Goal: Task Accomplishment & Management: Complete application form

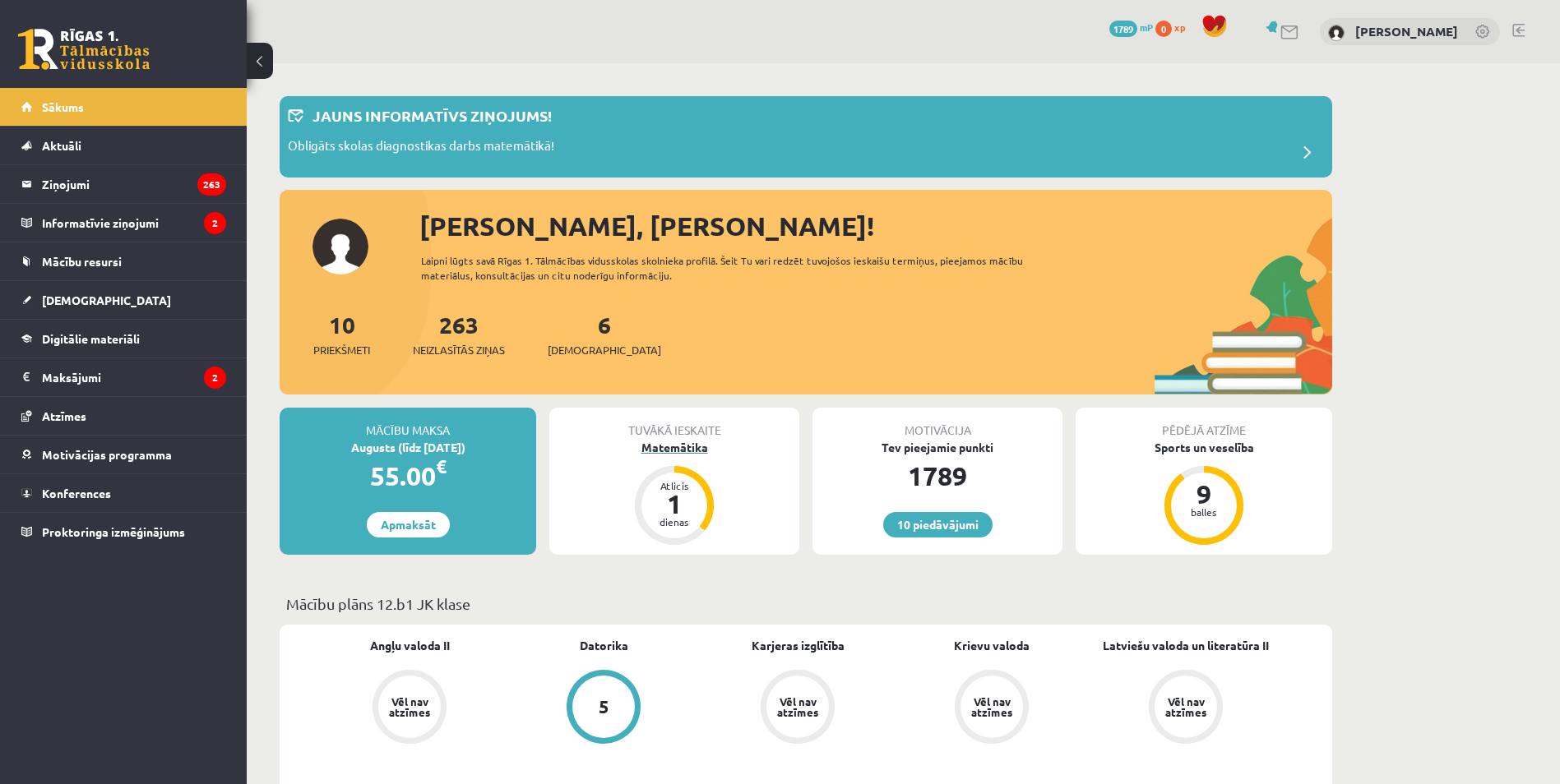
click at [681, 453] on div "Matemātika" at bounding box center [674, 447] width 250 height 17
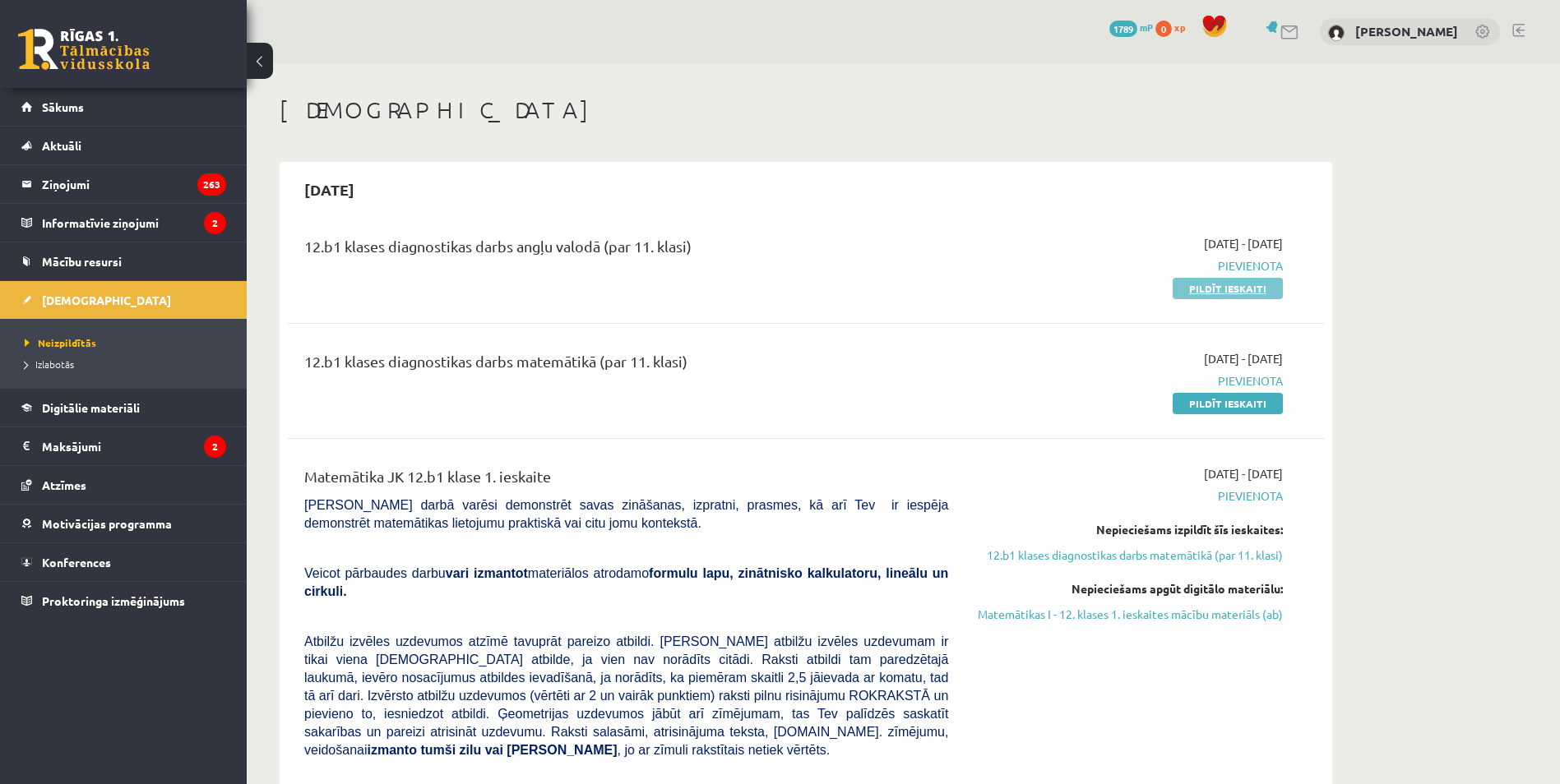
click at [1208, 295] on link "Pildīt ieskaiti" at bounding box center [1228, 288] width 110 height 21
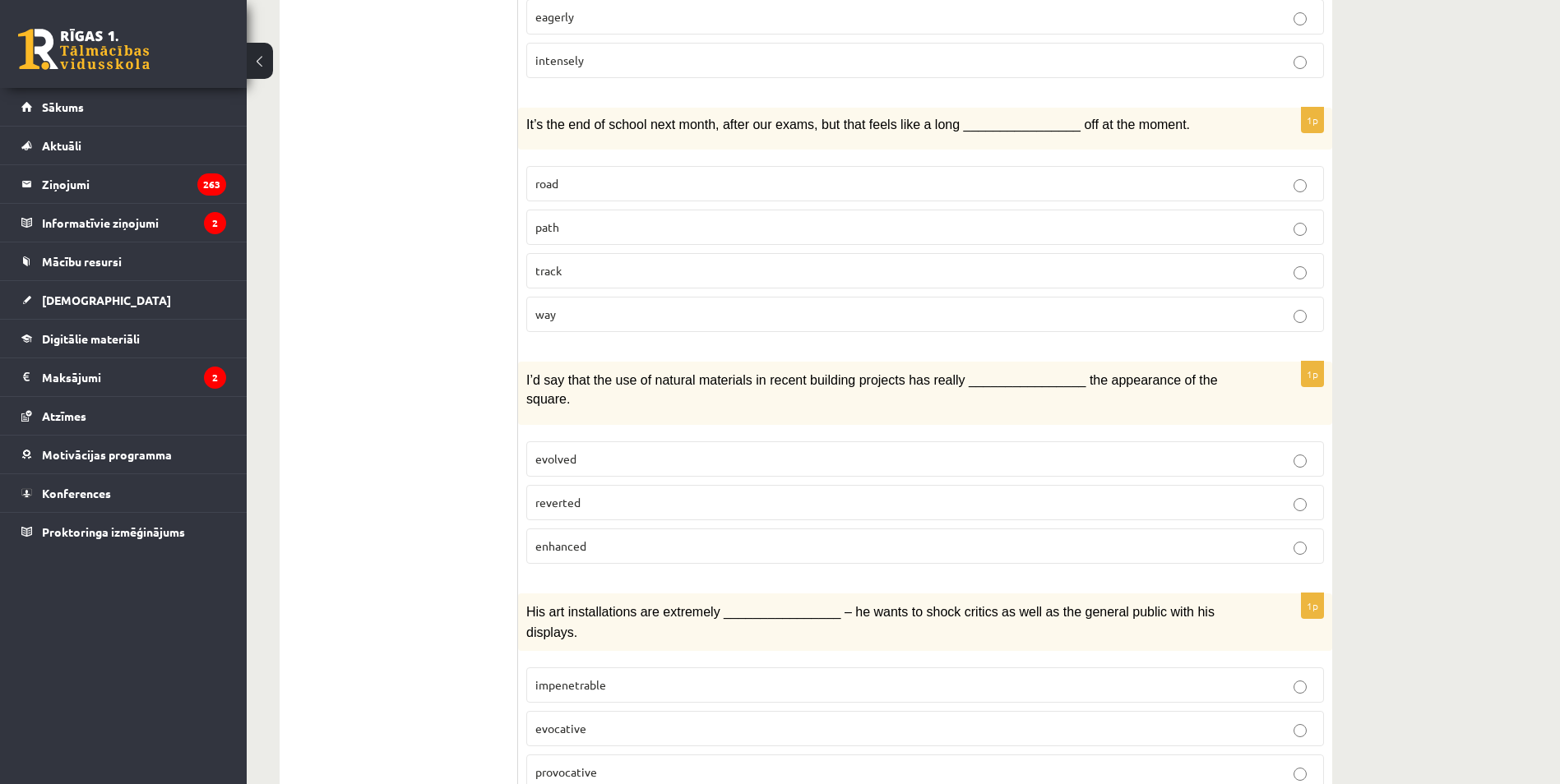
drag, startPoint x: 903, startPoint y: 230, endPoint x: 813, endPoint y: 588, distance: 369.1
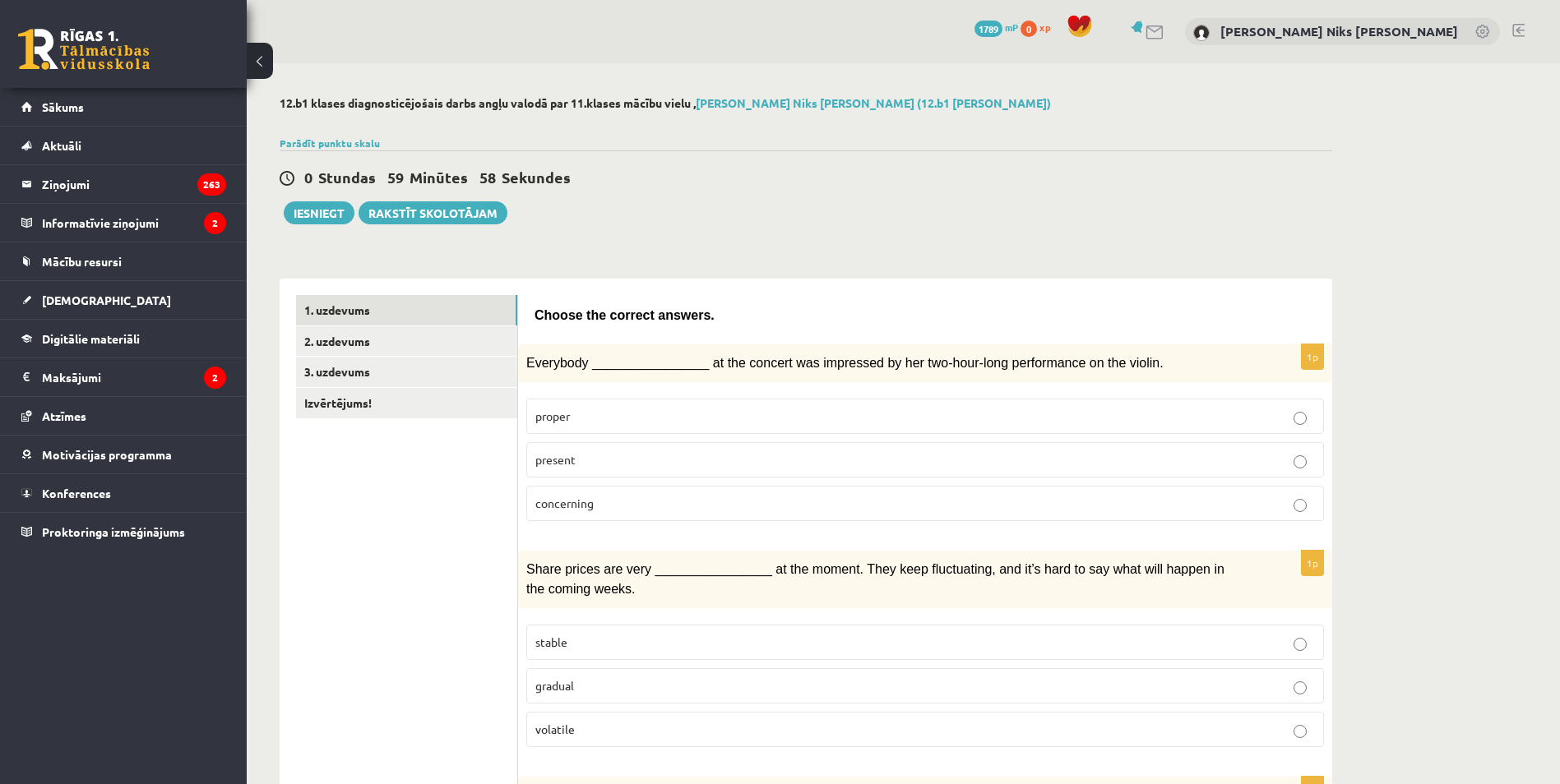
drag, startPoint x: 1455, startPoint y: 537, endPoint x: 1298, endPoint y: 197, distance: 374.5
click at [458, 345] on link "2. uzdevums" at bounding box center [406, 342] width 221 height 30
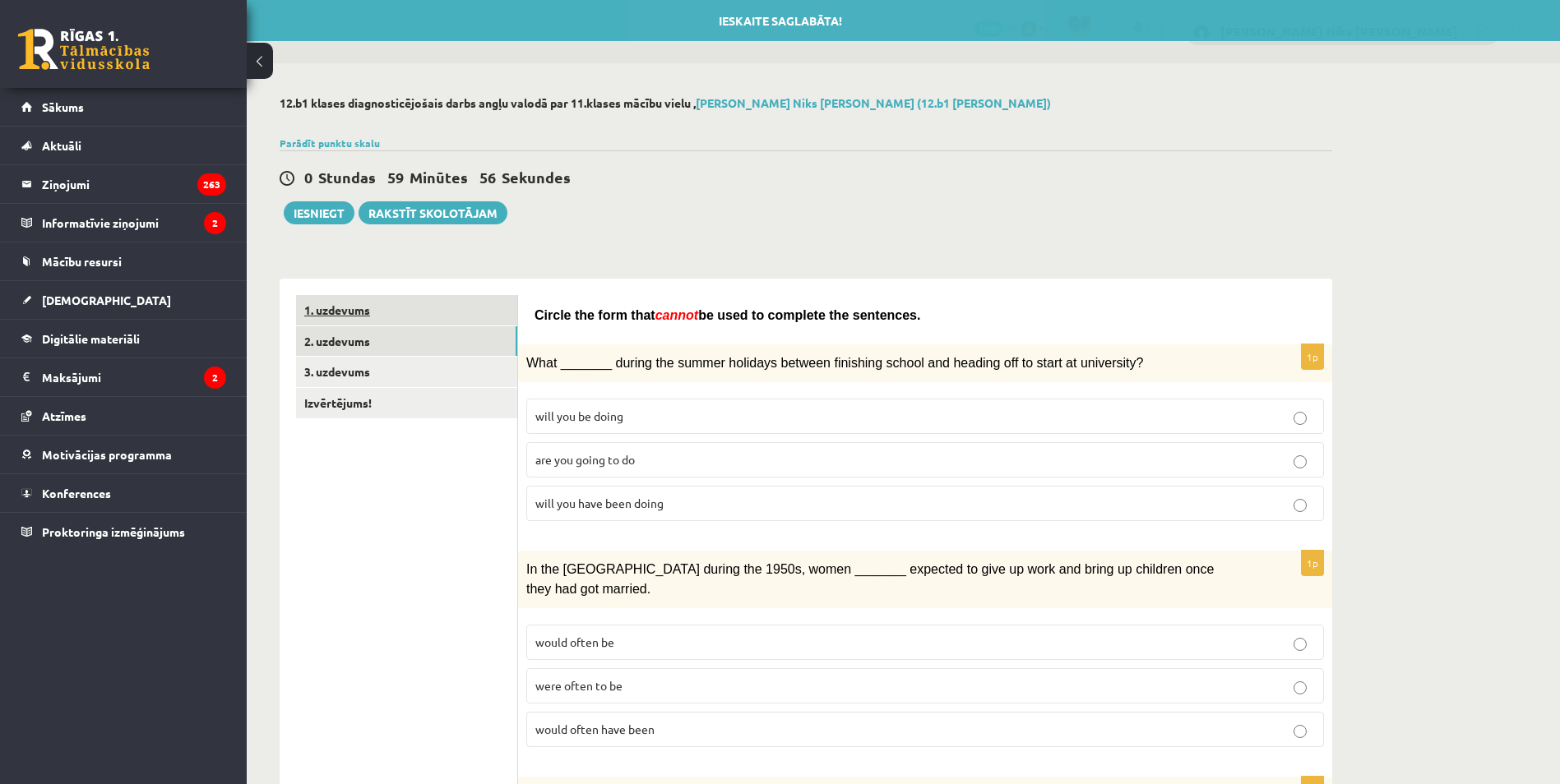
click at [420, 307] on link "1. uzdevums" at bounding box center [406, 310] width 221 height 30
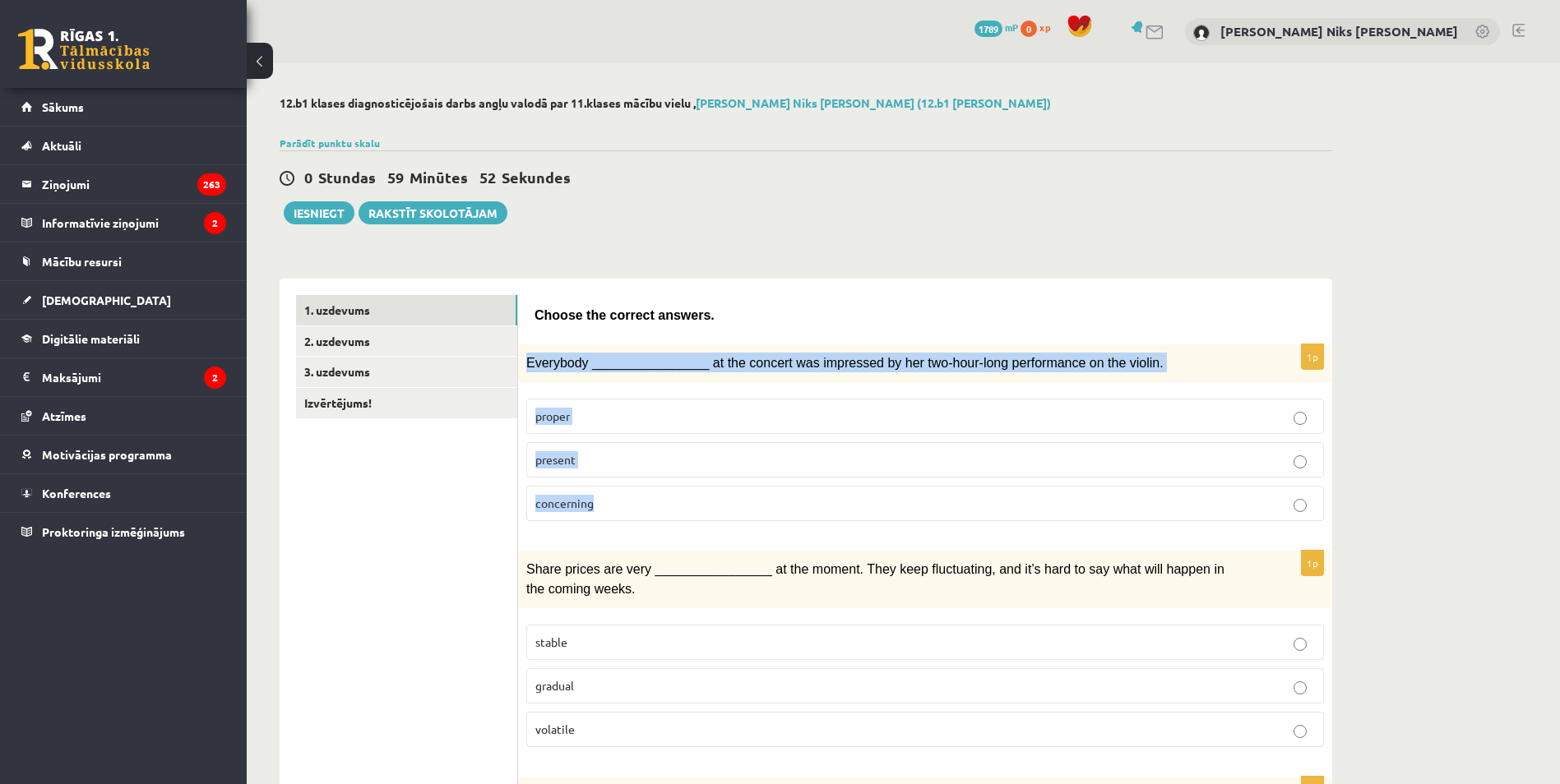
drag, startPoint x: 526, startPoint y: 361, endPoint x: 1270, endPoint y: 509, distance: 758.6
click at [1270, 509] on div "1p Everybody ________________ at the concert was impressed by her two-hour-long…" at bounding box center [924, 440] width 814 height 190
copy div "Everybody ________________ at the concert was impressed by her two-hour-long pe…"
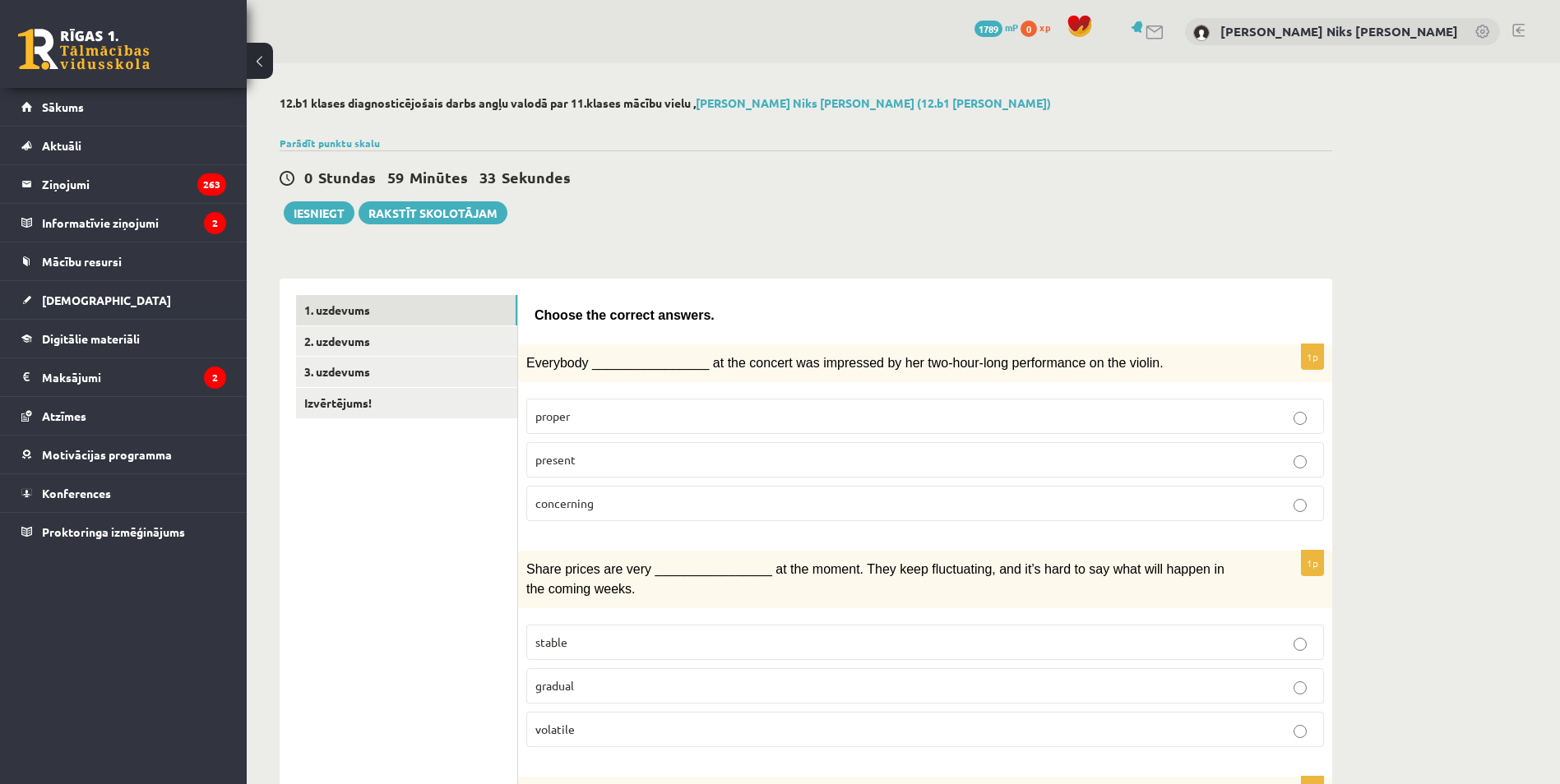
drag, startPoint x: 444, startPoint y: 558, endPoint x: 451, endPoint y: 542, distance: 17.5
click at [625, 452] on p "present" at bounding box center [924, 460] width 780 height 17
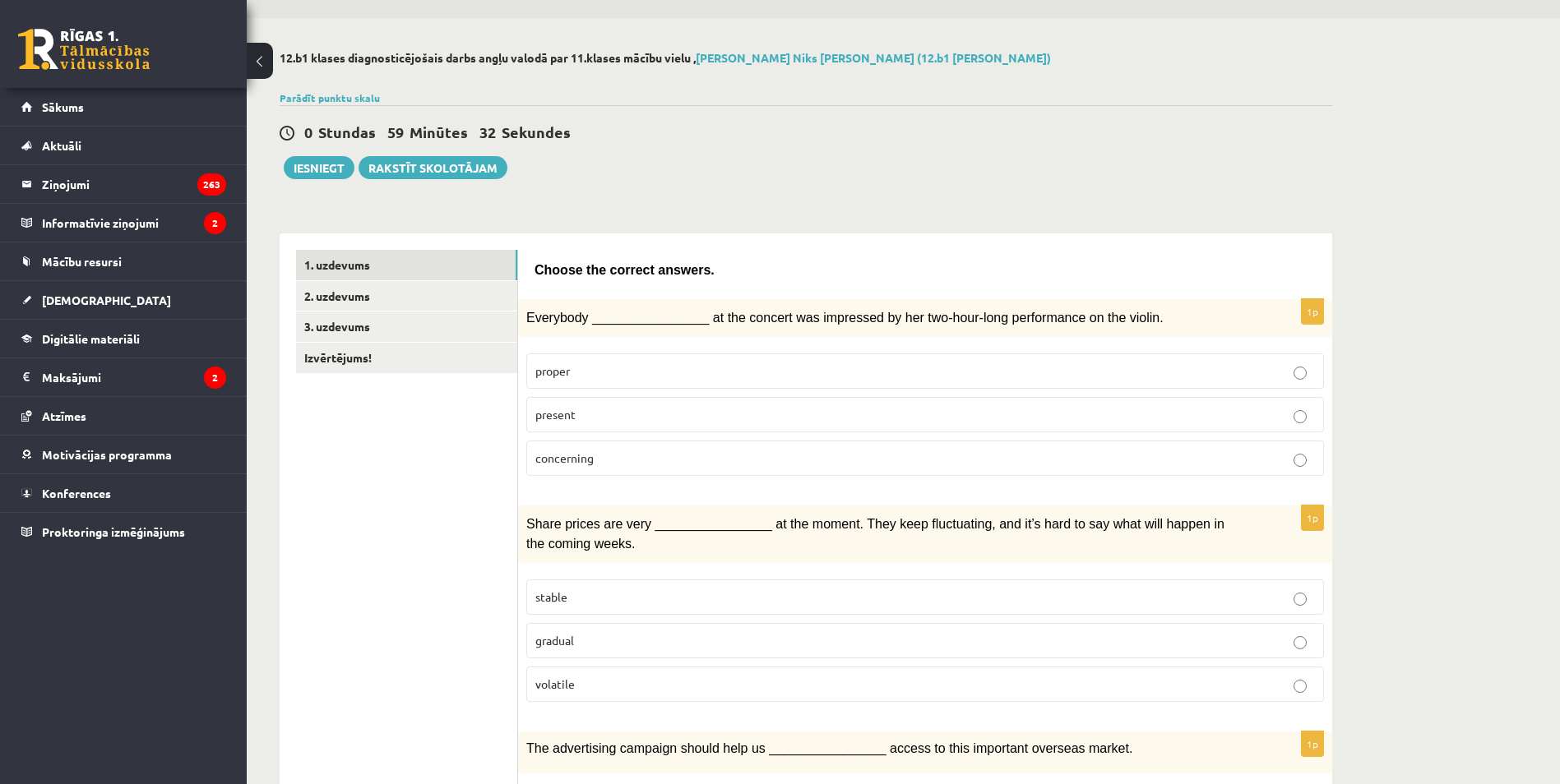
scroll to position [246, 0]
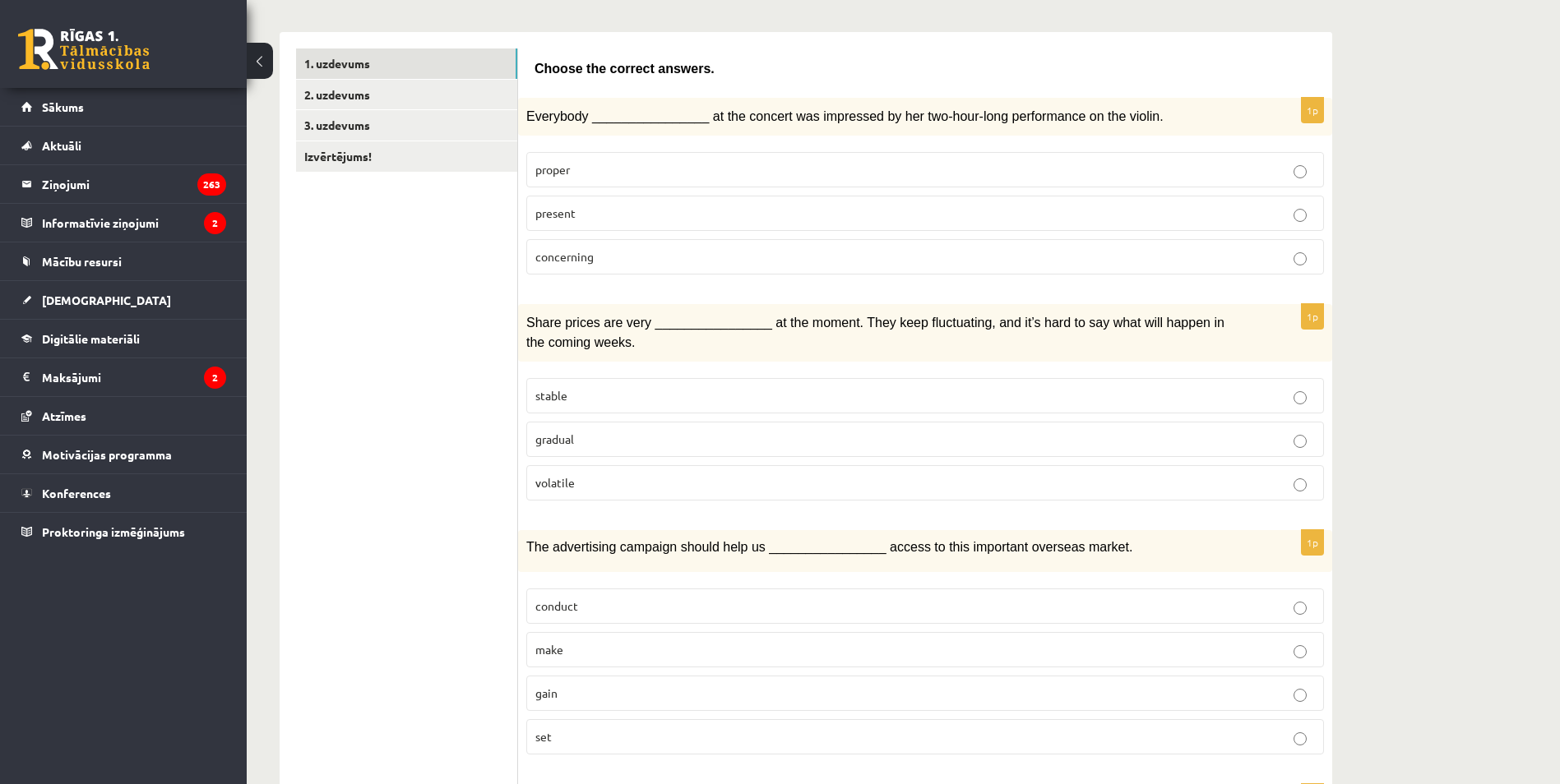
drag, startPoint x: 533, startPoint y: 307, endPoint x: 784, endPoint y: 476, distance: 302.6
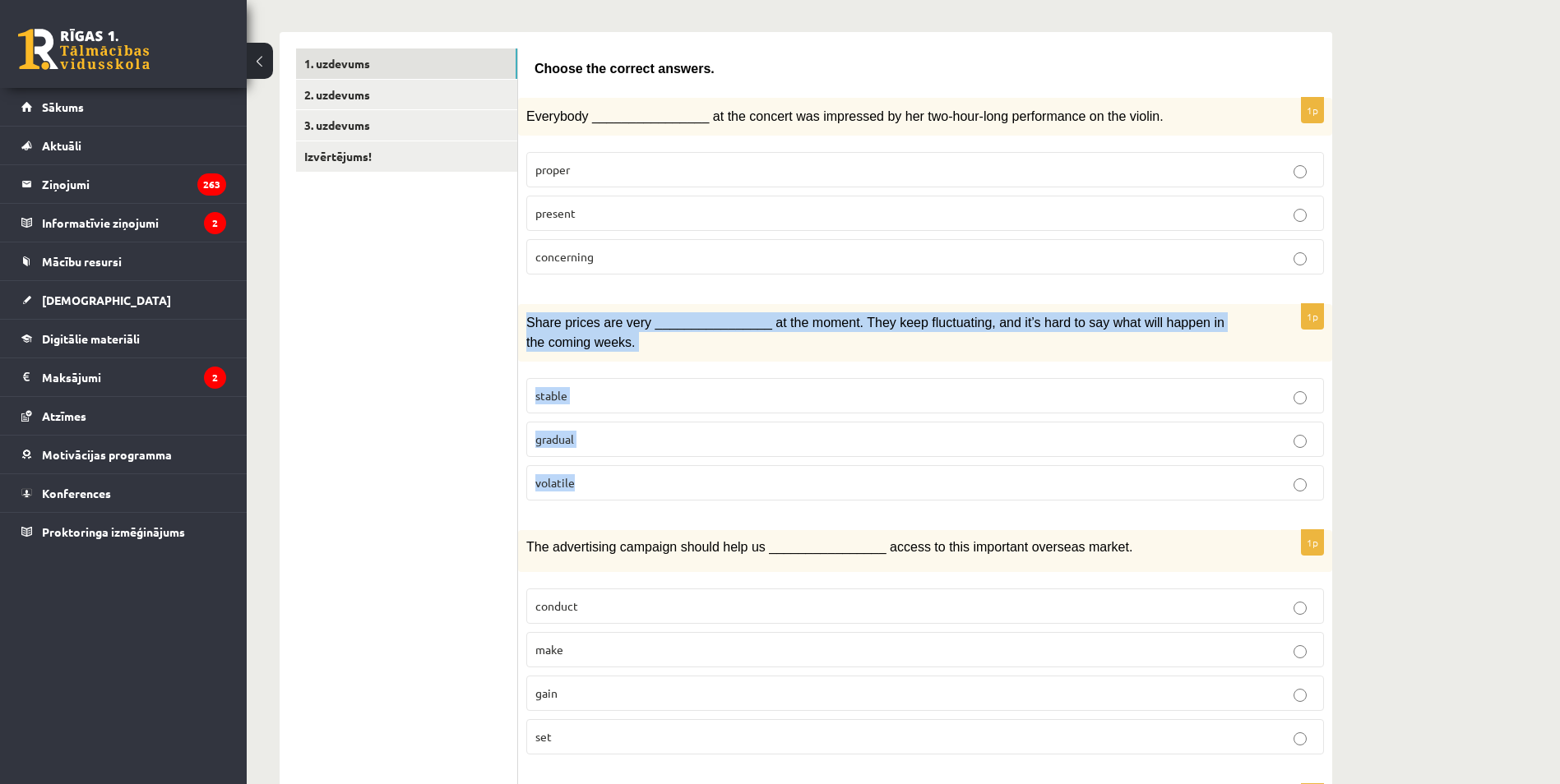
drag, startPoint x: 528, startPoint y: 318, endPoint x: 658, endPoint y: 482, distance: 209.3
click at [658, 482] on div "1p Share prices are very ________________ at the moment. They keep fluctuating,…" at bounding box center [924, 409] width 814 height 209
copy div "Share prices are very ________________ at the moment. They keep fluctuating, an…"
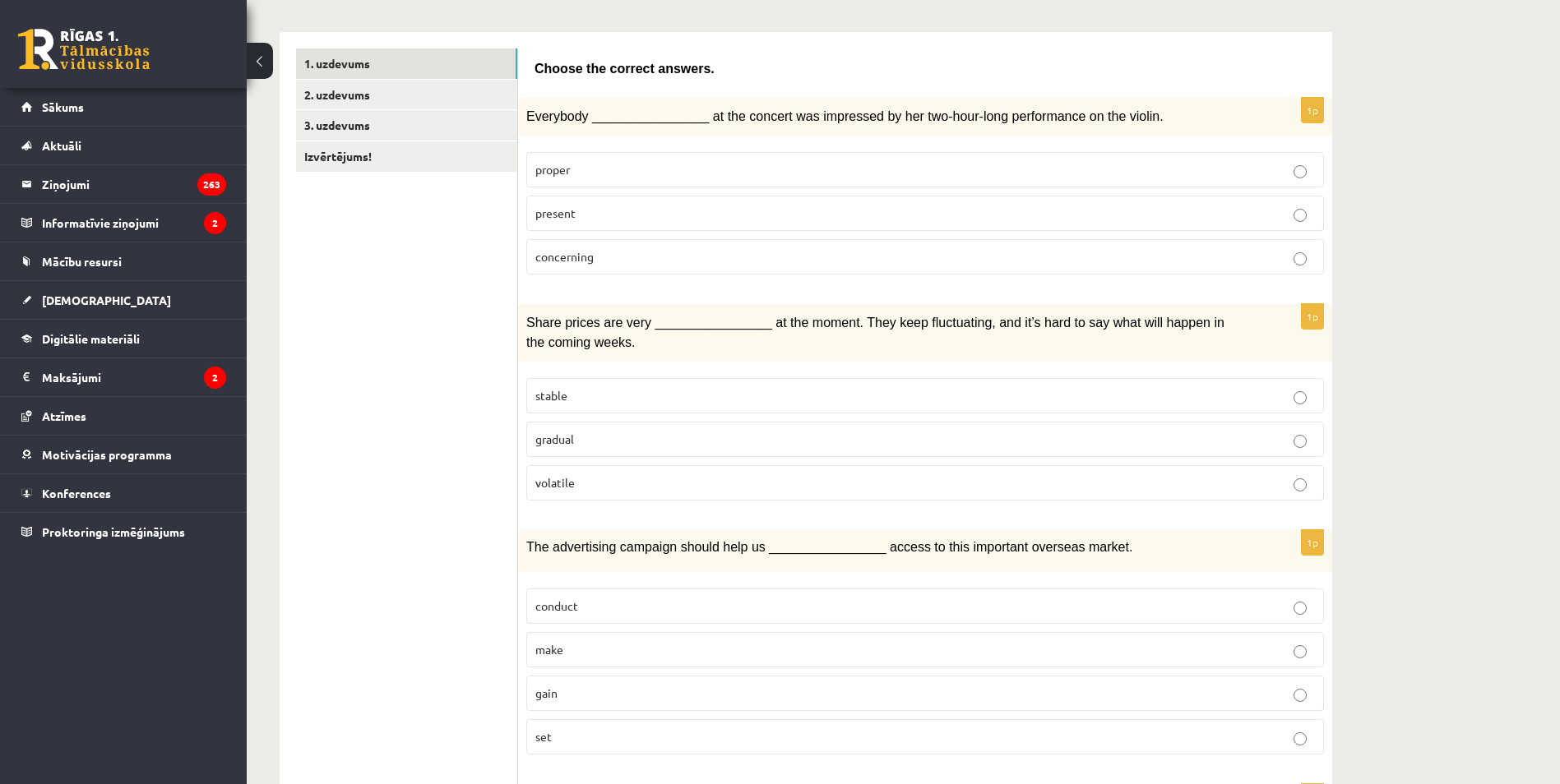
drag, startPoint x: 370, startPoint y: 343, endPoint x: 399, endPoint y: 365, distance: 36.4
click at [561, 480] on span "volatile" at bounding box center [554, 482] width 39 height 15
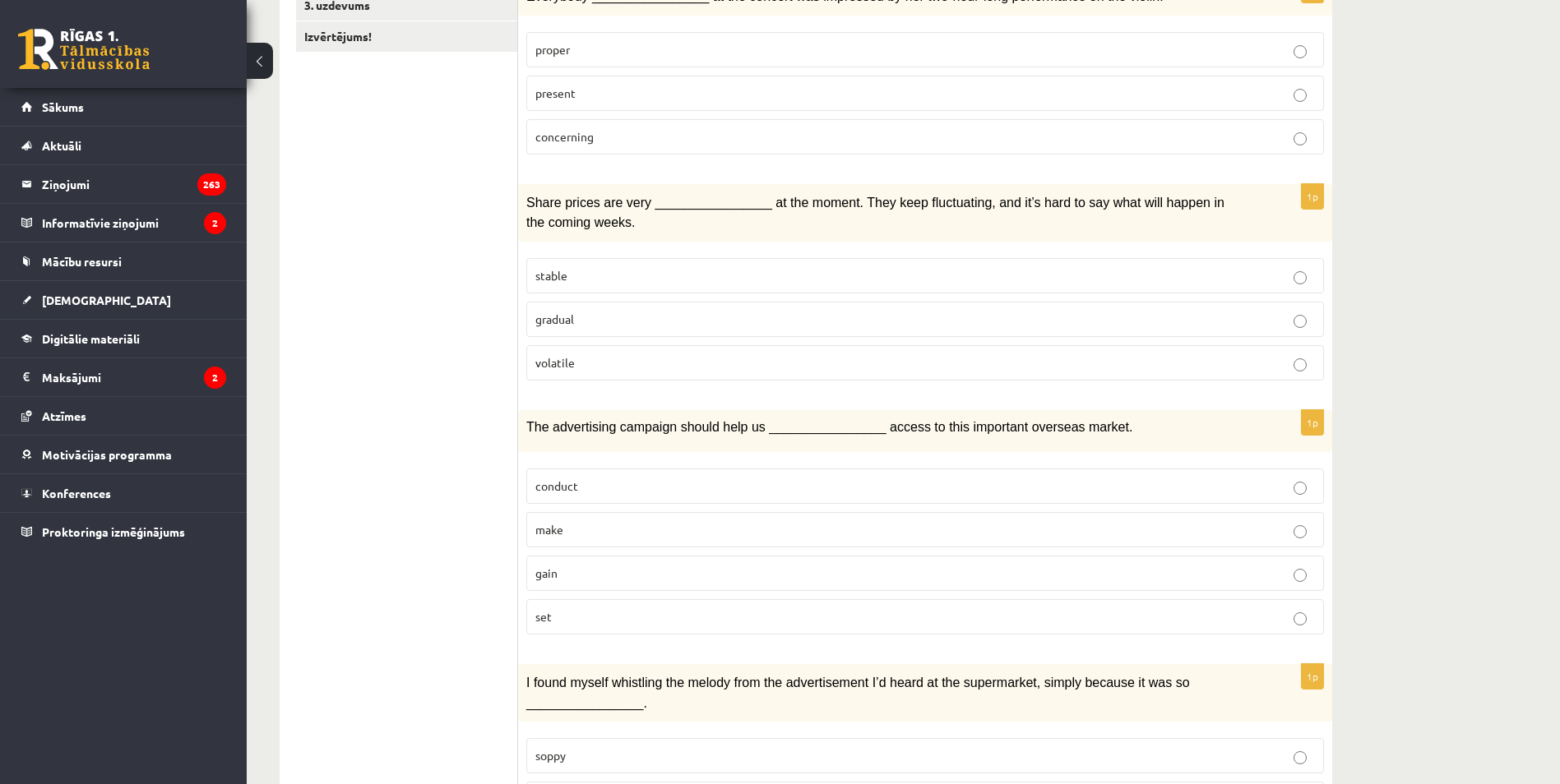
scroll to position [411, 0]
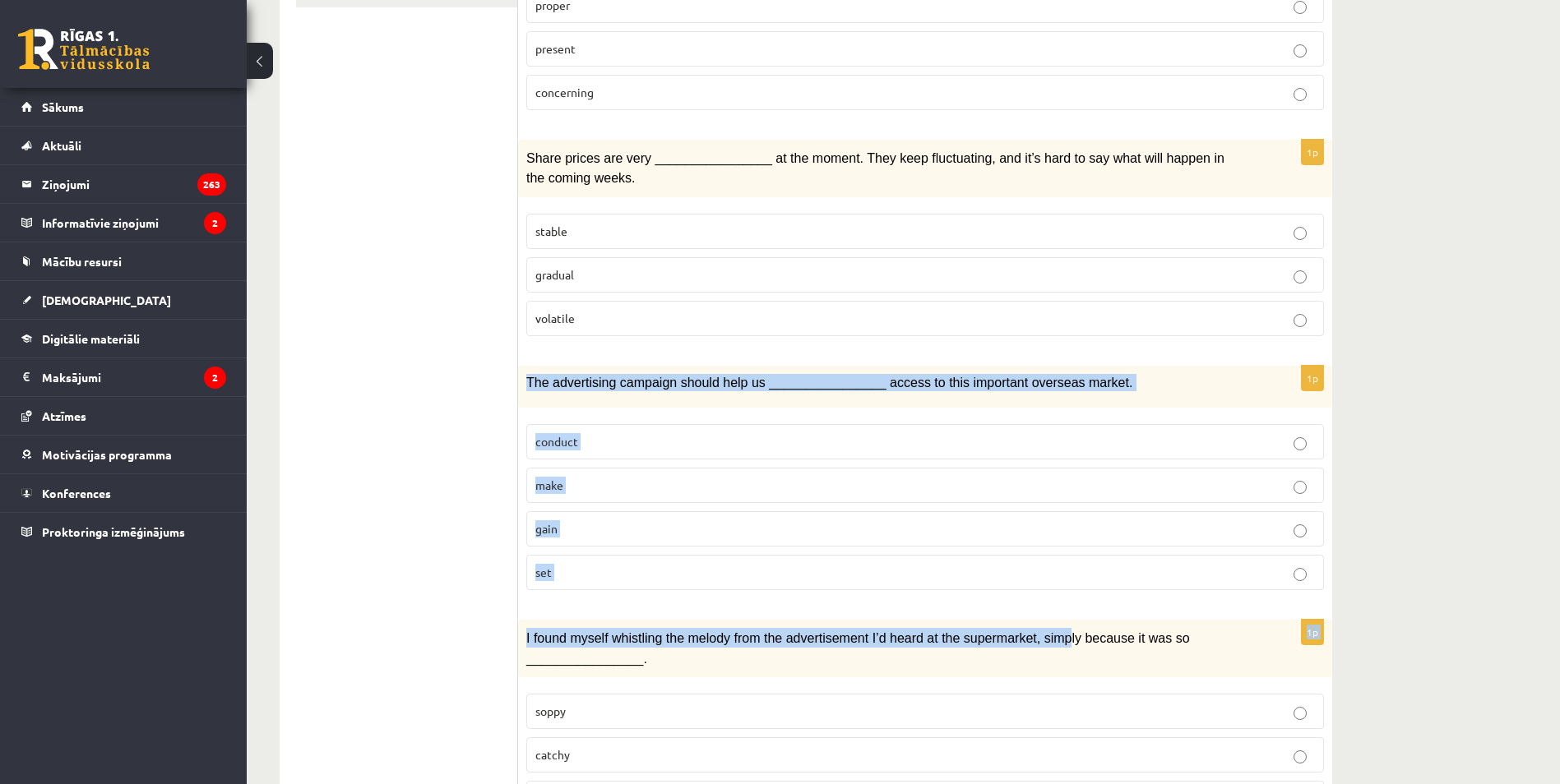
drag, startPoint x: 685, startPoint y: 386, endPoint x: 1031, endPoint y: 601, distance: 407.4
click at [527, 380] on span "The advertising campaign should help us ________________ access to this importa…" at bounding box center [829, 382] width 606 height 14
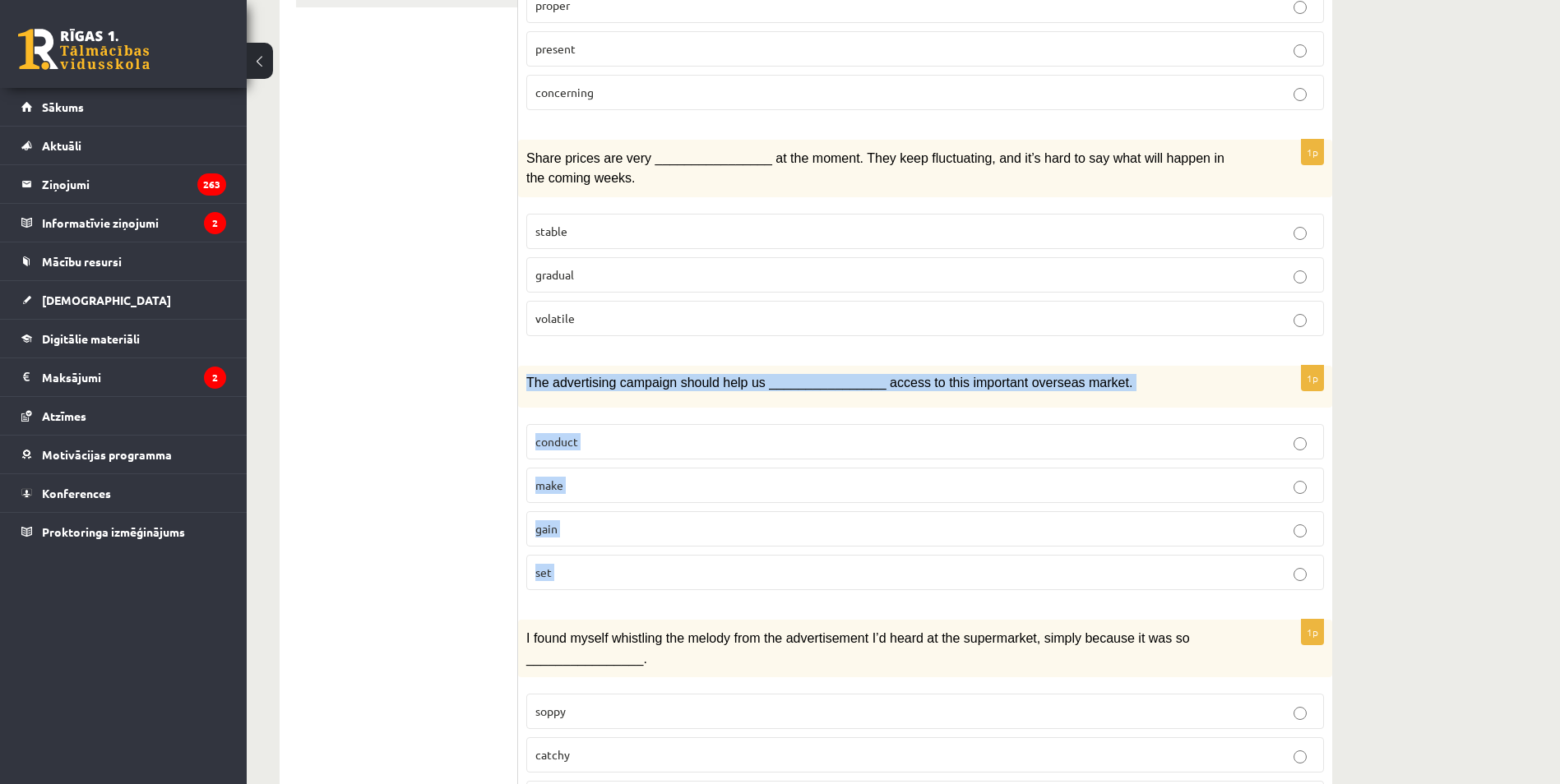
drag, startPoint x: 526, startPoint y: 379, endPoint x: 1006, endPoint y: 549, distance: 509.2
click at [1006, 549] on div "1p The advertising campaign should help us ________________ access to this impo…" at bounding box center [924, 484] width 814 height 238
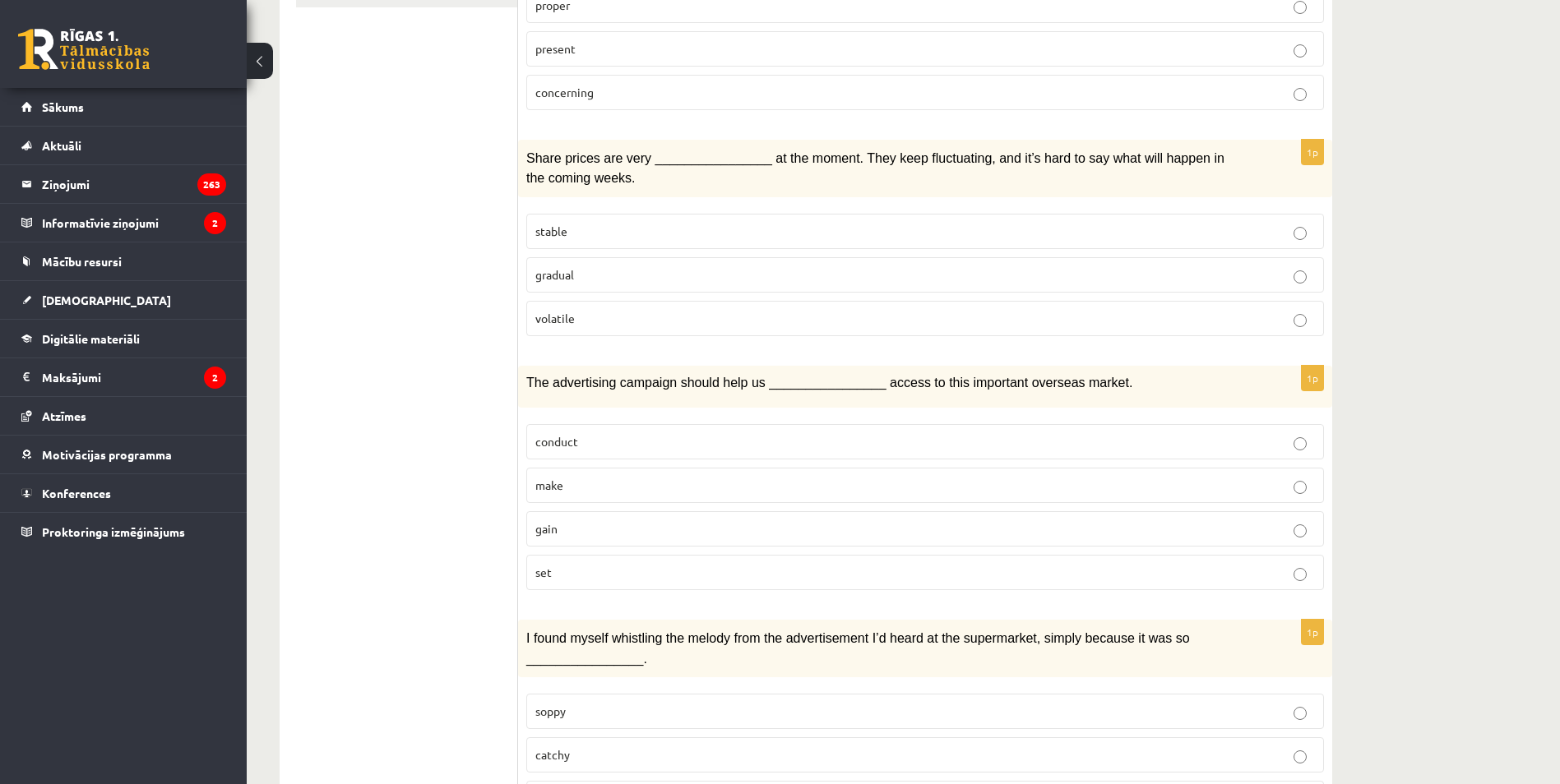
click at [552, 521] on span "gain" at bounding box center [545, 529] width 22 height 15
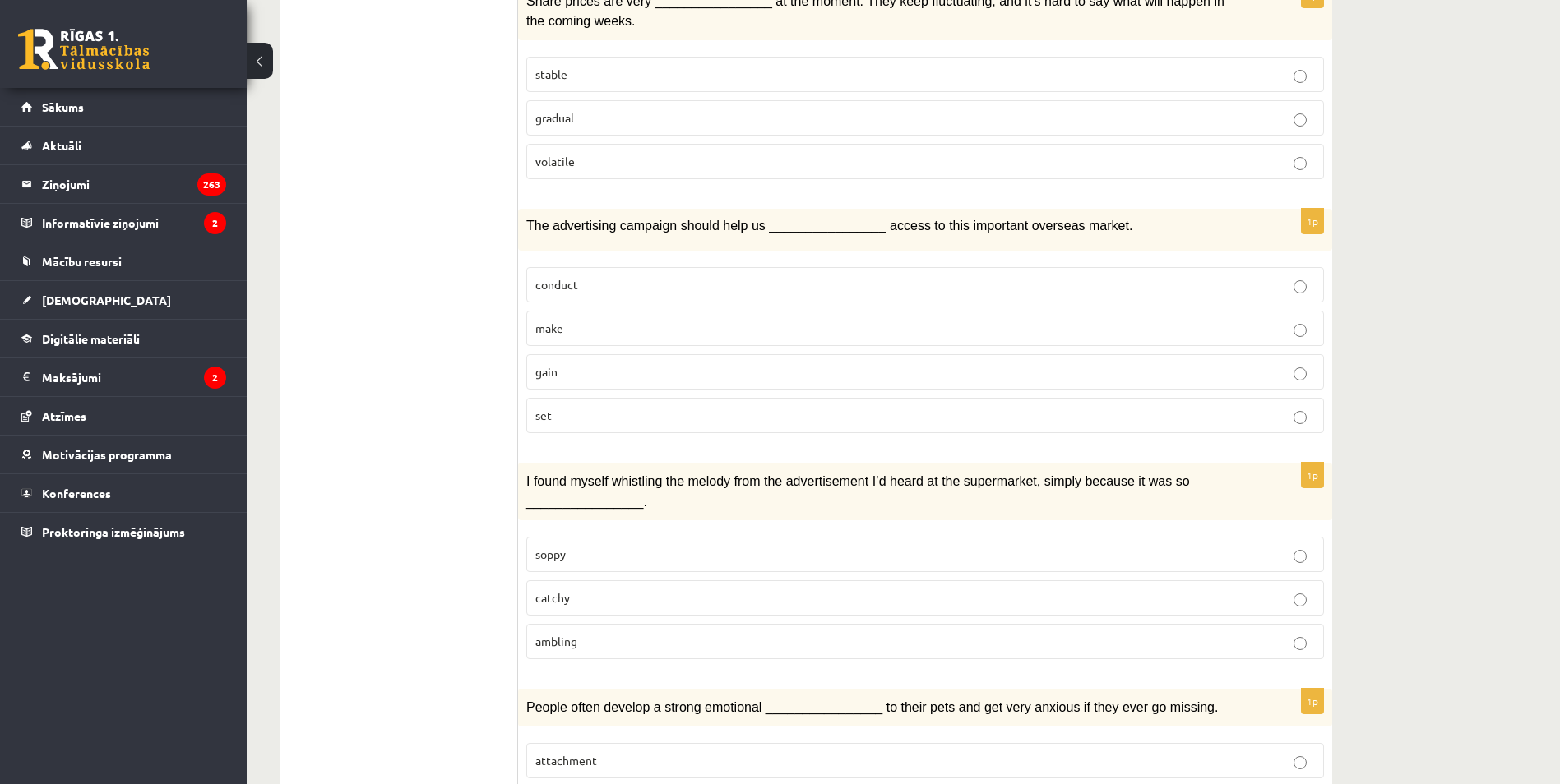
scroll to position [576, 0]
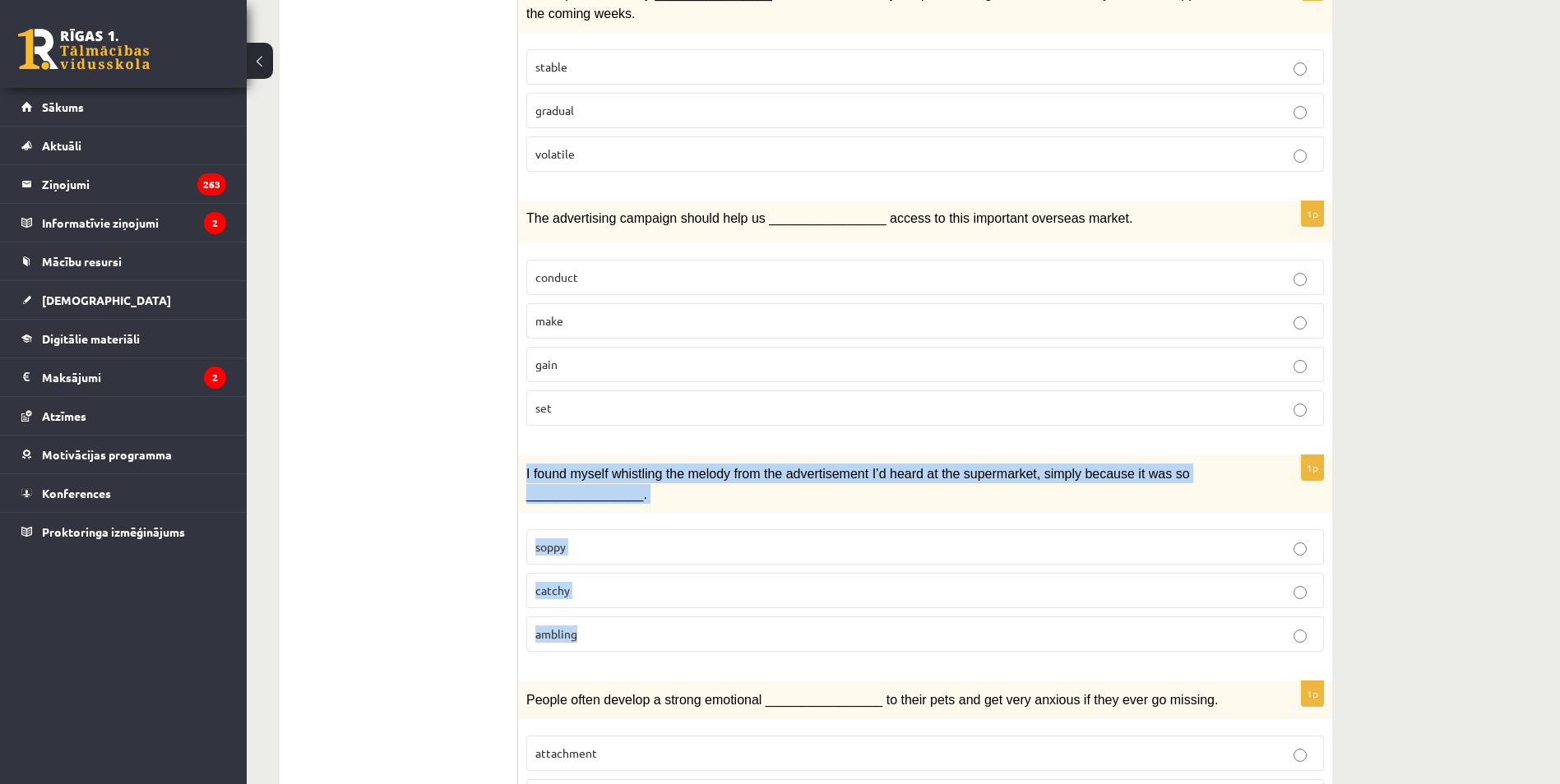
drag, startPoint x: 519, startPoint y: 466, endPoint x: 1075, endPoint y: 613, distance: 575.1
click at [1075, 613] on div "1p I found myself whistling the melody from the advertisement I’d heard at the …" at bounding box center [924, 560] width 814 height 209
copy div "I found myself whistling the melody from the advertisement I’d heard at the sup…"
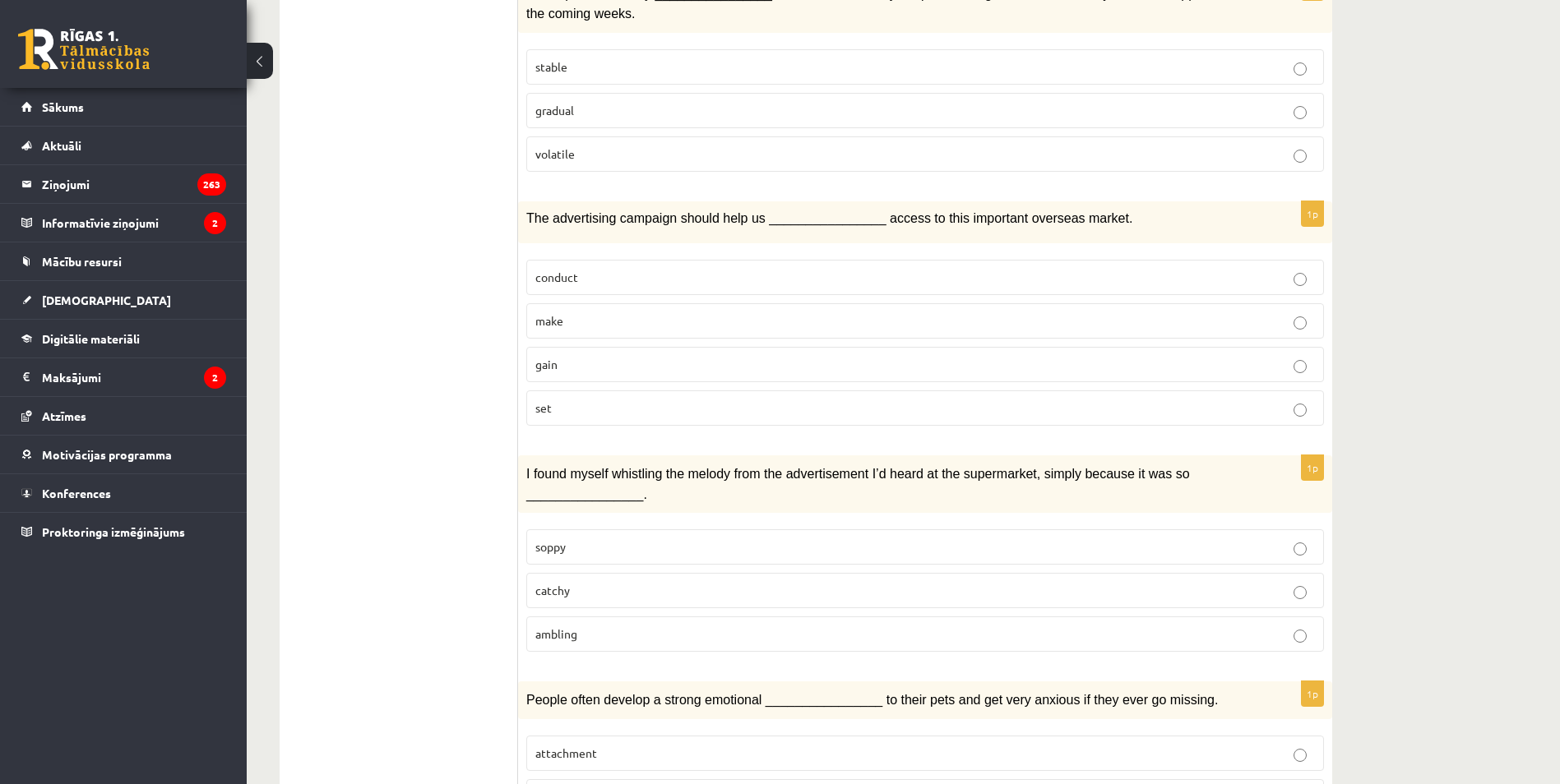
drag, startPoint x: 342, startPoint y: 500, endPoint x: 589, endPoint y: 591, distance: 263.2
click at [589, 592] on p "catchy" at bounding box center [924, 591] width 780 height 17
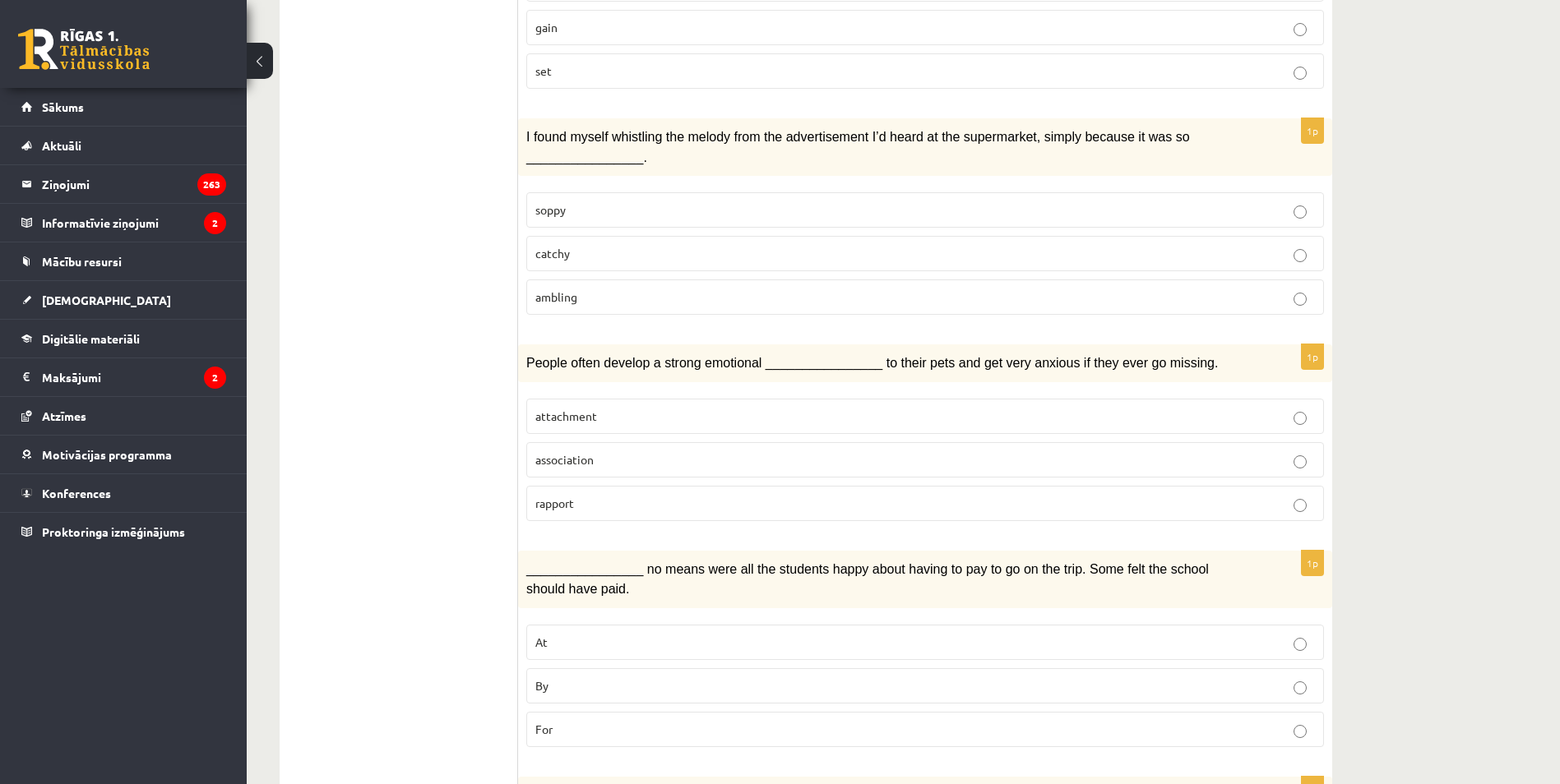
scroll to position [987, 0]
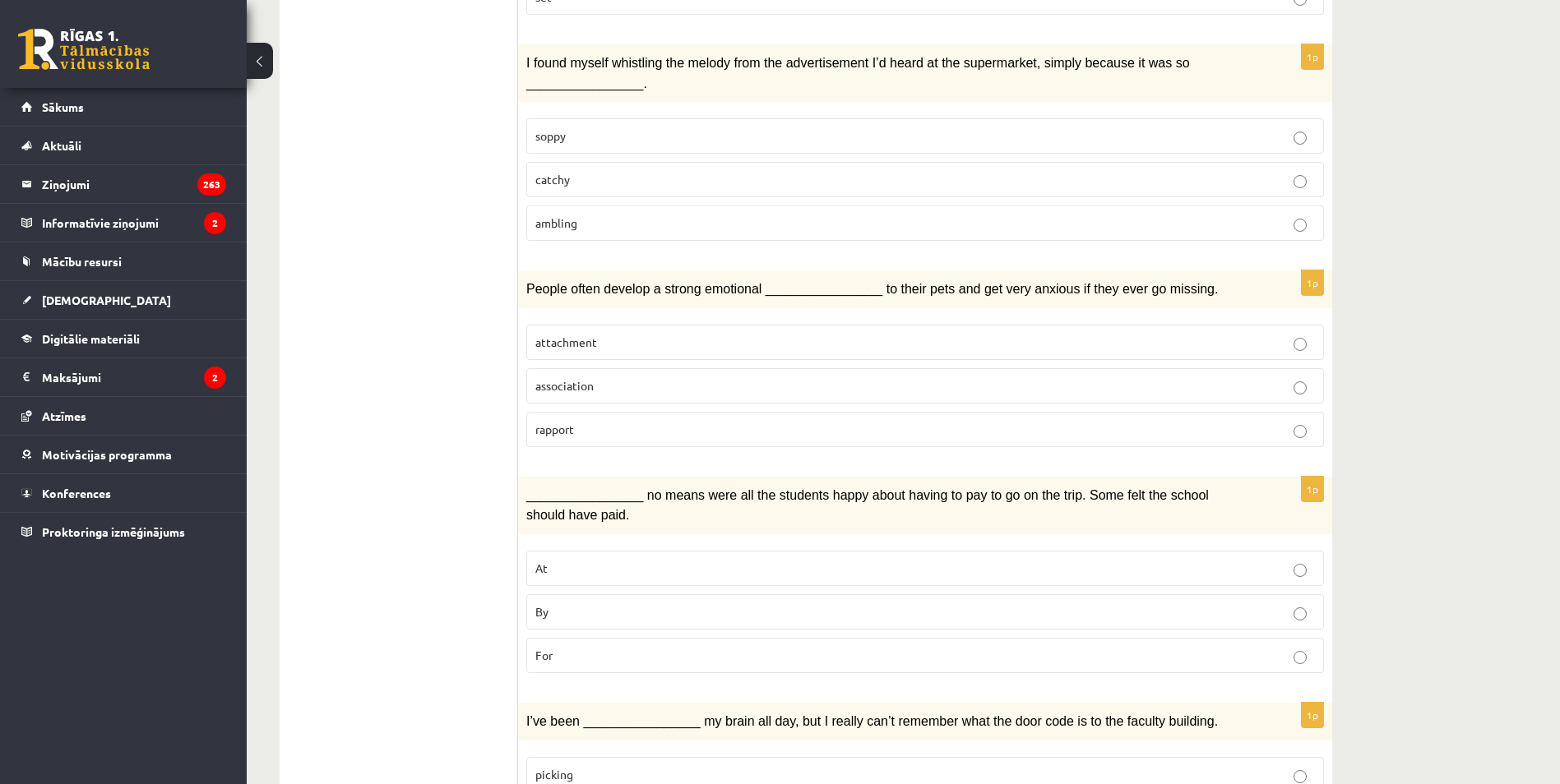
drag, startPoint x: 533, startPoint y: 271, endPoint x: 850, endPoint y: 391, distance: 339.0
click at [850, 392] on div "**********" at bounding box center [806, 673] width 1053 height 2762
drag, startPoint x: 850, startPoint y: 391, endPoint x: 523, endPoint y: 274, distance: 347.3
click at [523, 274] on div "People often develop a strong emotional ________________ to their pets and get …" at bounding box center [924, 289] width 814 height 38
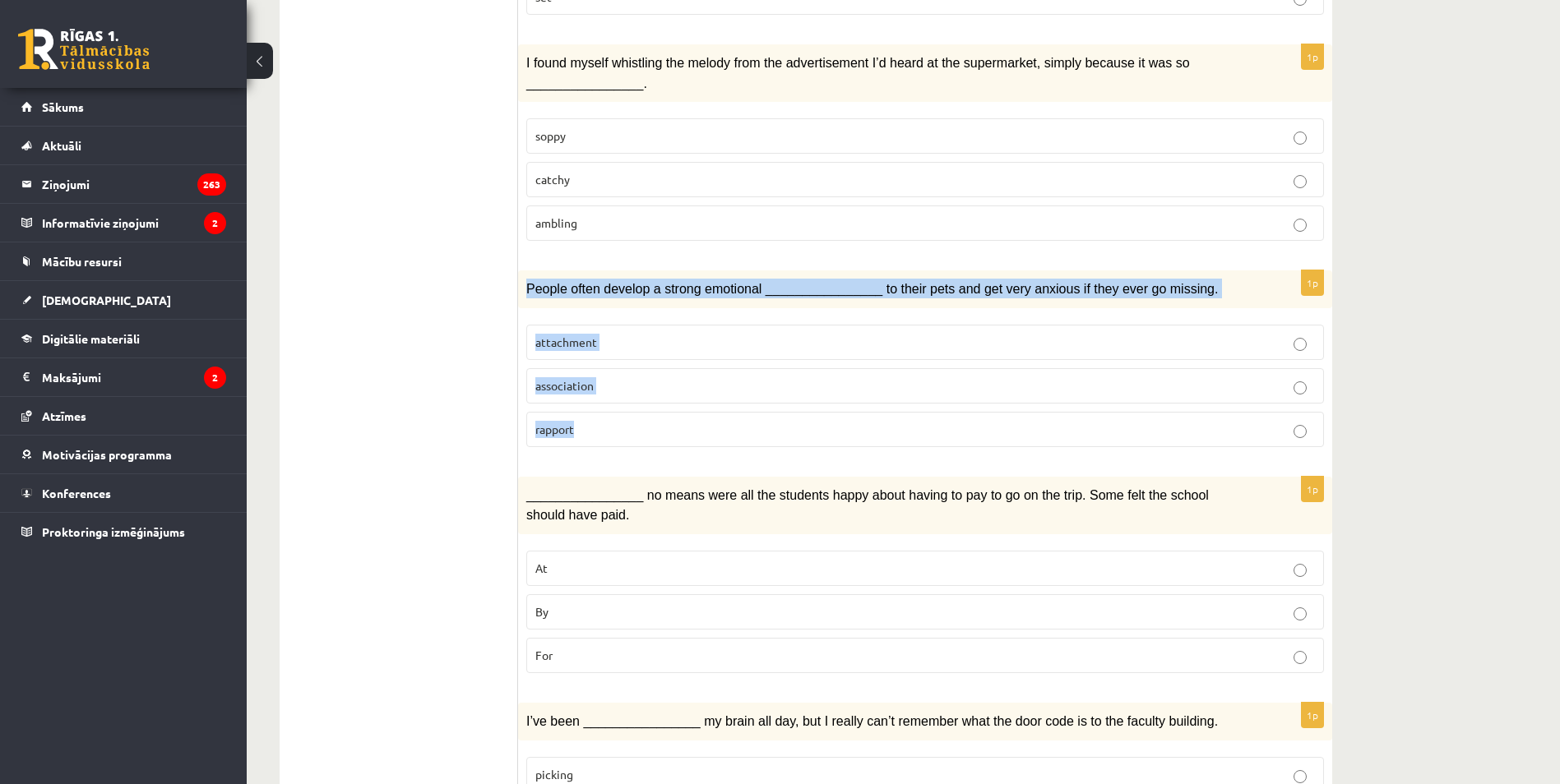
drag, startPoint x: 547, startPoint y: 284, endPoint x: 681, endPoint y: 426, distance: 195.2
click at [681, 426] on div "1p People often develop a strong emotional ________________ to their pets and g…" at bounding box center [924, 365] width 814 height 190
copy div "People often develop a strong emotional ________________ to their pets and get …"
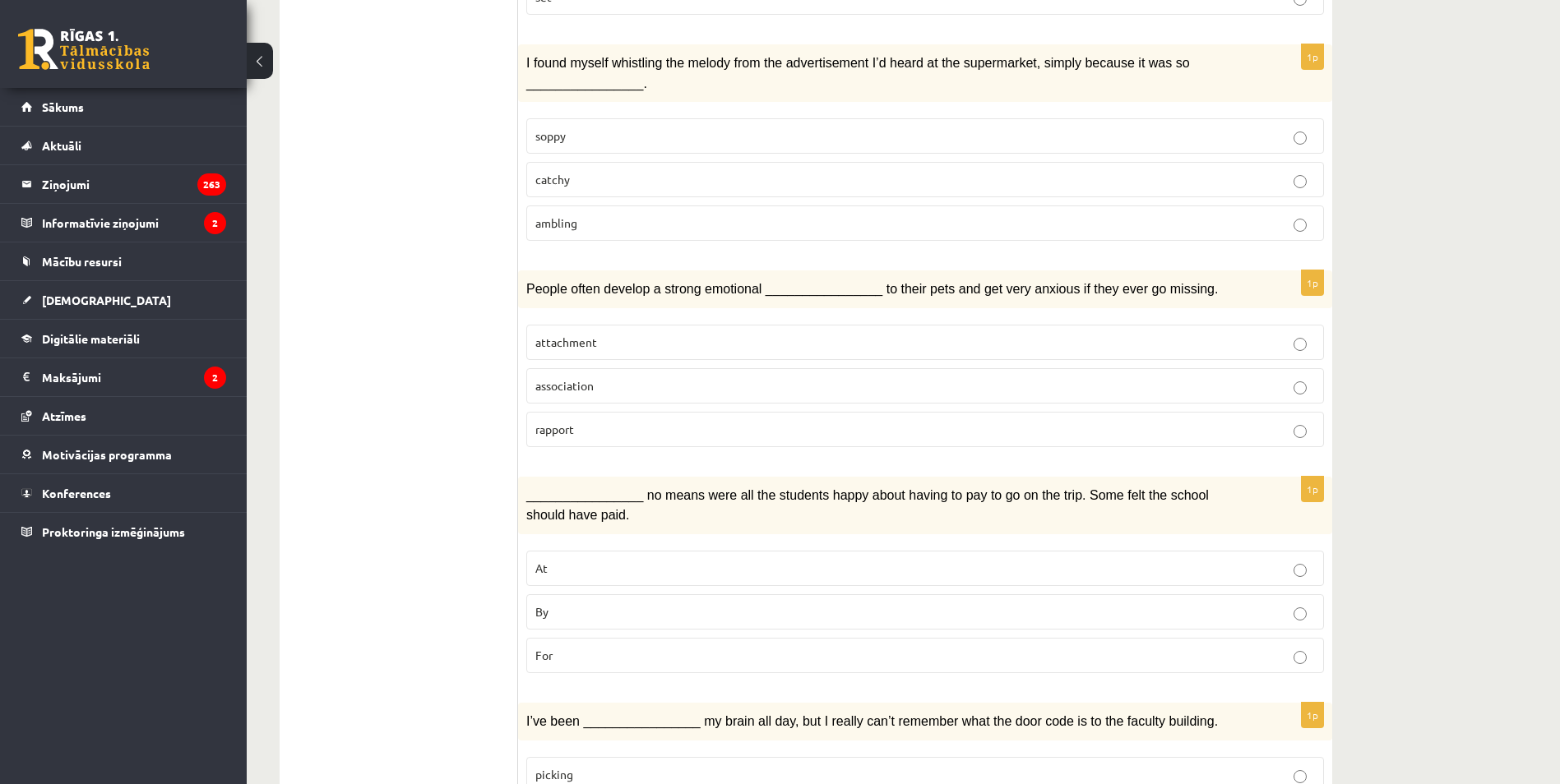
drag, startPoint x: 365, startPoint y: 360, endPoint x: 377, endPoint y: 362, distance: 12.2
click at [365, 360] on ul "1. uzdevums 2. uzdevums 3. uzdevums Izvērtējums!" at bounding box center [406, 673] width 222 height 2729
click at [584, 342] on span "attachment" at bounding box center [565, 343] width 62 height 15
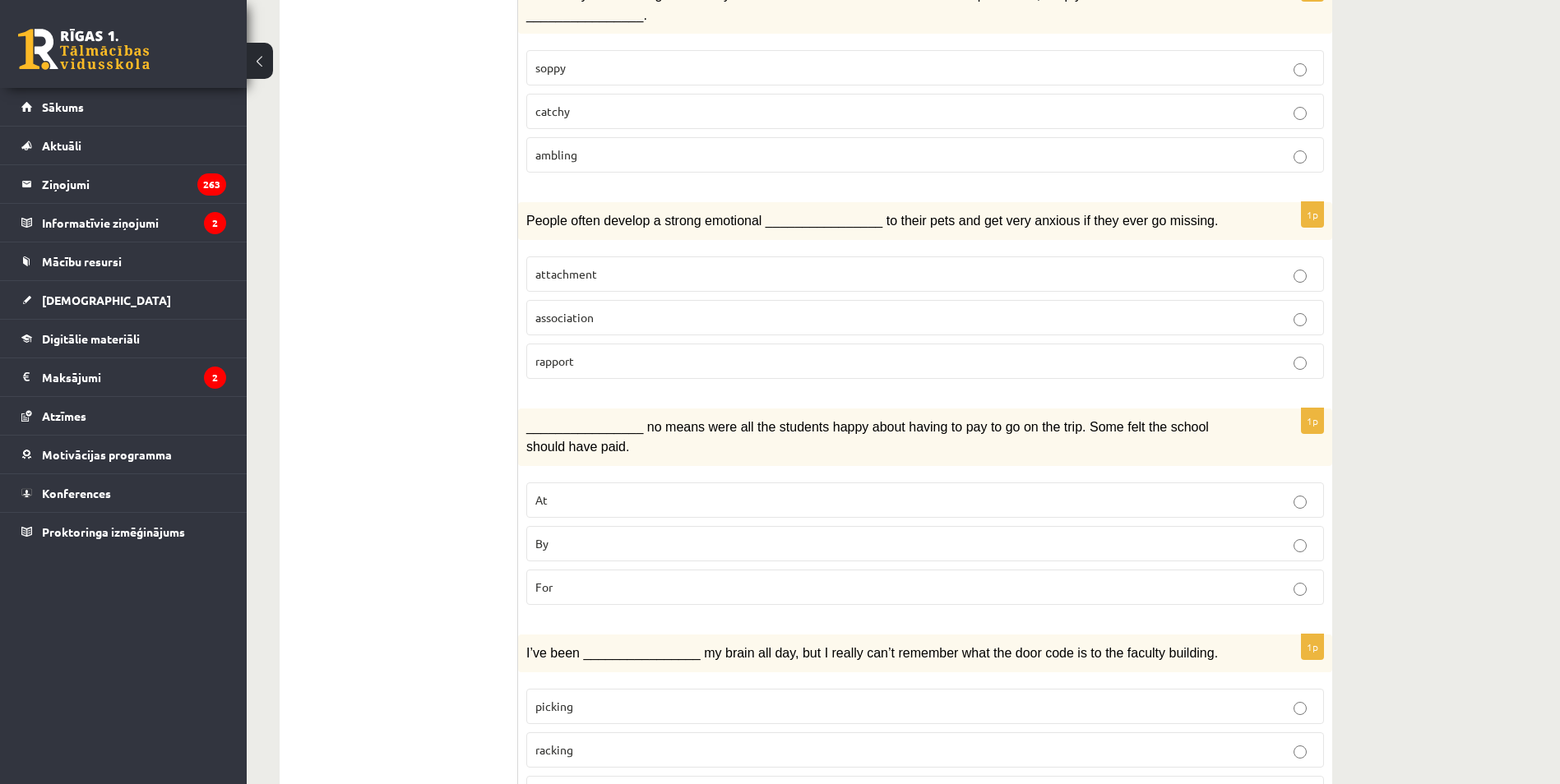
scroll to position [1068, 0]
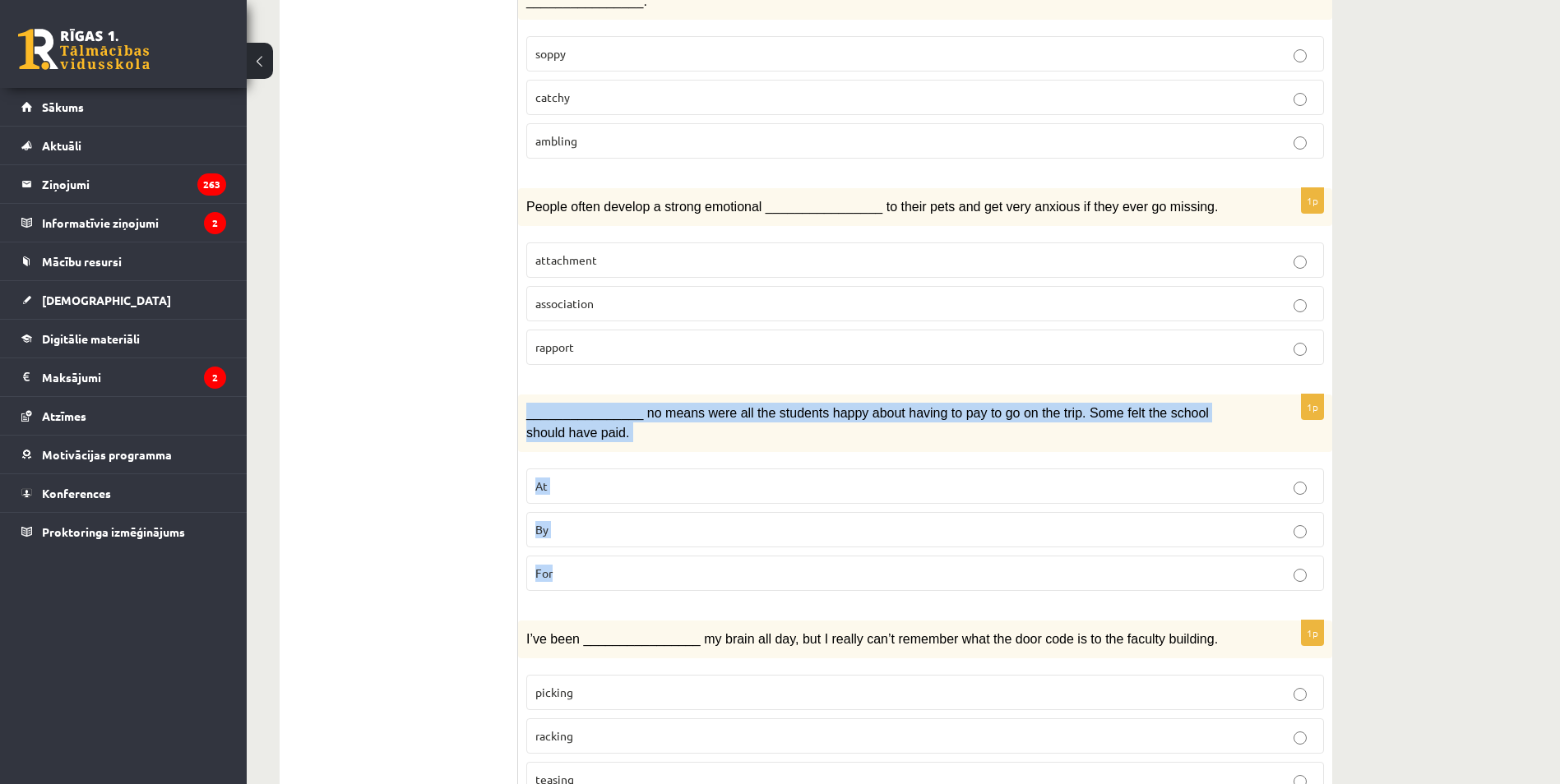
drag, startPoint x: 523, startPoint y: 401, endPoint x: 839, endPoint y: 567, distance: 356.9
click at [839, 567] on div "1p ________________ no means were all the students happy about having to pay to…" at bounding box center [924, 500] width 814 height 209
copy div "________________ no means were all the students happy about having to pay to go…"
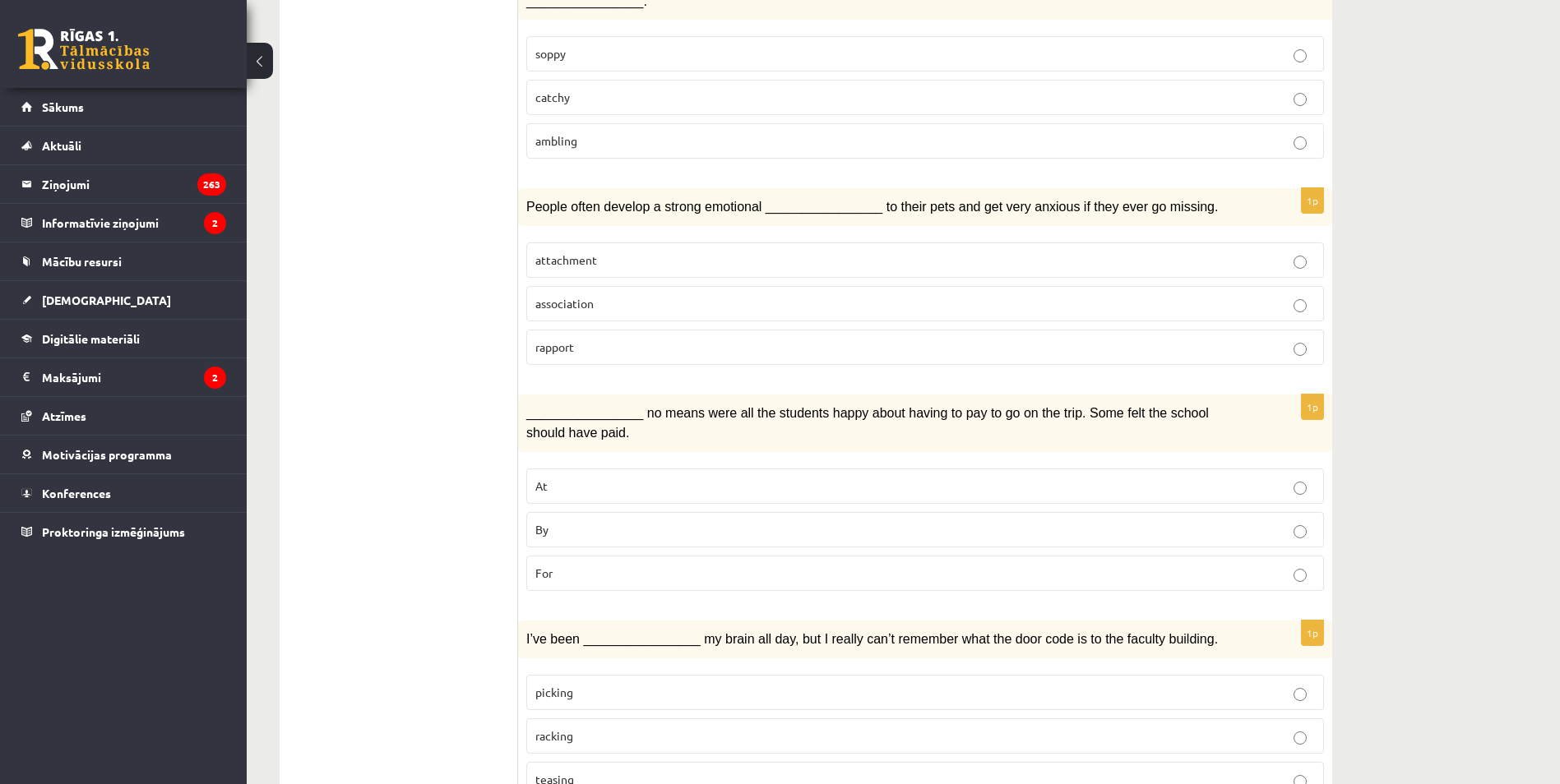
click at [359, 366] on ul "1. uzdevums 2. uzdevums 3. uzdevums Izvērtējums!" at bounding box center [406, 591] width 222 height 2729
click at [568, 531] on p "By" at bounding box center [924, 530] width 780 height 17
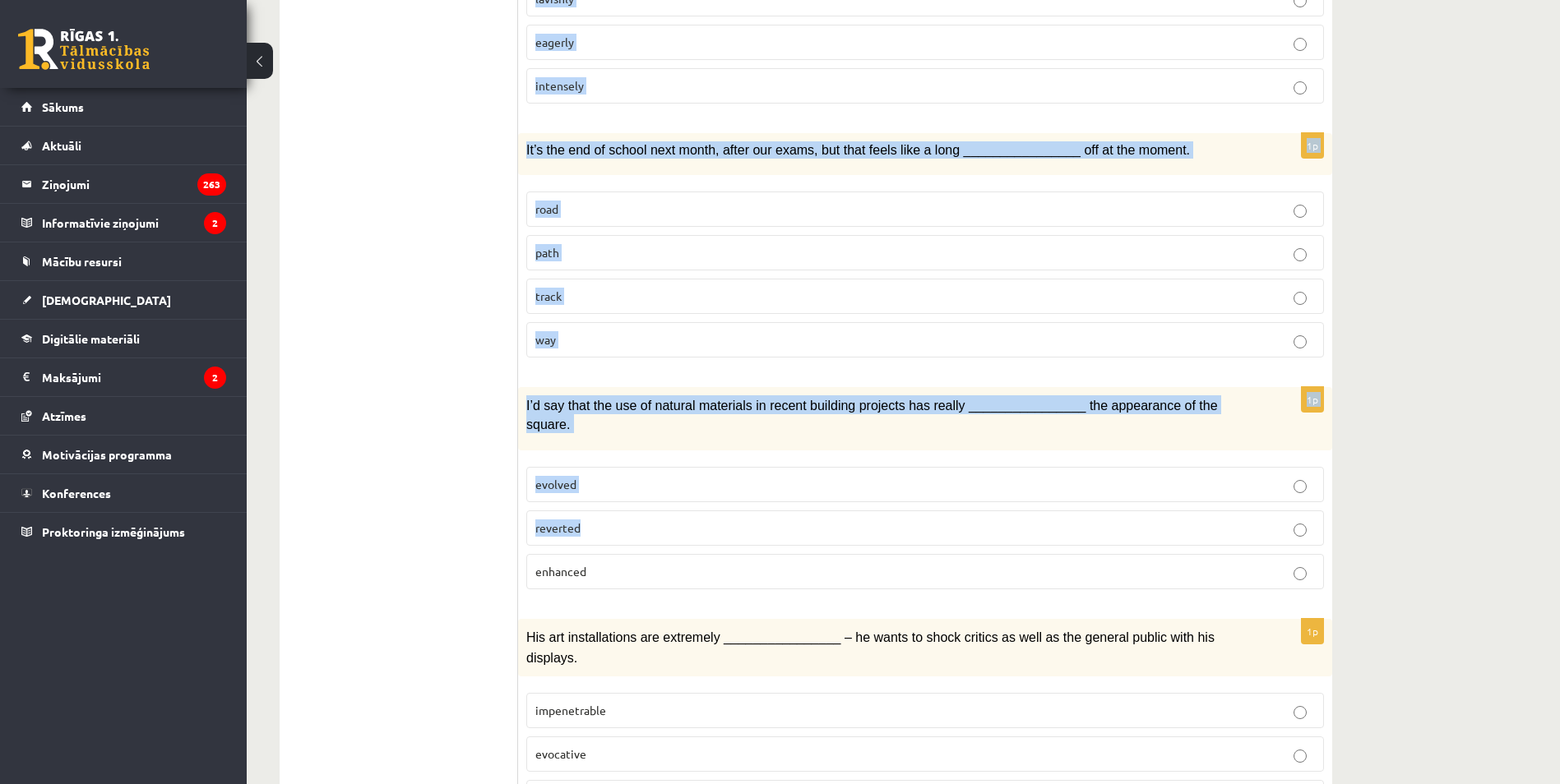
scroll to position [2220, 0]
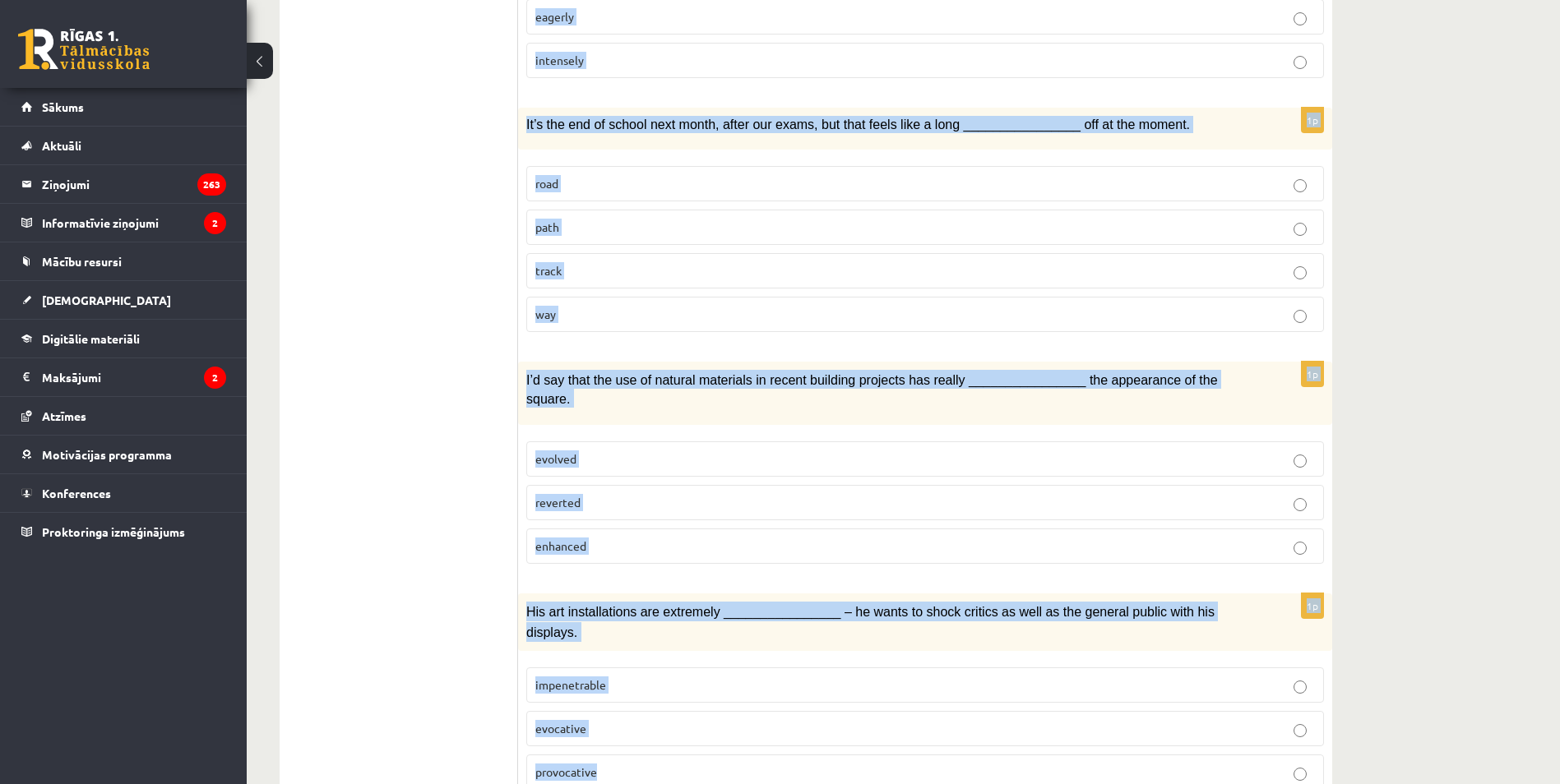
drag, startPoint x: 527, startPoint y: 377, endPoint x: 859, endPoint y: 717, distance: 475.2
copy form "I’ve been ________________ my brain all day, but I really can’t remember what t…"
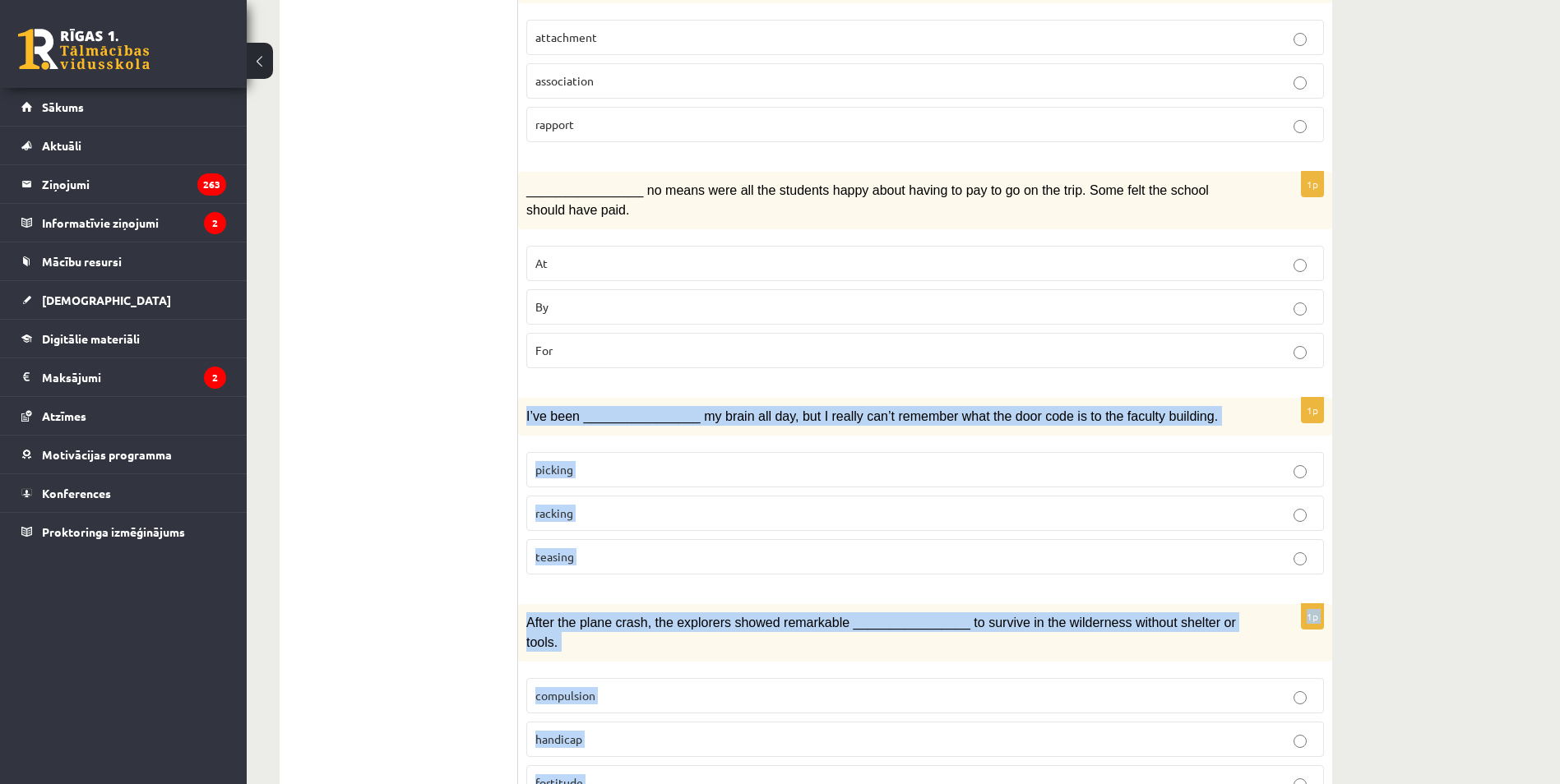
scroll to position [1234, 0]
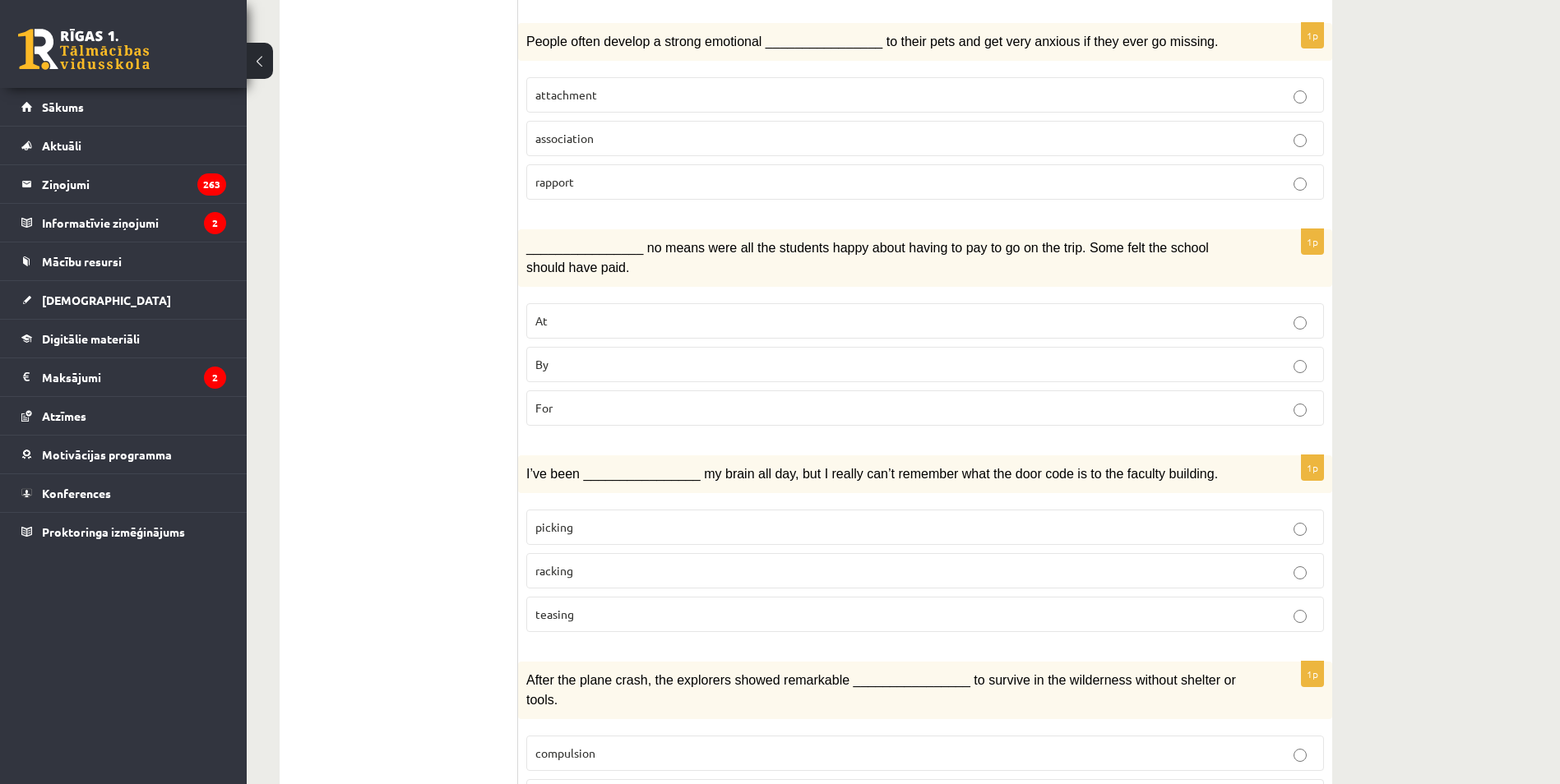
click at [360, 466] on ul "1. uzdevums 2. uzdevums 3. uzdevums Izvērtējums!" at bounding box center [406, 425] width 222 height 2729
click at [659, 572] on label "racking" at bounding box center [925, 570] width 798 height 35
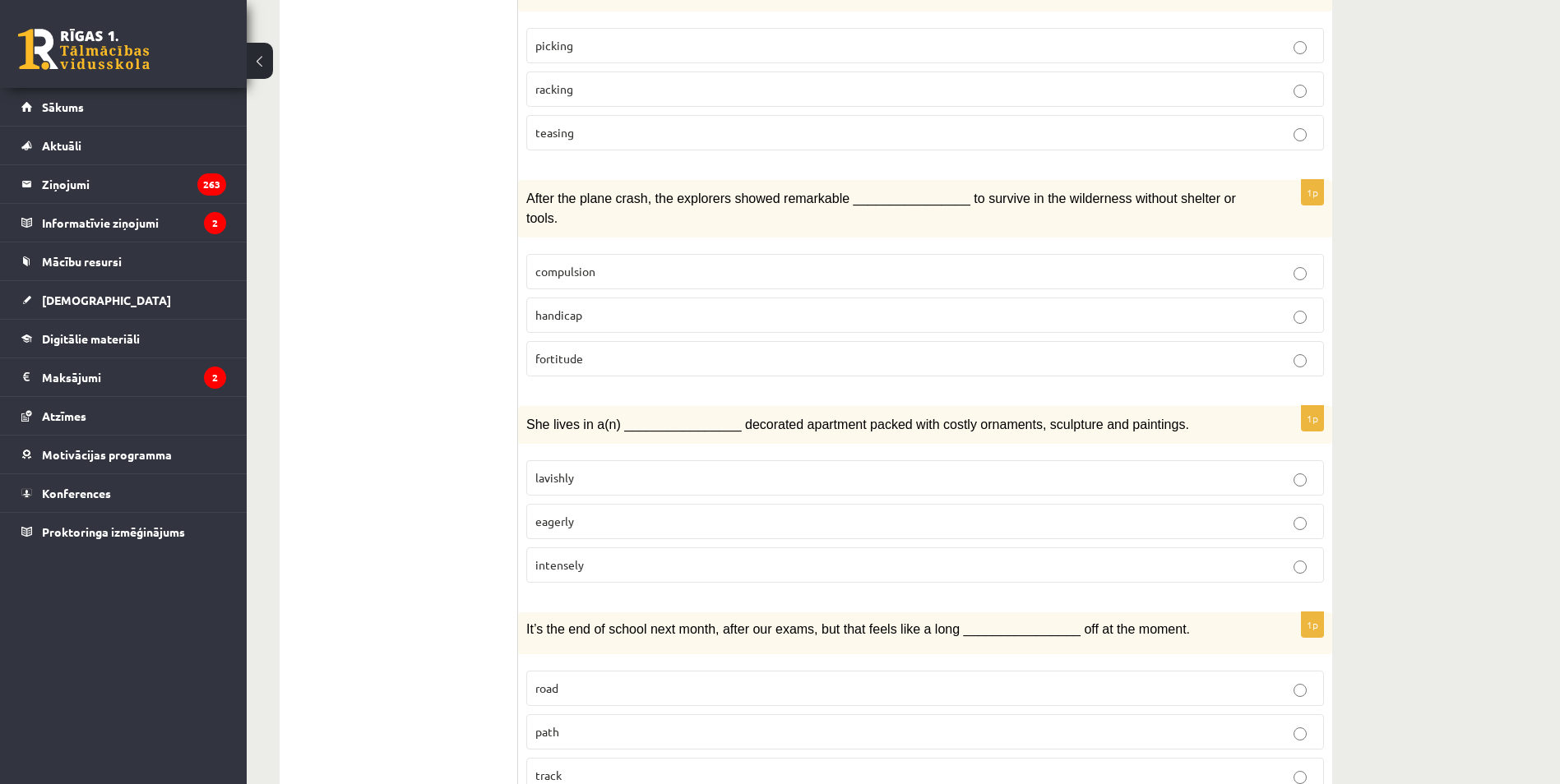
scroll to position [1727, 0]
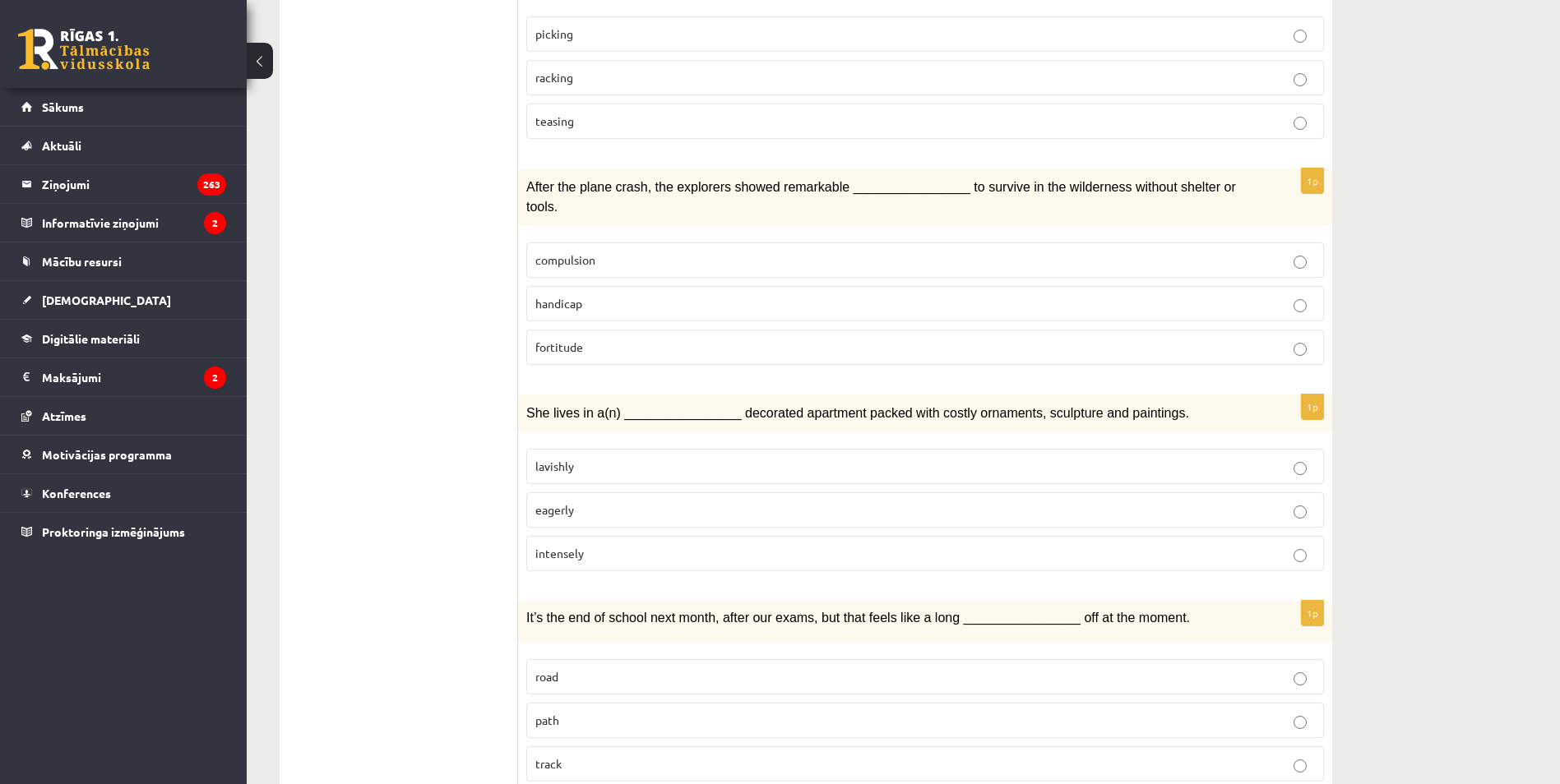
click at [599, 458] on p "lavishly" at bounding box center [924, 466] width 780 height 17
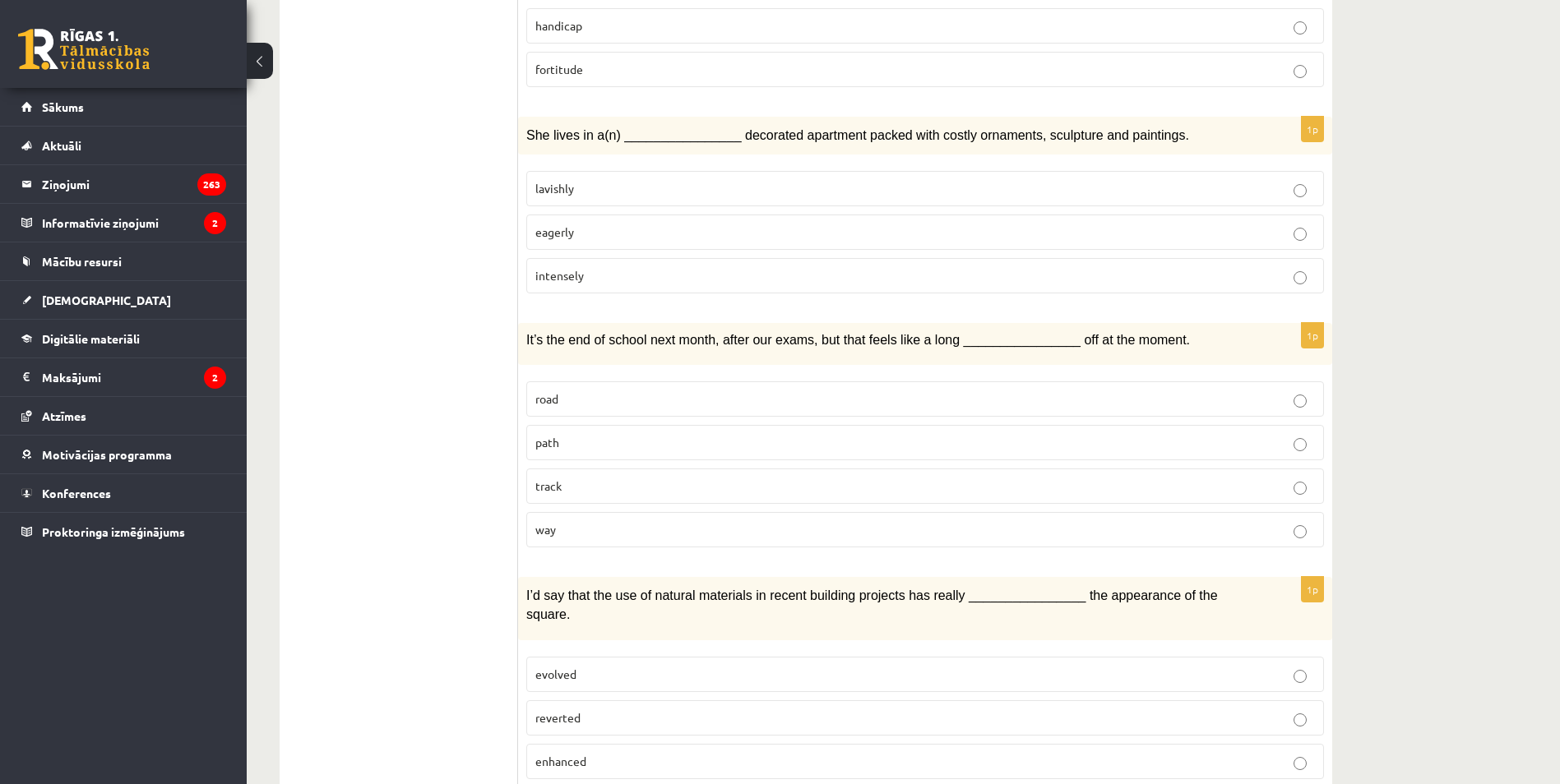
scroll to position [2056, 0]
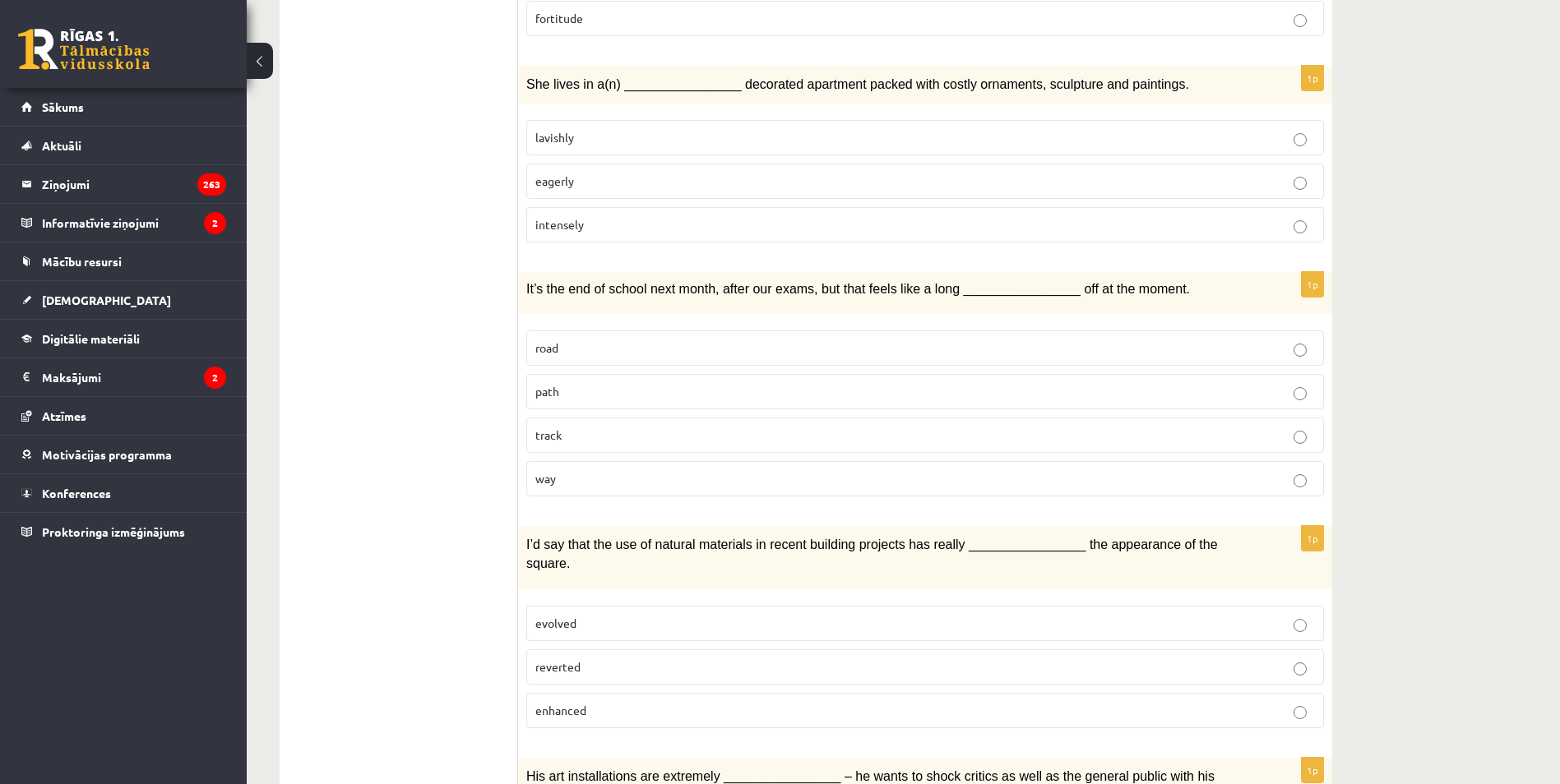
click at [582, 470] on p "way" at bounding box center [924, 479] width 780 height 17
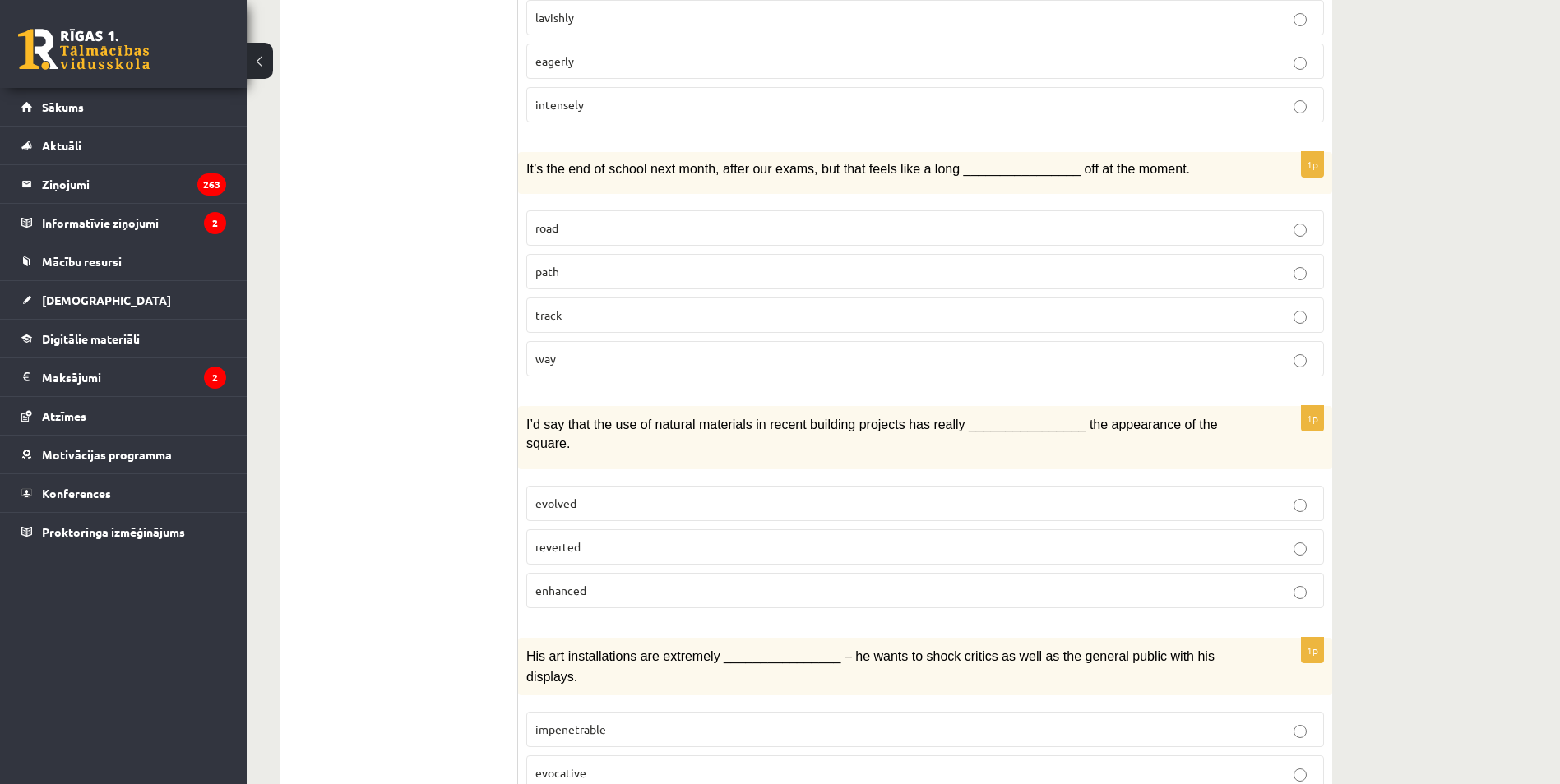
scroll to position [2220, 0]
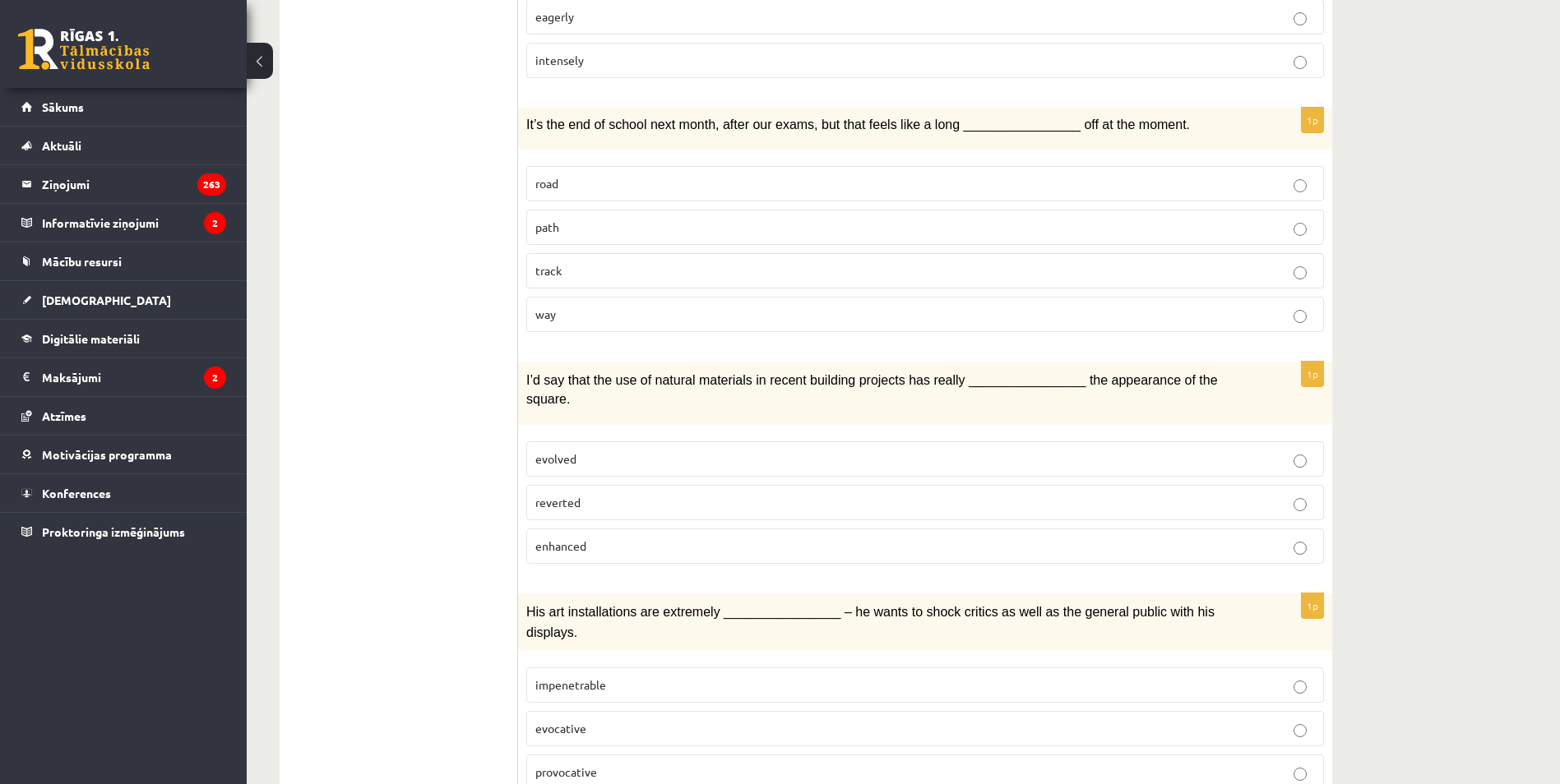
click at [595, 529] on label "enhanced" at bounding box center [925, 546] width 798 height 35
click at [641, 755] on label "provocative" at bounding box center [925, 772] width 798 height 35
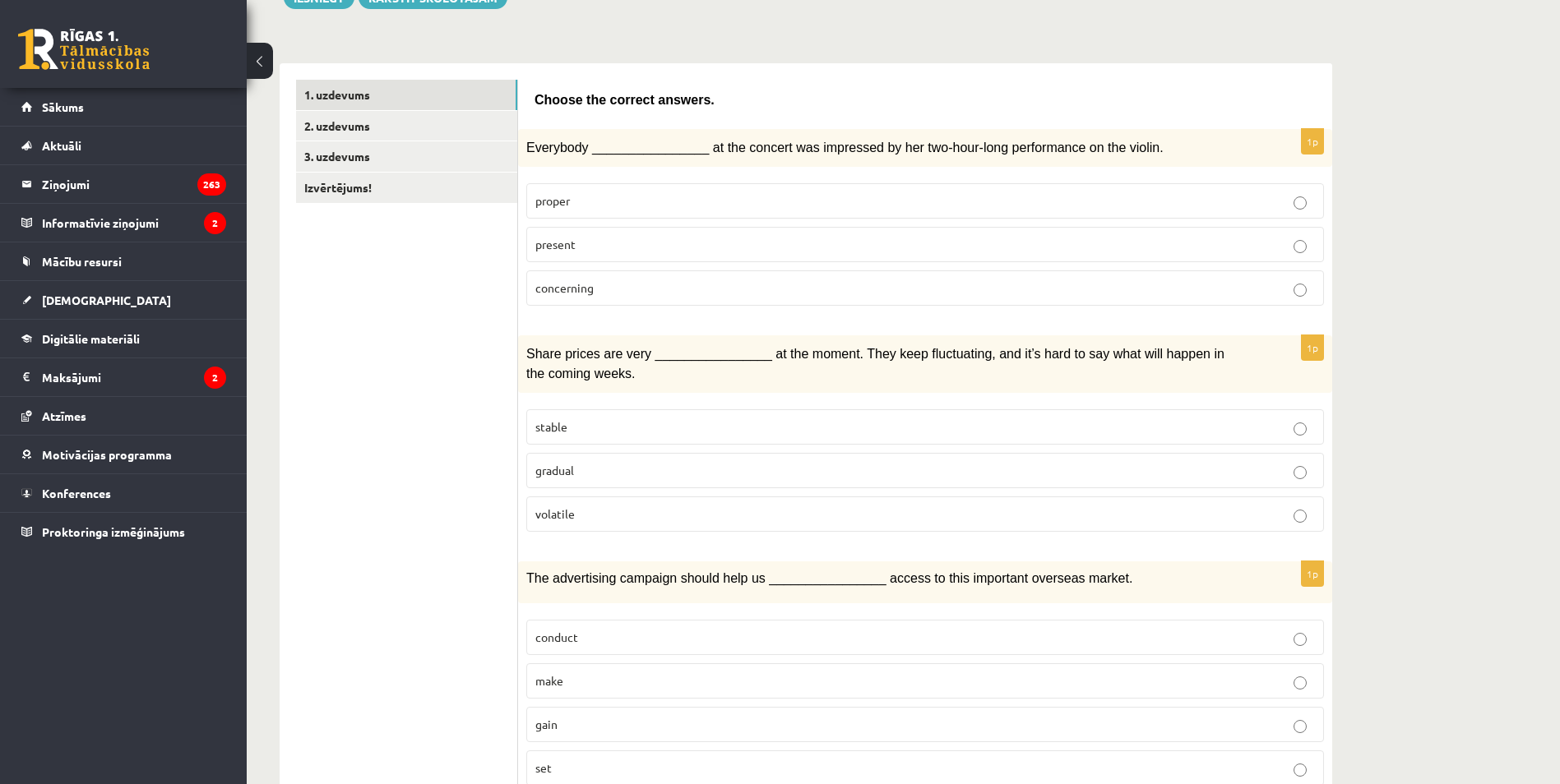
scroll to position [0, 0]
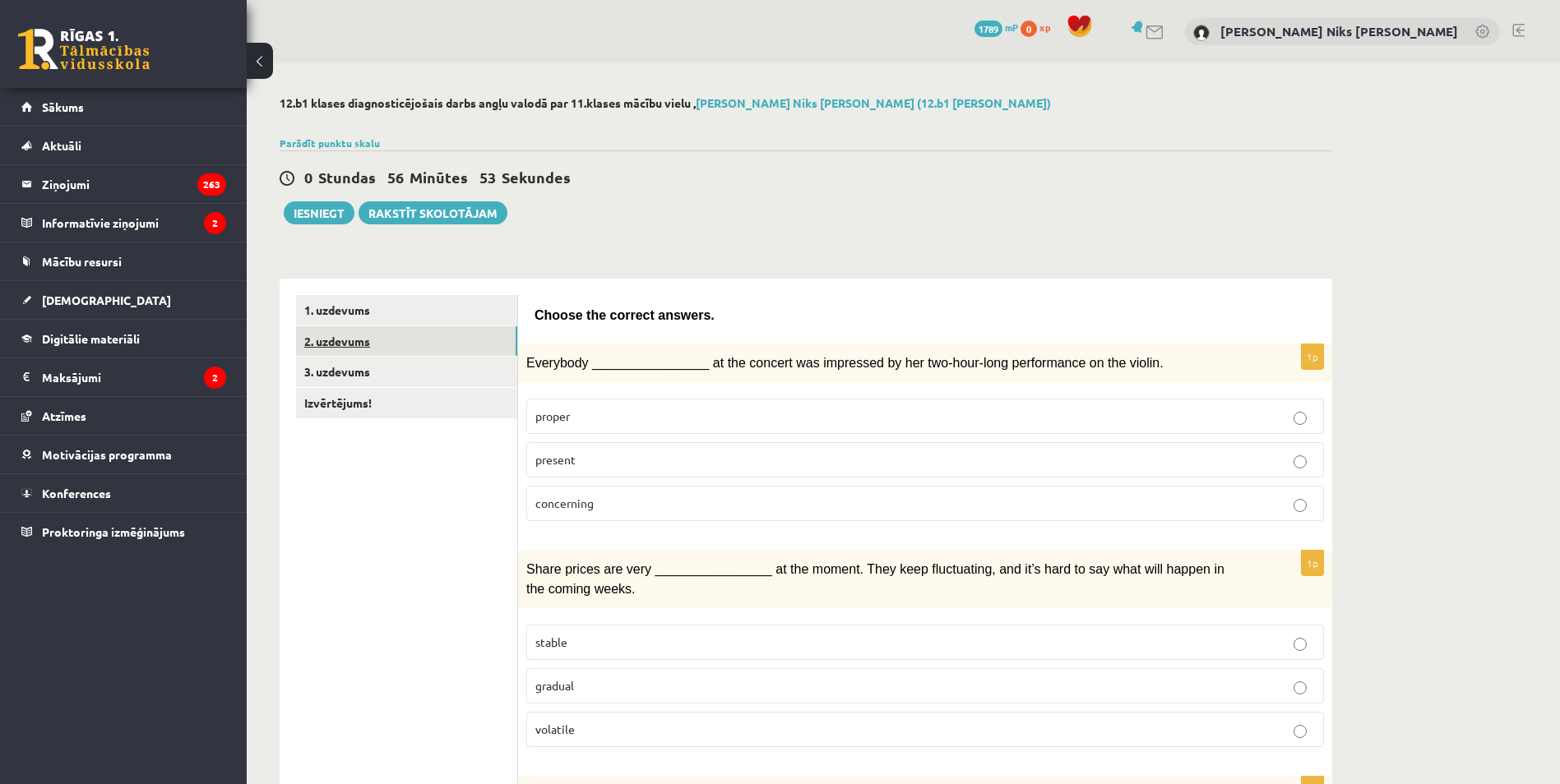
click at [387, 337] on link "2. uzdevums" at bounding box center [406, 342] width 221 height 30
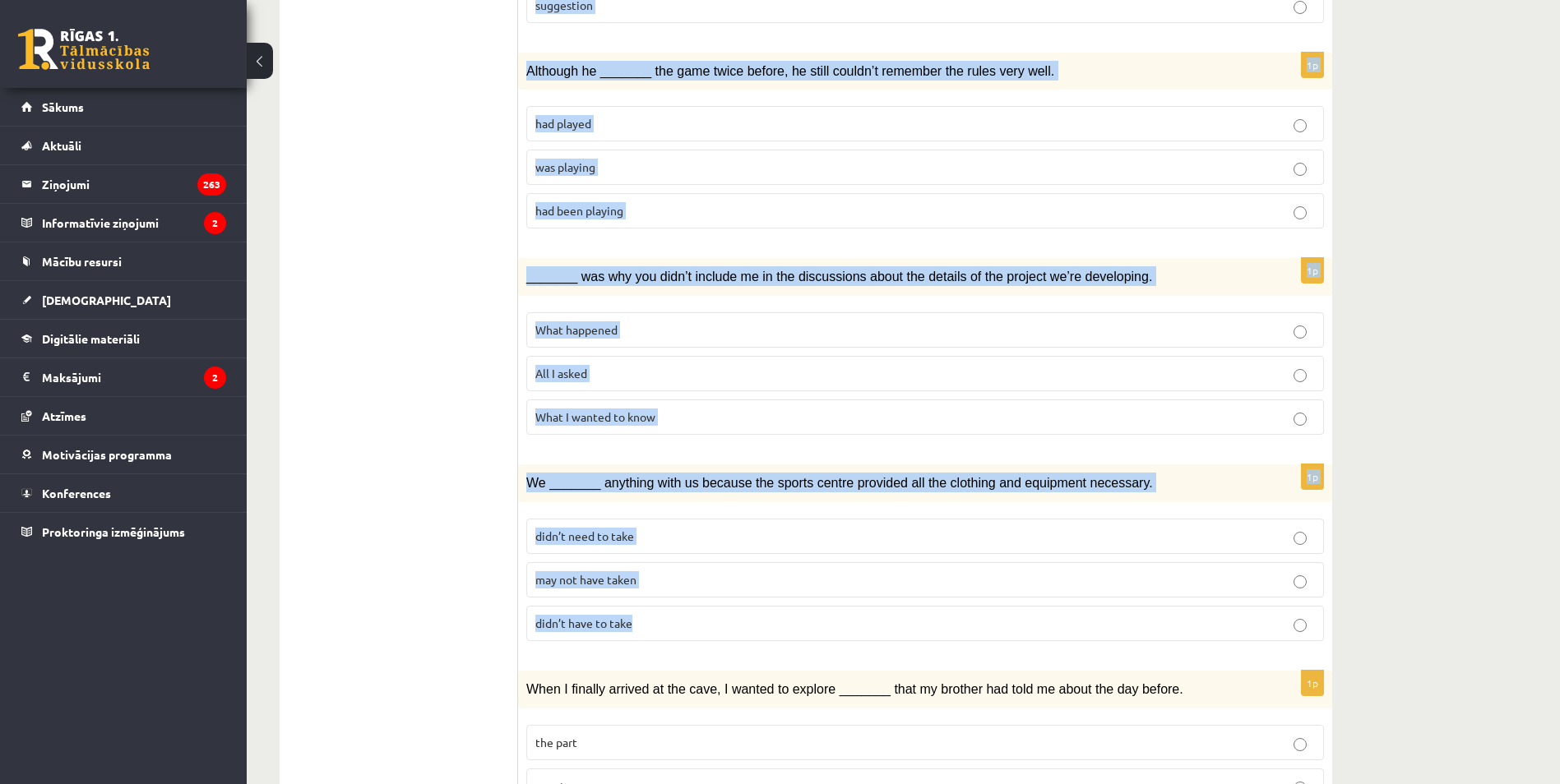
scroll to position [1646, 0]
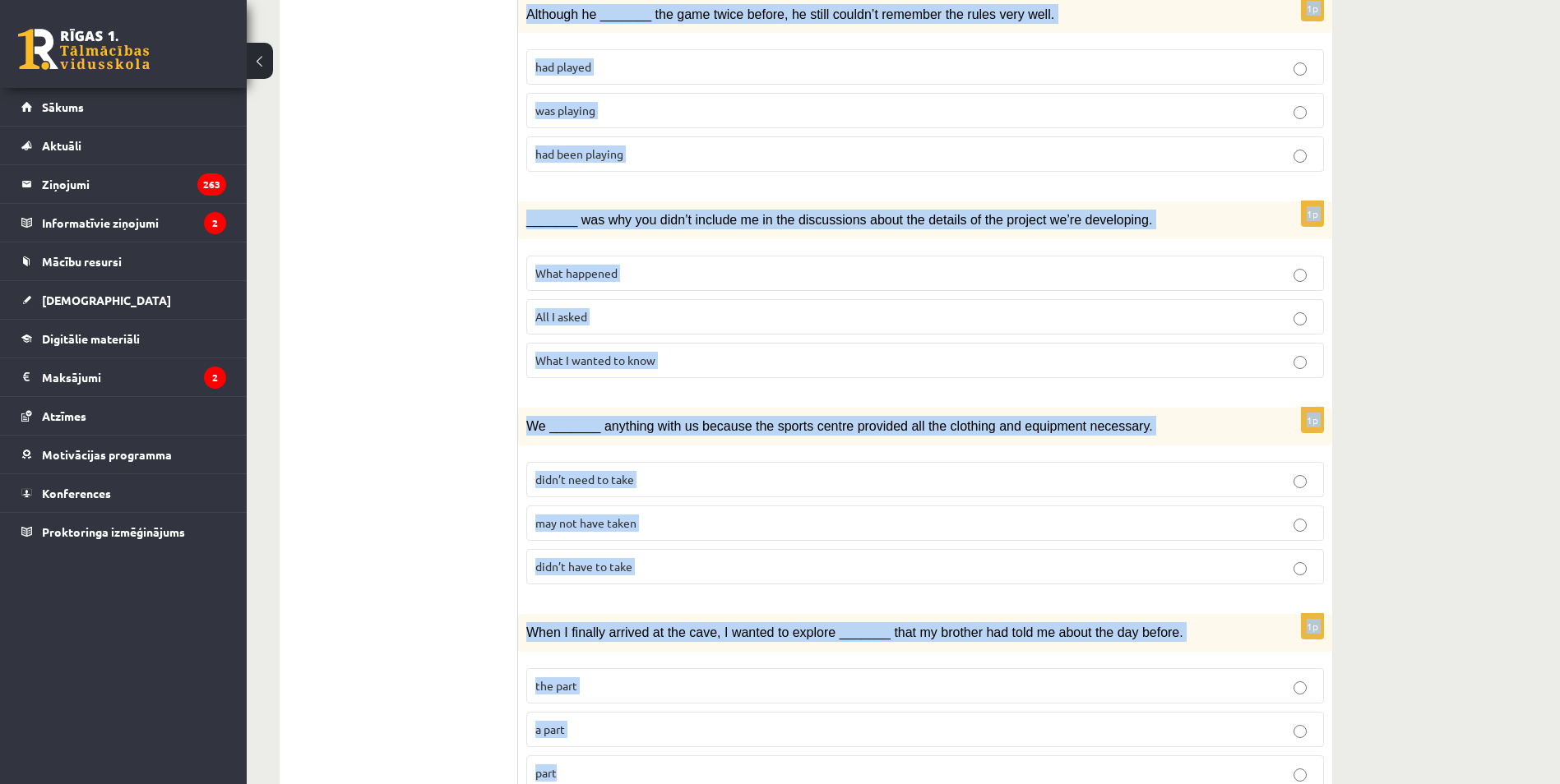
drag, startPoint x: 529, startPoint y: 307, endPoint x: 903, endPoint y: 705, distance: 546.2
copy form "Circle the form that cannot be used to complete the sentences. 1p What _______ …"
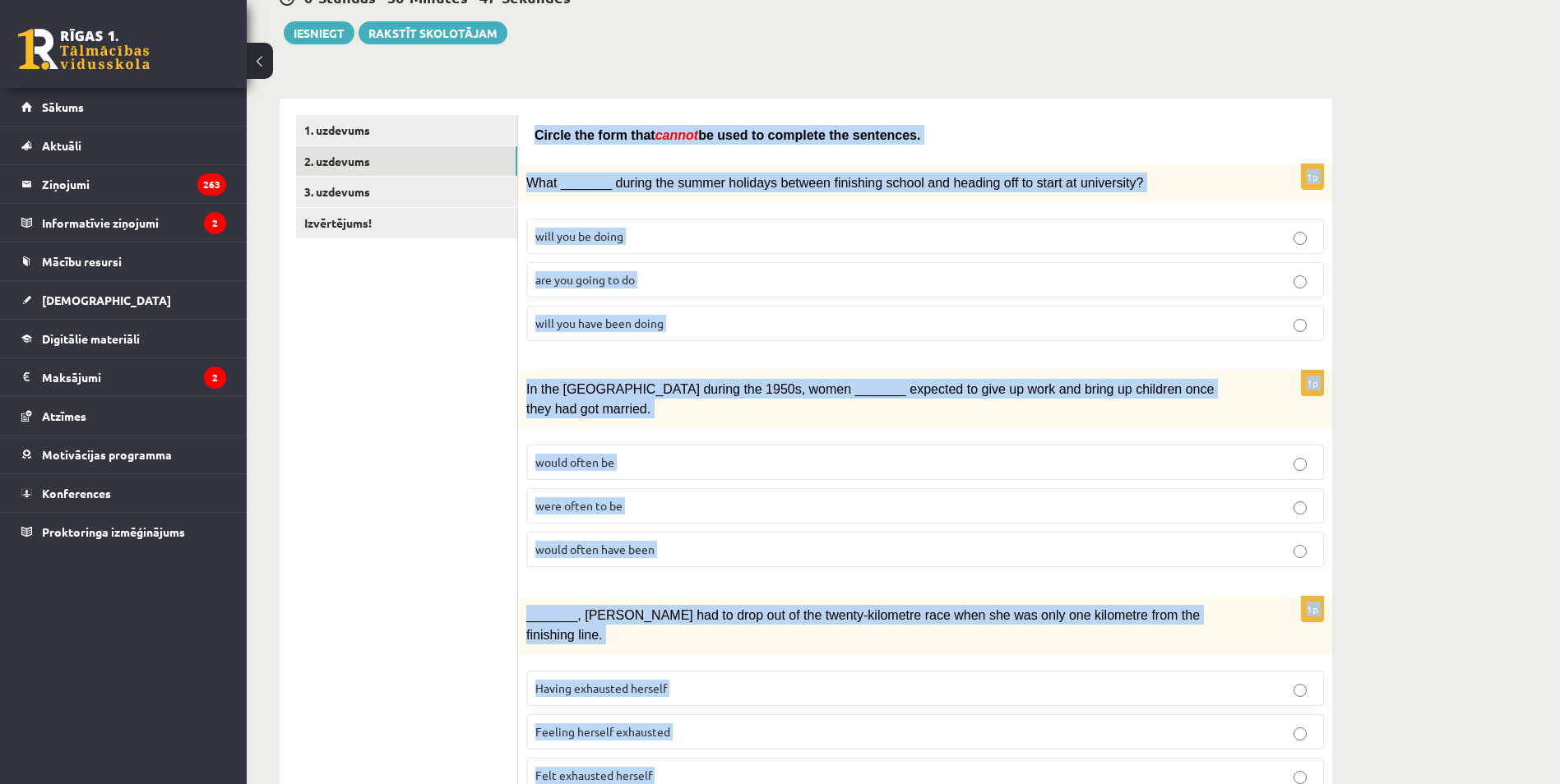
scroll to position [0, 0]
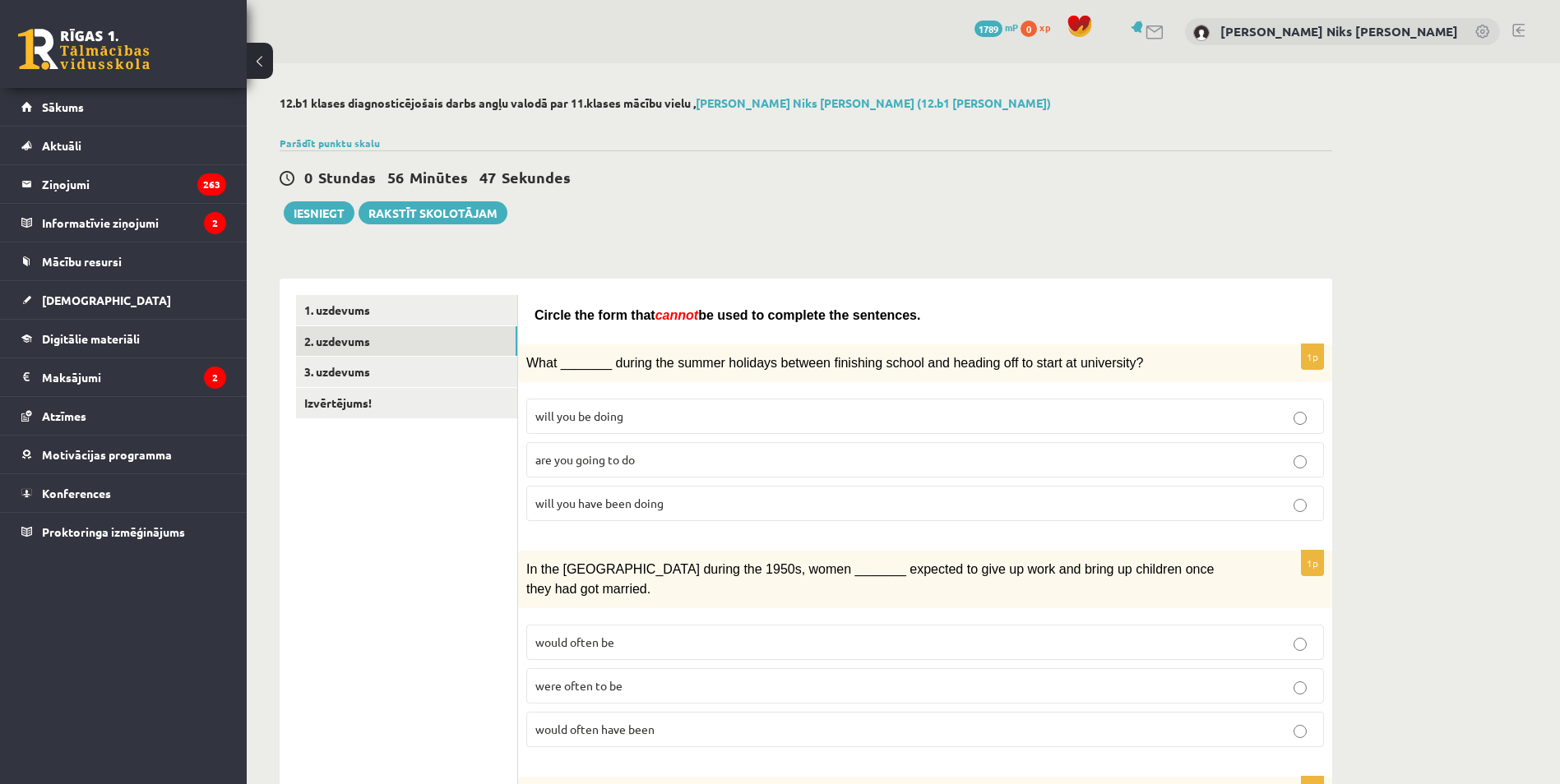
click at [583, 512] on label "will you have been doing" at bounding box center [925, 503] width 798 height 35
click at [602, 420] on span "will you be doing" at bounding box center [579, 416] width 88 height 15
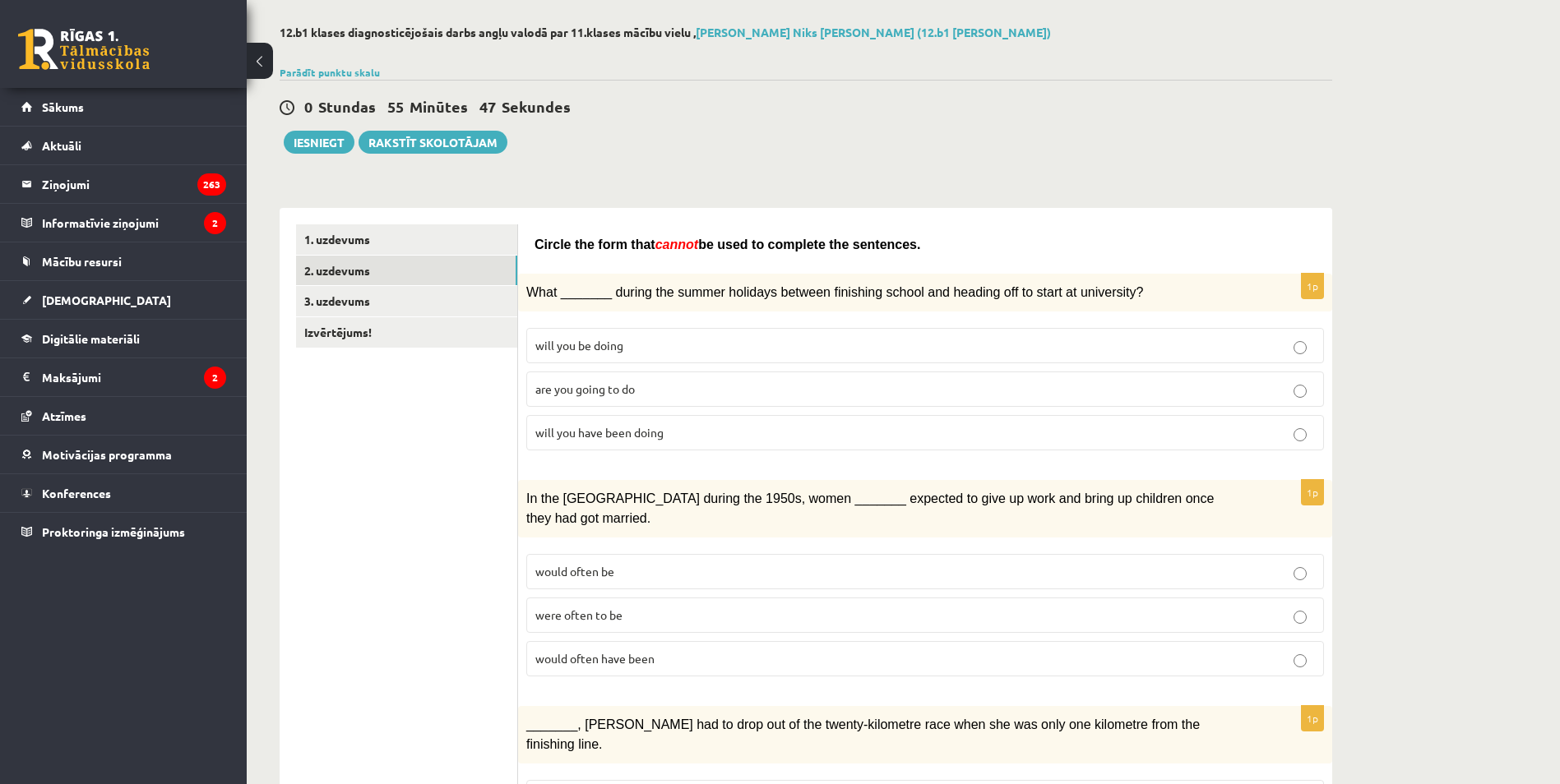
scroll to position [82, 0]
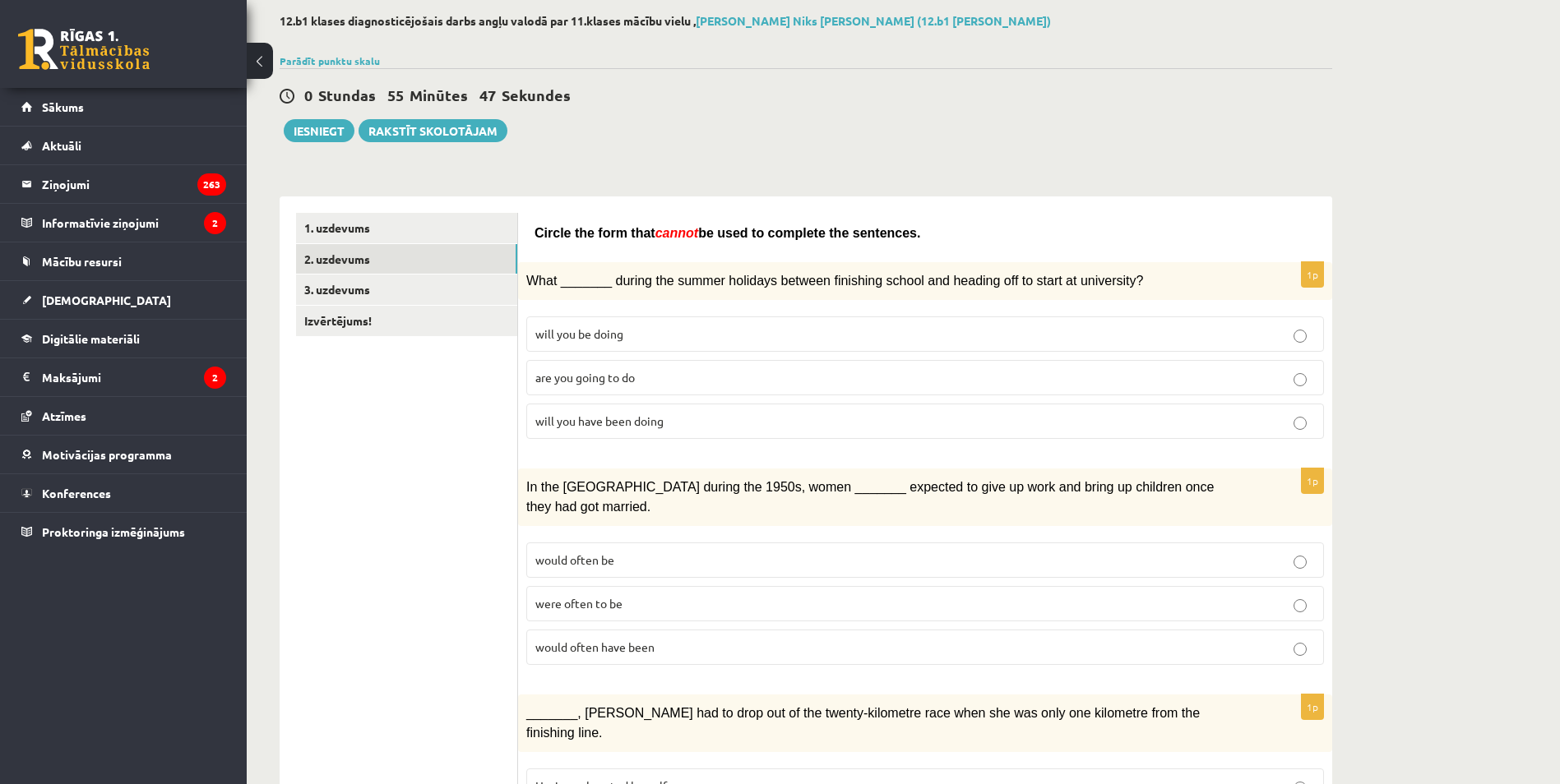
click at [620, 637] on label "would often have been" at bounding box center [925, 647] width 798 height 35
click at [639, 552] on p "would often be" at bounding box center [924, 560] width 780 height 17
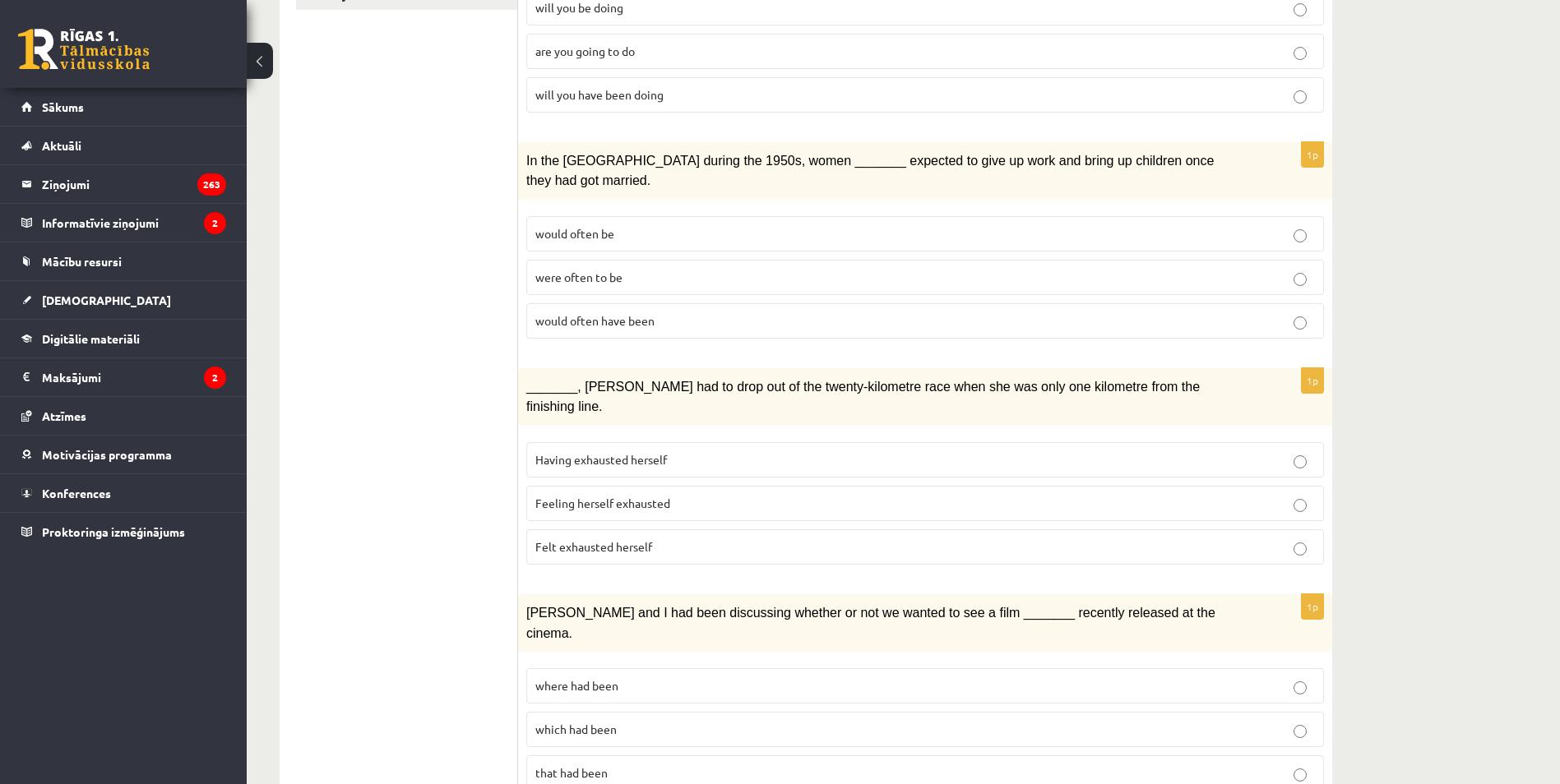
scroll to position [411, 0]
click at [681, 527] on label "Felt exhausted herself" at bounding box center [925, 544] width 798 height 35
click at [586, 483] on label "Feeling herself exhausted" at bounding box center [925, 500] width 798 height 35
click at [585, 450] on span "Having exhausted herself" at bounding box center [601, 458] width 131 height 15
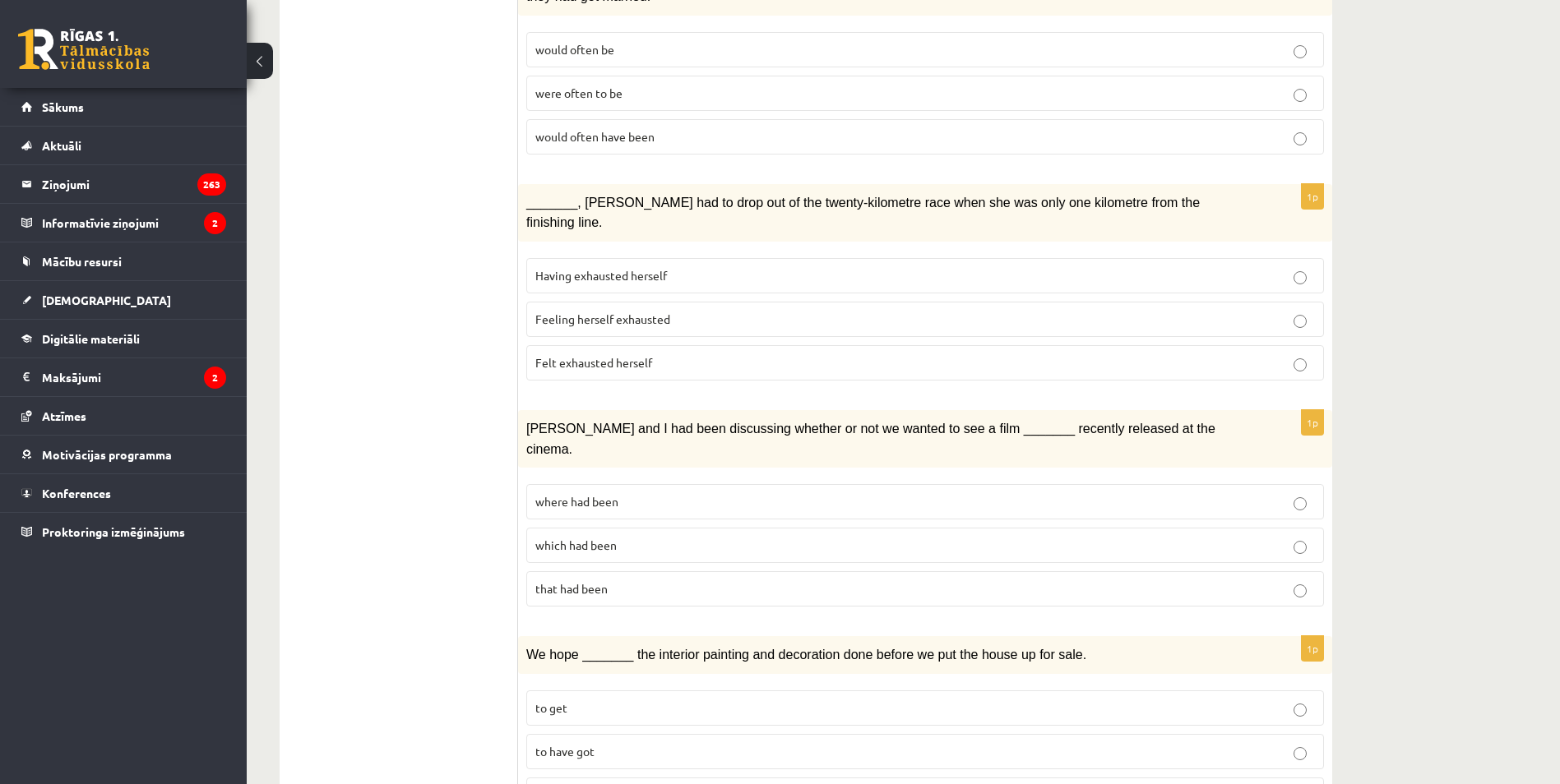
scroll to position [657, 0]
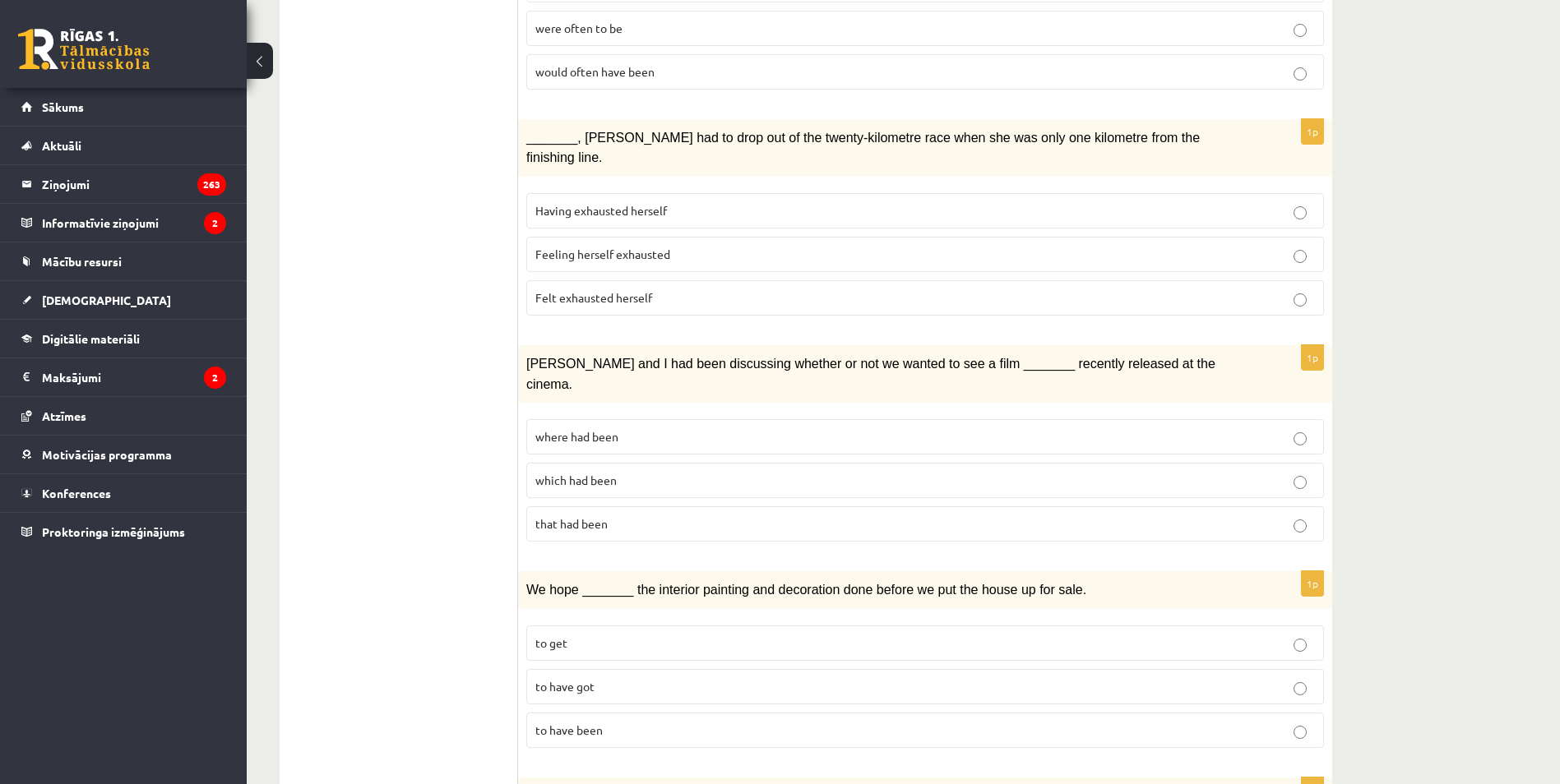
click at [618, 516] on p "that had been" at bounding box center [924, 524] width 780 height 17
click at [598, 472] on p "which had been" at bounding box center [924, 480] width 780 height 17
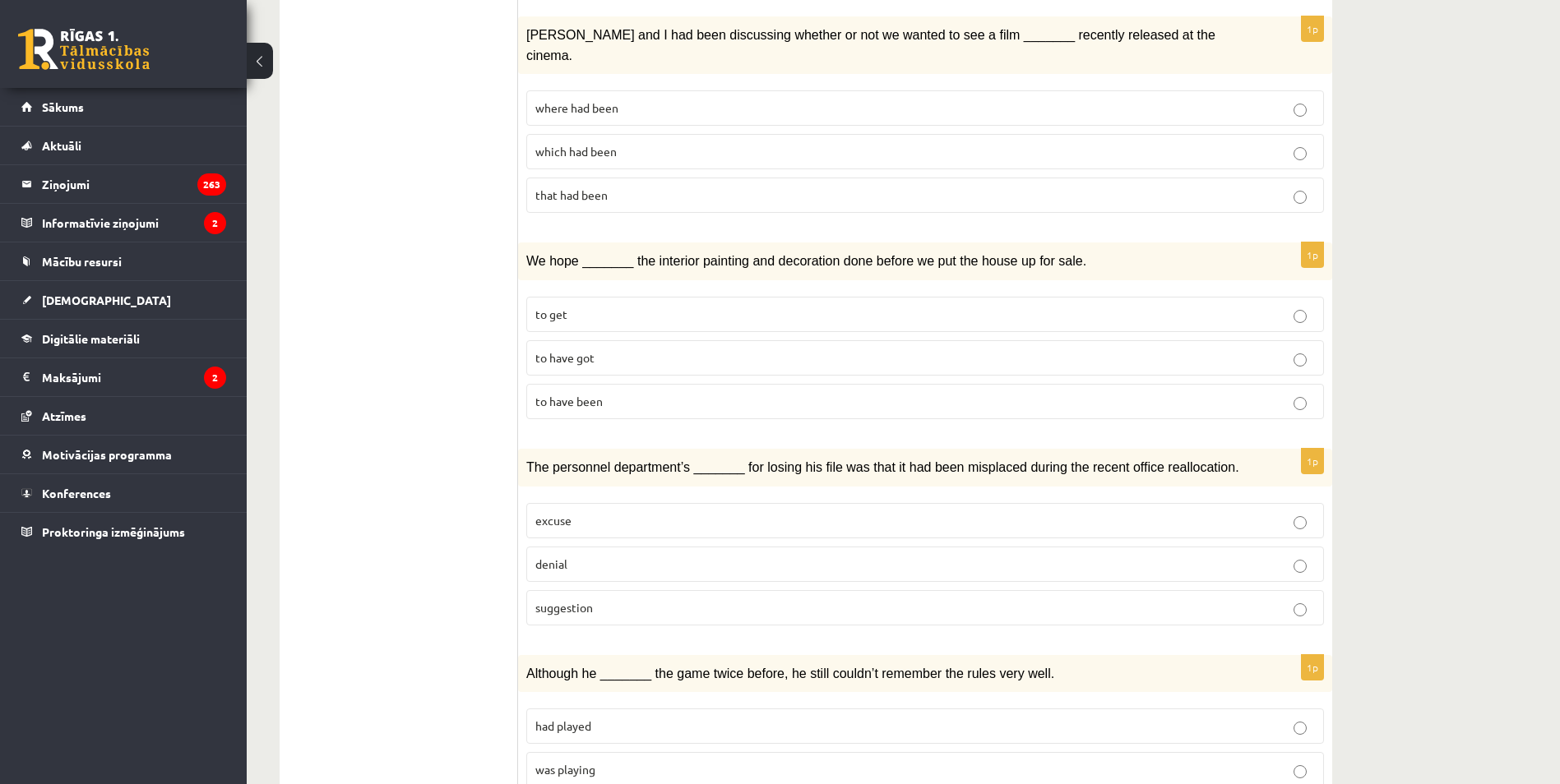
scroll to position [904, 0]
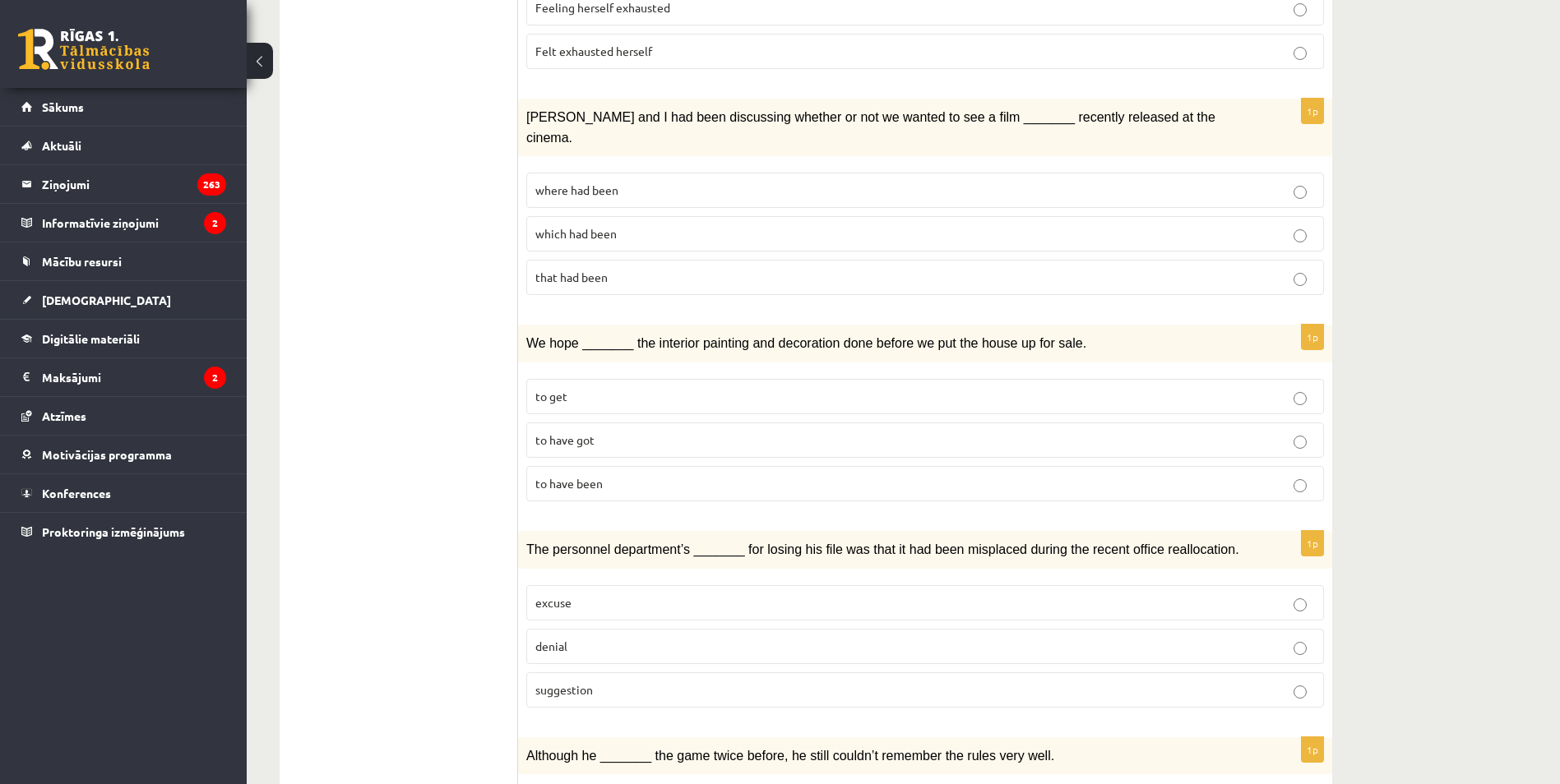
click at [593, 371] on fieldset "to get to have got to have been" at bounding box center [925, 439] width 798 height 136
click at [582, 388] on p "to get" at bounding box center [924, 397] width 780 height 17
click at [583, 432] on span "to have got" at bounding box center [564, 440] width 59 height 15
click at [662, 595] on p "excuse" at bounding box center [924, 603] width 780 height 17
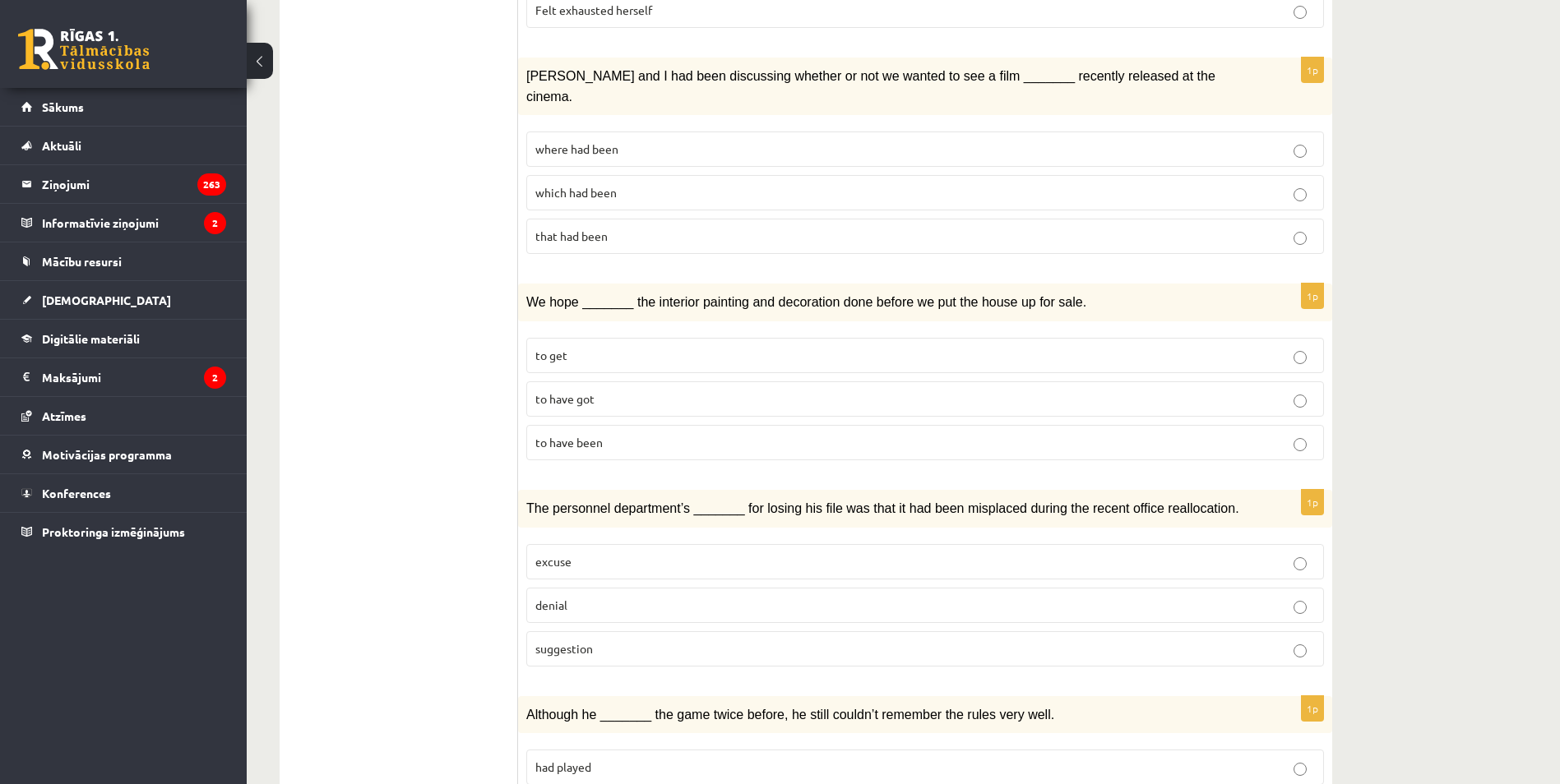
scroll to position [1151, 0]
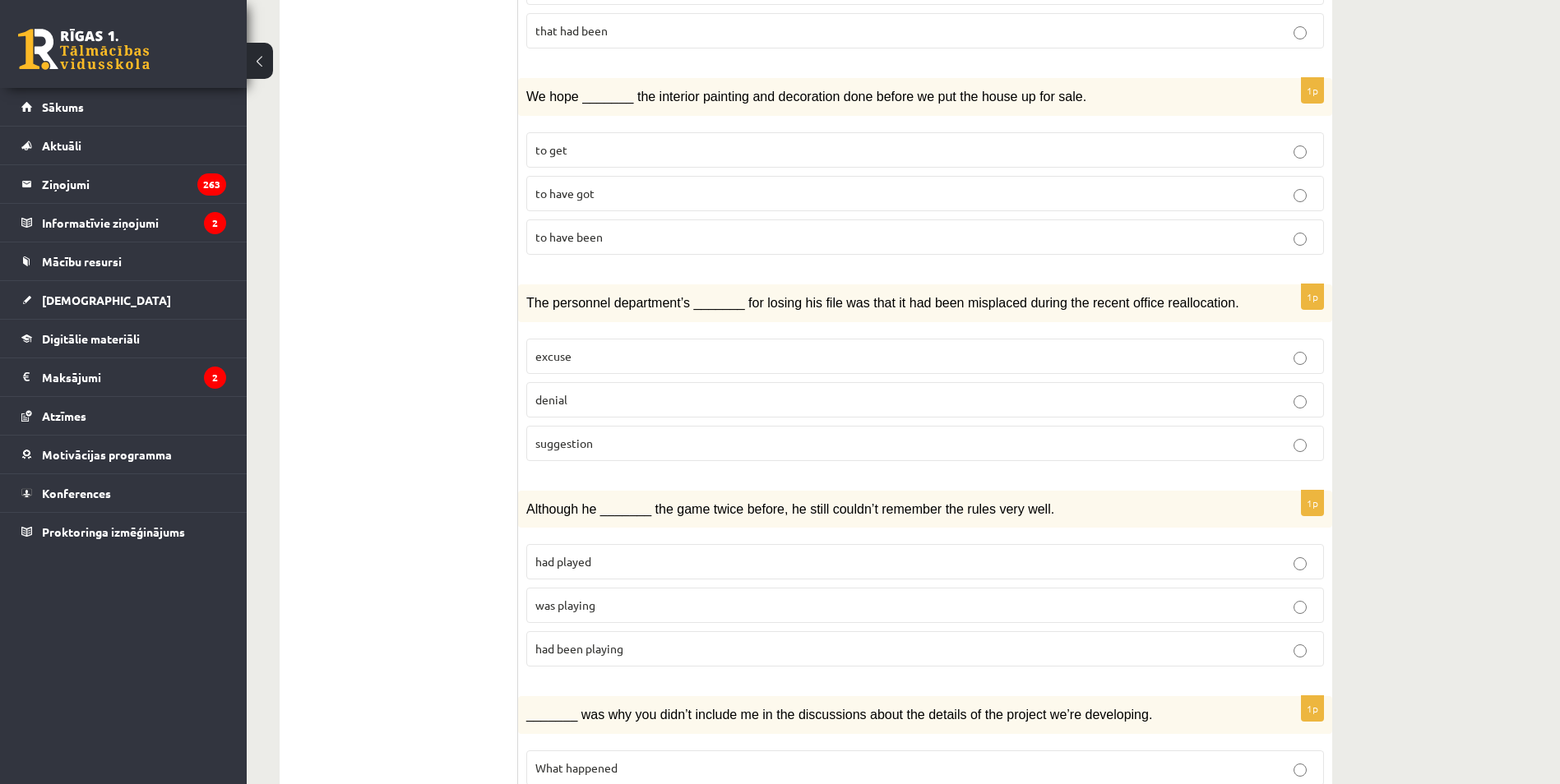
click at [552, 426] on label "suggestion" at bounding box center [925, 443] width 798 height 35
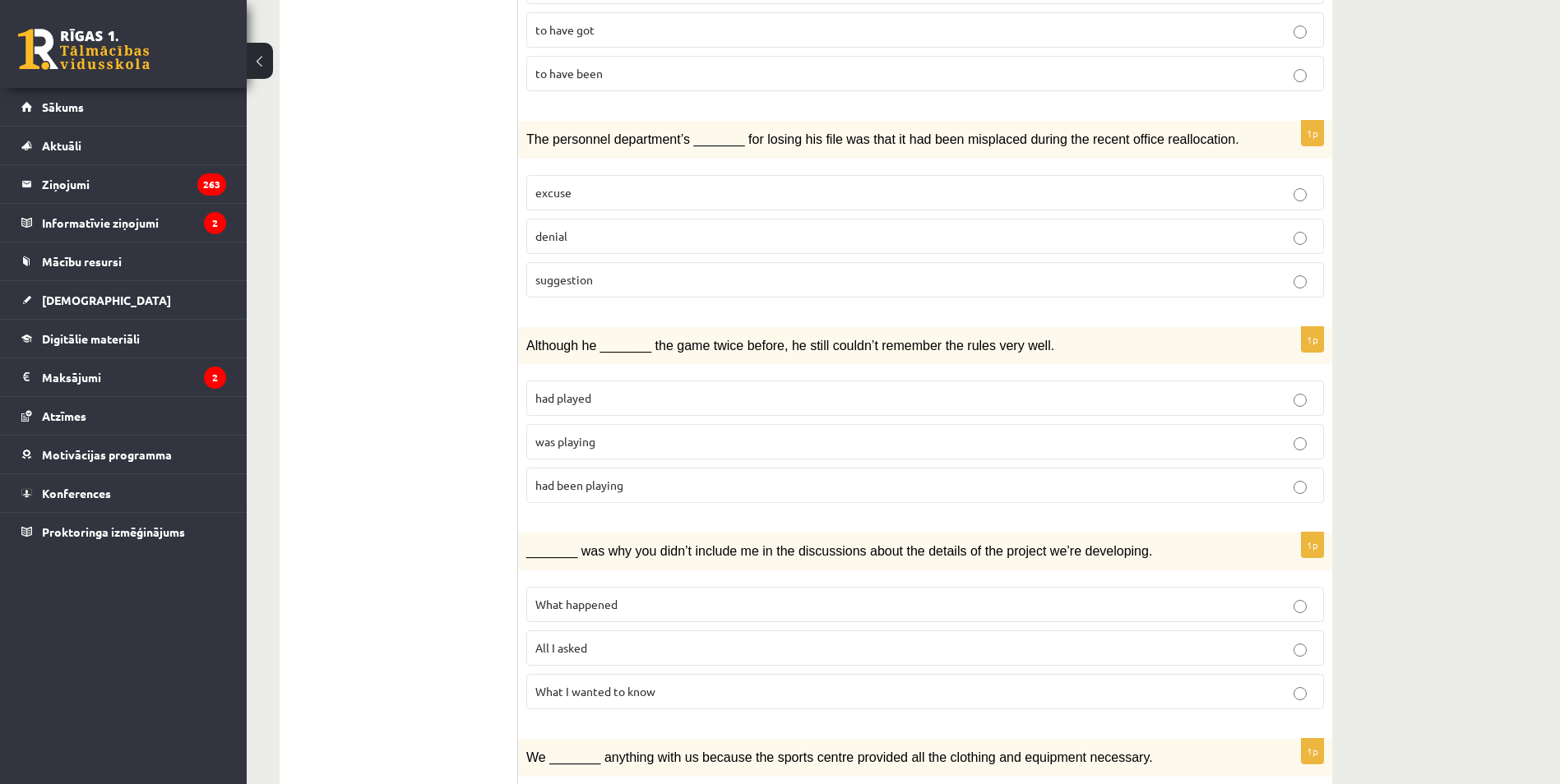
scroll to position [1315, 0]
click at [570, 174] on label "excuse" at bounding box center [925, 191] width 798 height 35
click at [588, 390] on span "had played" at bounding box center [563, 398] width 56 height 15
click at [586, 467] on label "had been playing" at bounding box center [925, 484] width 798 height 35
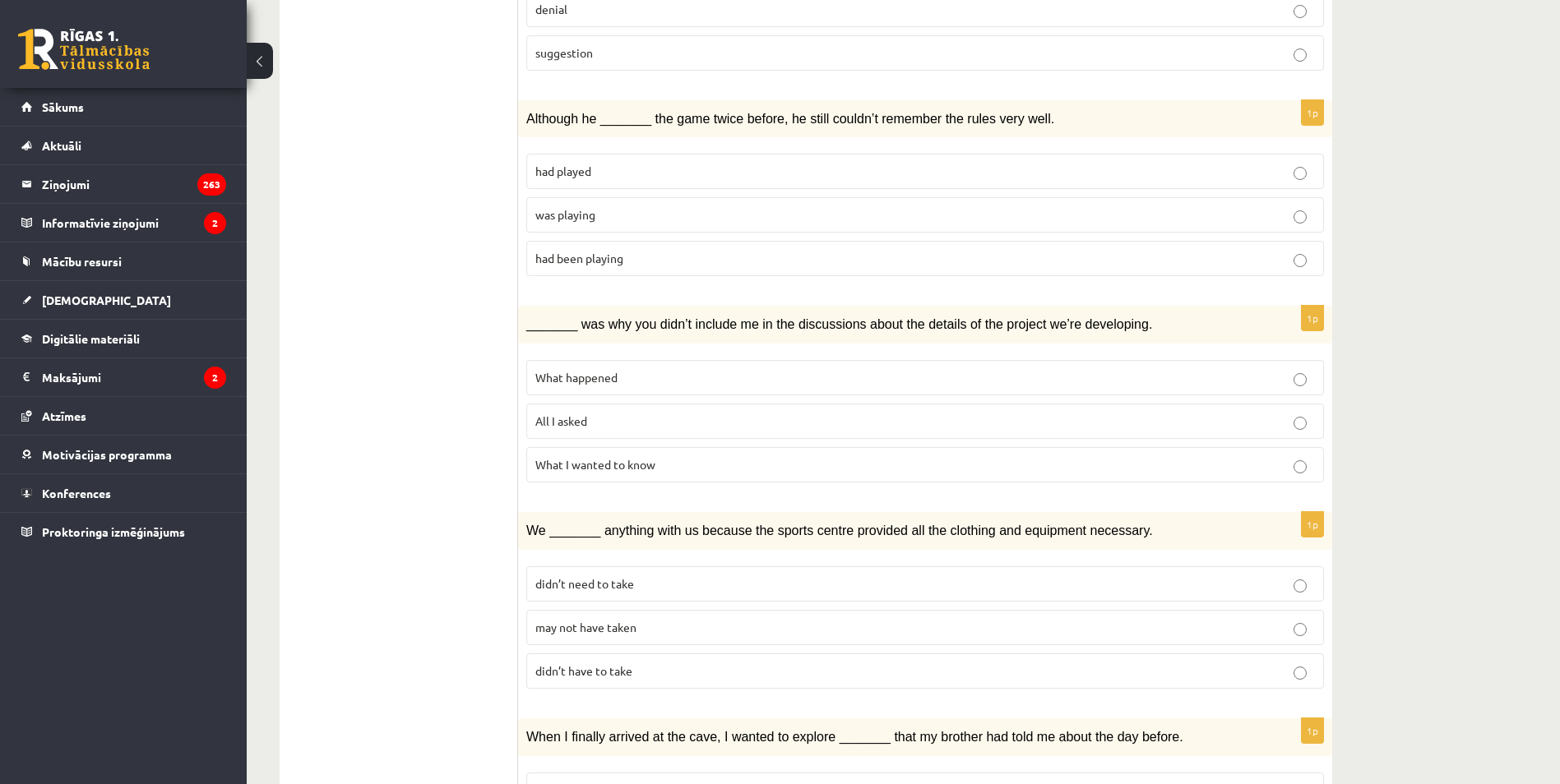
scroll to position [1561, 0]
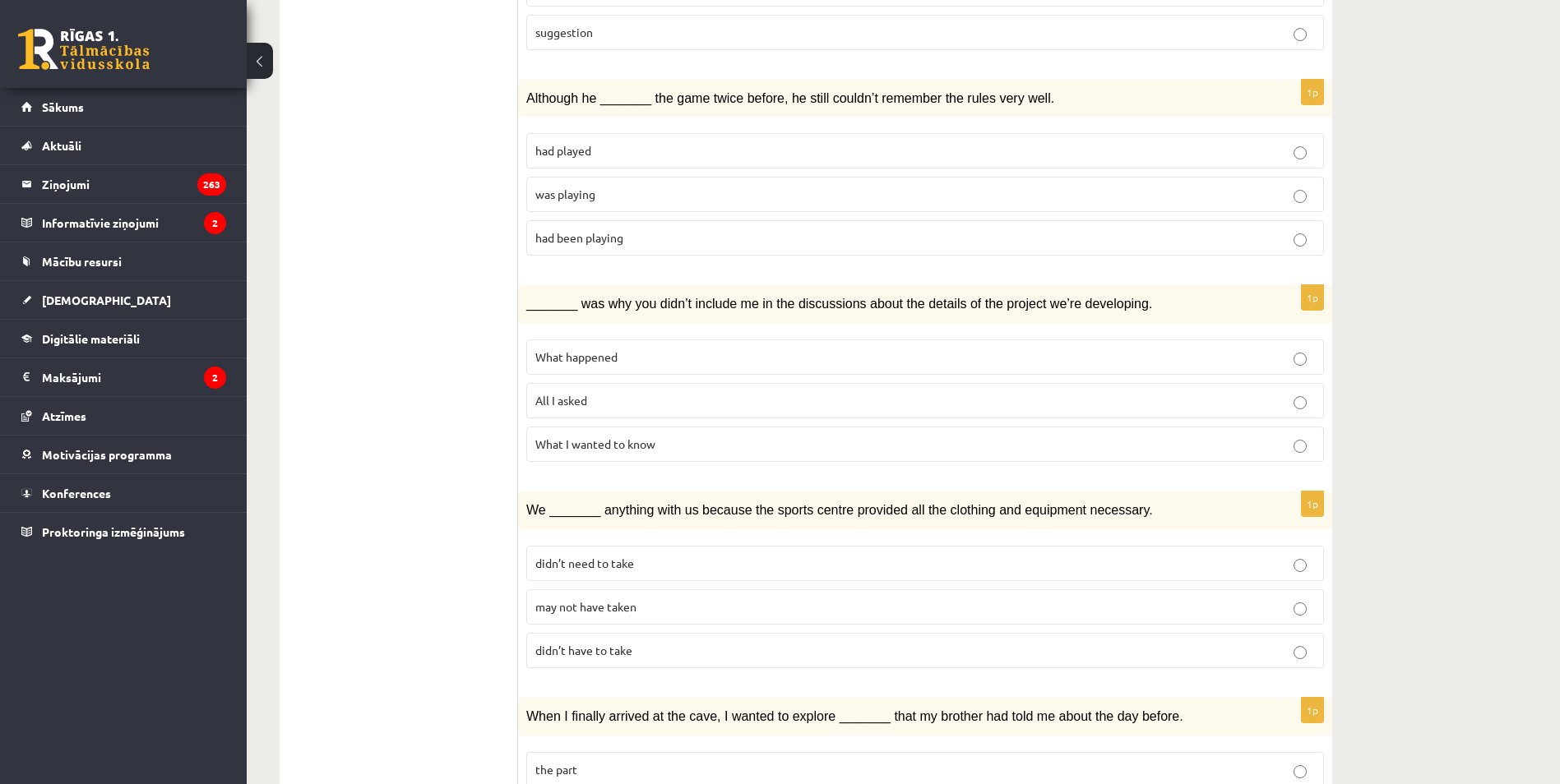
click at [568, 393] on span "All I asked" at bounding box center [561, 401] width 51 height 15
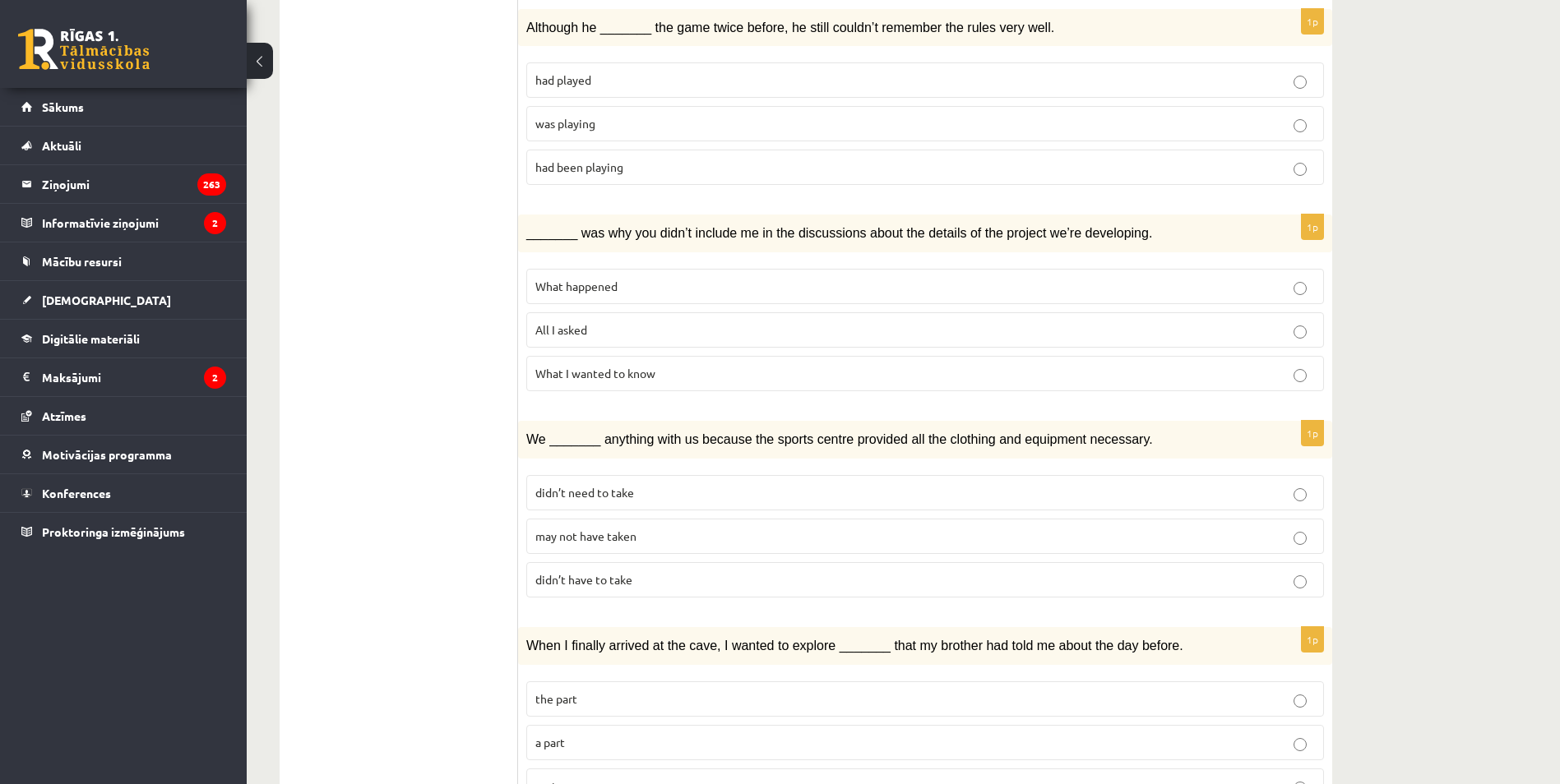
scroll to position [1644, 0]
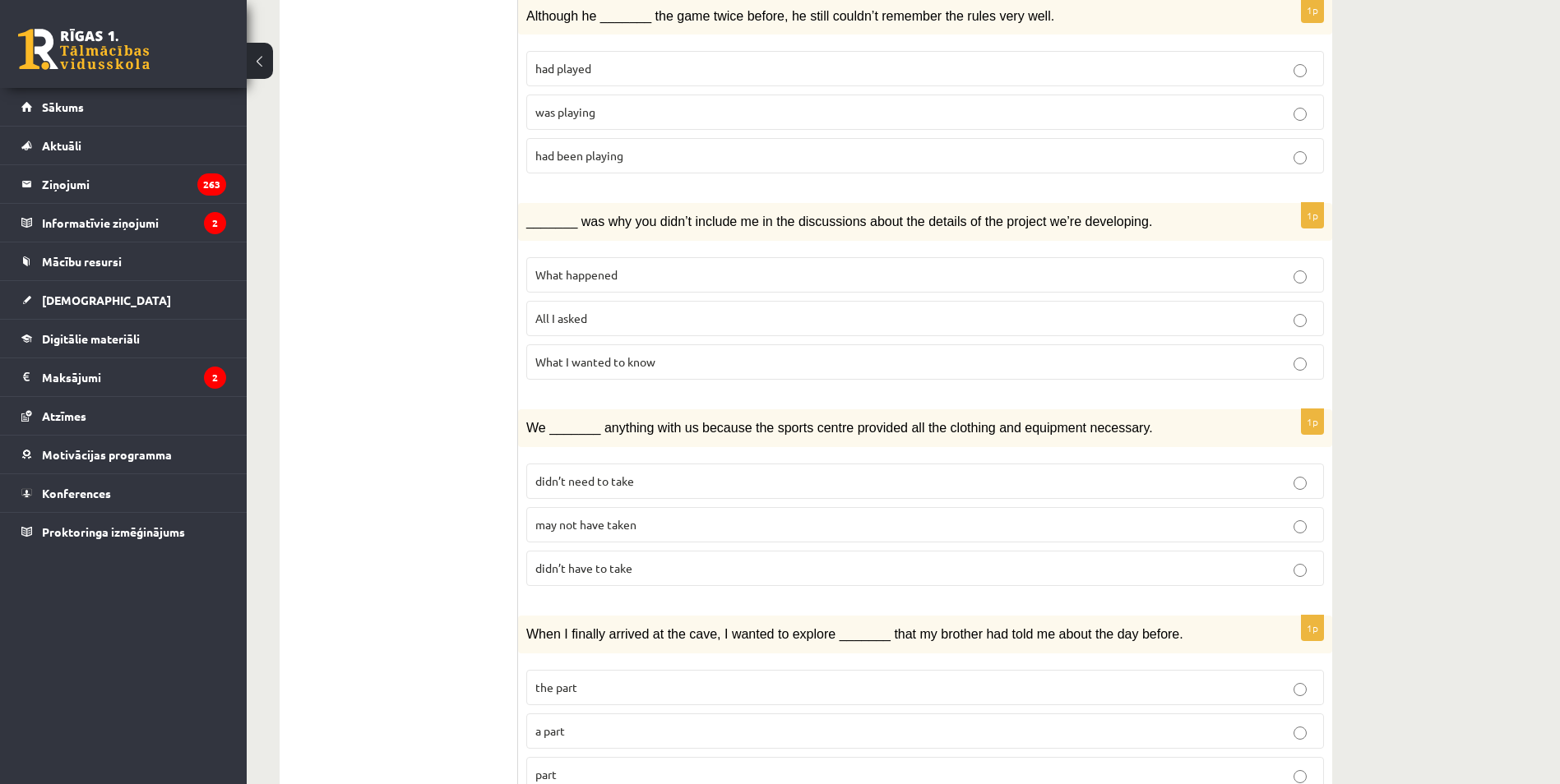
click at [635, 473] on p "didn’t need to take" at bounding box center [924, 481] width 780 height 17
click at [628, 721] on p "a part" at bounding box center [924, 730] width 780 height 17
click at [629, 764] on p "part" at bounding box center [924, 773] width 780 height 17
click at [596, 721] on p "a part" at bounding box center [924, 730] width 780 height 17
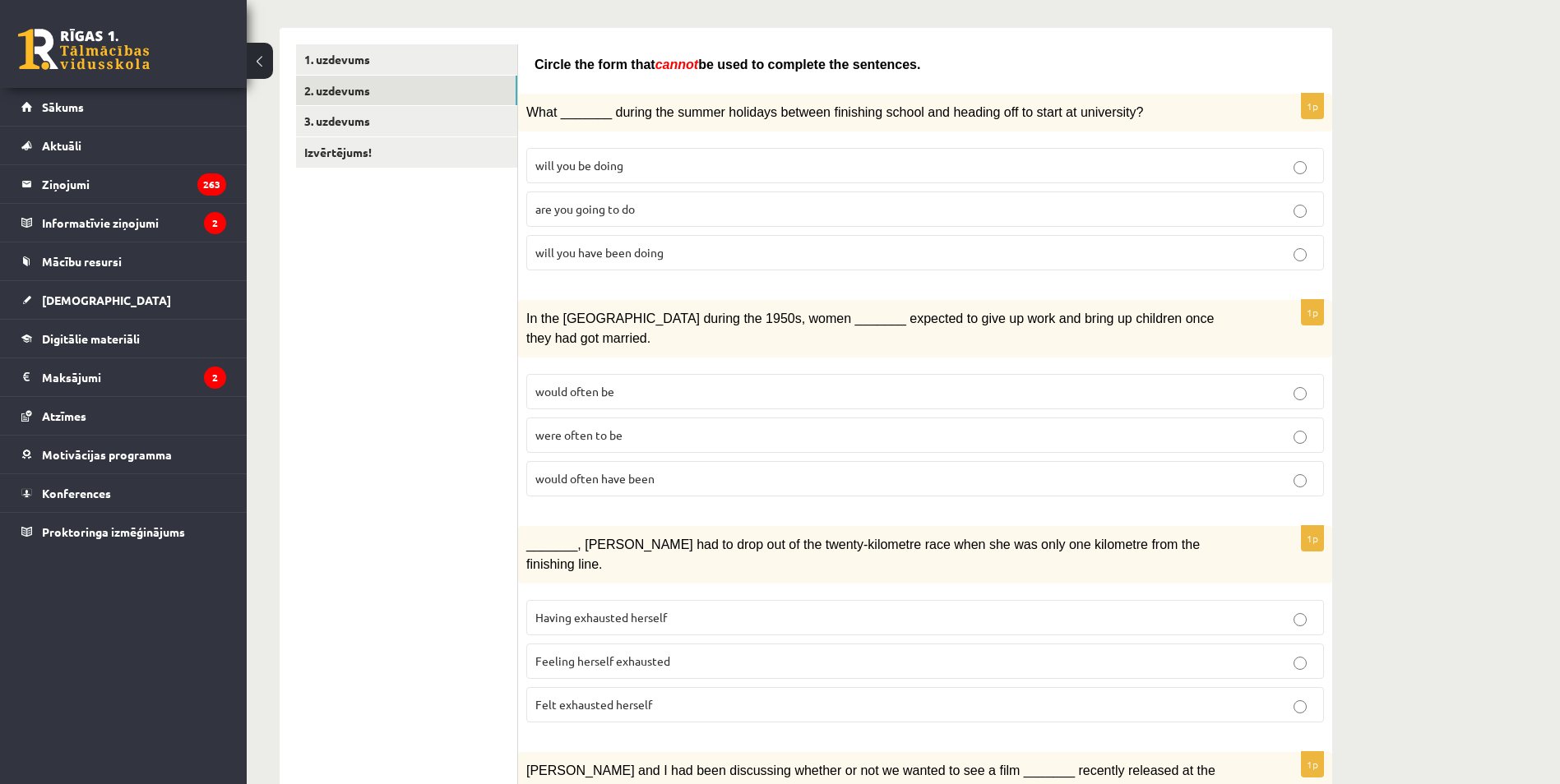
scroll to position [0, 0]
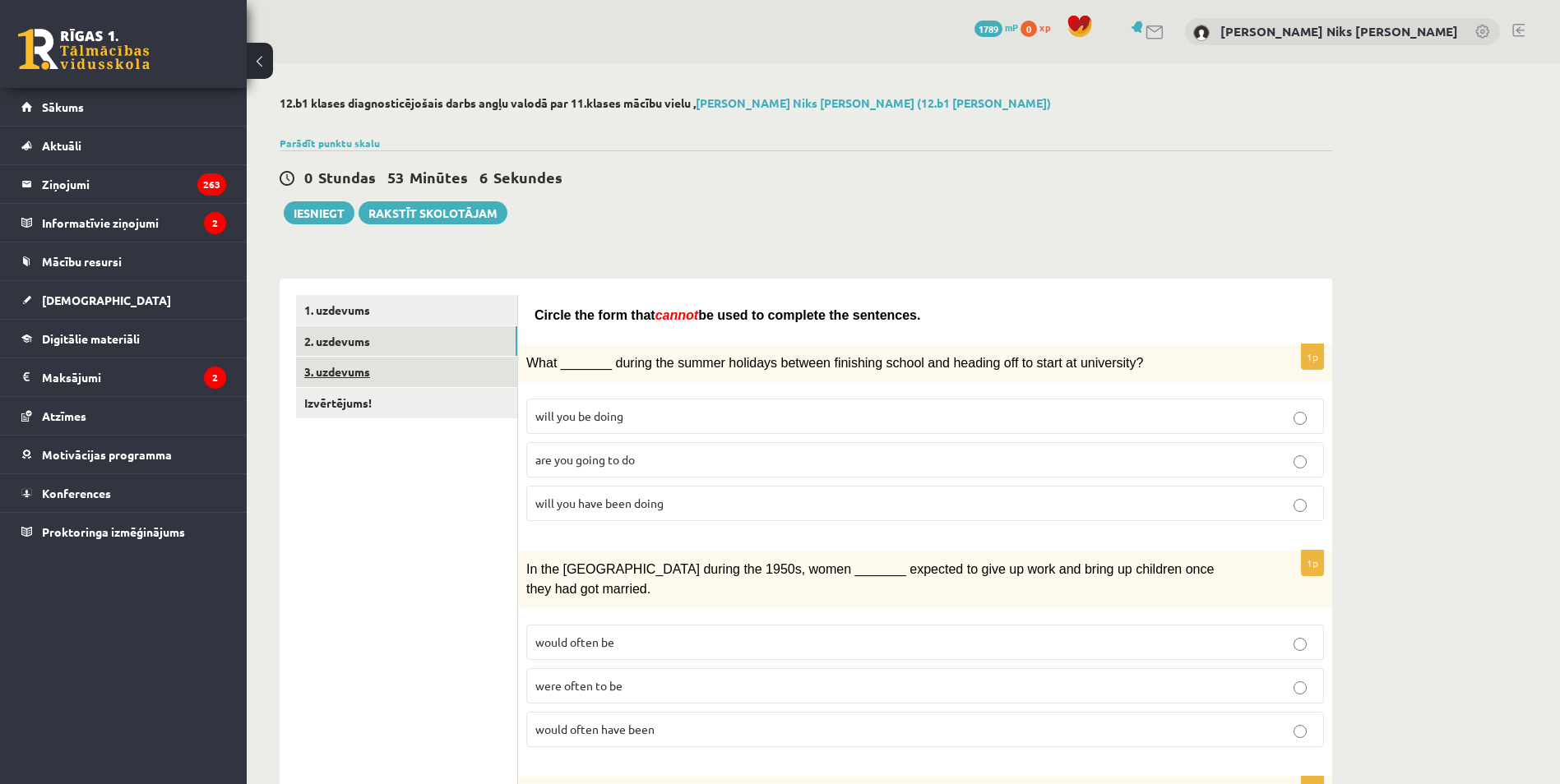
click at [335, 365] on link "3. uzdevums" at bounding box center [406, 372] width 221 height 30
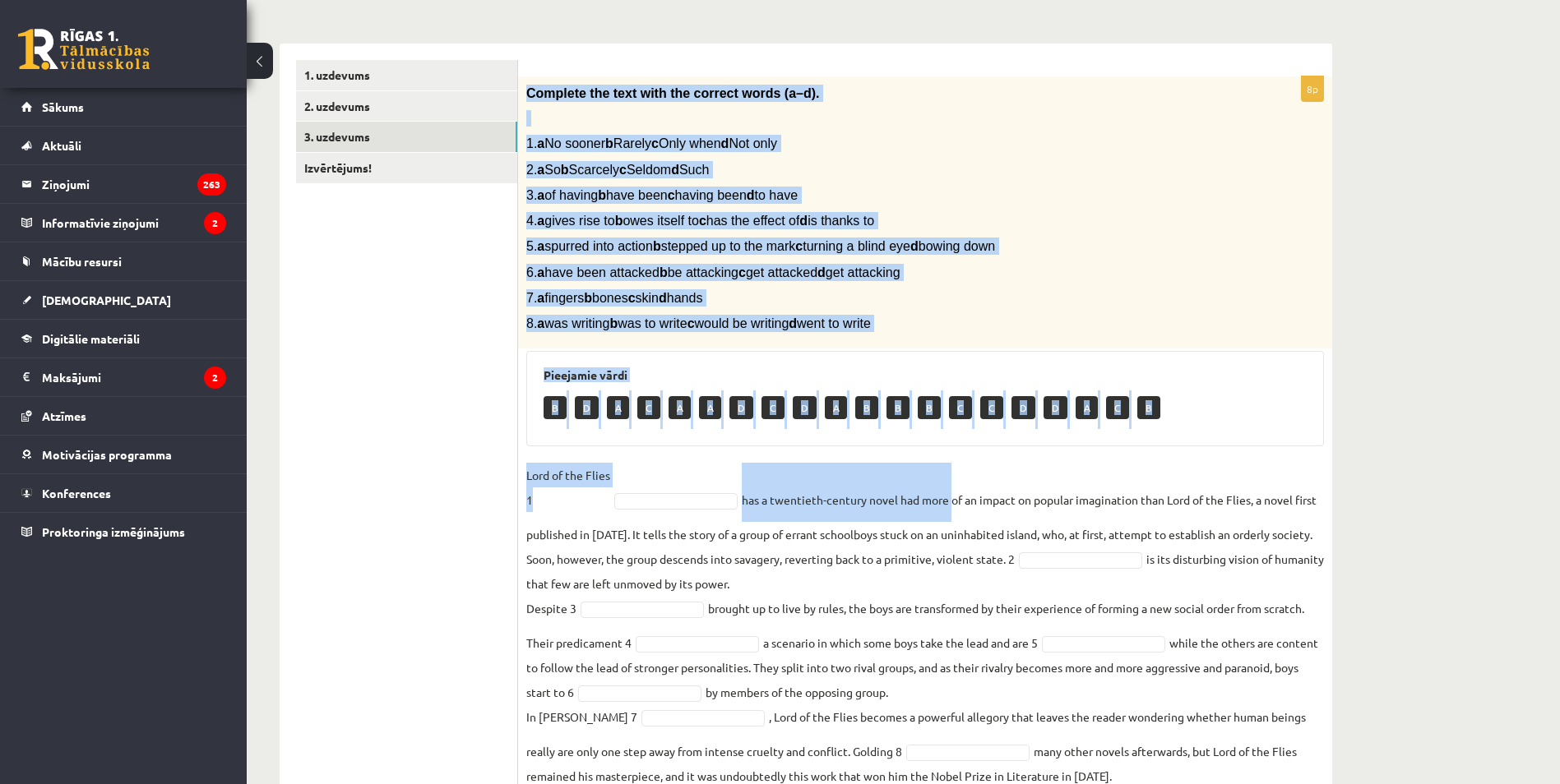
scroll to position [298, 0]
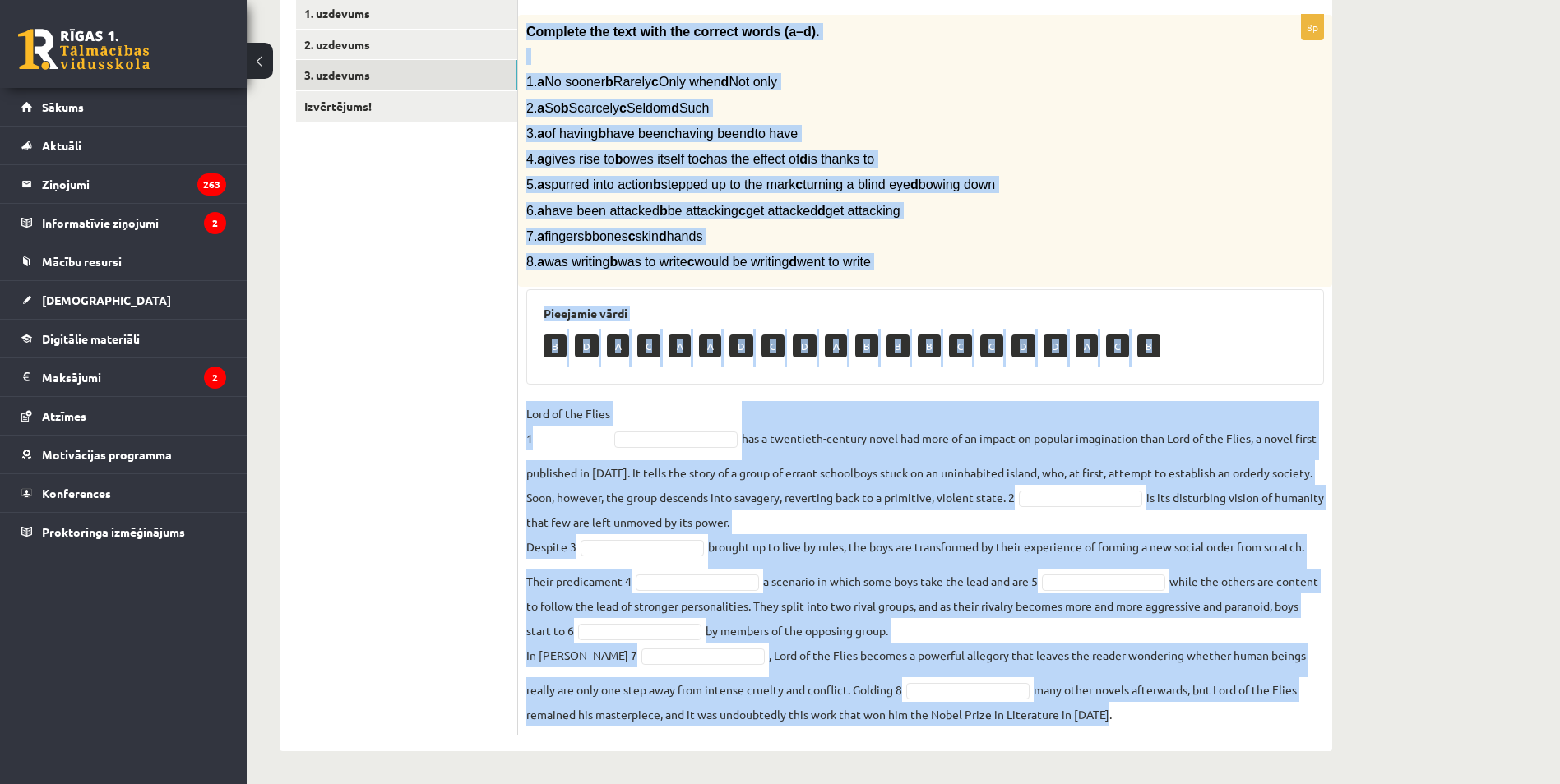
drag, startPoint x: 522, startPoint y: 320, endPoint x: 1196, endPoint y: 733, distance: 790.5
click at [1196, 733] on div "8p Complete the text with the correct words (a–d). 1. a No sooner b Rarely c On…" at bounding box center [924, 375] width 814 height 720
copy div "Complete the text with the correct words (a–d). 1. a No sooner b Rarely c Only …"
drag, startPoint x: 1237, startPoint y: 317, endPoint x: 1239, endPoint y: 336, distance: 19.1
click at [1237, 318] on h3 "Pieejamie vārdi" at bounding box center [925, 313] width 763 height 14
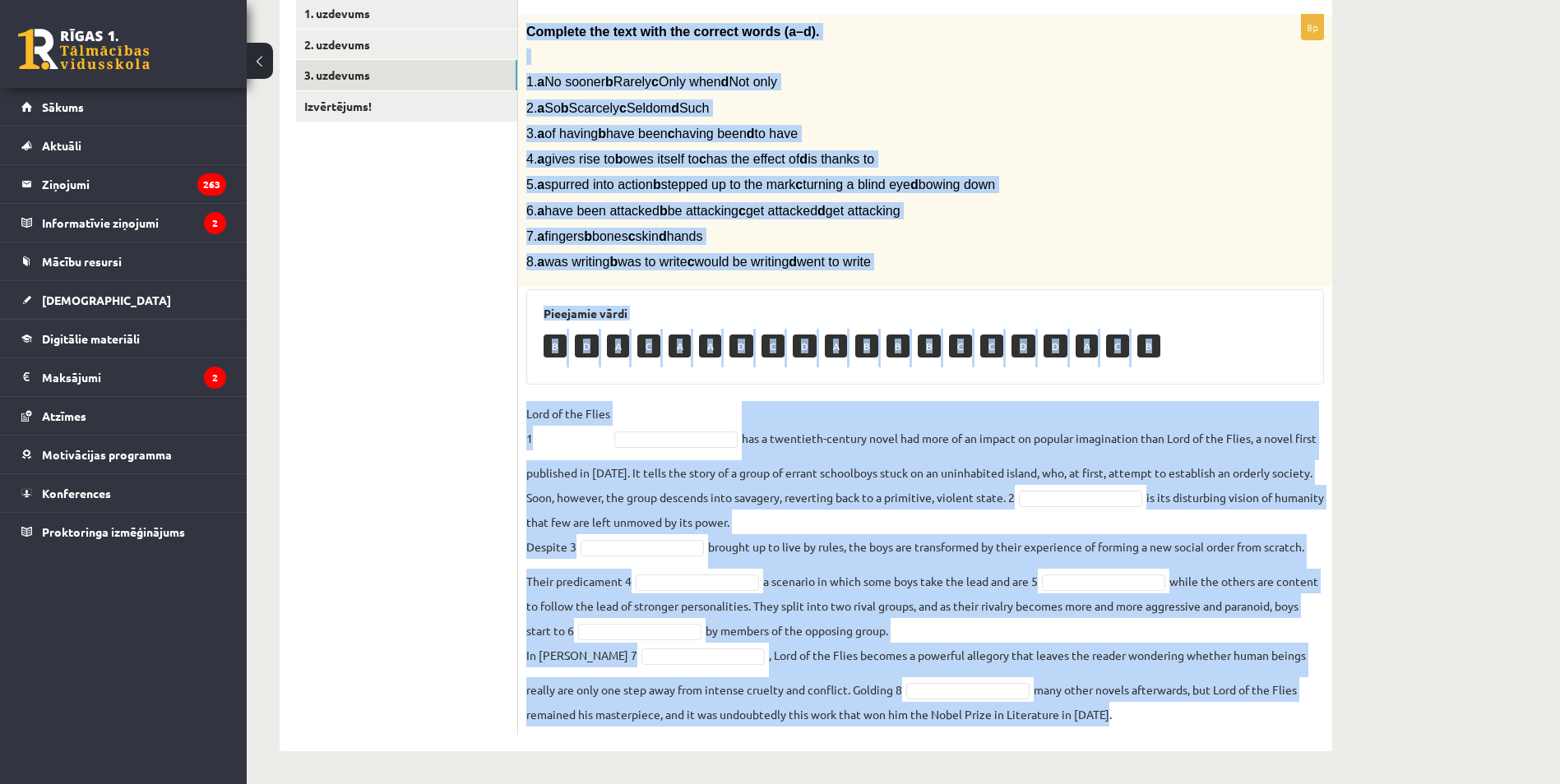
click at [1224, 365] on div "B D A C A A D C D A B B B C C D D A C B" at bounding box center [925, 348] width 763 height 39
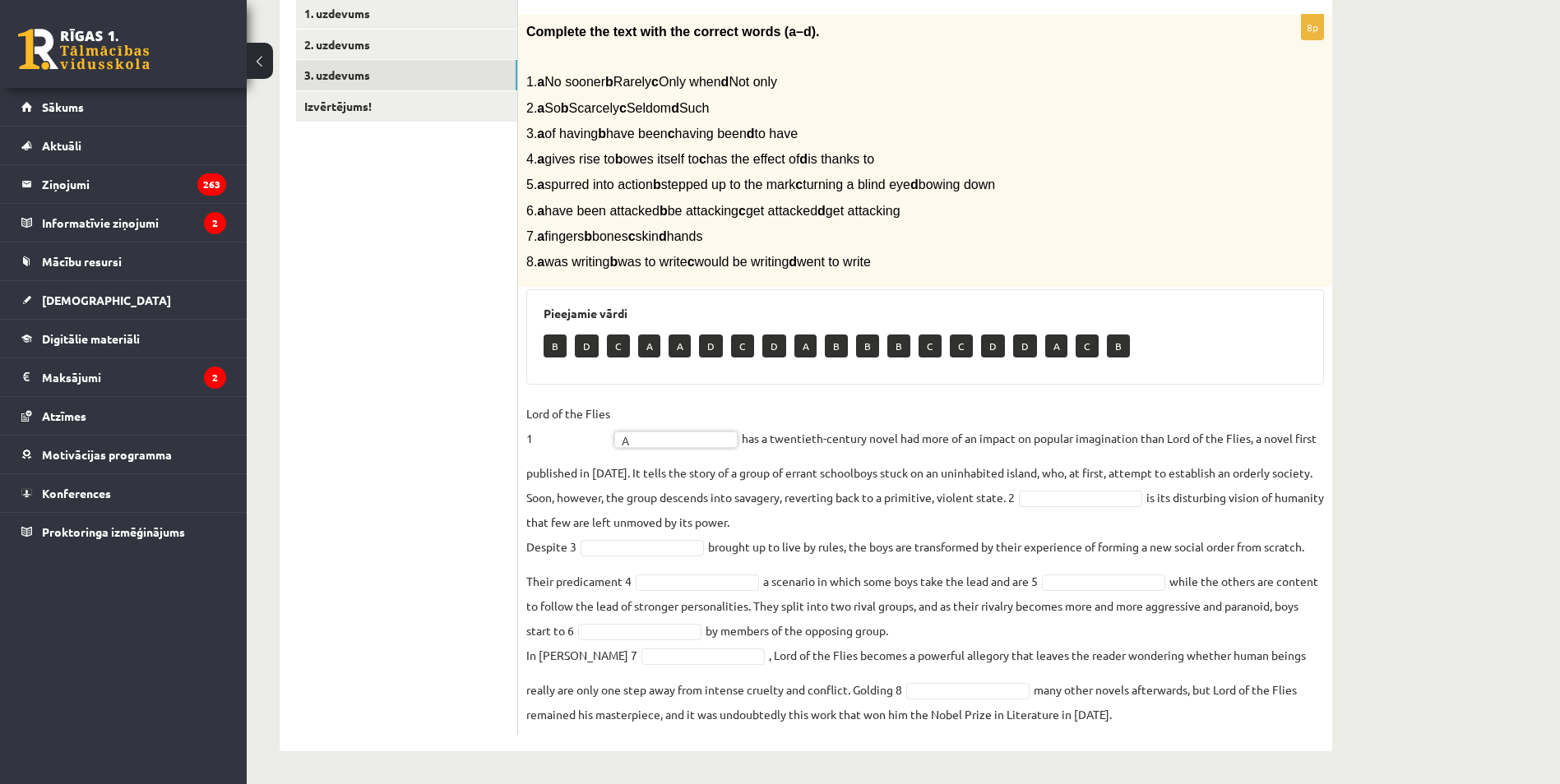
click at [1096, 512] on fieldset "Lord of the Flies 1 A * has a twentieth-century novel had more of an impact on …" at bounding box center [925, 564] width 798 height 325
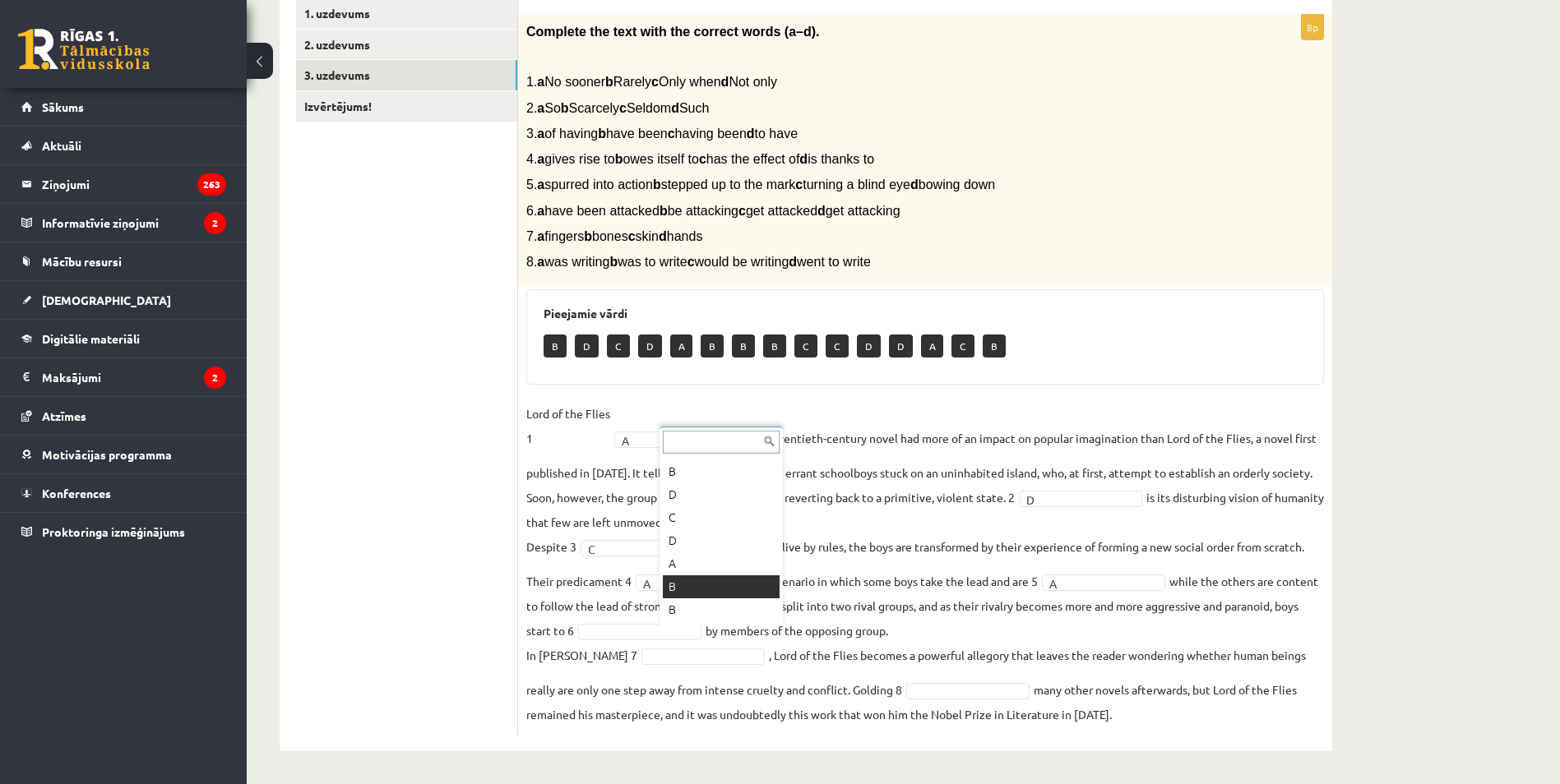
scroll to position [0, 0]
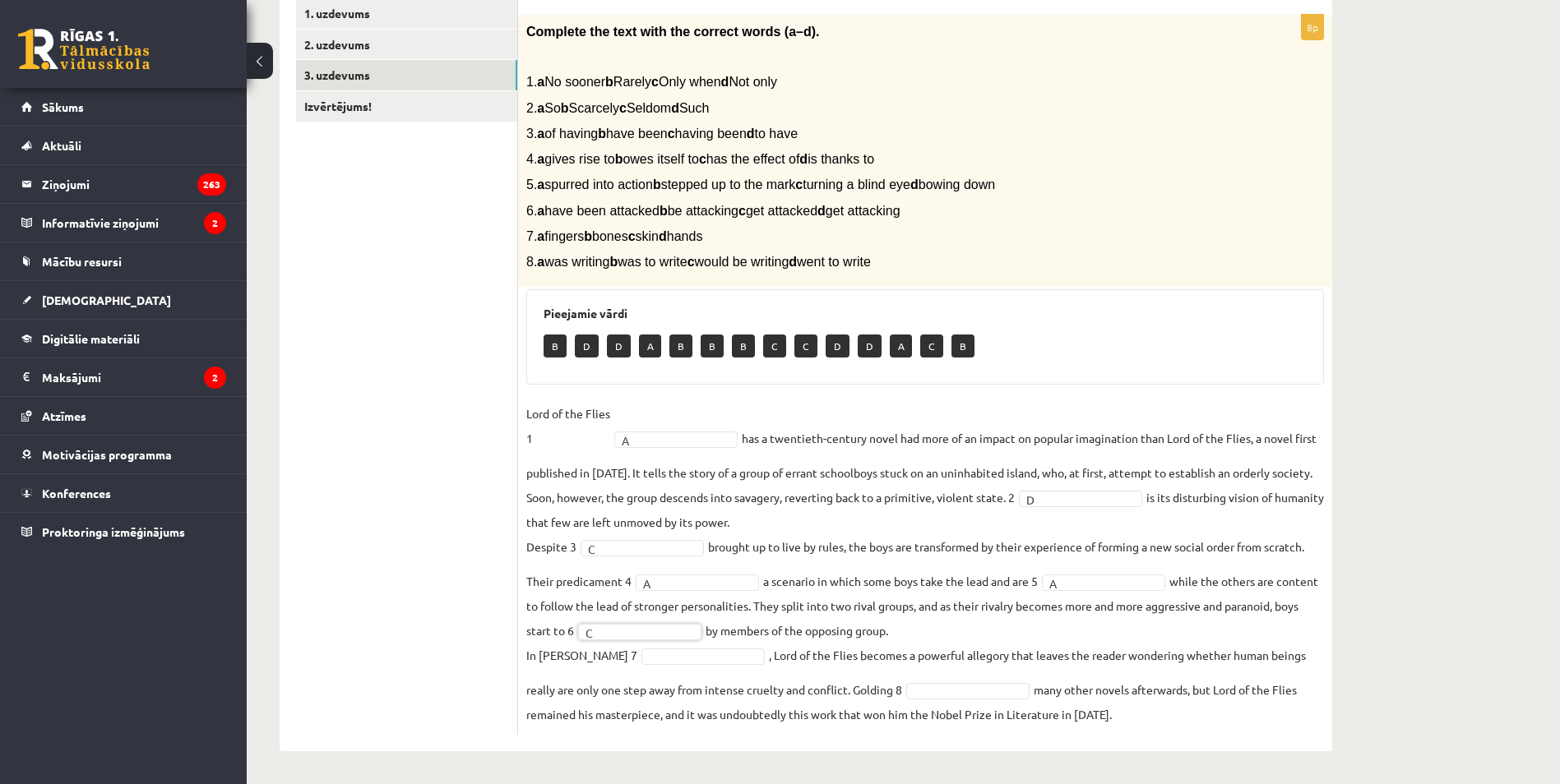
click at [704, 671] on fieldset "Lord of the Flies 1 A * has a twentieth-century novel had more of an impact on …" at bounding box center [925, 564] width 798 height 325
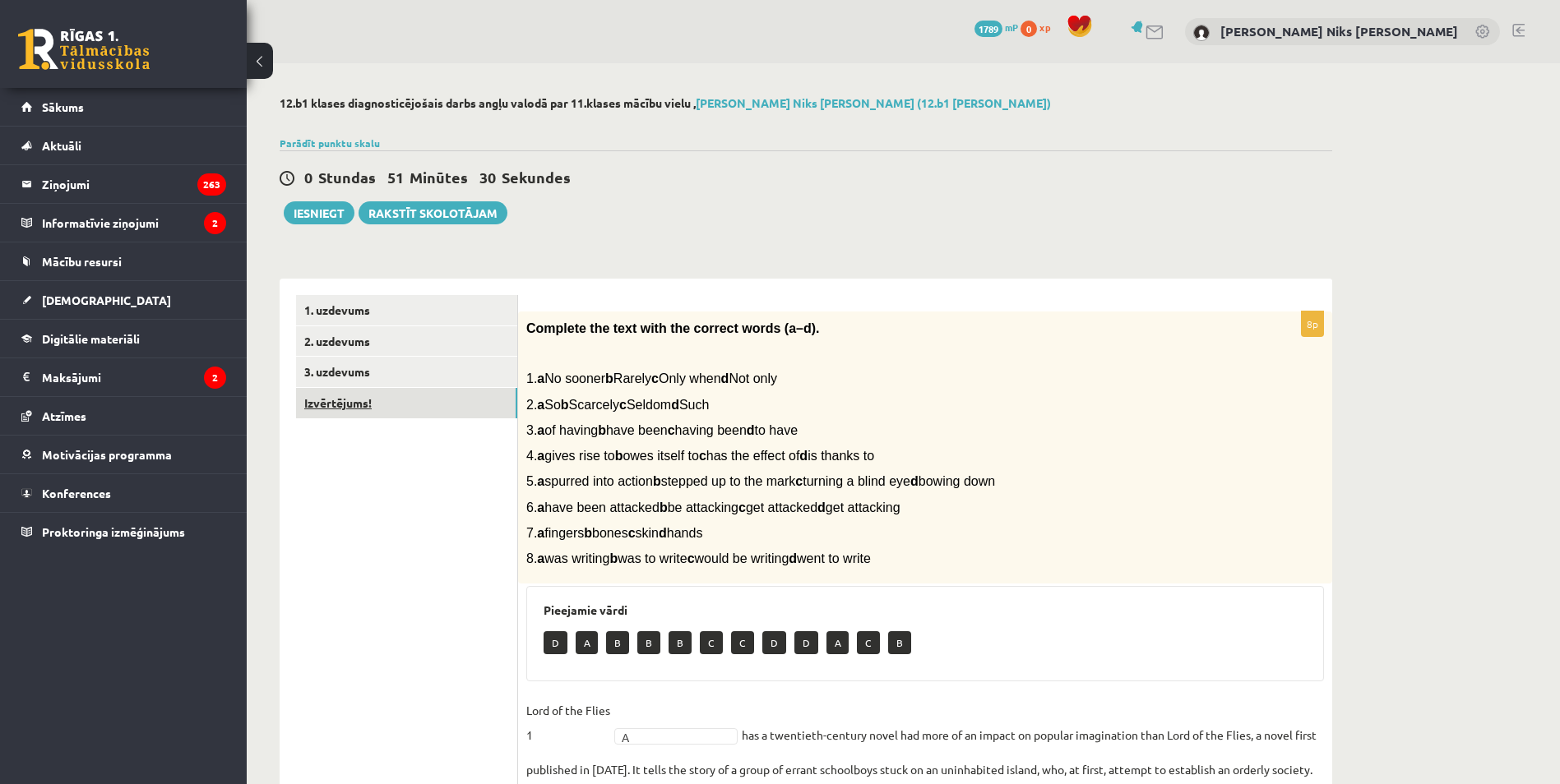
click at [374, 406] on link "Izvērtējums!" at bounding box center [406, 403] width 221 height 30
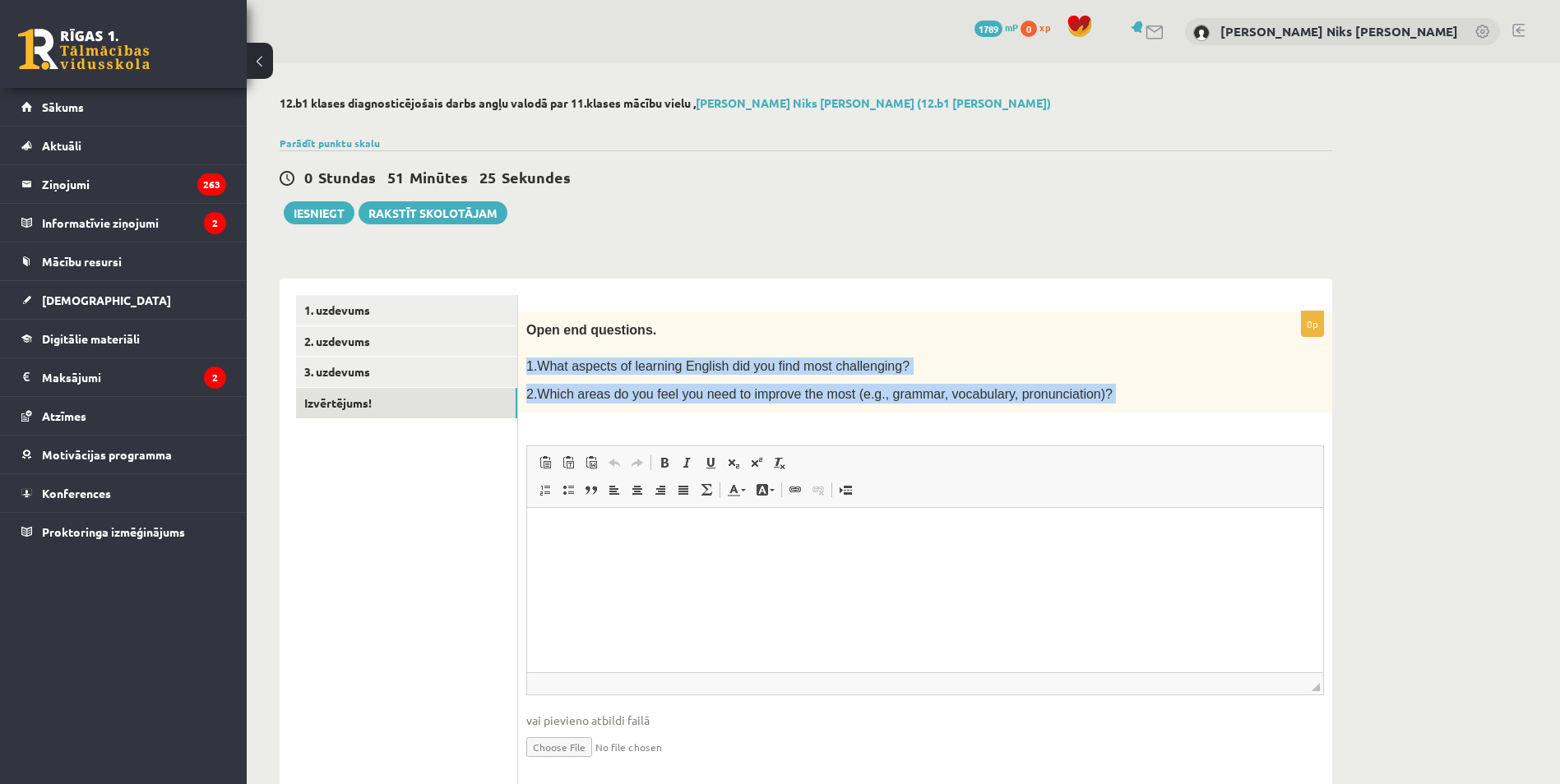
drag, startPoint x: 528, startPoint y: 363, endPoint x: 1083, endPoint y: 439, distance: 560.2
click at [1083, 439] on div "0p Open end questions. 1.What aspects of learning English did you find most cha…" at bounding box center [924, 549] width 814 height 477
copy div "1.What aspects of learning English did you find most challenging? 2.Which areas…"
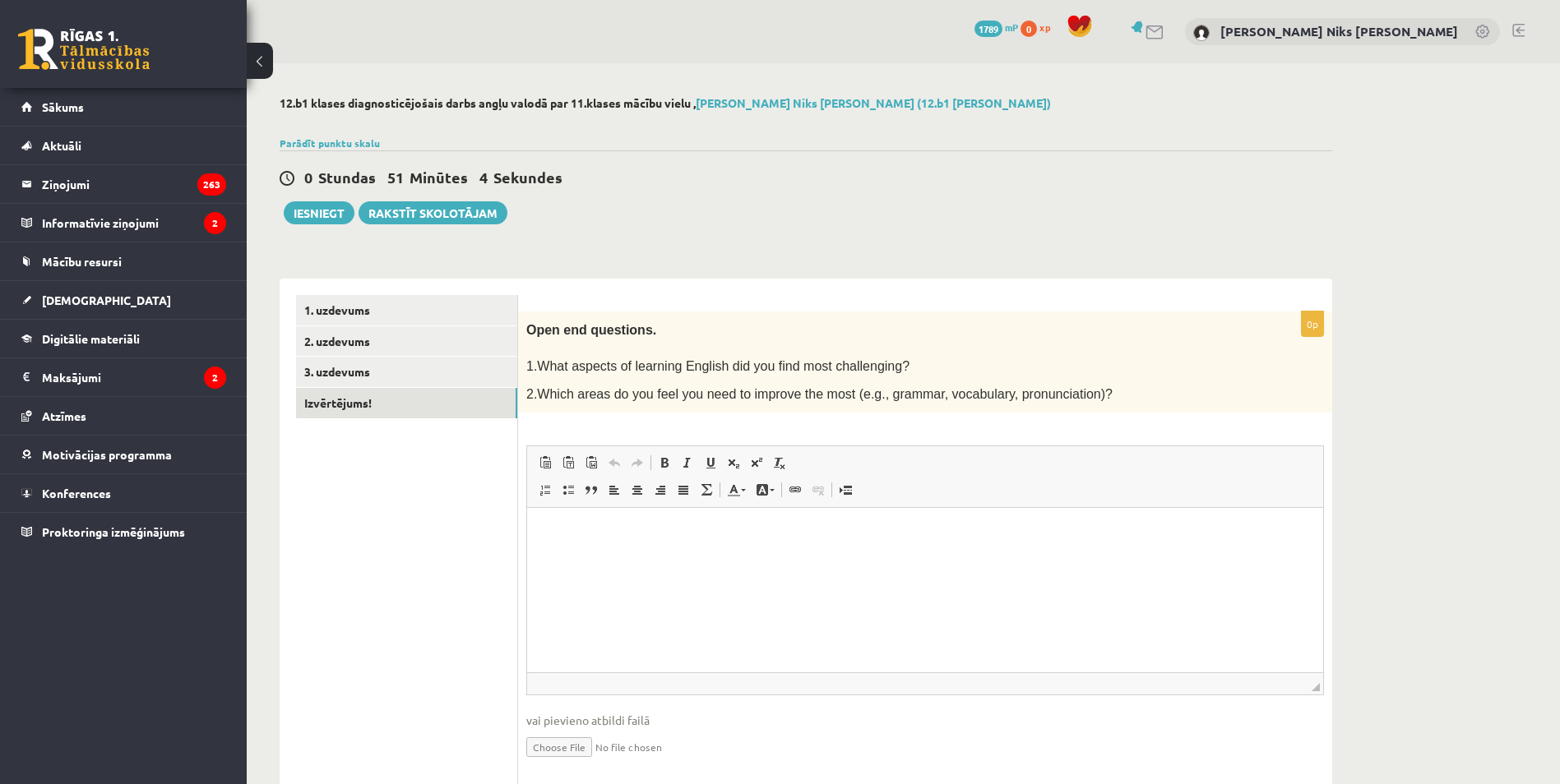
click at [651, 559] on html at bounding box center [925, 533] width 796 height 50
drag, startPoint x: 555, startPoint y: 533, endPoint x: 536, endPoint y: 529, distance: 19.4
click at [536, 529] on html "**********" at bounding box center [925, 533] width 796 height 50
click at [547, 527] on p "**********" at bounding box center [925, 533] width 763 height 17
click at [883, 540] on p "**********" at bounding box center [925, 533] width 763 height 17
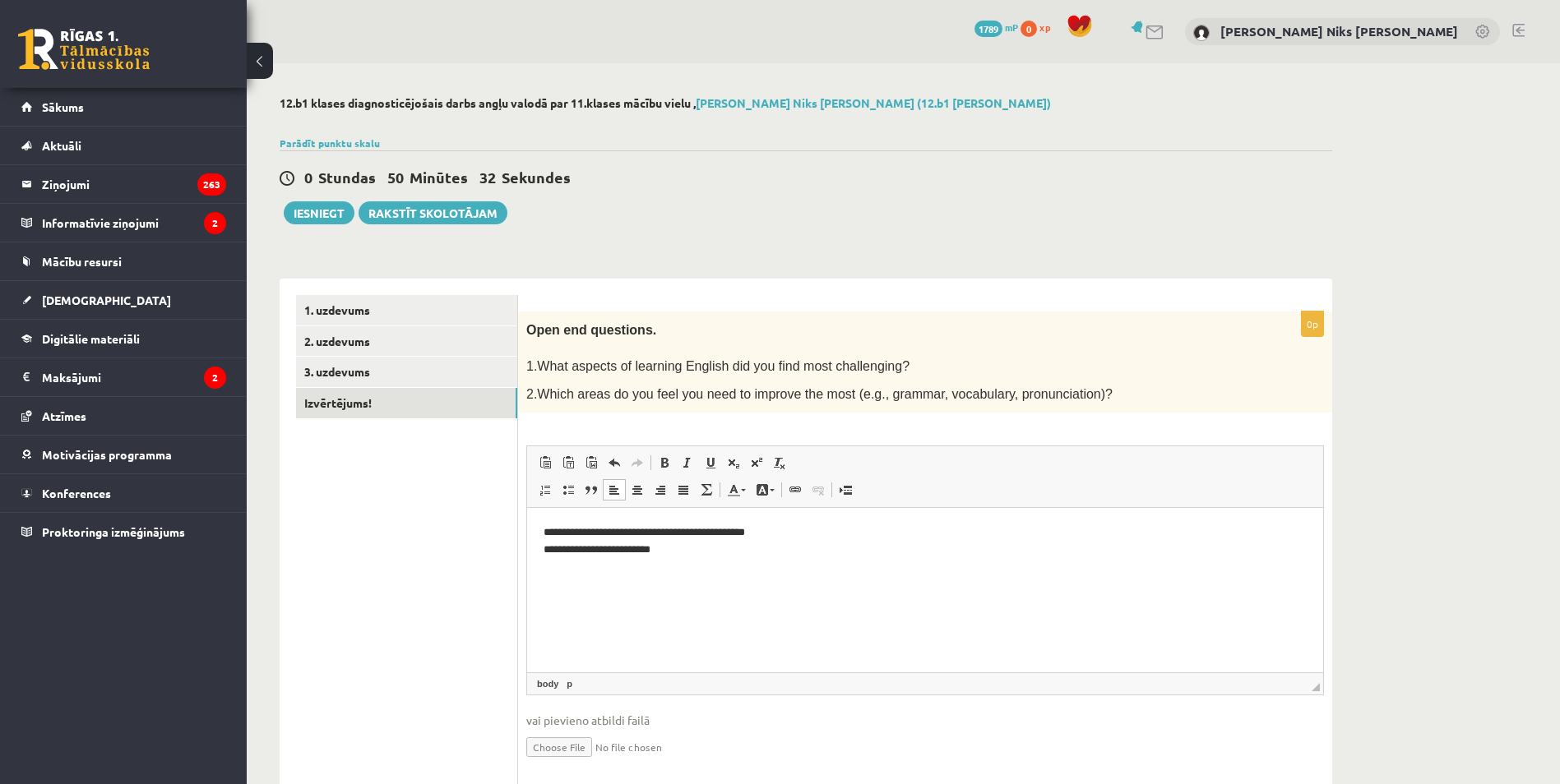
click at [964, 430] on div "**********" at bounding box center [924, 549] width 814 height 477
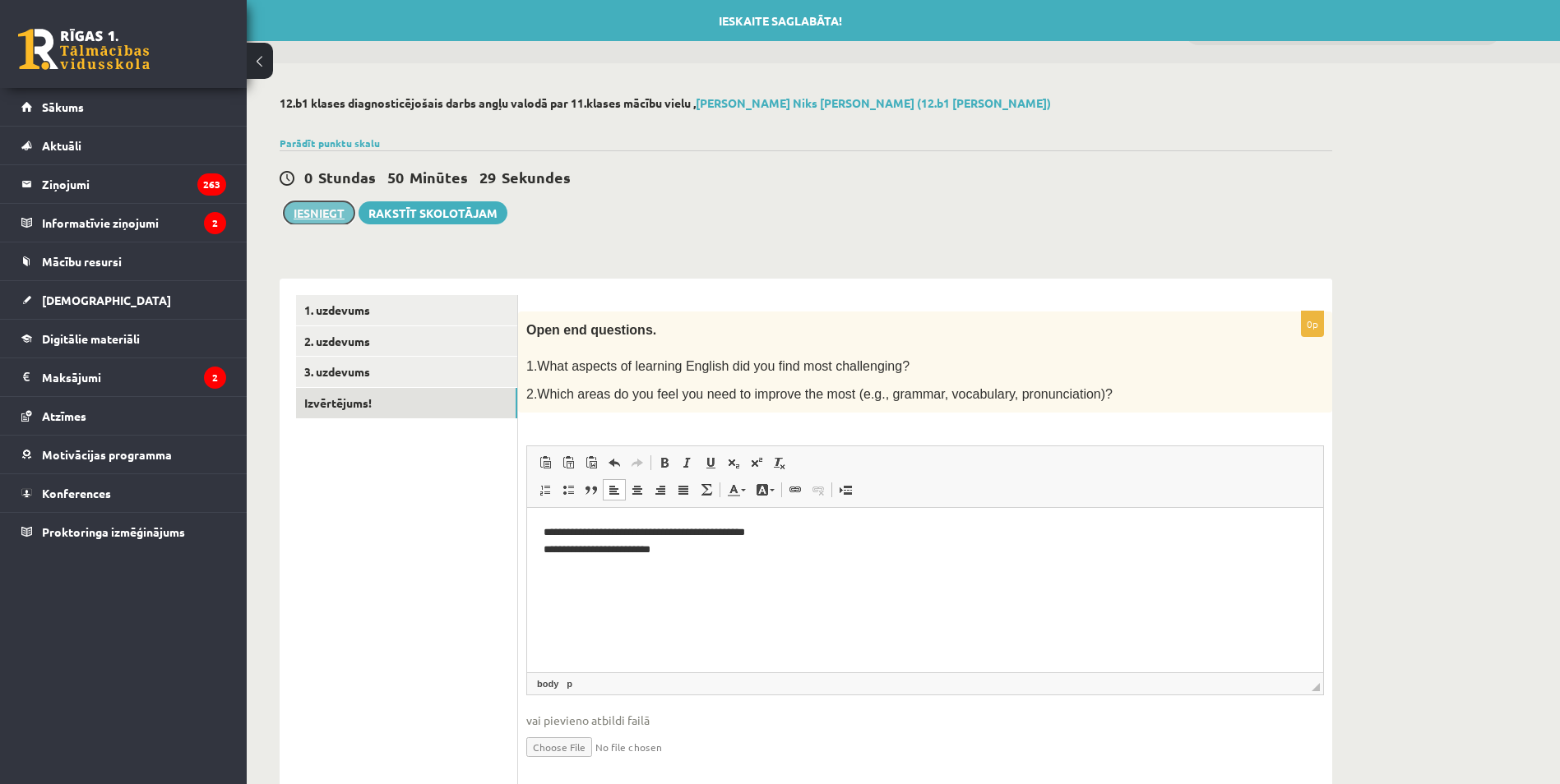
click at [323, 206] on button "Iesniegt" at bounding box center [319, 213] width 70 height 23
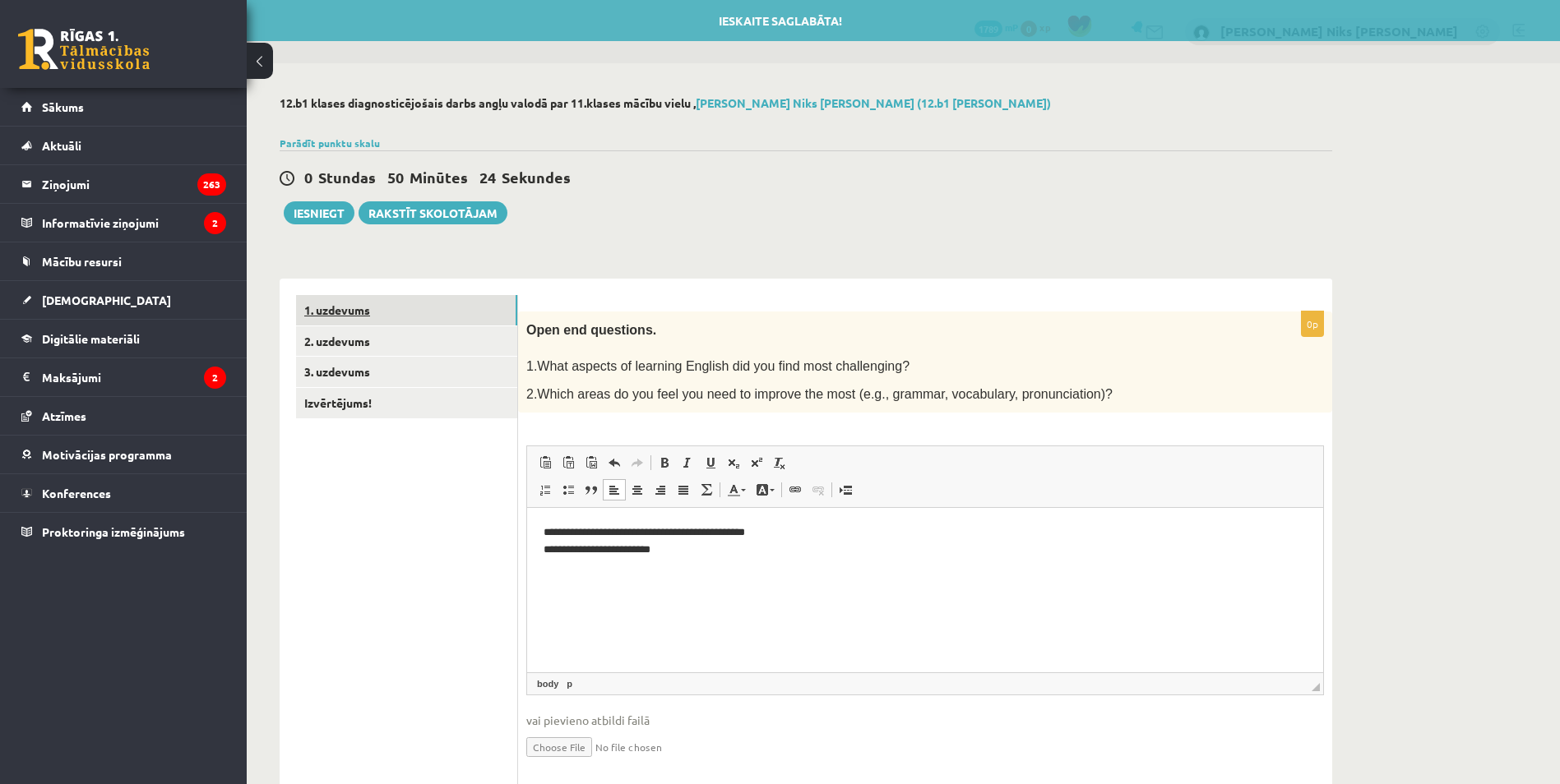
click at [355, 303] on link "1. uzdevums" at bounding box center [406, 310] width 221 height 30
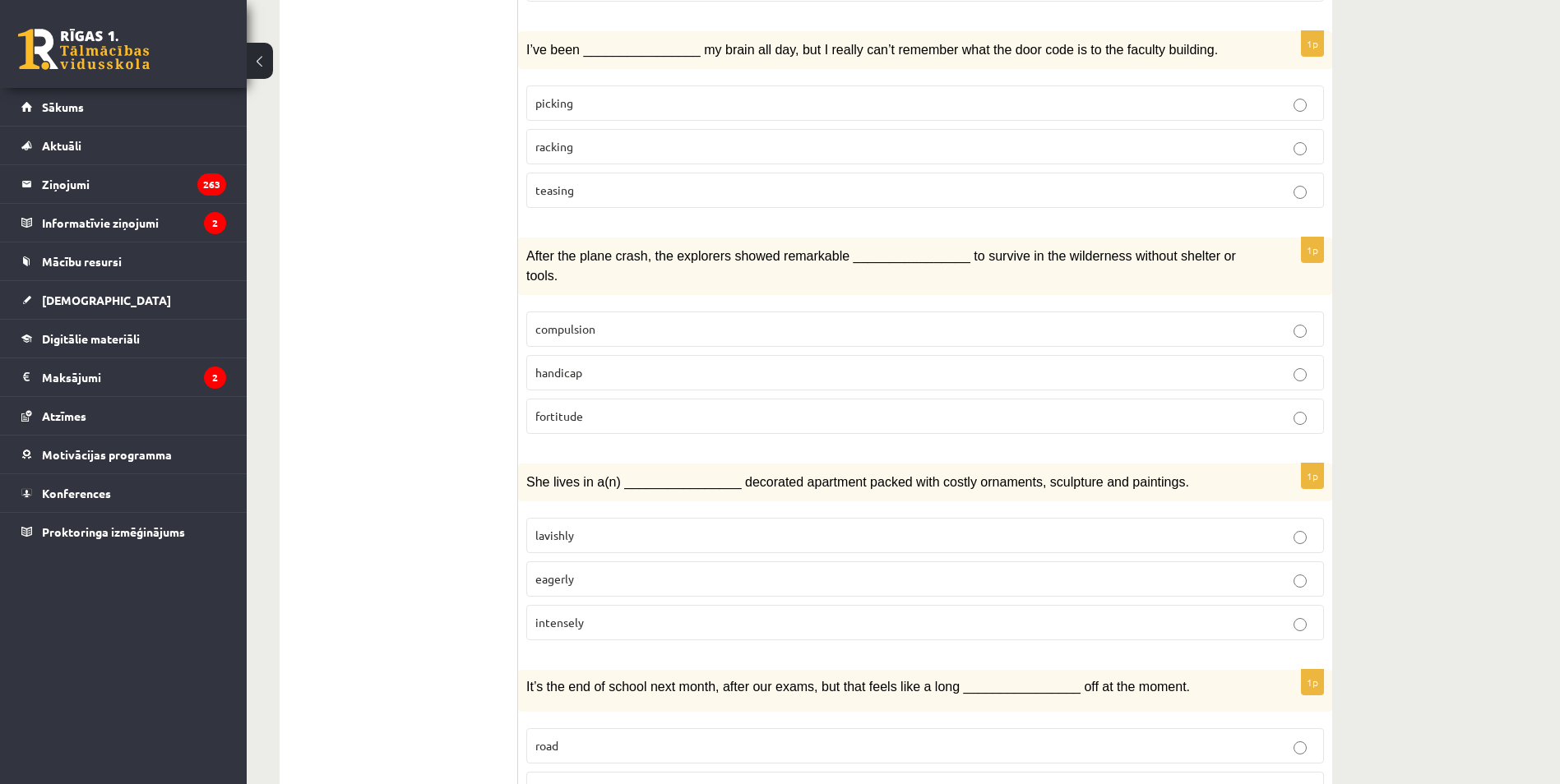
scroll to position [1644, 0]
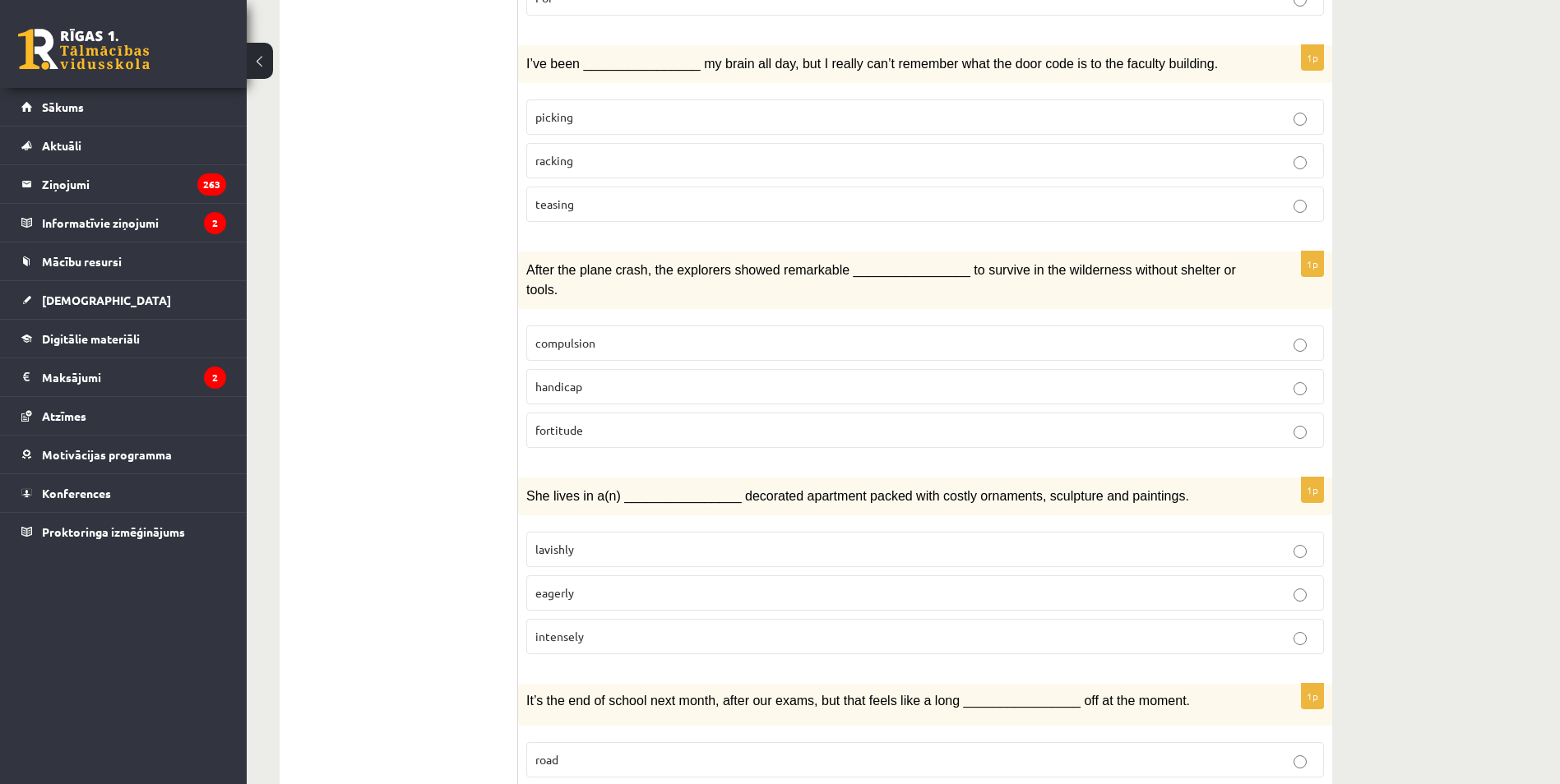
click at [613, 421] on p "fortitude" at bounding box center [924, 430] width 780 height 17
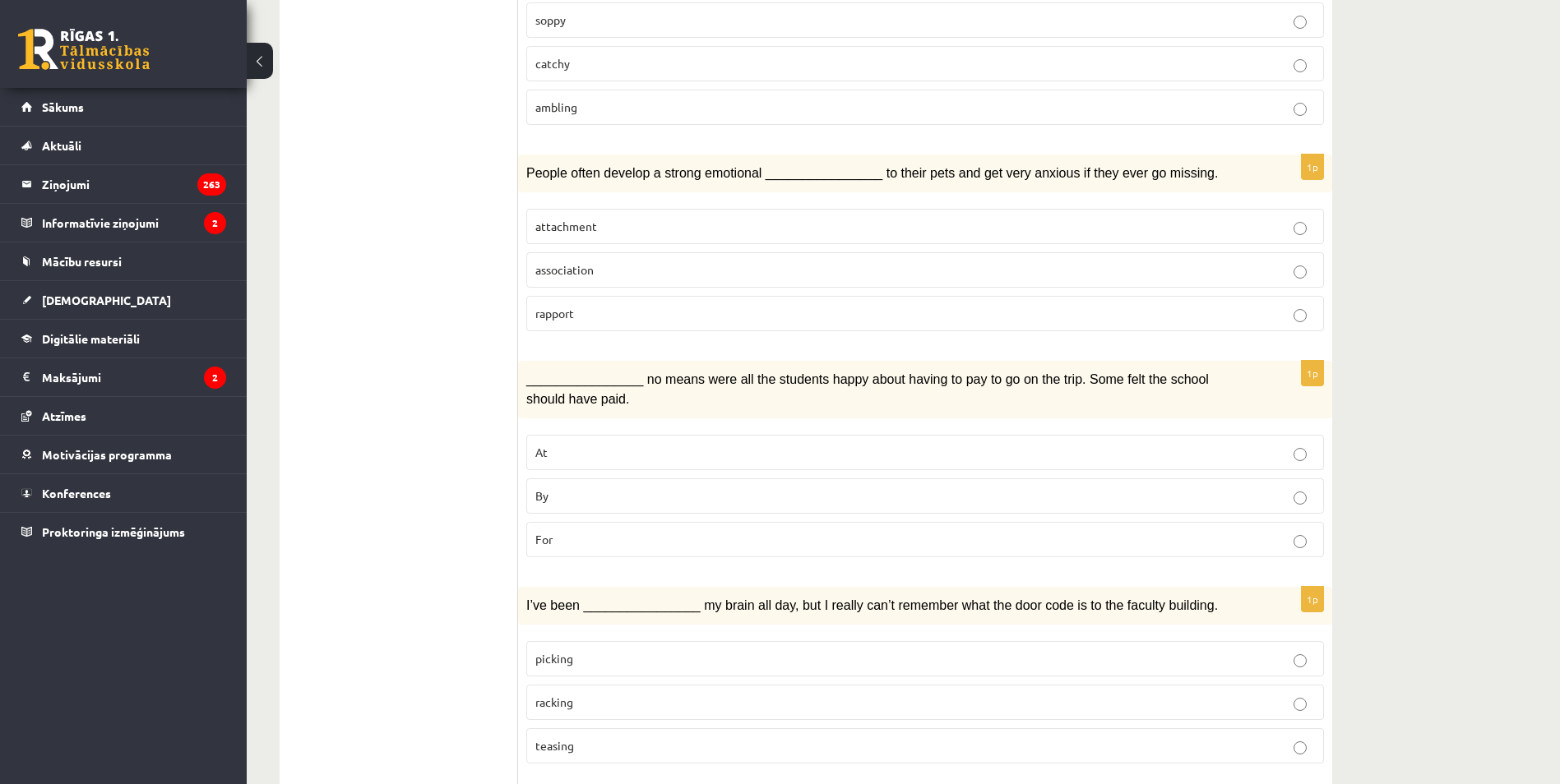
scroll to position [1563, 0]
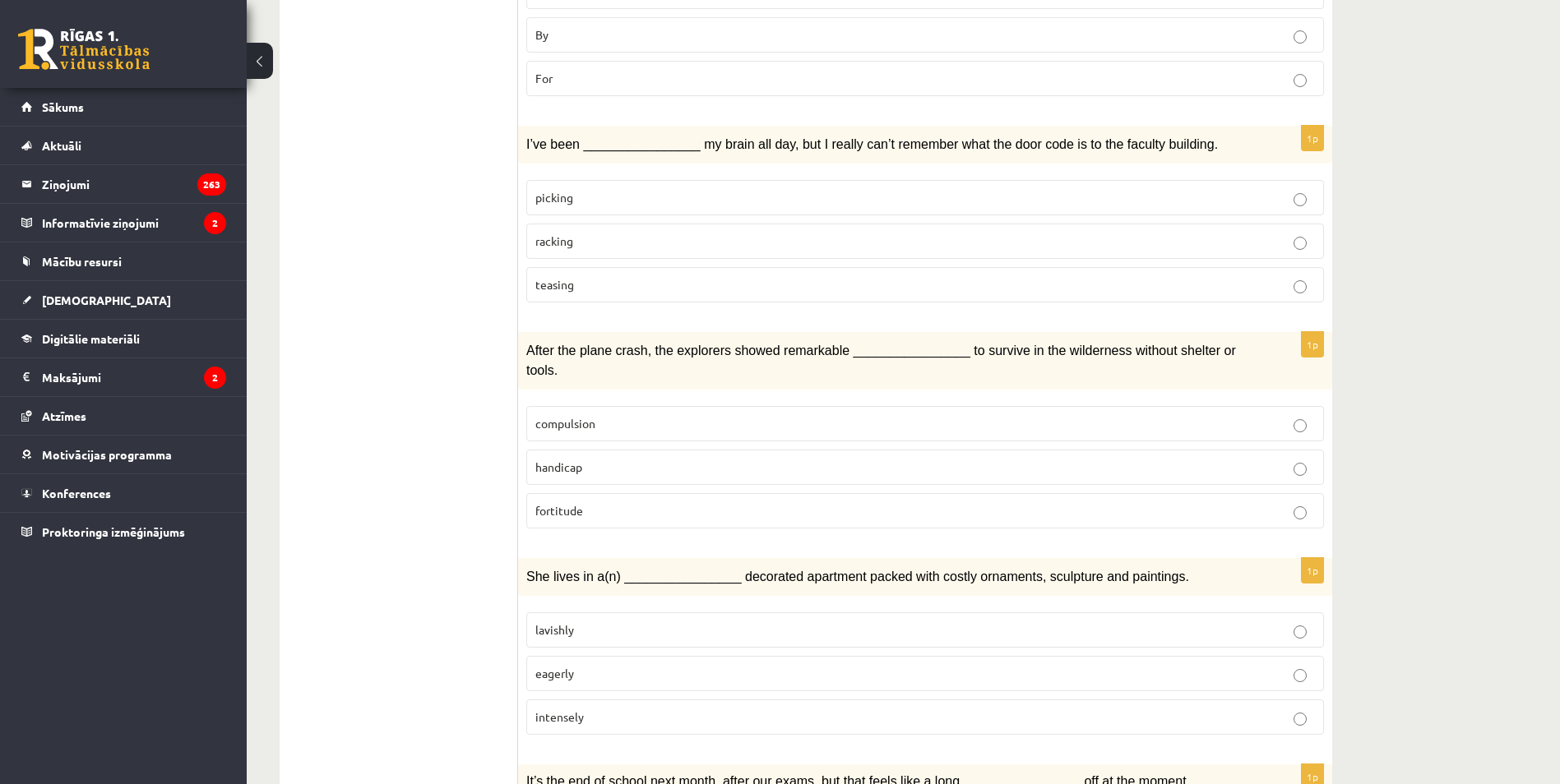
click at [606, 415] on p "compulsion" at bounding box center [924, 423] width 780 height 17
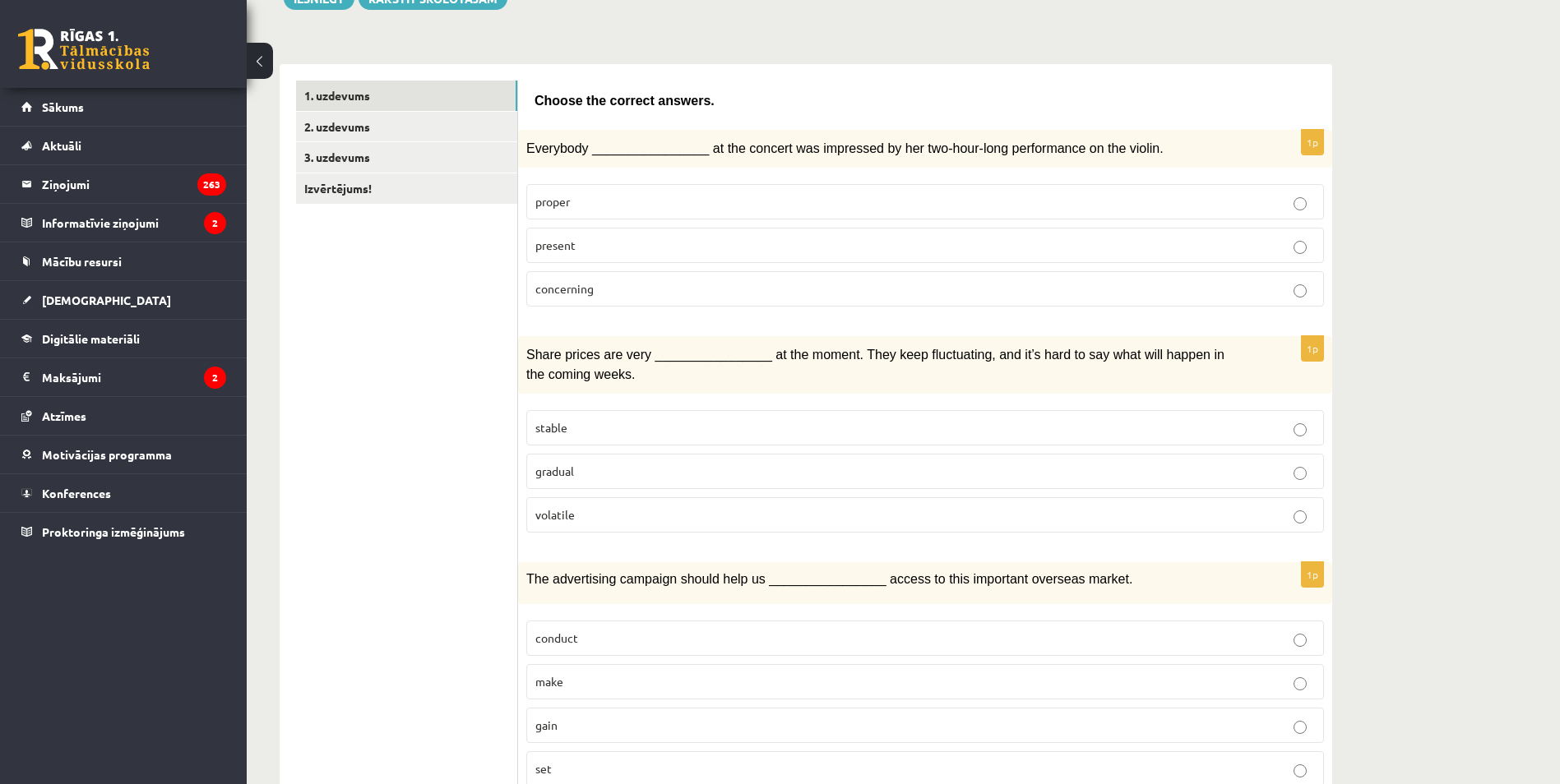
scroll to position [167, 0]
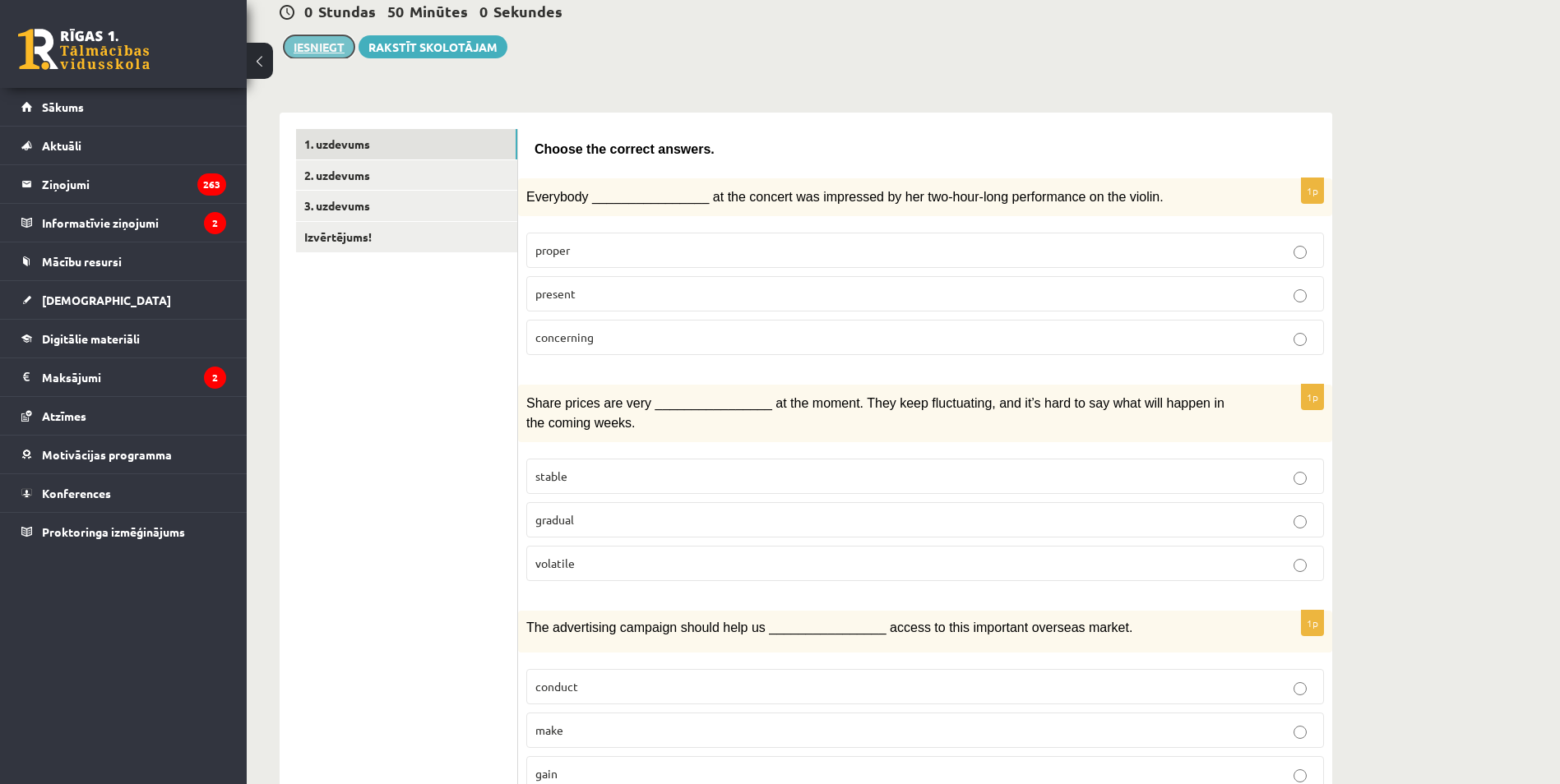
click at [326, 47] on button "Iesniegt" at bounding box center [319, 47] width 70 height 23
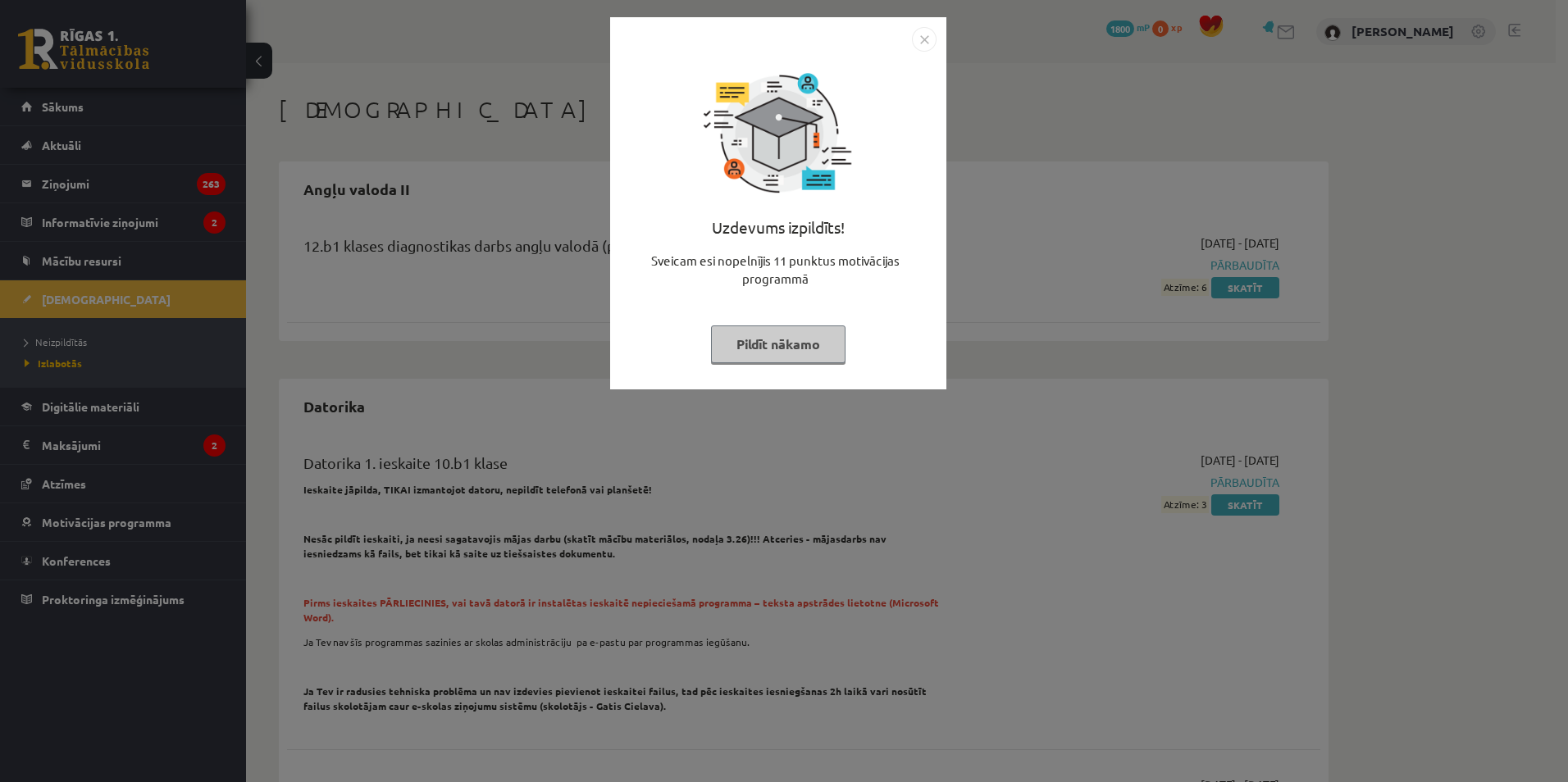
click at [783, 359] on button "Pildīt nākamo" at bounding box center [778, 344] width 135 height 38
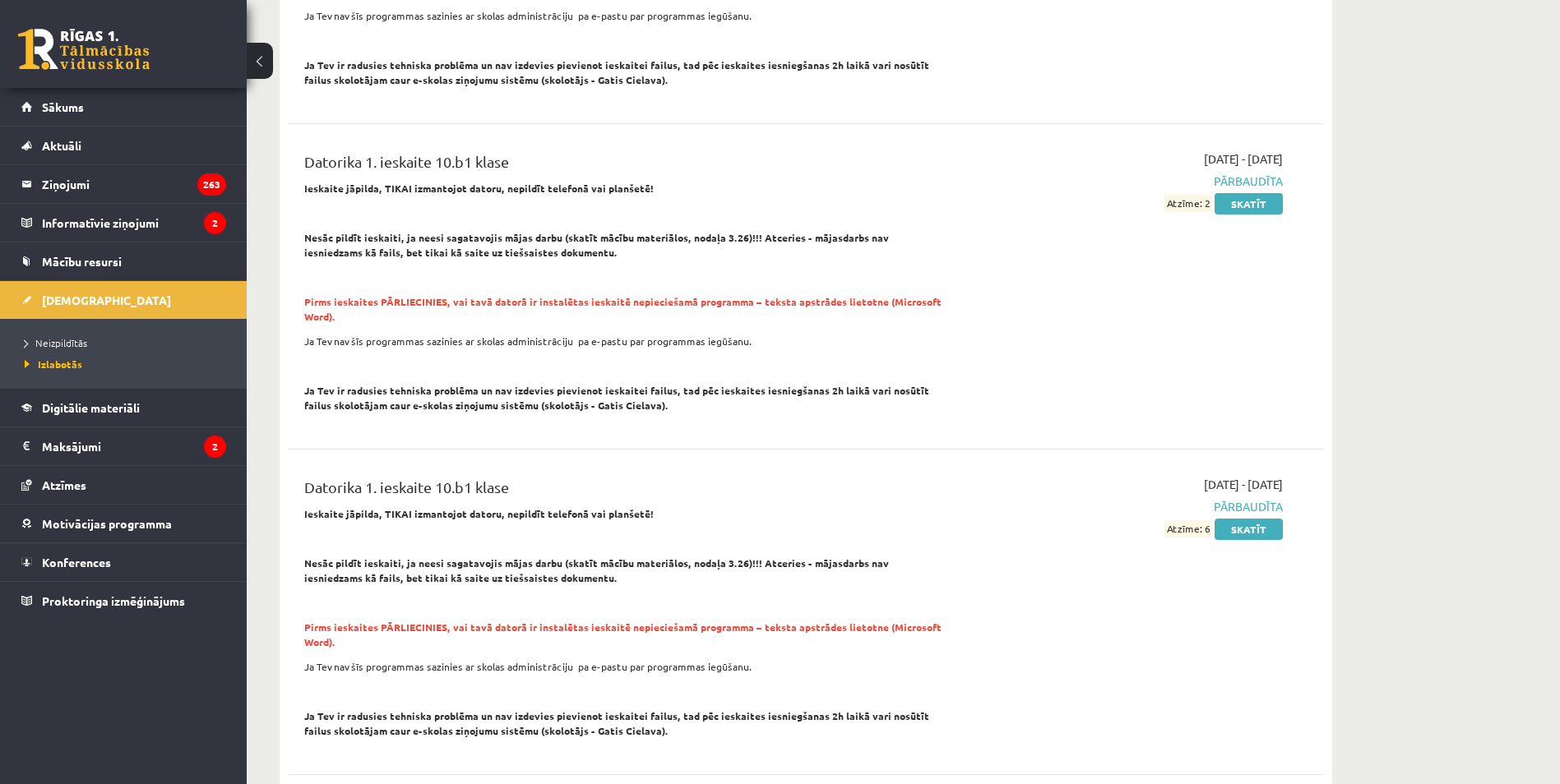
scroll to position [1809, 0]
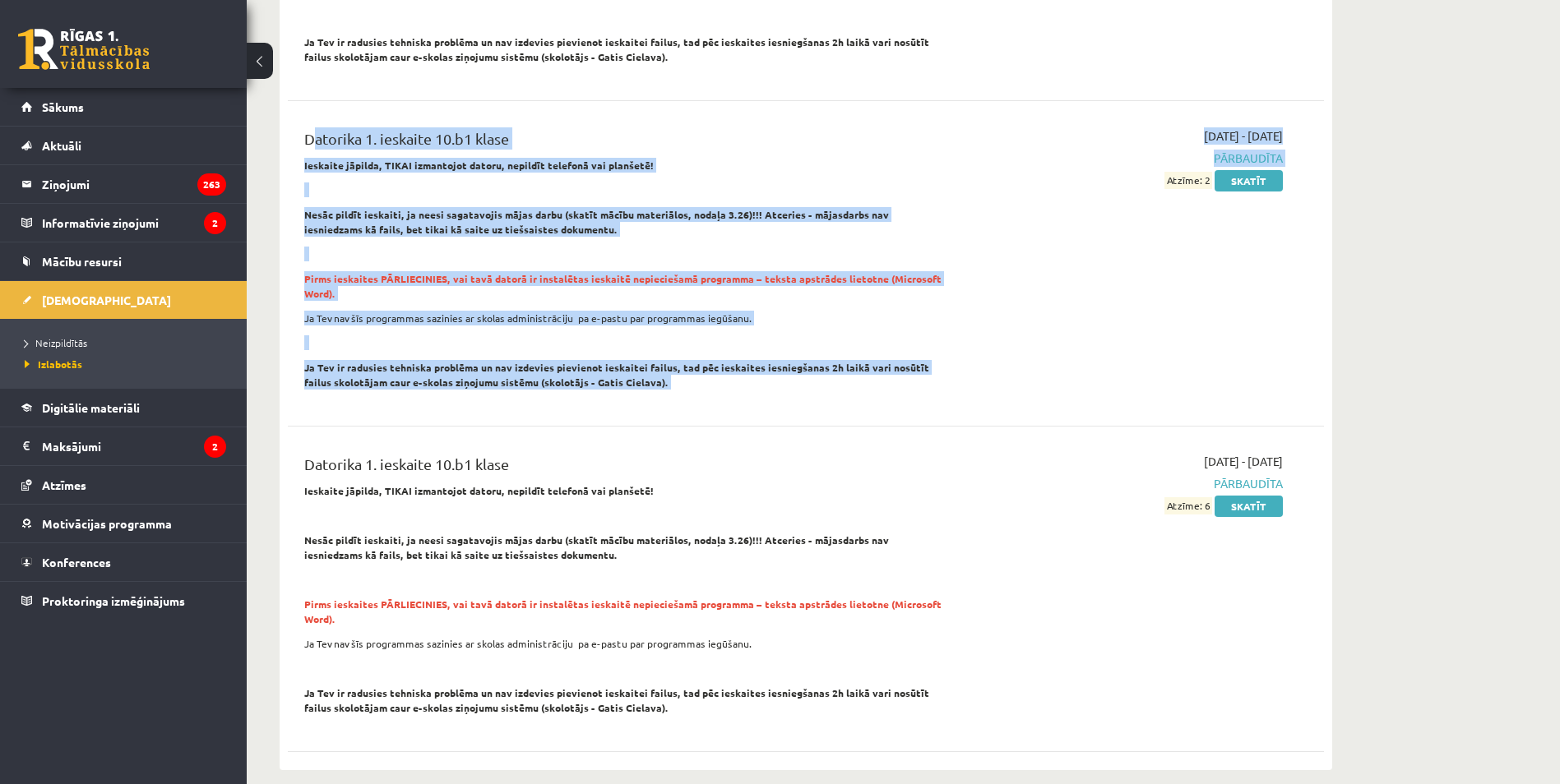
drag, startPoint x: 293, startPoint y: 107, endPoint x: 1157, endPoint y: 196, distance: 868.6
click at [1157, 196] on div "Datorika 1. ieskaite 10.b1 klase Ieskaite jāpilda, TIKAI izmantojot datoru, nep…" at bounding box center [805, 264] width 1037 height 305
drag, startPoint x: 1157, startPoint y: 196, endPoint x: 1112, endPoint y: 199, distance: 45.1
click at [1112, 200] on div "2024-01-02 - 2024-01-05 Pārbaudīta Atzīme: 2 Skatīt" at bounding box center [1128, 264] width 335 height 272
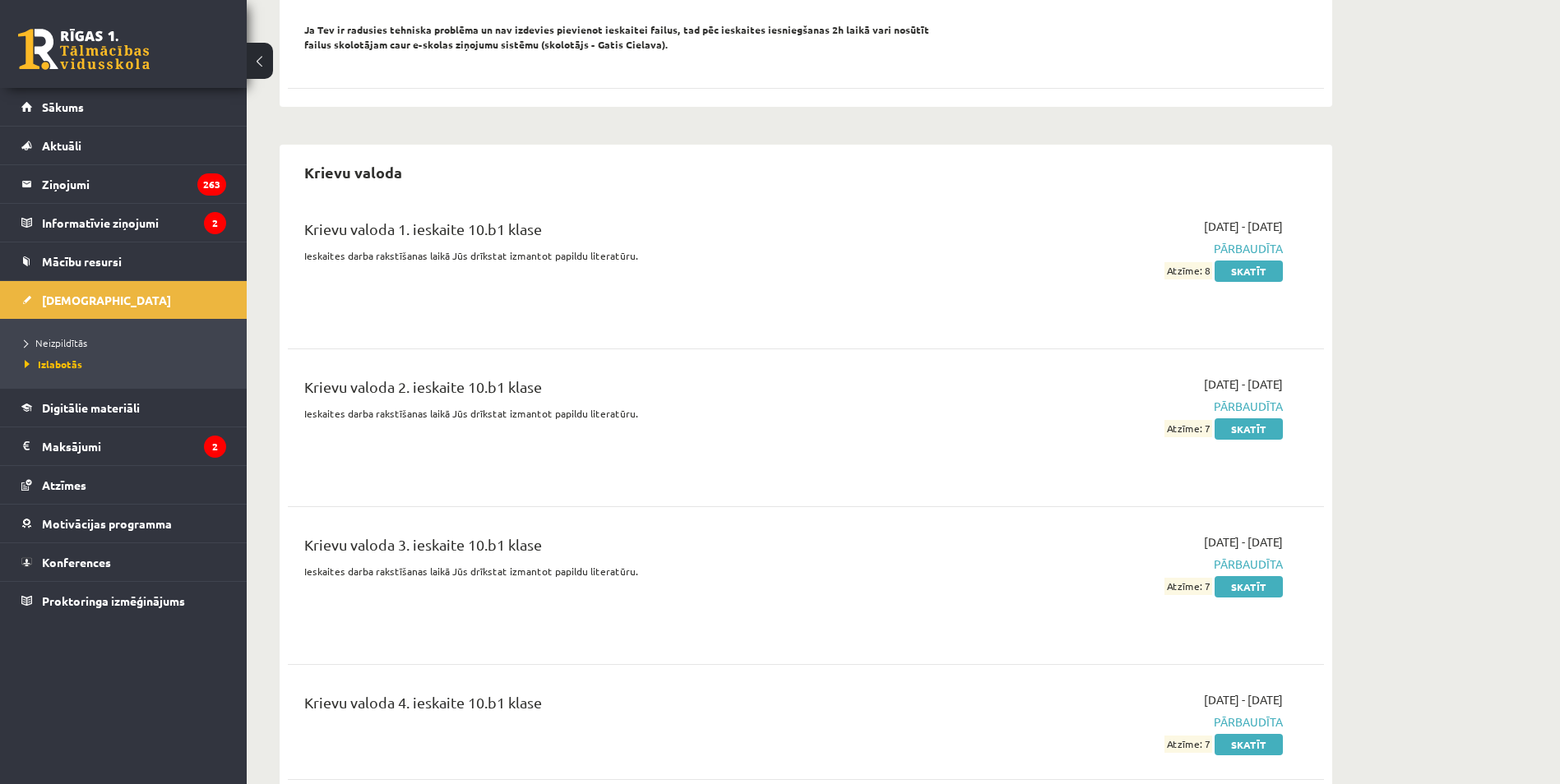
scroll to position [2548, 0]
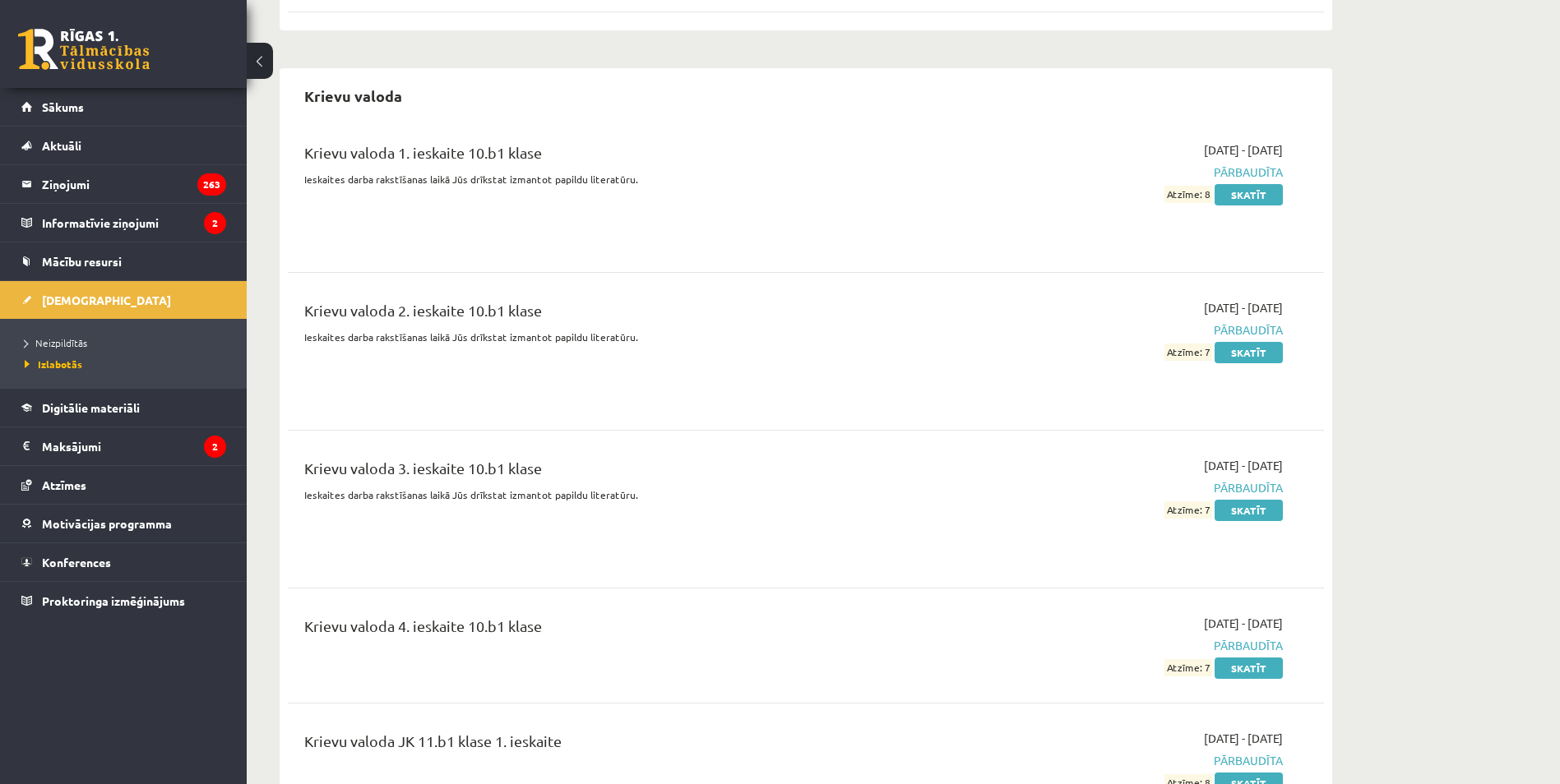
click at [1110, 215] on div "2023-10-01 - 2023-10-15 Pārbaudīta Atzīme: 8 Skatīt" at bounding box center [1128, 194] width 335 height 105
drag, startPoint x: 1189, startPoint y: 179, endPoint x: 1216, endPoint y: 180, distance: 27.0
click at [1216, 180] on div "2023-10-01 - 2023-10-15 Pārbaudīta Atzīme: 8 Skatīt" at bounding box center [1128, 194] width 335 height 105
drag, startPoint x: 1216, startPoint y: 180, endPoint x: 1063, endPoint y: 253, distance: 169.5
click at [1063, 253] on div "Krievu valoda 1. ieskaite 10.b1 klase Ieskaites darba rakstīšanas laikā Jūs drī…" at bounding box center [805, 706] width 1037 height 1164
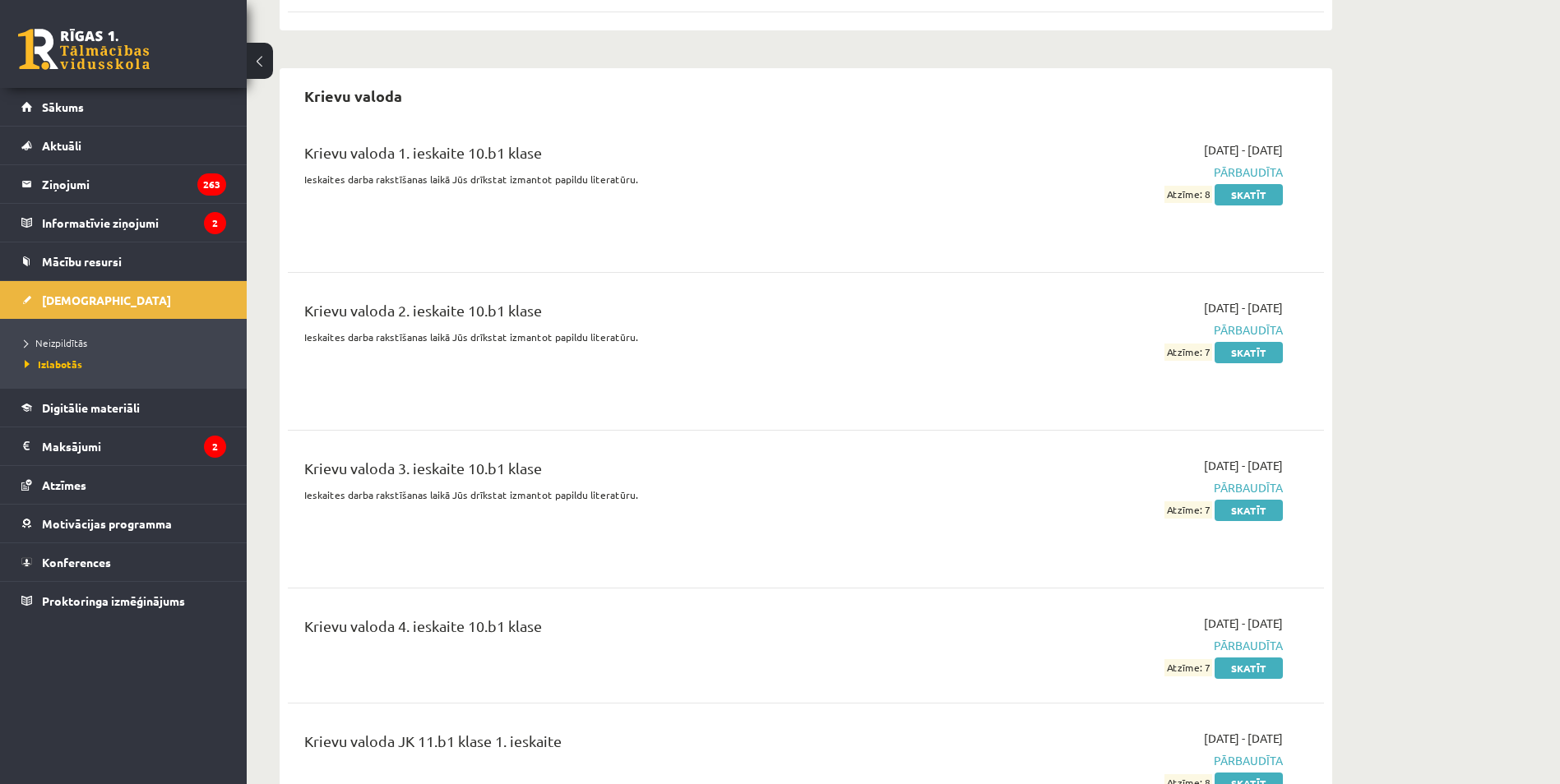
drag, startPoint x: 1212, startPoint y: 334, endPoint x: 1193, endPoint y: 335, distance: 19.0
click at [1193, 343] on span "Atzīme: 7" at bounding box center [1188, 352] width 48 height 17
click at [1009, 363] on div "2023-11-16 - 2023-11-30 Pārbaudīta Atzīme: 7 Skatīt" at bounding box center [1128, 351] width 335 height 105
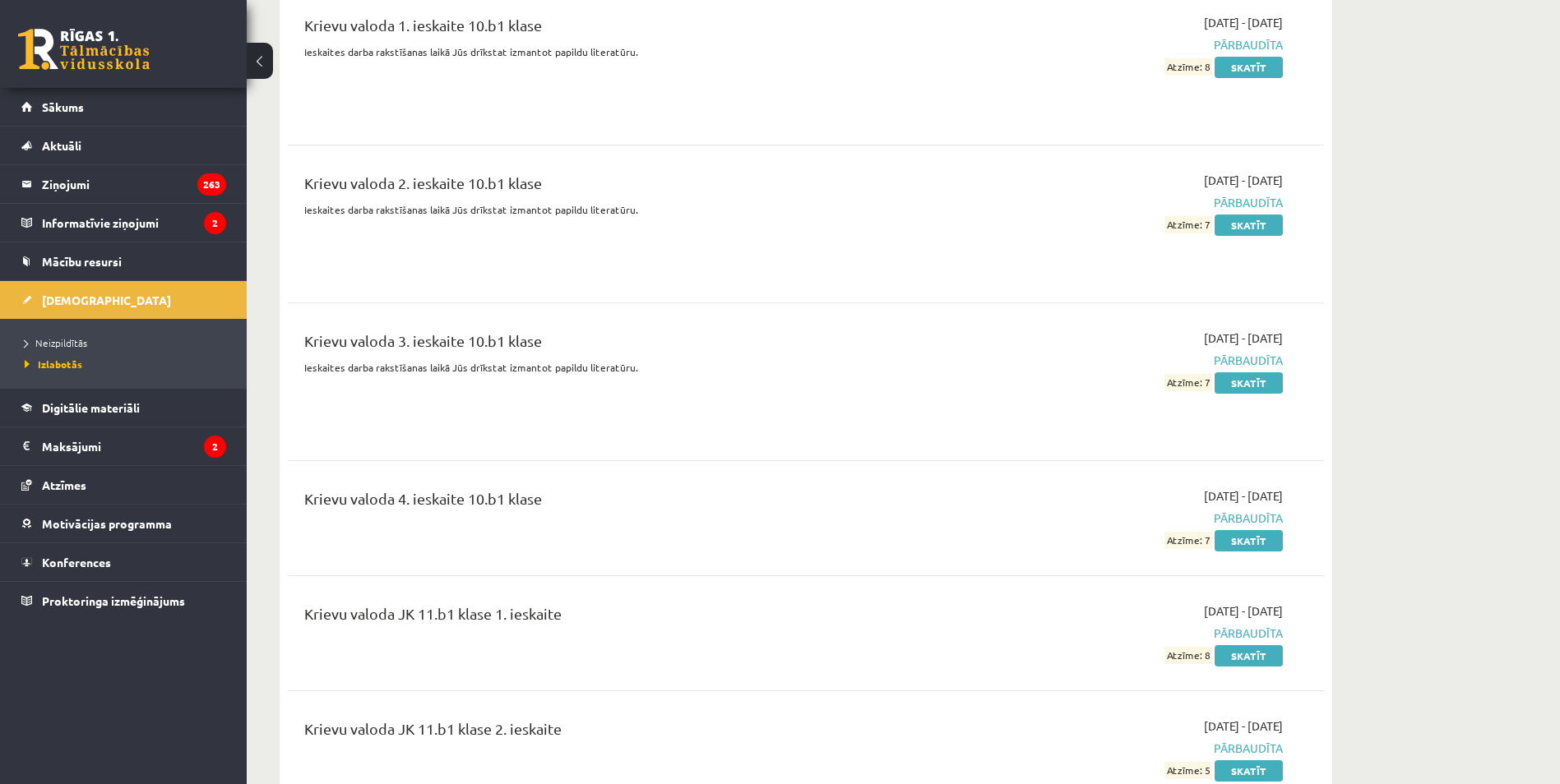
scroll to position [2713, 0]
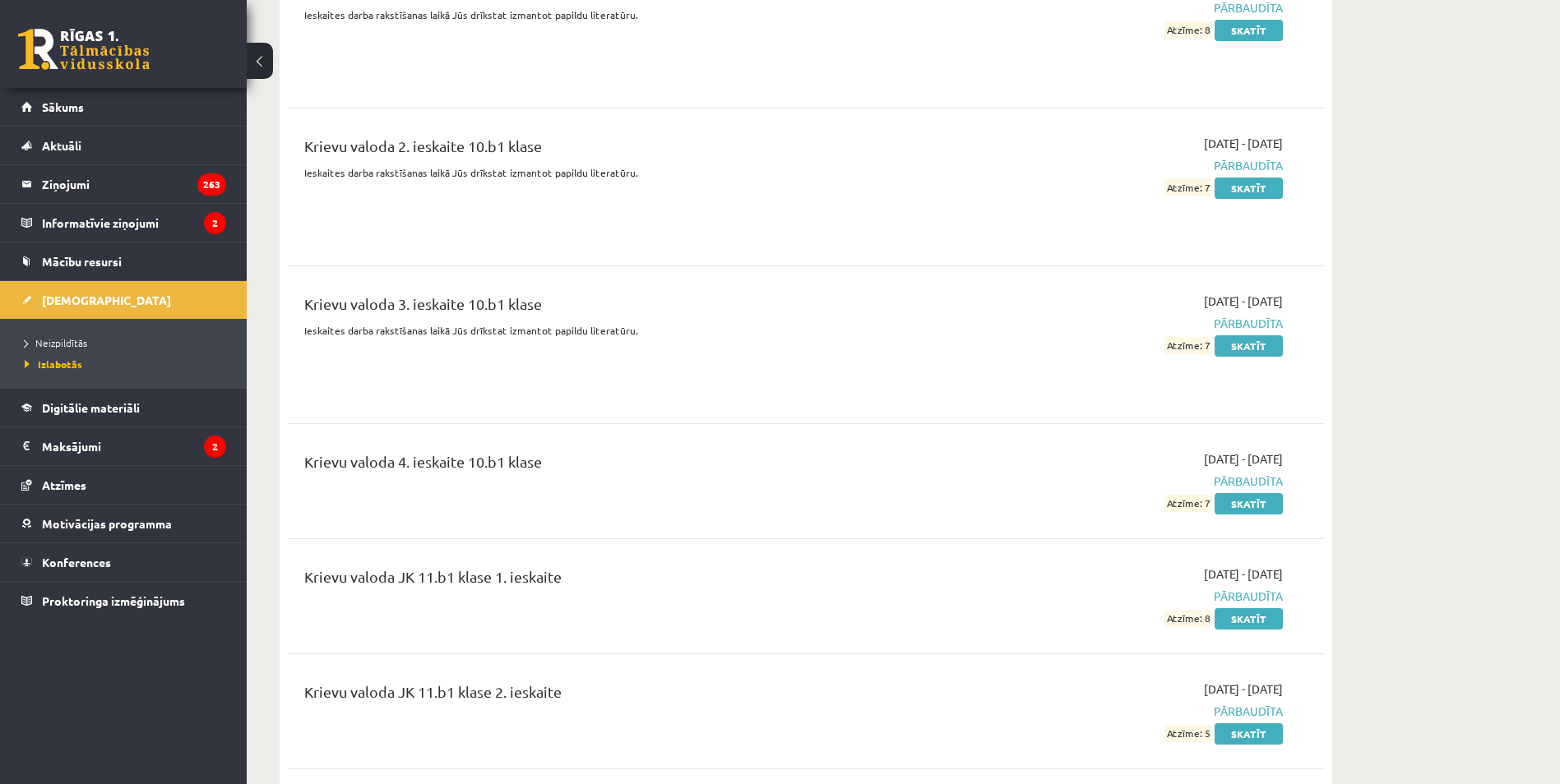
click at [1204, 337] on span "Atzīme: 7" at bounding box center [1188, 345] width 48 height 17
drag, startPoint x: 1204, startPoint y: 327, endPoint x: 974, endPoint y: 362, distance: 232.6
click at [974, 362] on div "2024-02-16 - 2024-02-19 Pārbaudīta Atzīme: 7 Skatīt" at bounding box center [1128, 345] width 335 height 105
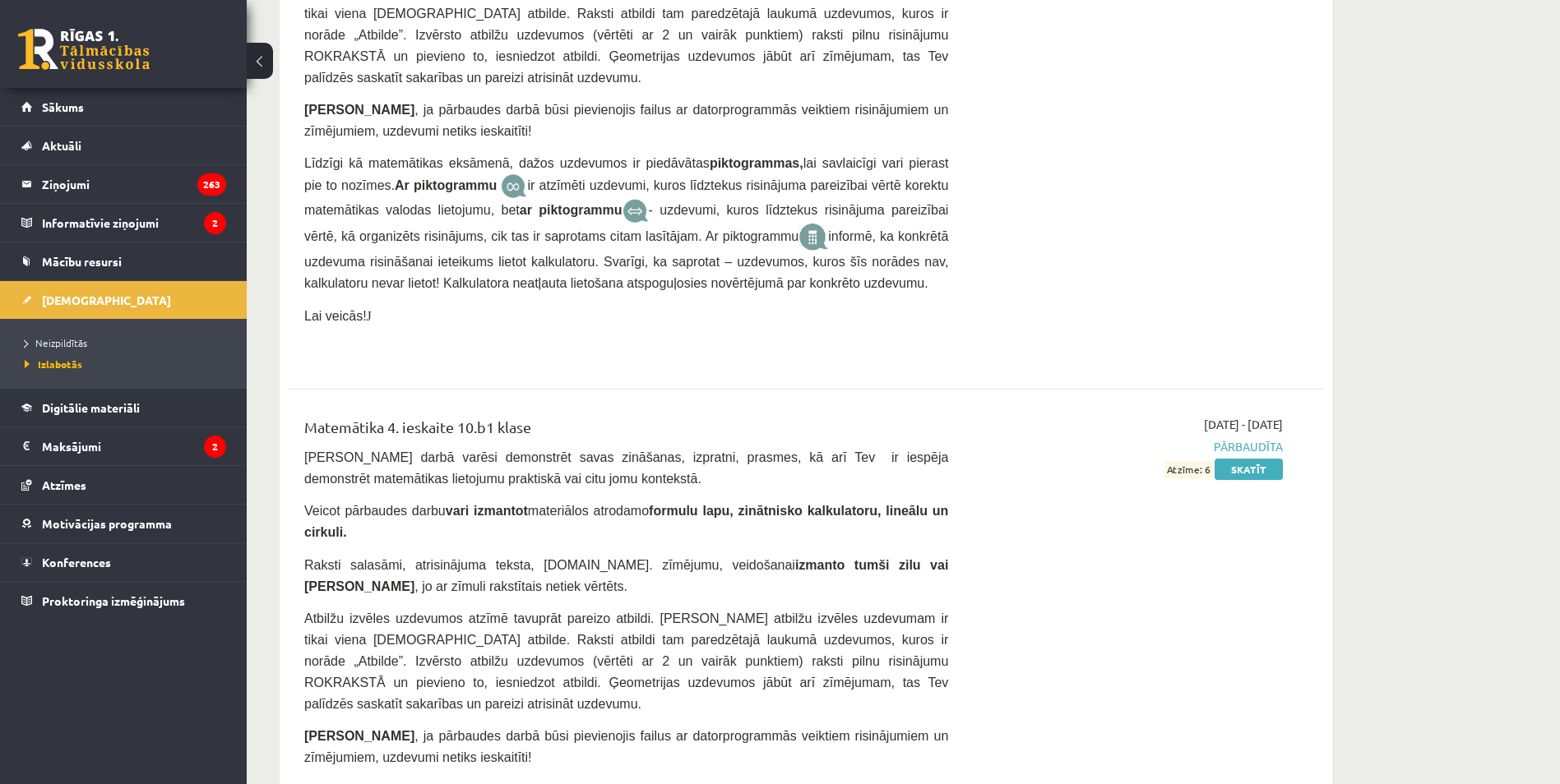
scroll to position [5590, 0]
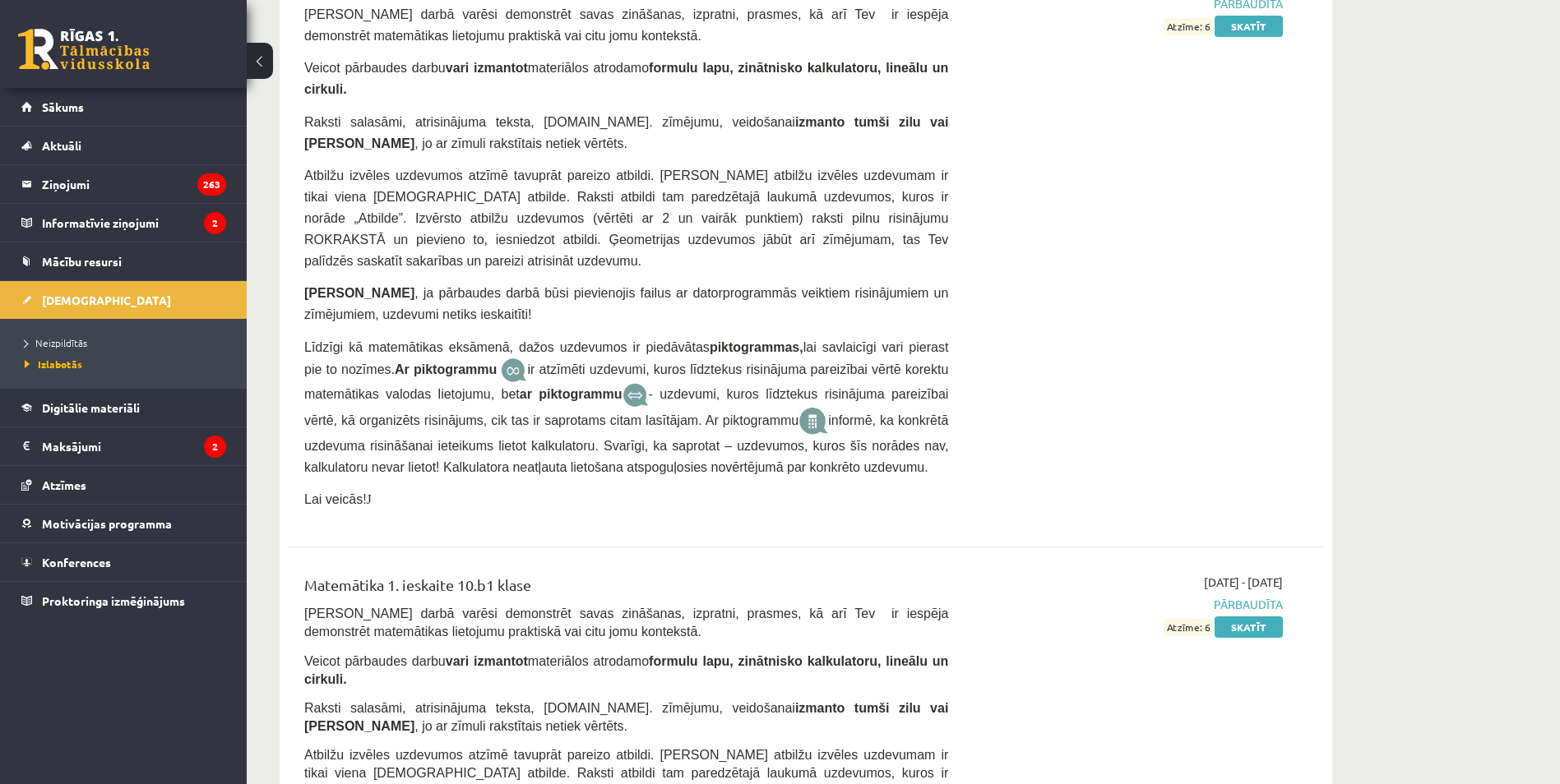
drag, startPoint x: 1213, startPoint y: 429, endPoint x: 1199, endPoint y: 432, distance: 14.3
click at [1199, 619] on span "Atzīme: 6" at bounding box center [1188, 628] width 48 height 17
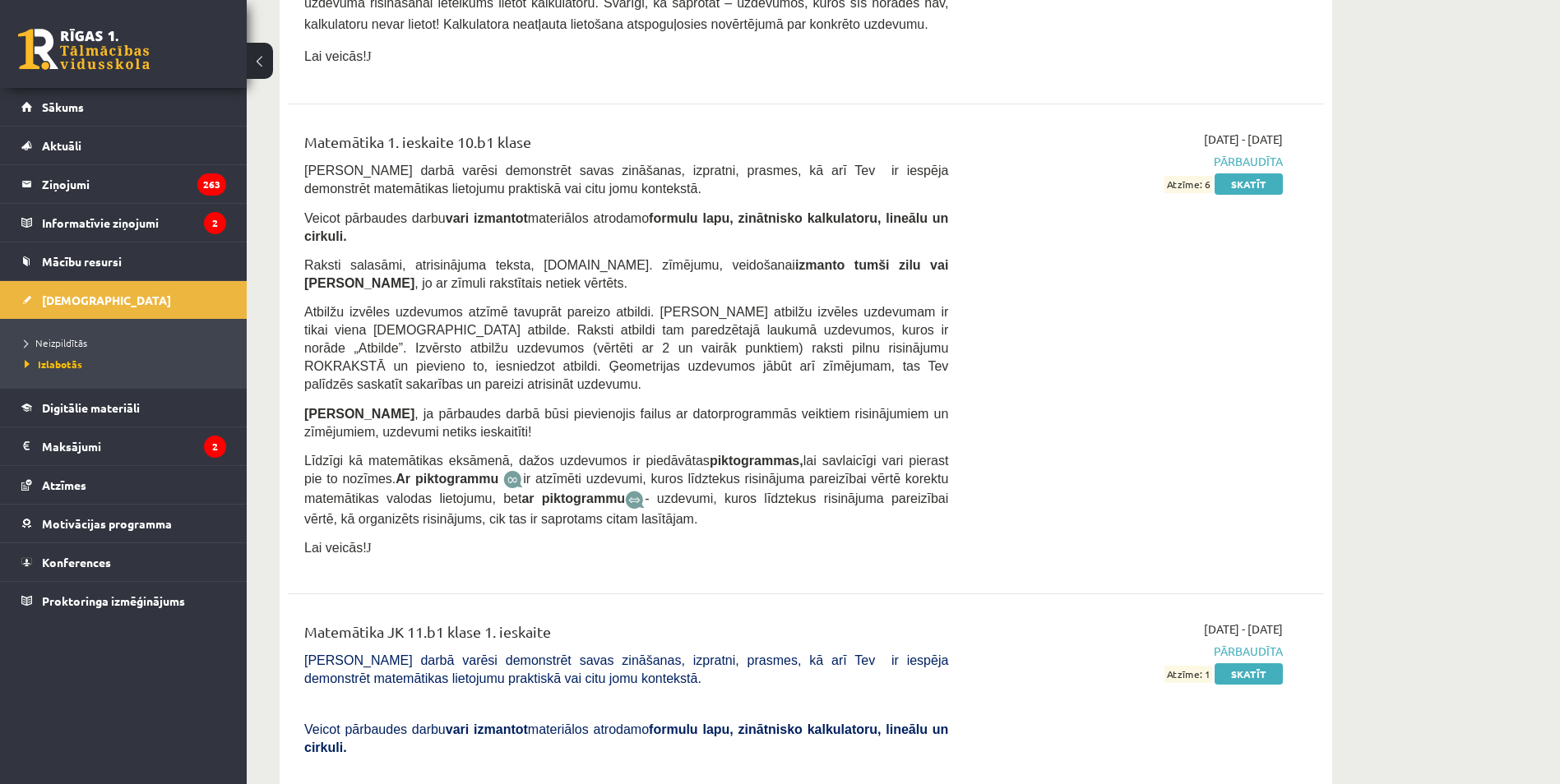
scroll to position [6083, 0]
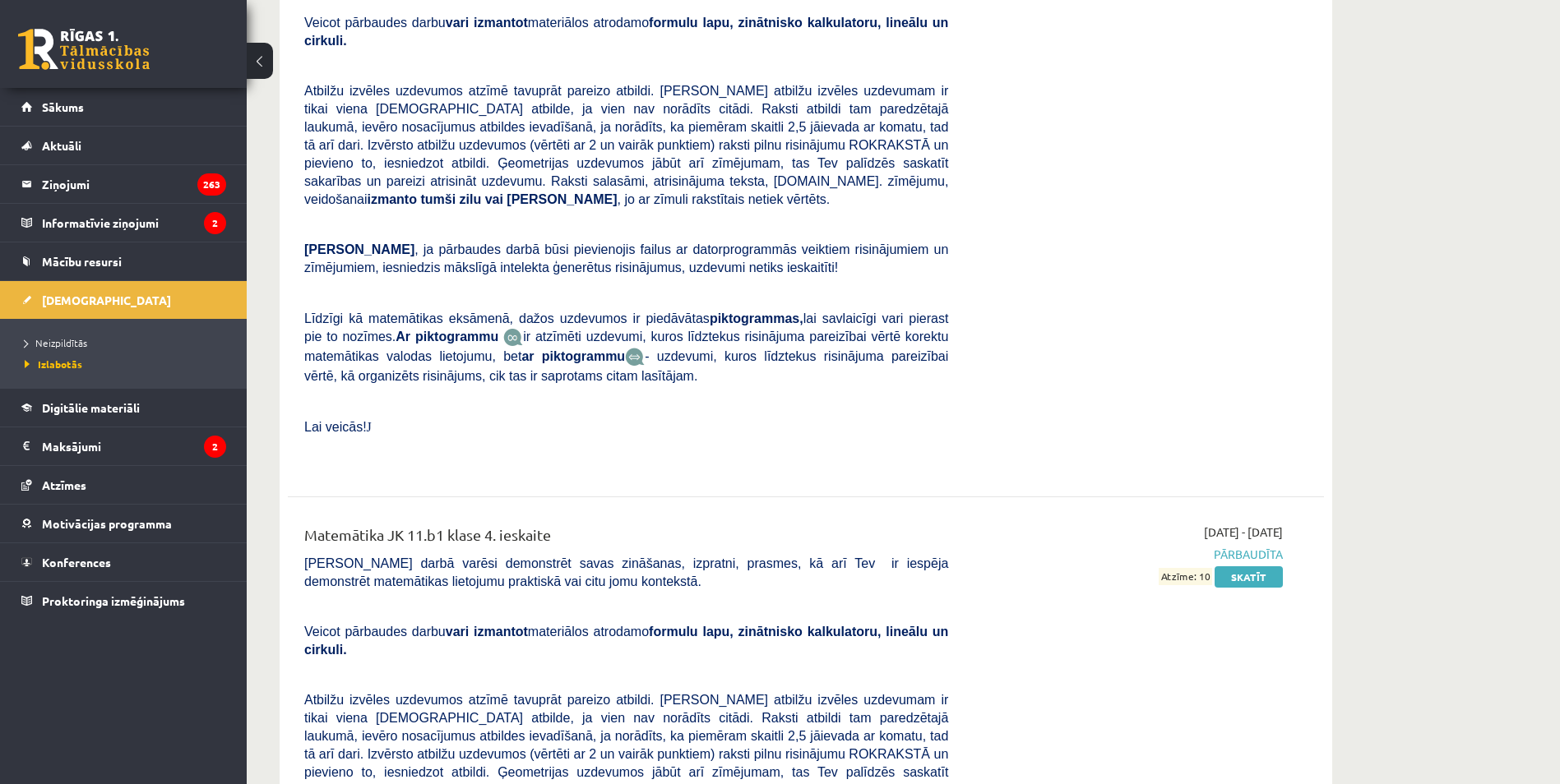
scroll to position [7973, 0]
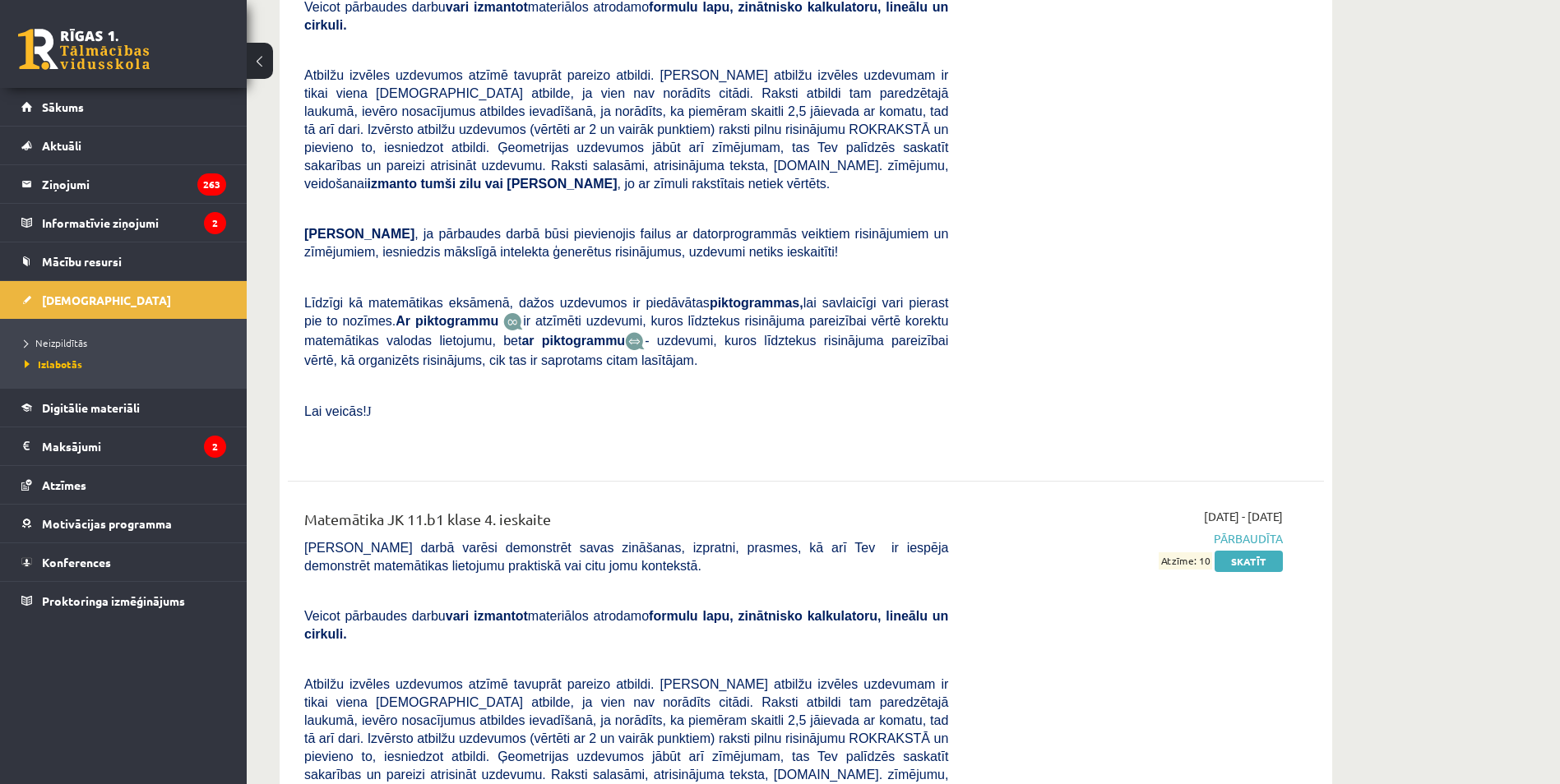
click at [1202, 553] on span "Atzīme: 10" at bounding box center [1185, 561] width 53 height 17
drag, startPoint x: 1202, startPoint y: 215, endPoint x: 1119, endPoint y: 329, distance: 141.0
click at [1120, 508] on div "2025-05-06 - 2025-05-09 Pārbaudīta Atzīme: 10 Skatīt" at bounding box center [1128, 786] width 335 height 556
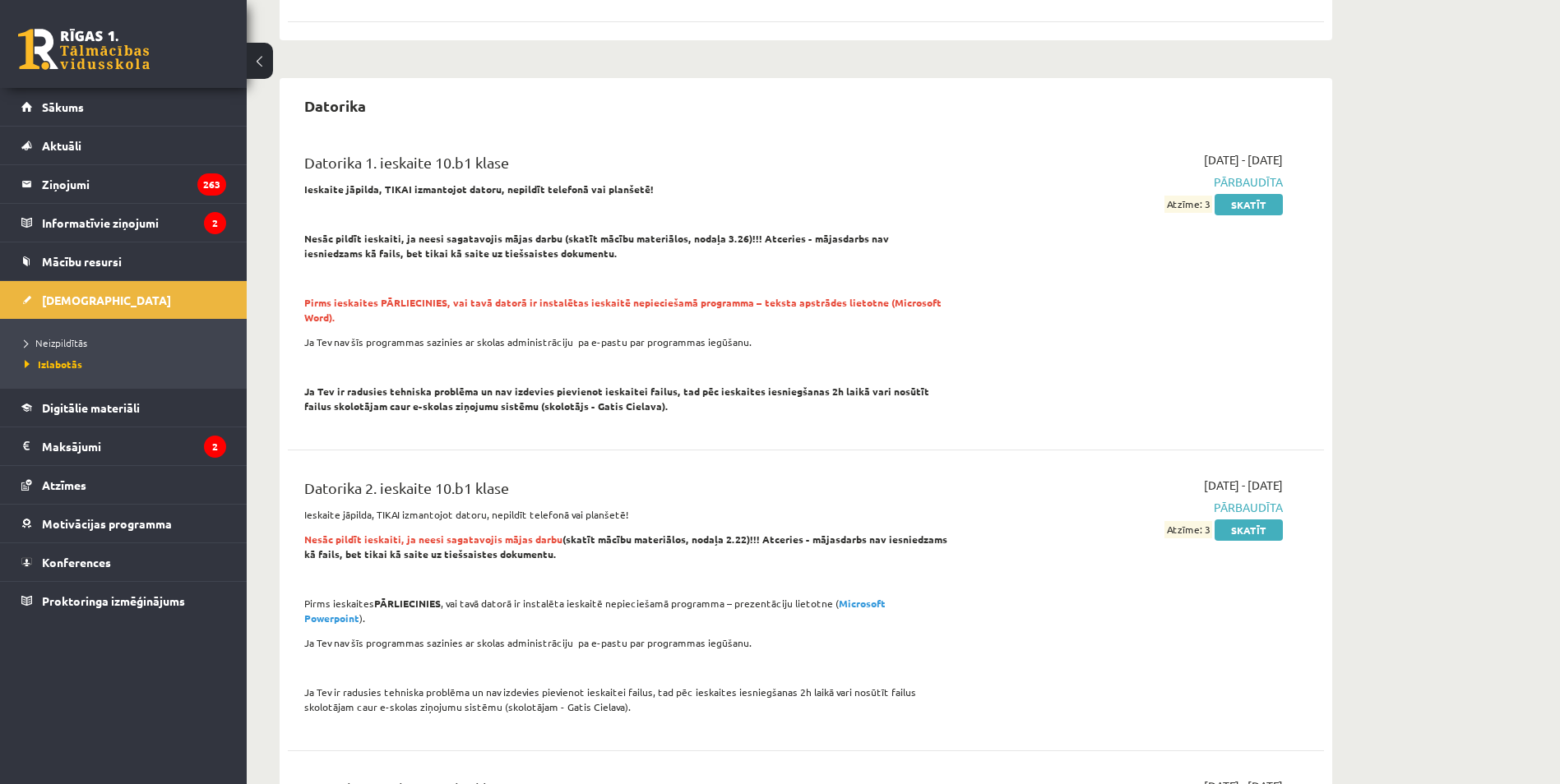
scroll to position [0, 0]
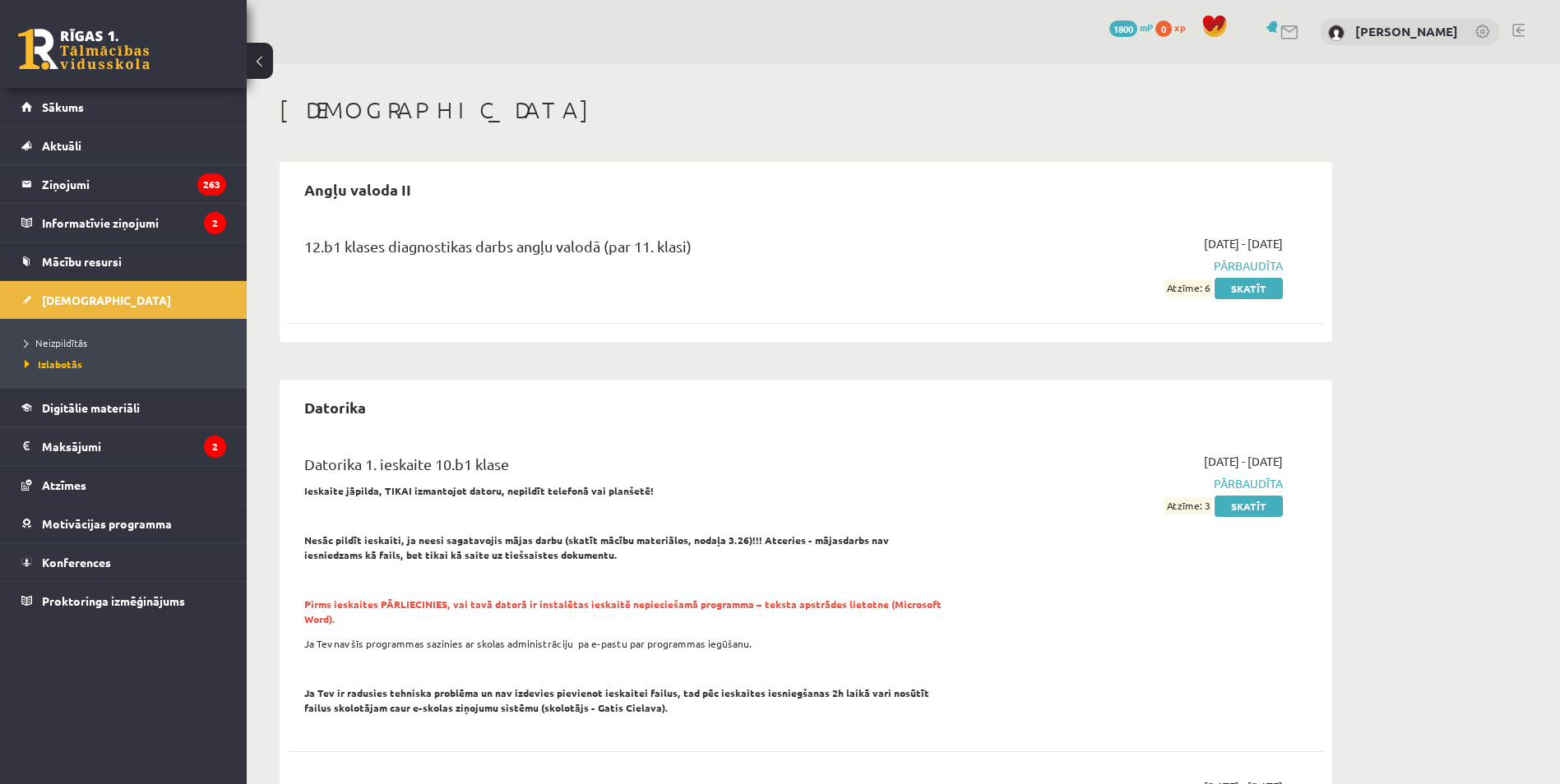
drag, startPoint x: 1065, startPoint y: 549, endPoint x: 864, endPoint y: 127, distance: 467.4
click at [77, 100] on span "Sākums" at bounding box center [63, 108] width 42 height 15
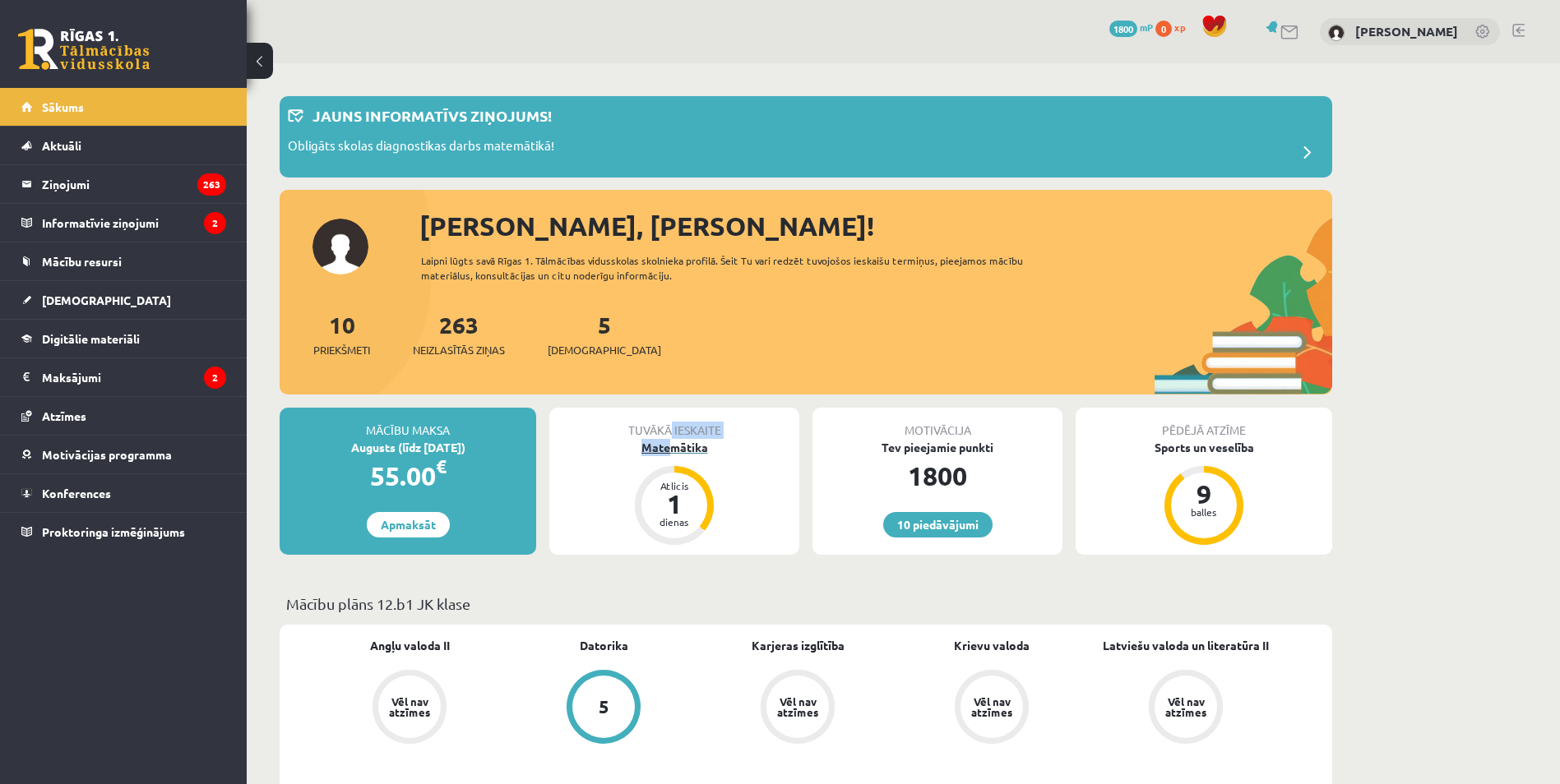
click at [672, 442] on div "Tuvākā ieskaite Matemātika Atlicis 1 dienas" at bounding box center [674, 481] width 250 height 147
click at [663, 442] on div "Matemātika" at bounding box center [674, 447] width 250 height 17
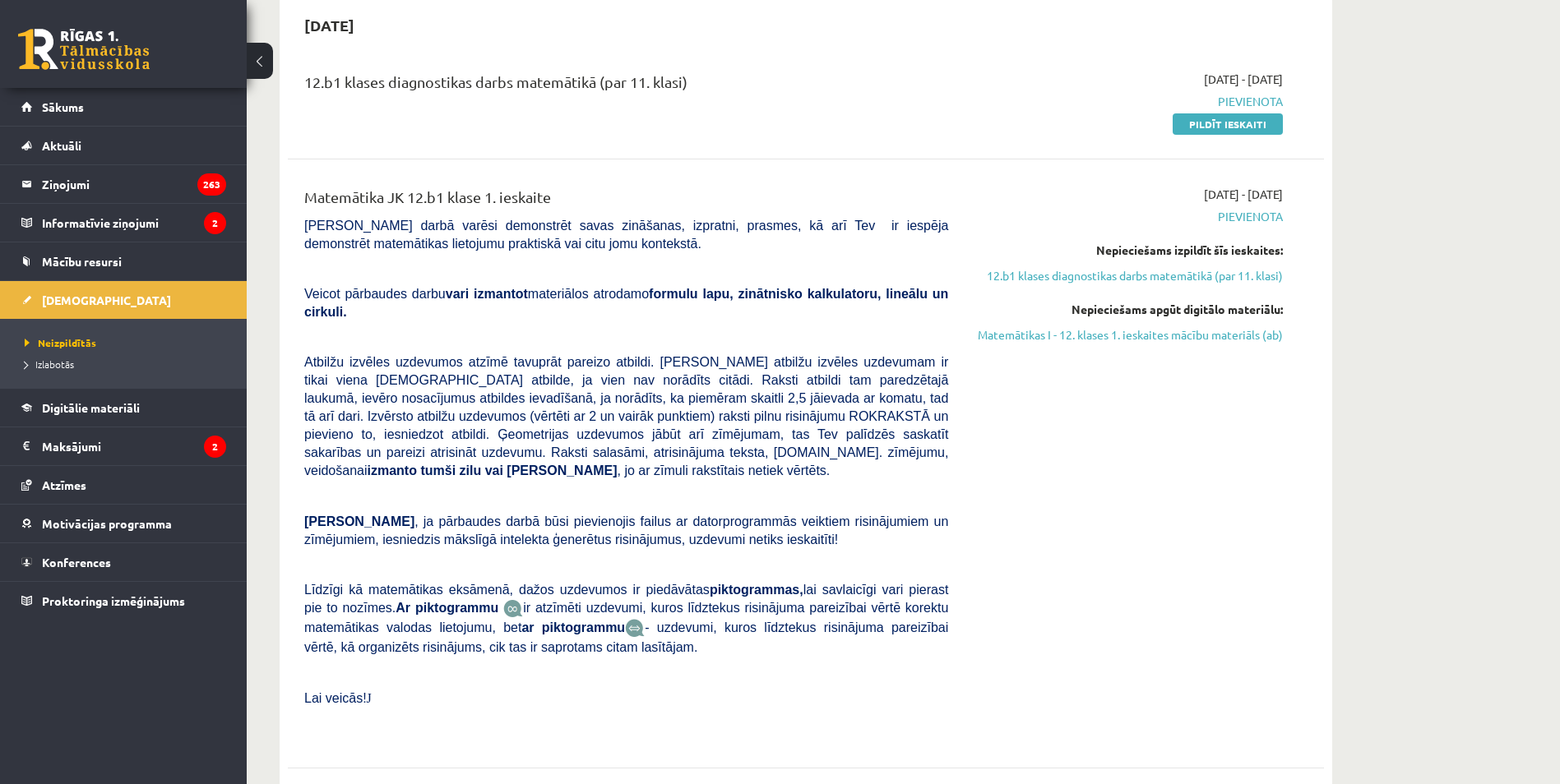
scroll to position [82, 0]
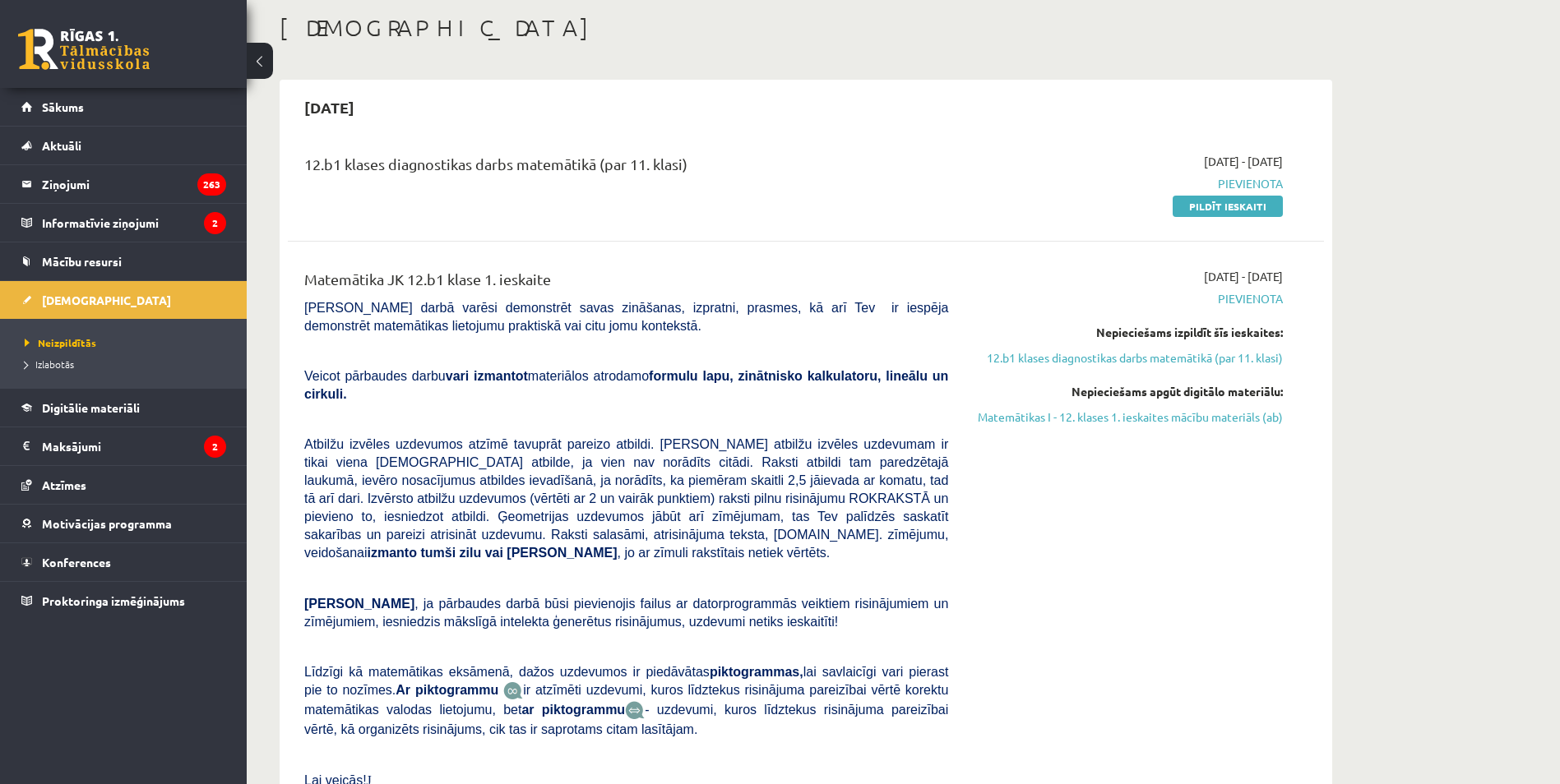
click at [1245, 215] on div "12.b1 klases diagnostikas darbs matemātikā (par 11. klasi) [DATE] - [DATE] [GEO…" at bounding box center [805, 183] width 1037 height 94
click at [1239, 198] on link "Pildīt ieskaiti" at bounding box center [1228, 206] width 110 height 21
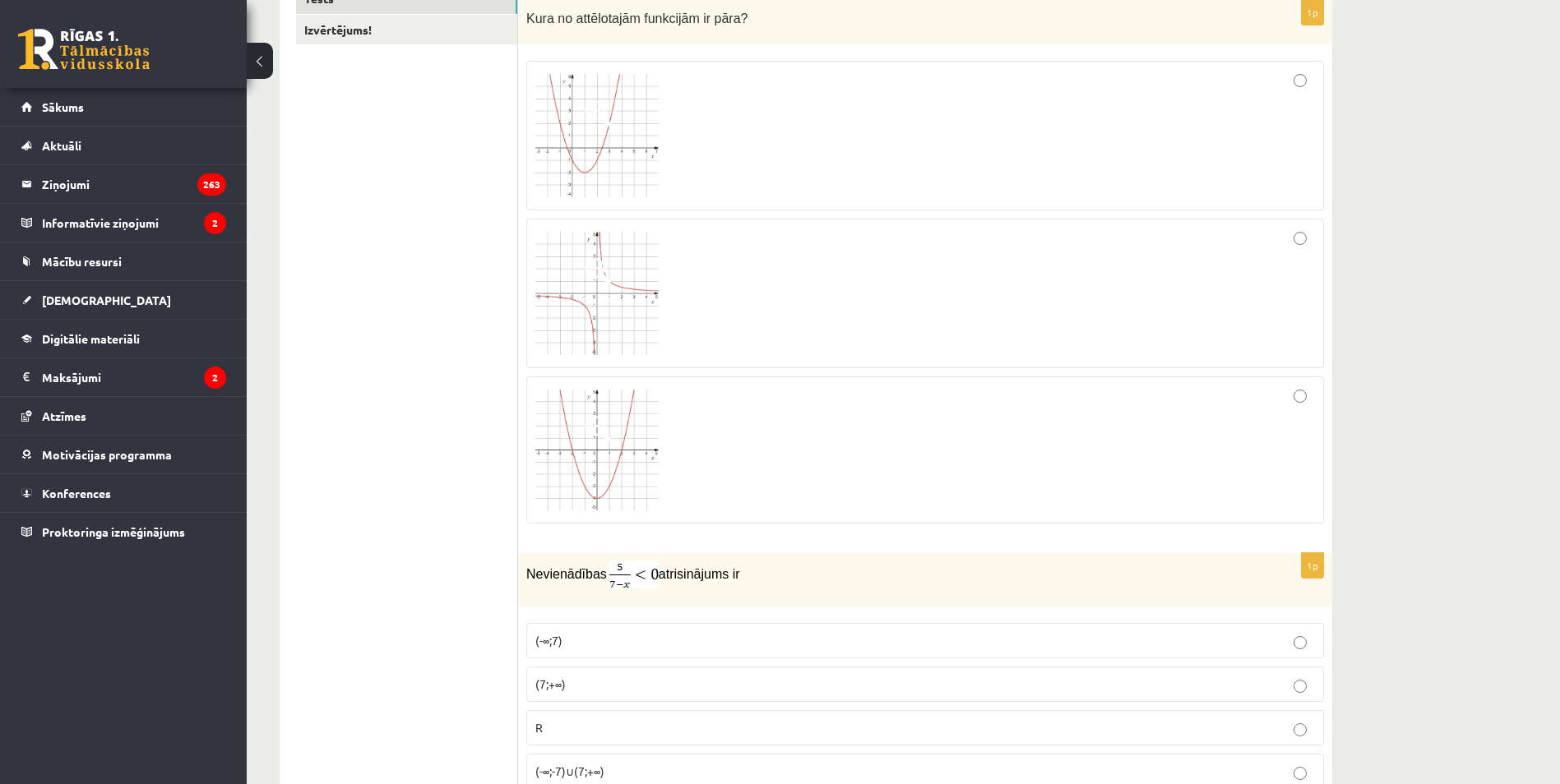
scroll to position [411, 0]
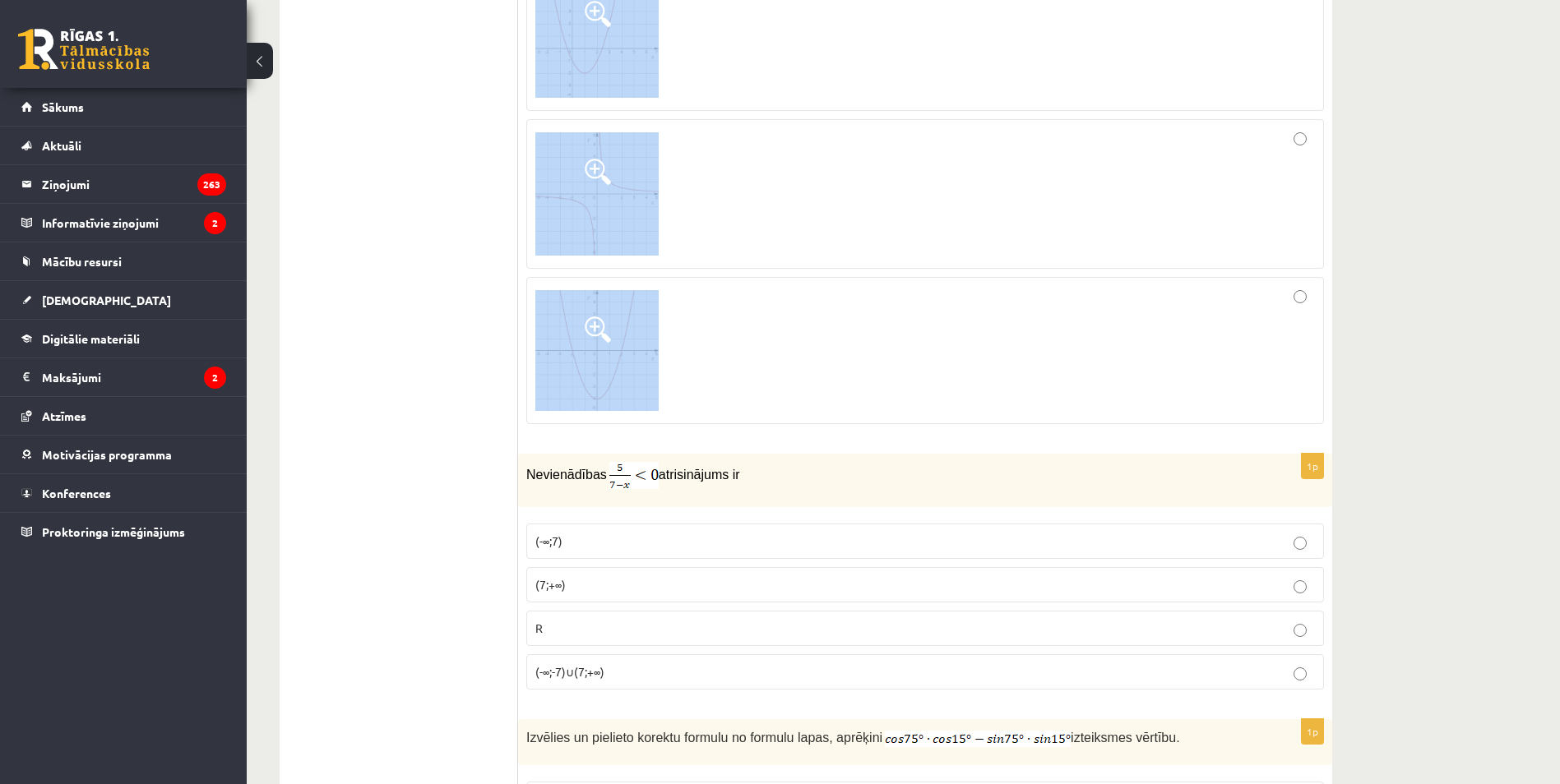
drag, startPoint x: 523, startPoint y: 244, endPoint x: 700, endPoint y: 363, distance: 213.3
click at [700, 363] on div "1p Kura no attēlotajām funkcijām ir pāra?" at bounding box center [924, 168] width 814 height 538
copy div "Kura no attēlotajām funkcijām ir pāra?"
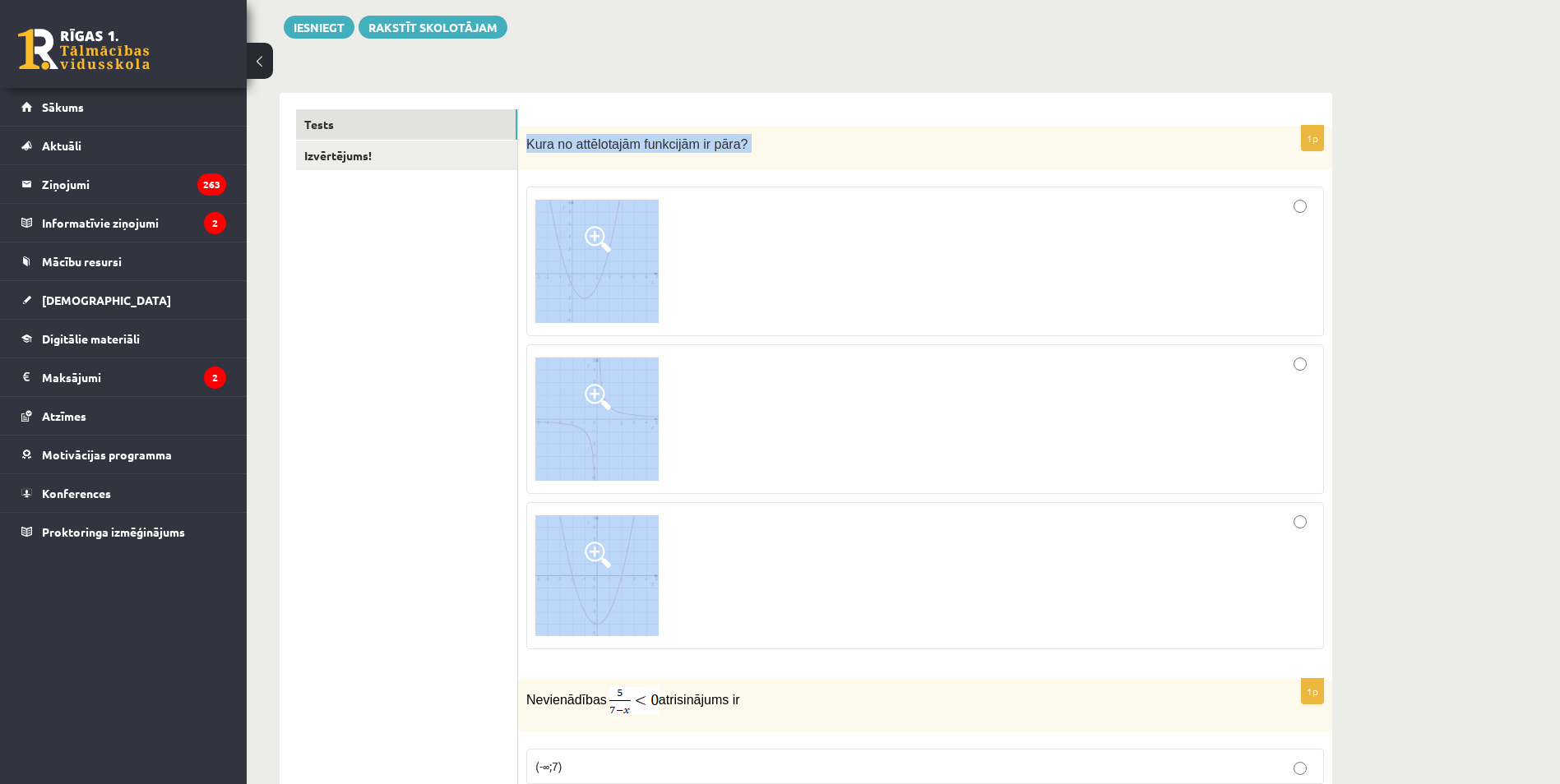
scroll to position [165, 0]
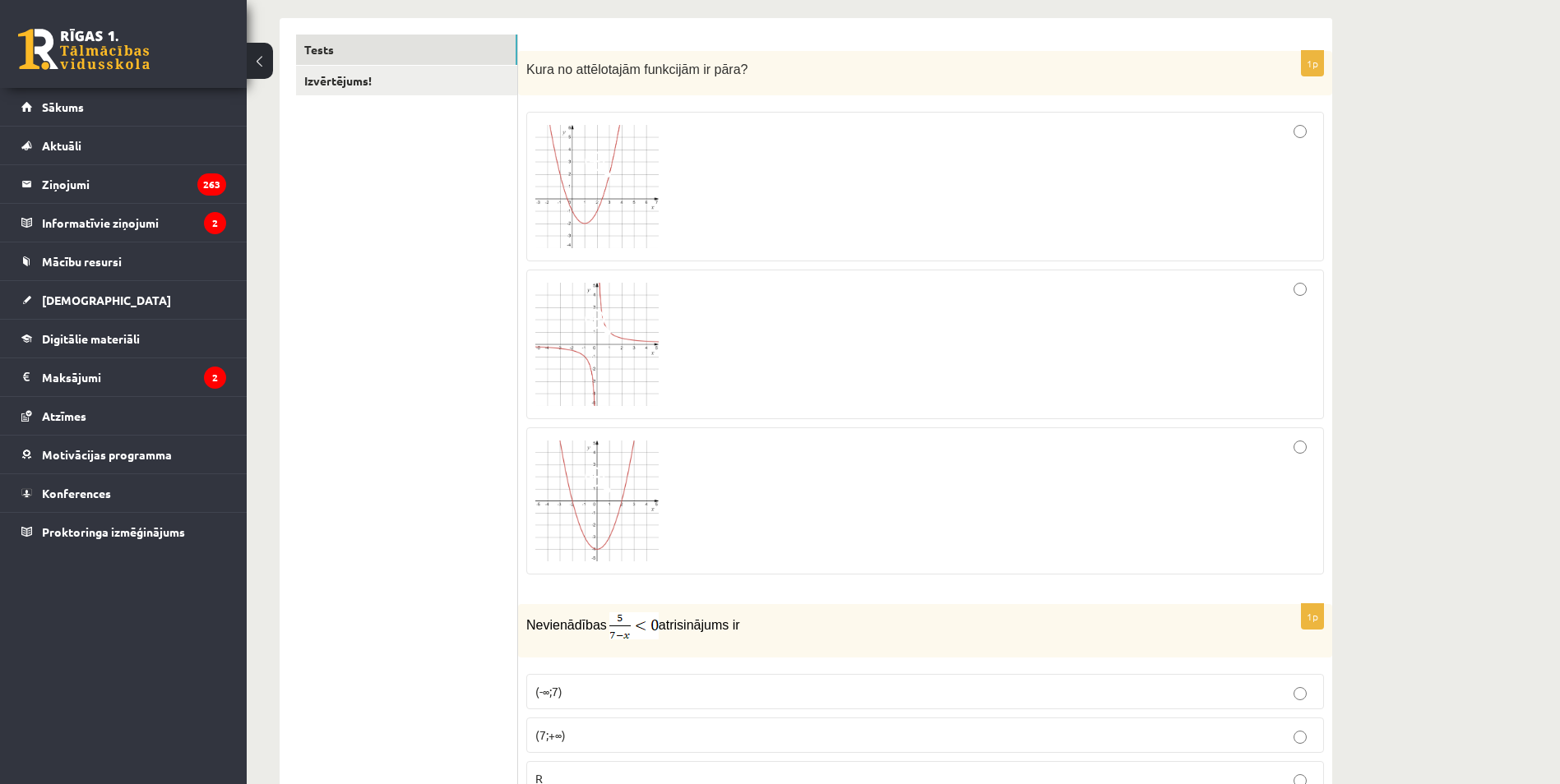
scroll to position [246, 0]
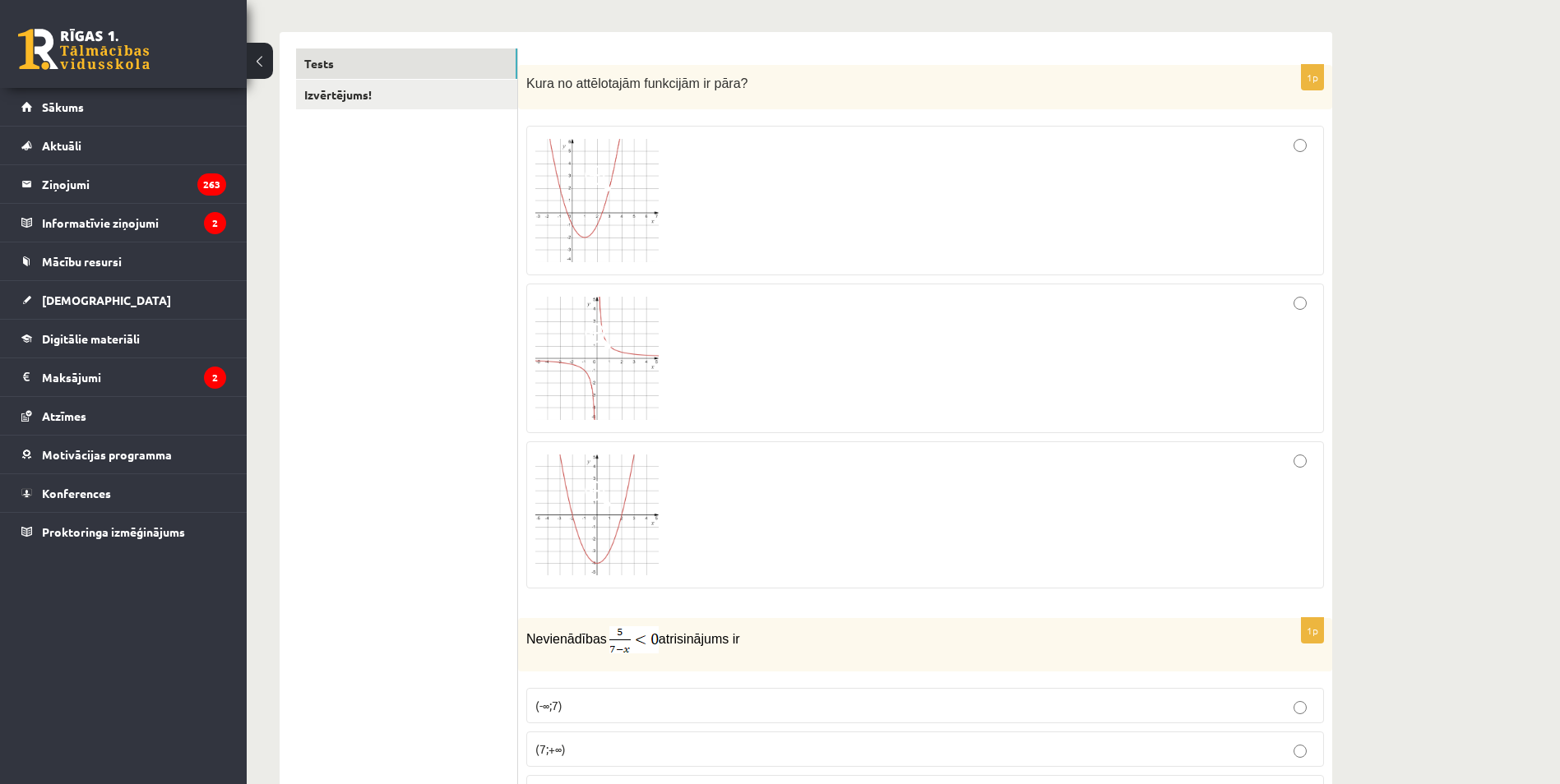
click at [713, 567] on div at bounding box center [924, 515] width 780 height 130
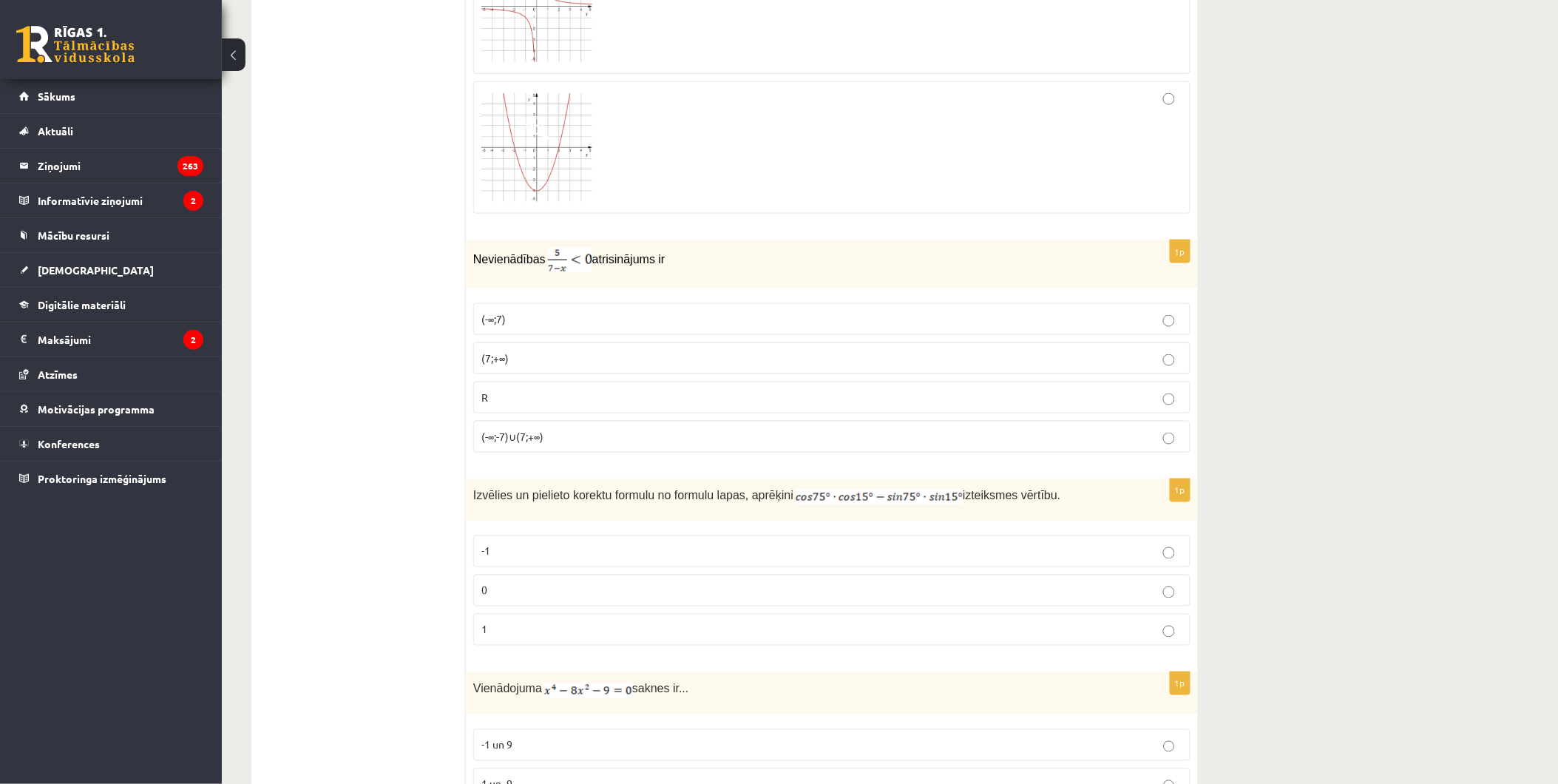
scroll to position [501, 0]
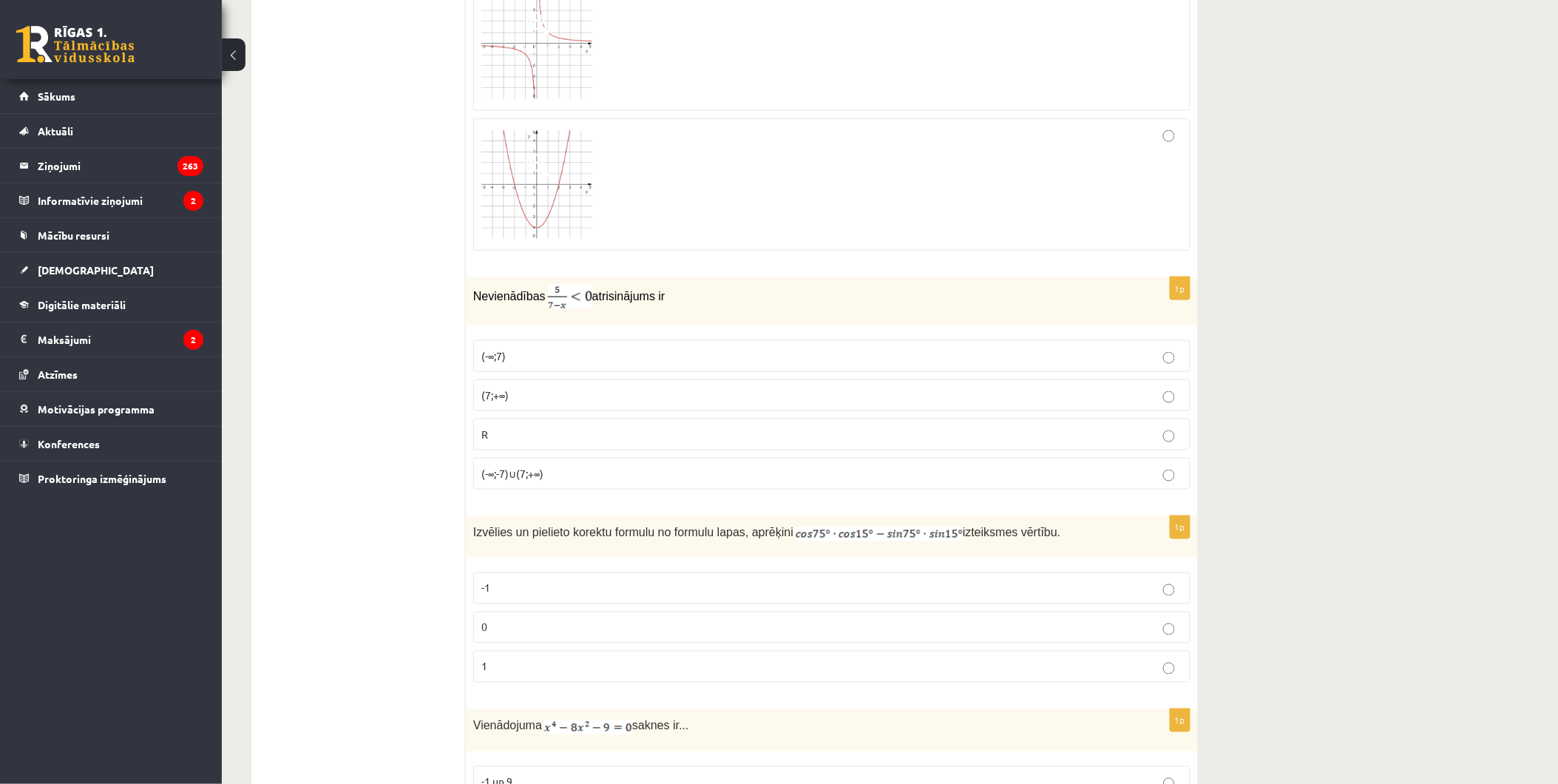
click at [563, 394] on p "(7;+∞)" at bounding box center [831, 395] width 701 height 15
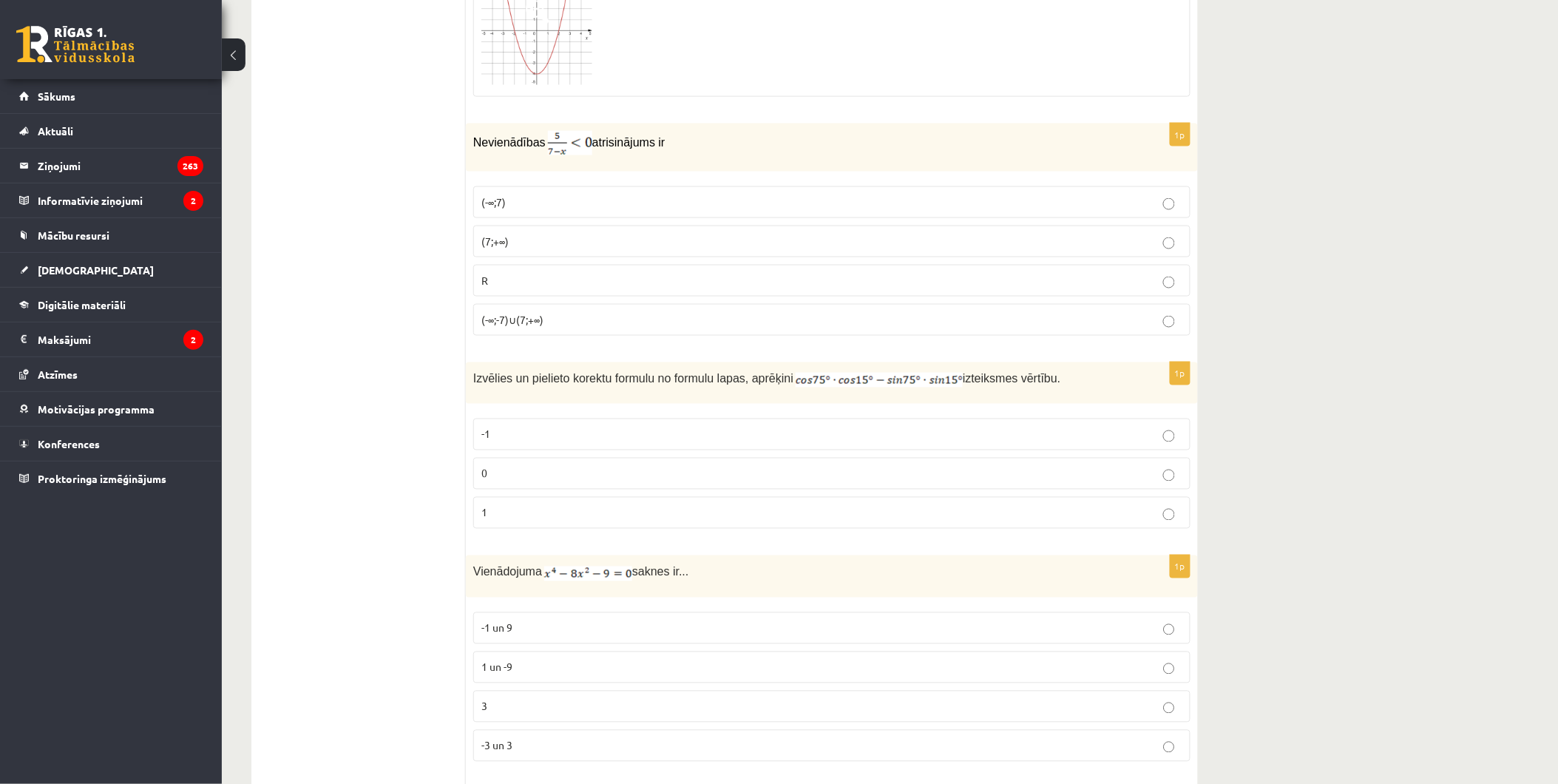
scroll to position [666, 0]
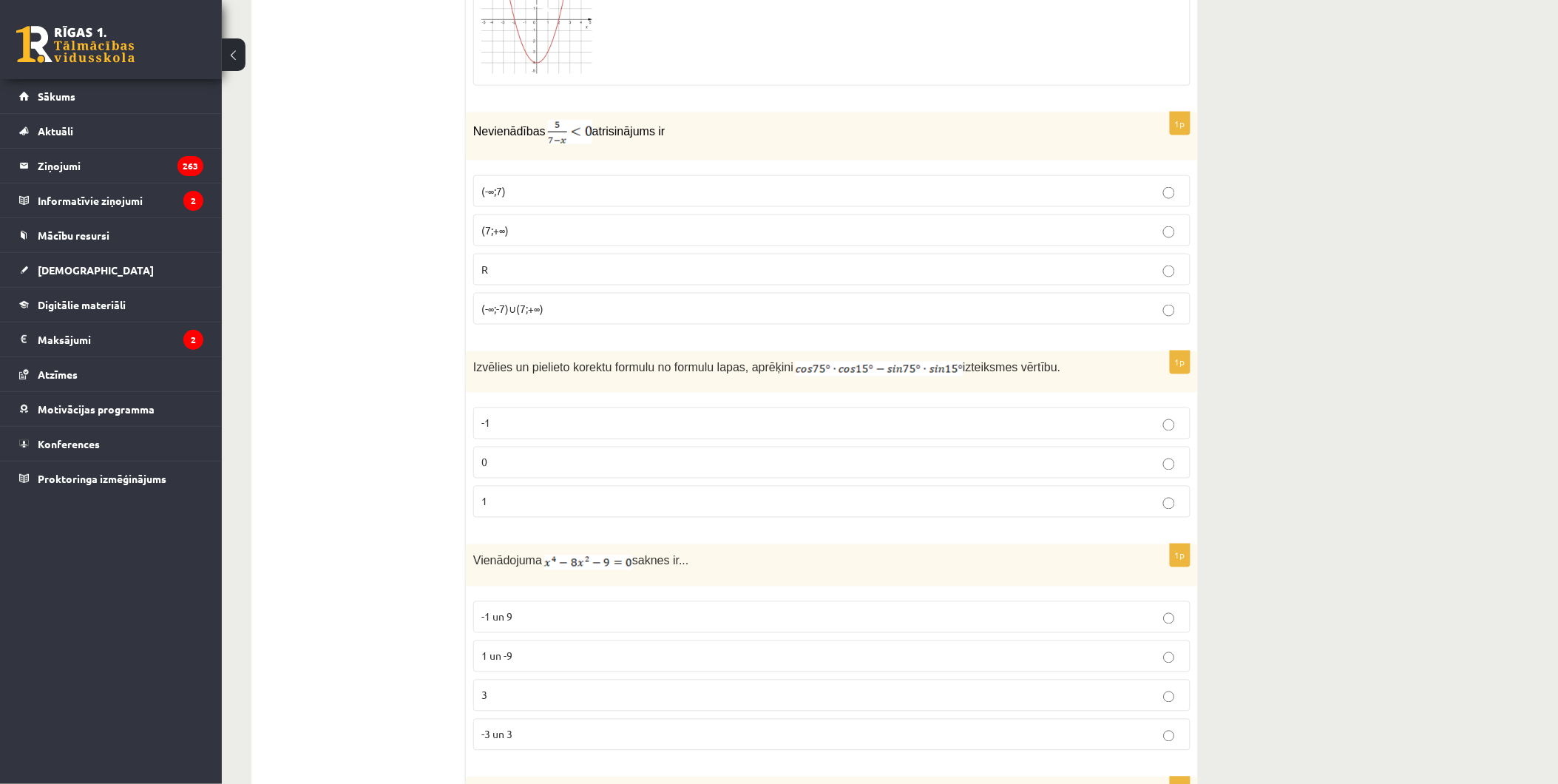
click at [559, 466] on p "0" at bounding box center [831, 462] width 701 height 15
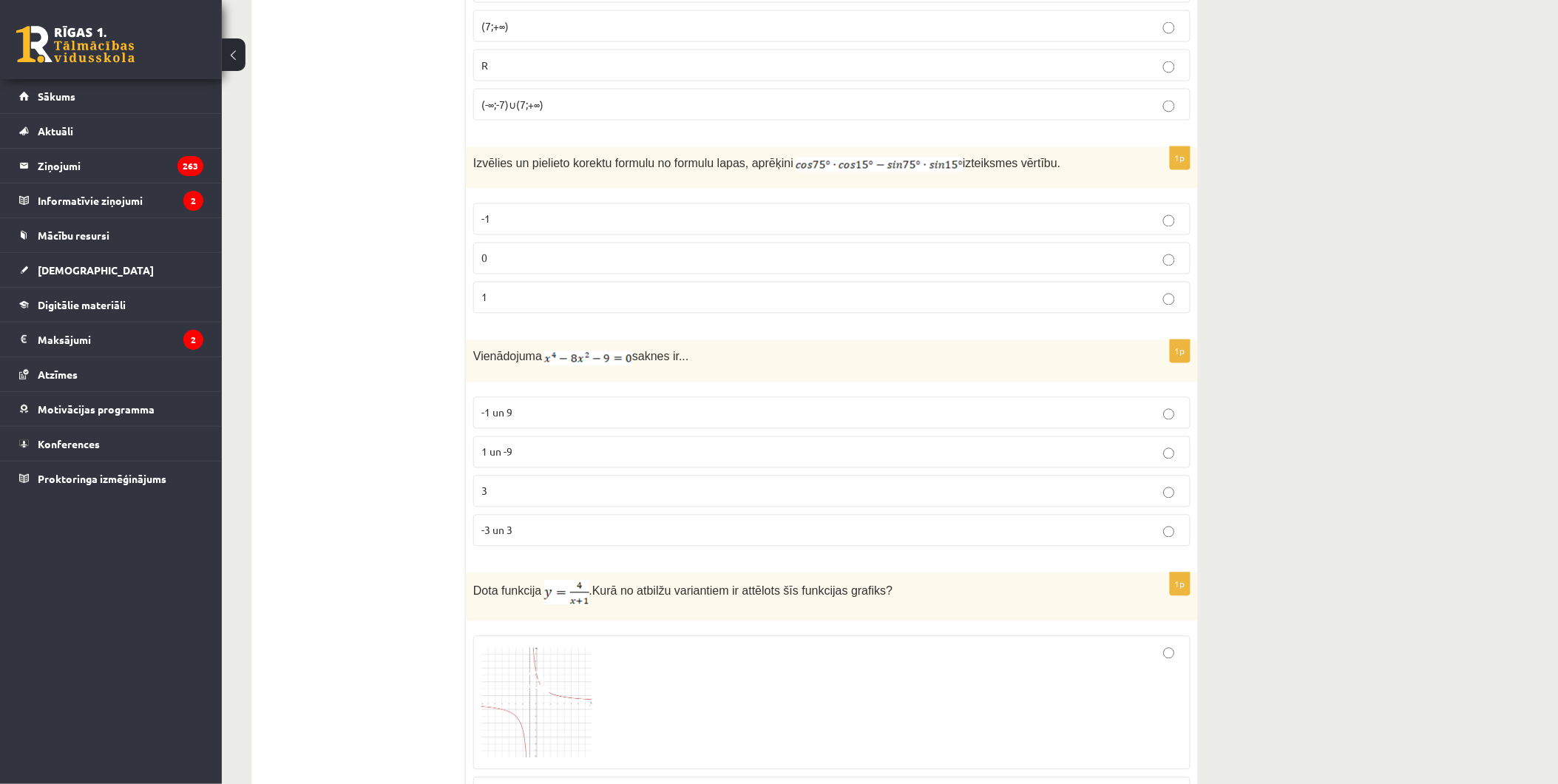
scroll to position [912, 0]
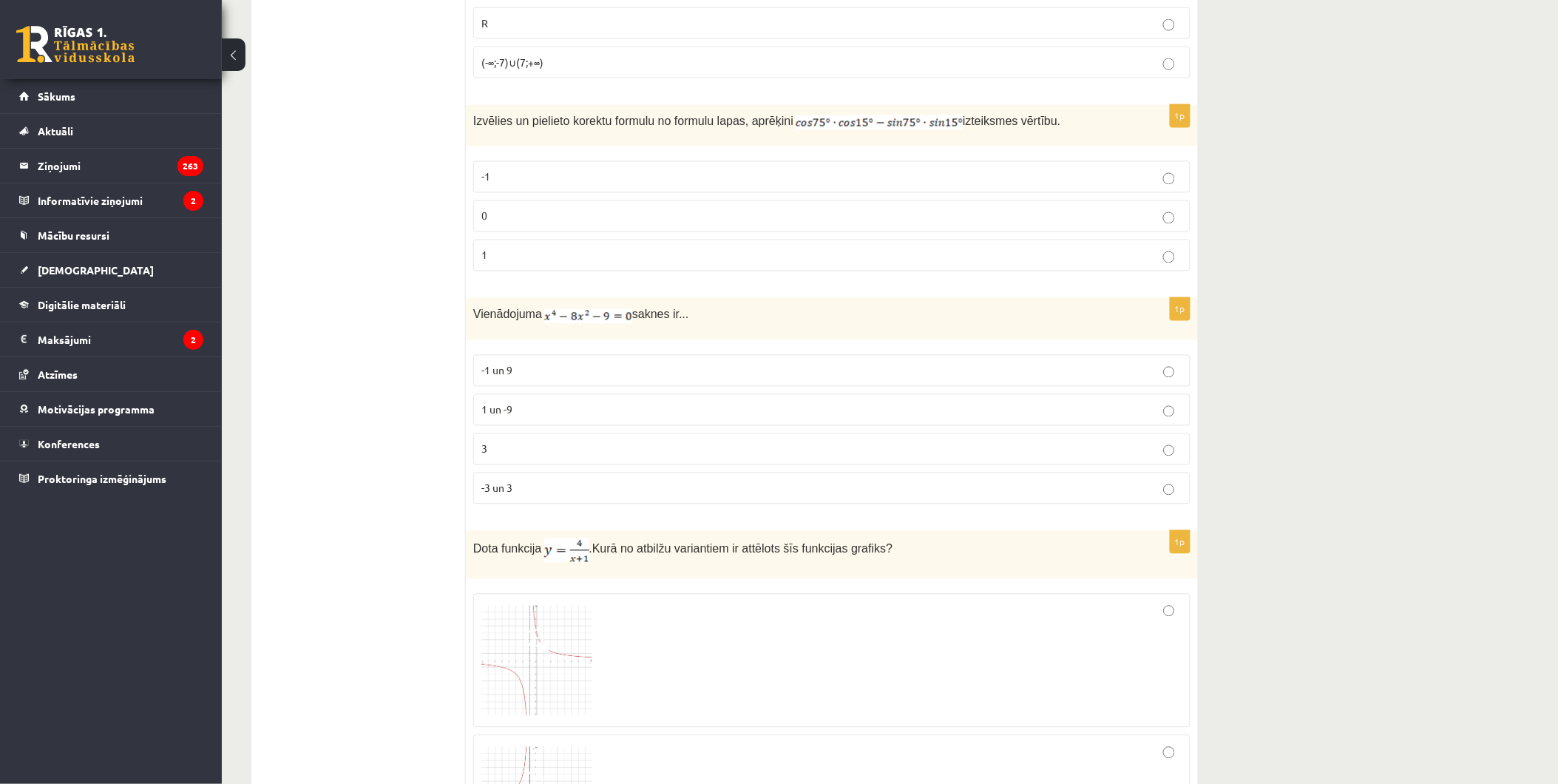
click at [544, 489] on p "-3 un 3" at bounding box center [831, 489] width 701 height 15
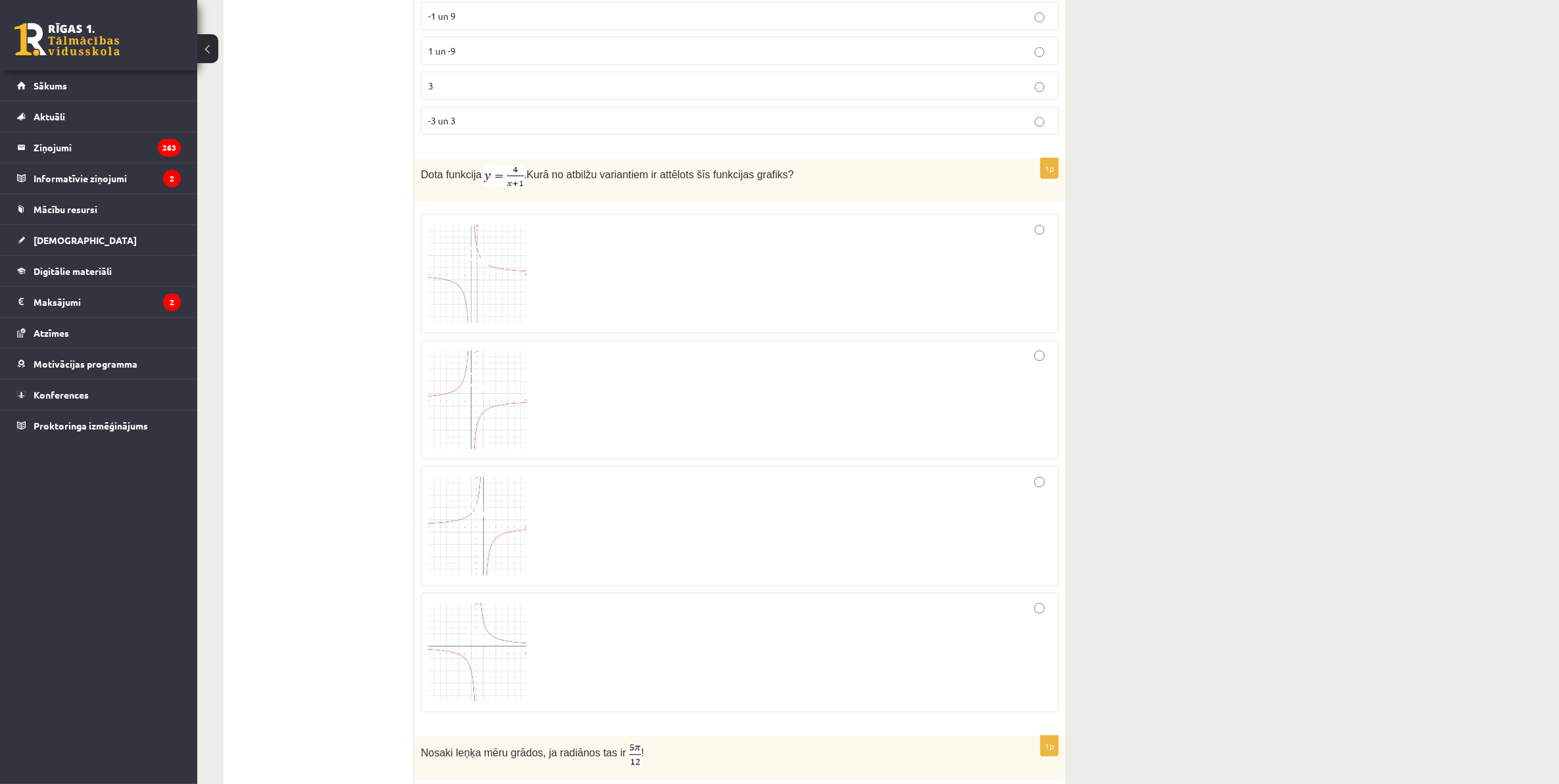
scroll to position [1181, 0]
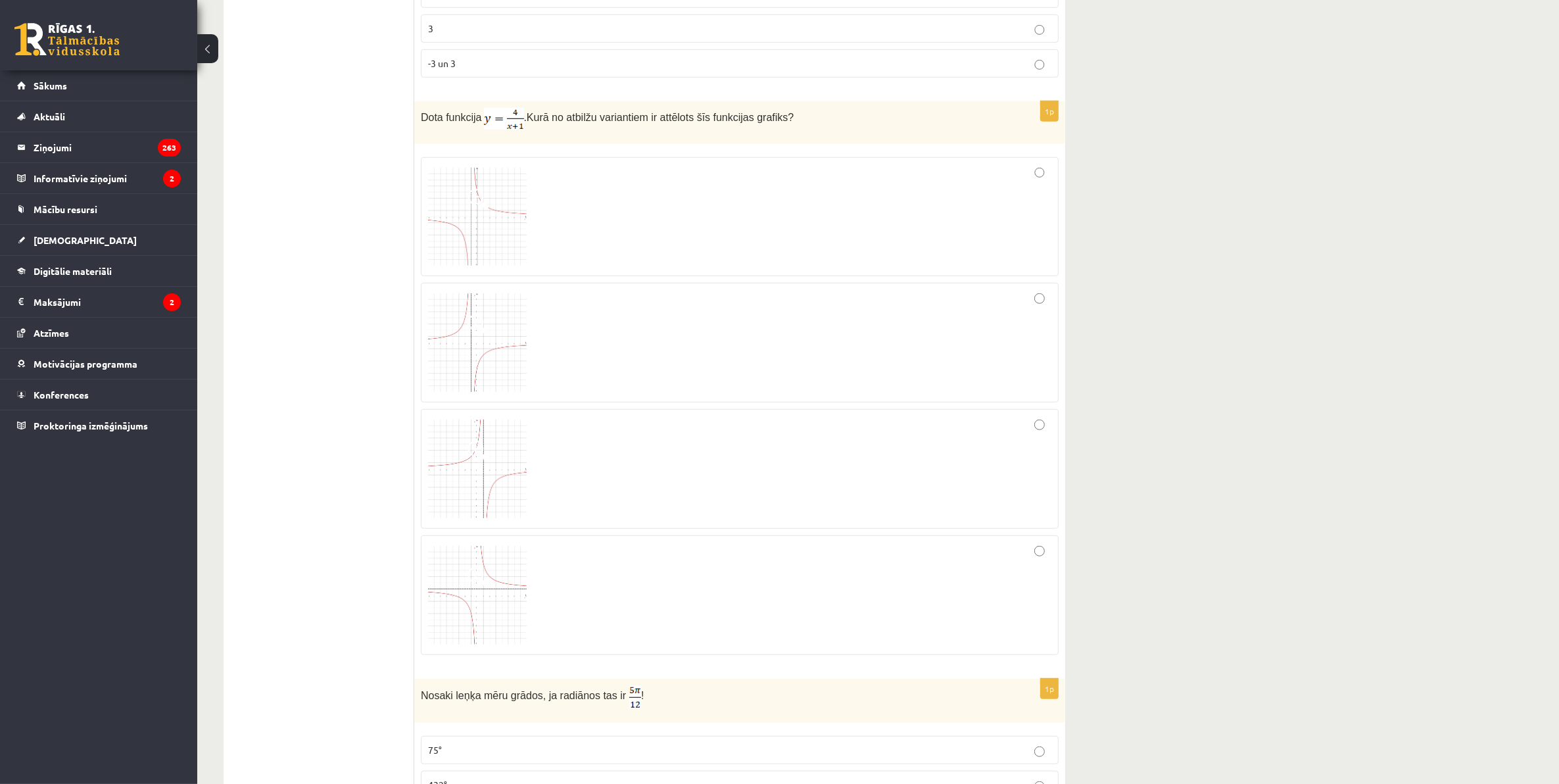
click at [694, 466] on div at bounding box center [739, 469] width 623 height 105
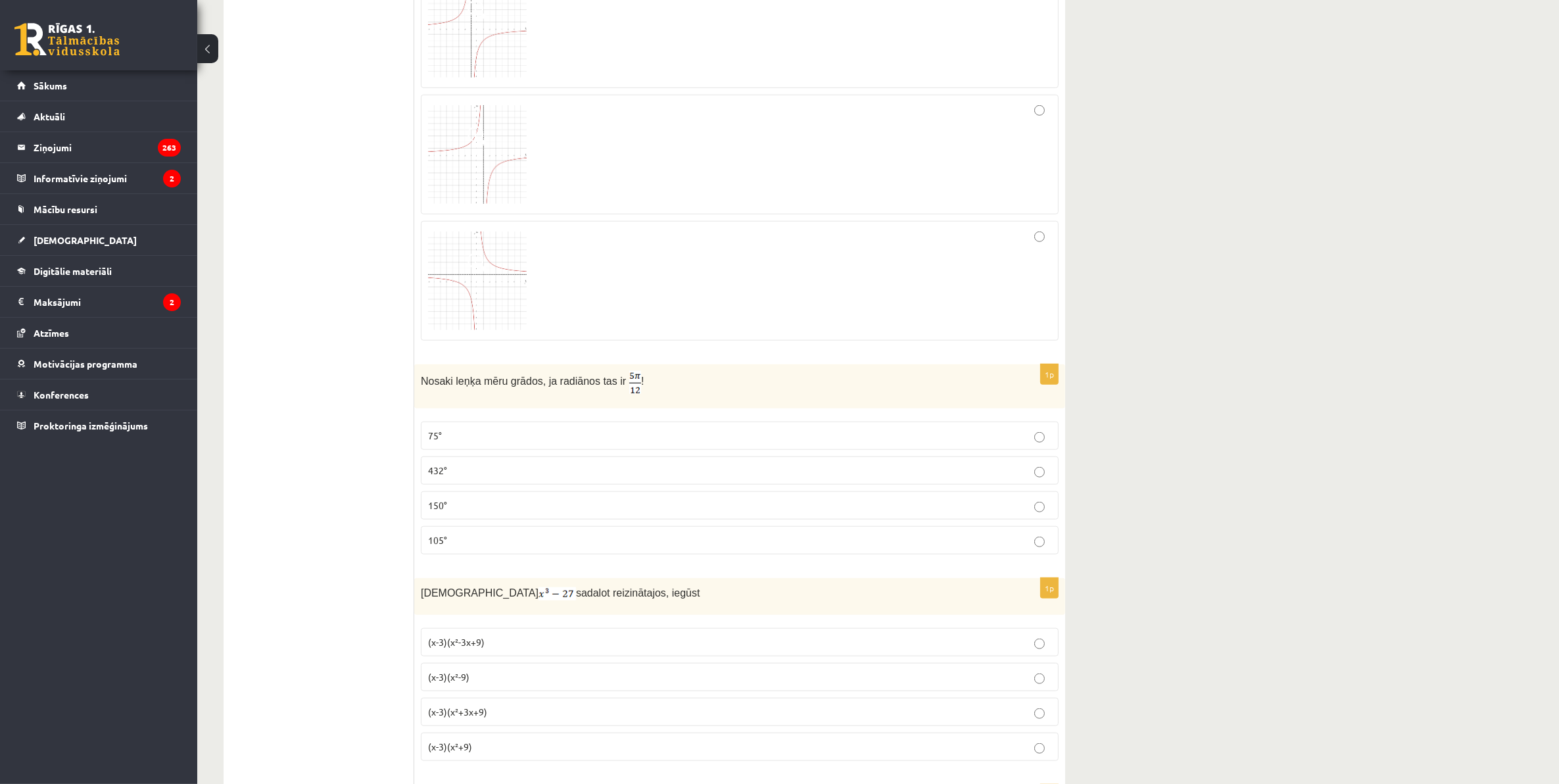
scroll to position [1510, 0]
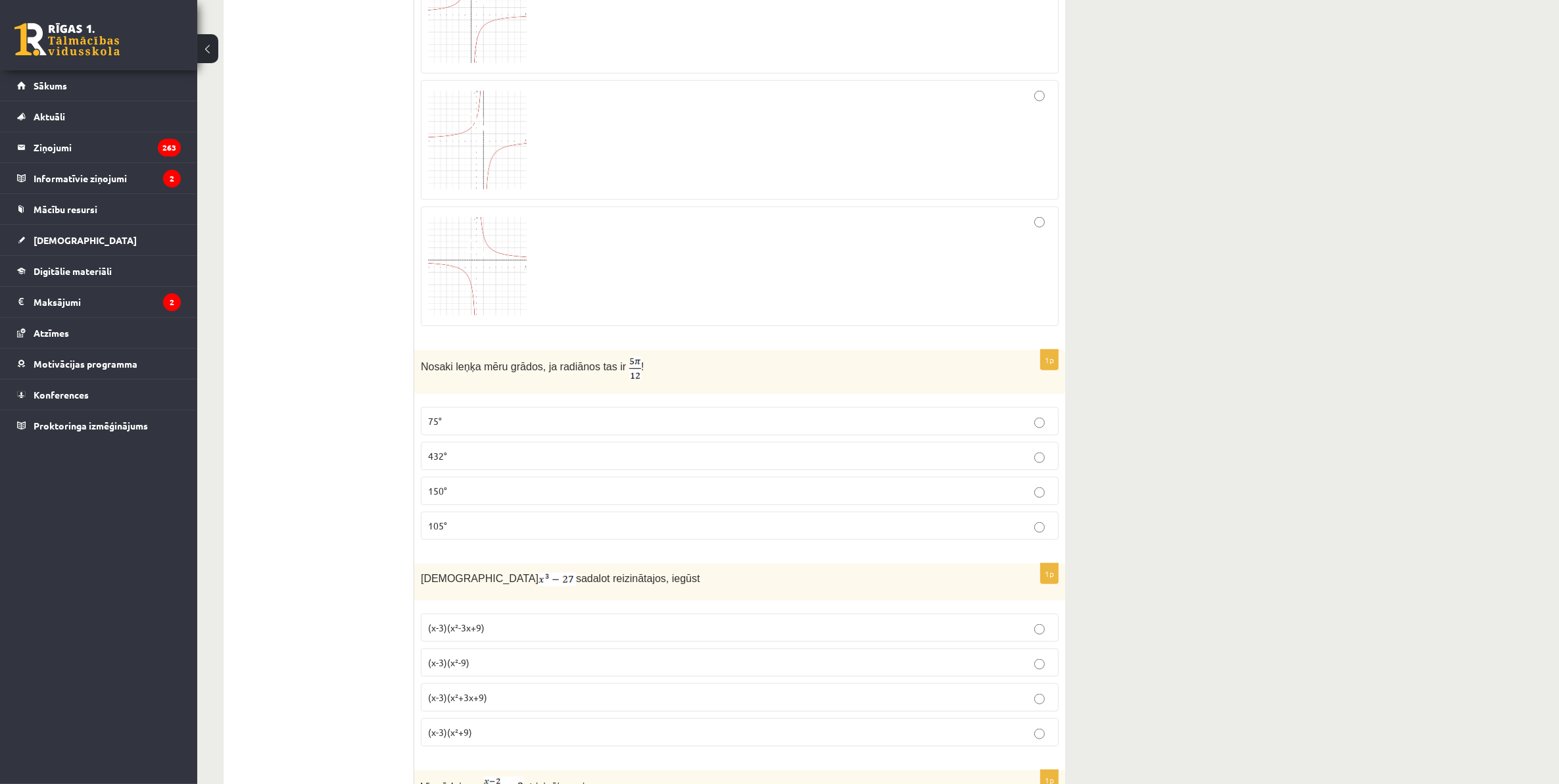
click at [590, 425] on p "75°" at bounding box center [739, 421] width 623 height 14
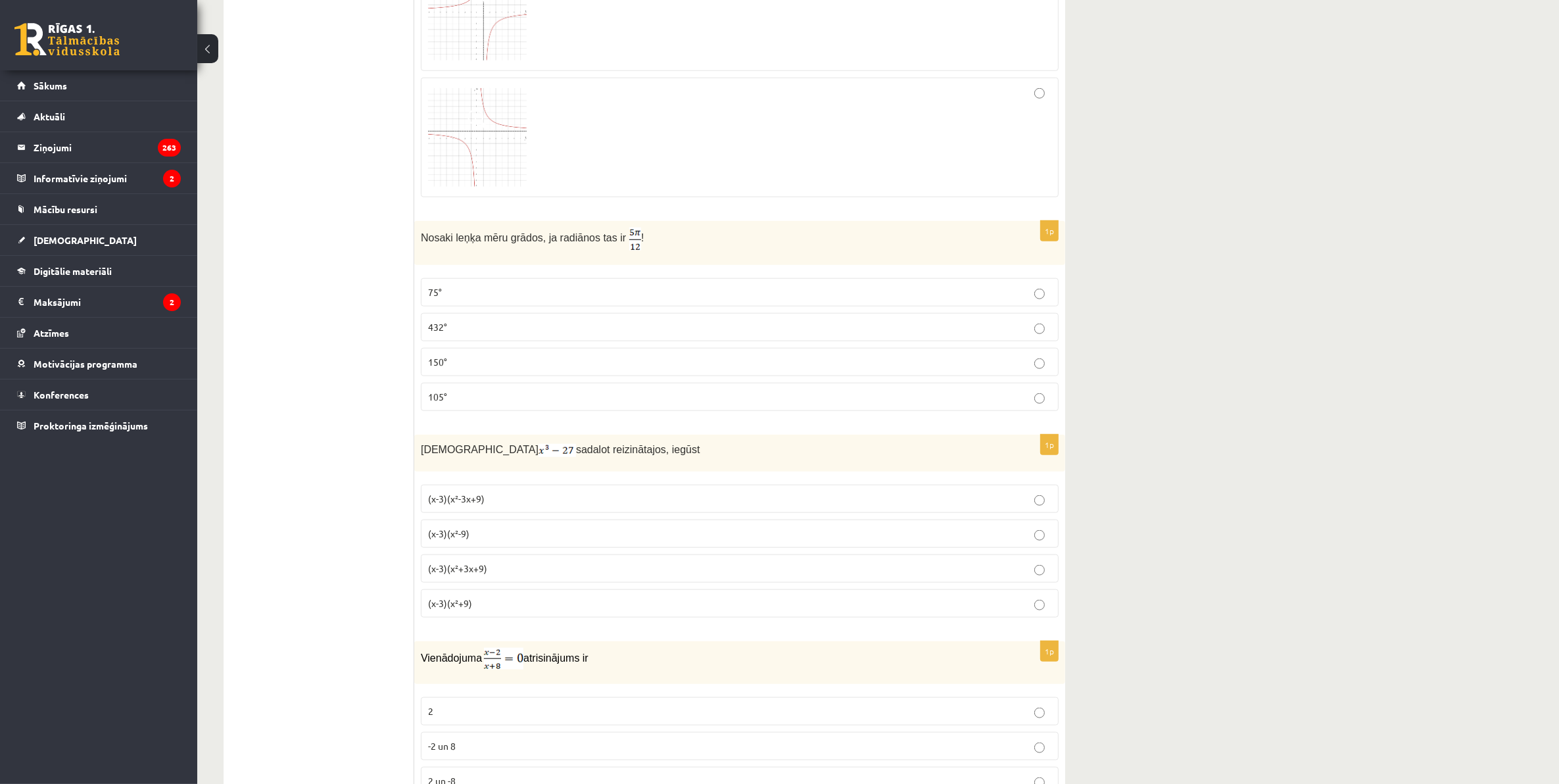
scroll to position [1675, 0]
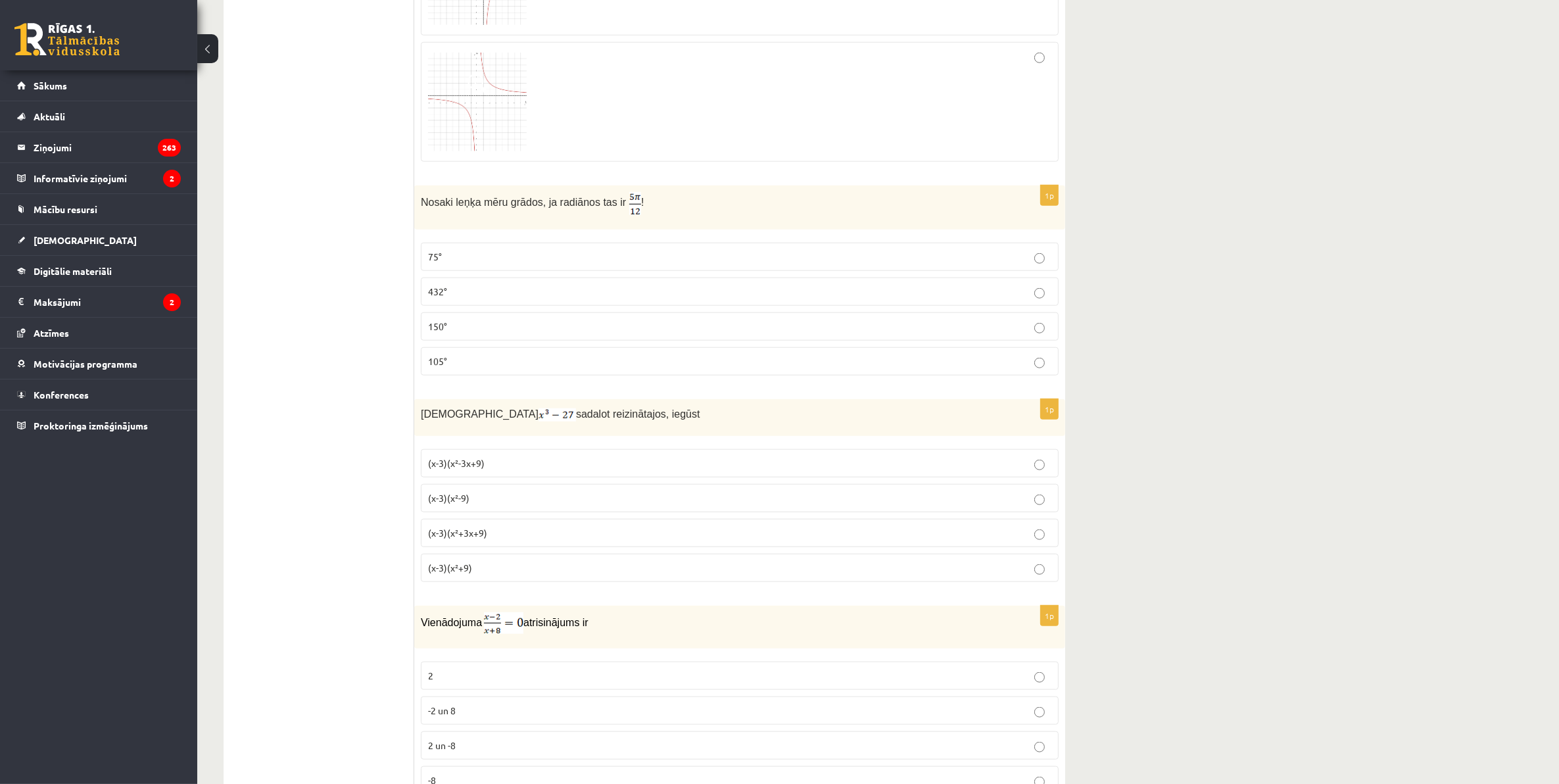
click at [466, 540] on p "(x-3)(x²+3x+9)" at bounding box center [739, 533] width 623 height 14
click at [452, 469] on span "(x-3)(x²-3x+9)" at bounding box center [456, 463] width 56 height 12
click at [619, 462] on p "(x-3)(x²-3x+9)" at bounding box center [739, 464] width 623 height 14
click at [512, 529] on label "(x-3)(x²+3x+9)" at bounding box center [740, 533] width 638 height 28
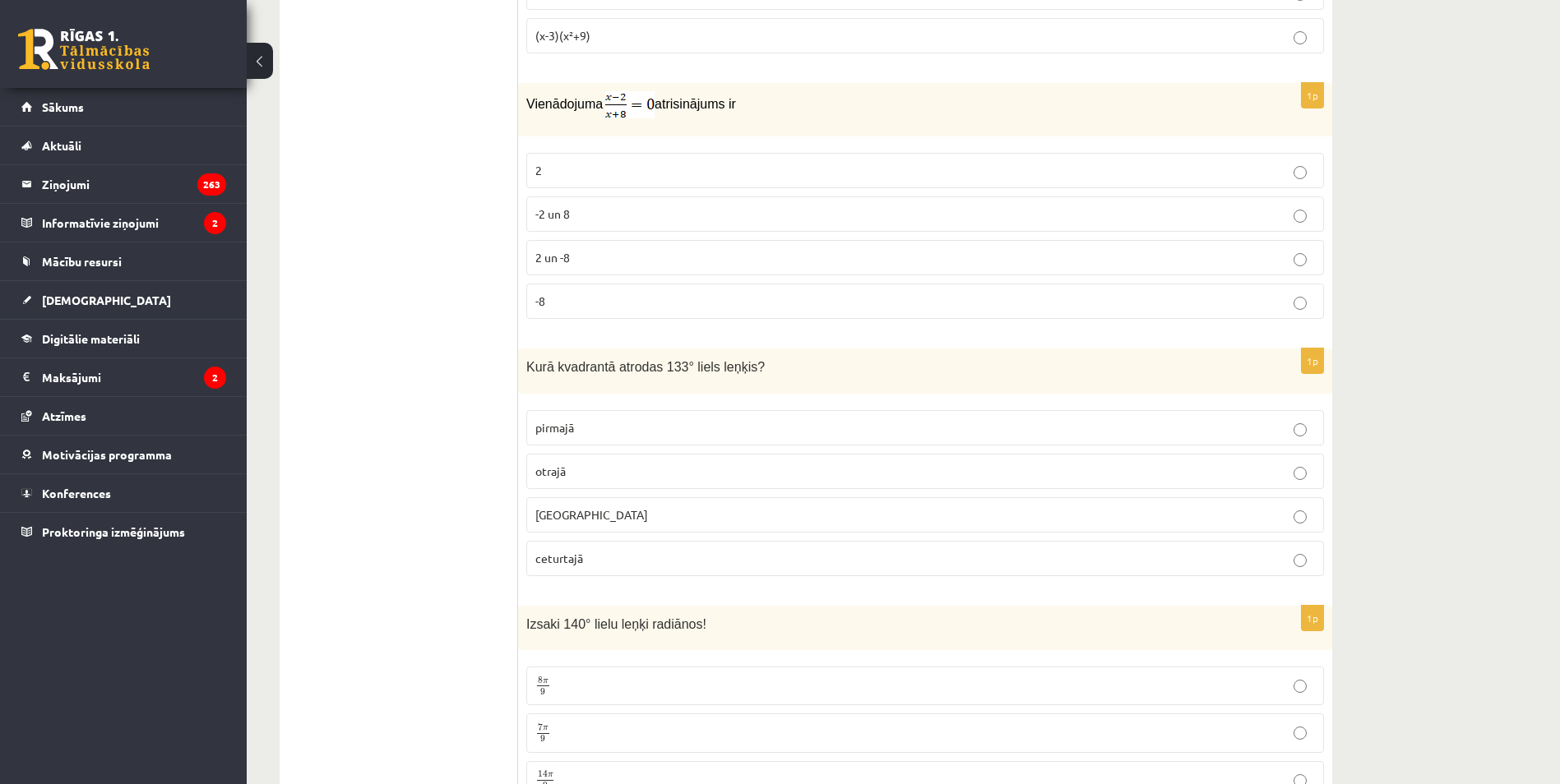
scroll to position [2850, 0]
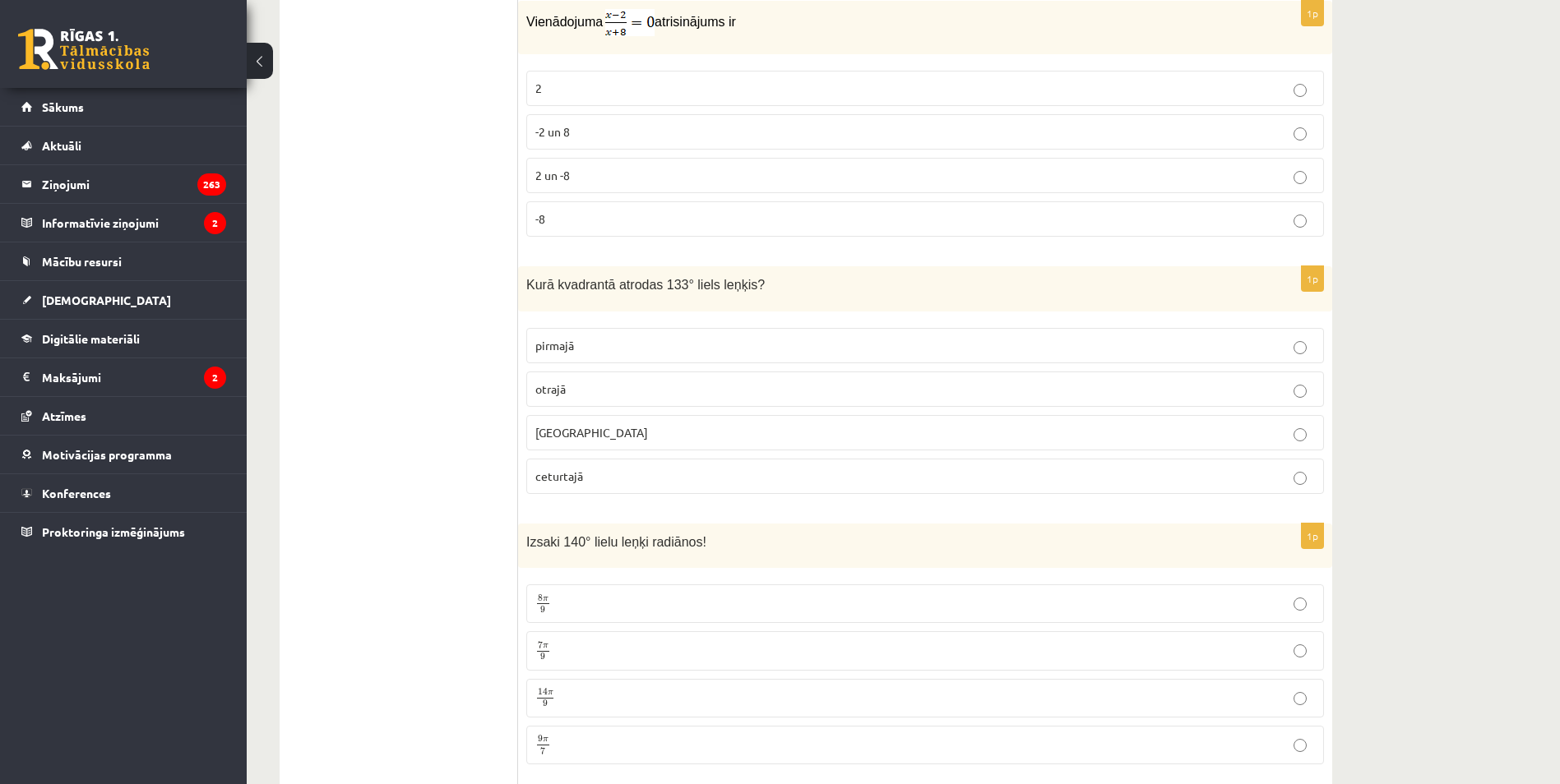
click at [597, 389] on p "otrajā" at bounding box center [924, 389] width 780 height 17
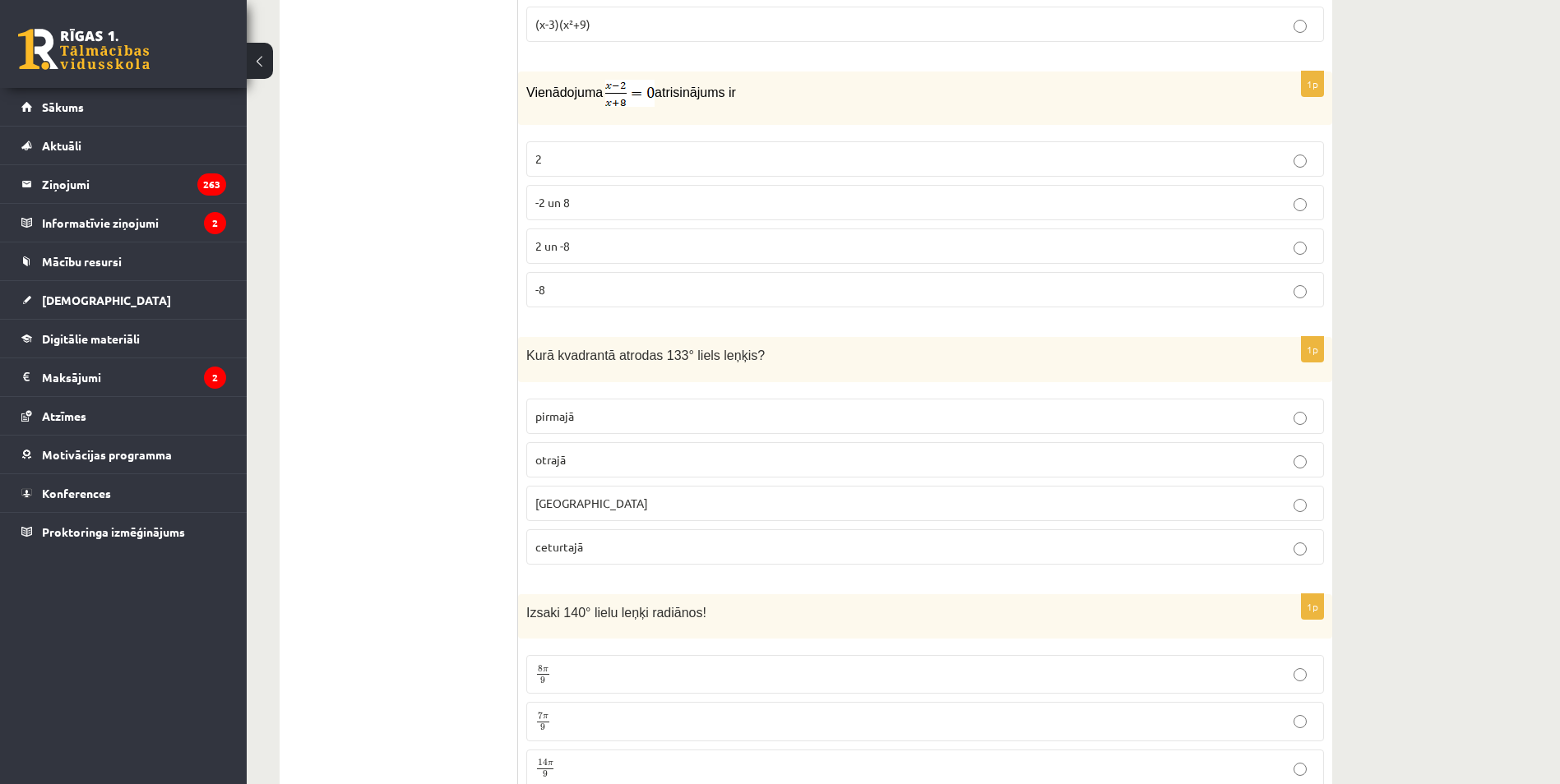
scroll to position [2768, 0]
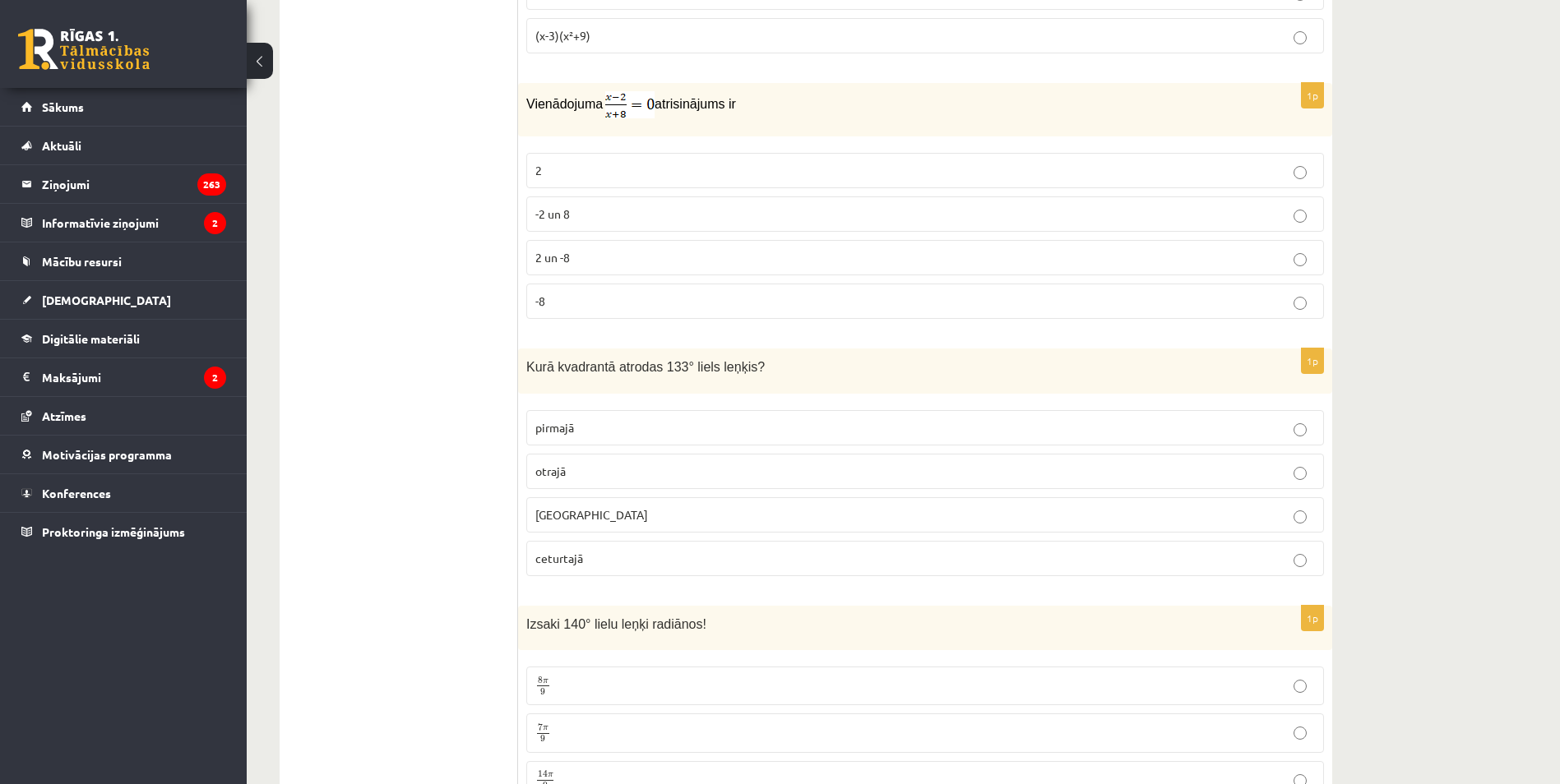
click at [573, 154] on label "2" at bounding box center [925, 170] width 798 height 35
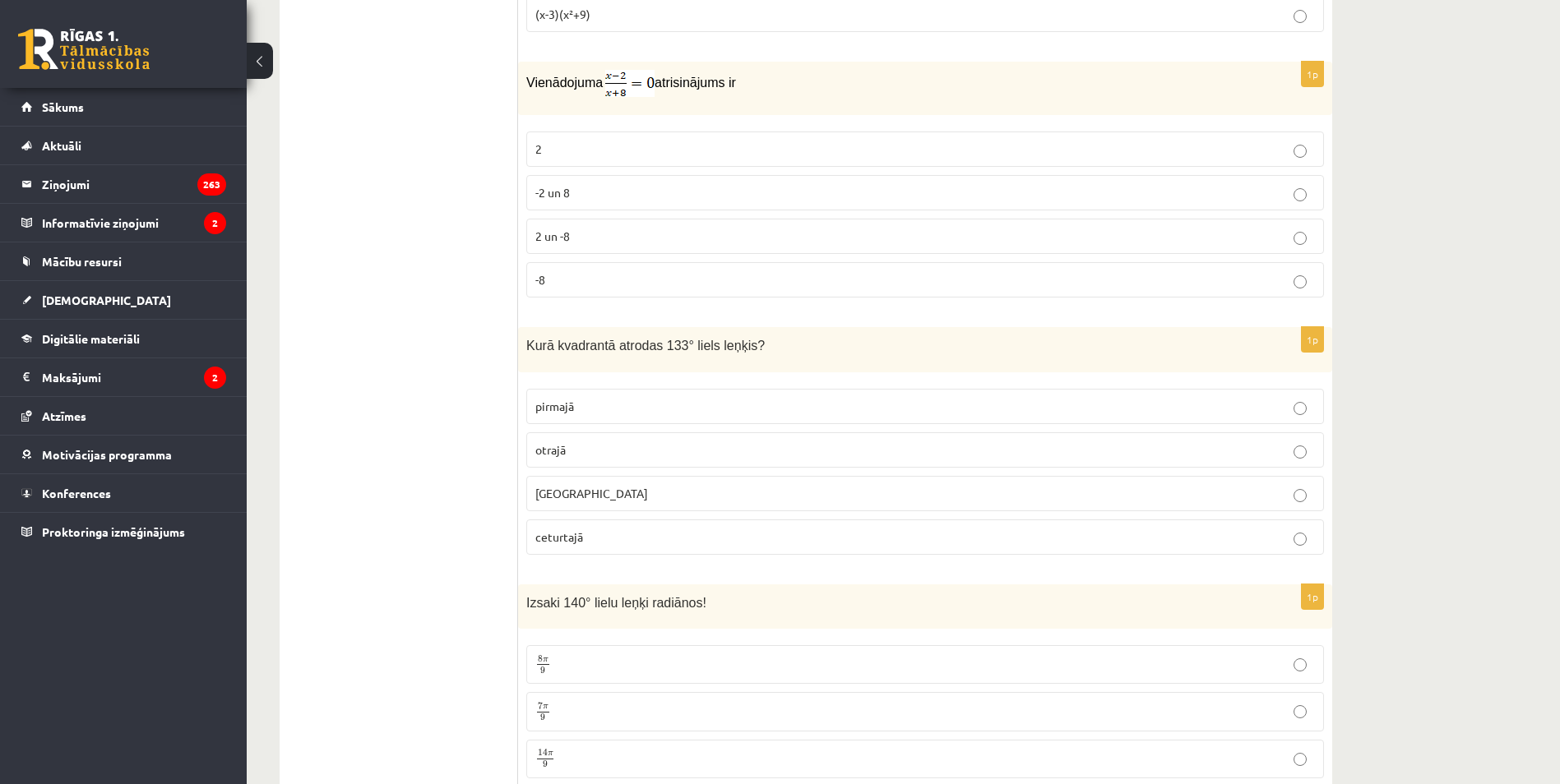
scroll to position [2932, 0]
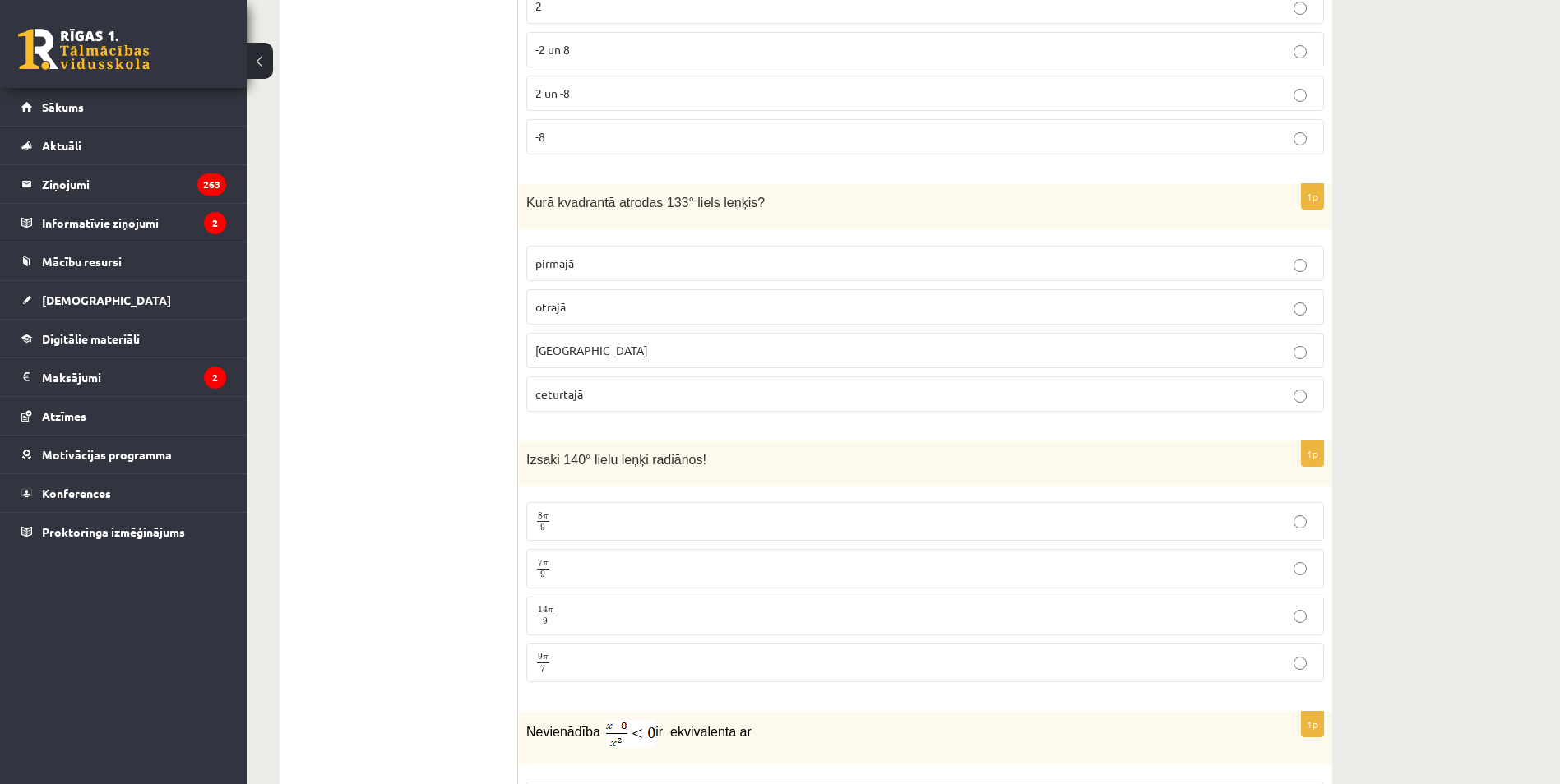
click at [585, 561] on p "7 π 9 7 π 9" at bounding box center [924, 569] width 780 height 21
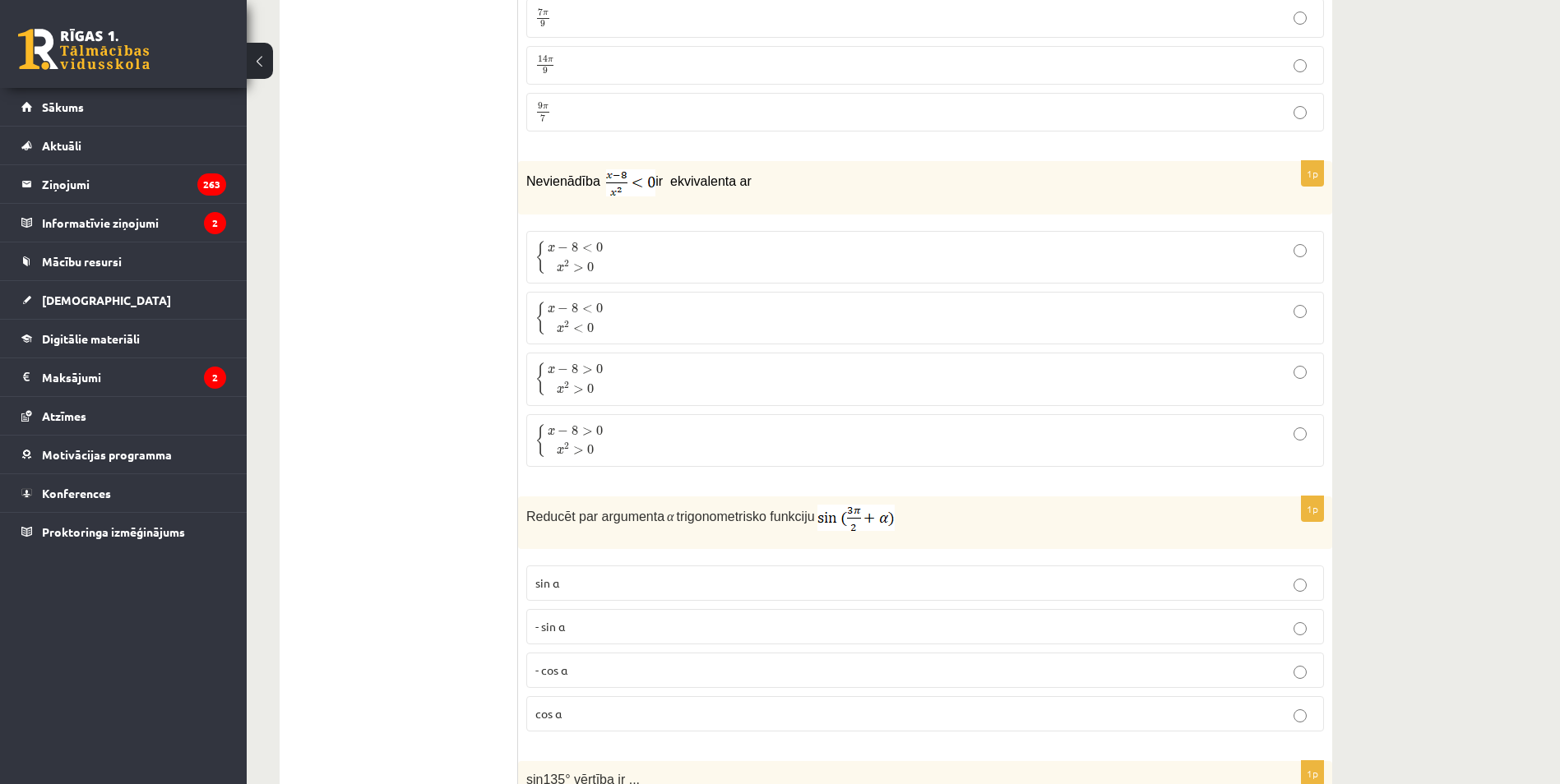
scroll to position [3425, 0]
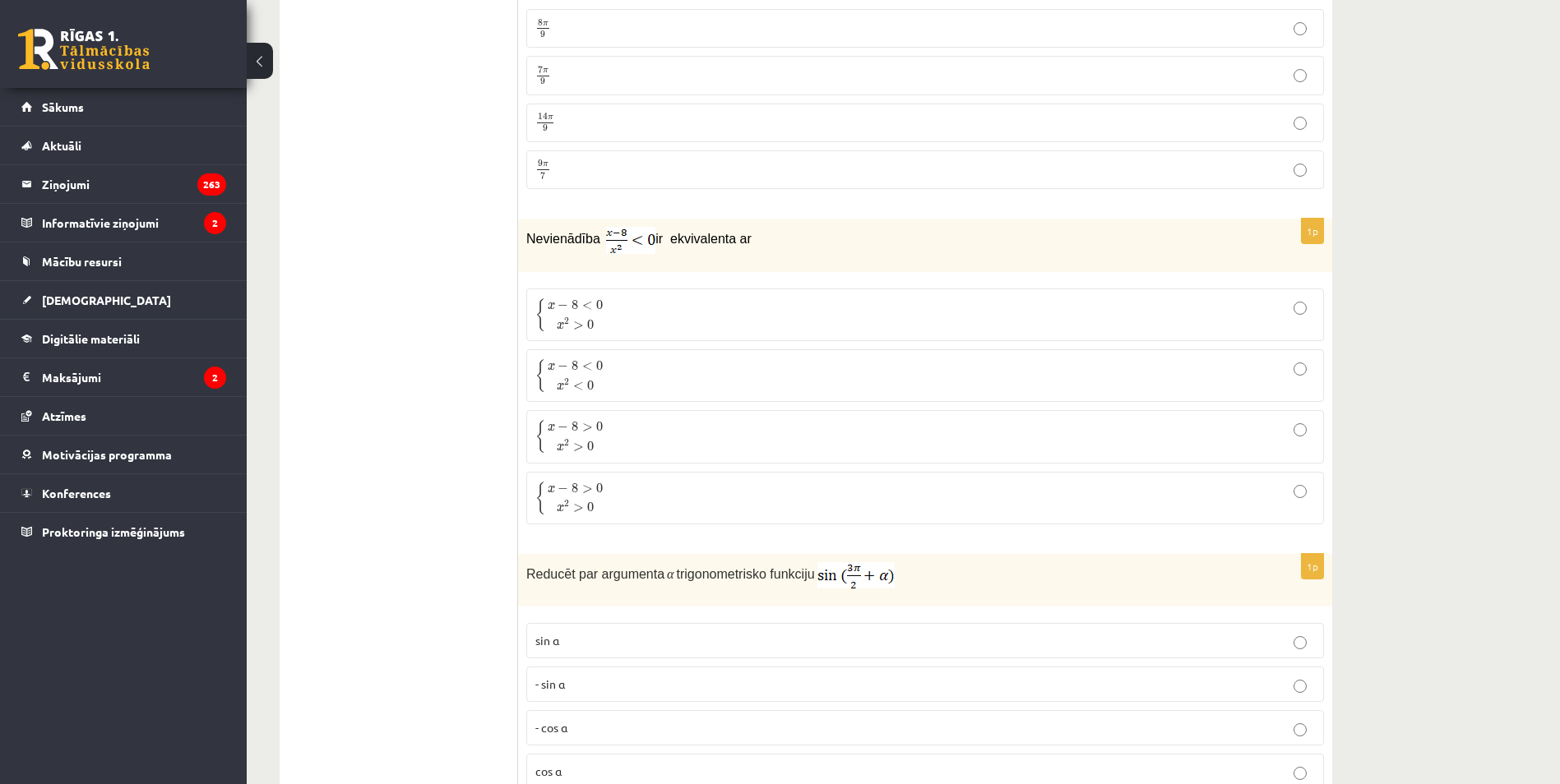
click at [571, 304] on span "8" at bounding box center [574, 304] width 7 height 10
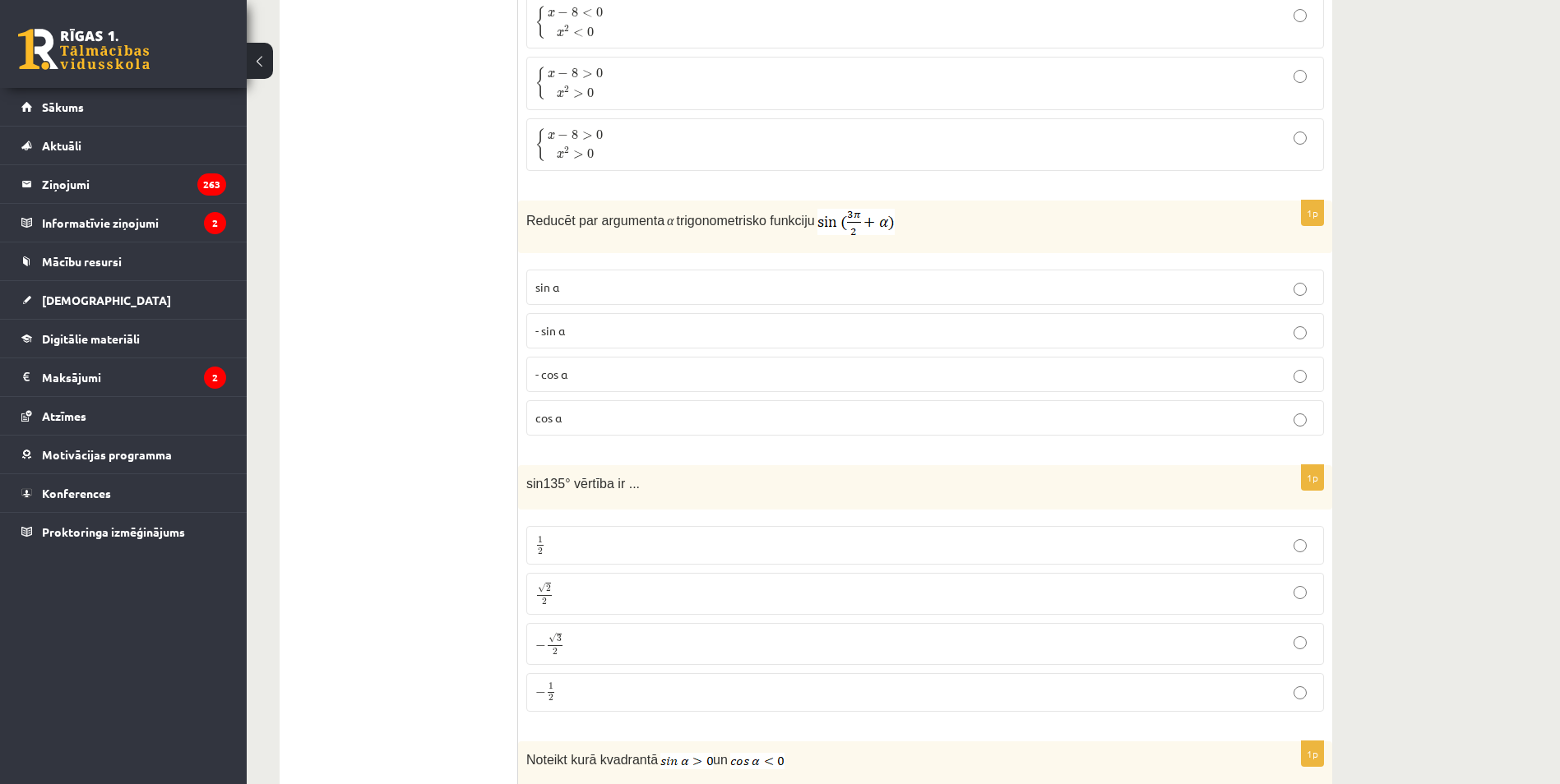
scroll to position [3836, 0]
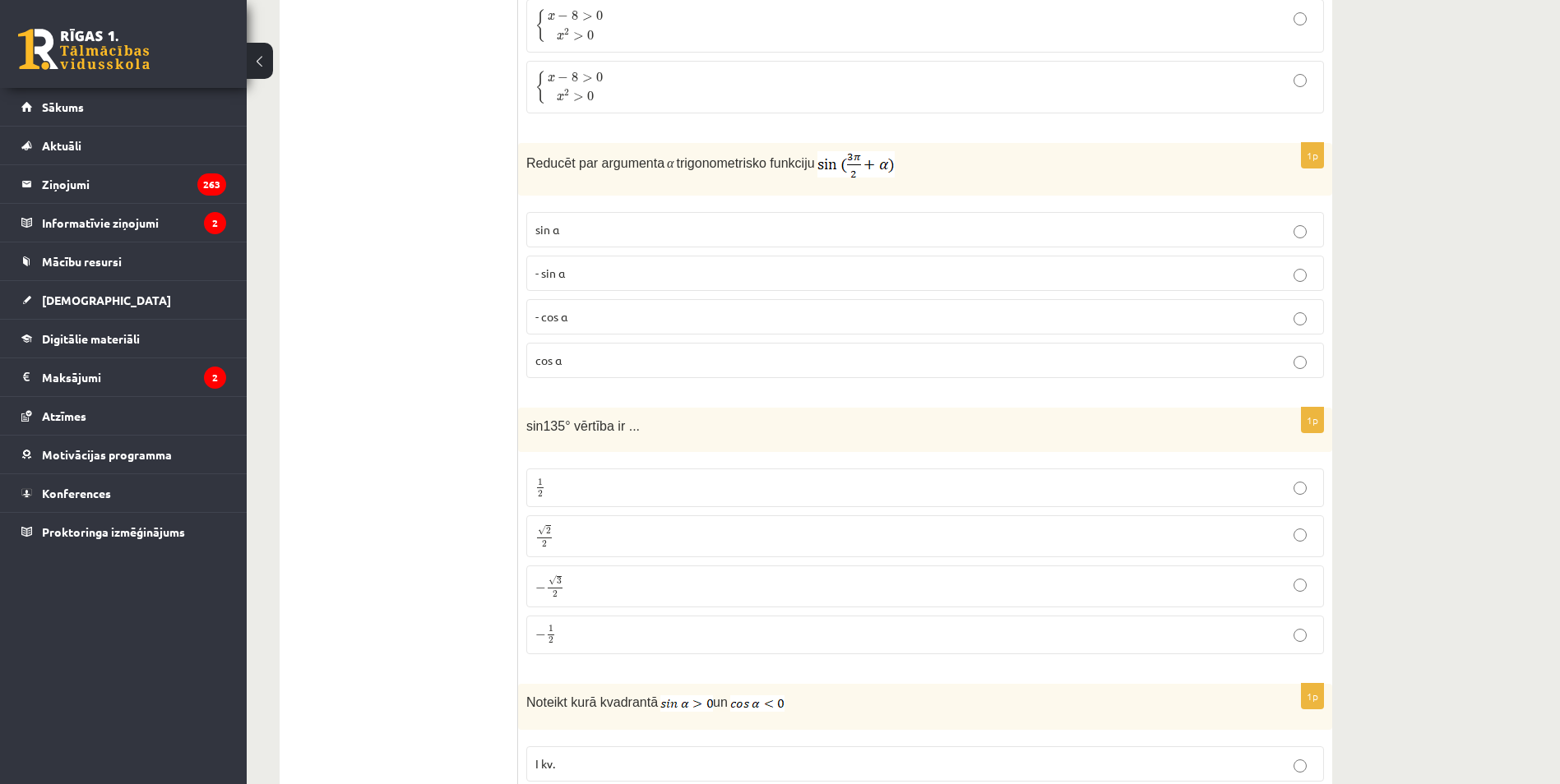
click at [606, 321] on p "- cos ⁡α" at bounding box center [924, 317] width 780 height 17
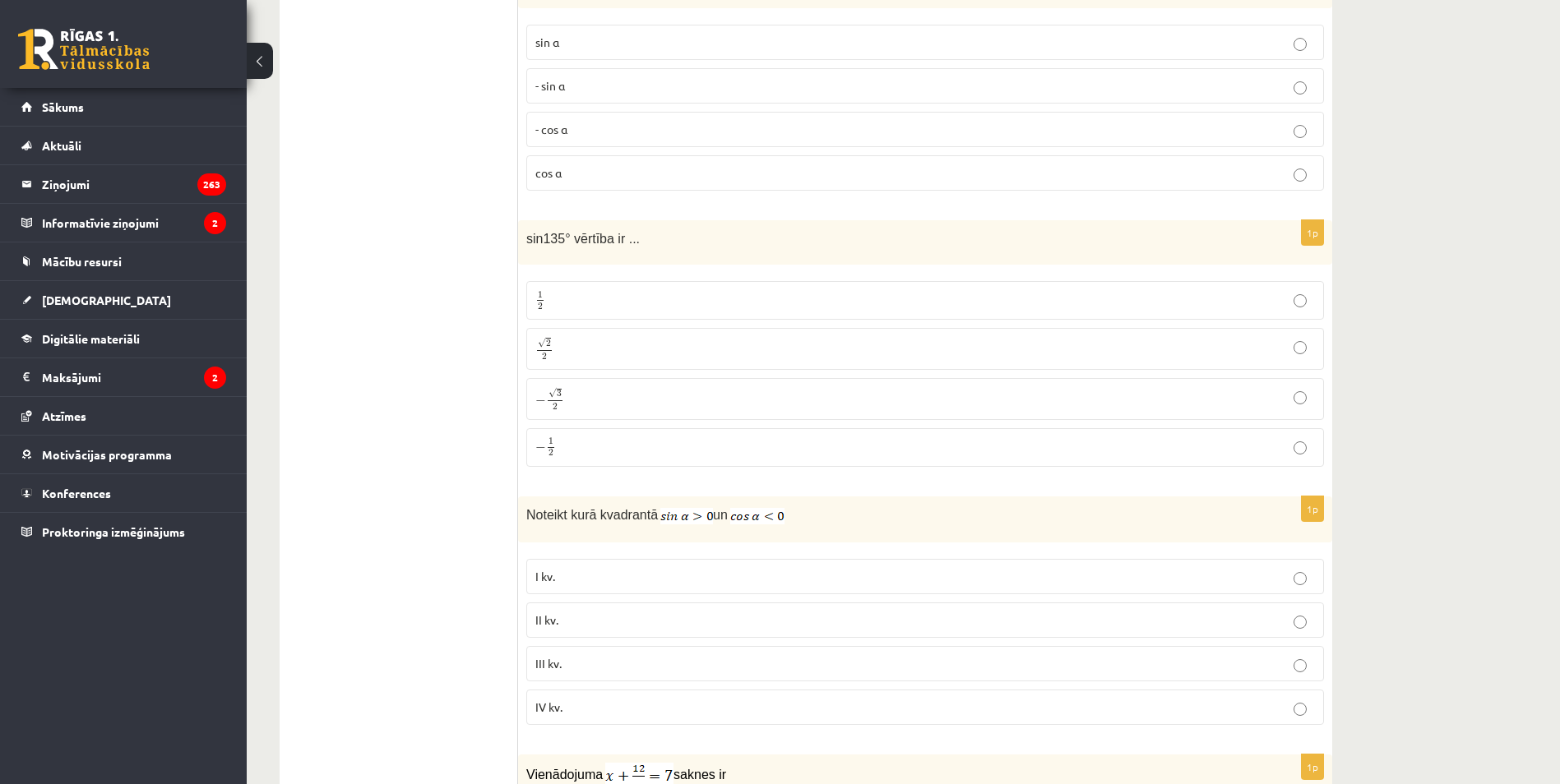
scroll to position [4009, 0]
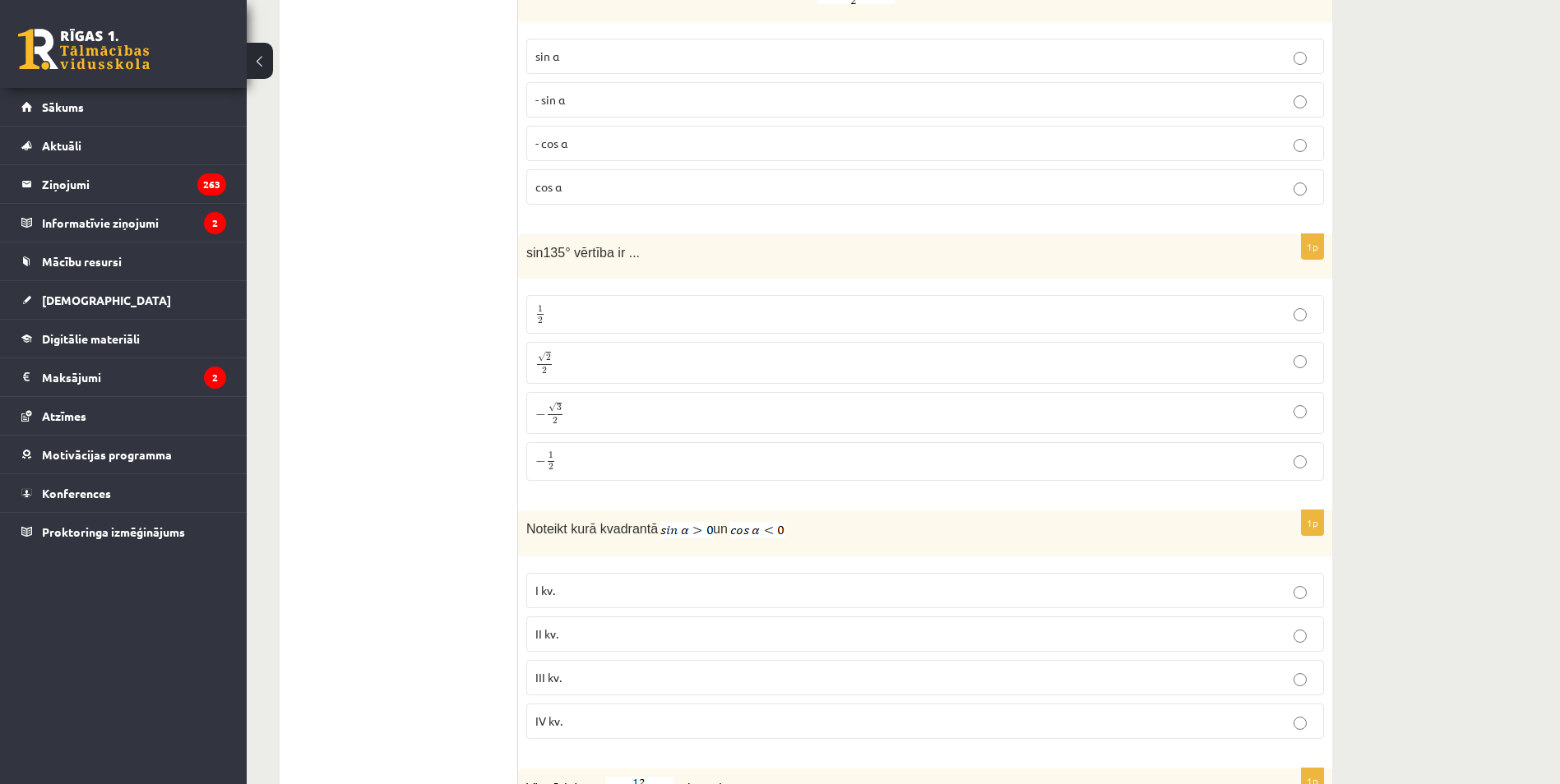
click at [596, 363] on p "√ 2 2 2 2" at bounding box center [924, 363] width 780 height 24
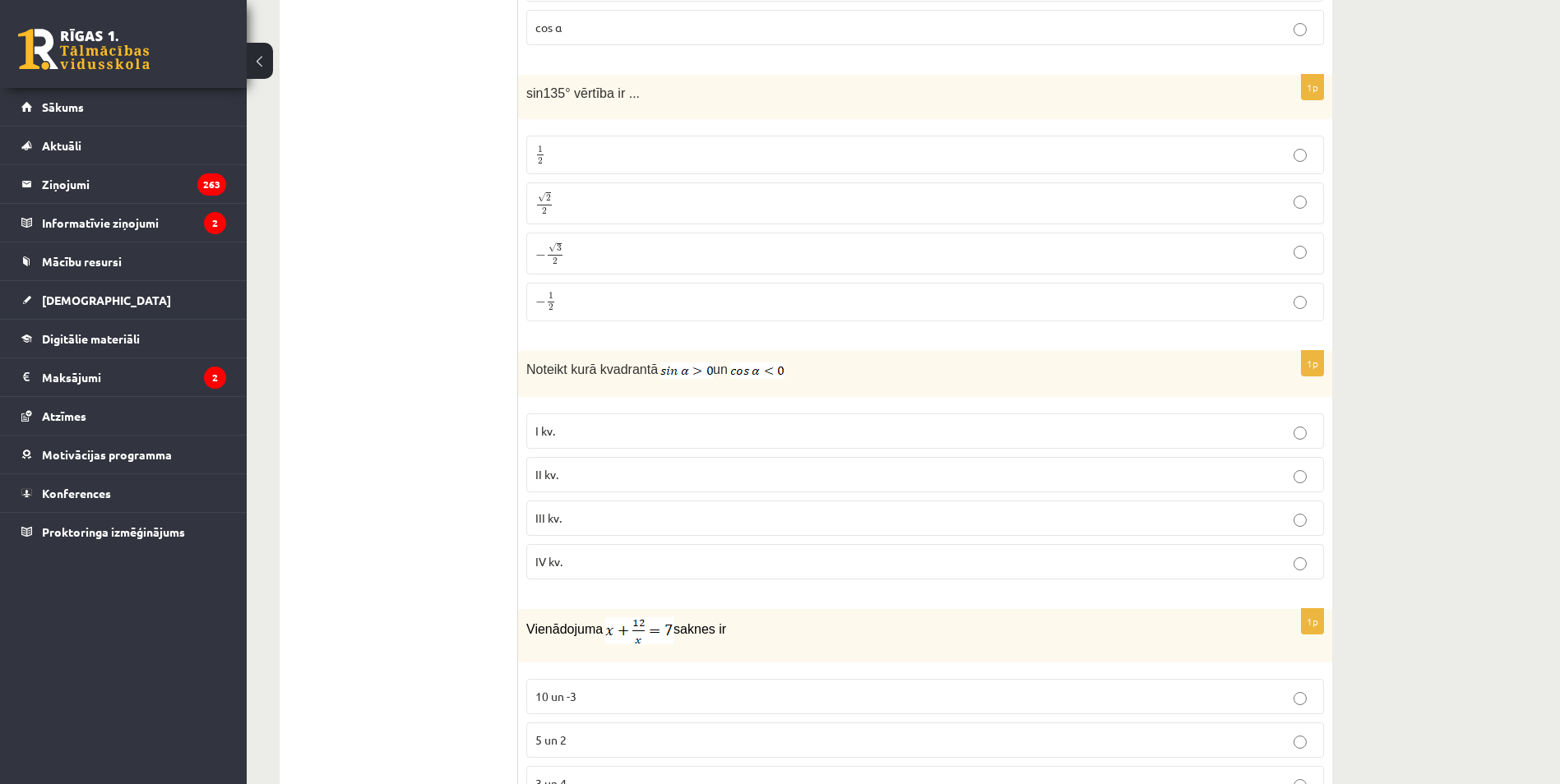
scroll to position [4174, 0]
click at [561, 483] on label "II kv." at bounding box center [925, 469] width 798 height 35
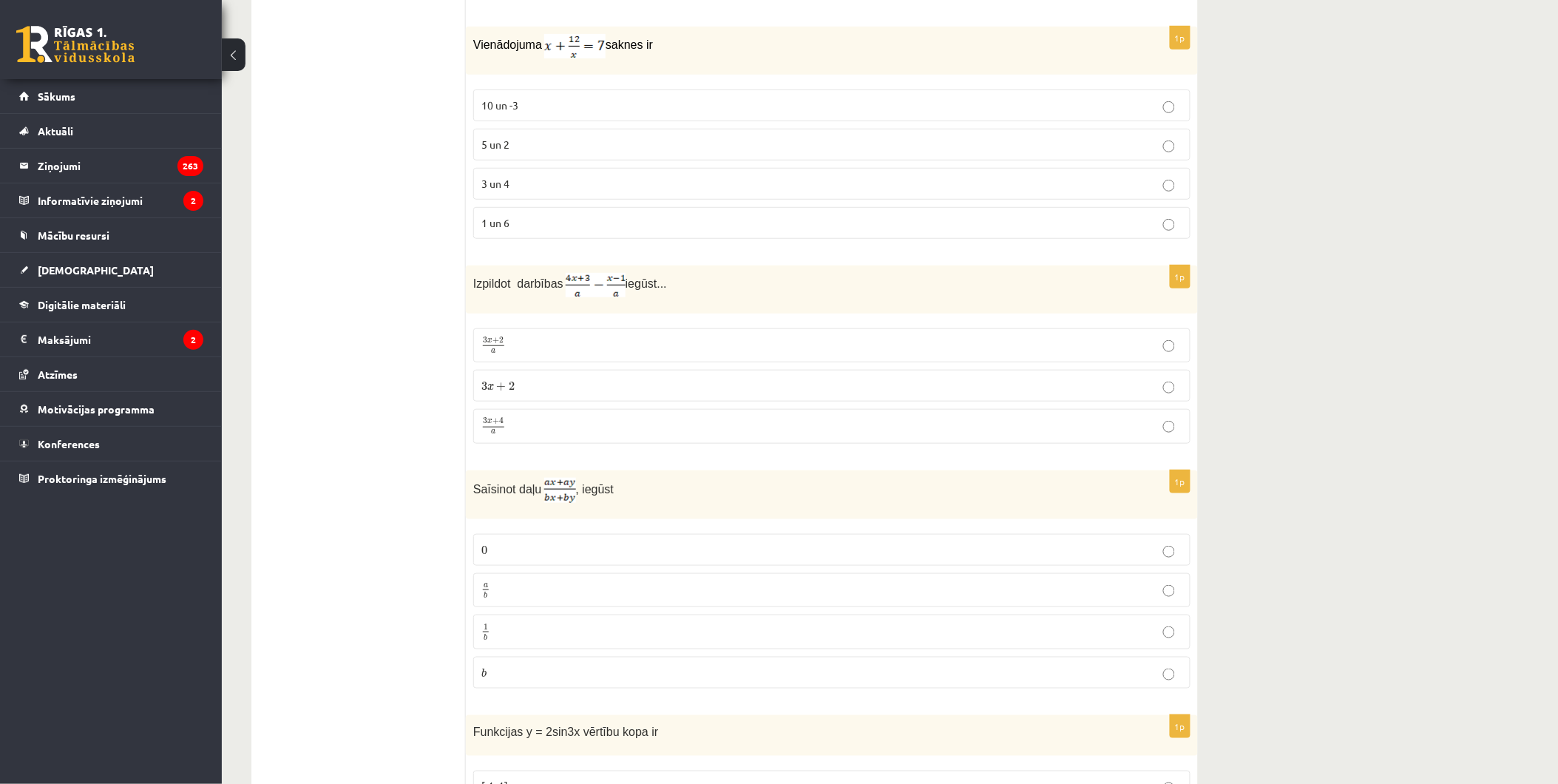
scroll to position [4190, 0]
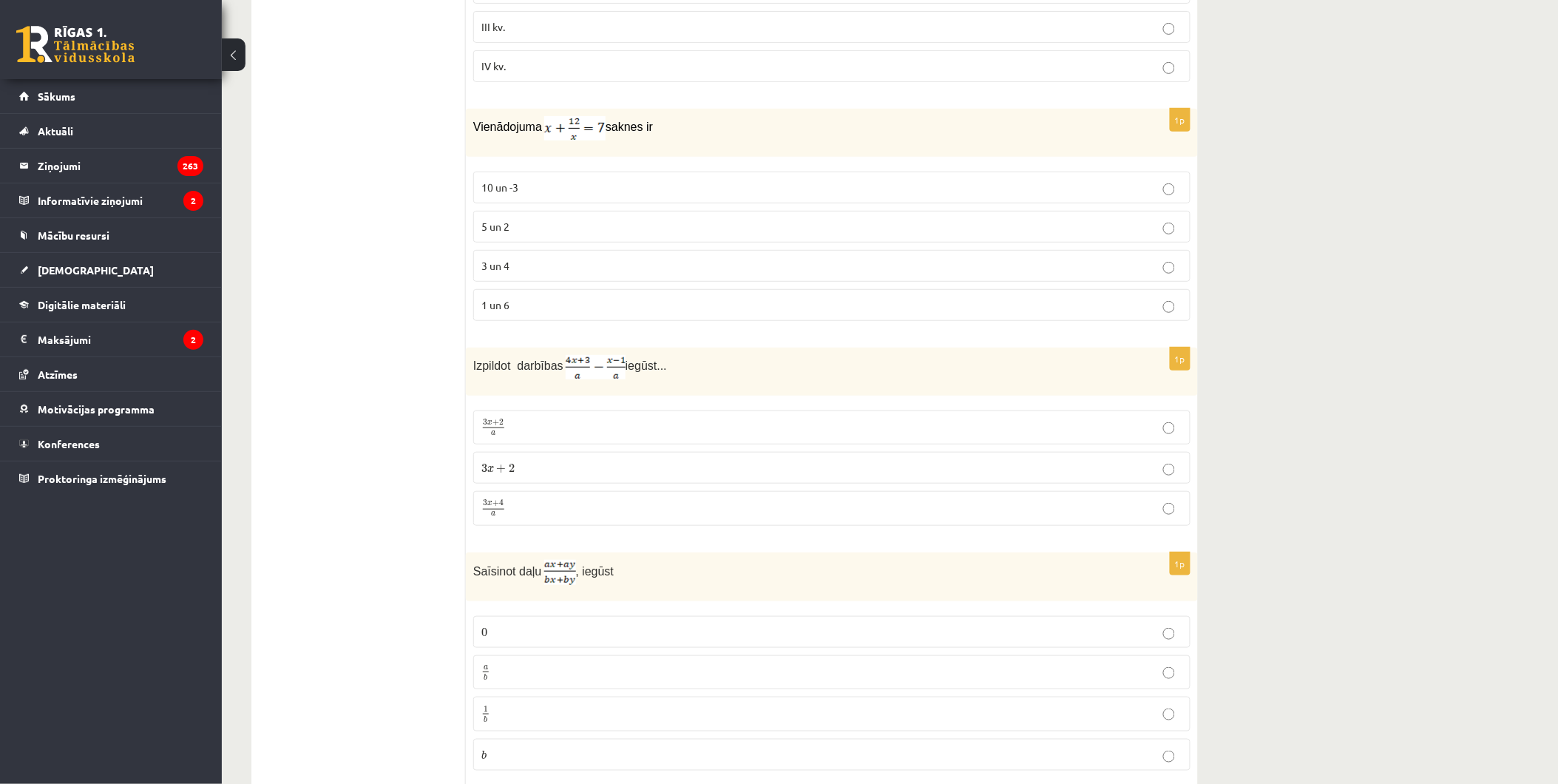
click at [541, 274] on p "3 un 4" at bounding box center [831, 266] width 701 height 15
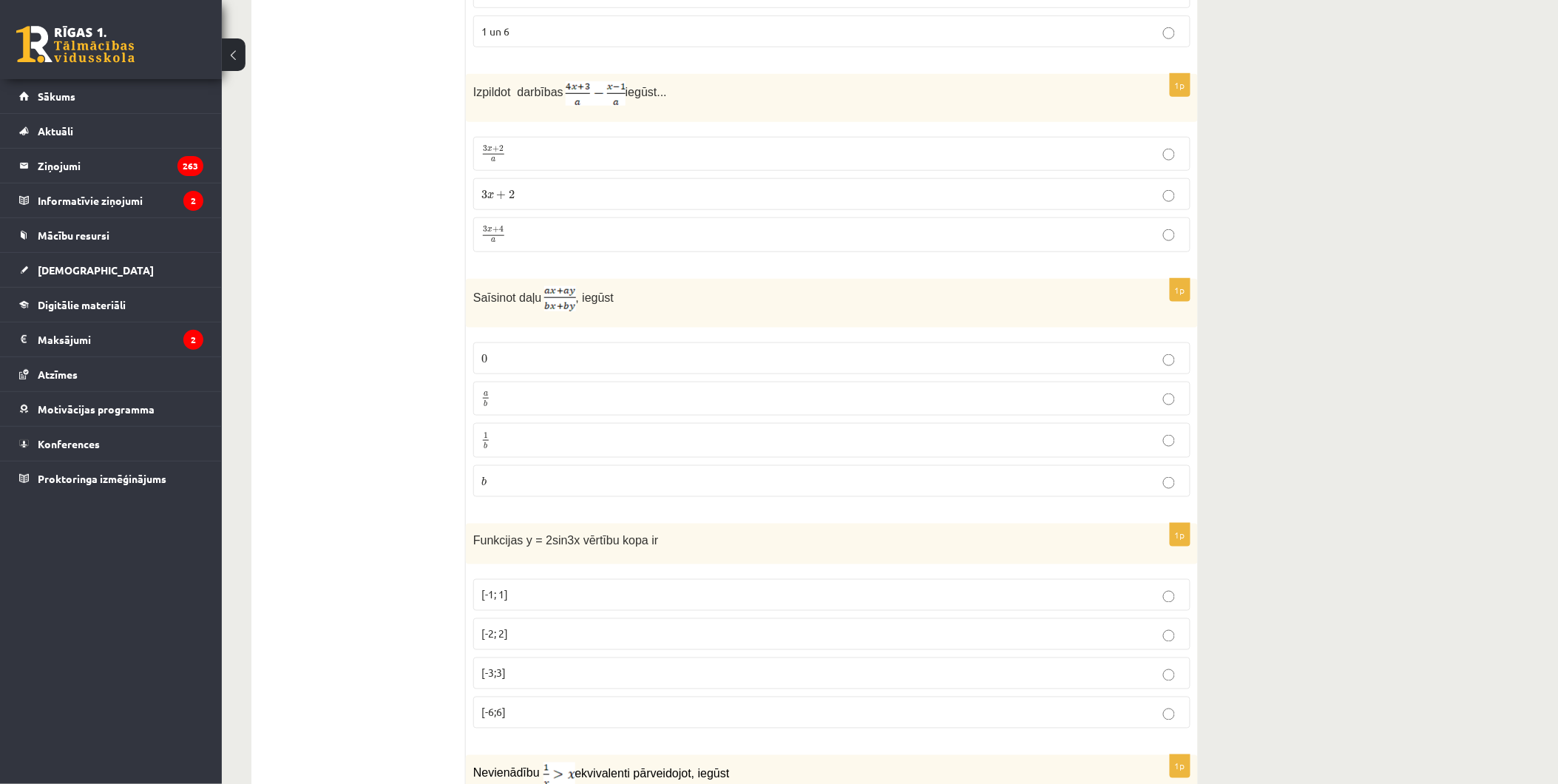
scroll to position [4519, 0]
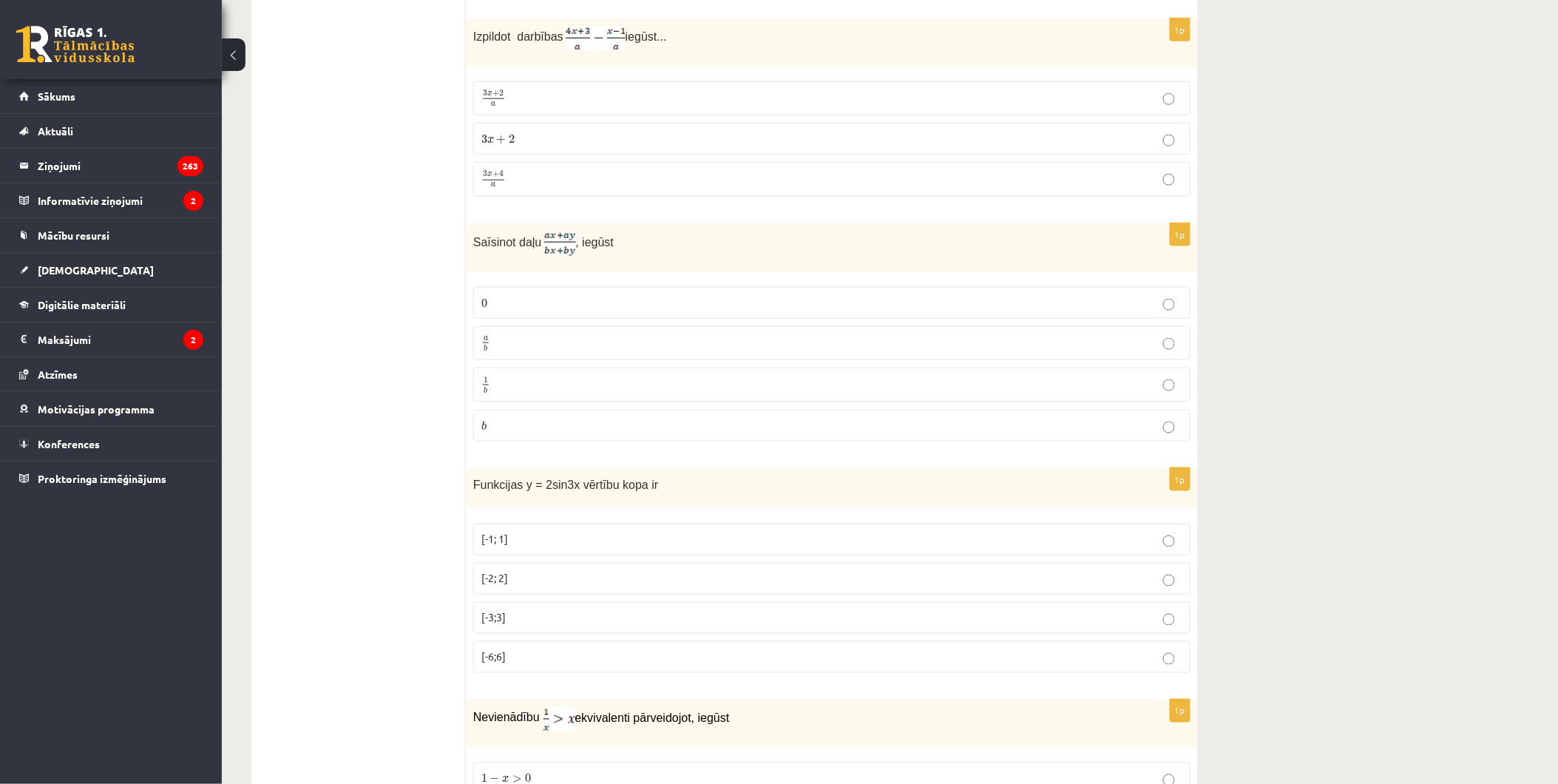
click at [520, 188] on p "3 x + 4 a 3 x + 4 a" at bounding box center [831, 180] width 701 height 19
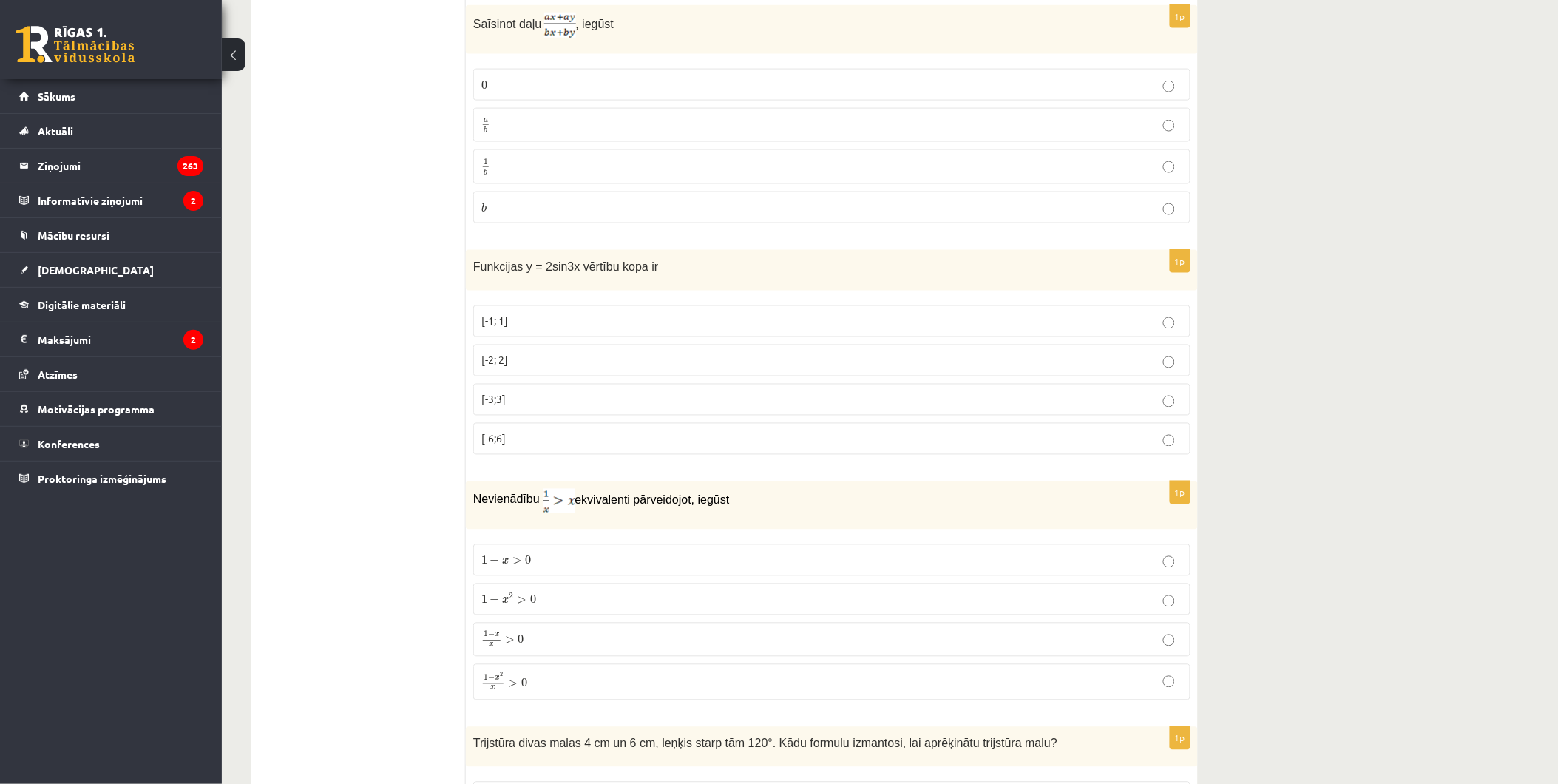
scroll to position [4683, 0]
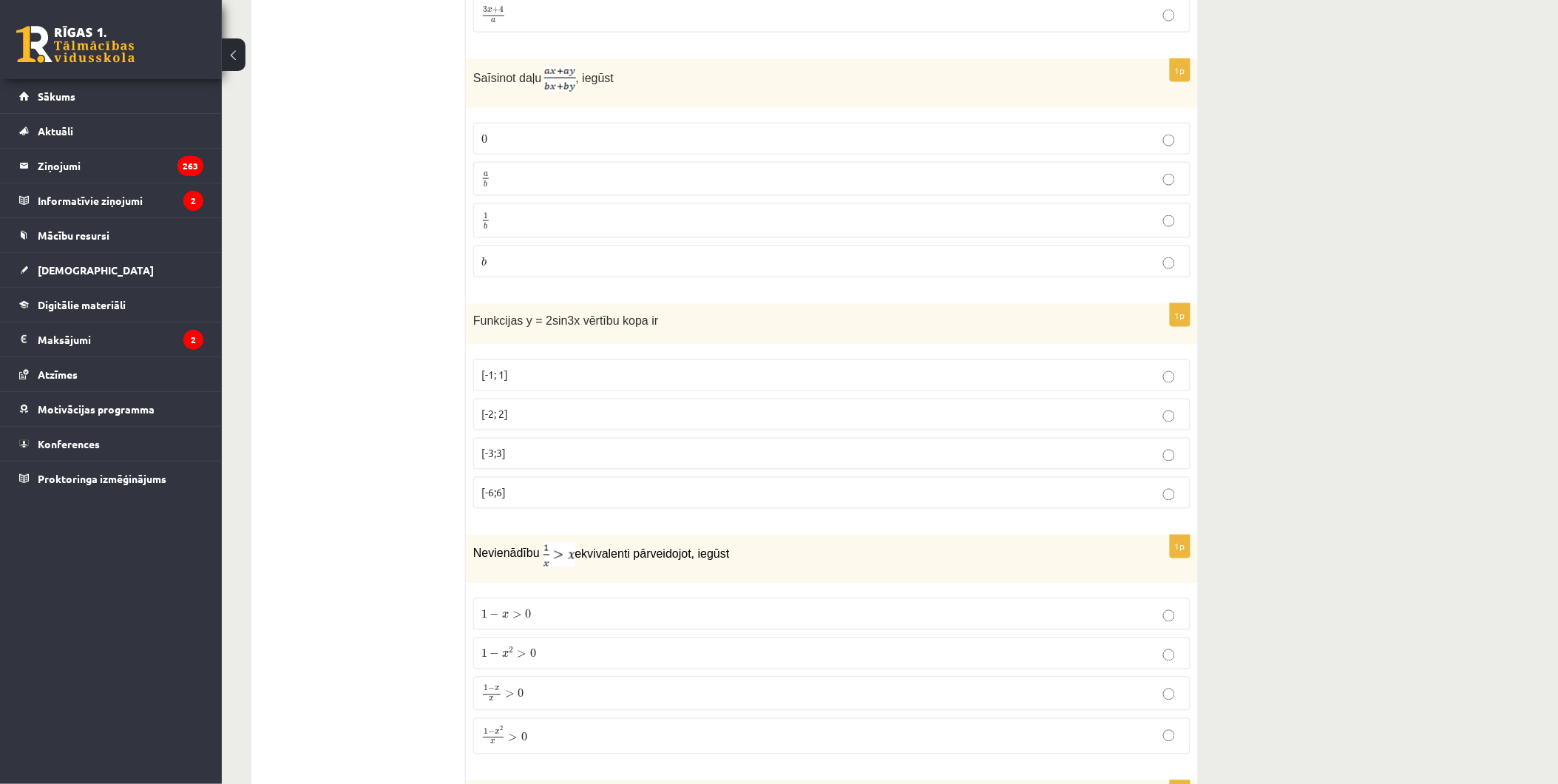
click at [523, 188] on p "a b a b" at bounding box center [831, 180] width 701 height 19
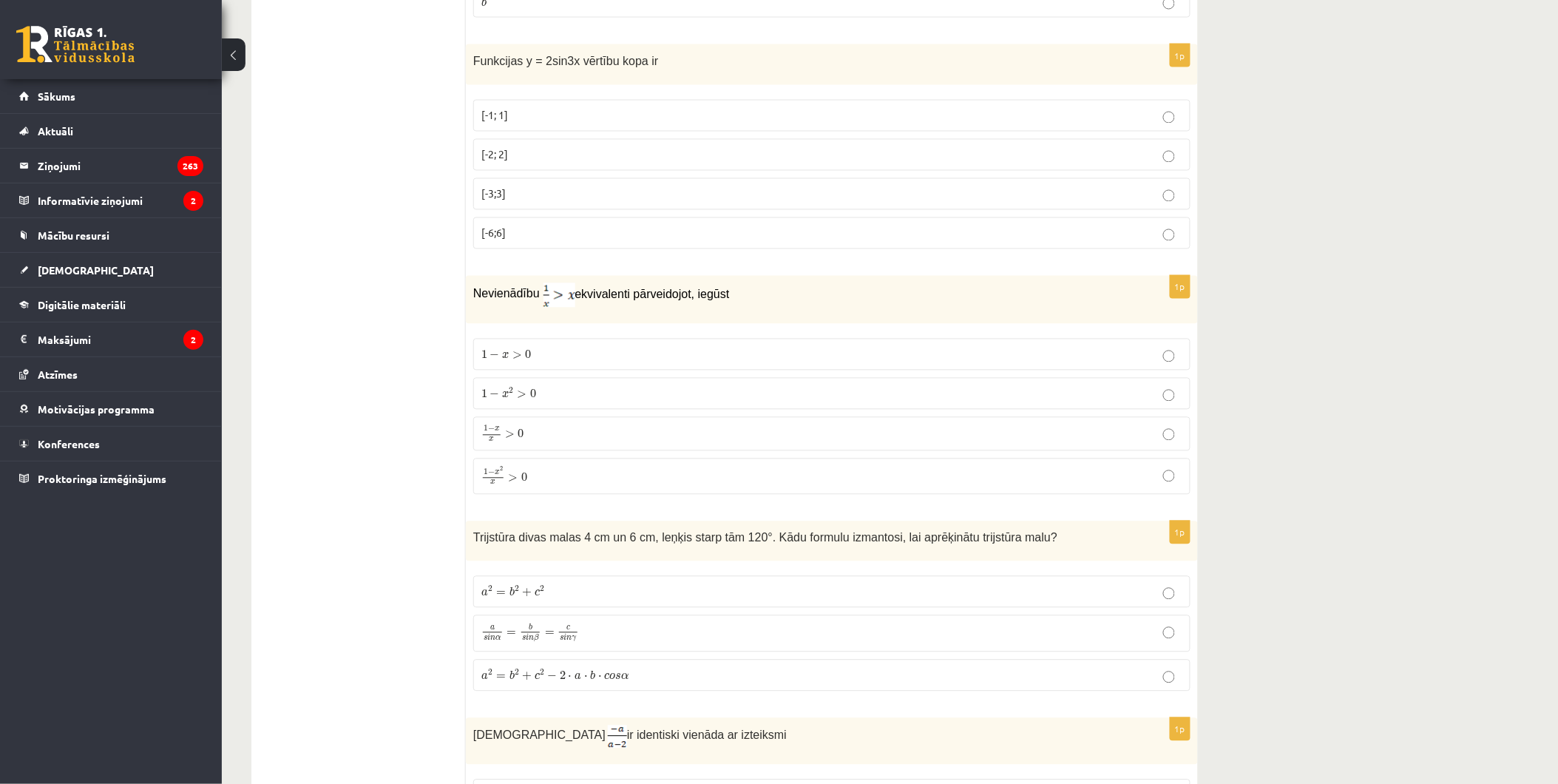
scroll to position [4929, 0]
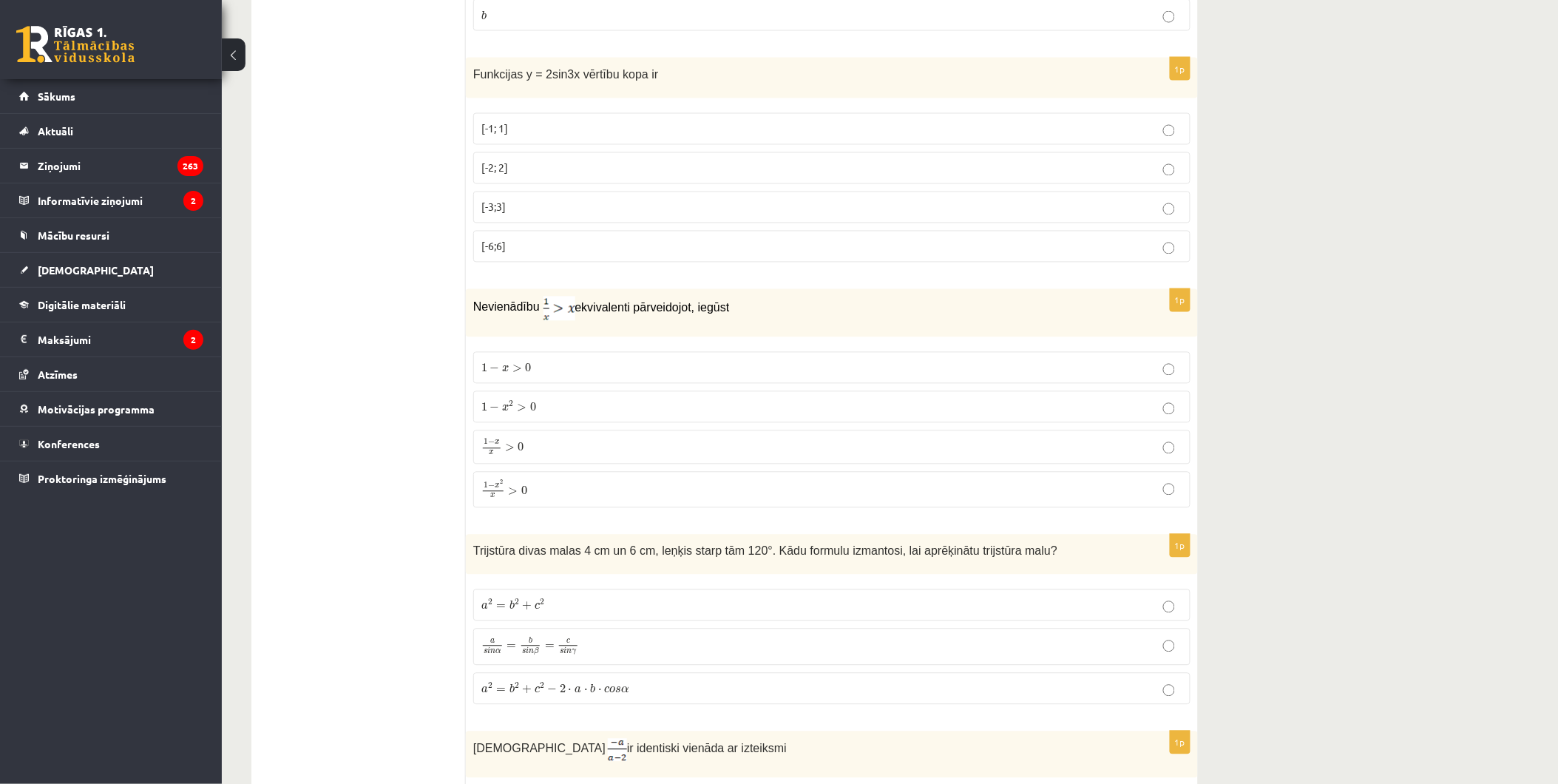
click at [507, 175] on span "[-2; 2]" at bounding box center [494, 168] width 27 height 14
click at [524, 412] on span ">" at bounding box center [522, 408] width 9 height 8
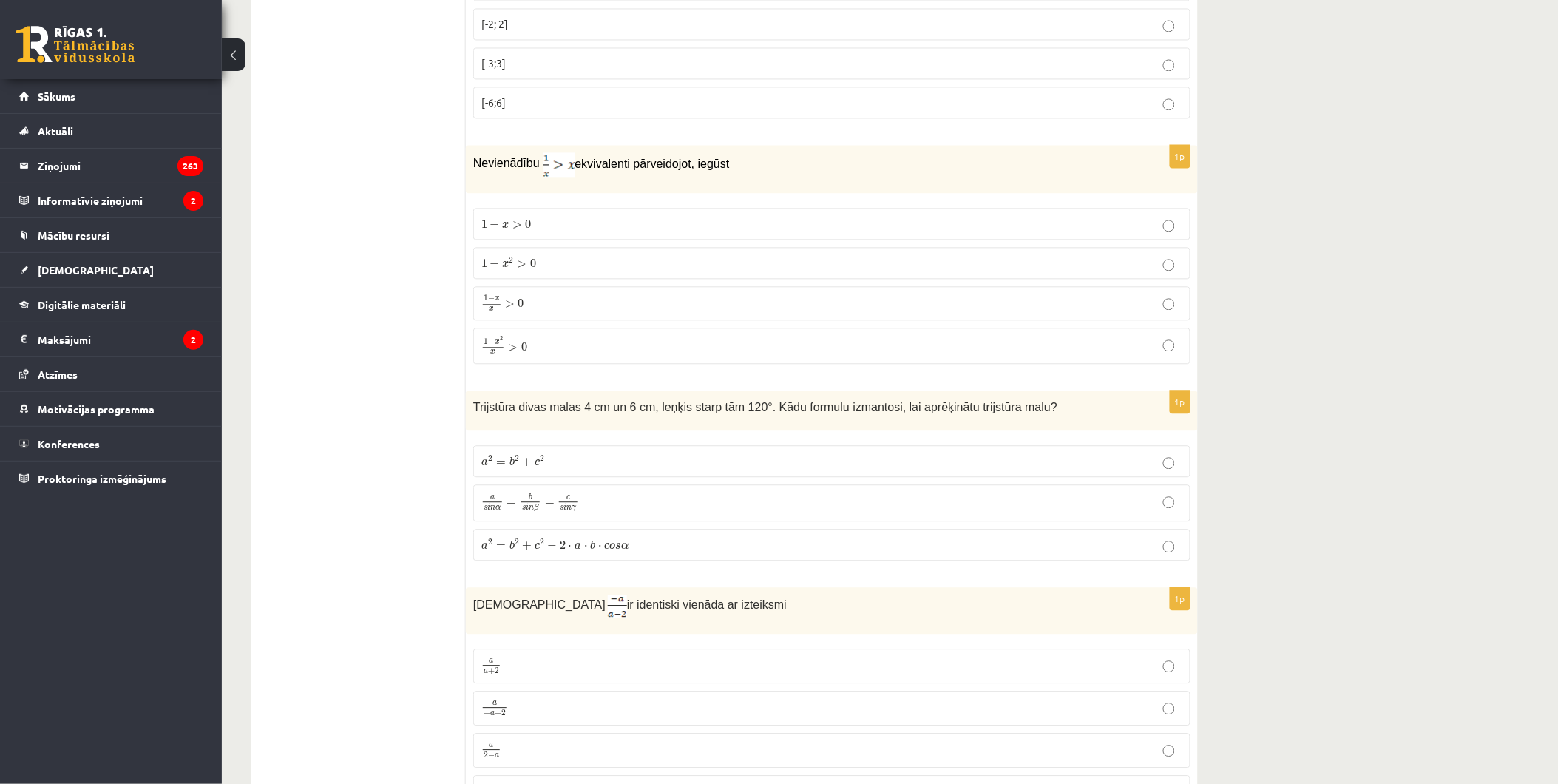
scroll to position [5093, 0]
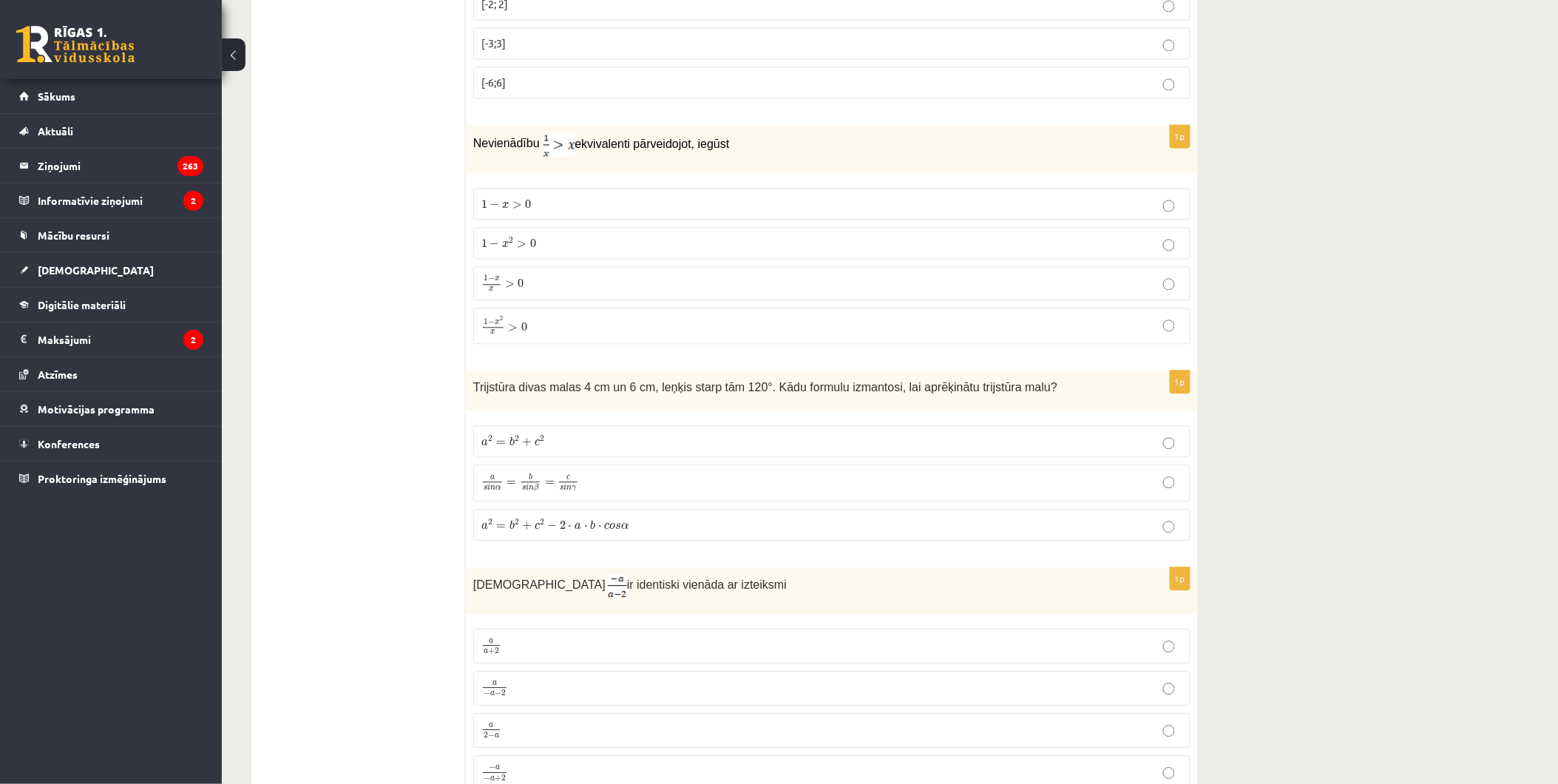
click at [655, 528] on p "a 2 = b 2 + c 2 − 2 ⋅ a ⋅ b ⋅ c o s α a 2 = b 2 + c 2 − 2 ⋅ a ⋅ b ⋅ c o s α" at bounding box center [831, 525] width 701 height 15
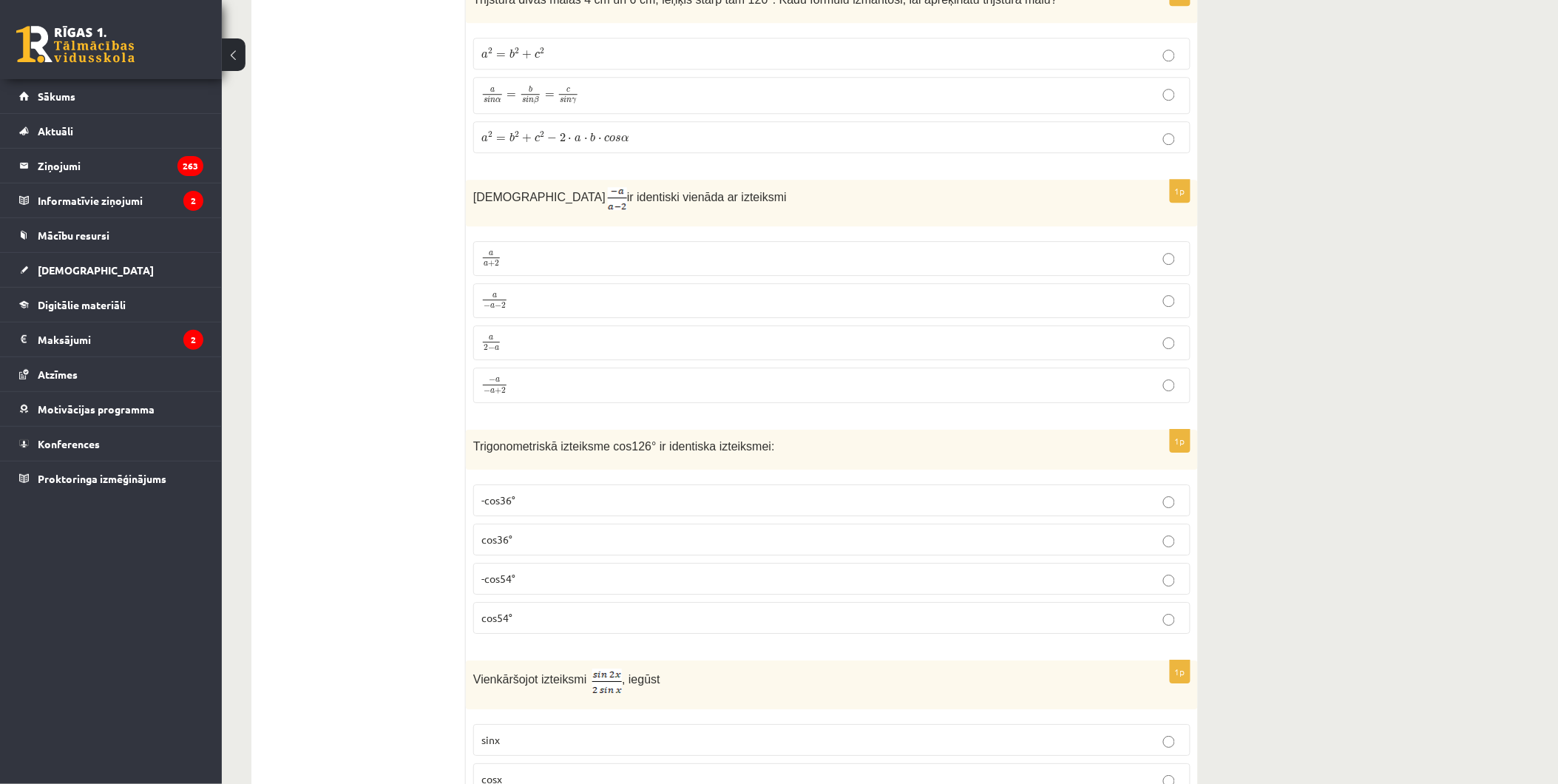
scroll to position [5422, 0]
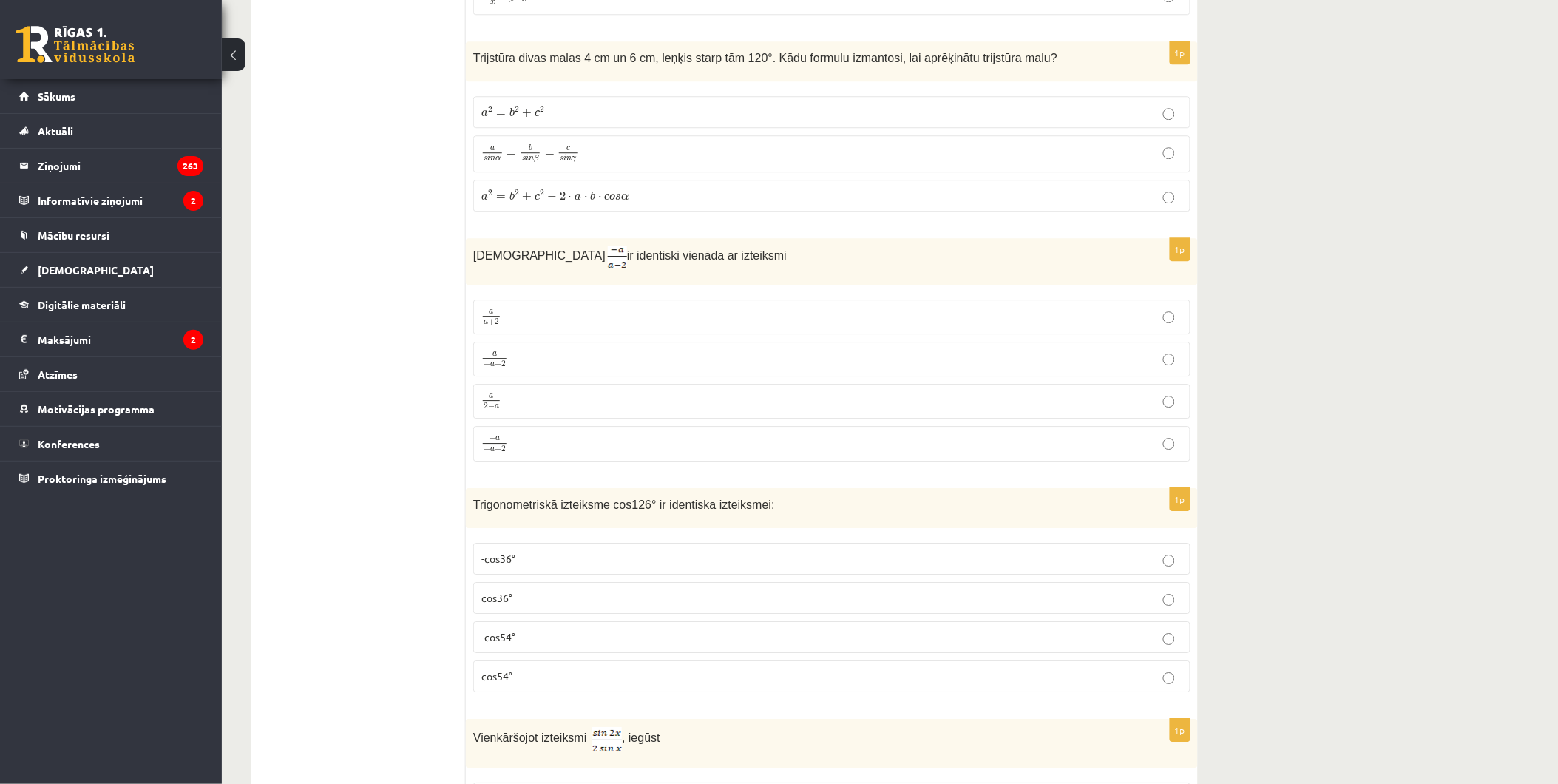
drag, startPoint x: 464, startPoint y: 263, endPoint x: 671, endPoint y: 285, distance: 208.2
drag, startPoint x: 474, startPoint y: 261, endPoint x: 463, endPoint y: 263, distance: 11.2
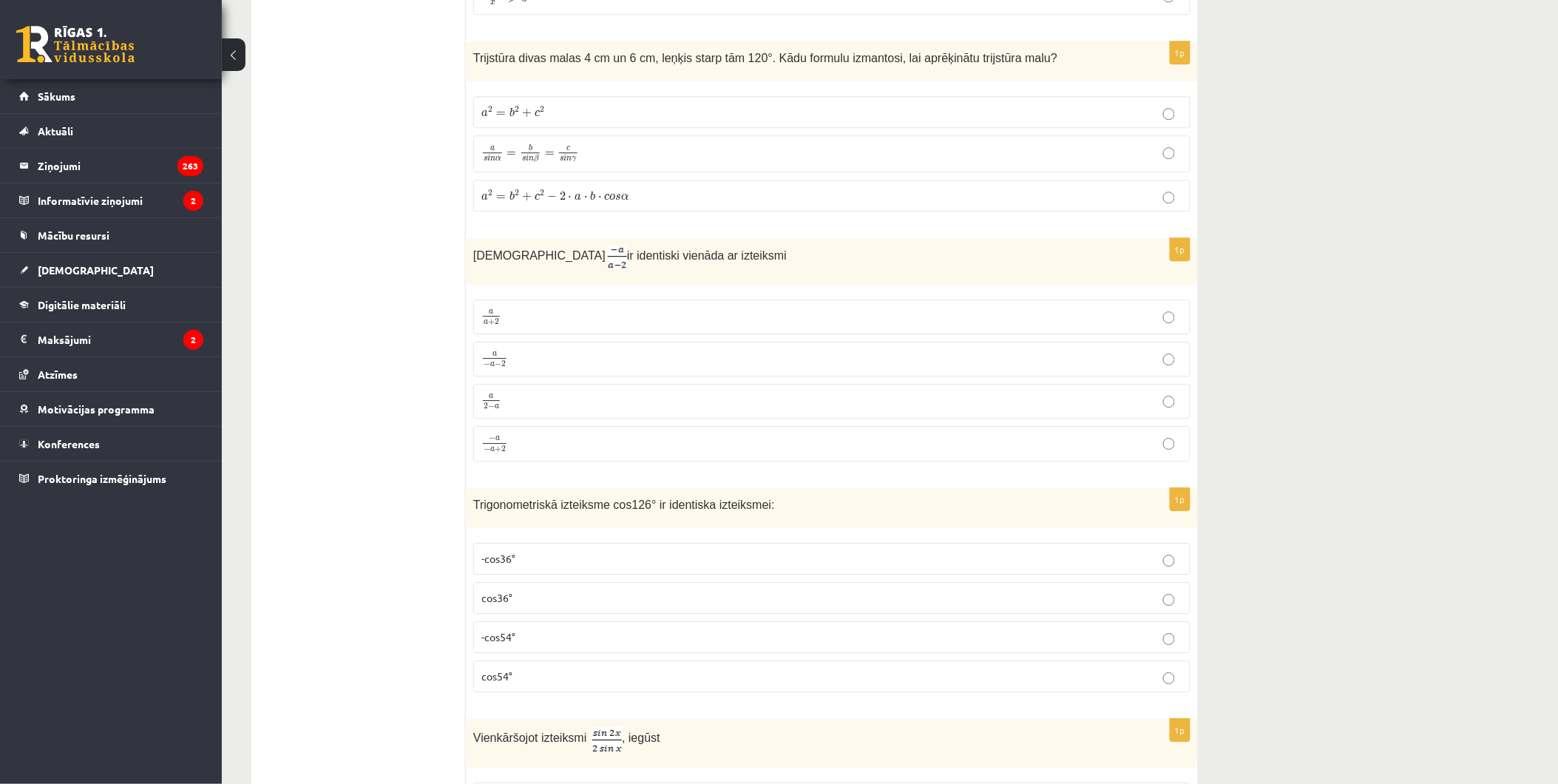
drag, startPoint x: 463, startPoint y: 263, endPoint x: 366, endPoint y: 285, distance: 99.5
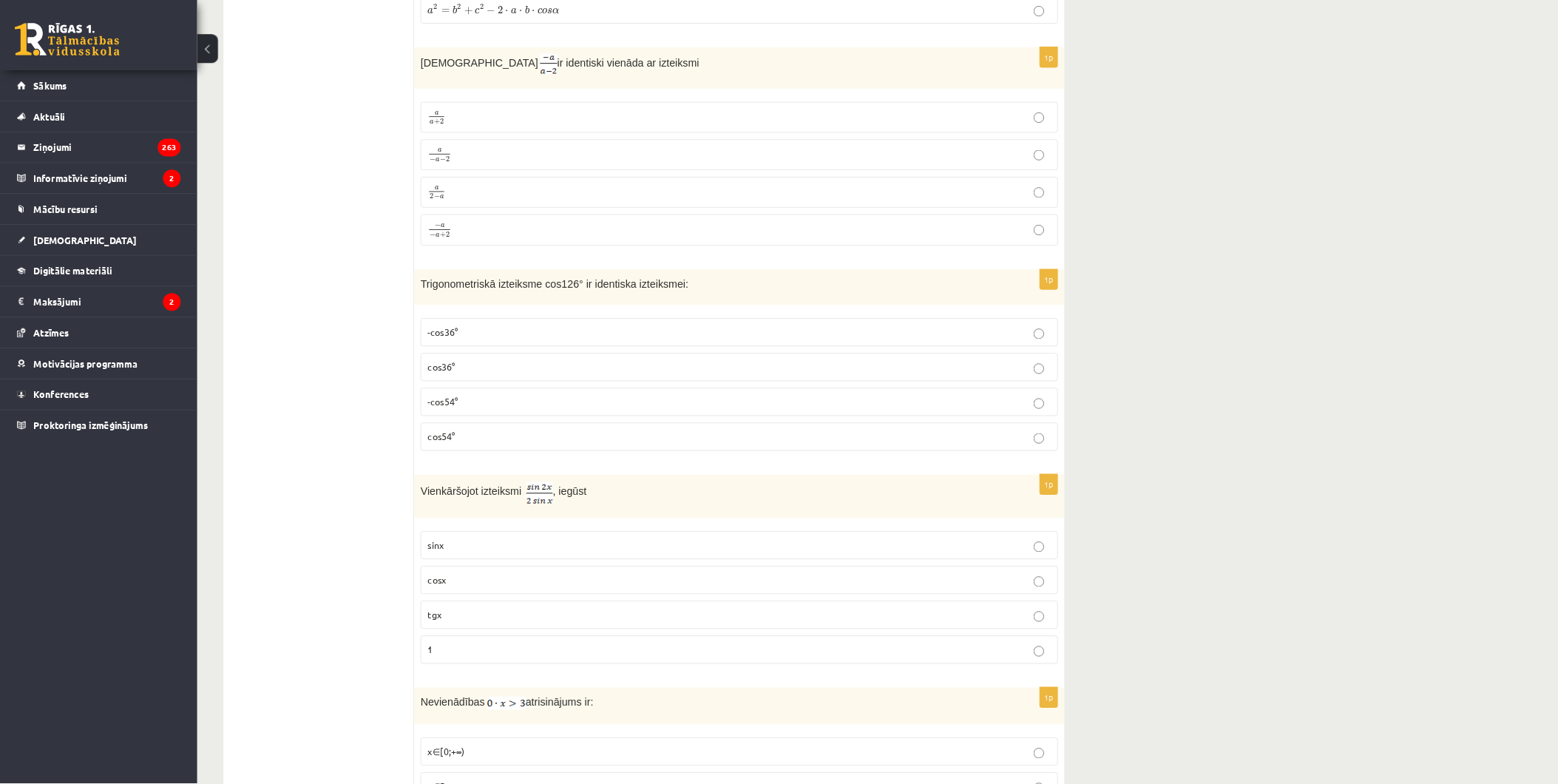
scroll to position [5607, 0]
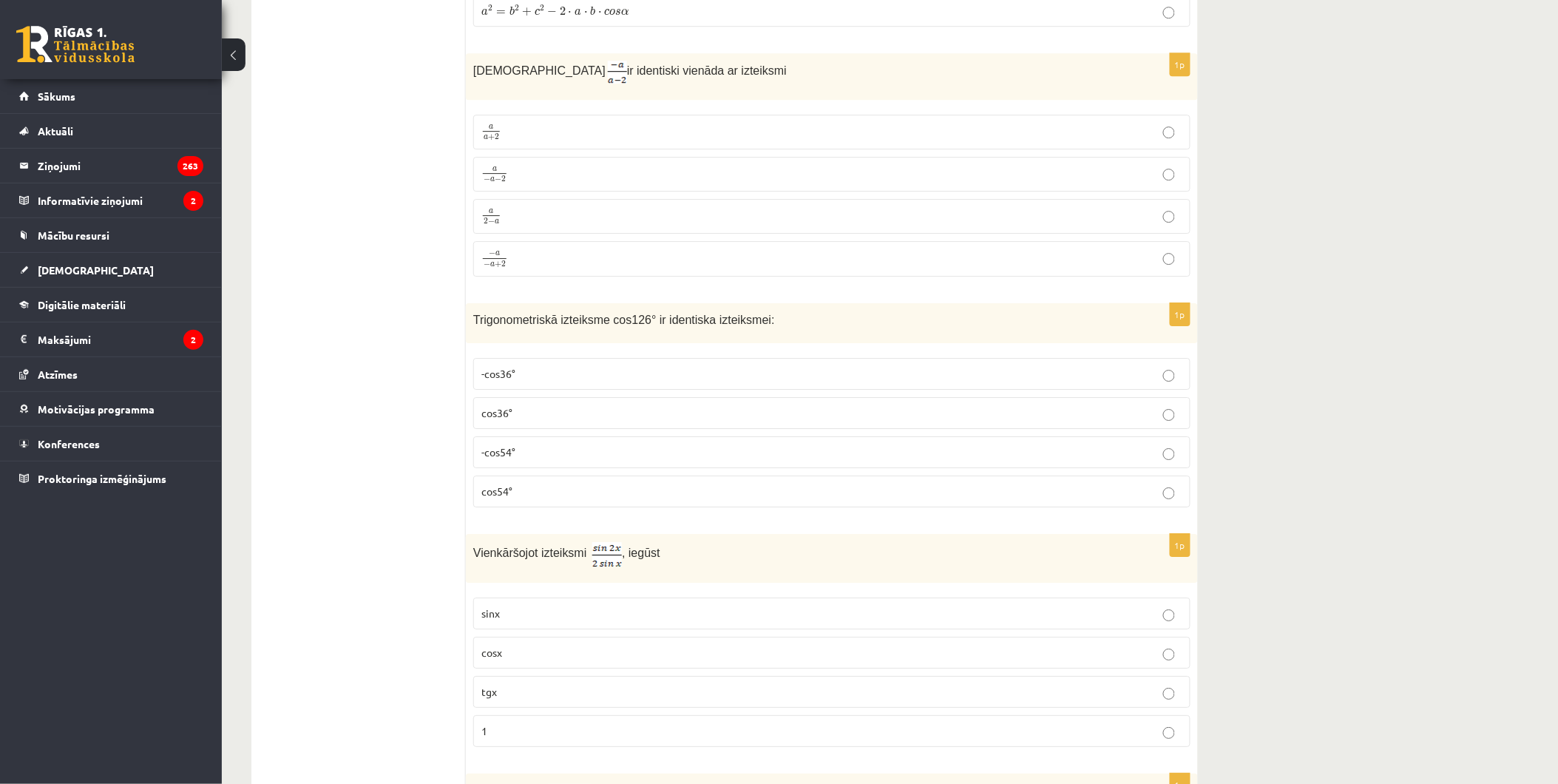
click at [533, 177] on p "a − a − 2 a − a − 2" at bounding box center [831, 175] width 701 height 19
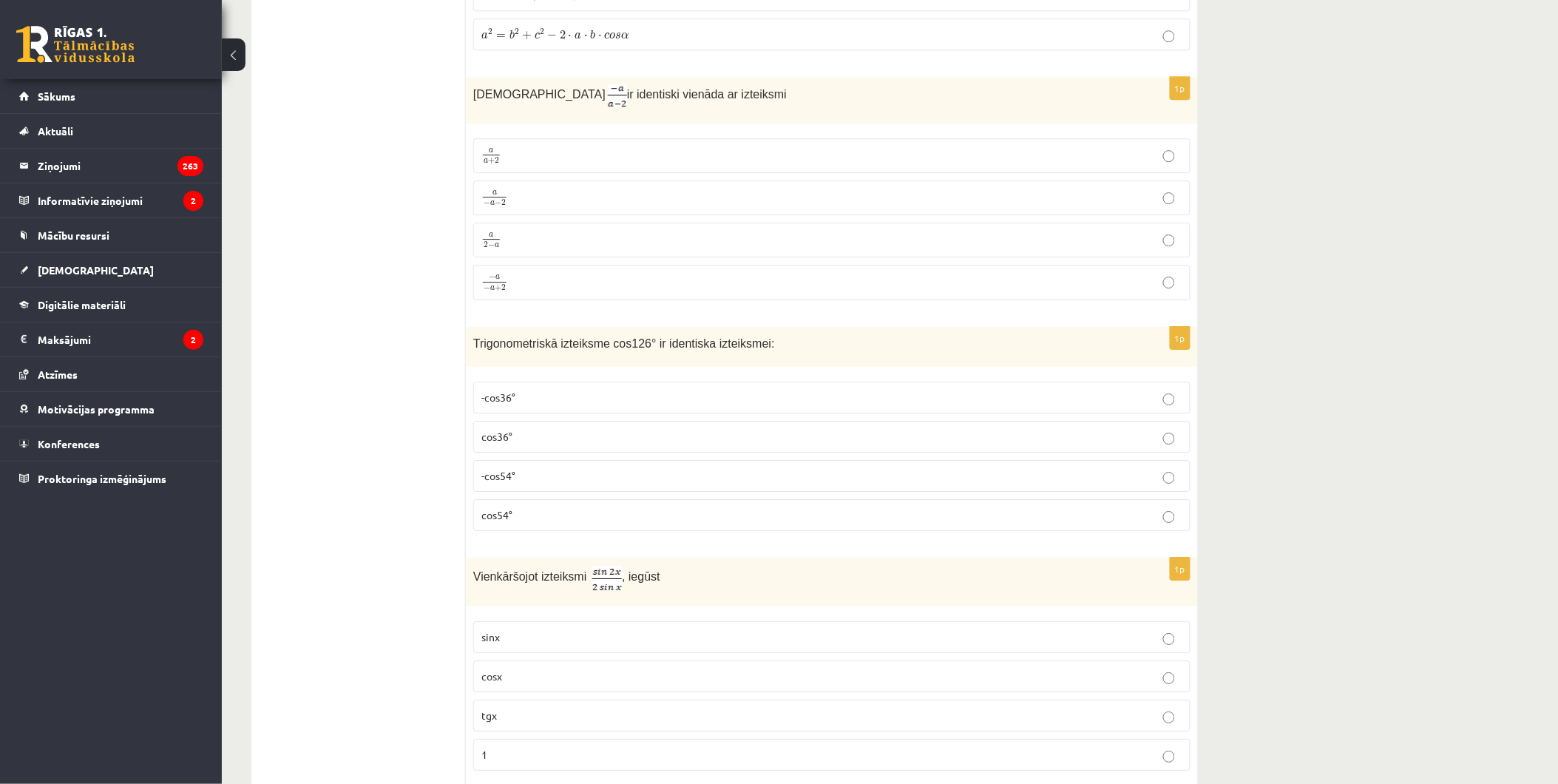
scroll to position [5525, 0]
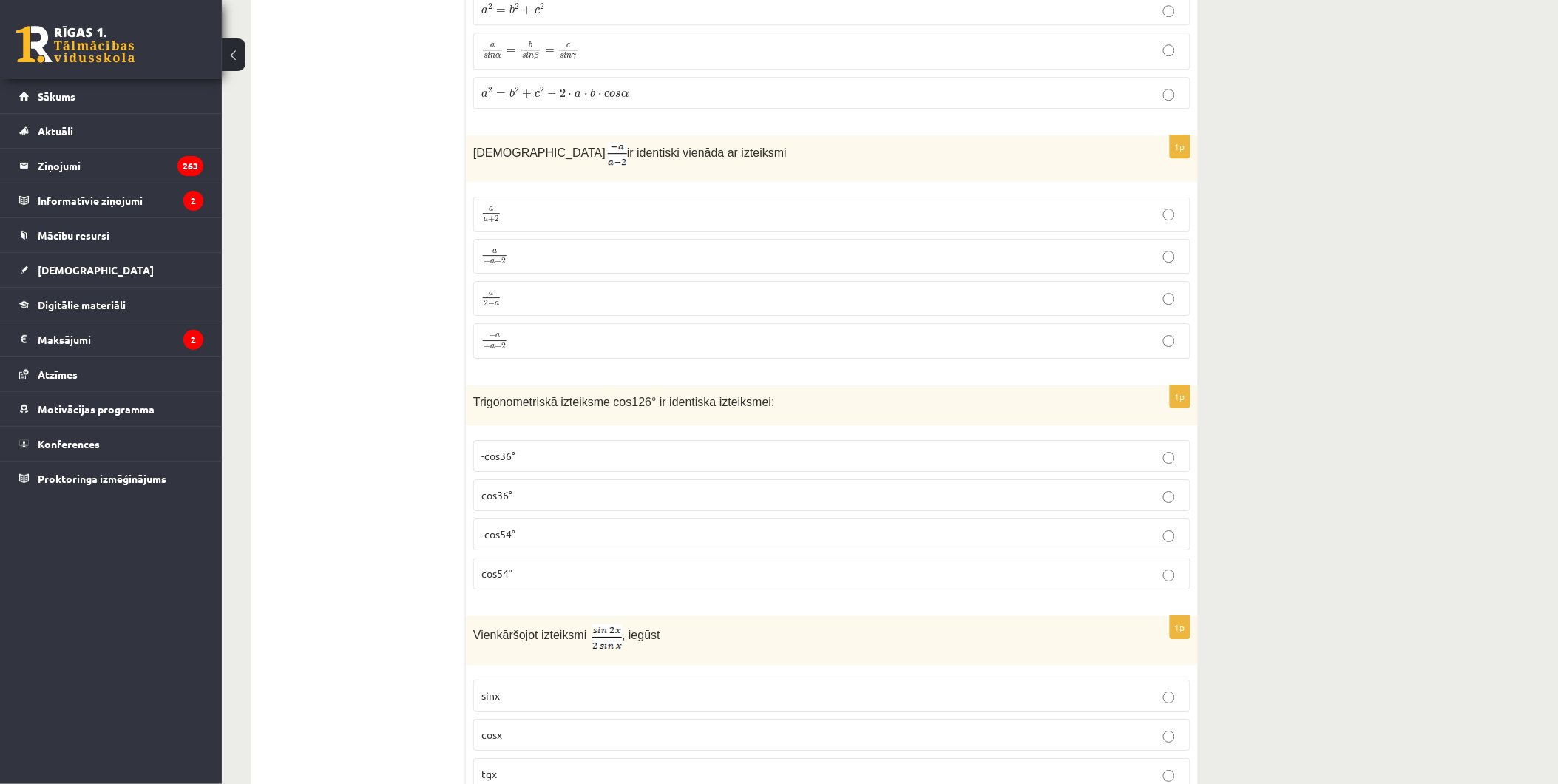
click at [512, 307] on p "a 2 − a a 2 − a" at bounding box center [831, 299] width 701 height 19
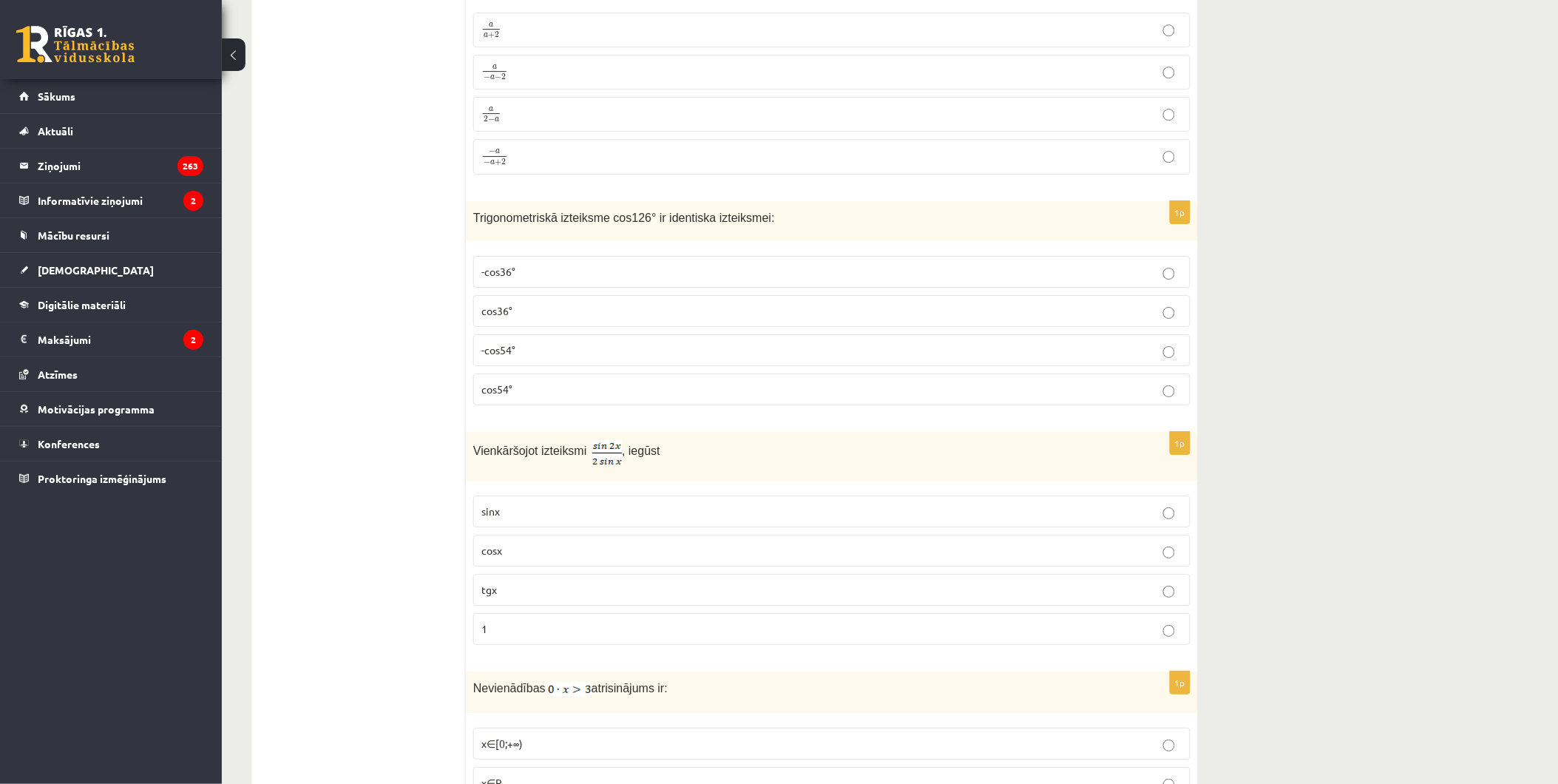
scroll to position [5771, 0]
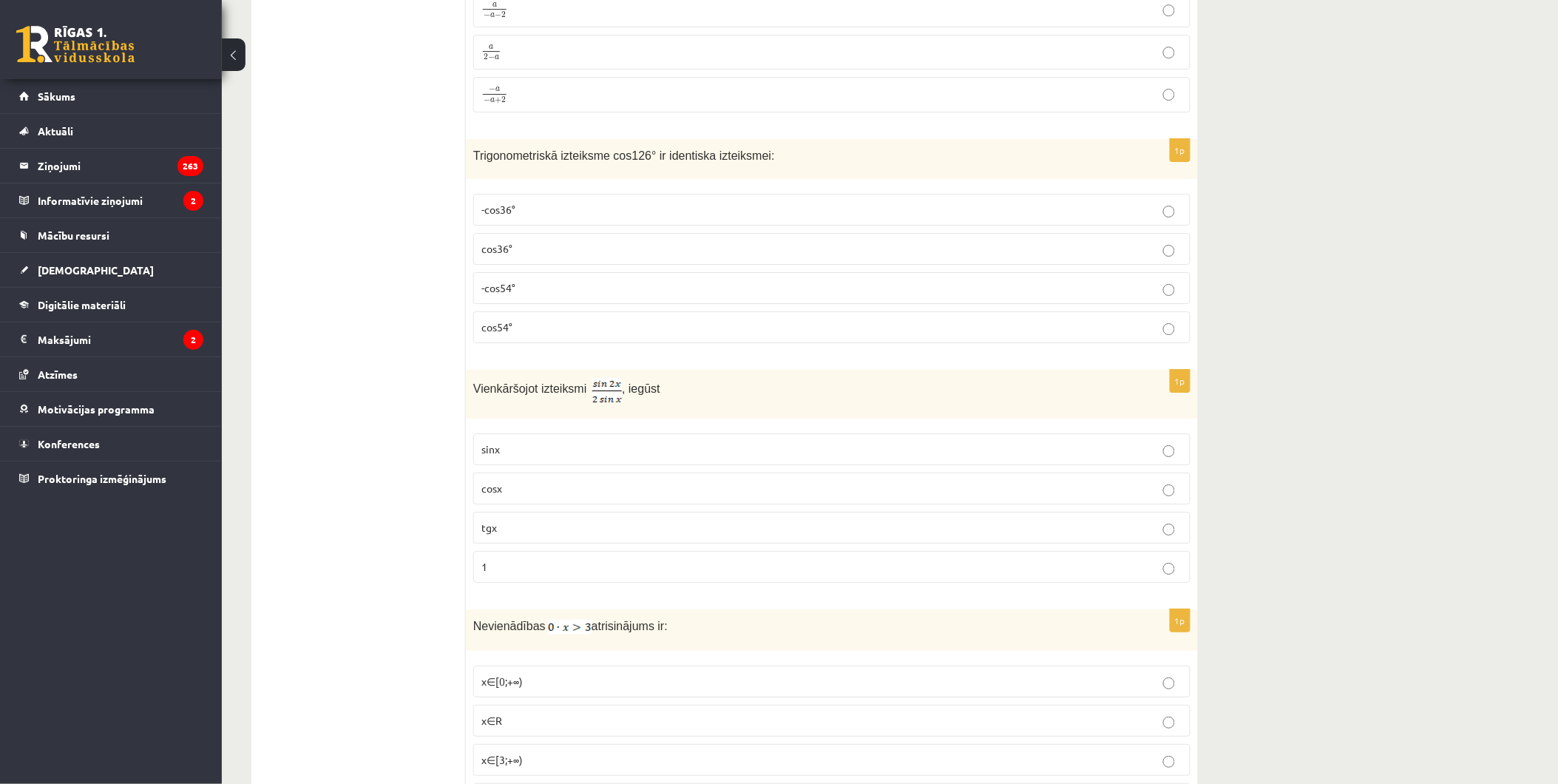
click at [516, 296] on p "-cos54°" at bounding box center [831, 288] width 701 height 15
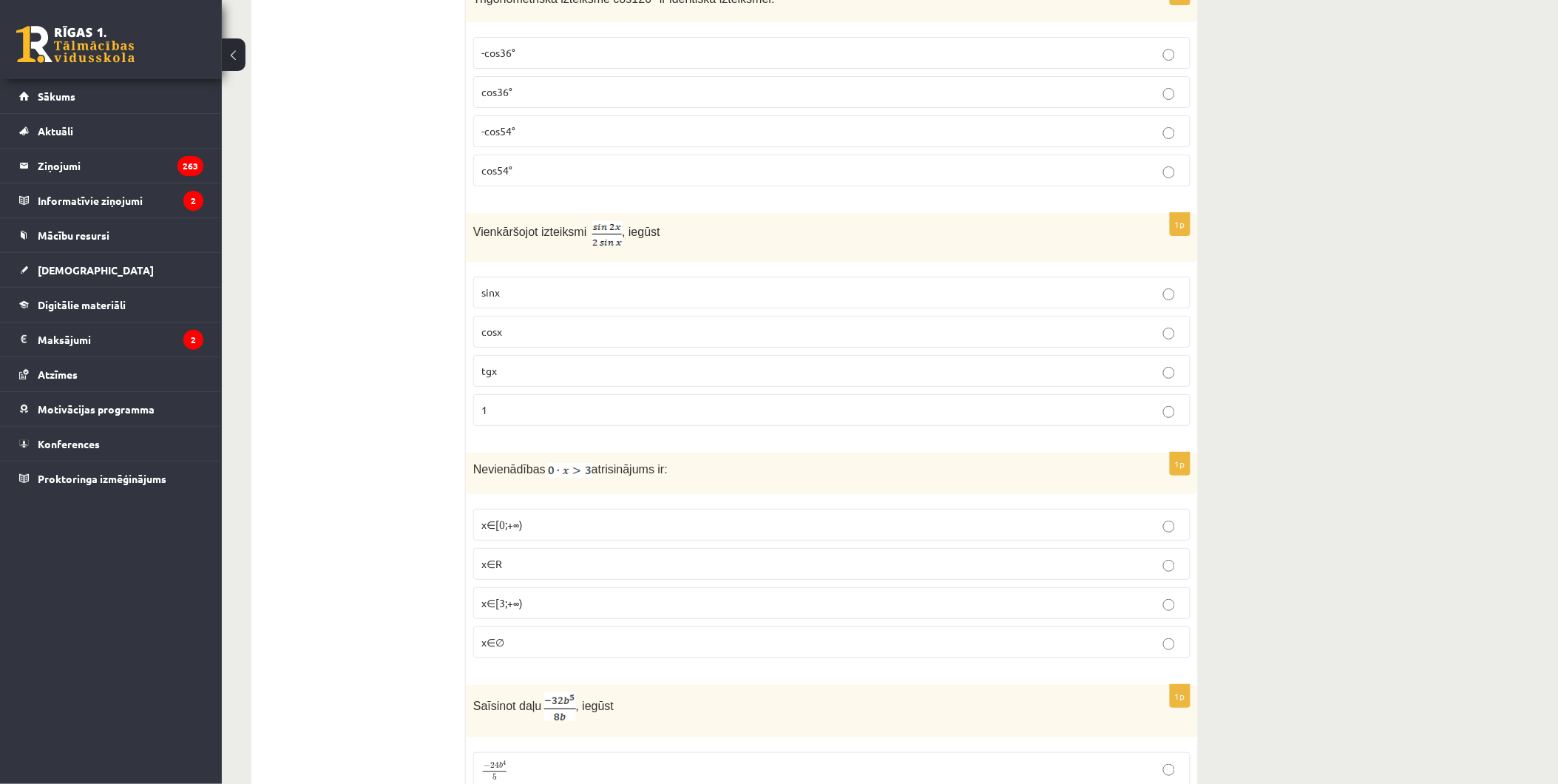
scroll to position [5936, 0]
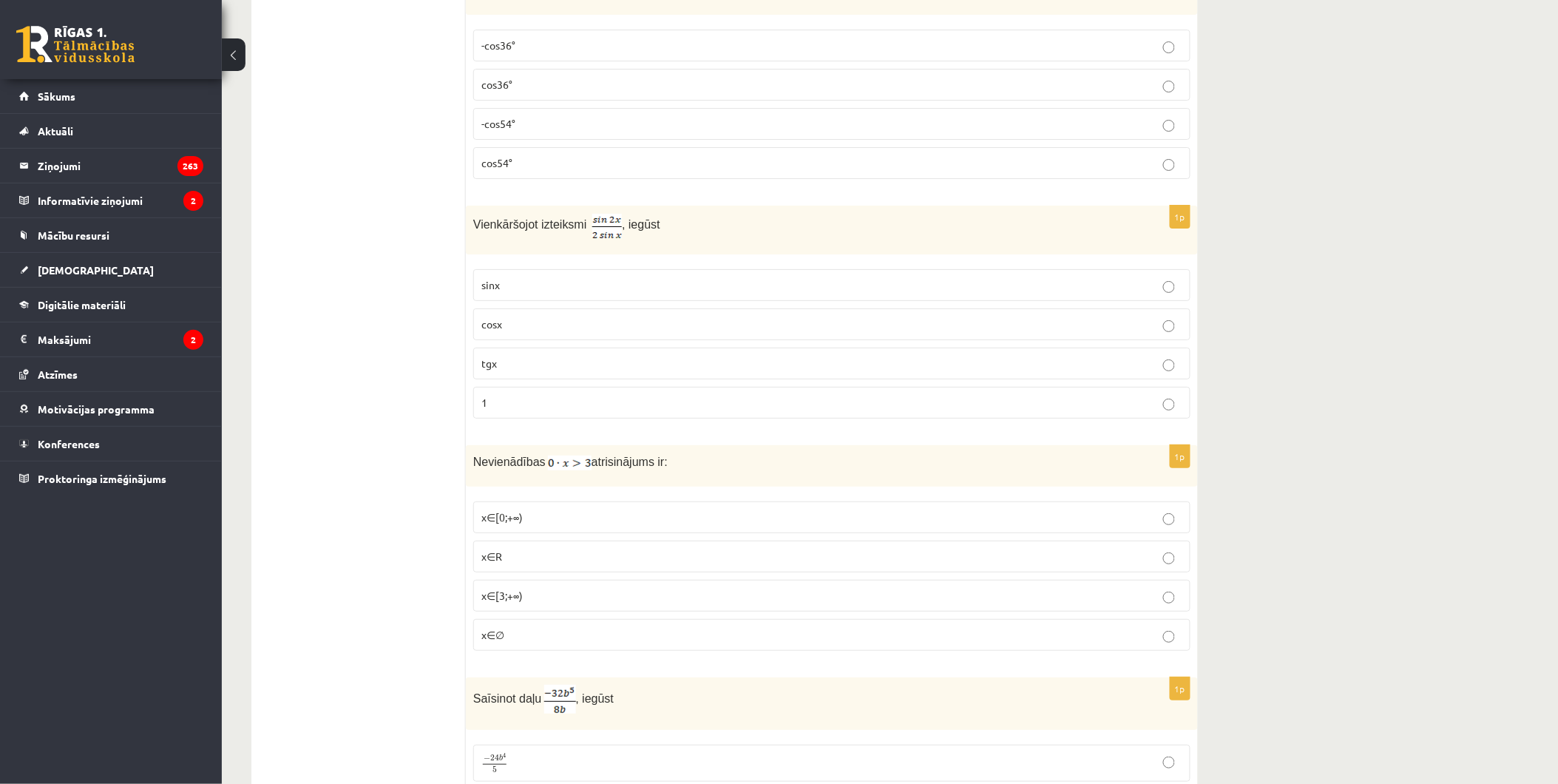
click at [529, 332] on p "cosx" at bounding box center [831, 324] width 701 height 15
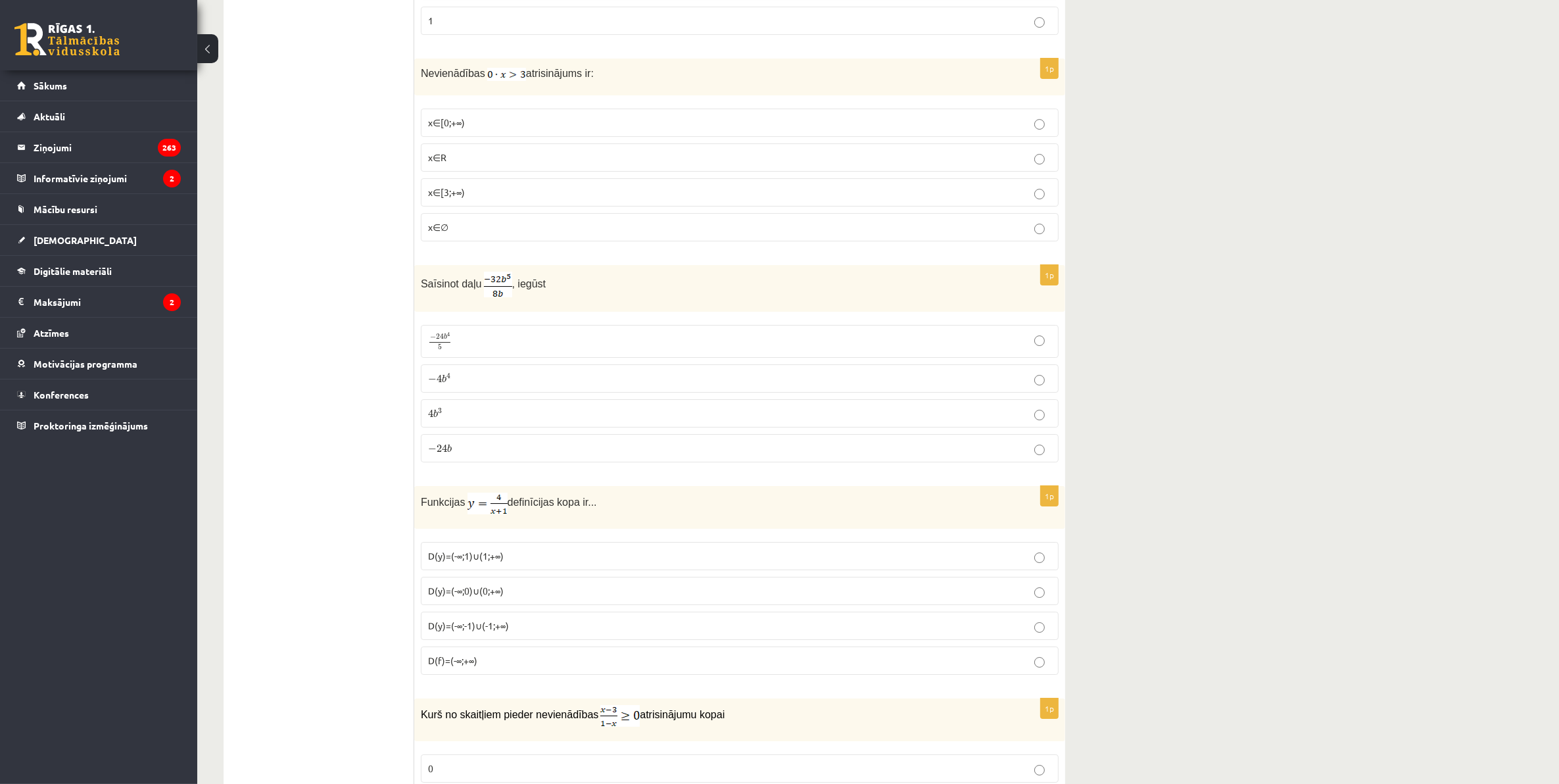
scroll to position [5673, 0]
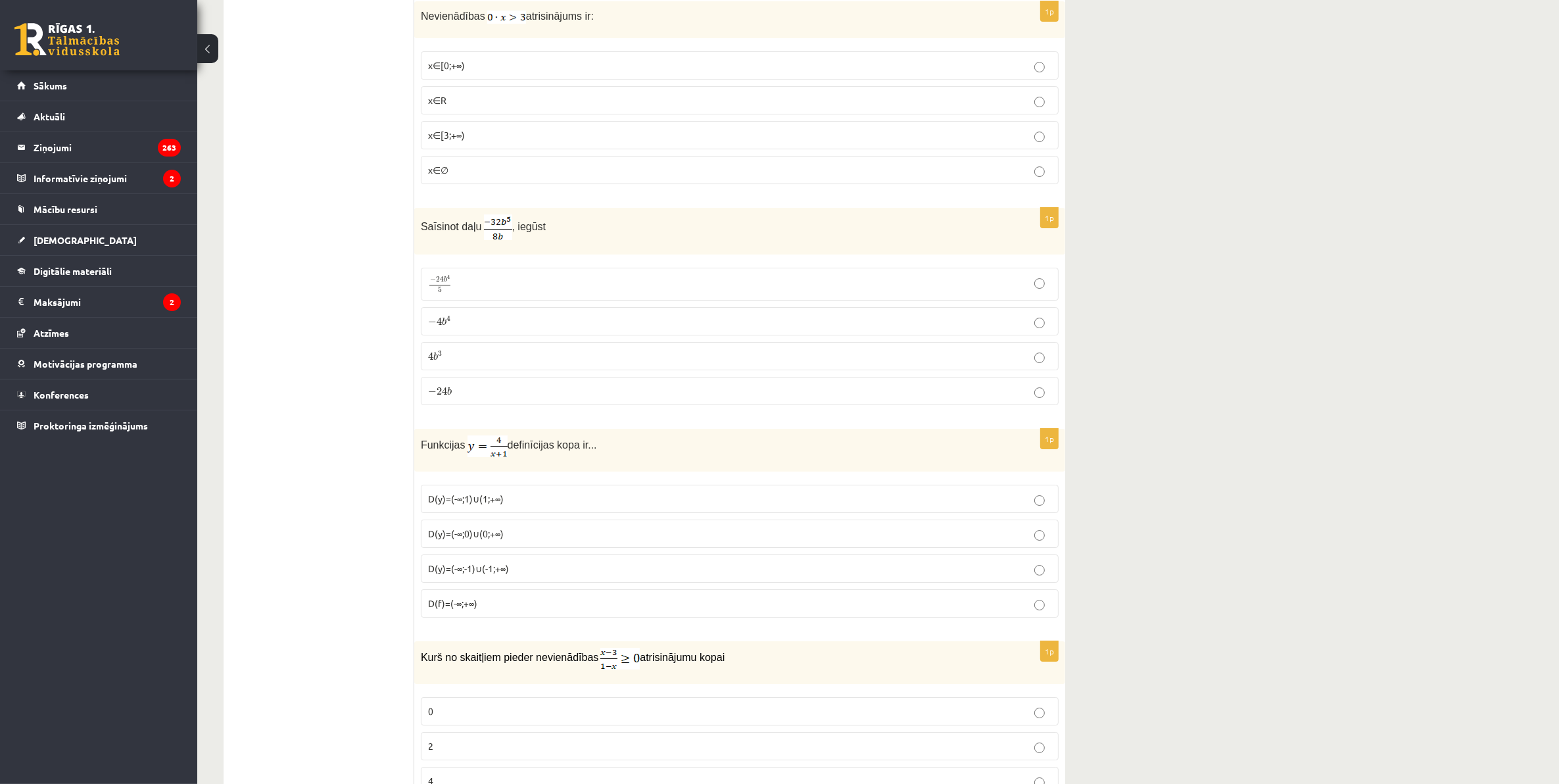
click at [457, 184] on label "x∈∅" at bounding box center [740, 170] width 638 height 28
click at [477, 334] on label "− 4 b 4 − 4 b 4" at bounding box center [740, 320] width 638 height 28
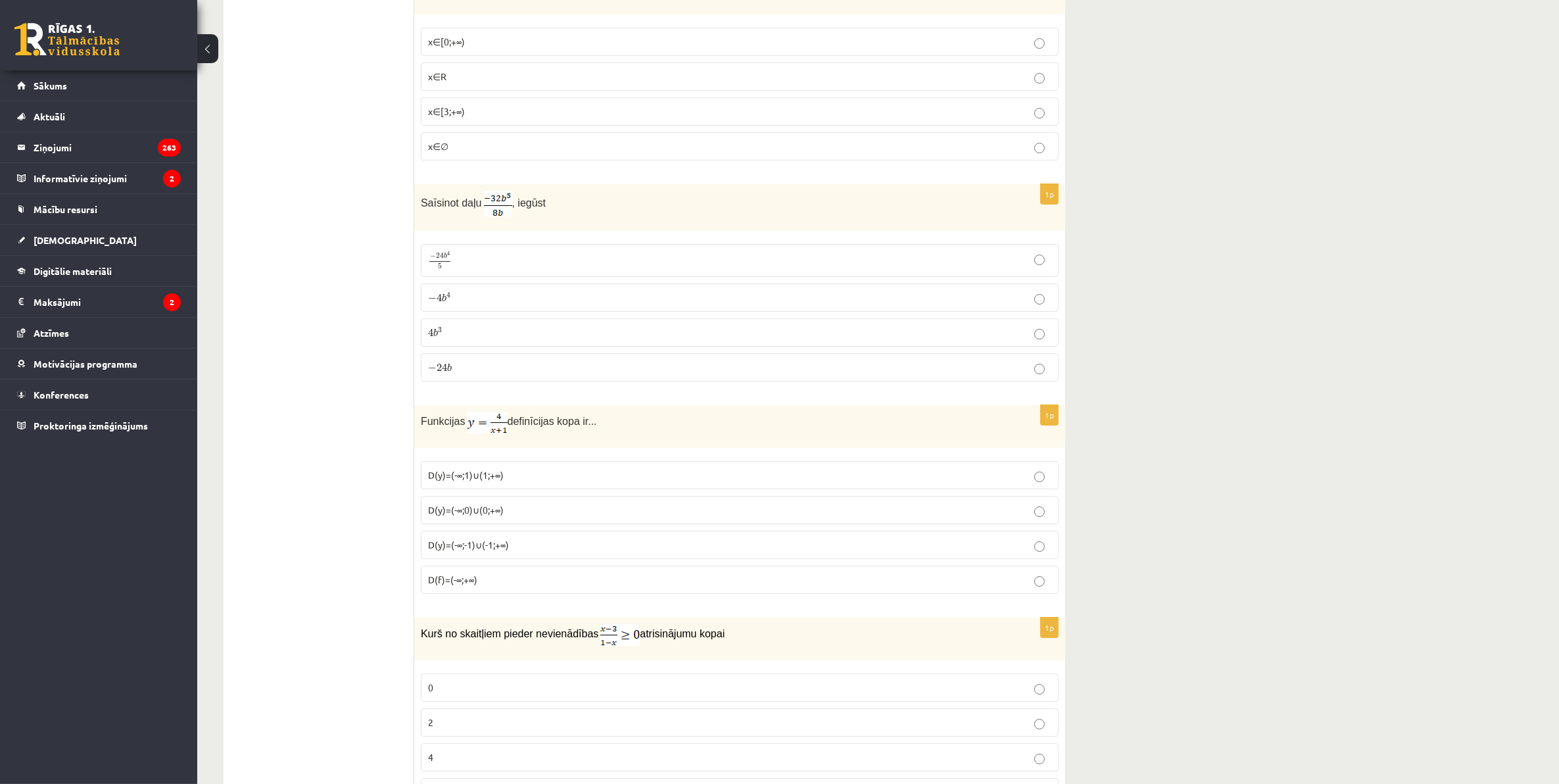
scroll to position [5755, 0]
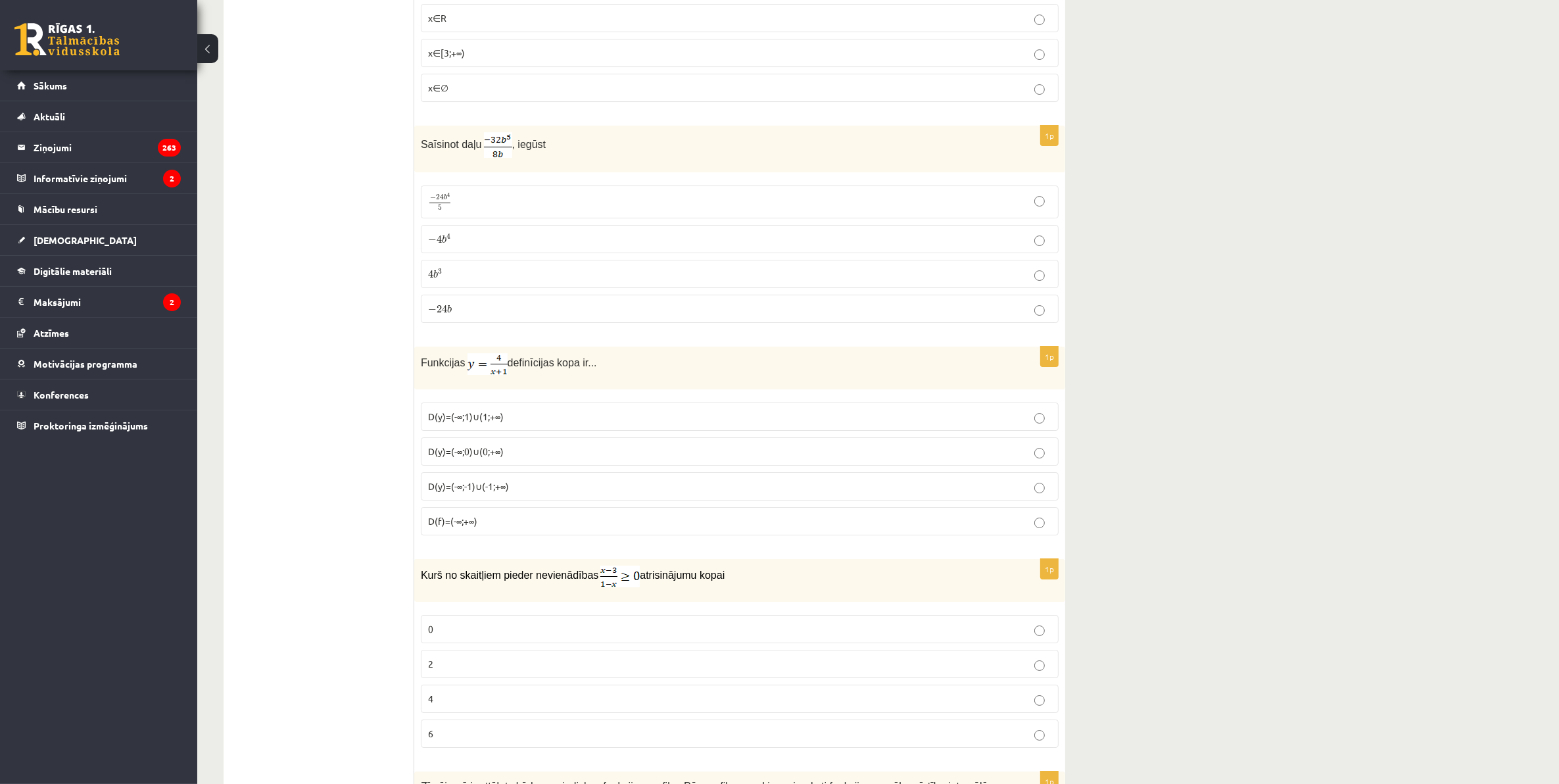
click at [497, 492] on span "D(y)=(-∞;-1)∪(-1;+∞)" at bounding box center [468, 486] width 81 height 12
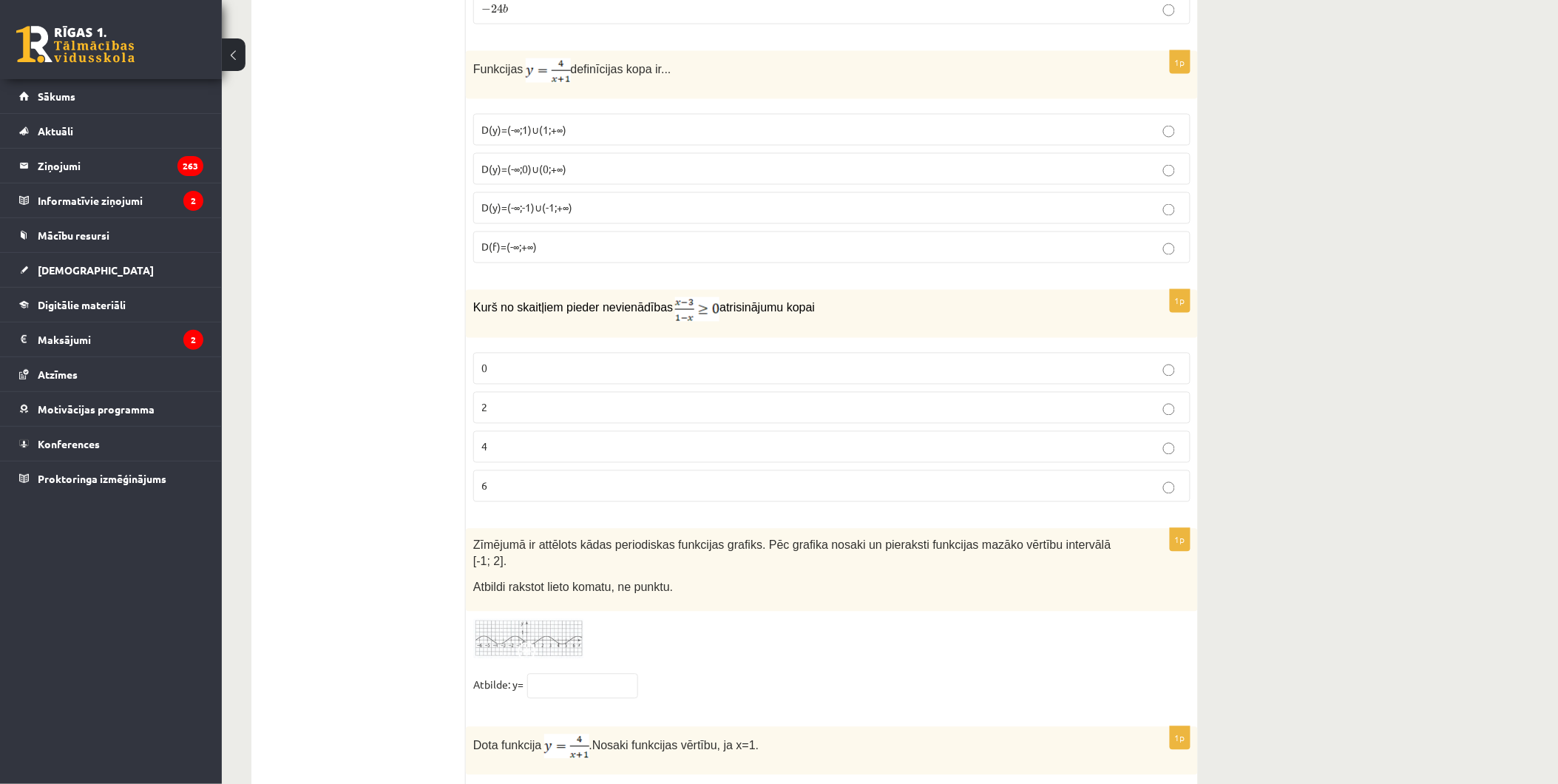
scroll to position [6827, 0]
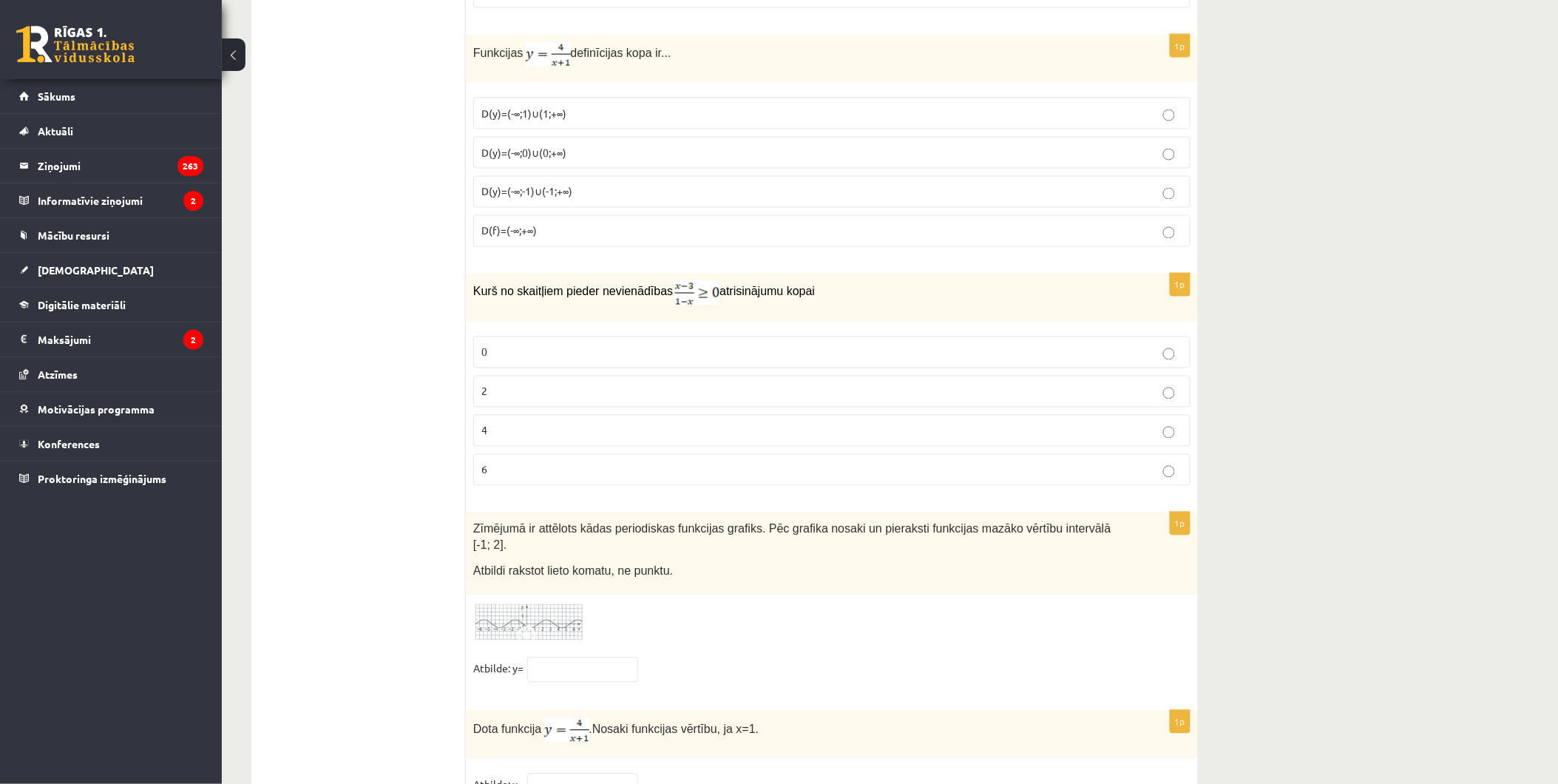
click at [516, 396] on p "2" at bounding box center [831, 391] width 701 height 15
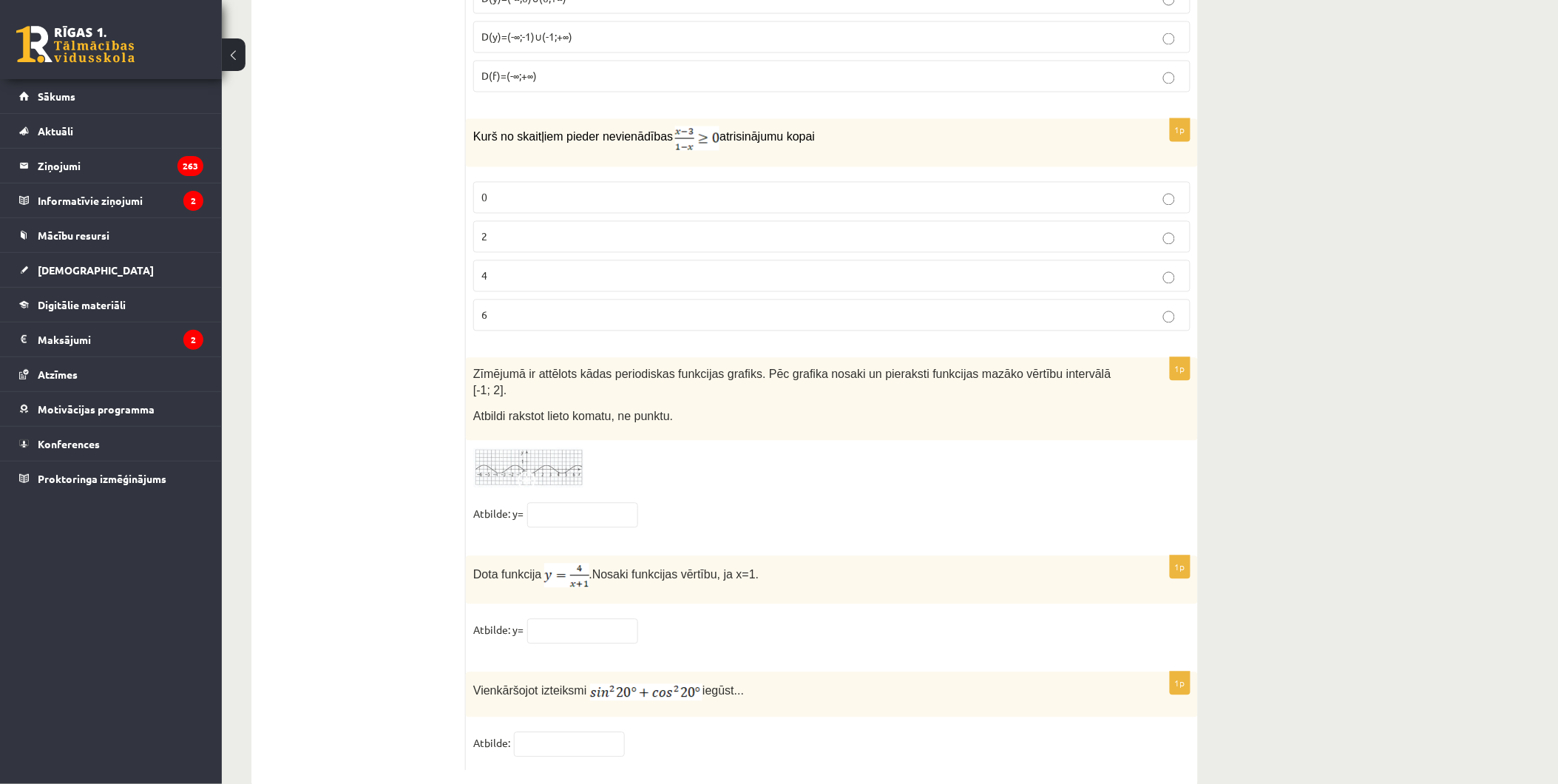
scroll to position [7011, 0]
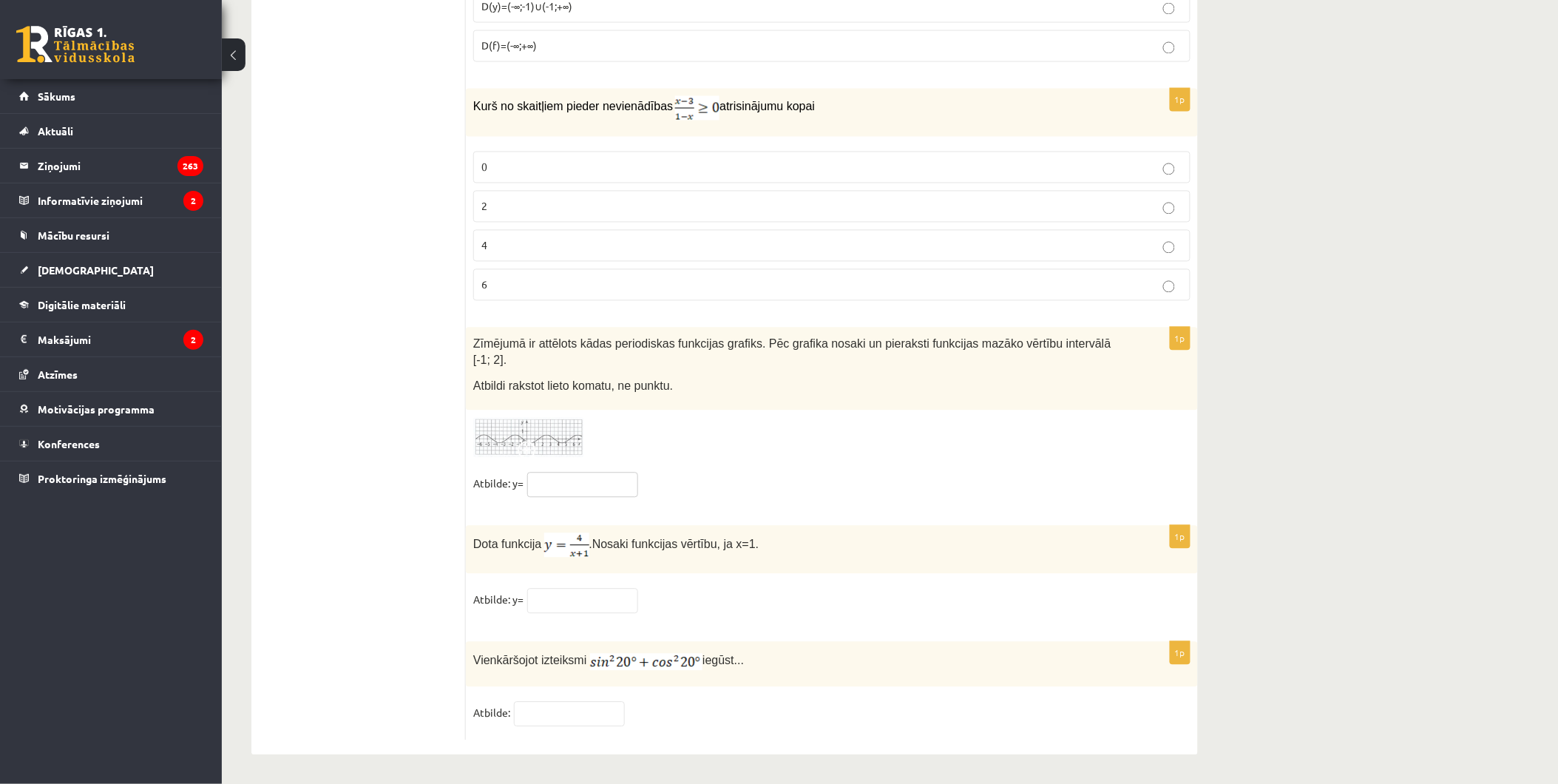
click at [607, 478] on input "text" at bounding box center [583, 484] width 111 height 25
type input "**"
click at [571, 595] on input "text" at bounding box center [583, 601] width 111 height 25
type input "*"
click at [537, 704] on input "text" at bounding box center [569, 714] width 111 height 25
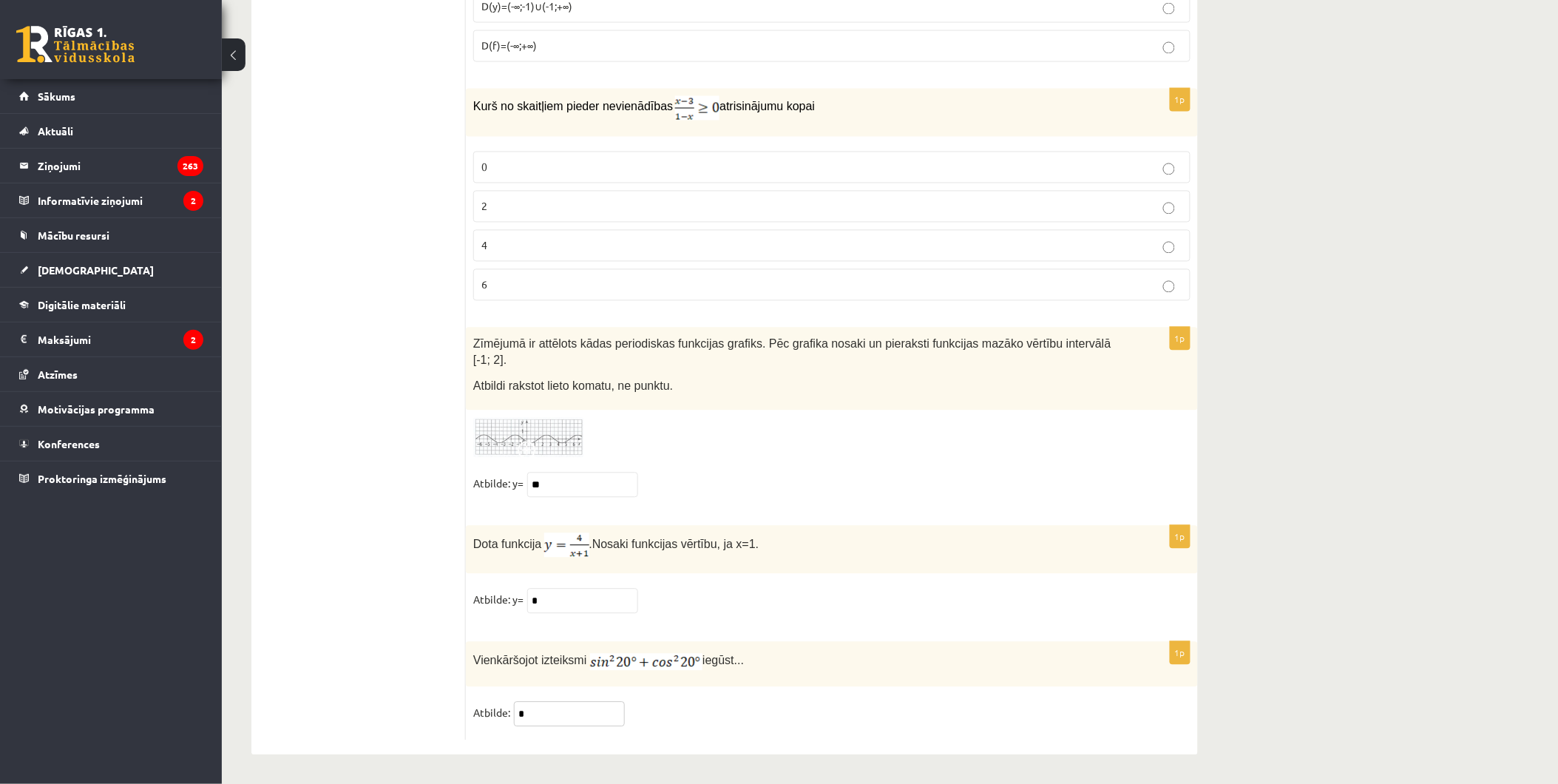
type input "*"
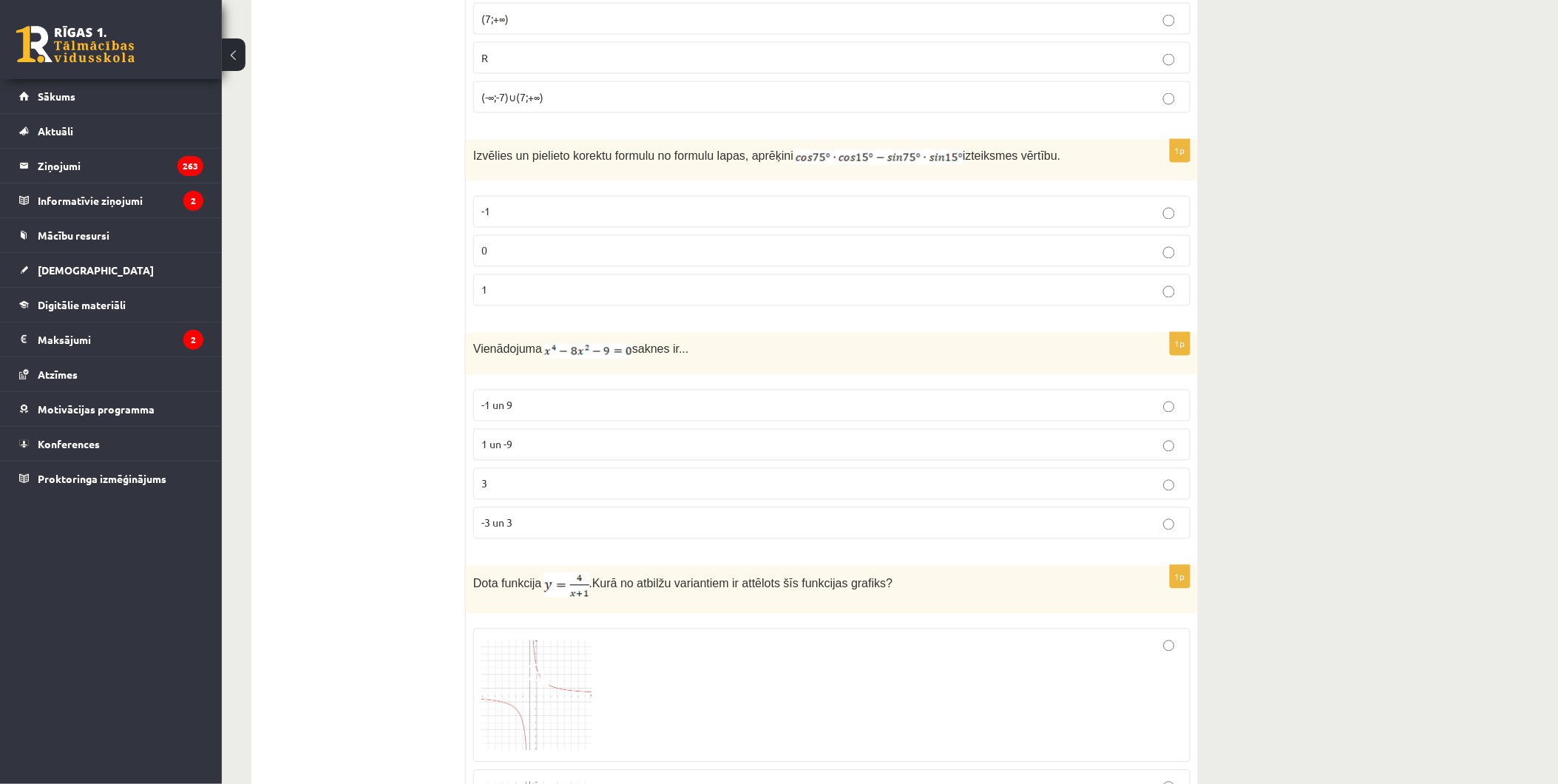
scroll to position [0, 0]
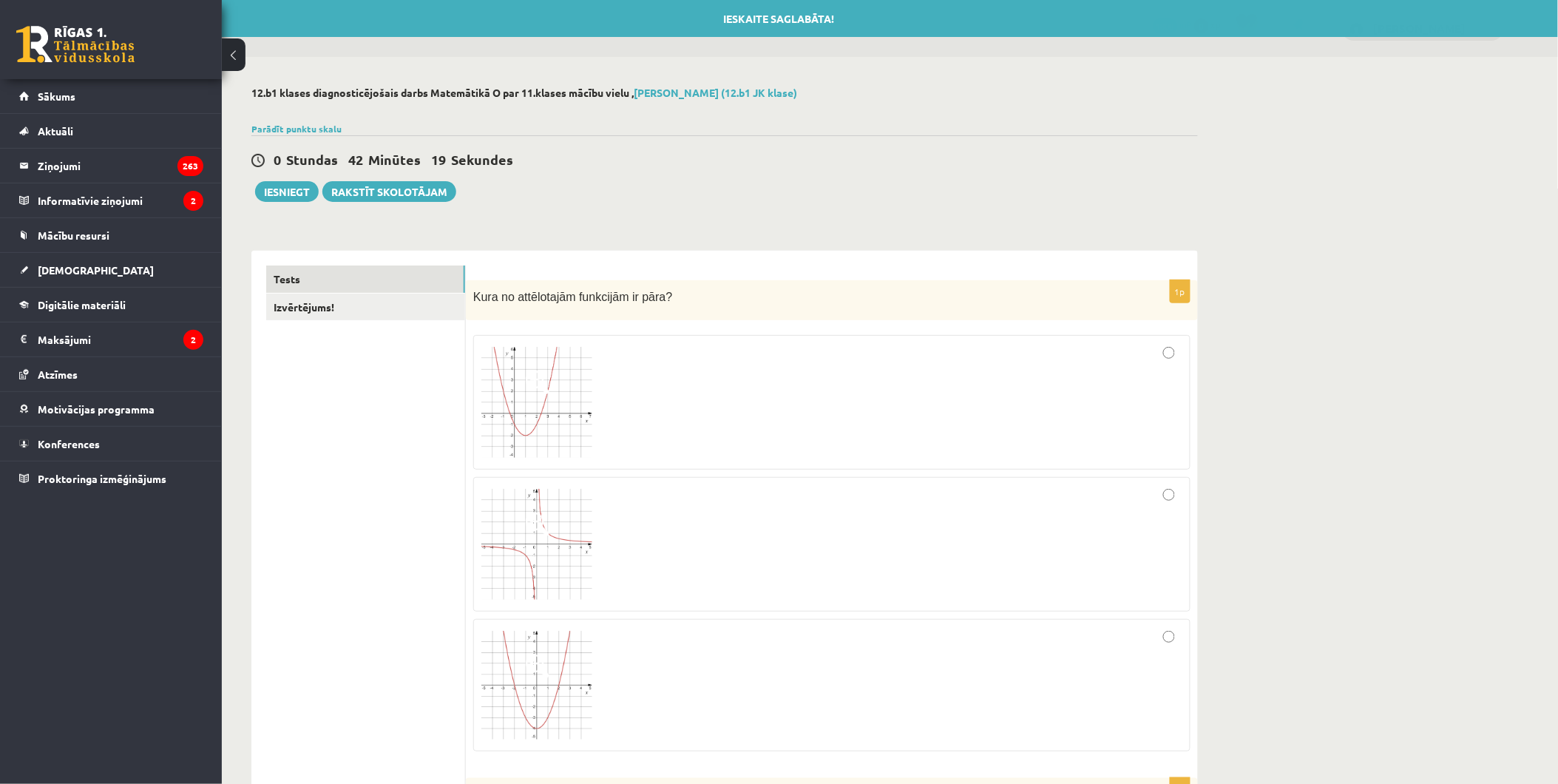
drag, startPoint x: 1287, startPoint y: 677, endPoint x: 1149, endPoint y: 452, distance: 263.9
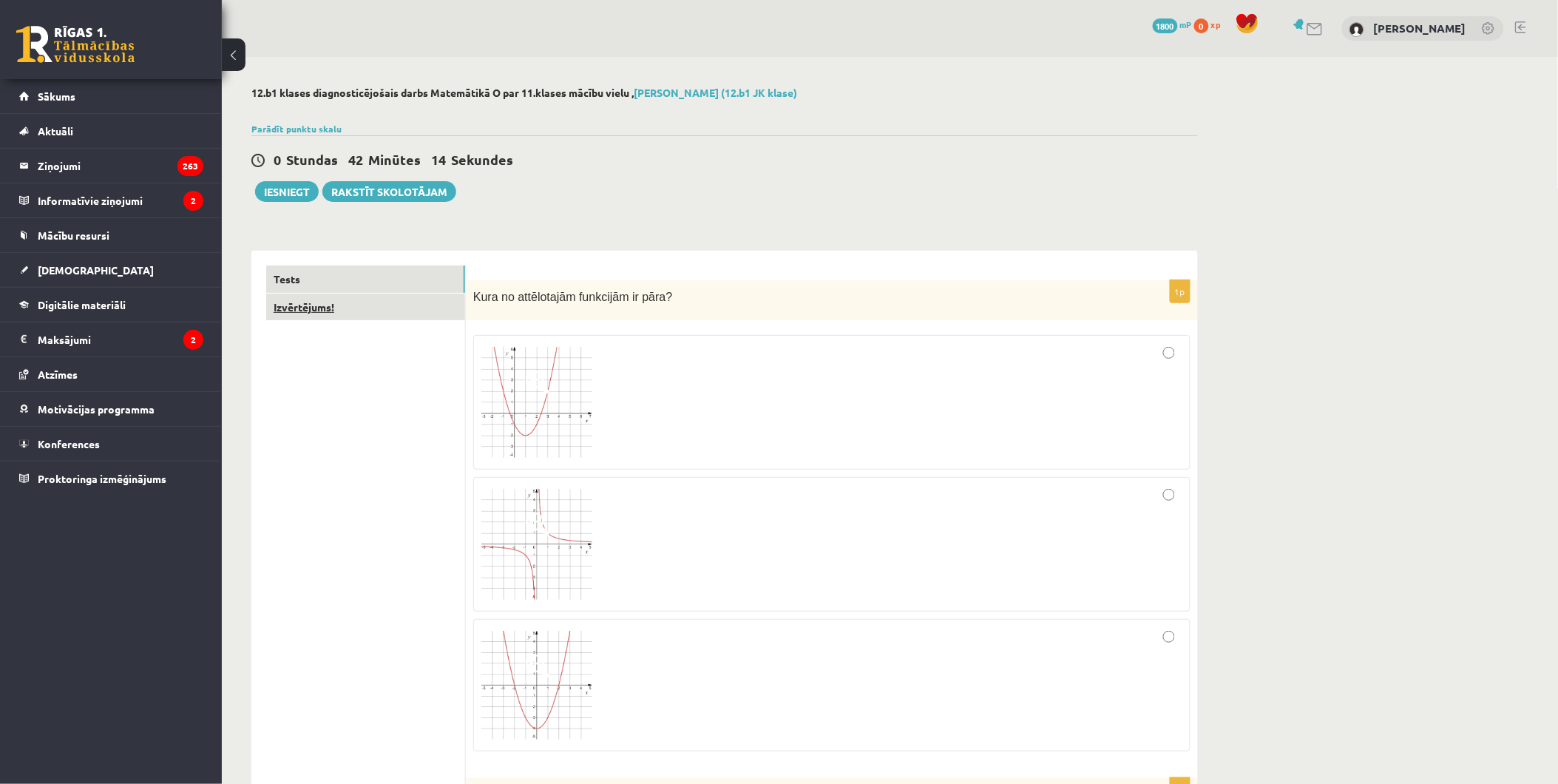
click at [306, 308] on link "Izvērtējums!" at bounding box center [366, 307] width 199 height 27
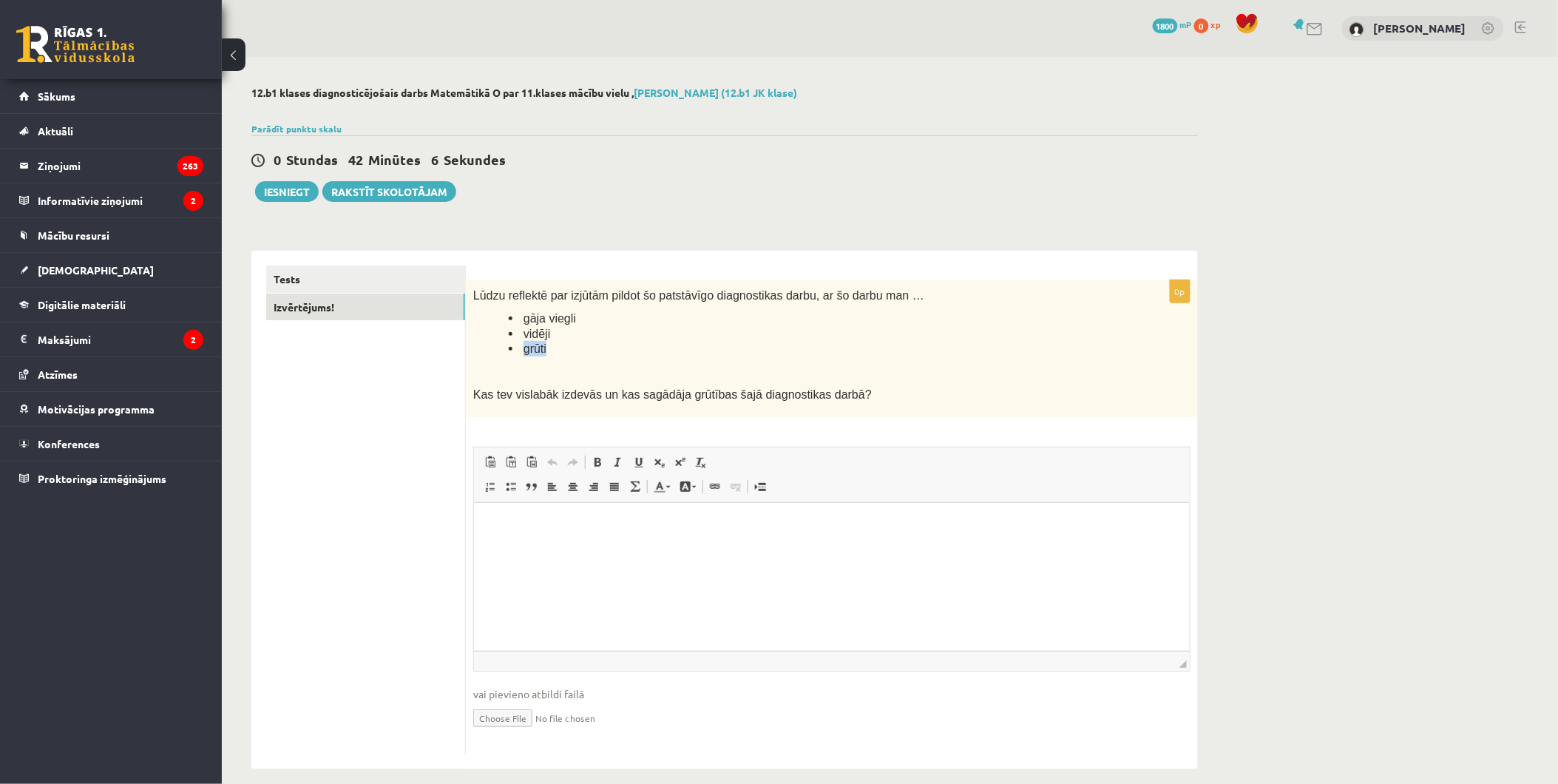
drag, startPoint x: 546, startPoint y: 346, endPoint x: 520, endPoint y: 351, distance: 26.5
click at [520, 351] on li "grūti" at bounding box center [812, 348] width 608 height 15
copy span "grūti"
click at [585, 547] on html at bounding box center [831, 525] width 716 height 45
paste body "Rich Text Editor, wiswyg-editor-user-answer-47433869608740"
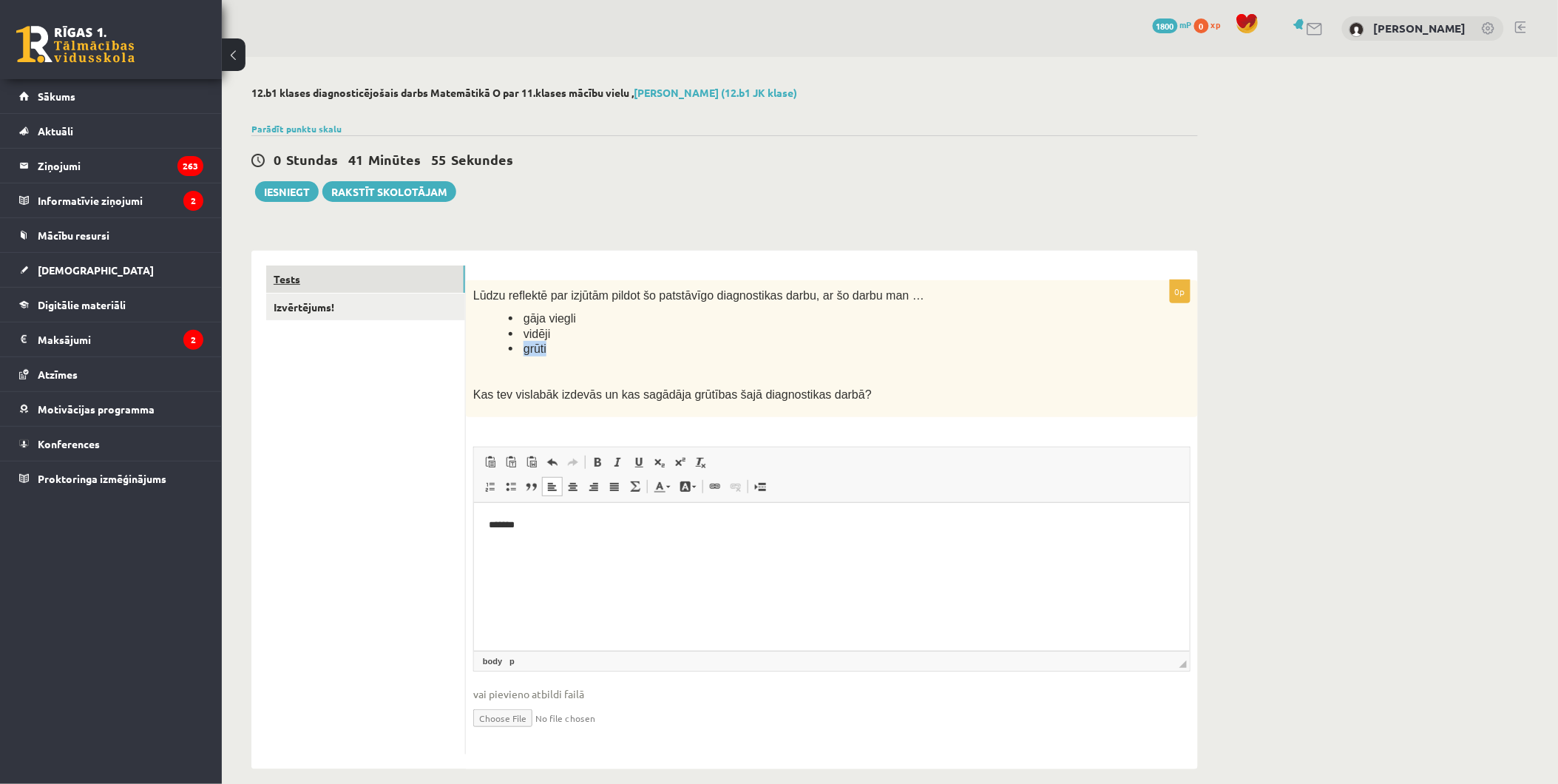
click at [344, 288] on link "Tests" at bounding box center [366, 279] width 199 height 27
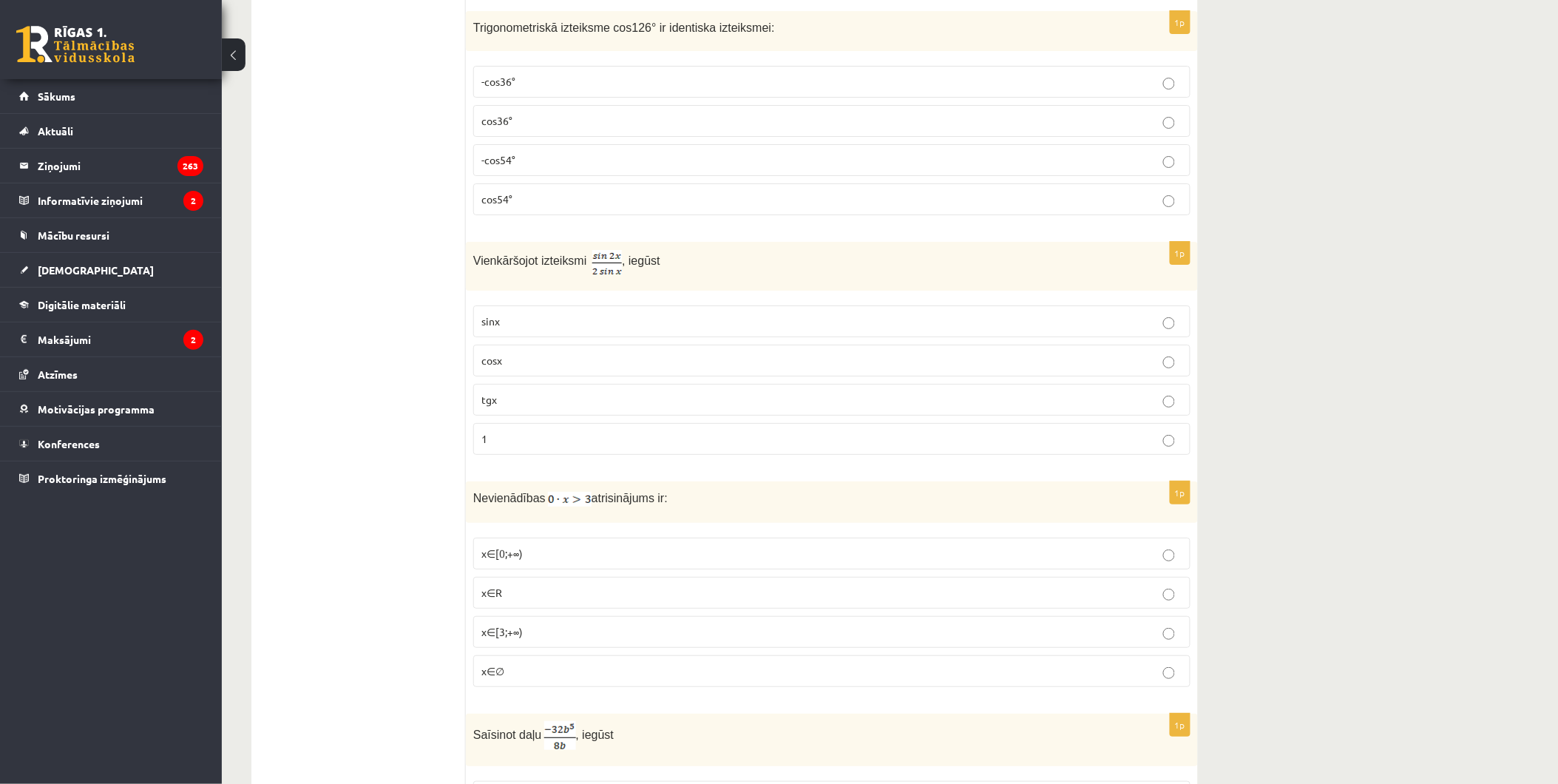
scroll to position [7012, 0]
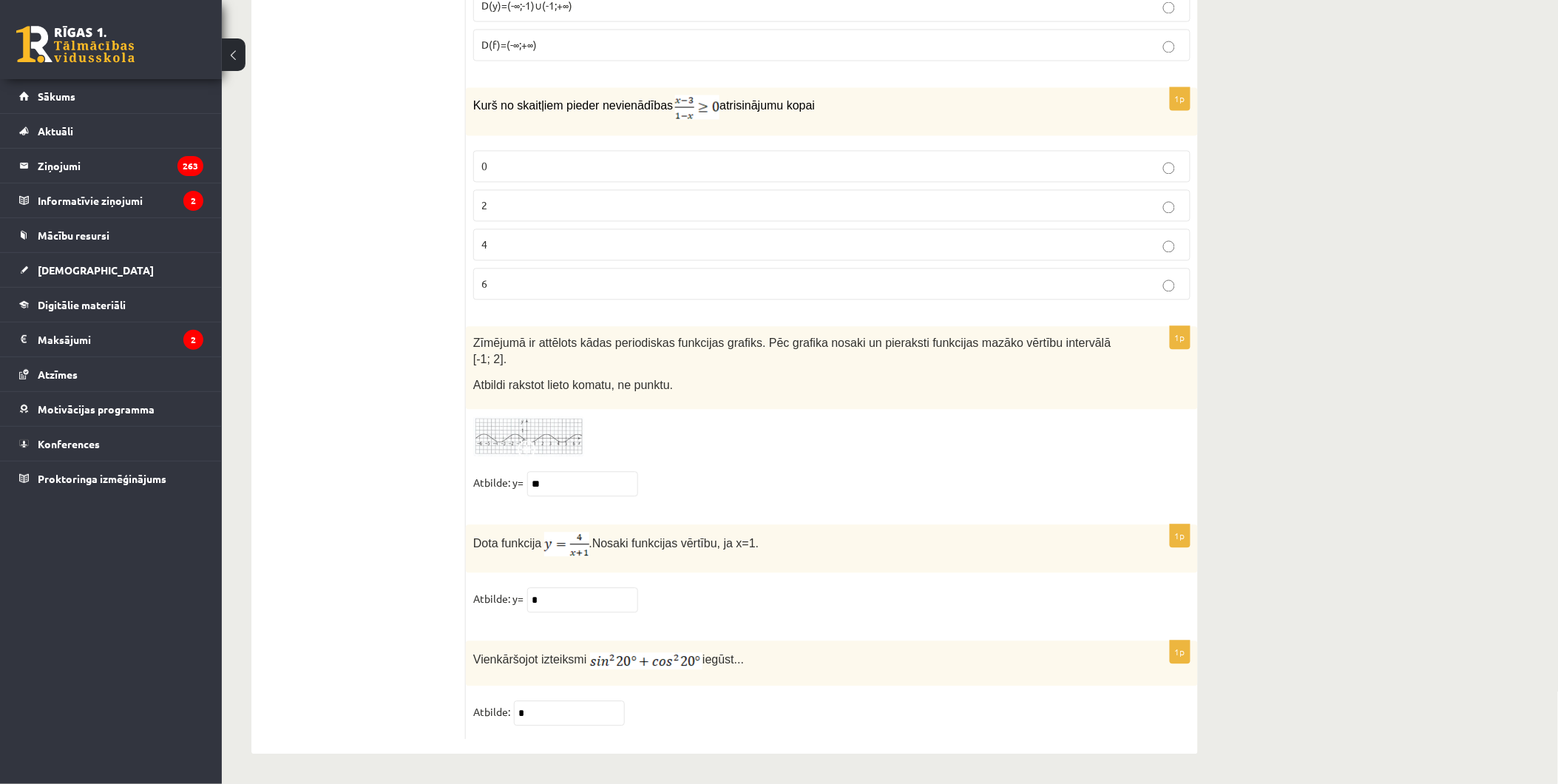
drag, startPoint x: 1458, startPoint y: 426, endPoint x: 1470, endPoint y: 807, distance: 381.2
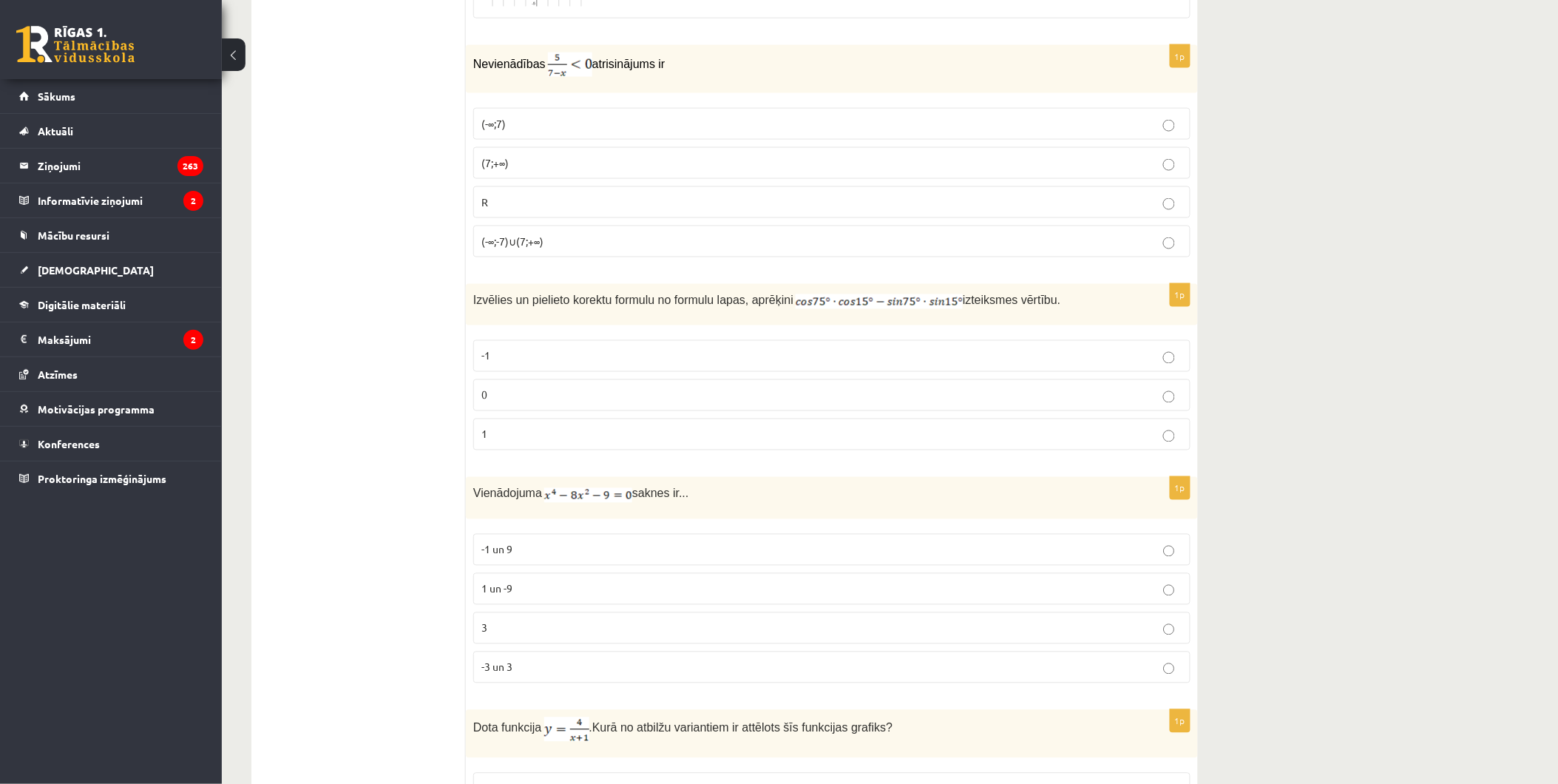
scroll to position [0, 0]
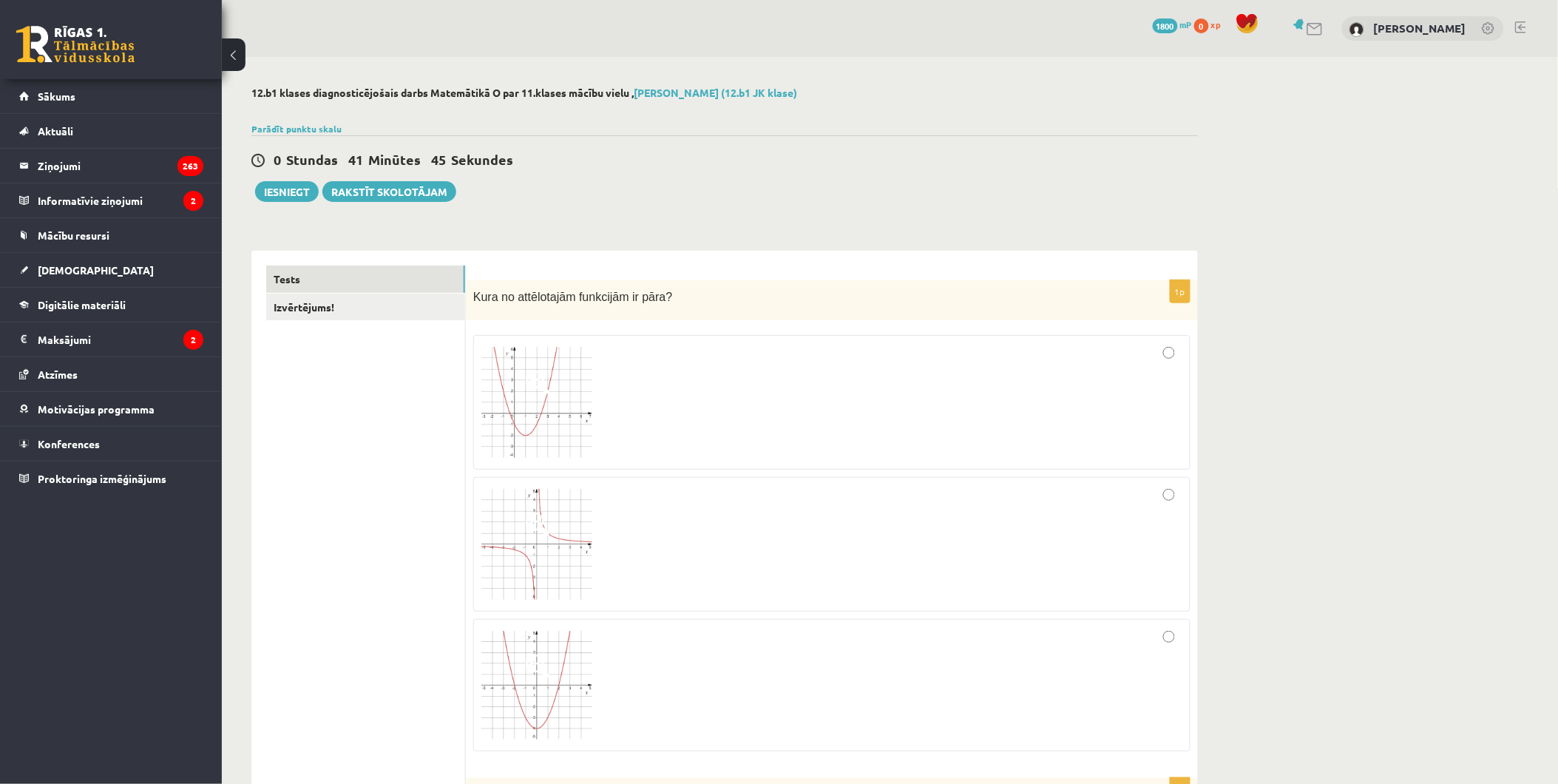
drag, startPoint x: 1407, startPoint y: 626, endPoint x: 1321, endPoint y: 188, distance: 446.4
click at [341, 308] on link "Izvērtējums!" at bounding box center [366, 307] width 199 height 27
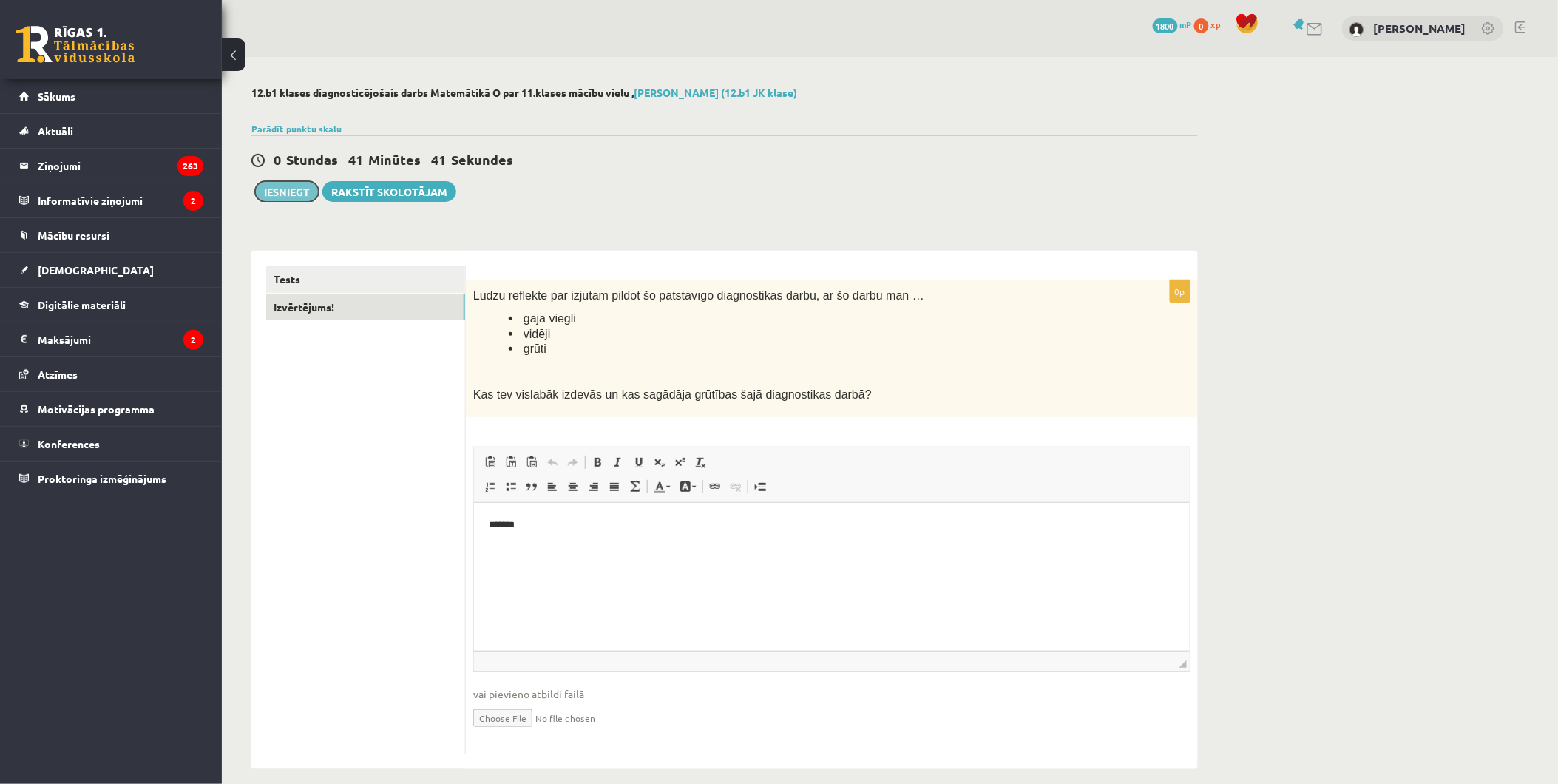
click at [278, 193] on button "Iesniegt" at bounding box center [287, 192] width 63 height 21
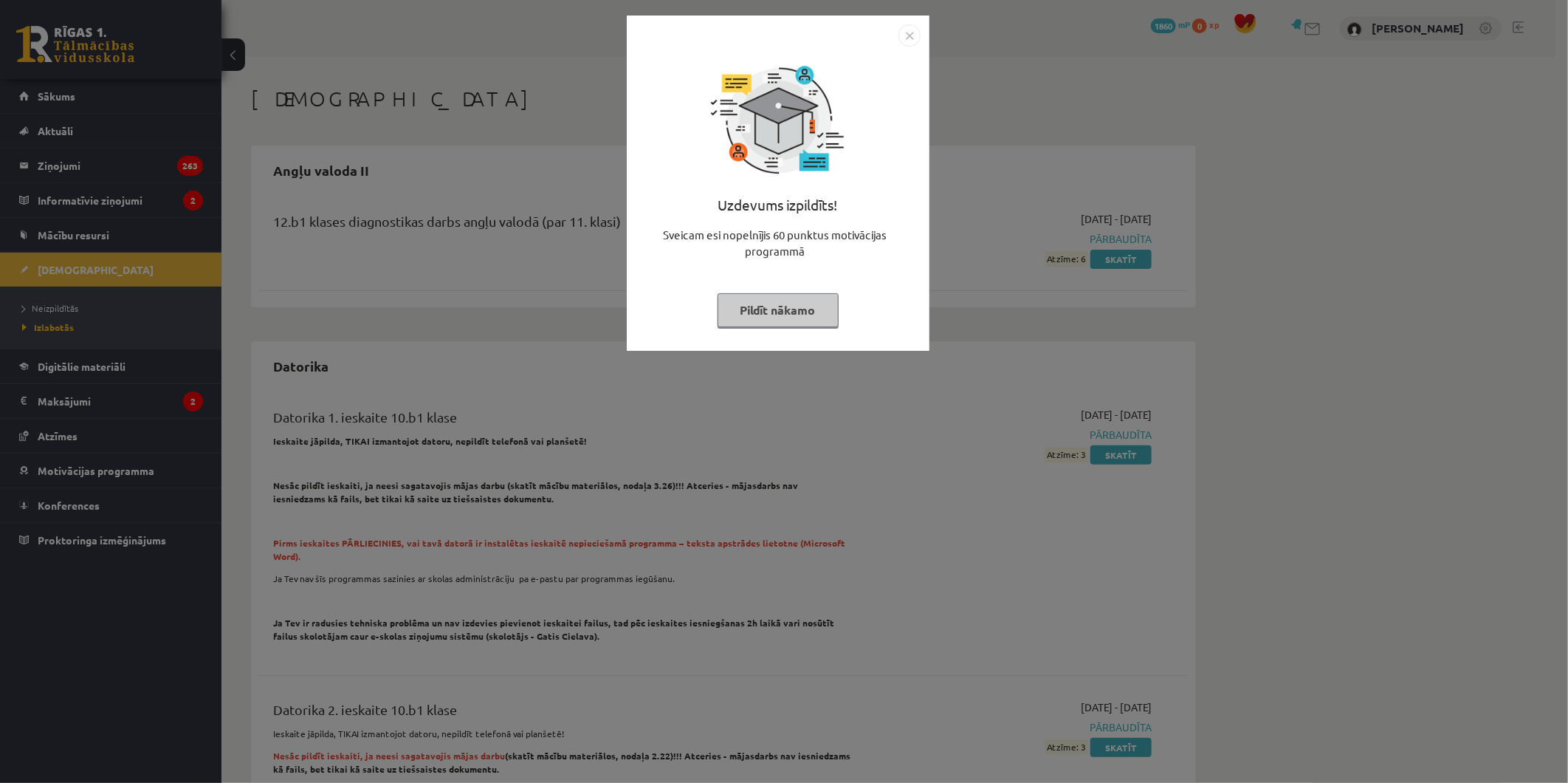
click at [787, 290] on div "Uzdevums izpildīts! Sveicam esi nopelnījis 60 punktus motivācijas programmā Pil…" at bounding box center [778, 194] width 285 height 296
click at [786, 297] on button "Pildīt nākamo" at bounding box center [778, 310] width 121 height 34
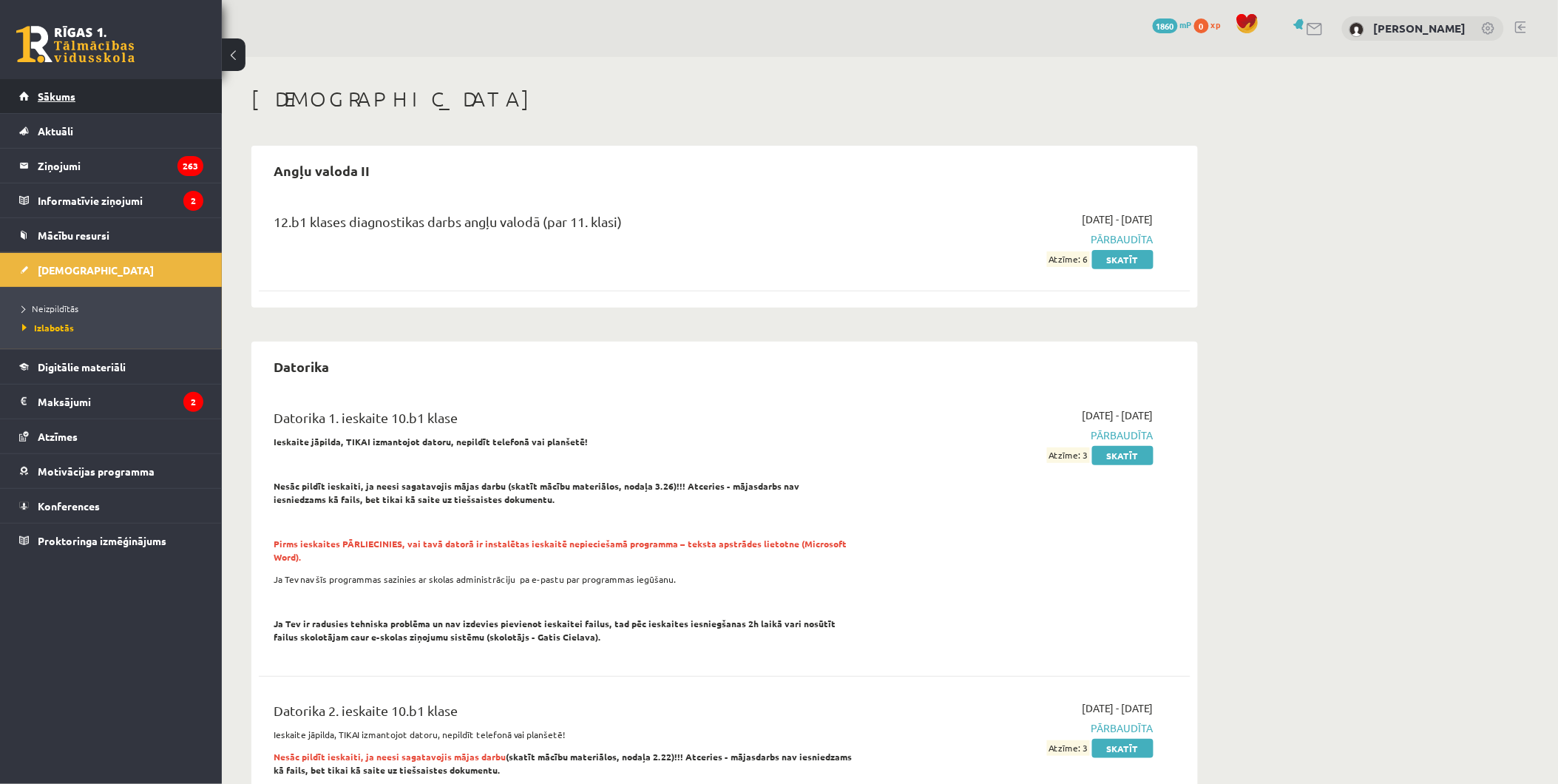
click at [98, 95] on link "Sākums" at bounding box center [110, 96] width 184 height 34
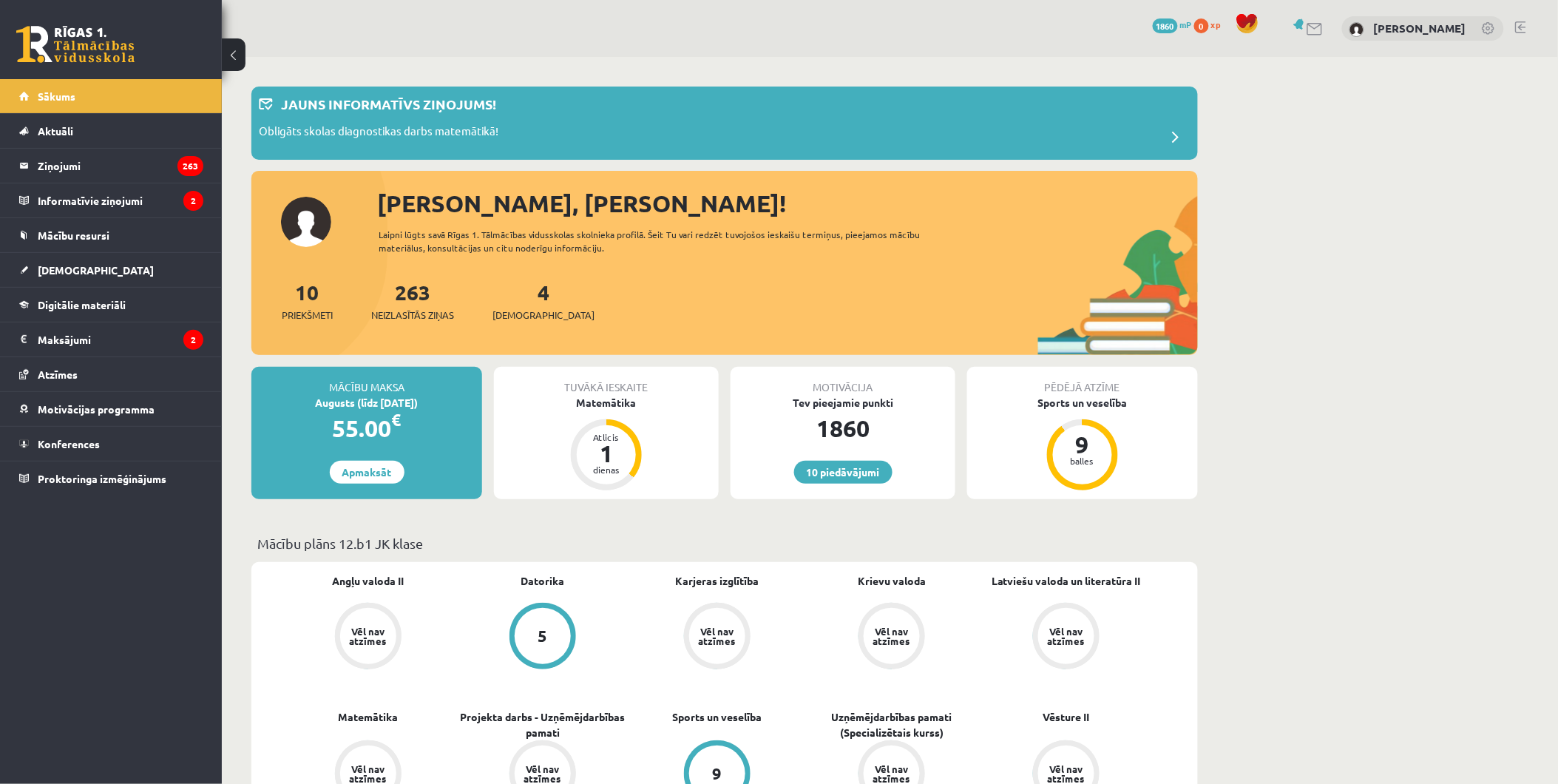
click at [610, 413] on div "Tuvākā ieskaite Matemātika Atlicis 1 dienas" at bounding box center [606, 433] width 225 height 133
click at [609, 398] on div "Matemātika" at bounding box center [606, 402] width 225 height 15
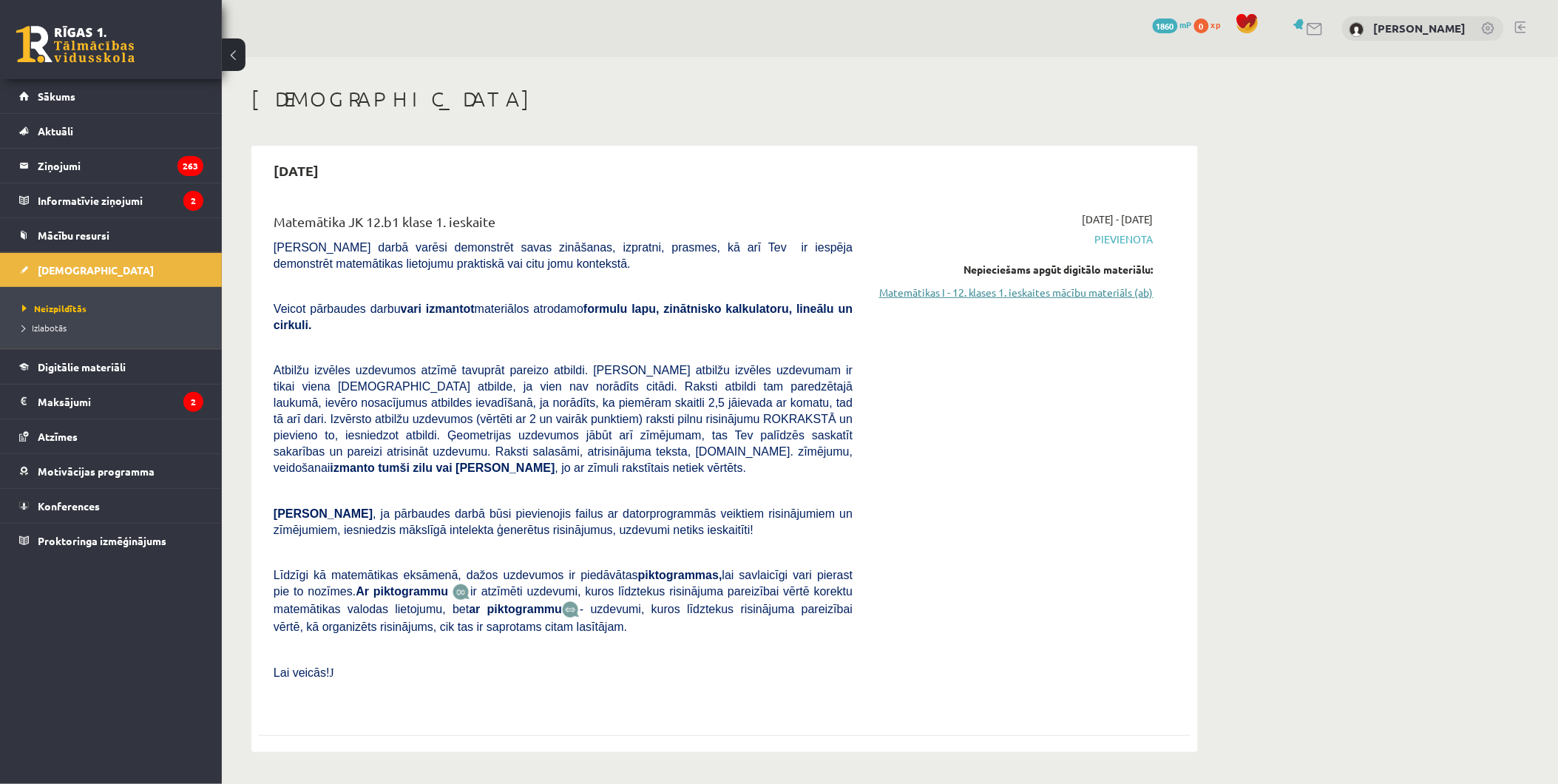
click at [1026, 297] on link "Matemātikas I - 12. klases 1. ieskaites mācību materiāls (ab)" at bounding box center [1014, 293] width 279 height 15
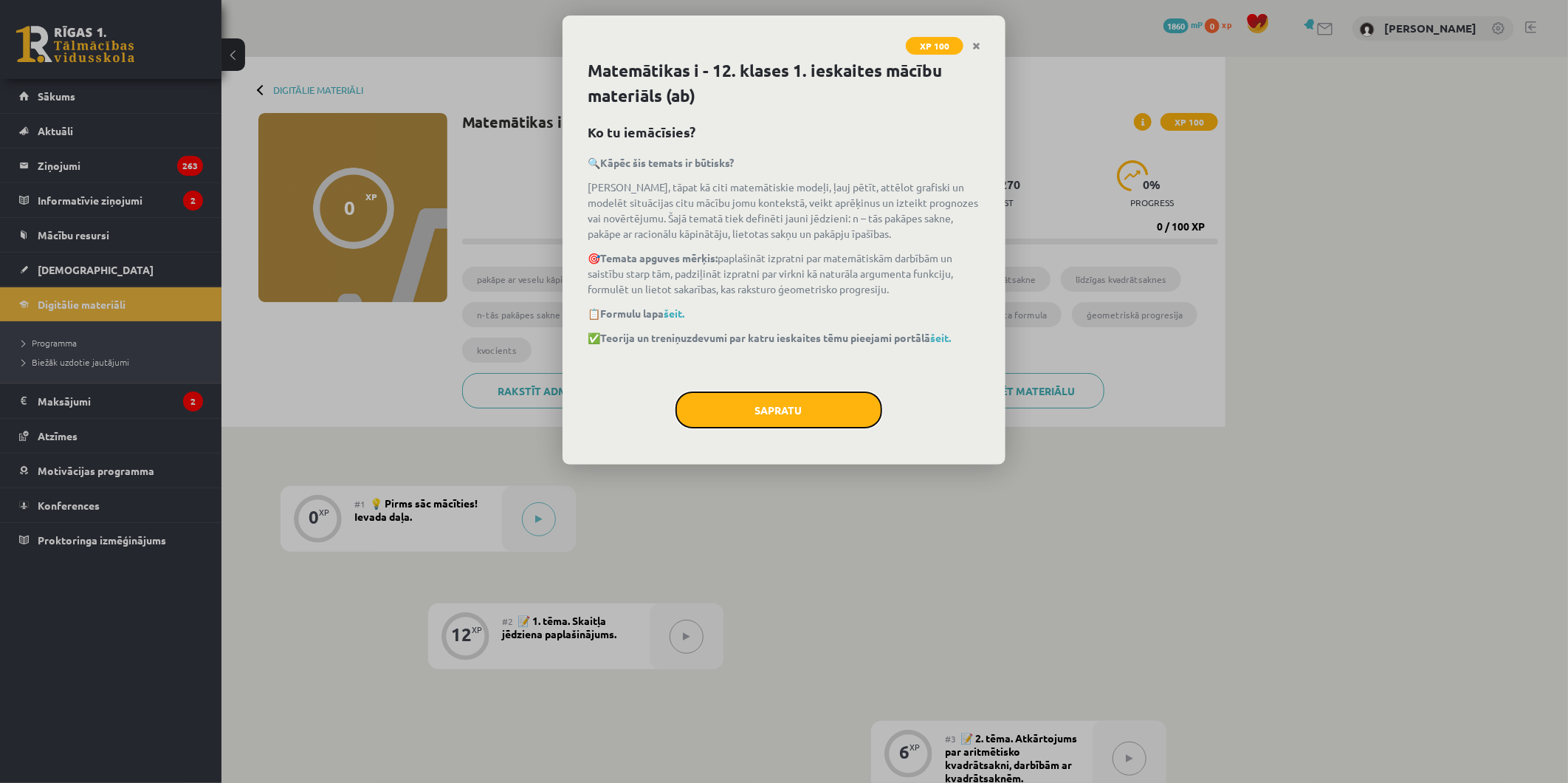
click at [784, 397] on button "Sapratu" at bounding box center [779, 409] width 207 height 37
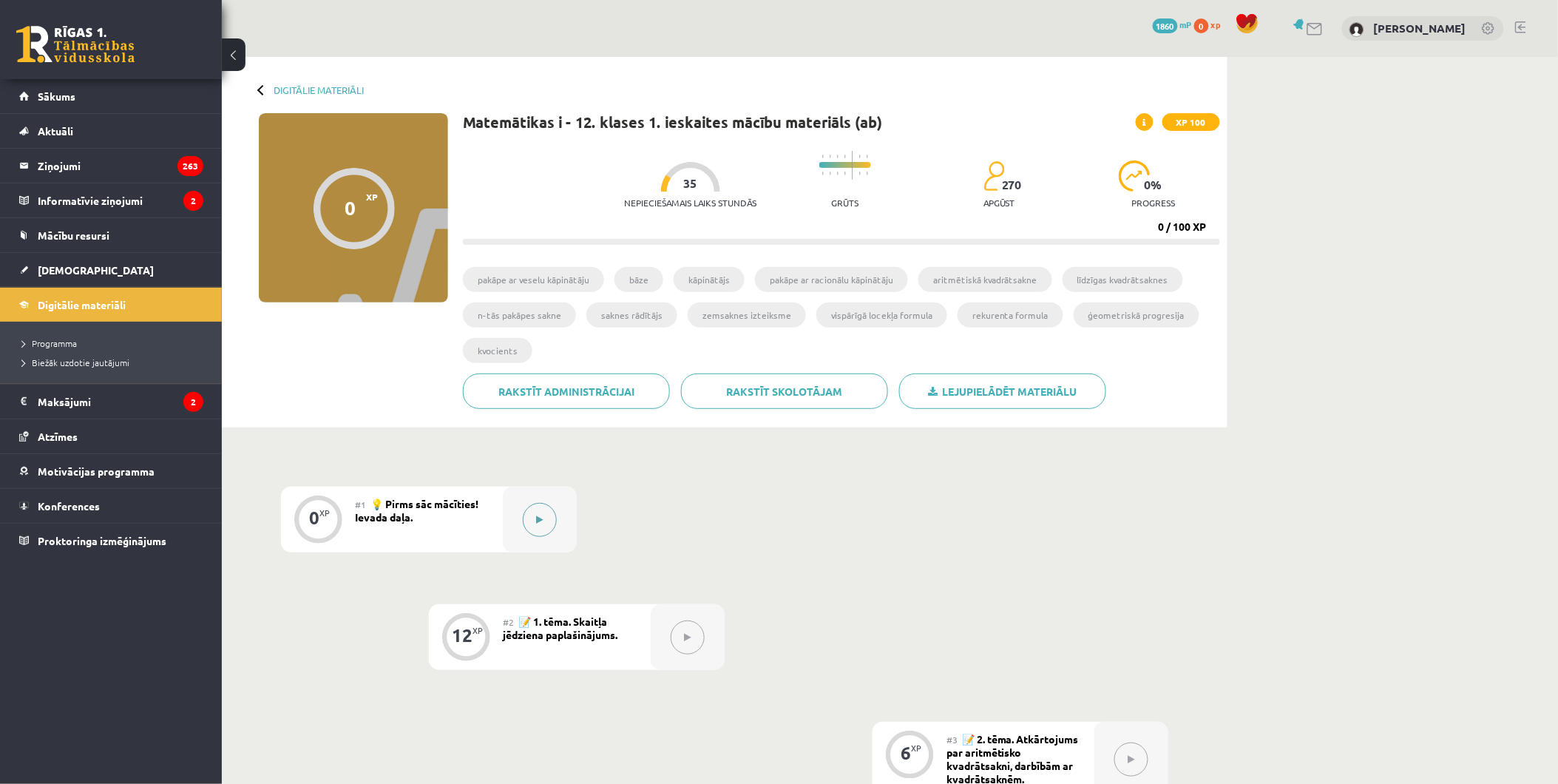
click at [529, 516] on button at bounding box center [540, 520] width 34 height 34
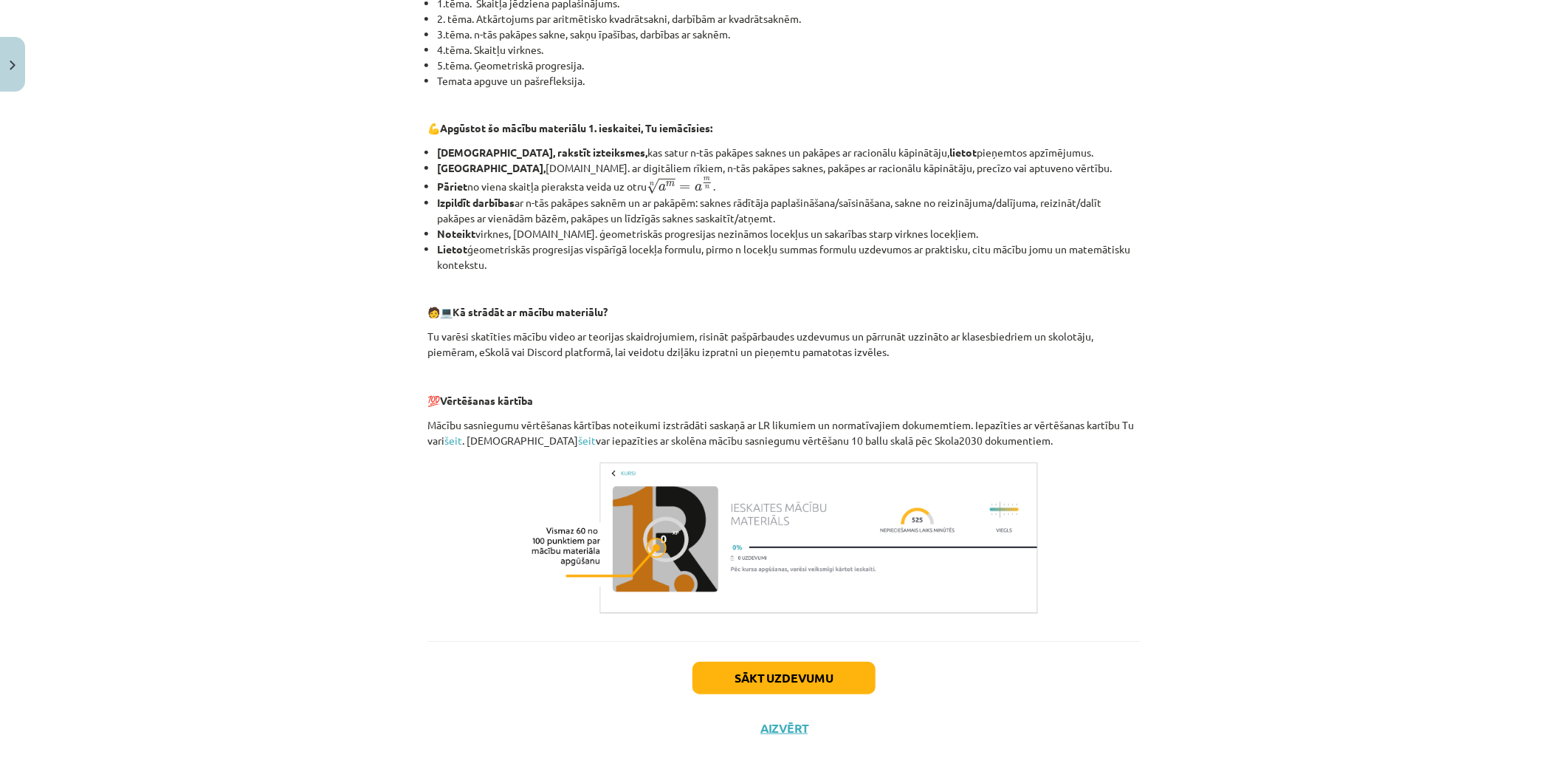
scroll to position [404, 0]
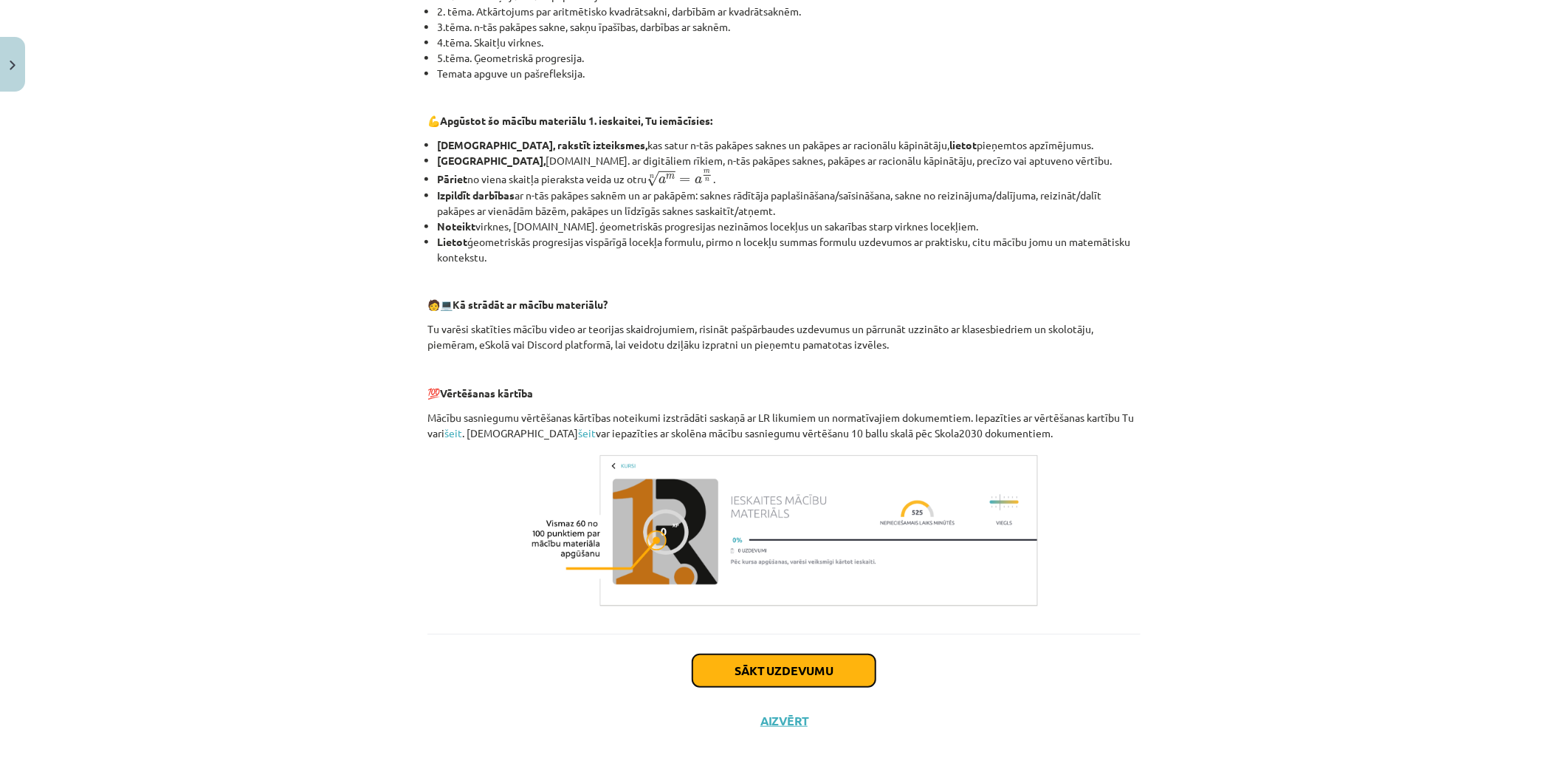
click at [836, 661] on button "Sākt uzdevumu" at bounding box center [784, 670] width 183 height 32
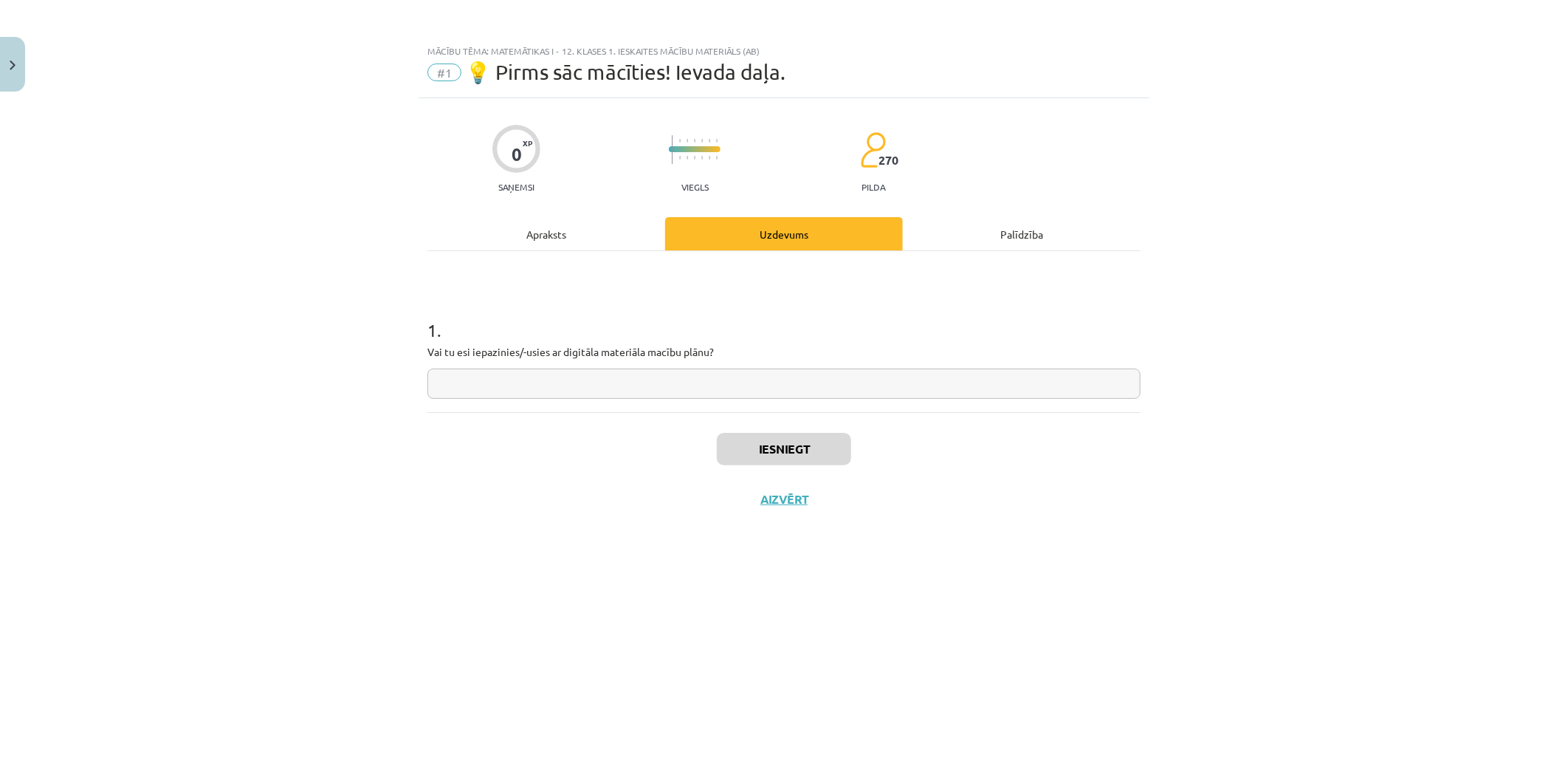
scroll to position [0, 0]
click at [698, 375] on input "text" at bounding box center [784, 383] width 714 height 30
type input "**"
click at [783, 466] on div "Iesniegt Aizvērt" at bounding box center [784, 463] width 714 height 103
click at [783, 460] on button "Iesniegt" at bounding box center [784, 449] width 134 height 32
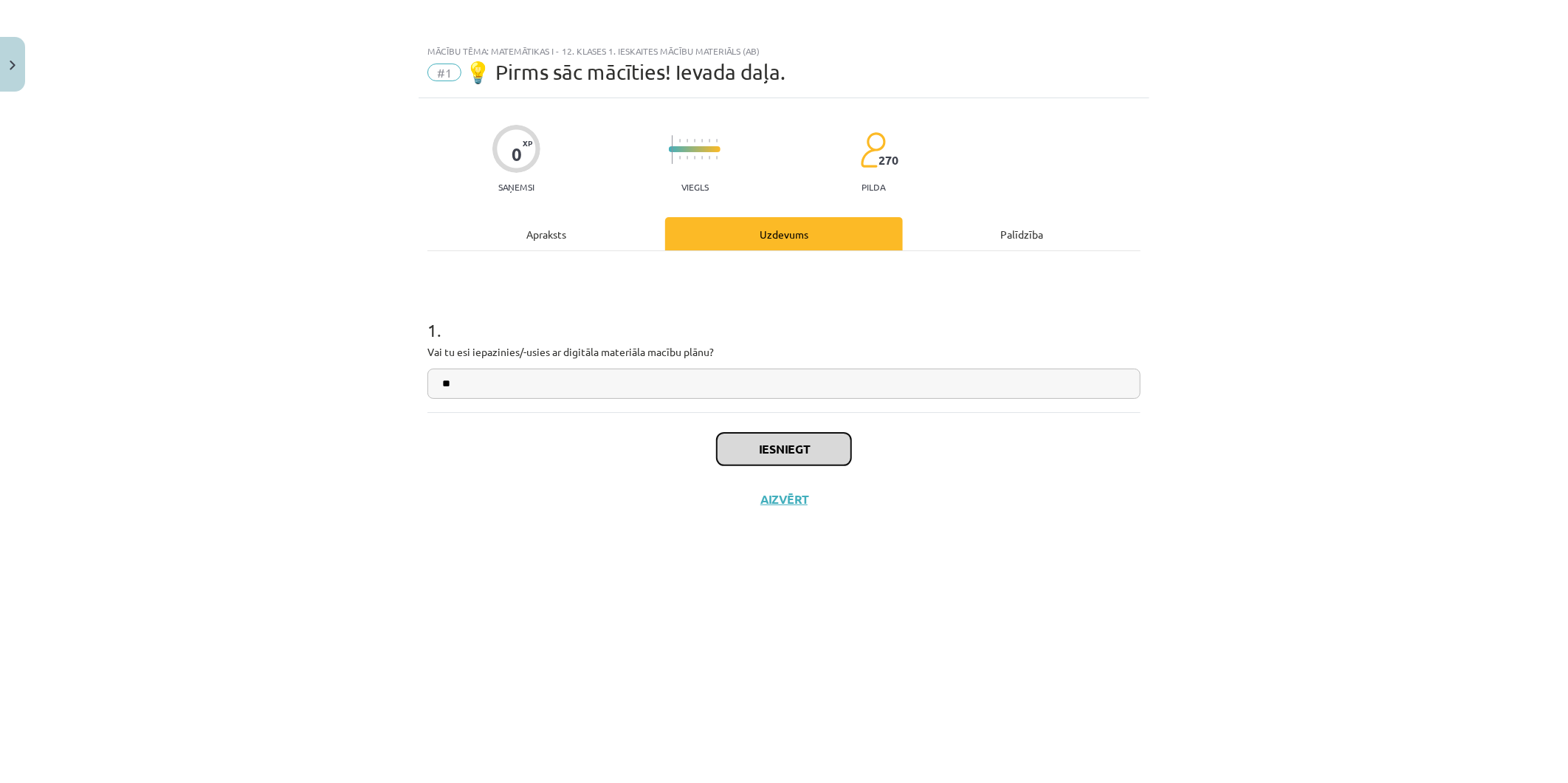
click at [783, 462] on button "Iesniegt" at bounding box center [784, 449] width 134 height 32
click at [775, 453] on button "Iesniegt" at bounding box center [784, 449] width 134 height 32
click at [772, 504] on button "Nākamā nodarbība" at bounding box center [784, 509] width 144 height 34
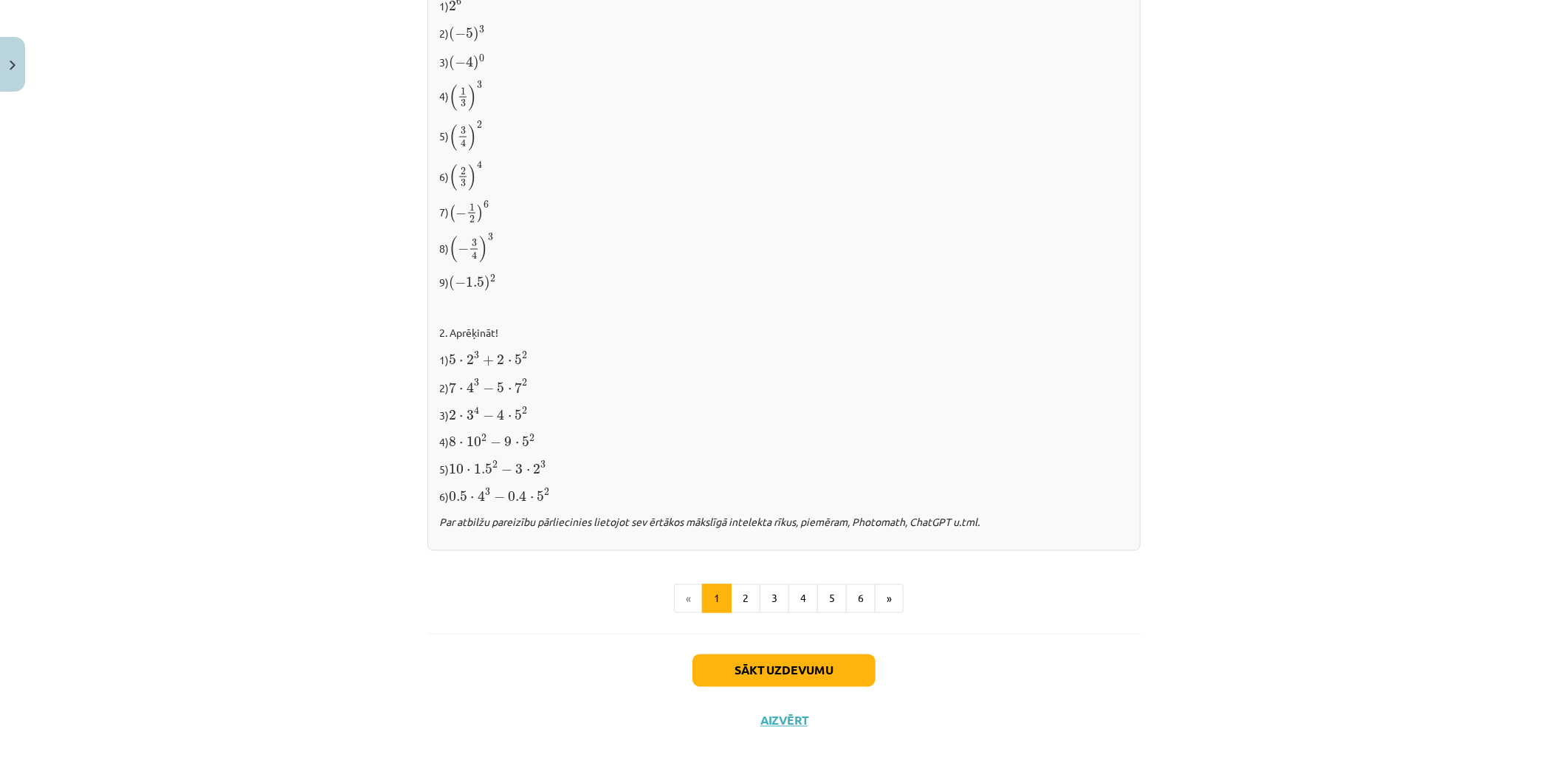
scroll to position [1323, 0]
click at [747, 670] on button "Sākt uzdevumu" at bounding box center [784, 670] width 183 height 32
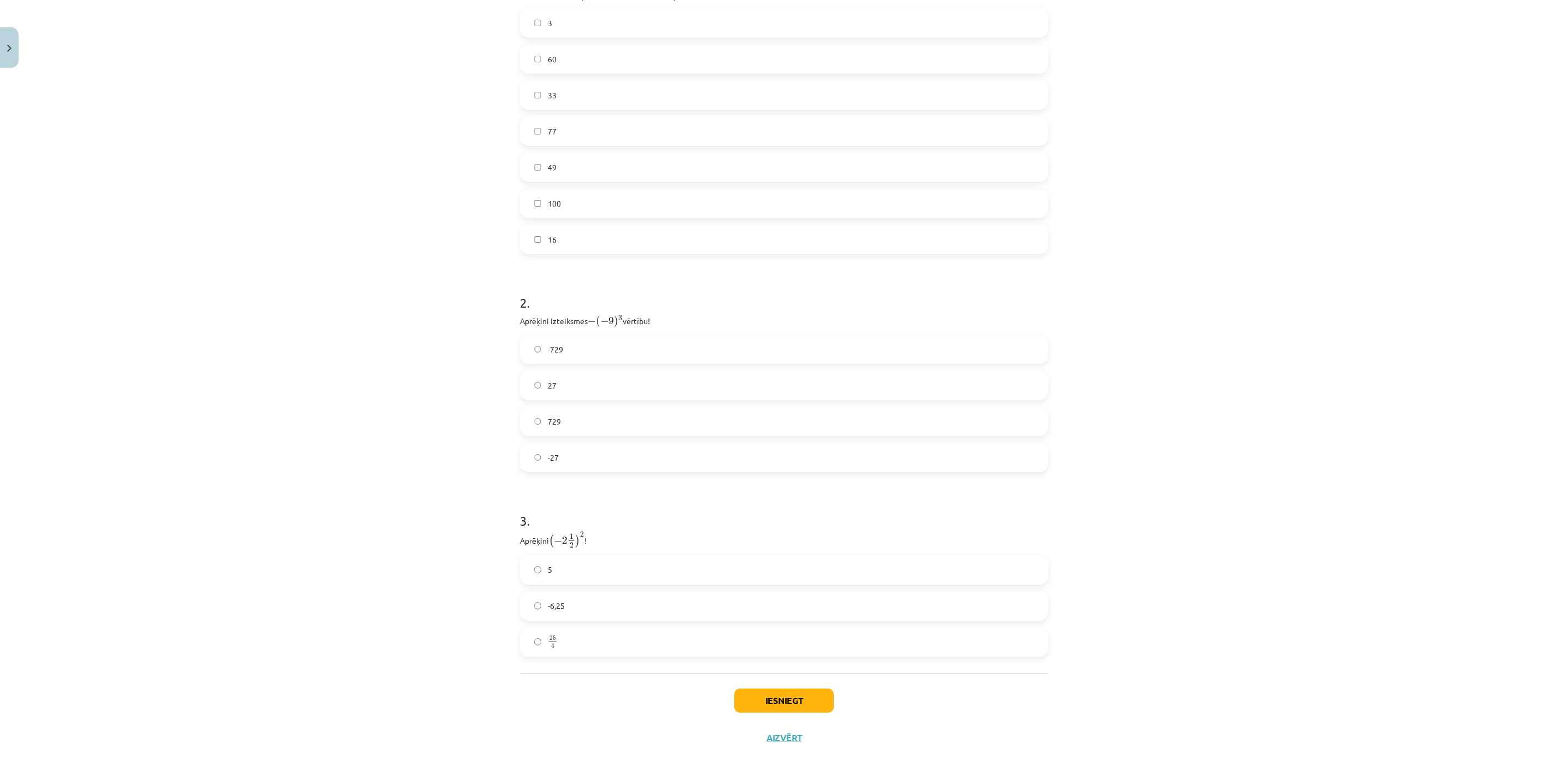
scroll to position [183, 0]
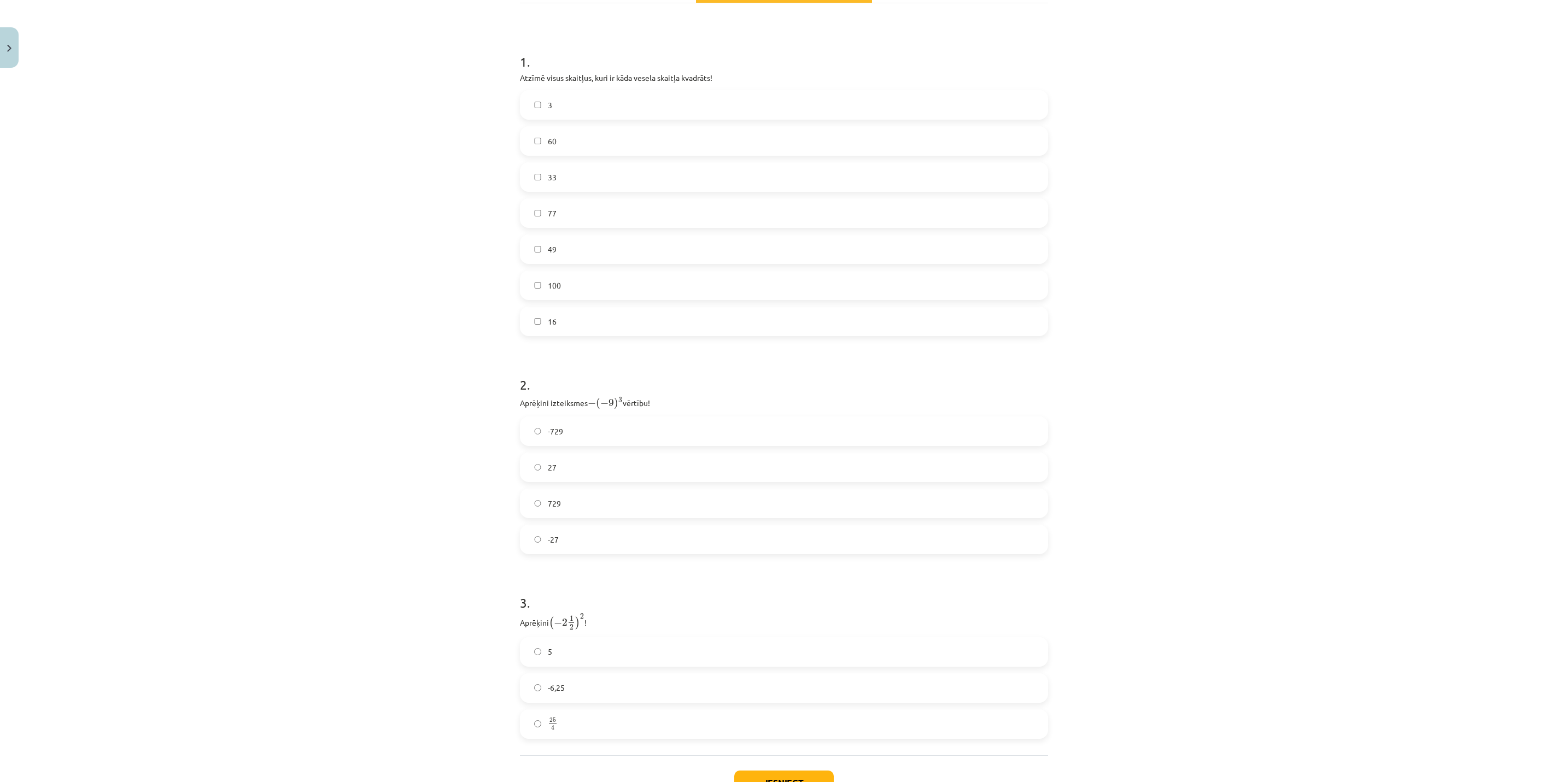
click at [560, 251] on label "49" at bounding box center [783, 249] width 526 height 27
click at [566, 291] on label "100" at bounding box center [783, 285] width 526 height 27
click at [561, 320] on label "16" at bounding box center [783, 321] width 526 height 27
click at [595, 506] on label "729" at bounding box center [783, 503] width 526 height 27
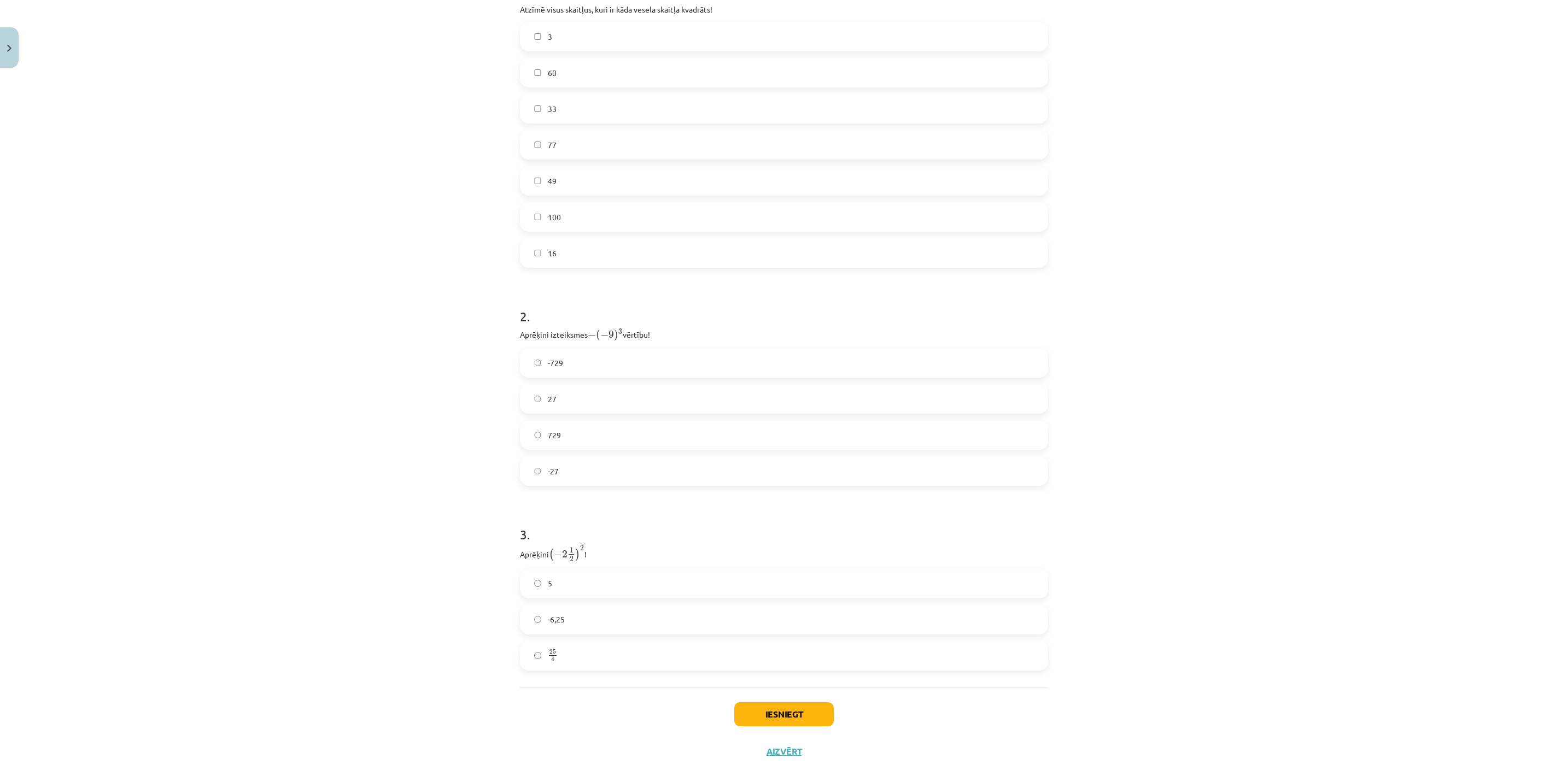
scroll to position [264, 0]
click at [556, 579] on label "25 4 25 4" at bounding box center [783, 642] width 526 height 27
click at [554, 537] on span "−" at bounding box center [557, 541] width 8 height 8
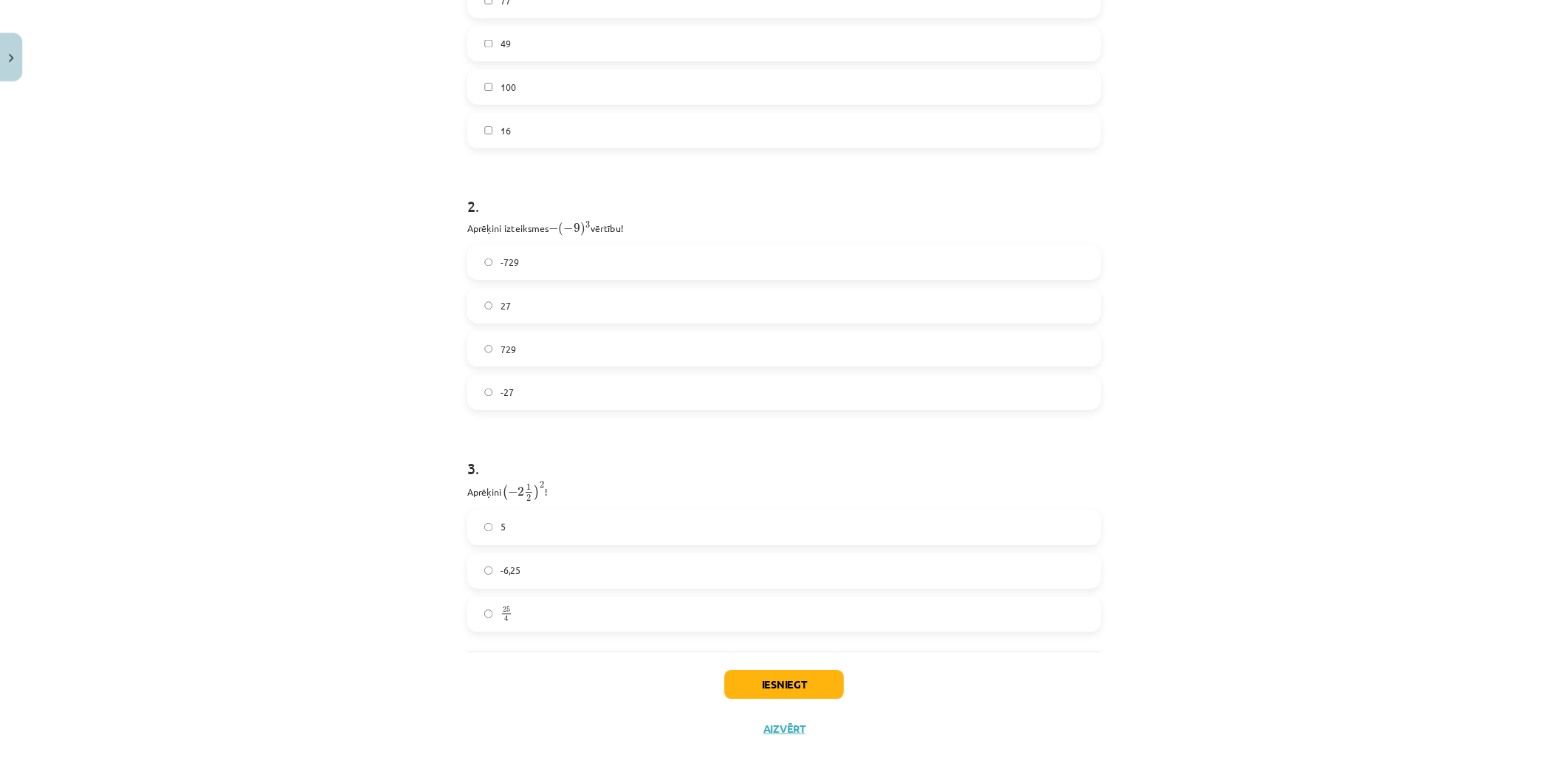
scroll to position [534, 0]
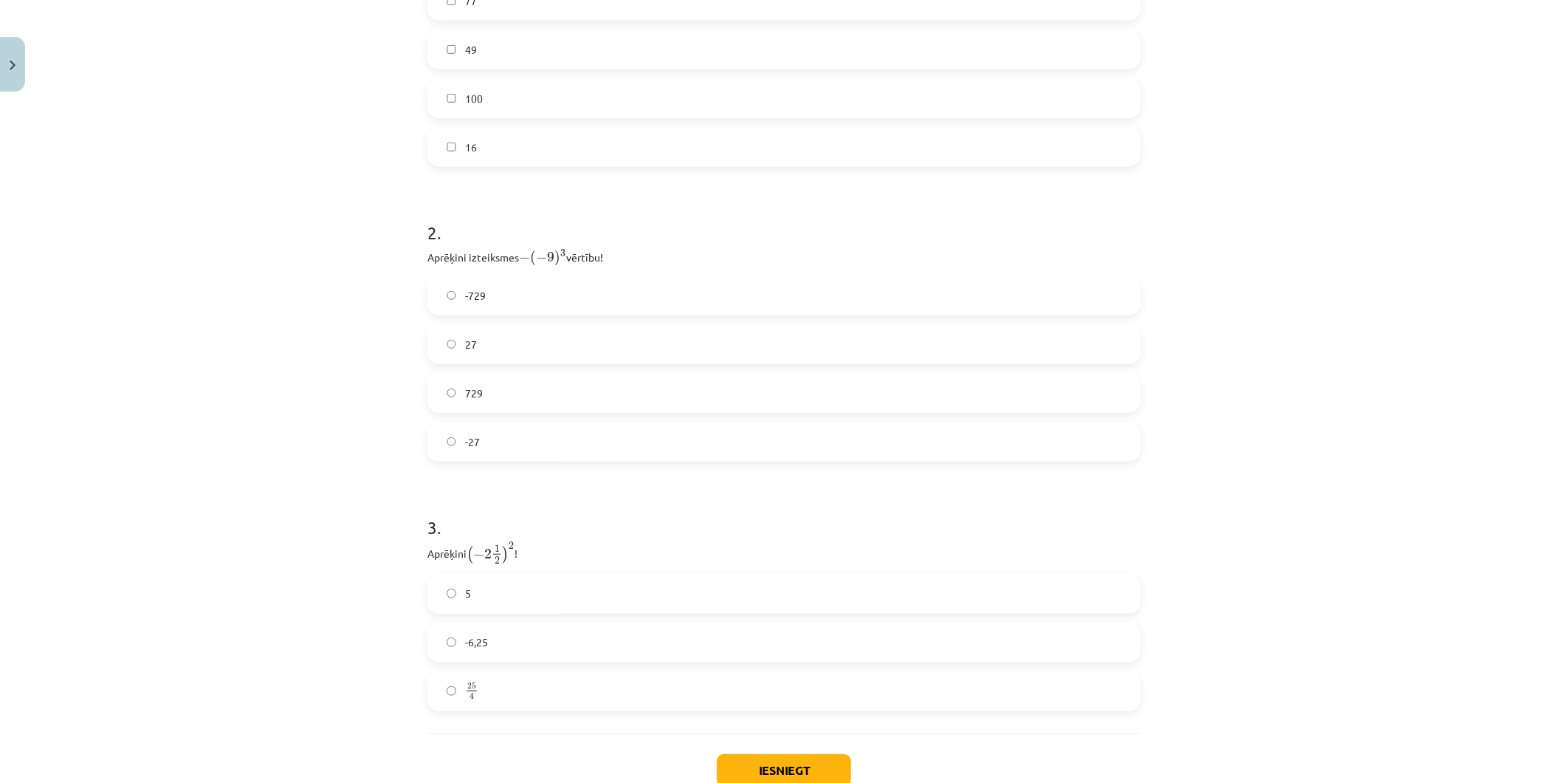
click at [454, 641] on label "-6,25" at bounding box center [784, 642] width 710 height 37
drag, startPoint x: 474, startPoint y: 547, endPoint x: 485, endPoint y: 550, distance: 11.4
click at [485, 550] on span "( − 2 1 2 )" at bounding box center [487, 555] width 42 height 19
drag, startPoint x: 485, startPoint y: 550, endPoint x: 509, endPoint y: 552, distance: 24.1
click at [509, 552] on span "( − 2 1 2 ) 2" at bounding box center [490, 553] width 48 height 22
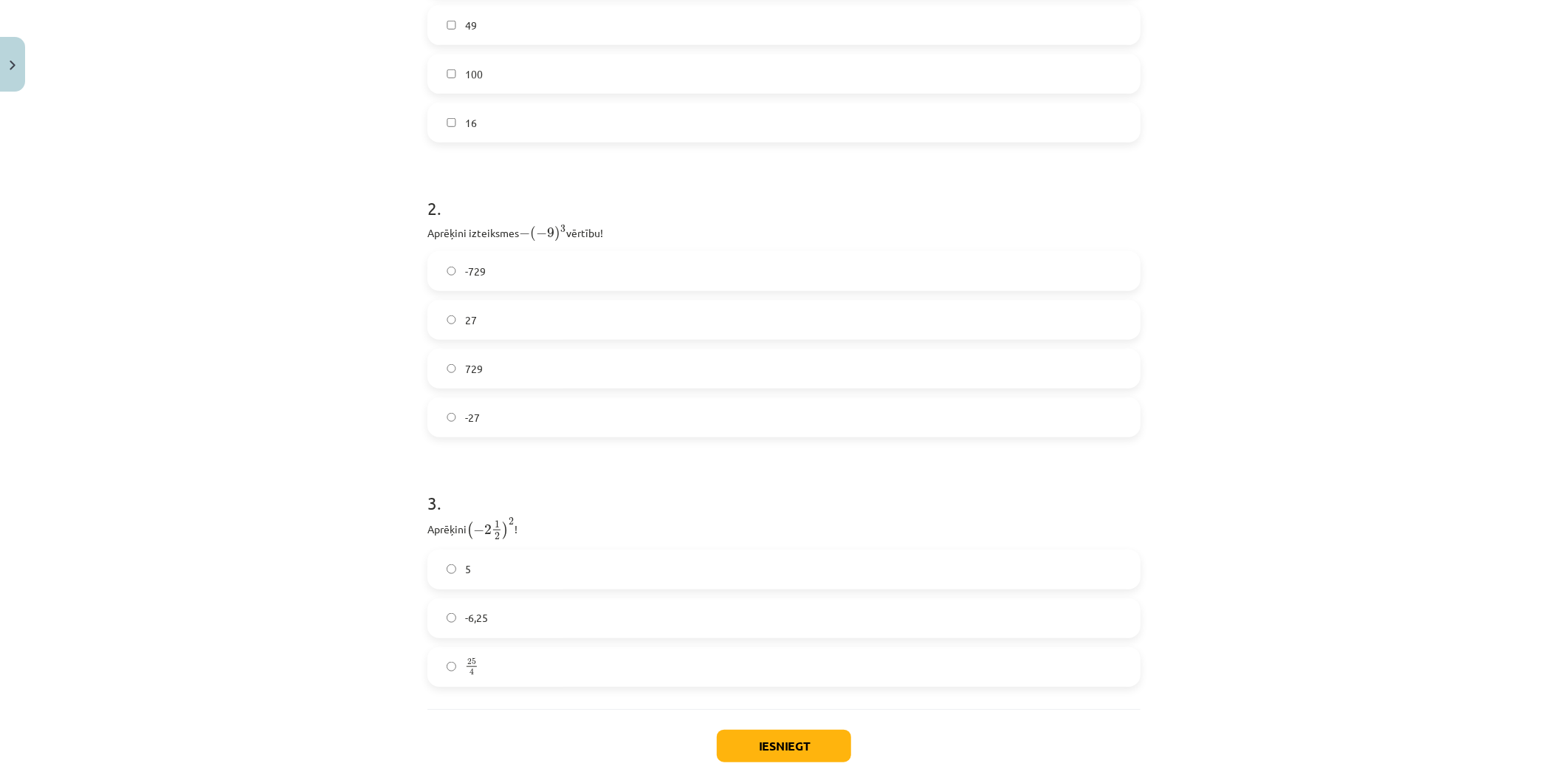
scroll to position [616, 0]
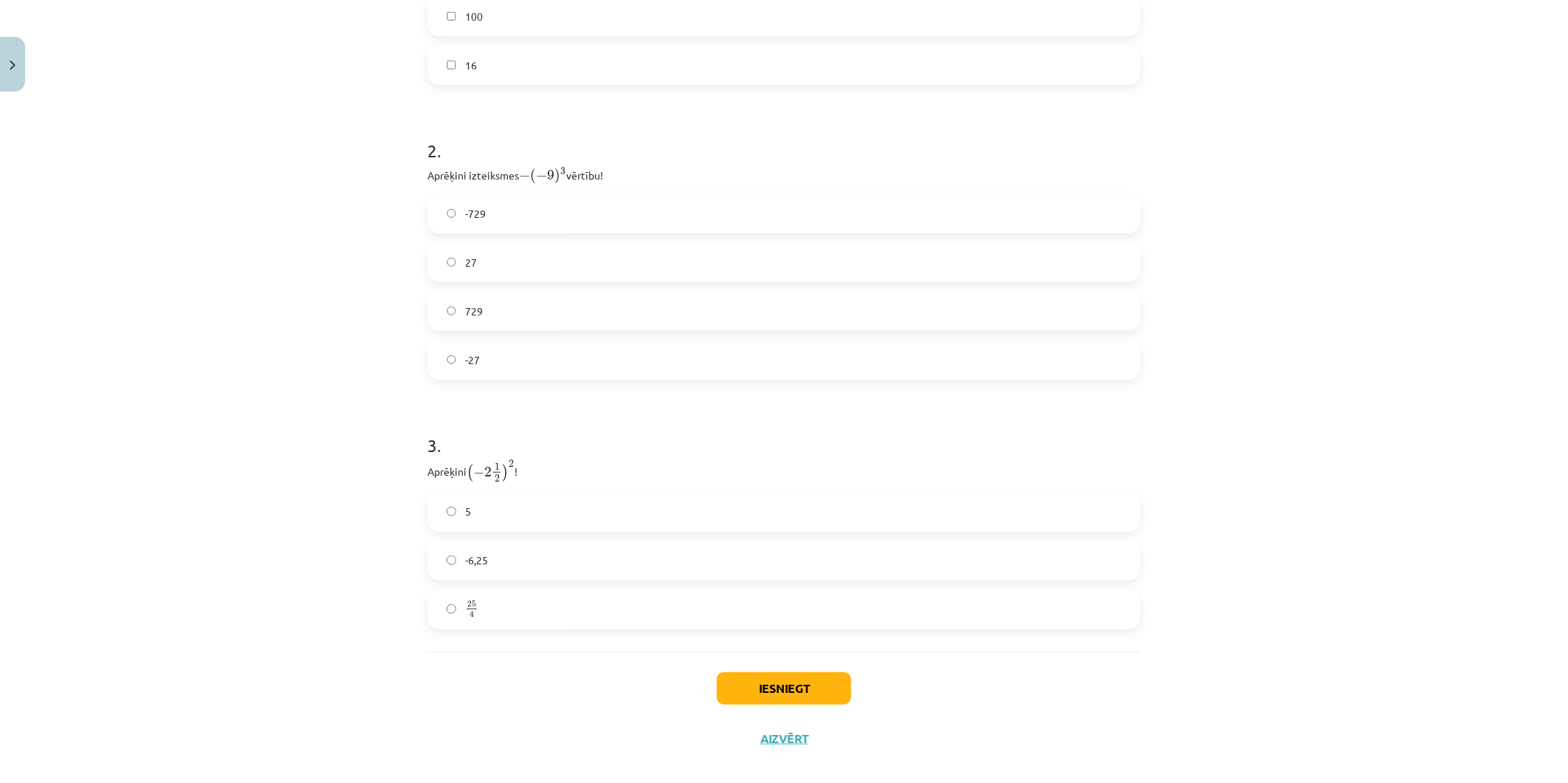
click at [469, 604] on span "25" at bounding box center [472, 603] width 9 height 7
click at [758, 683] on button "Iesniegt" at bounding box center [784, 688] width 134 height 32
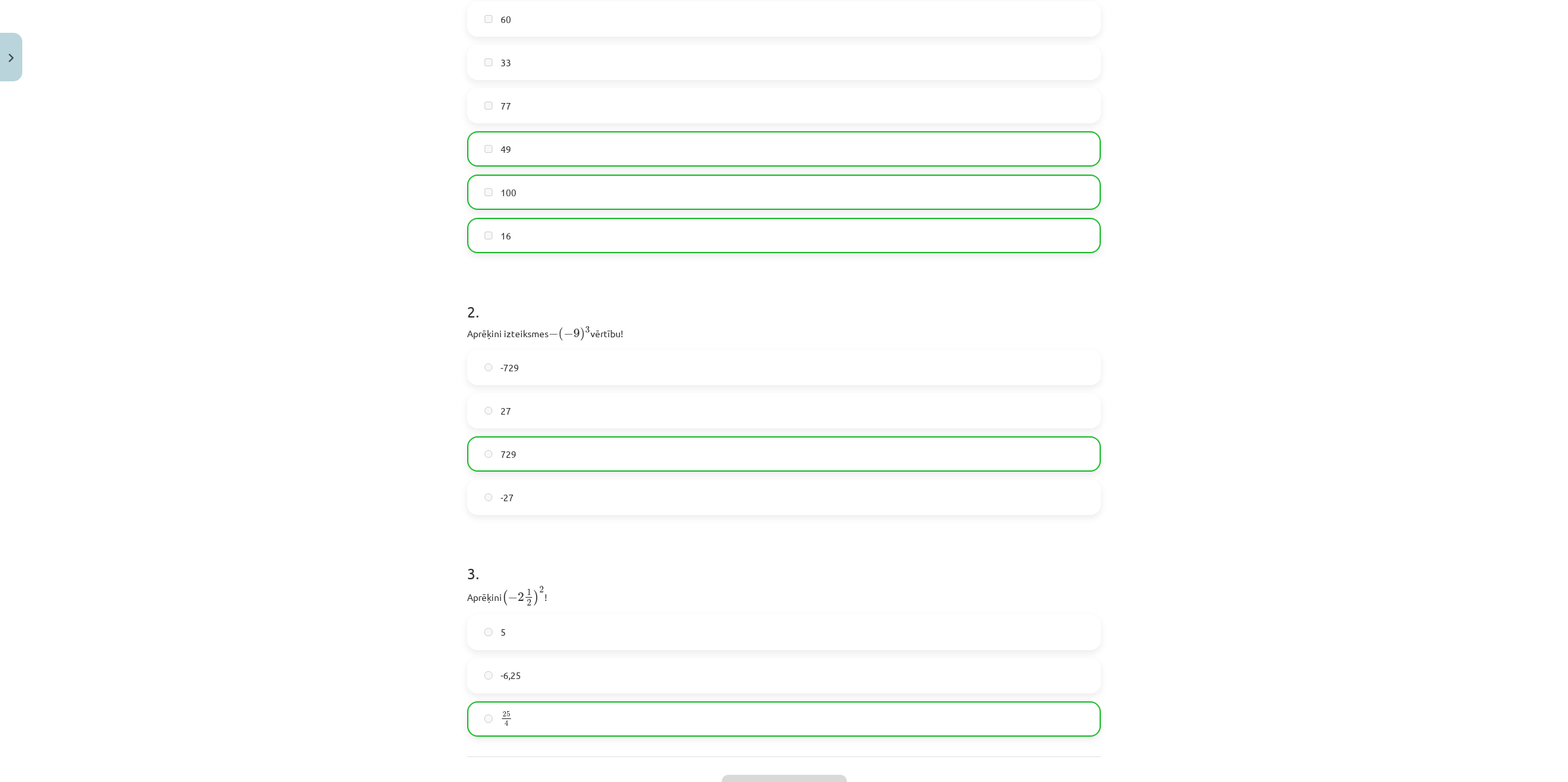
scroll to position [0, 0]
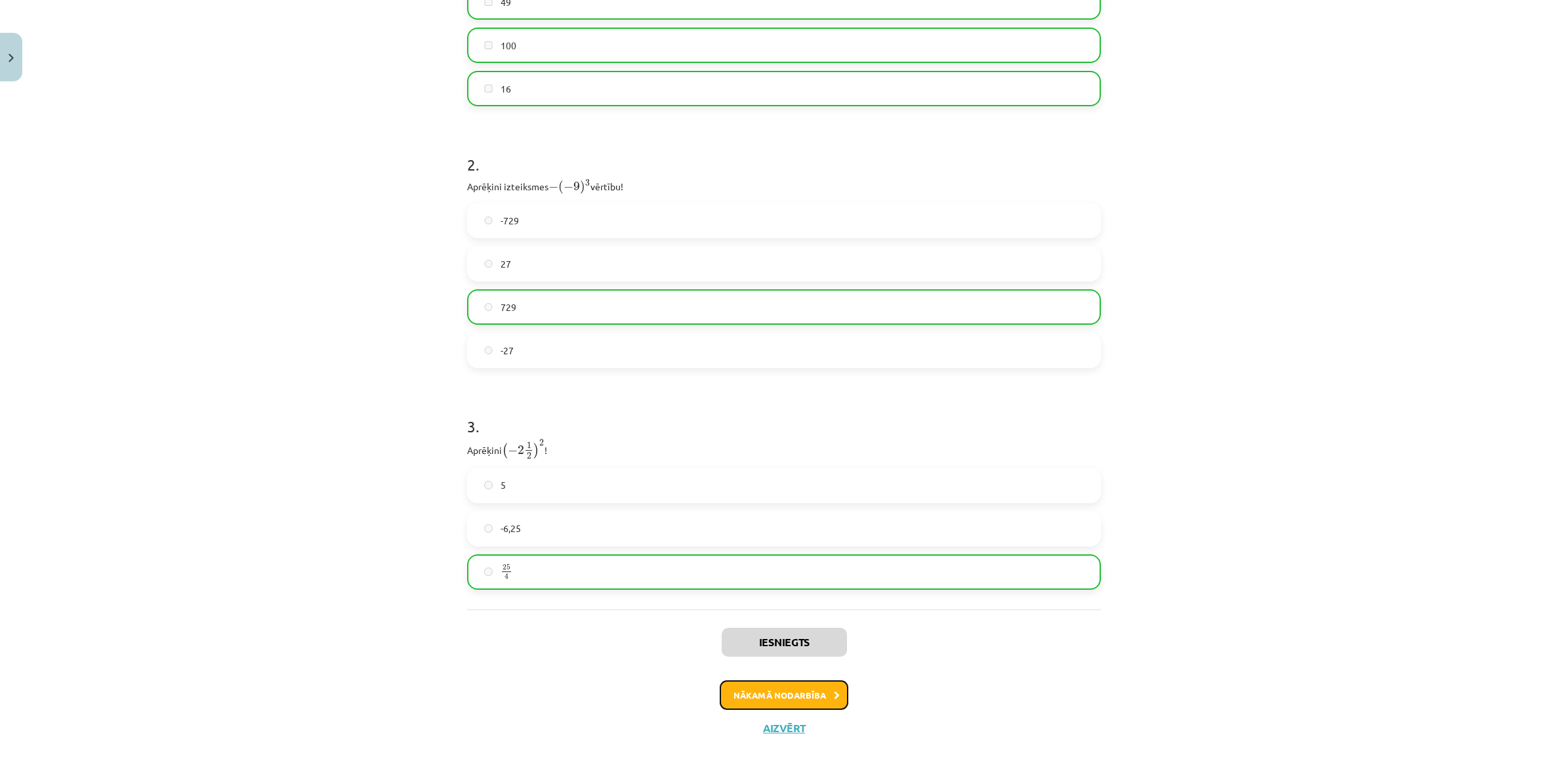
click at [784, 687] on button "Nākamā nodarbība" at bounding box center [784, 695] width 128 height 30
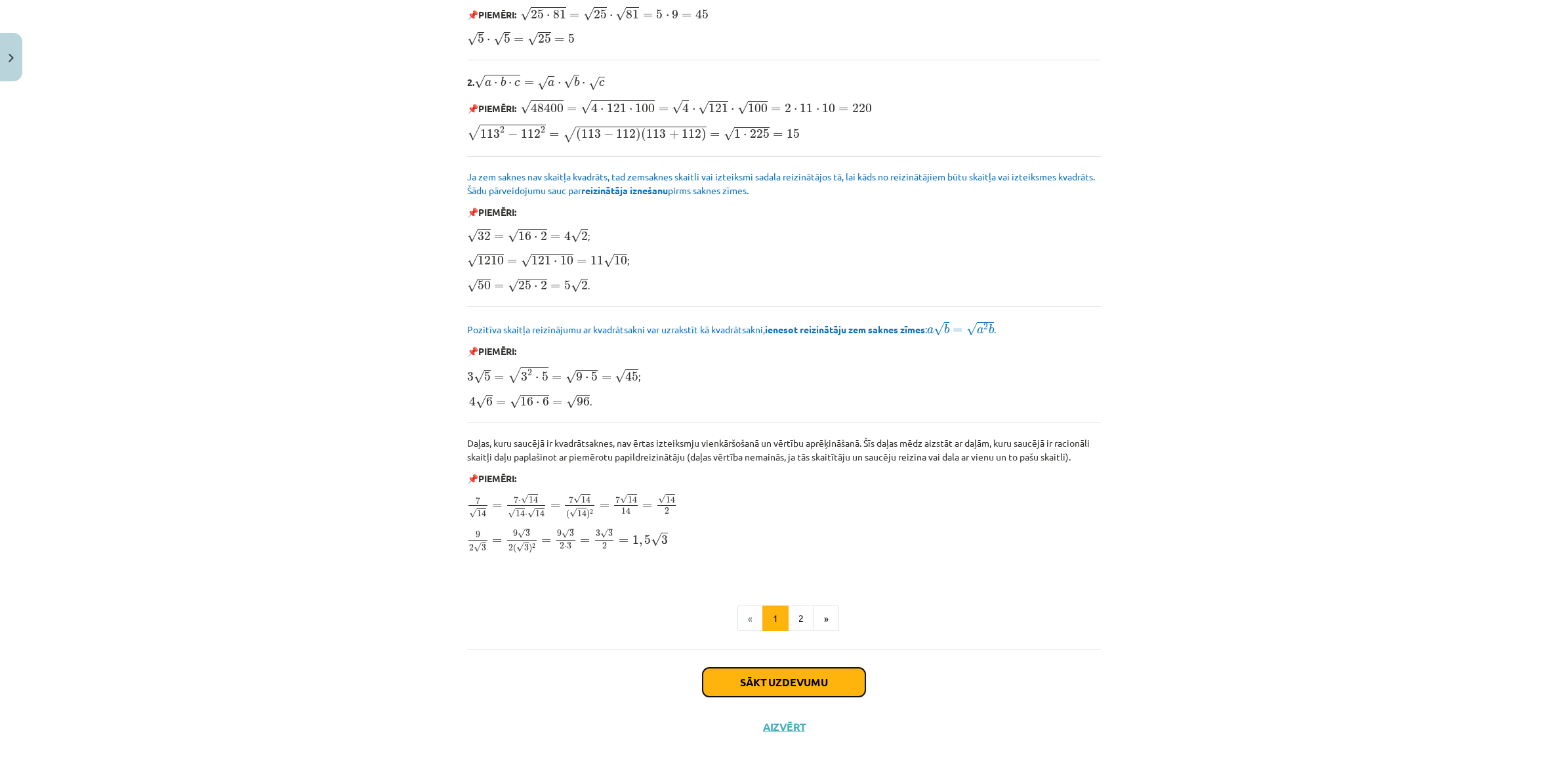
click at [792, 676] on button "Sākt uzdevumu" at bounding box center [784, 682] width 162 height 29
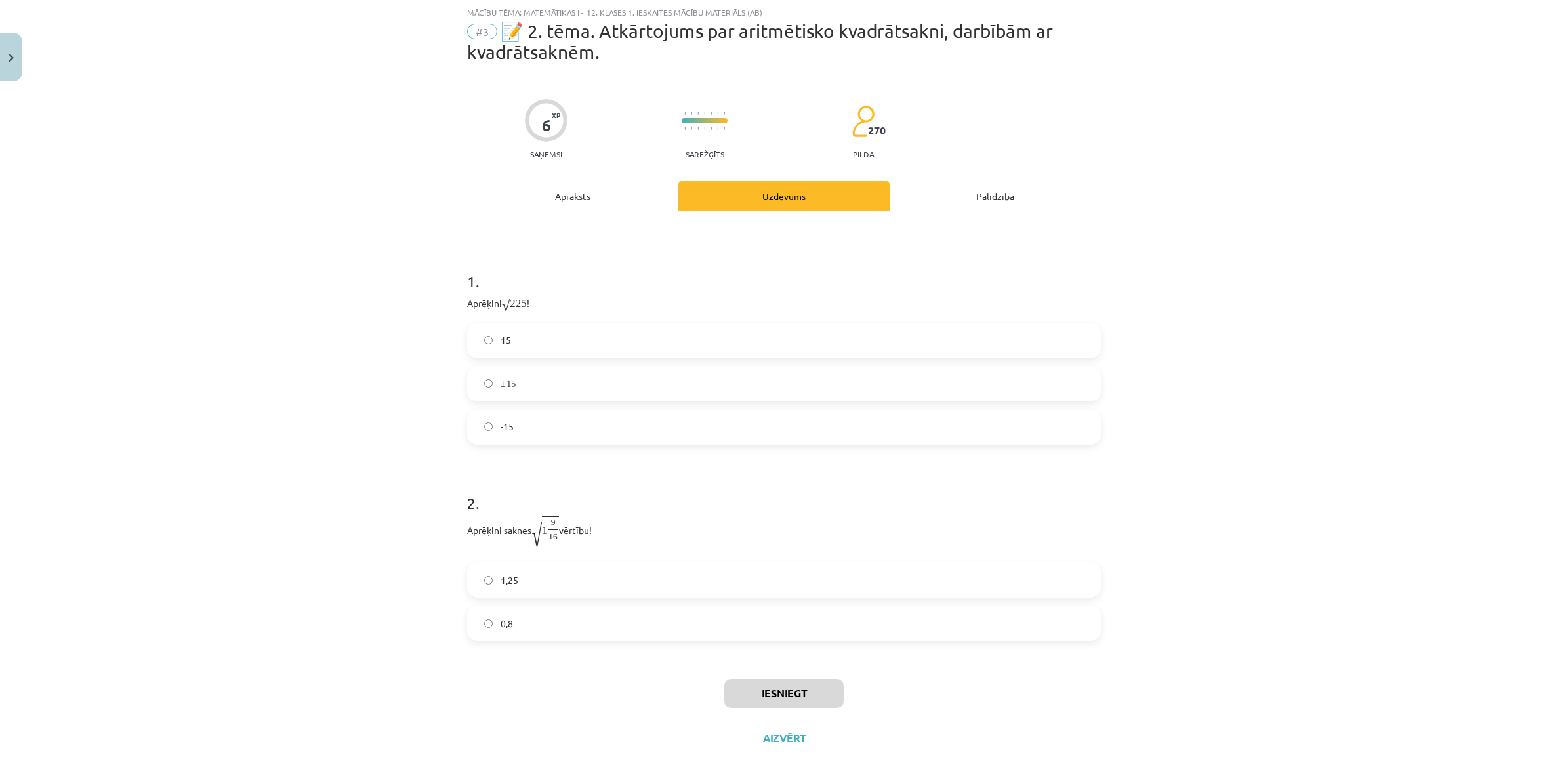
scroll to position [27, 0]
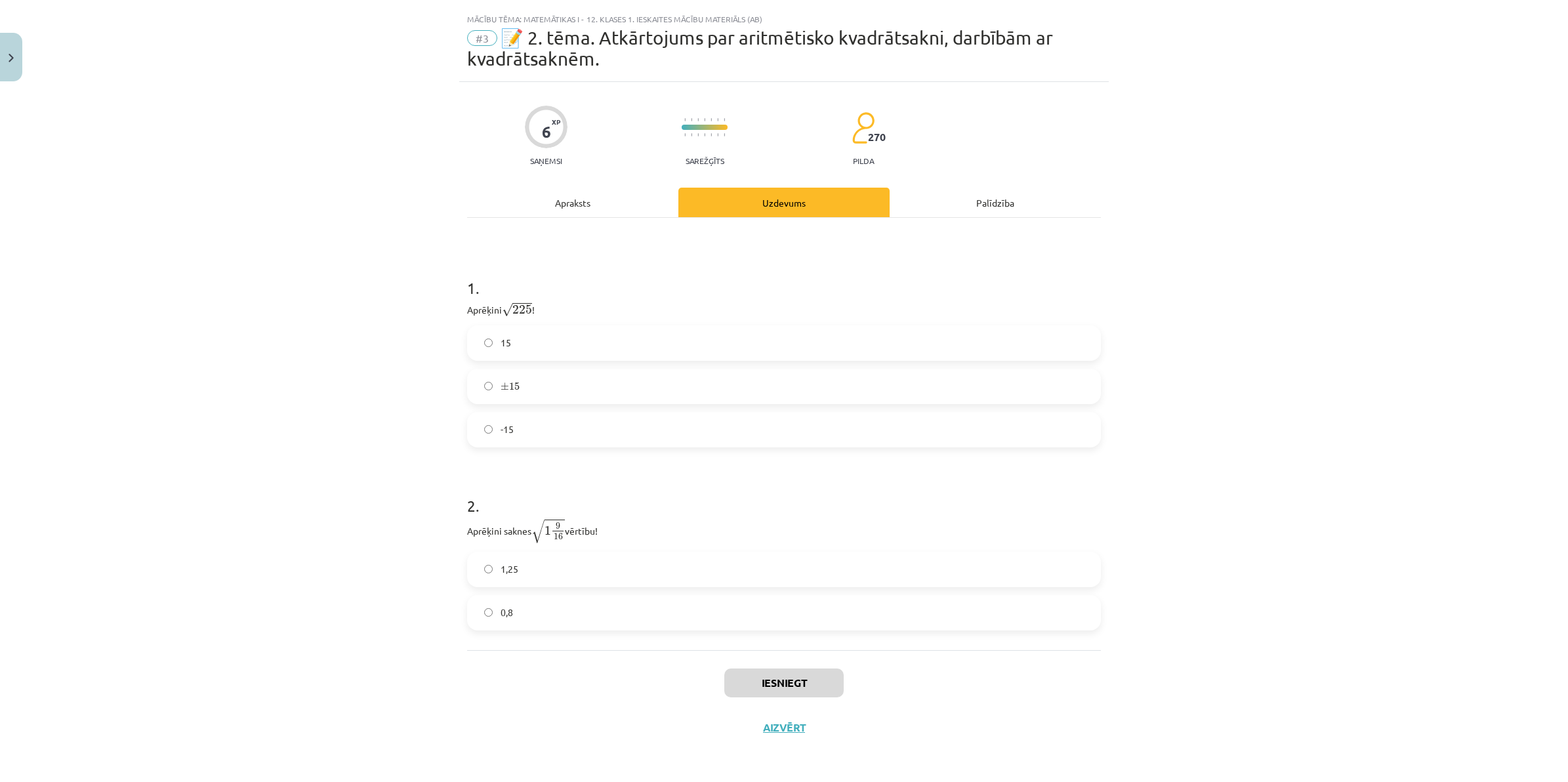
click at [525, 340] on label "15" at bounding box center [784, 342] width 631 height 33
click at [516, 574] on label "1,25" at bounding box center [784, 569] width 631 height 33
click at [801, 673] on button "Iesniegt" at bounding box center [784, 683] width 119 height 29
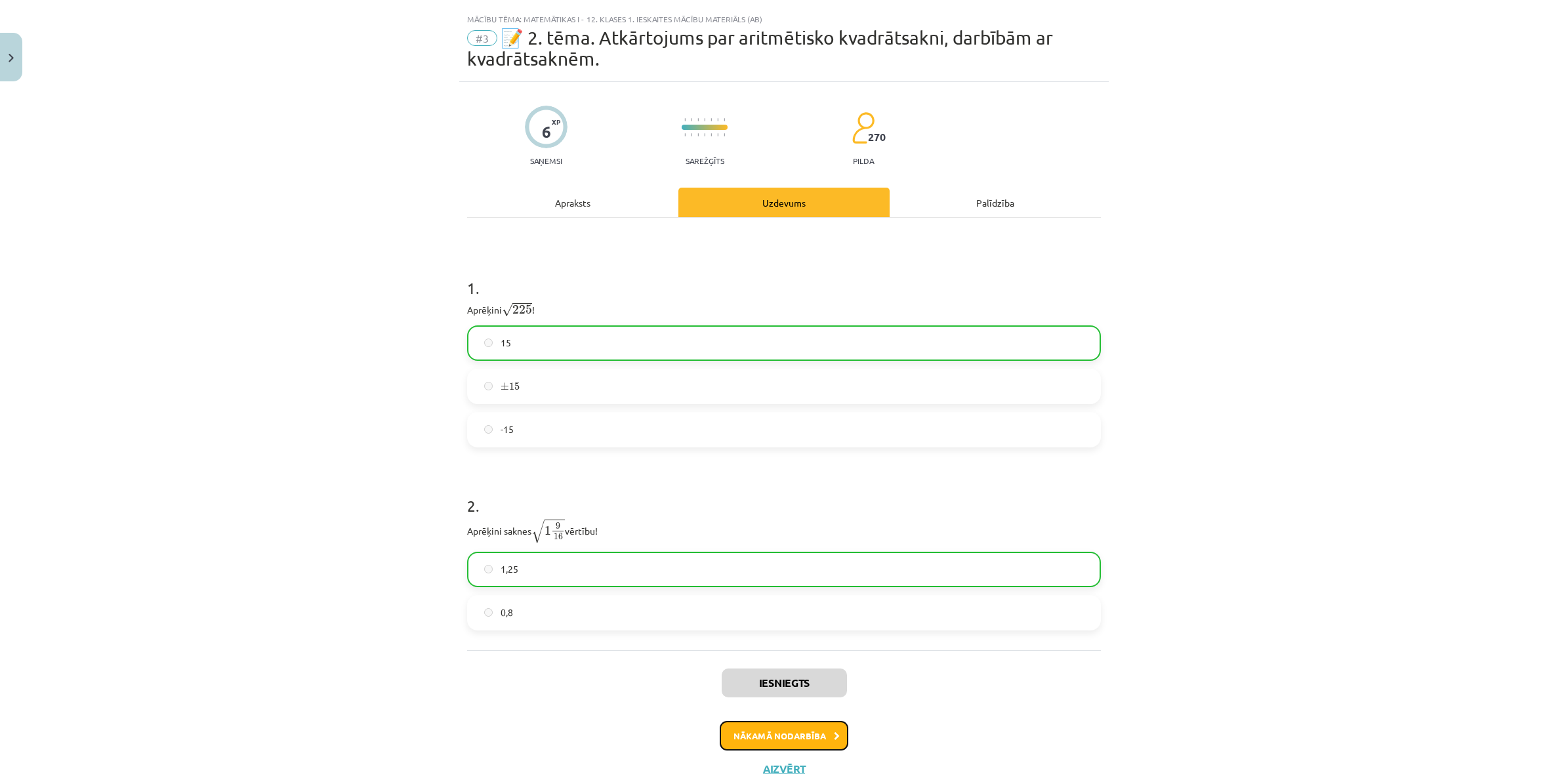
click at [774, 695] on button "Nākamā nodarbība" at bounding box center [784, 736] width 128 height 30
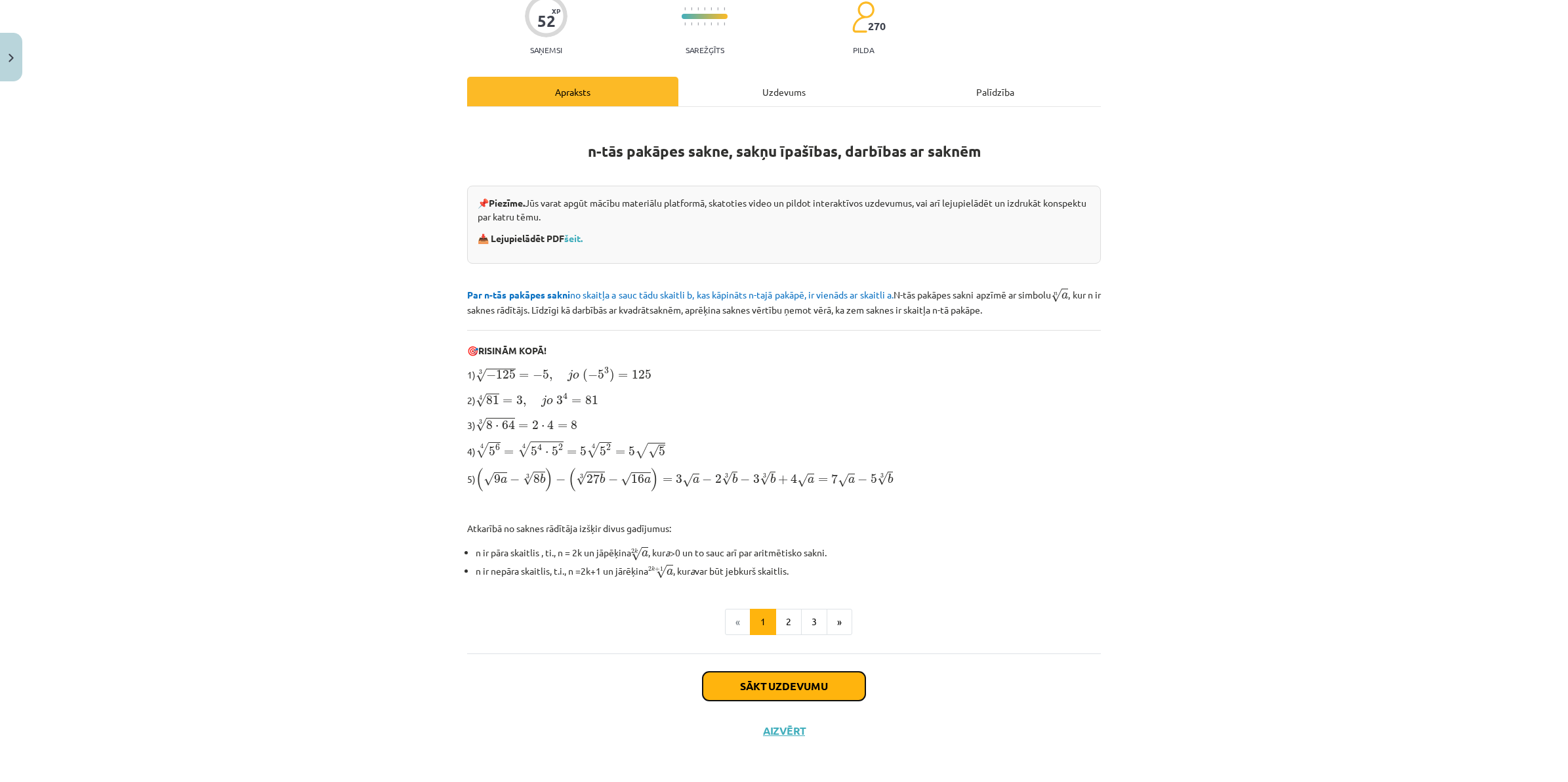
click at [766, 676] on button "Sākt uzdevumu" at bounding box center [784, 686] width 162 height 29
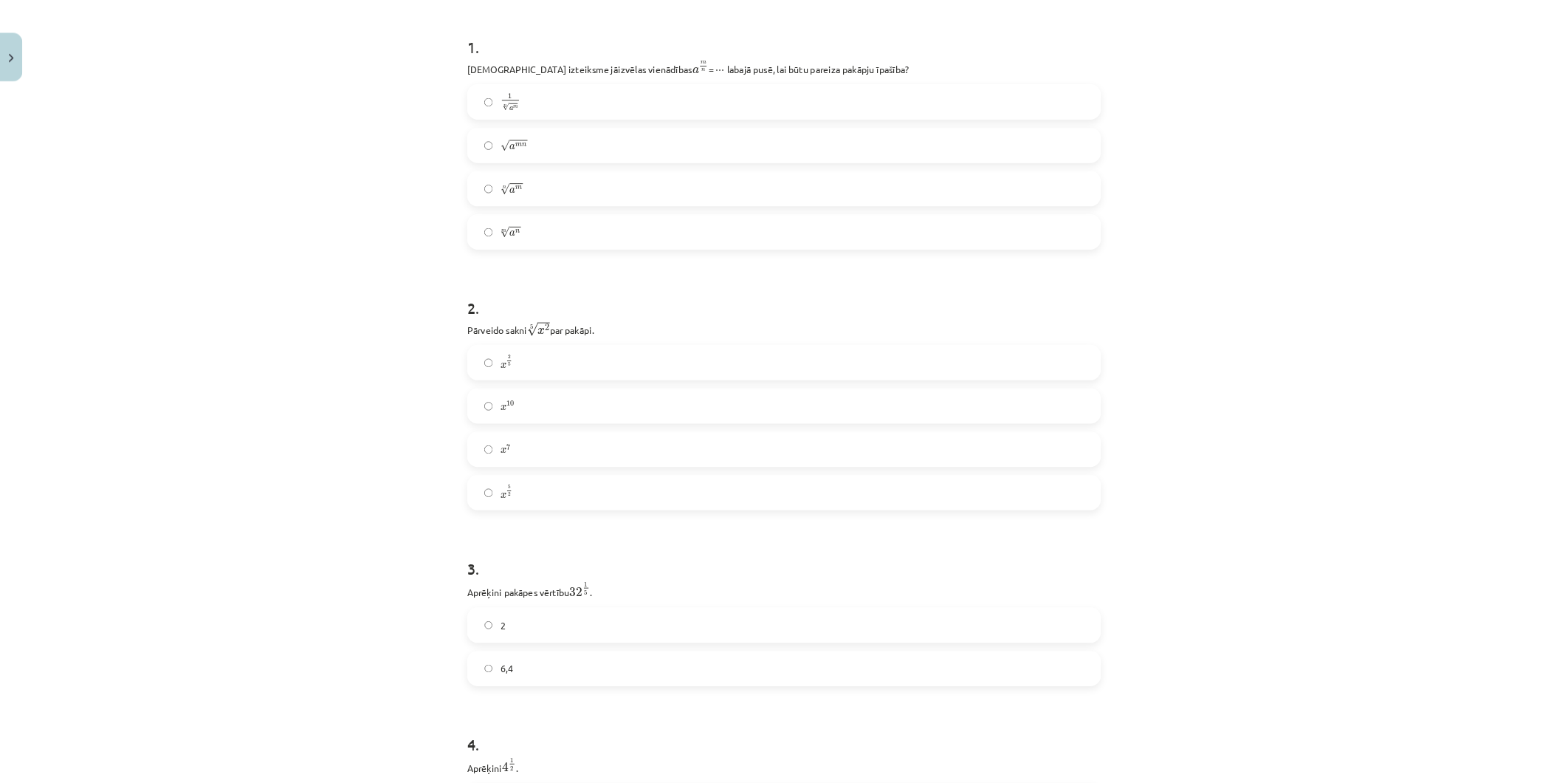
scroll to position [185, 0]
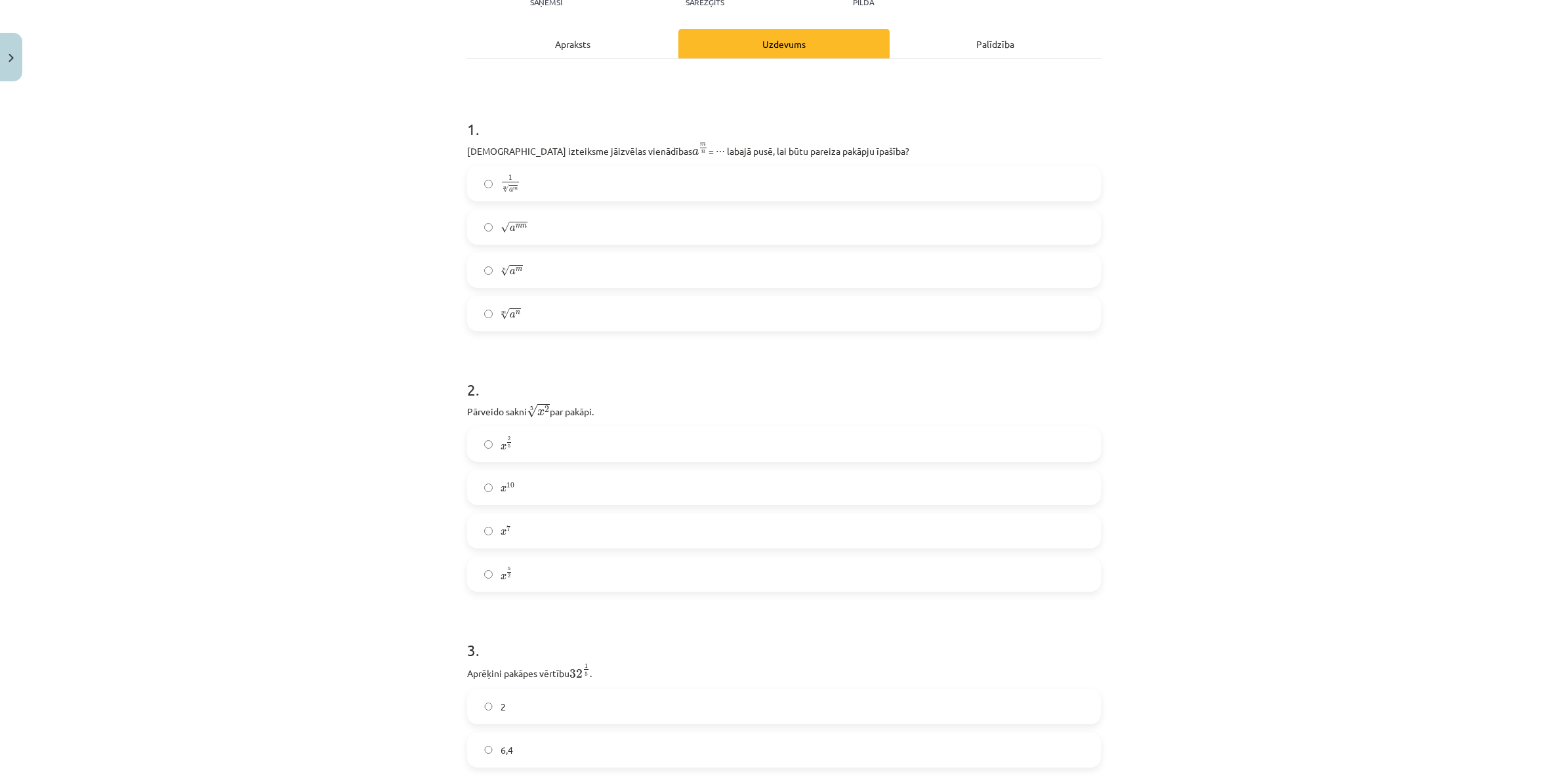
click at [510, 266] on span "a m" at bounding box center [516, 270] width 13 height 9
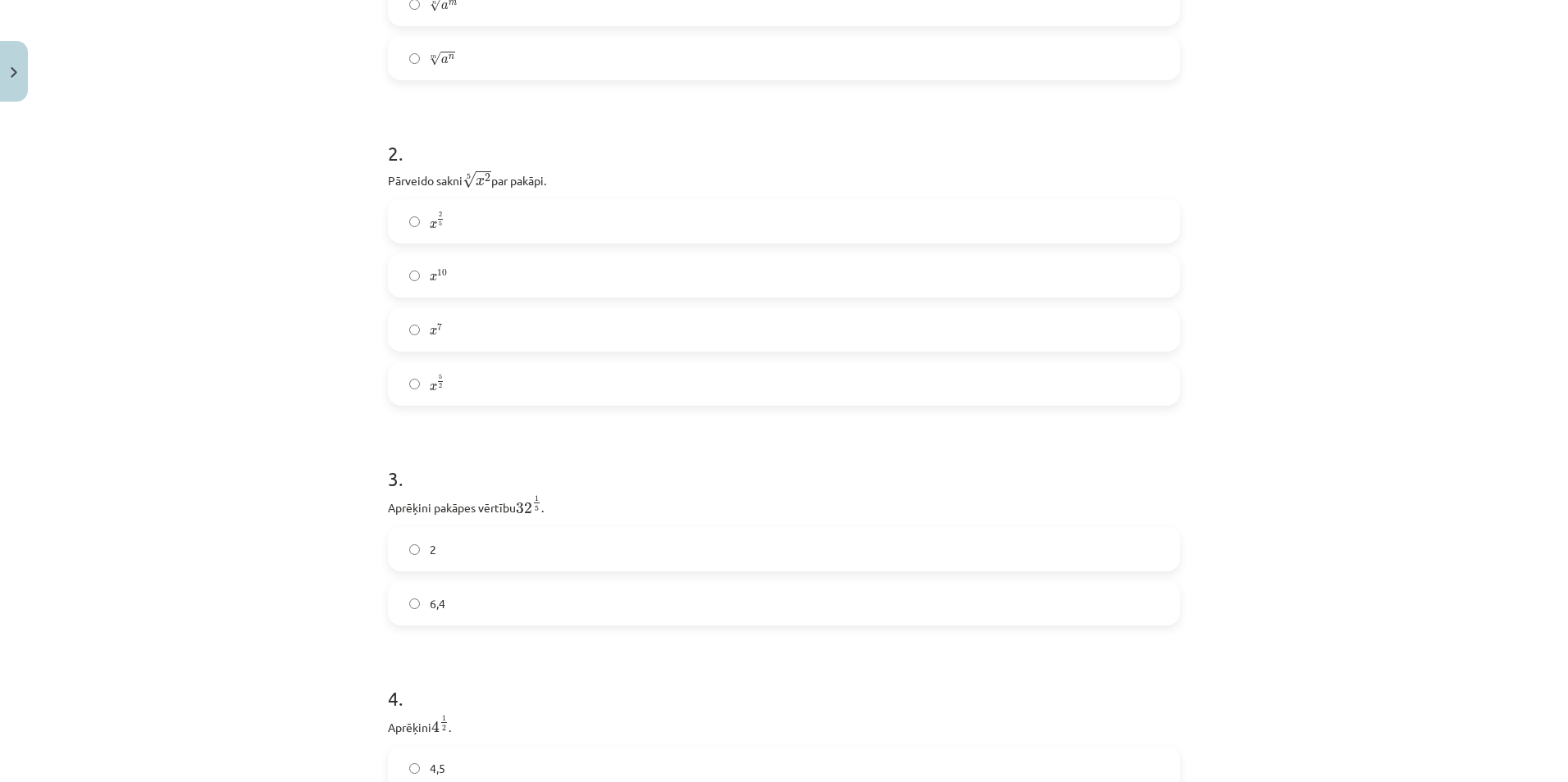
scroll to position [617, 0]
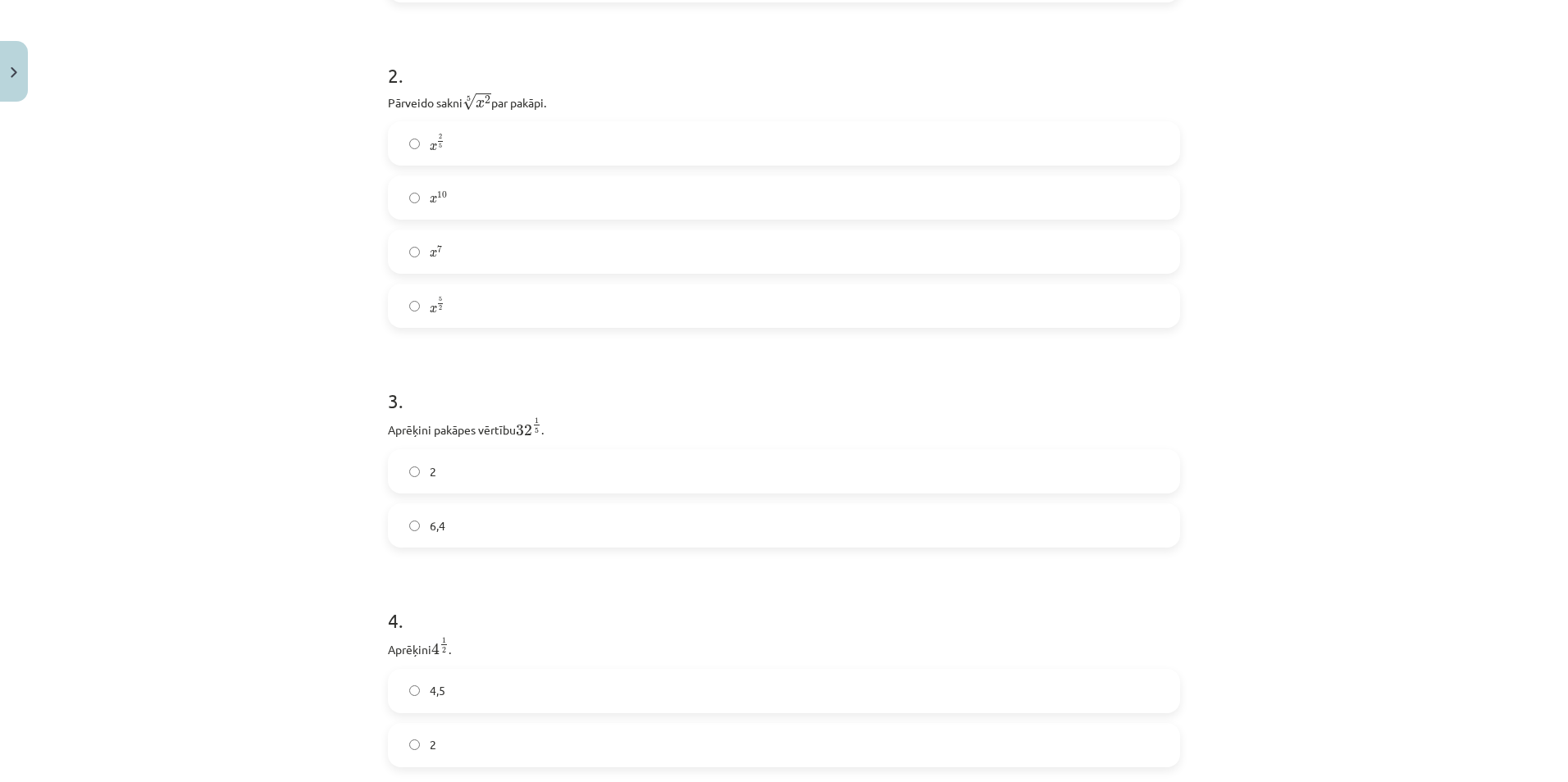
click at [435, 467] on label "2" at bounding box center [783, 471] width 789 height 41
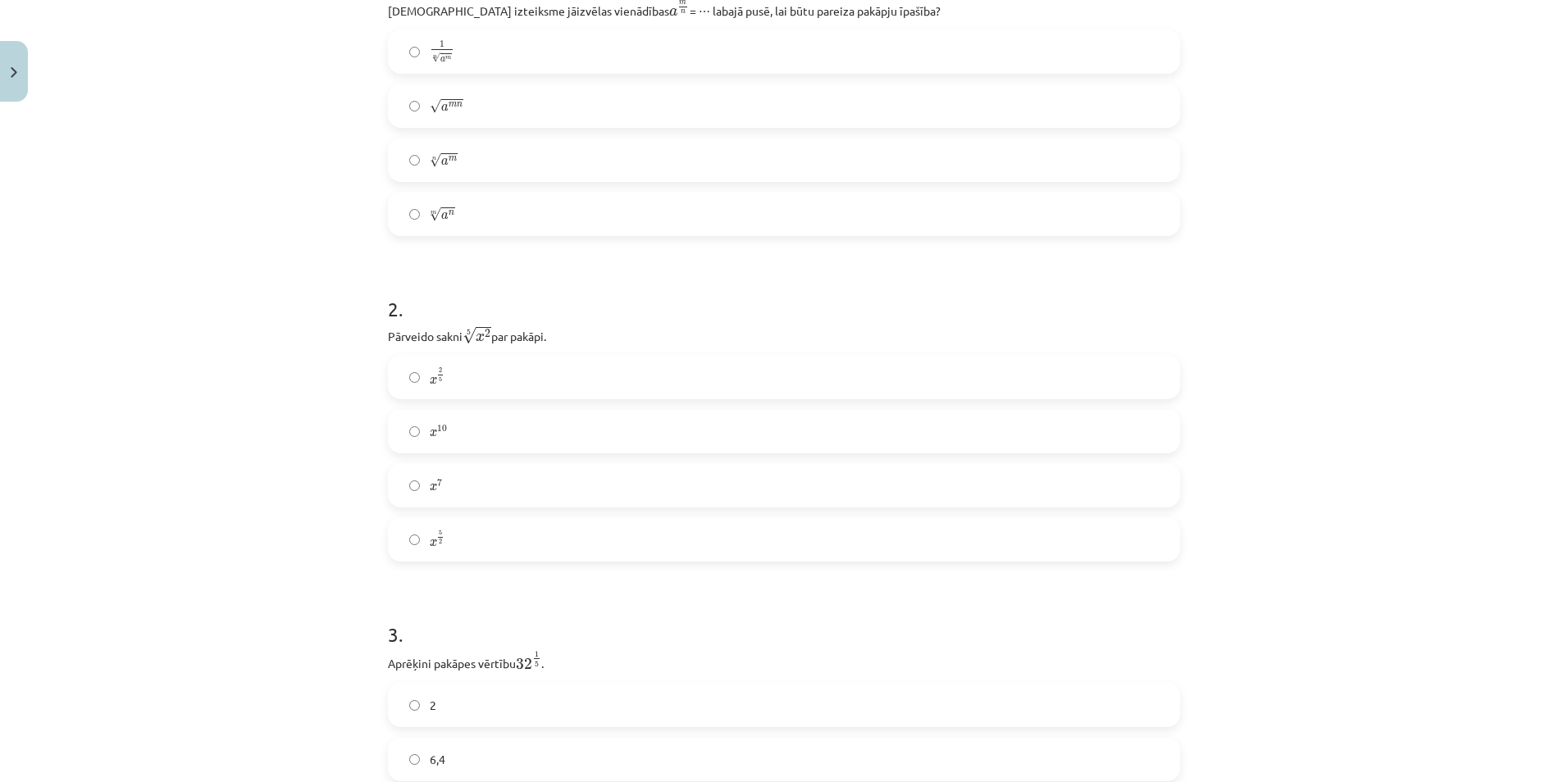
scroll to position [370, 0]
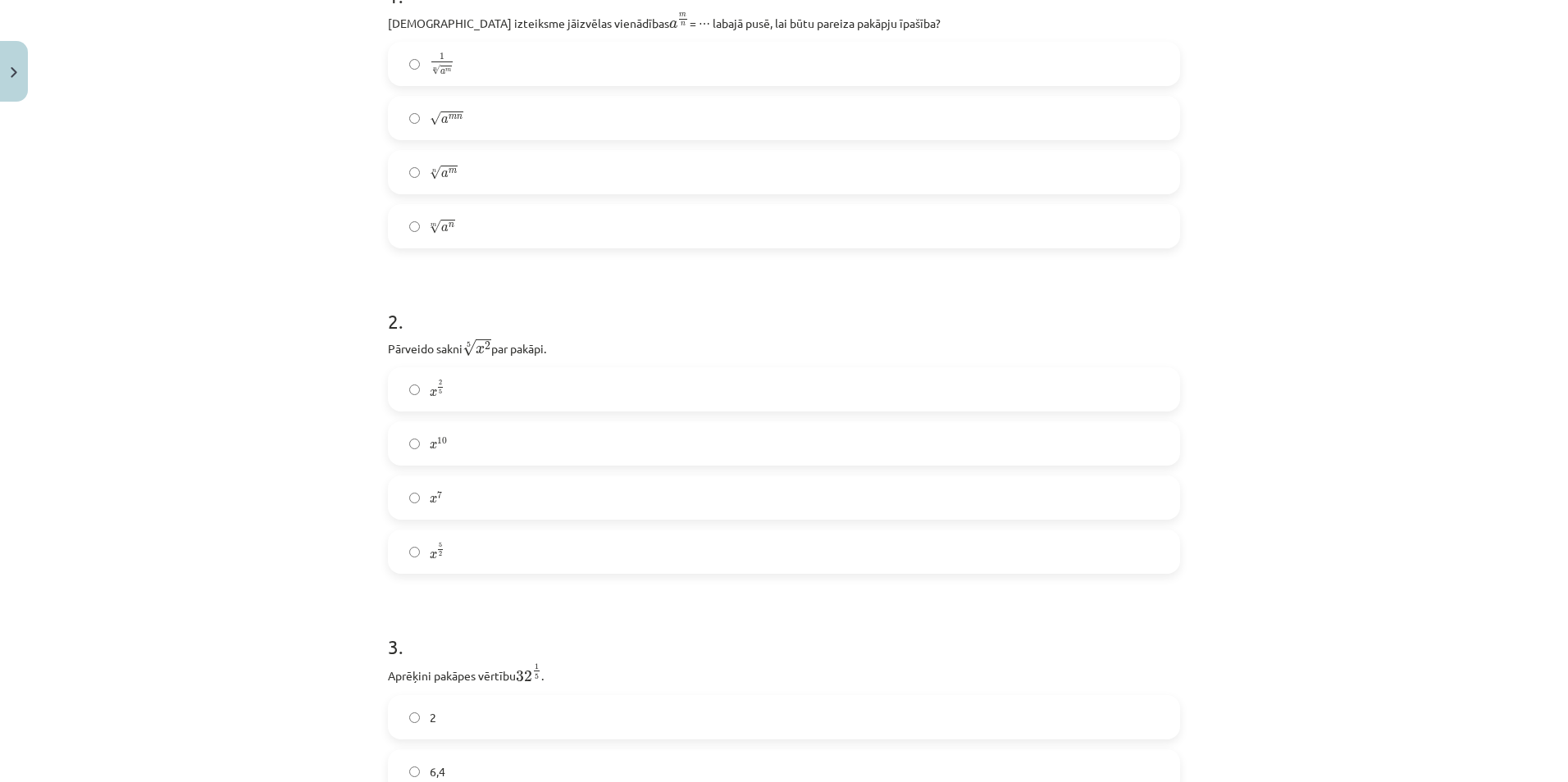
click at [403, 398] on label "x 2 5 x 2 5" at bounding box center [783, 389] width 789 height 41
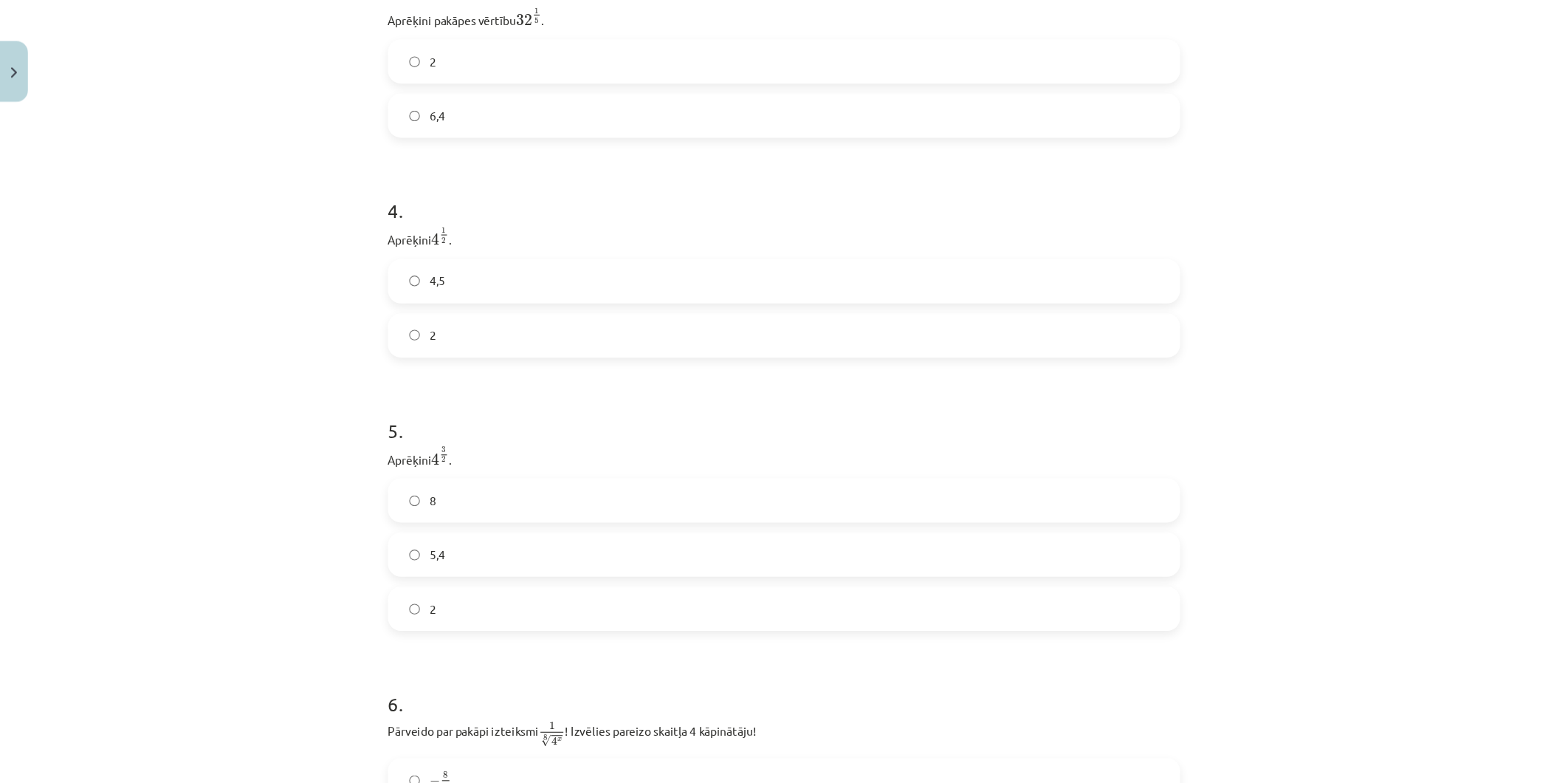
scroll to position [925, 0]
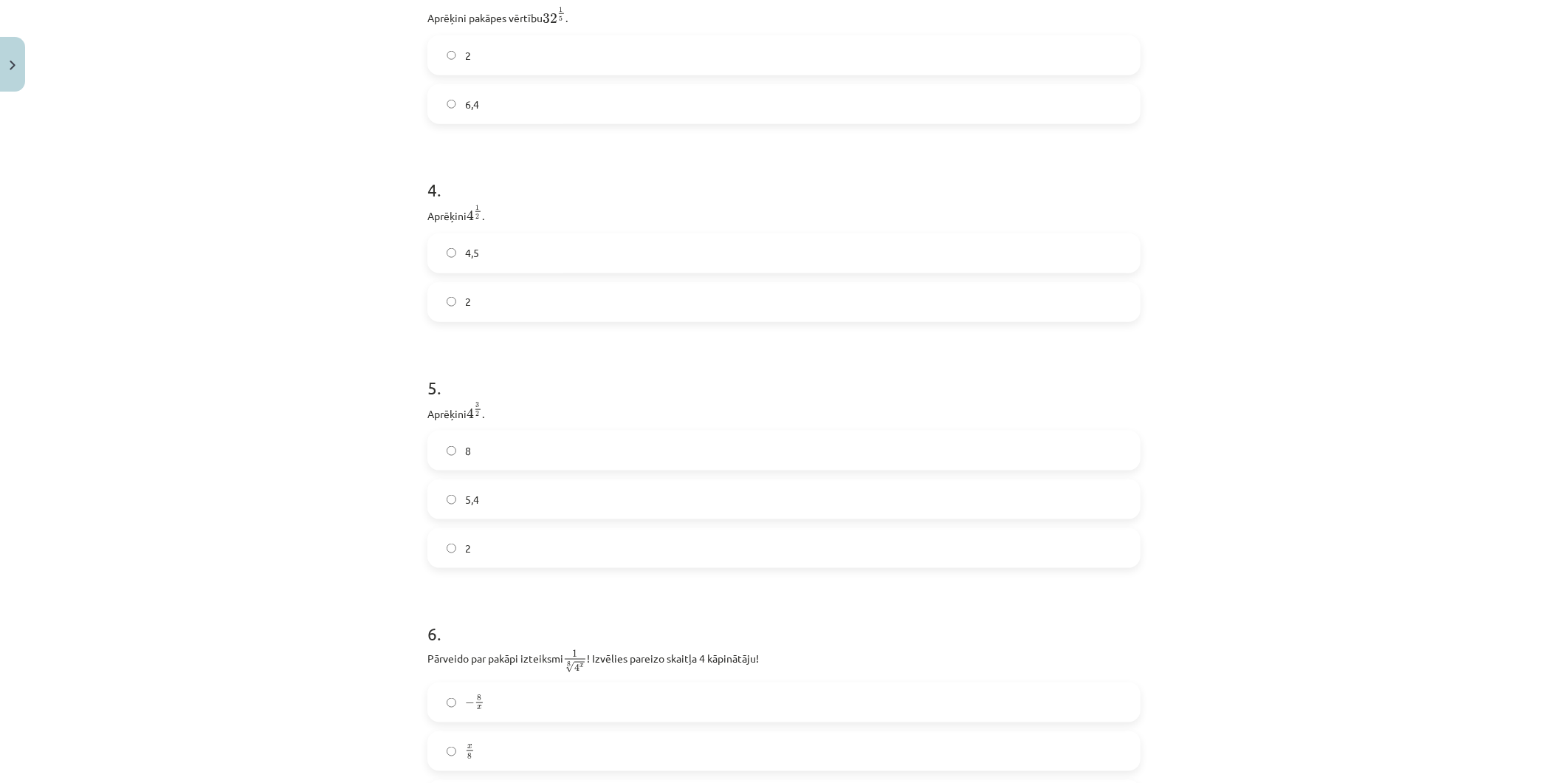
click at [505, 454] on label "8" at bounding box center [784, 450] width 710 height 37
click at [485, 316] on label "2" at bounding box center [784, 302] width 710 height 37
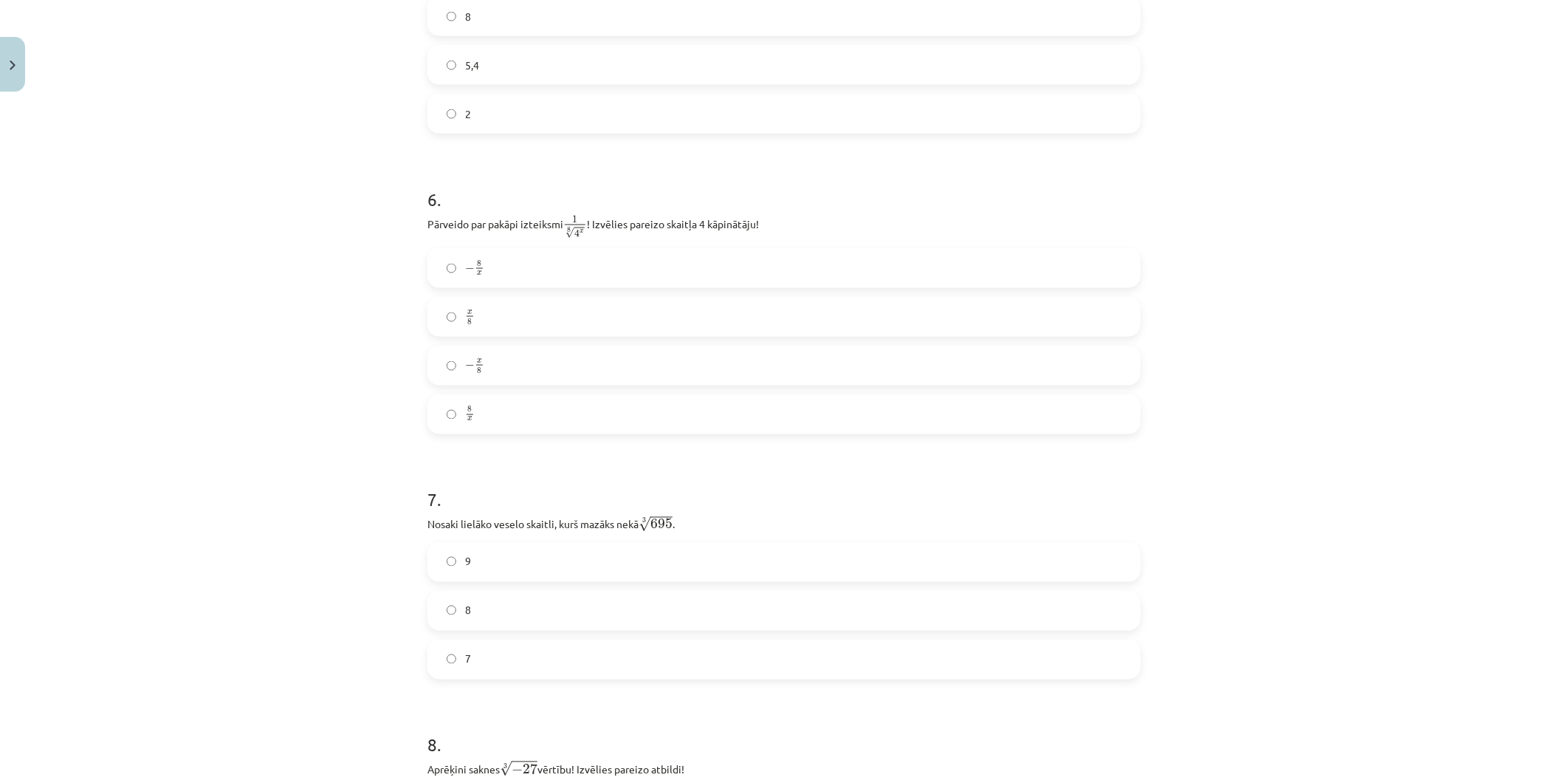
scroll to position [1416, 0]
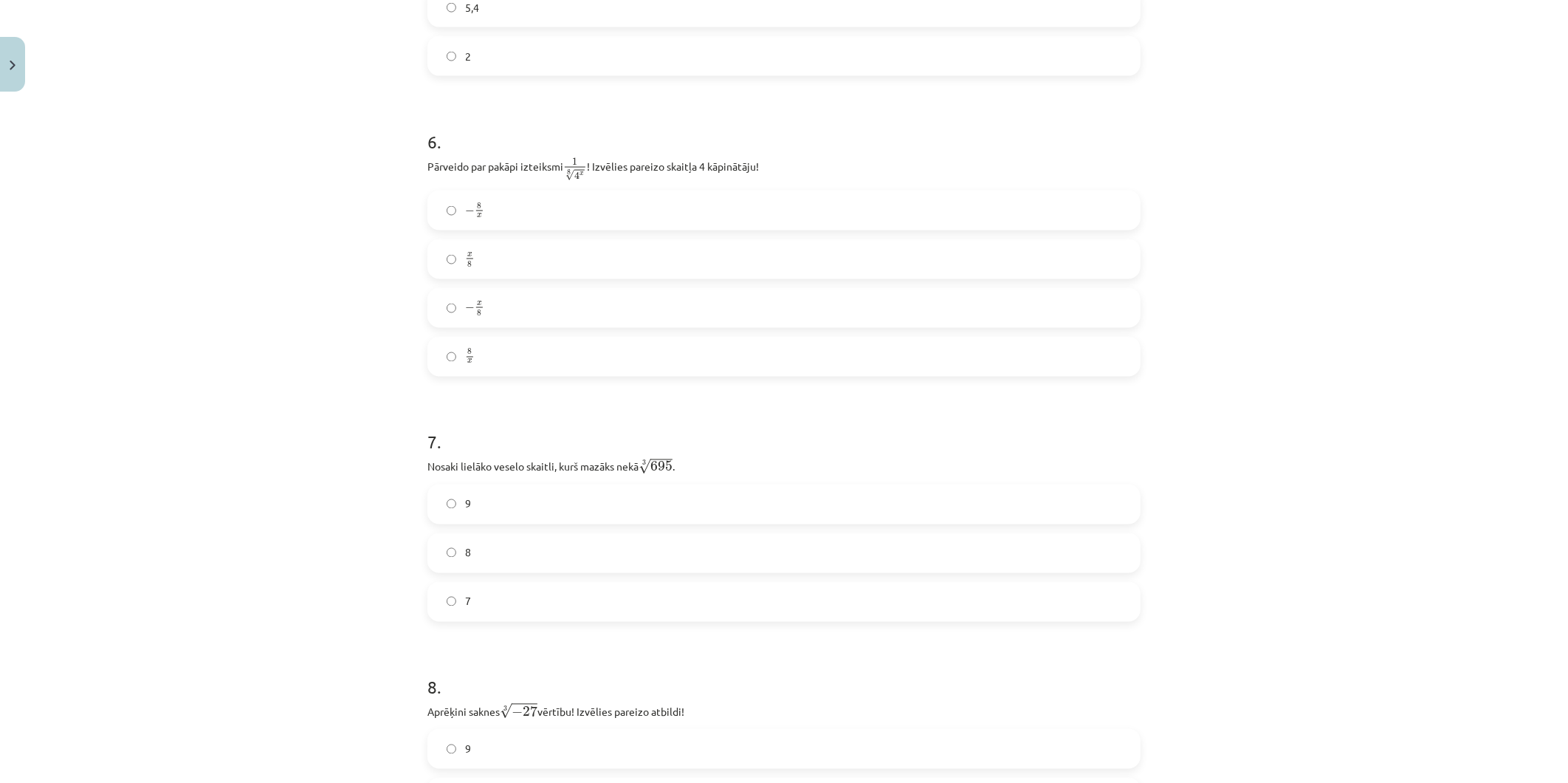
click at [492, 563] on label "8" at bounding box center [784, 552] width 710 height 37
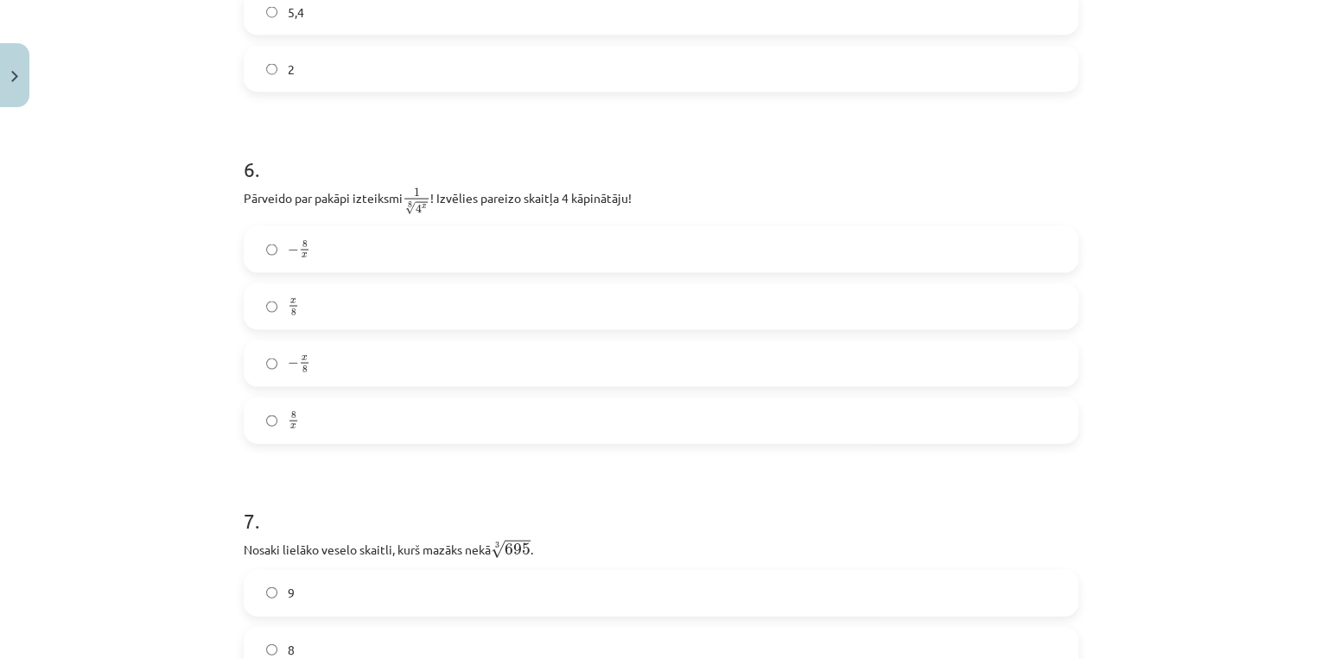
scroll to position [1666, 0]
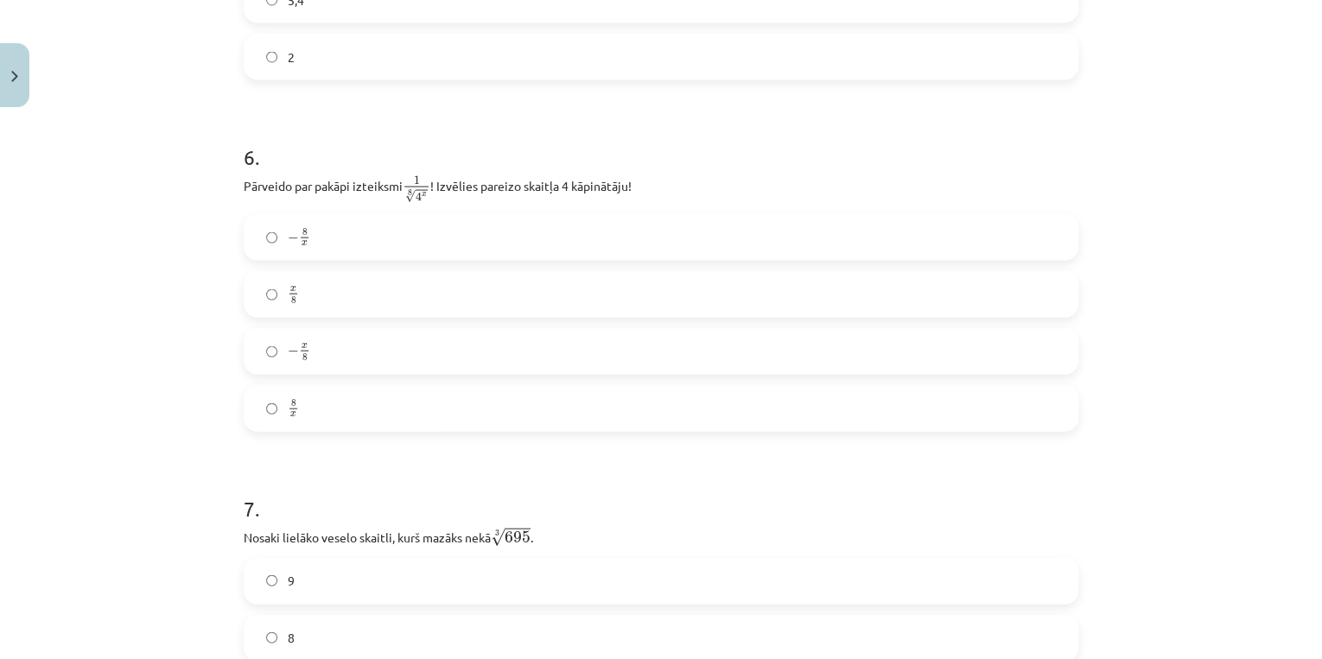
click at [295, 316] on label "x 8 x 8" at bounding box center [660, 294] width 831 height 43
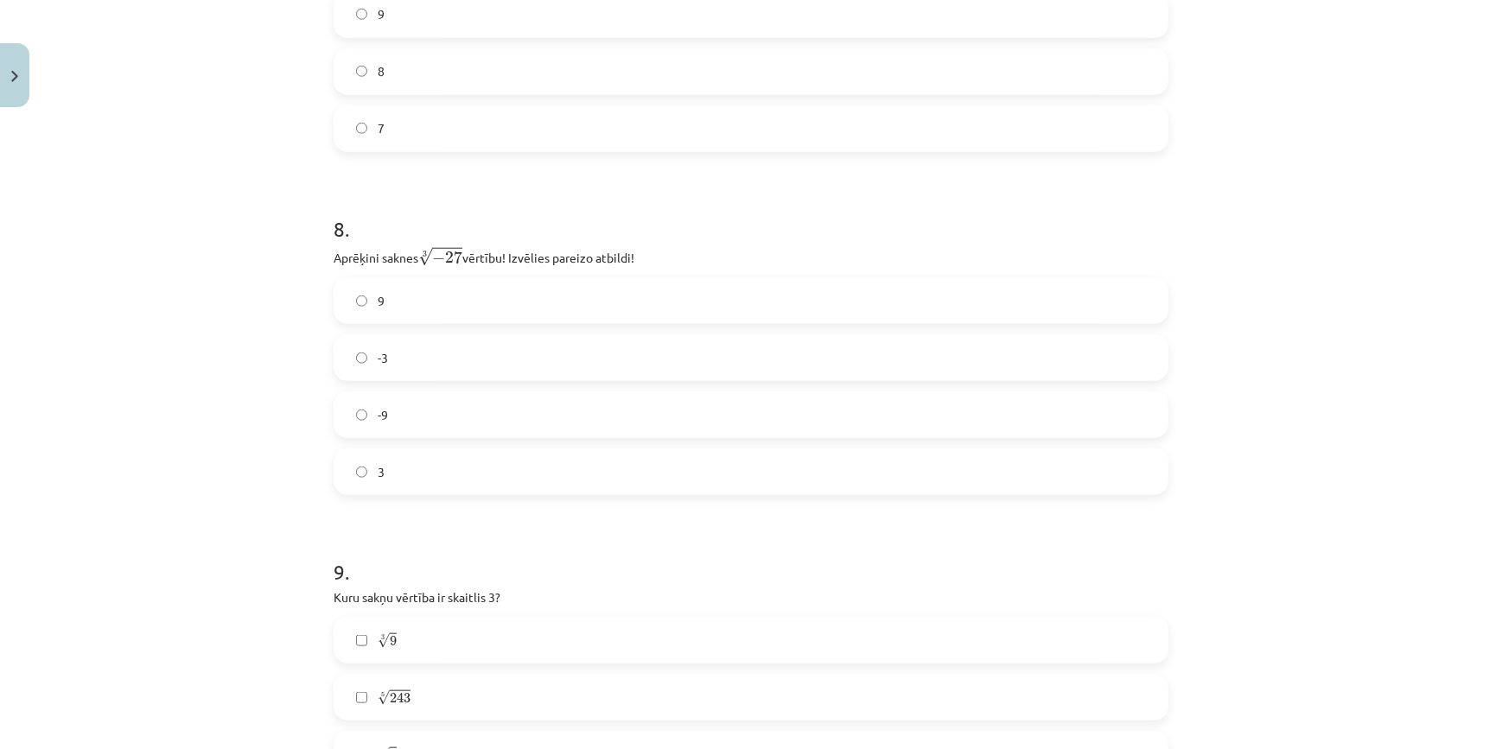
scroll to position [2219, 0]
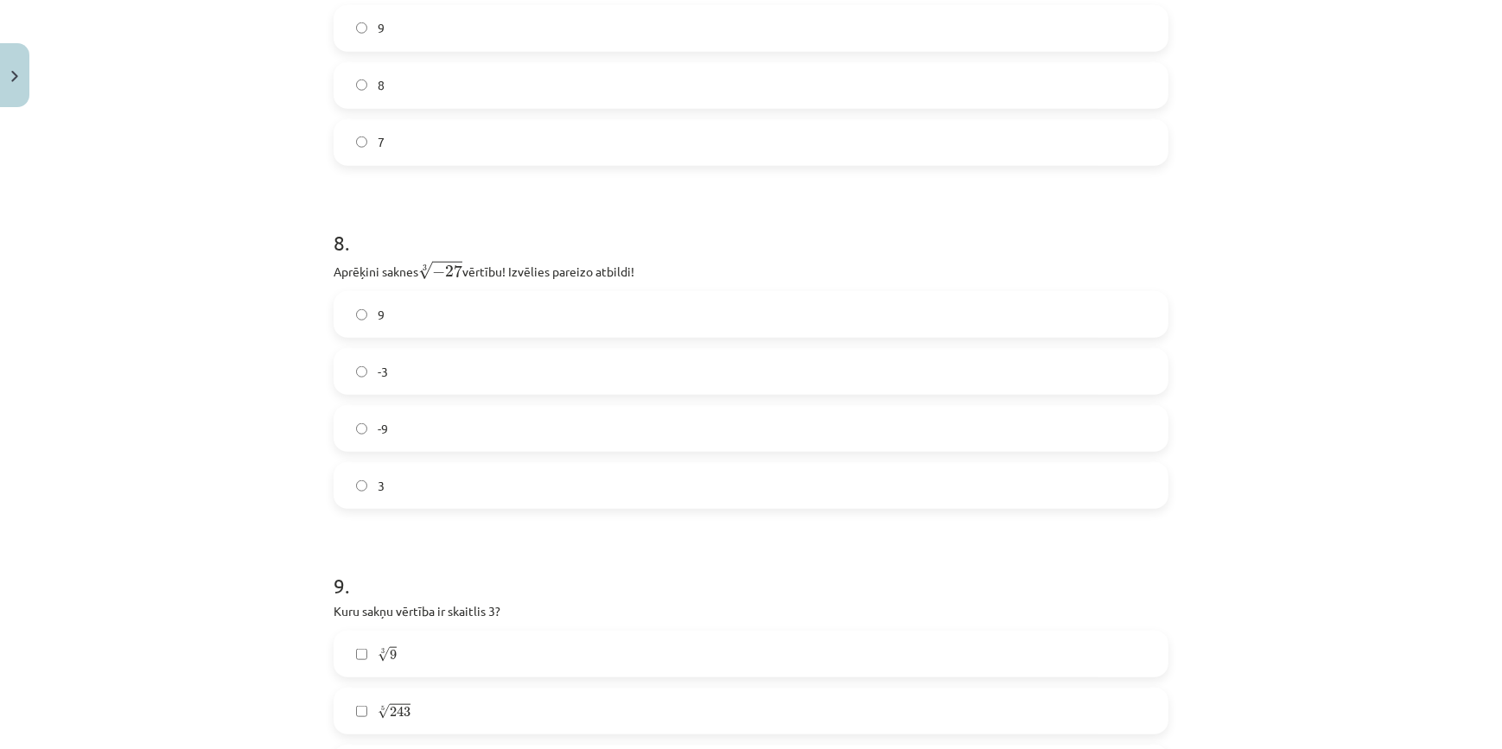
click at [422, 382] on label "-3" at bounding box center [750, 371] width 831 height 43
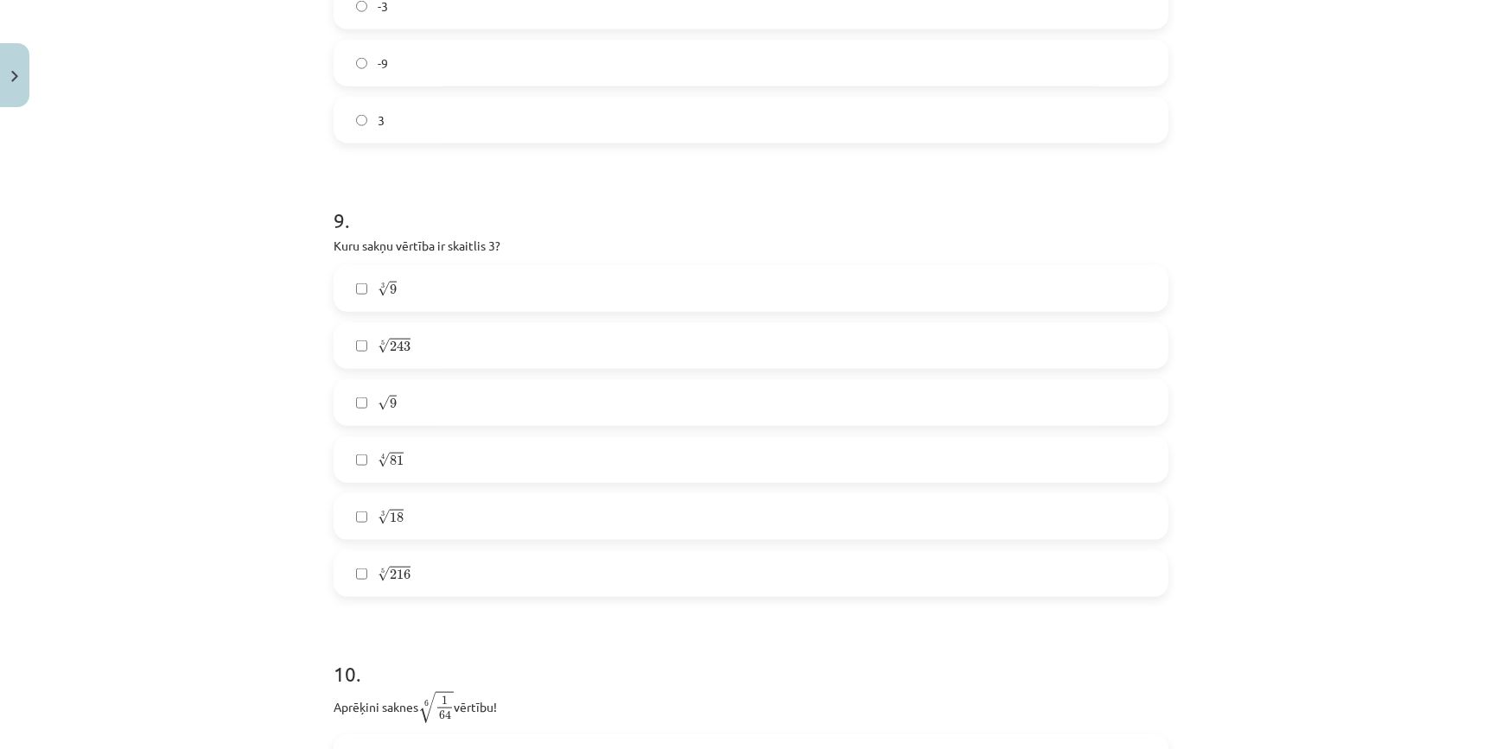
scroll to position [2689, 0]
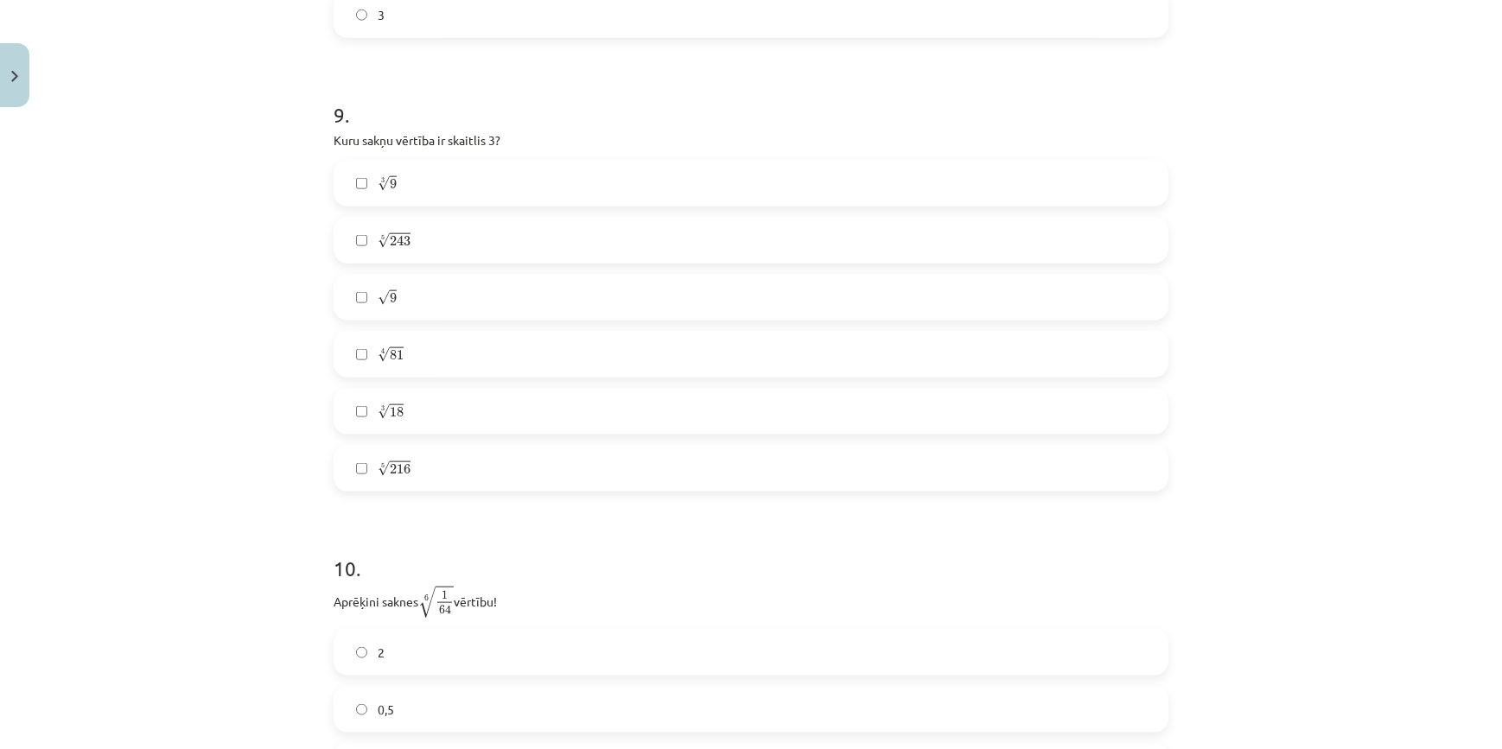
click at [397, 302] on label "√ 9 9" at bounding box center [750, 297] width 831 height 43
click at [414, 248] on label "5 √ 243 243 5" at bounding box center [750, 240] width 831 height 43
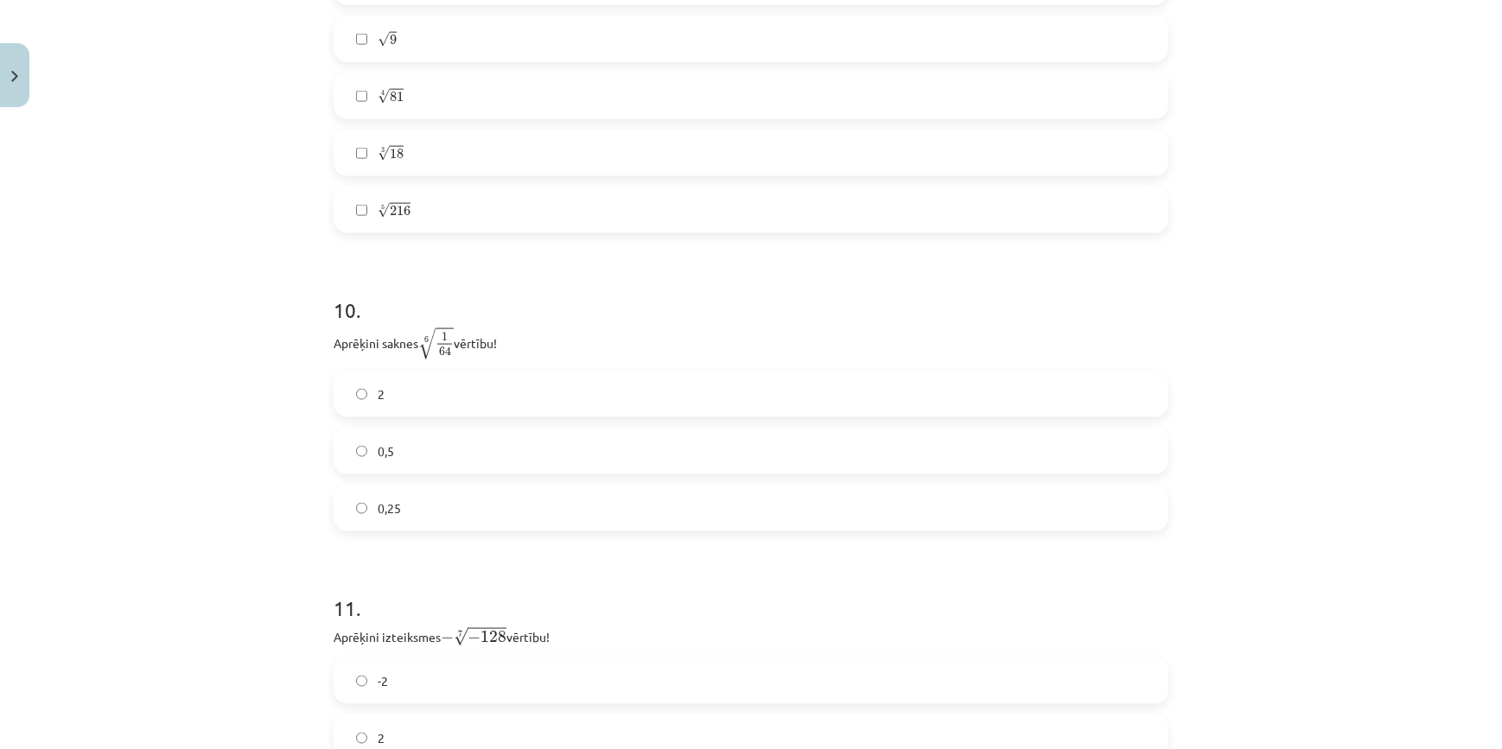
scroll to position [3004, 0]
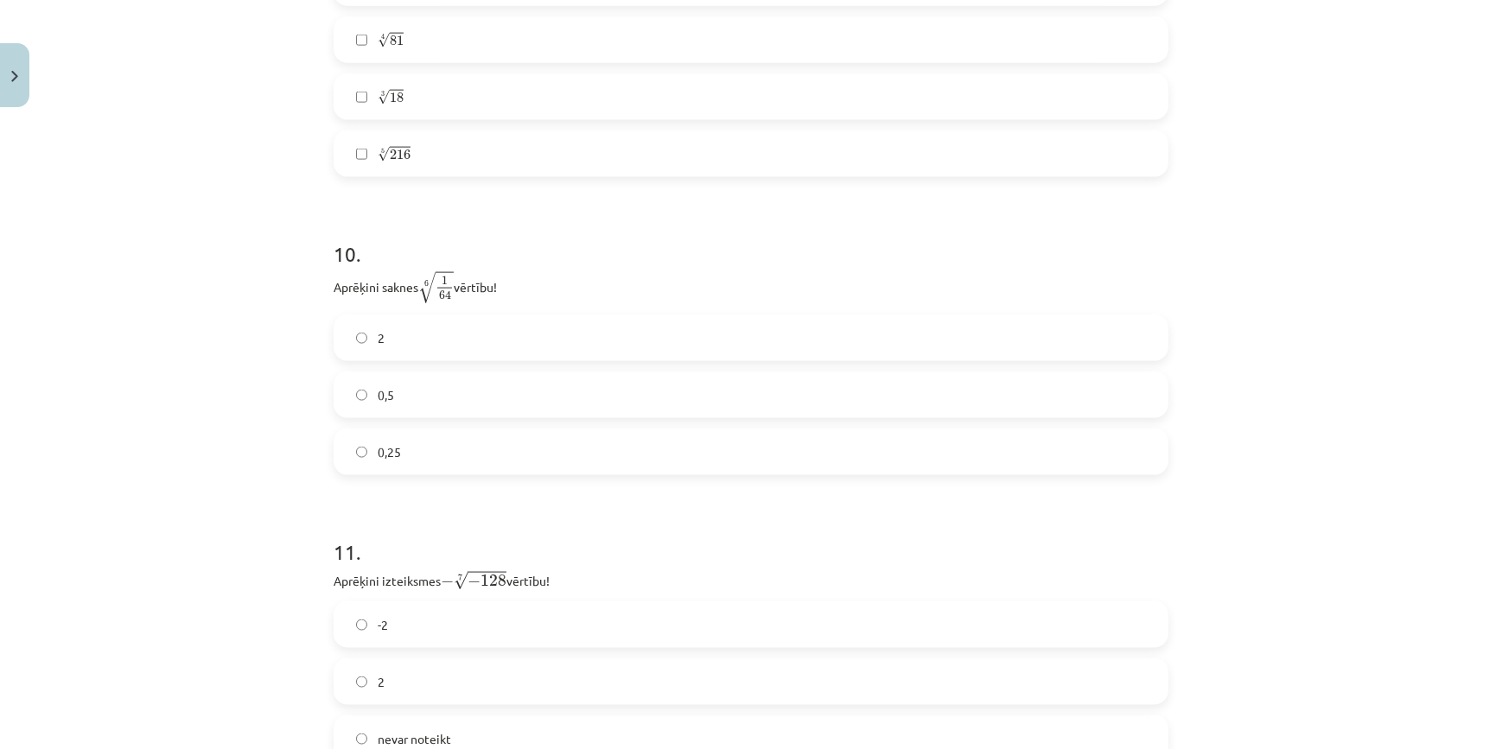
click at [443, 390] on label "0,5" at bounding box center [750, 394] width 831 height 43
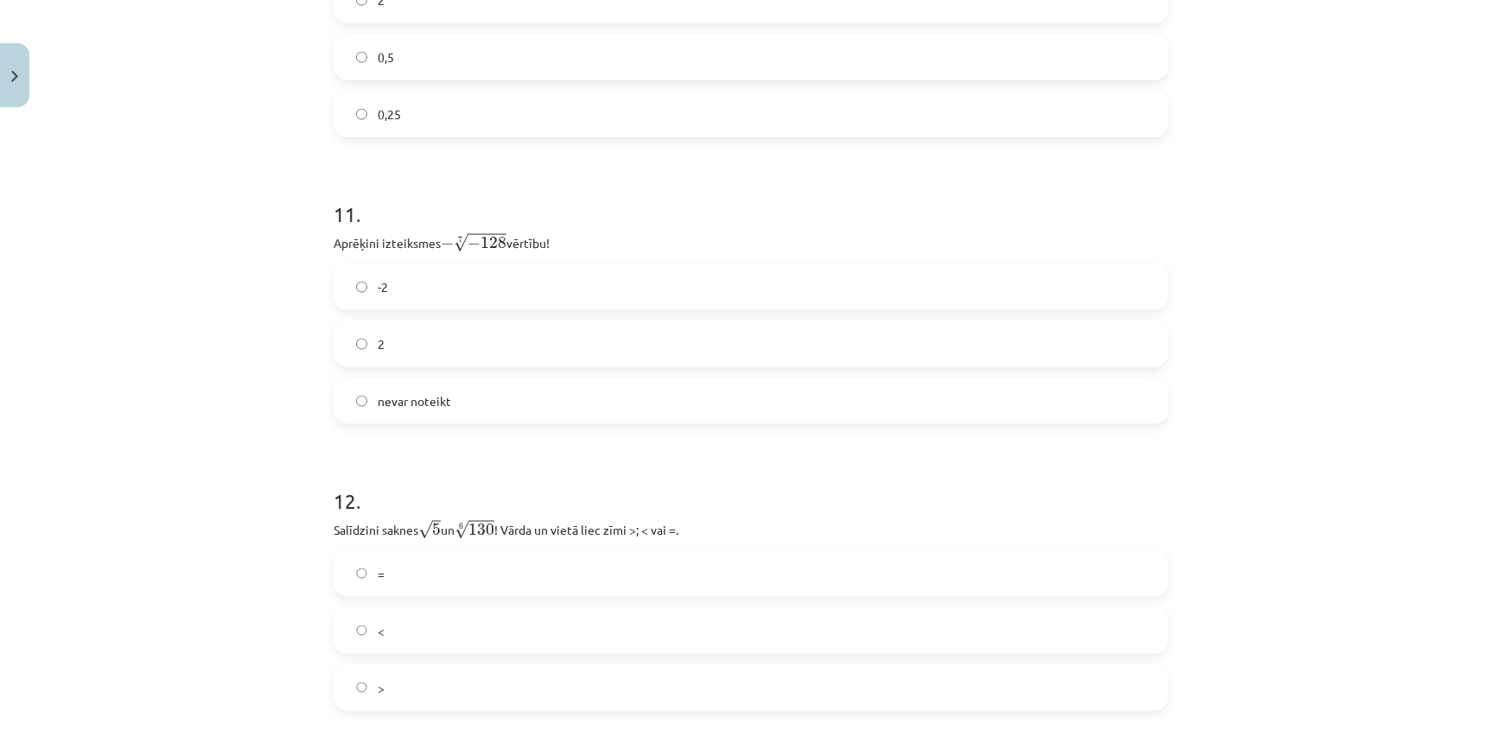
scroll to position [3396, 0]
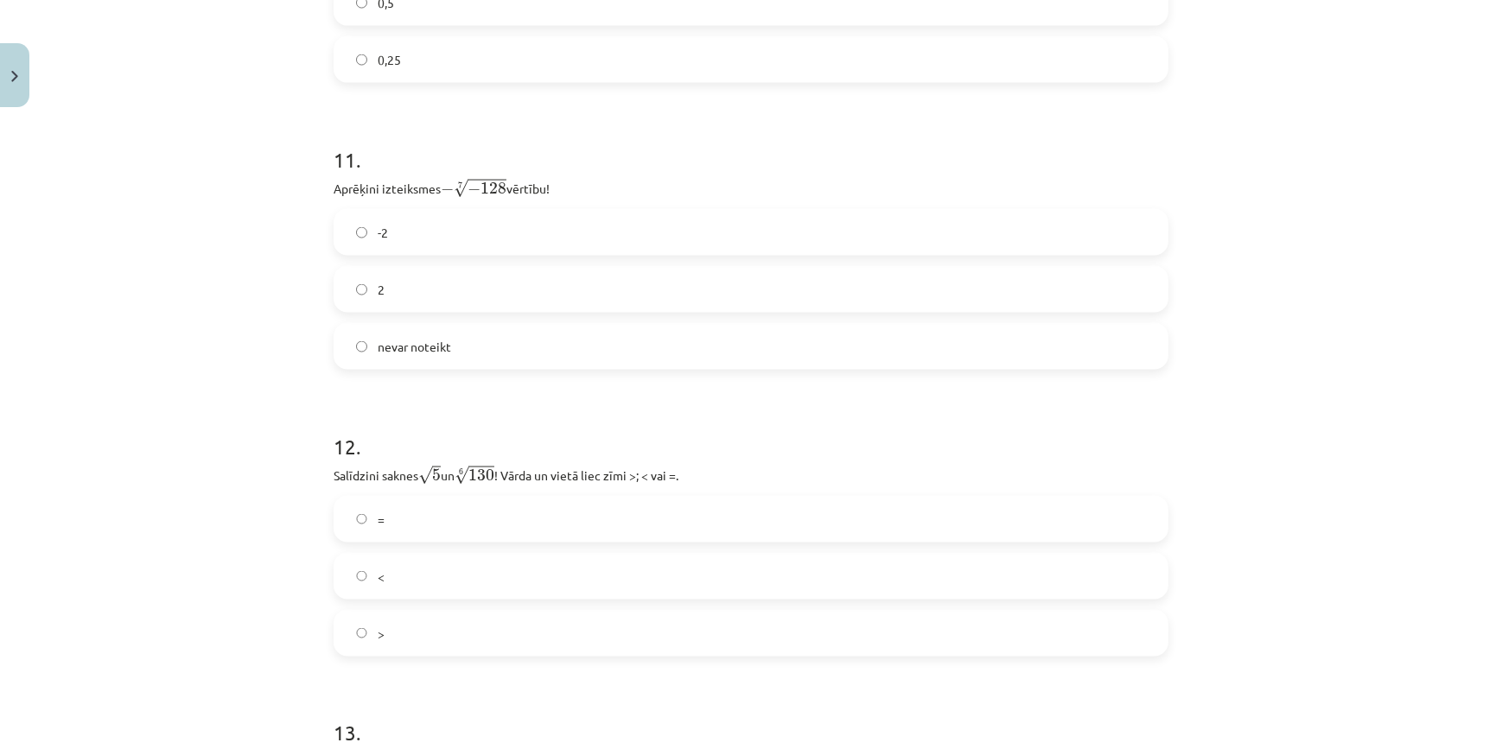
click at [363, 360] on label "nevar noteikt" at bounding box center [750, 346] width 831 height 43
click at [430, 562] on label "<" at bounding box center [750, 576] width 831 height 43
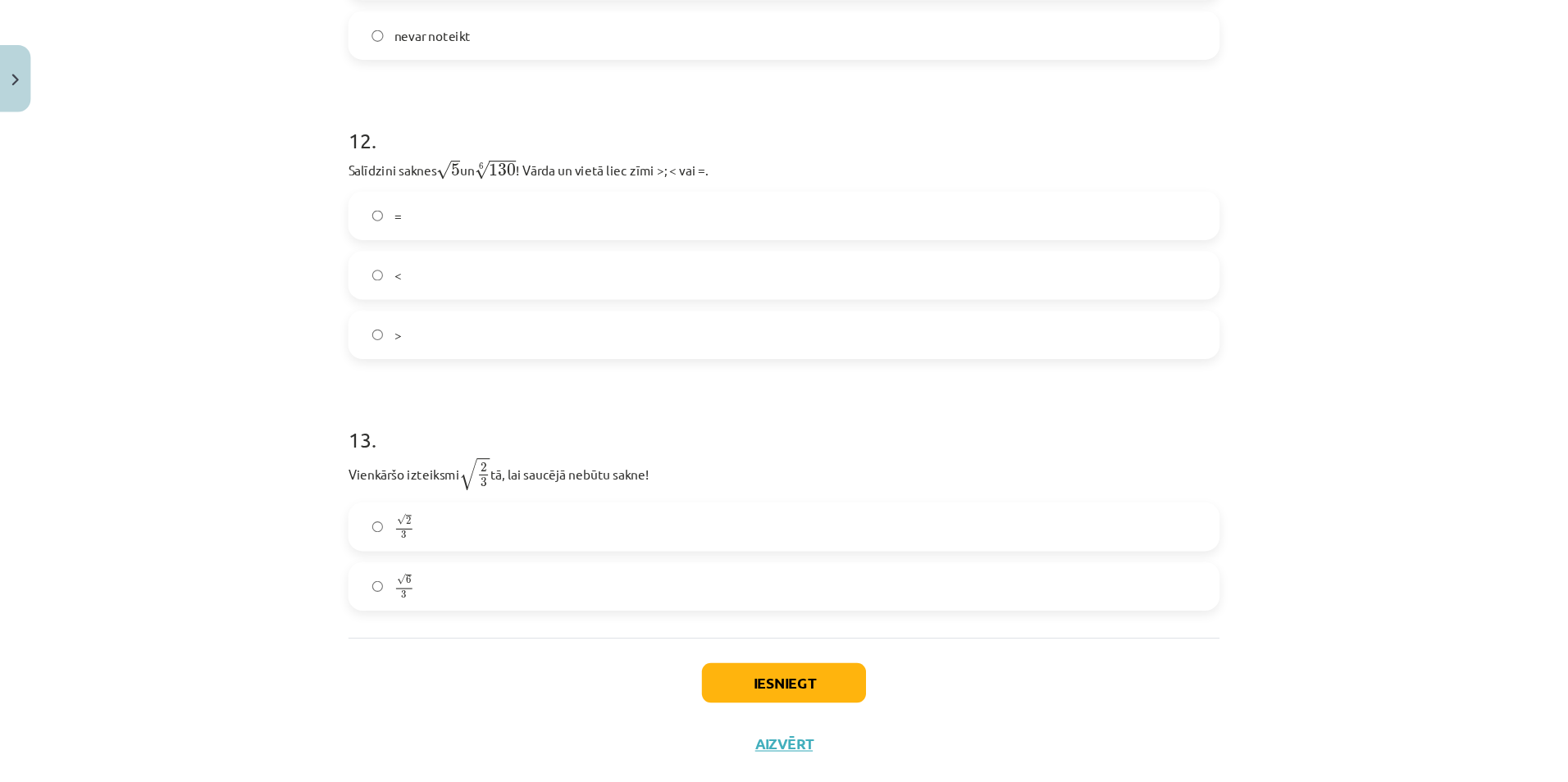
scroll to position [3522, 0]
click at [409, 523] on label "√ 6 3 6 3" at bounding box center [712, 531] width 789 height 41
click at [673, 611] on button "Iesniegt" at bounding box center [712, 619] width 149 height 36
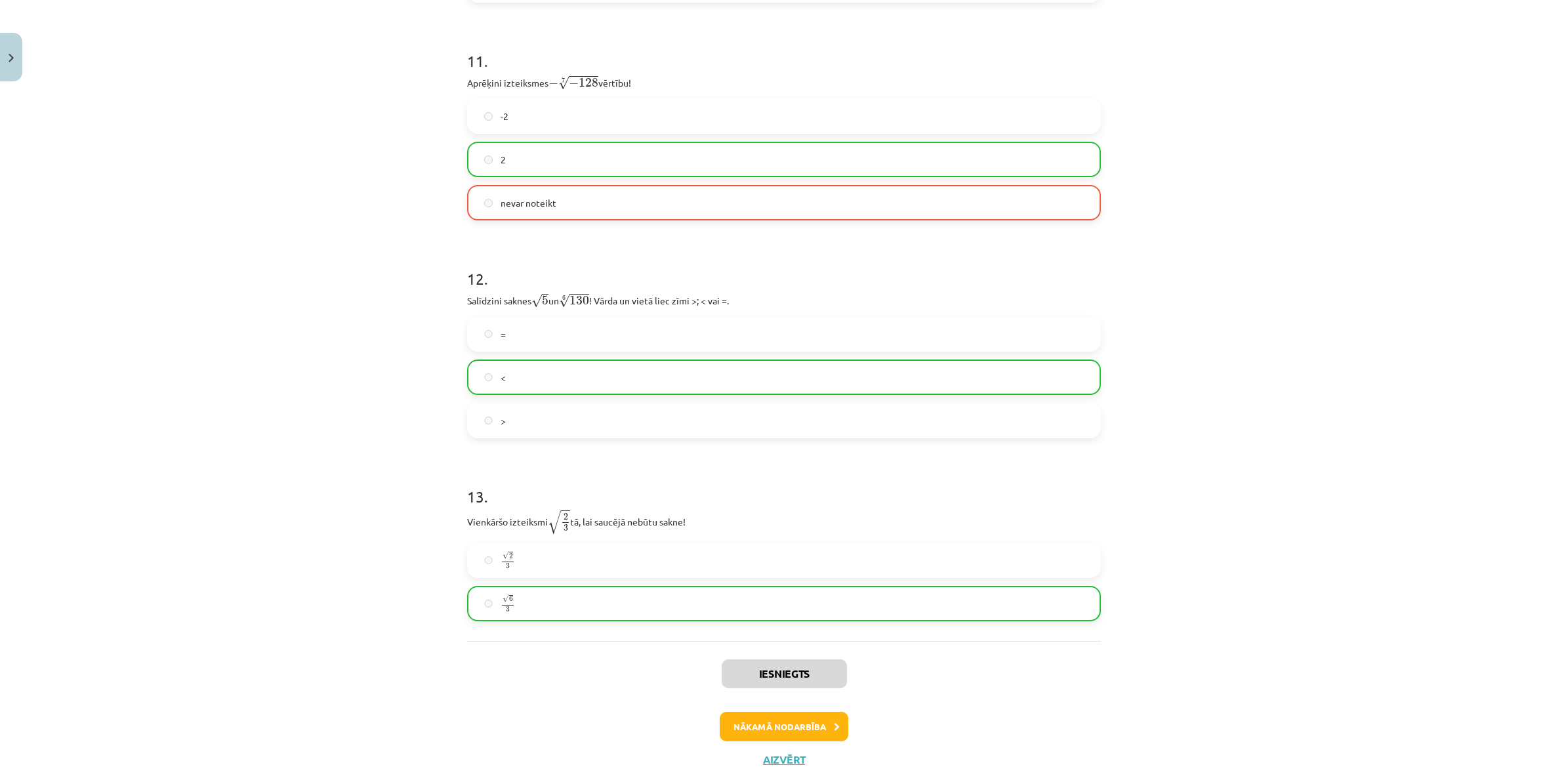
scroll to position [2673, 0]
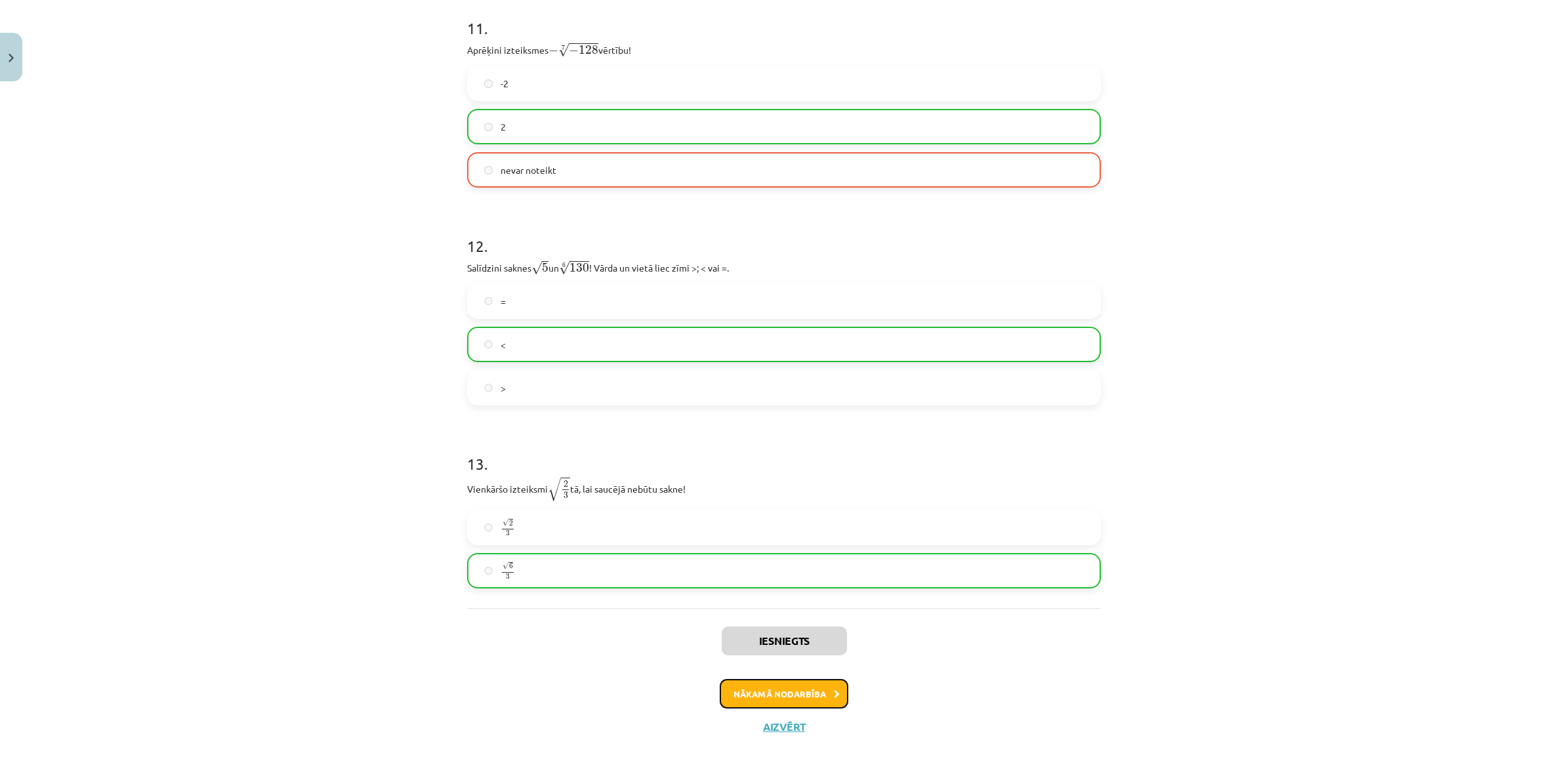
click at [768, 687] on button "Nākamā nodarbība" at bounding box center [784, 694] width 128 height 30
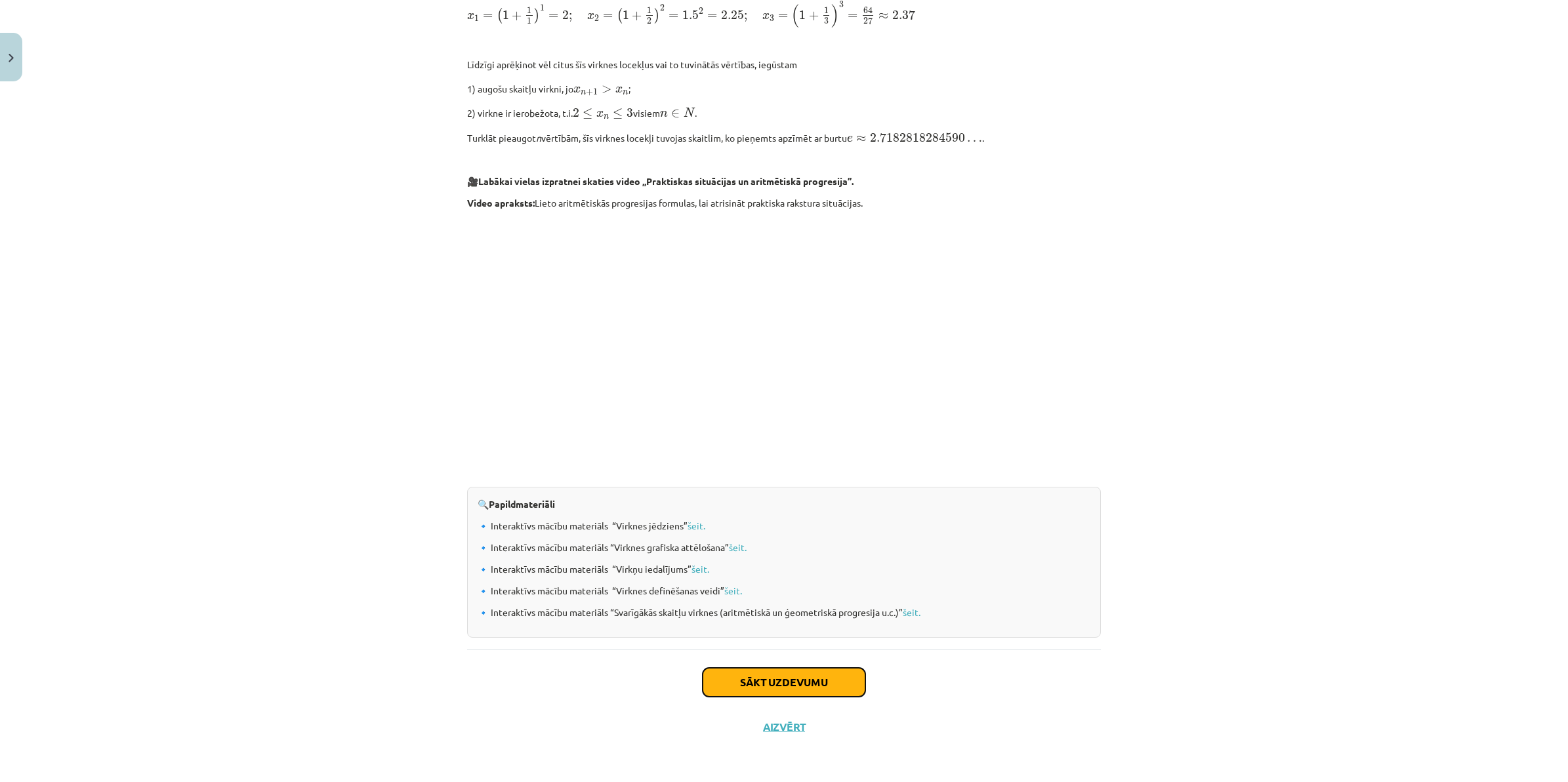
click at [752, 670] on button "Sākt uzdevumu" at bounding box center [784, 682] width 162 height 29
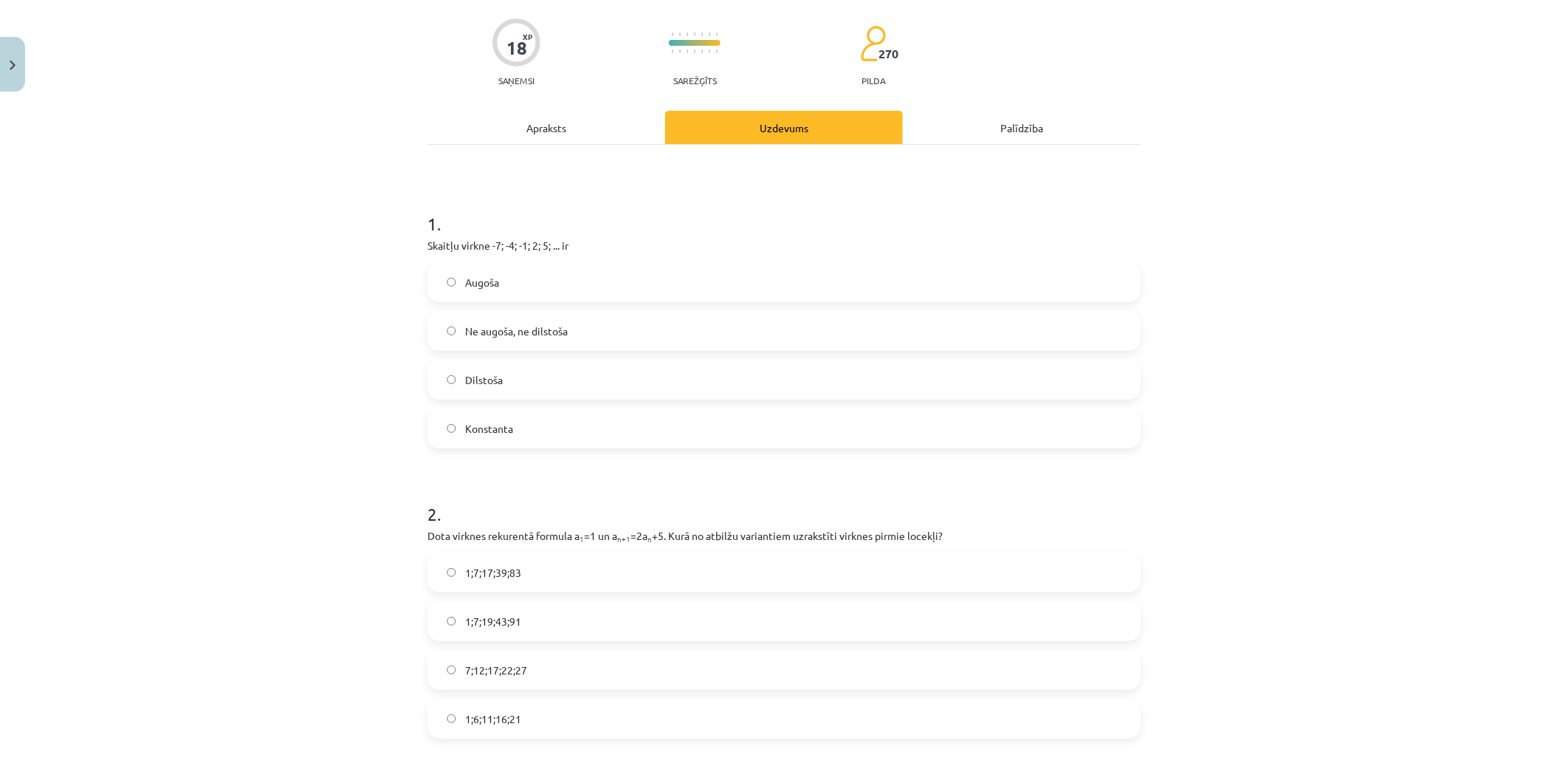
scroll to position [164, 0]
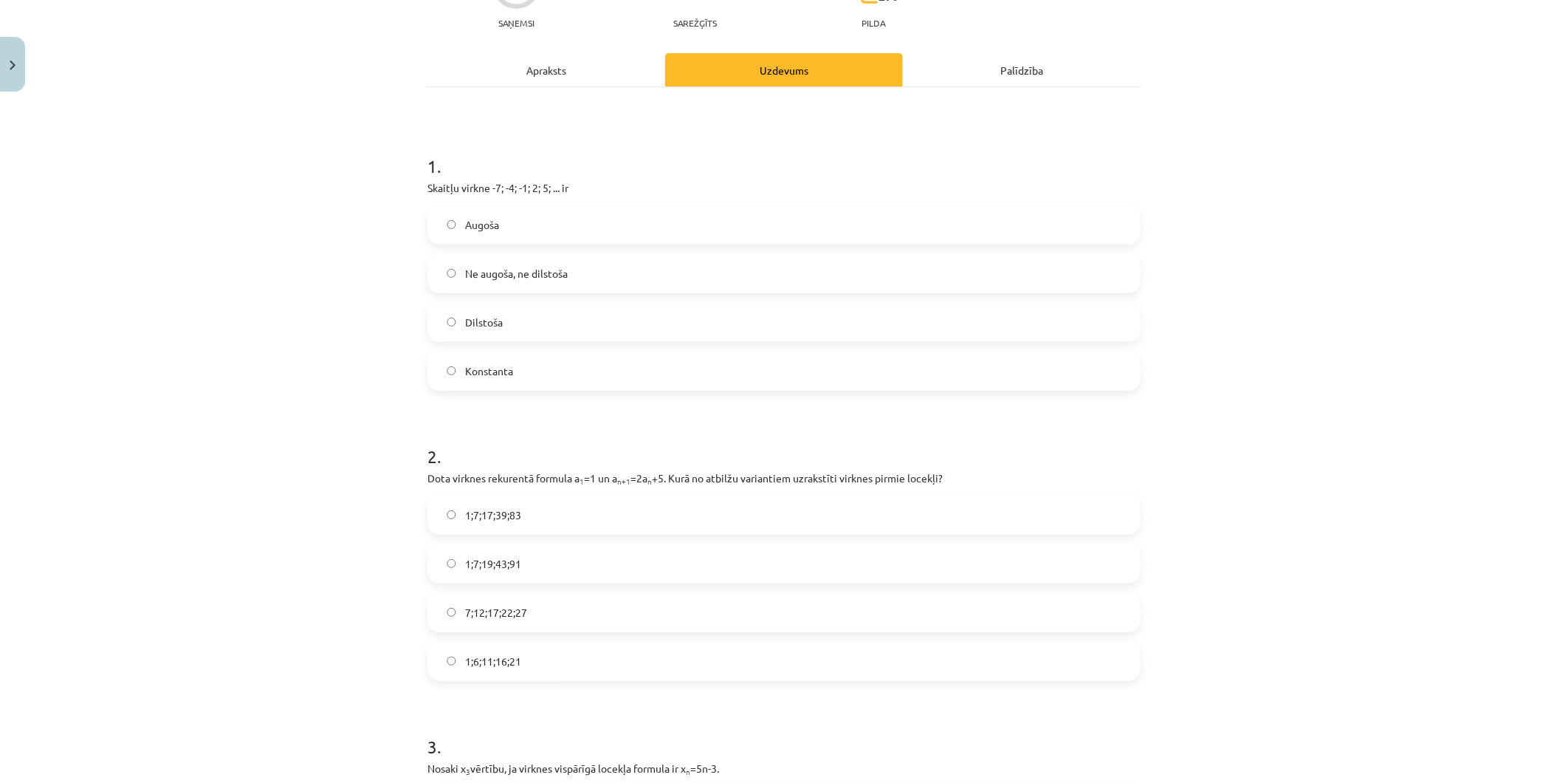
click at [489, 230] on span "Augoša" at bounding box center [482, 225] width 34 height 15
click at [534, 559] on label "1;7;19;43;91" at bounding box center [784, 563] width 710 height 37
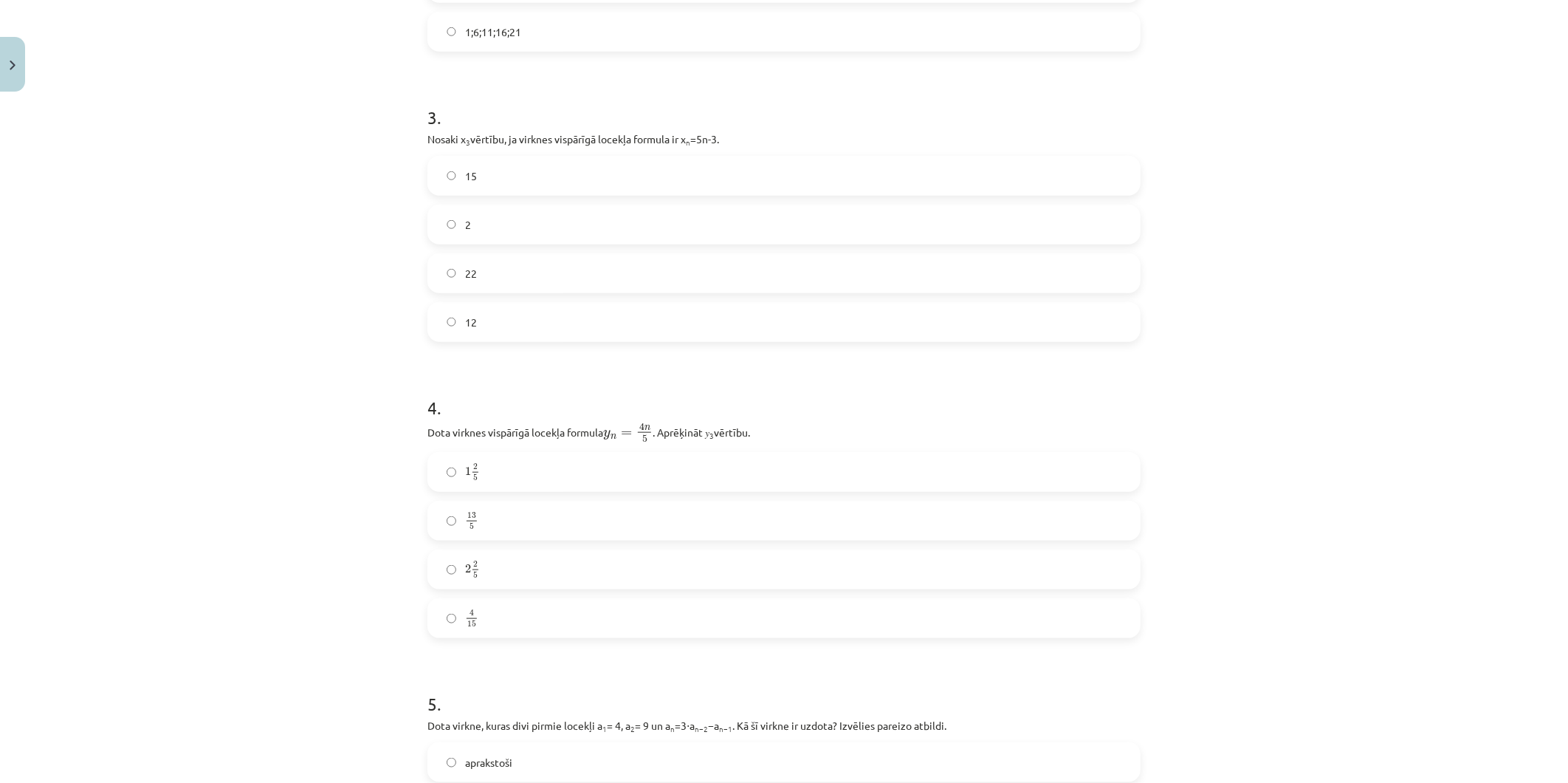
scroll to position [739, 0]
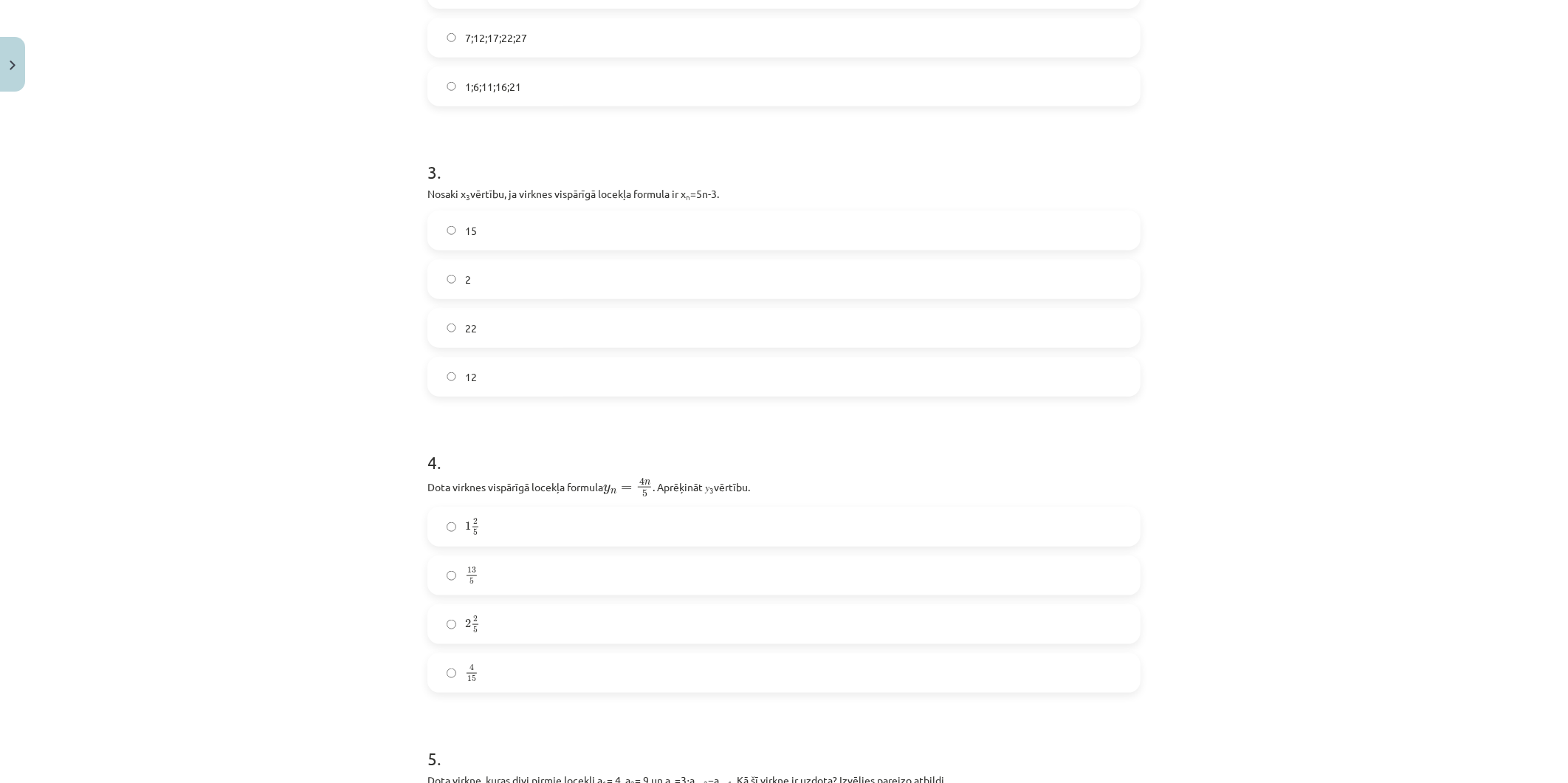
click at [473, 383] on label "12" at bounding box center [784, 376] width 710 height 37
click at [665, 630] on label "2 2 5 2 2 5" at bounding box center [784, 623] width 710 height 37
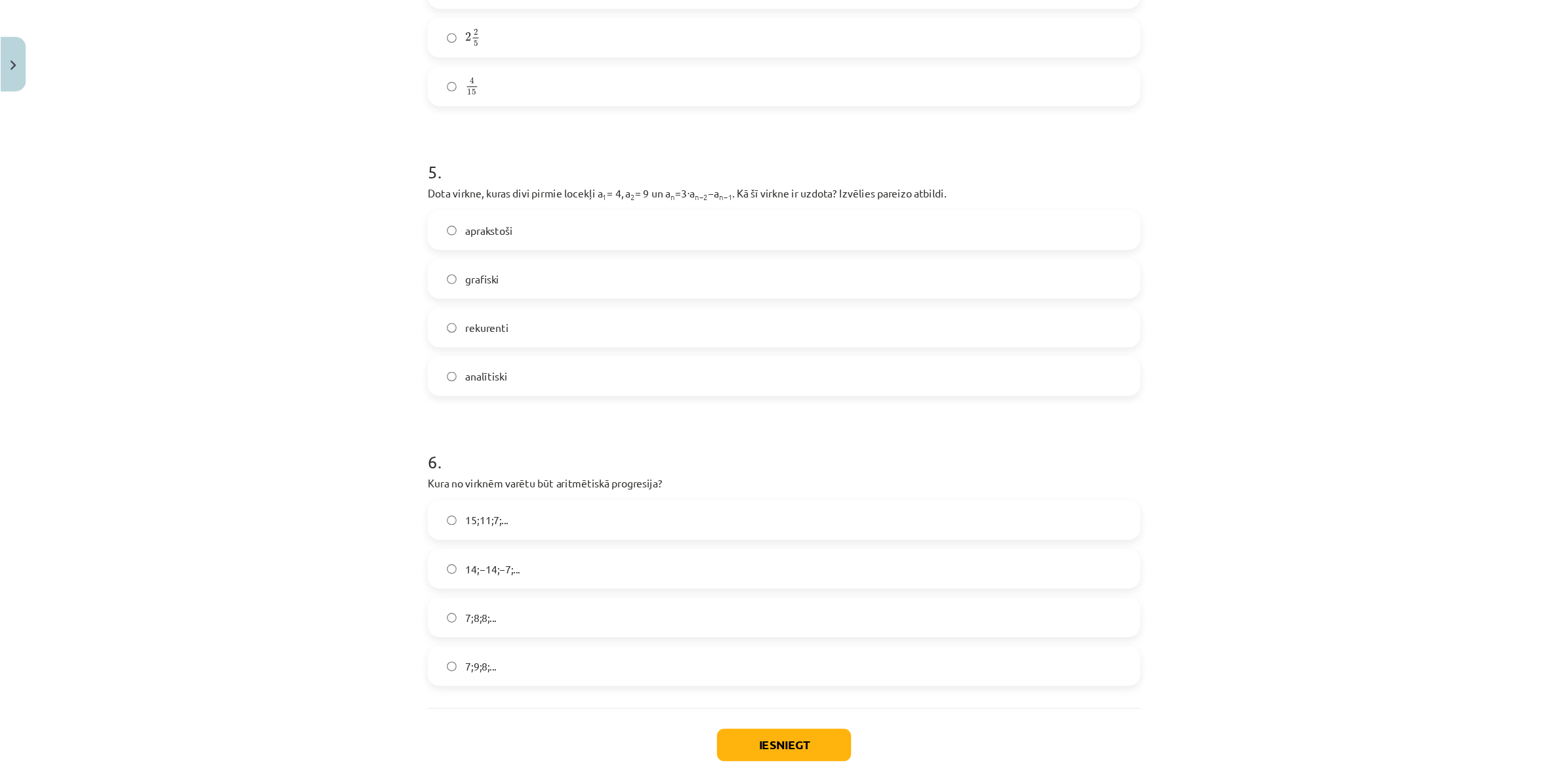
scroll to position [1165, 0]
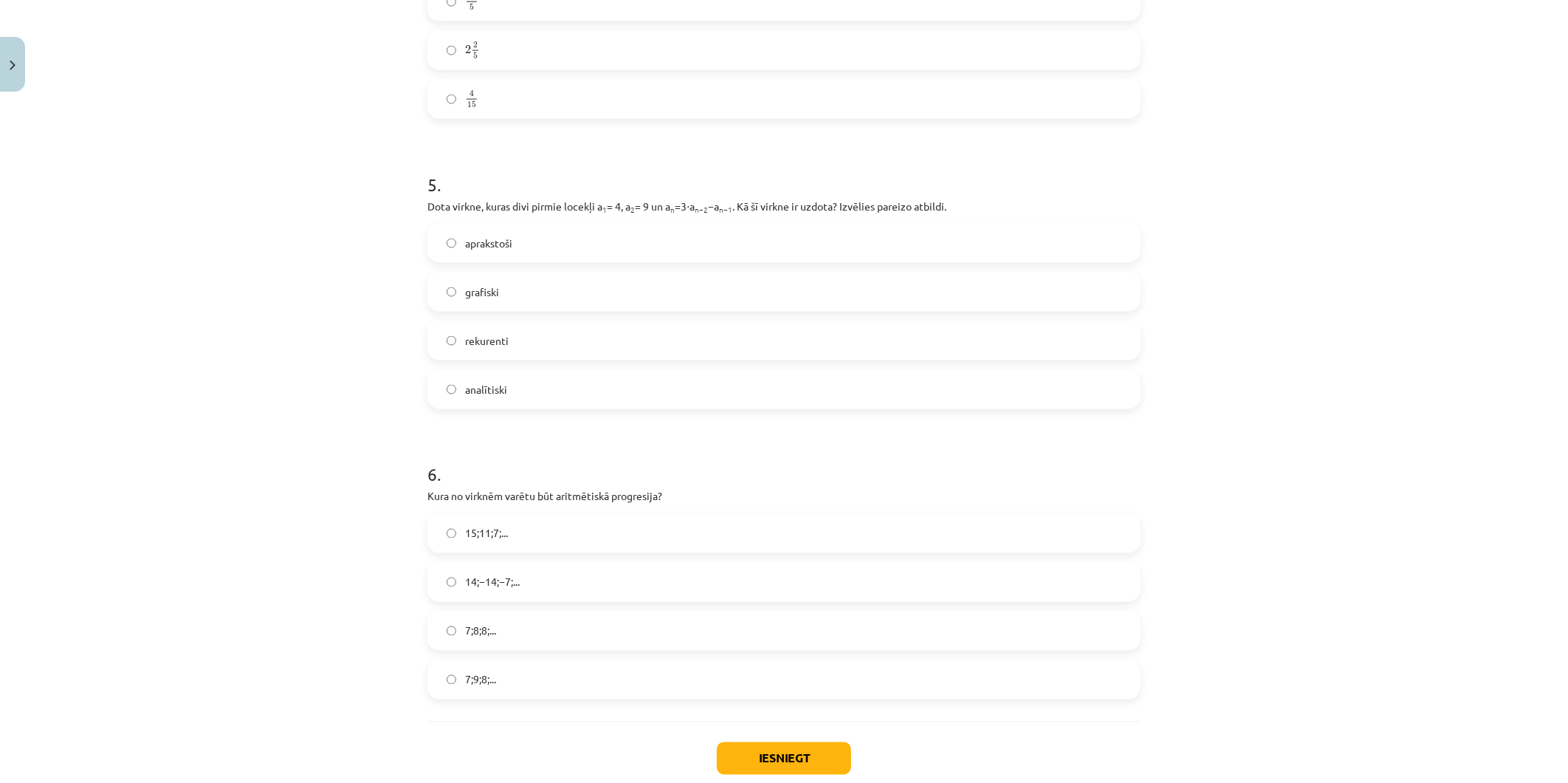
click at [480, 347] on span "rekurenti" at bounding box center [486, 341] width 44 height 15
click at [523, 536] on label "15;11;7;..." at bounding box center [784, 533] width 710 height 37
click at [501, 674] on label "7;9;8;..." at bounding box center [784, 679] width 710 height 37
click at [509, 644] on label "7;8;8;..." at bounding box center [784, 630] width 710 height 37
click at [502, 535] on span "15;11;7;..." at bounding box center [486, 533] width 43 height 15
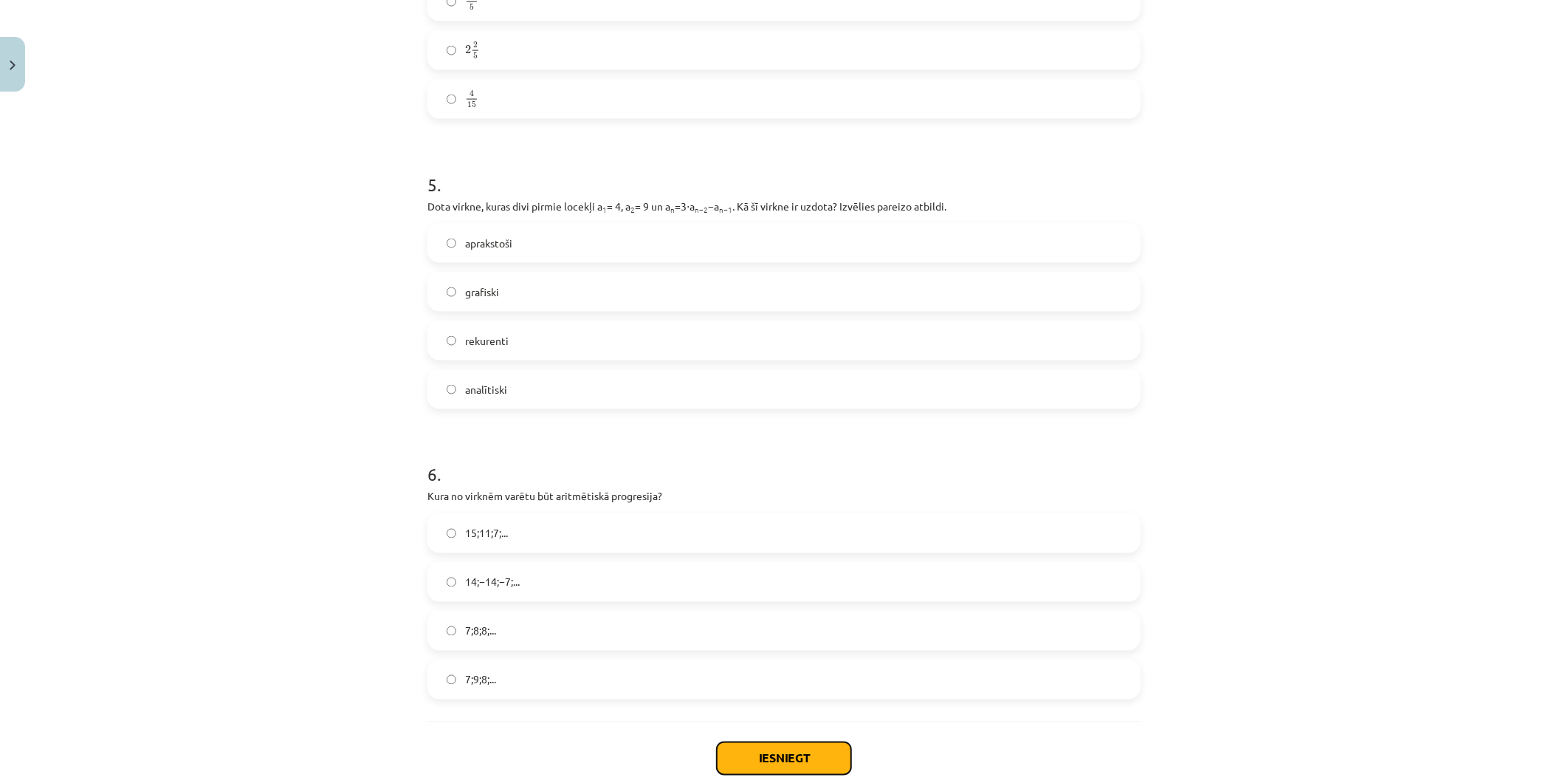
click at [783, 754] on button "Iesniegt" at bounding box center [784, 758] width 134 height 32
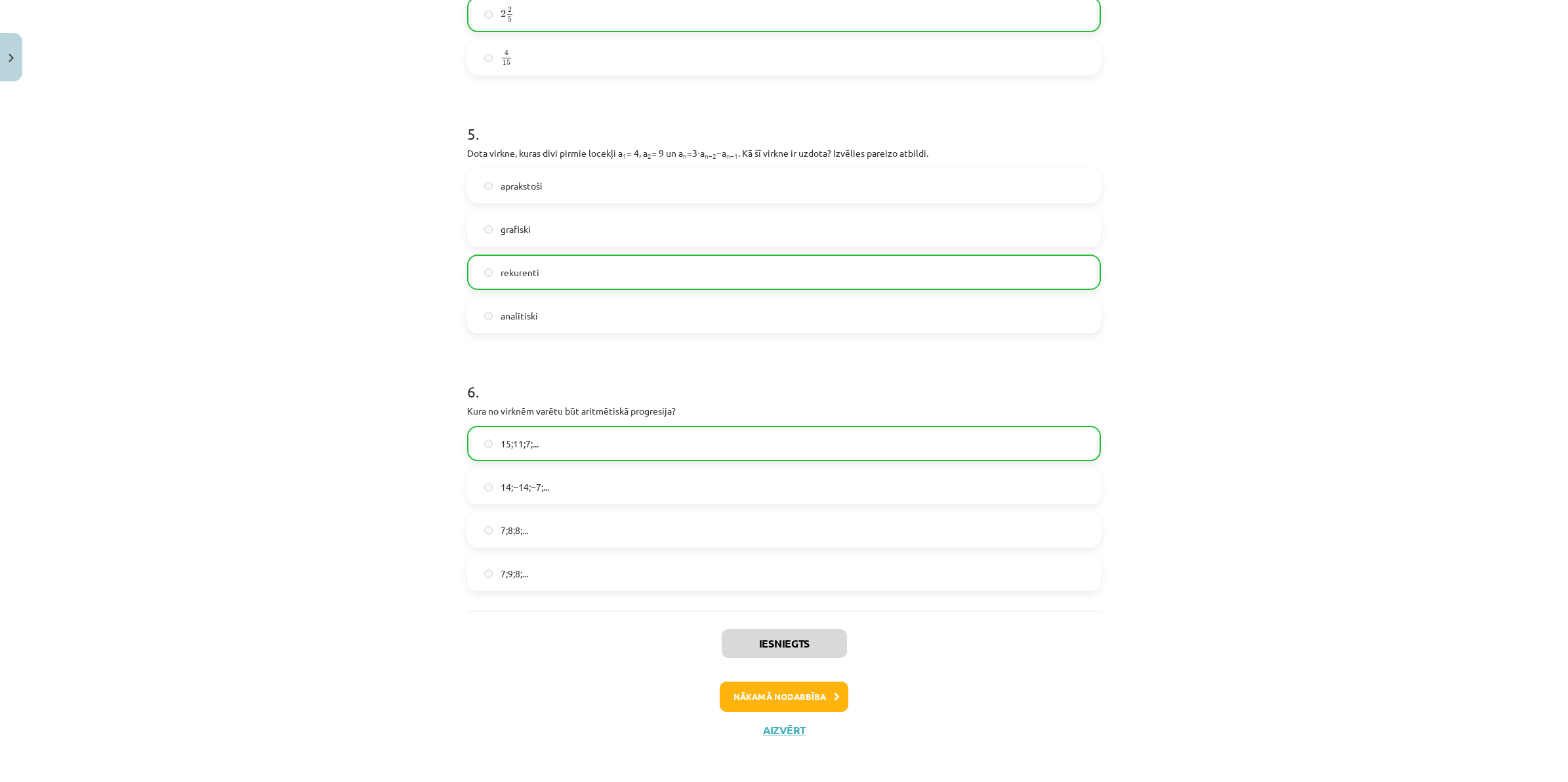
scroll to position [1198, 0]
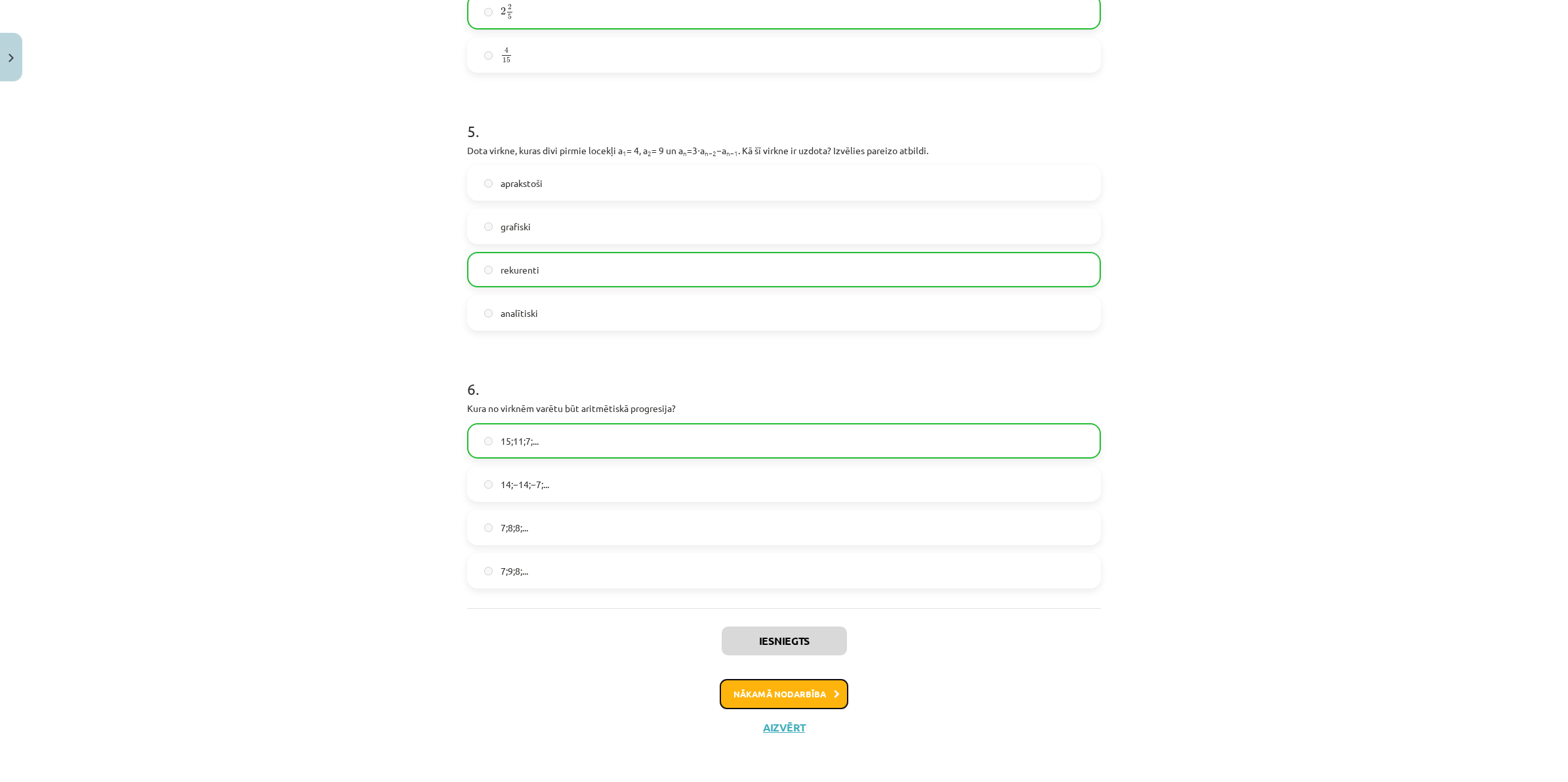
click at [809, 694] on button "Nākamā nodarbība" at bounding box center [784, 694] width 128 height 30
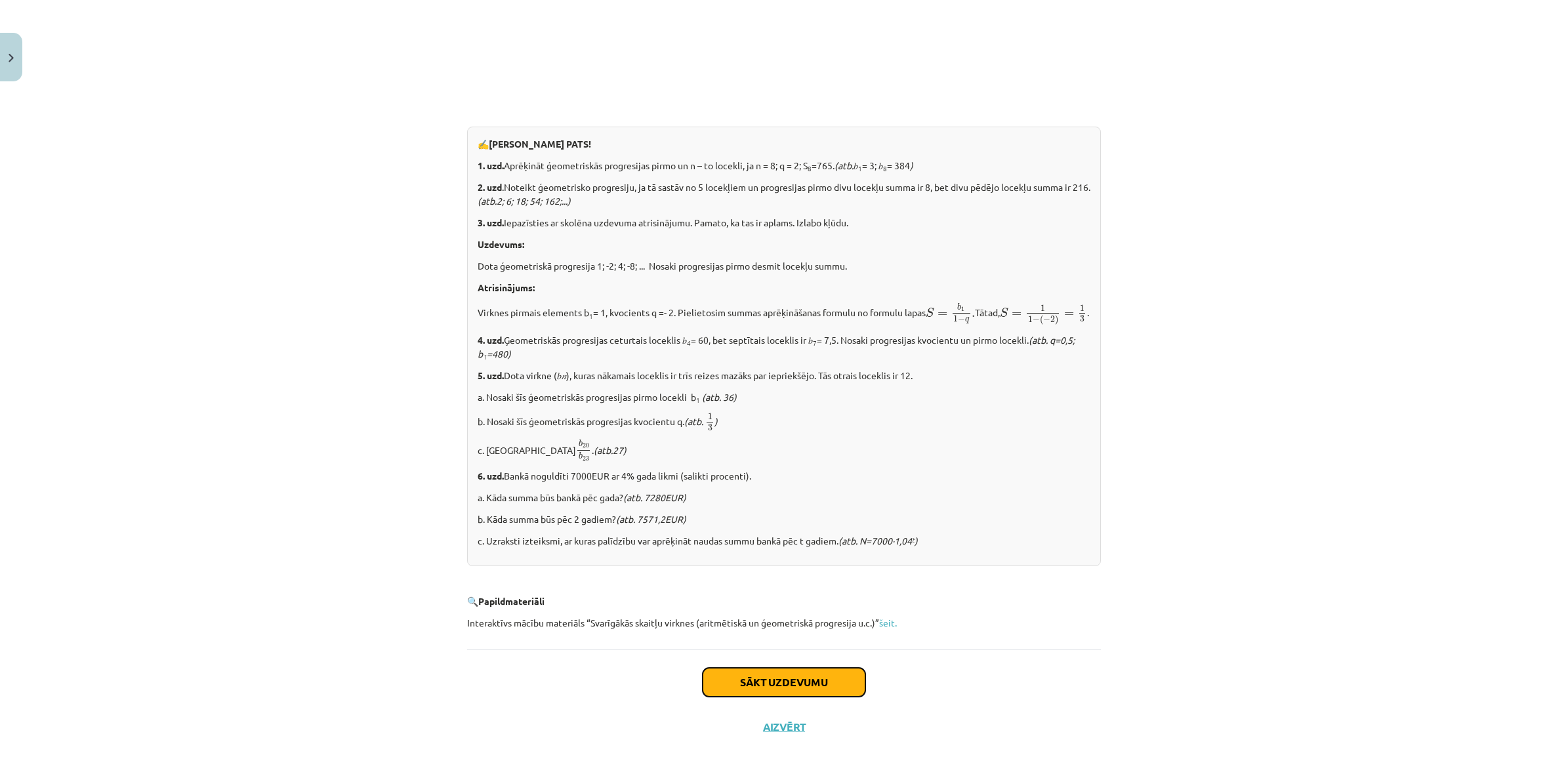
click at [788, 687] on button "Sākt uzdevumu" at bounding box center [784, 682] width 162 height 29
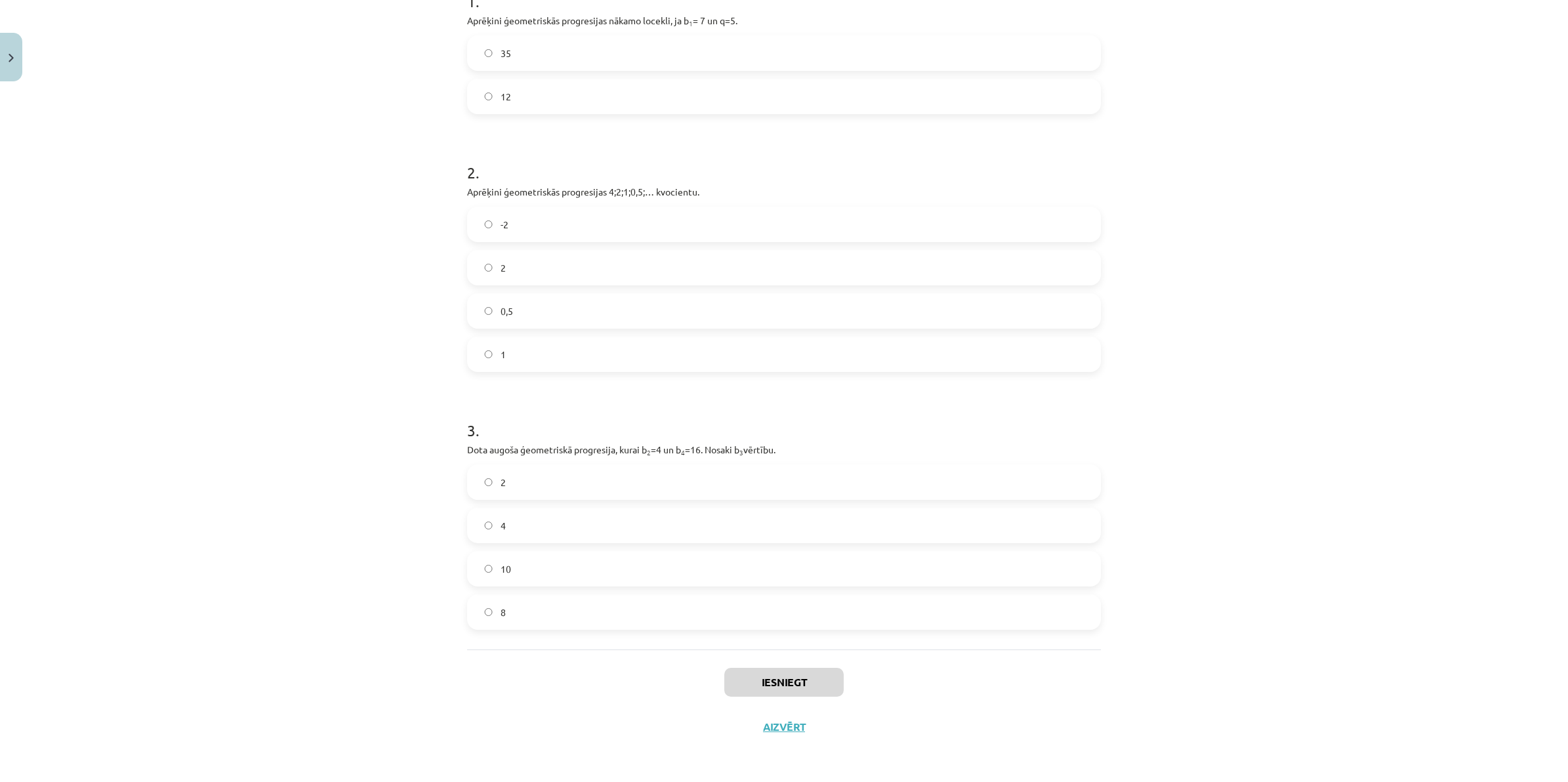
scroll to position [210, 0]
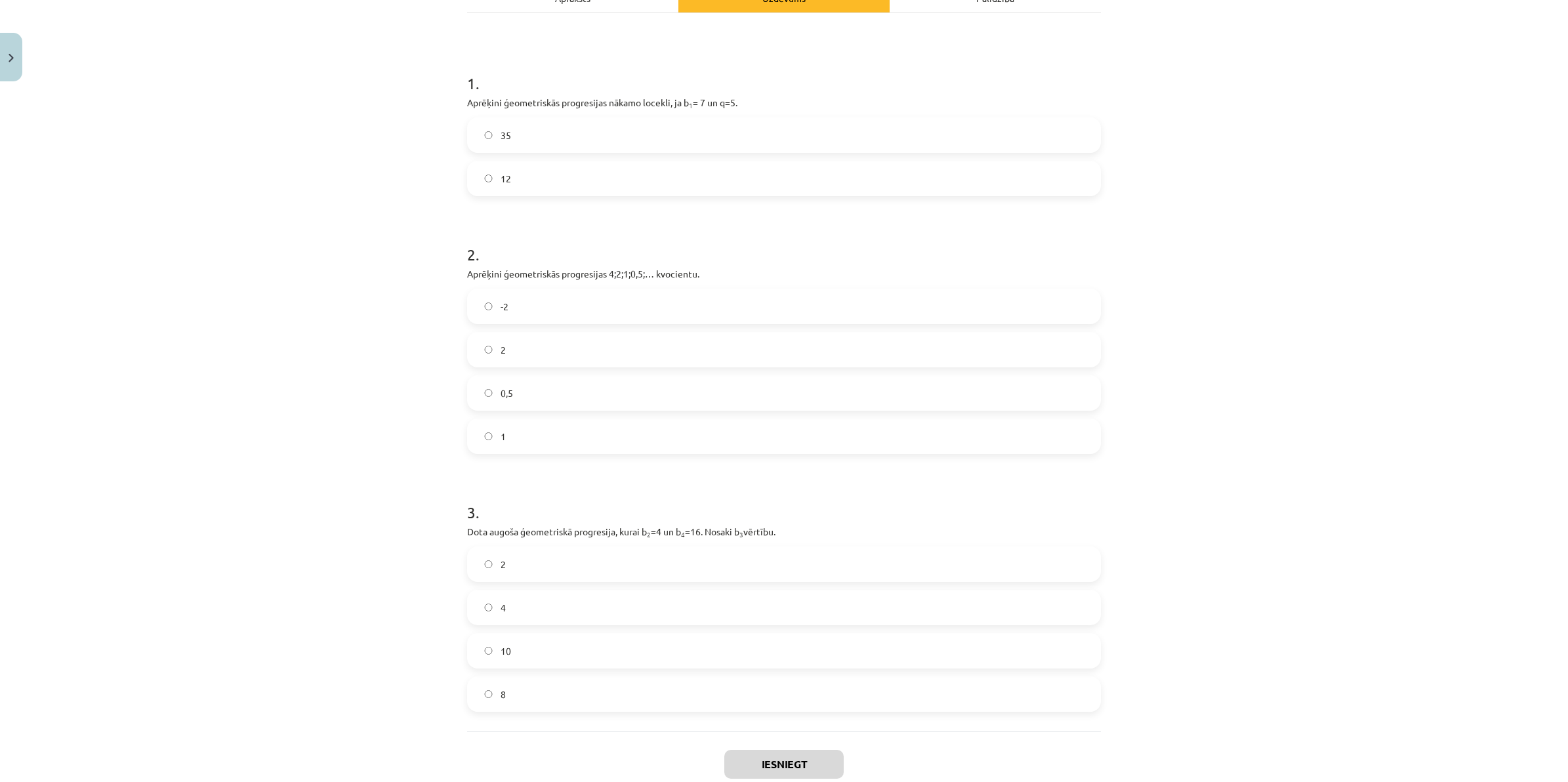
click at [517, 691] on label "8" at bounding box center [784, 693] width 631 height 33
click at [523, 377] on label "0,5" at bounding box center [784, 393] width 631 height 33
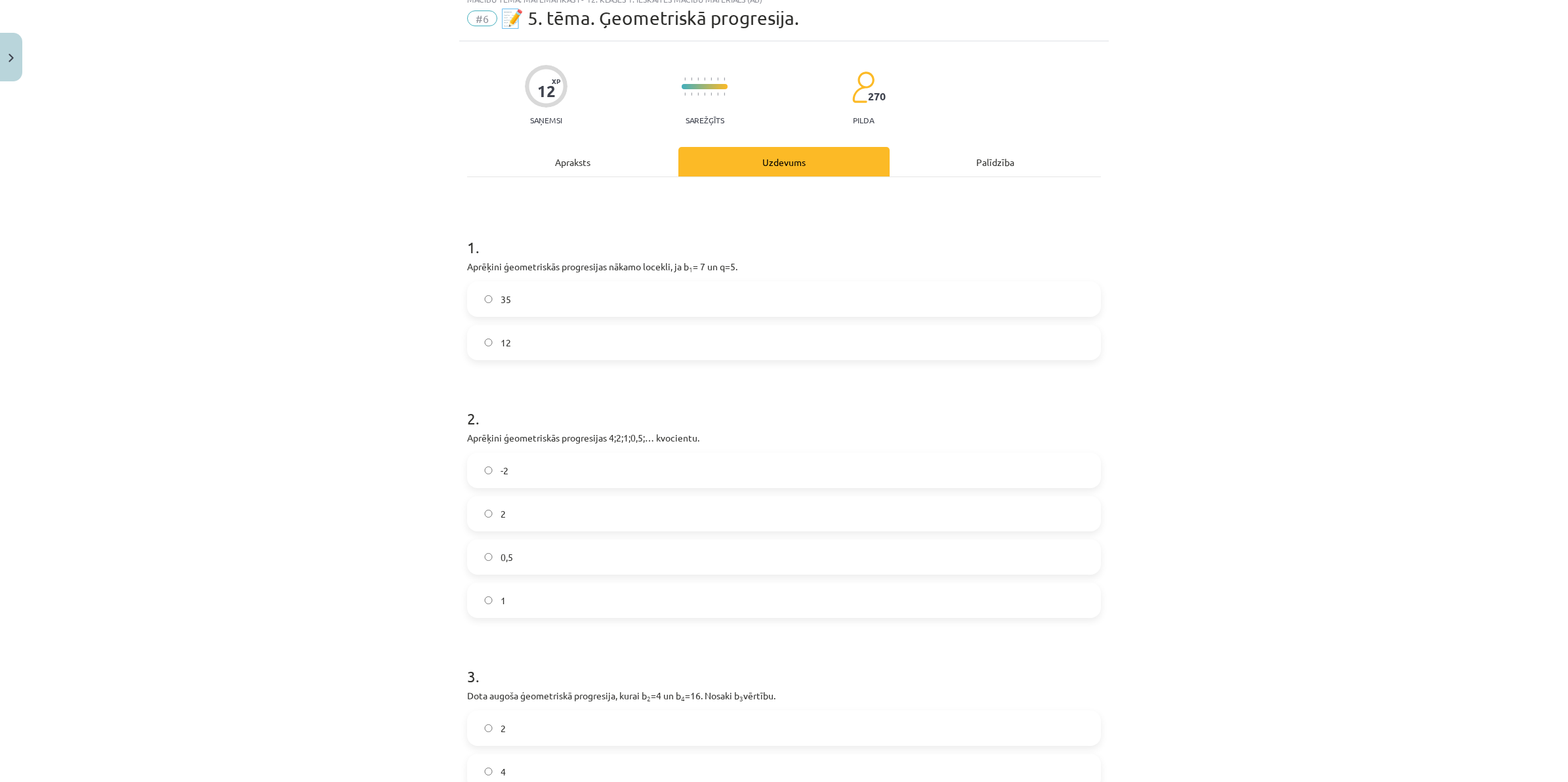
click at [503, 309] on label "35" at bounding box center [784, 298] width 631 height 33
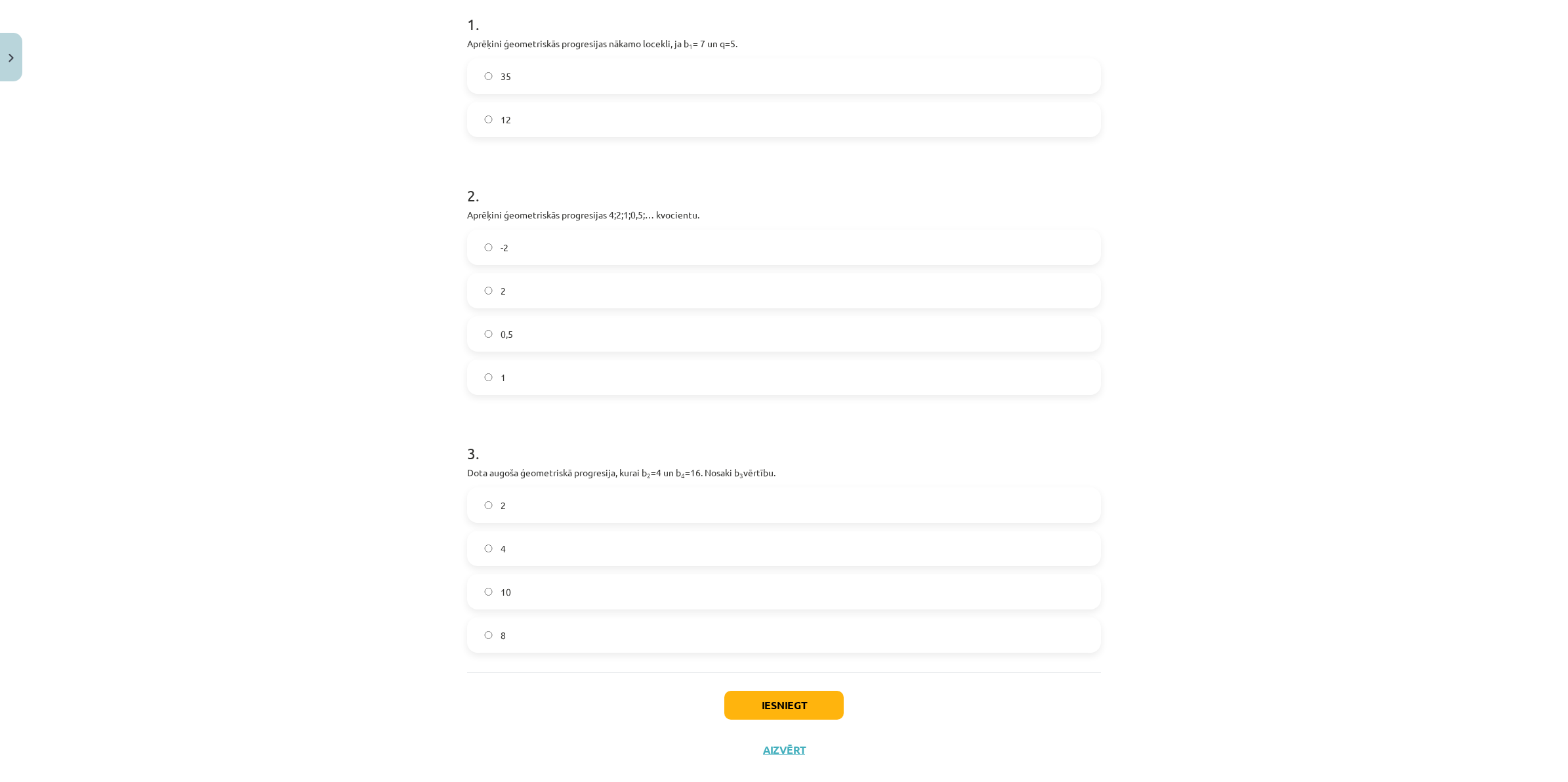
scroll to position [292, 0]
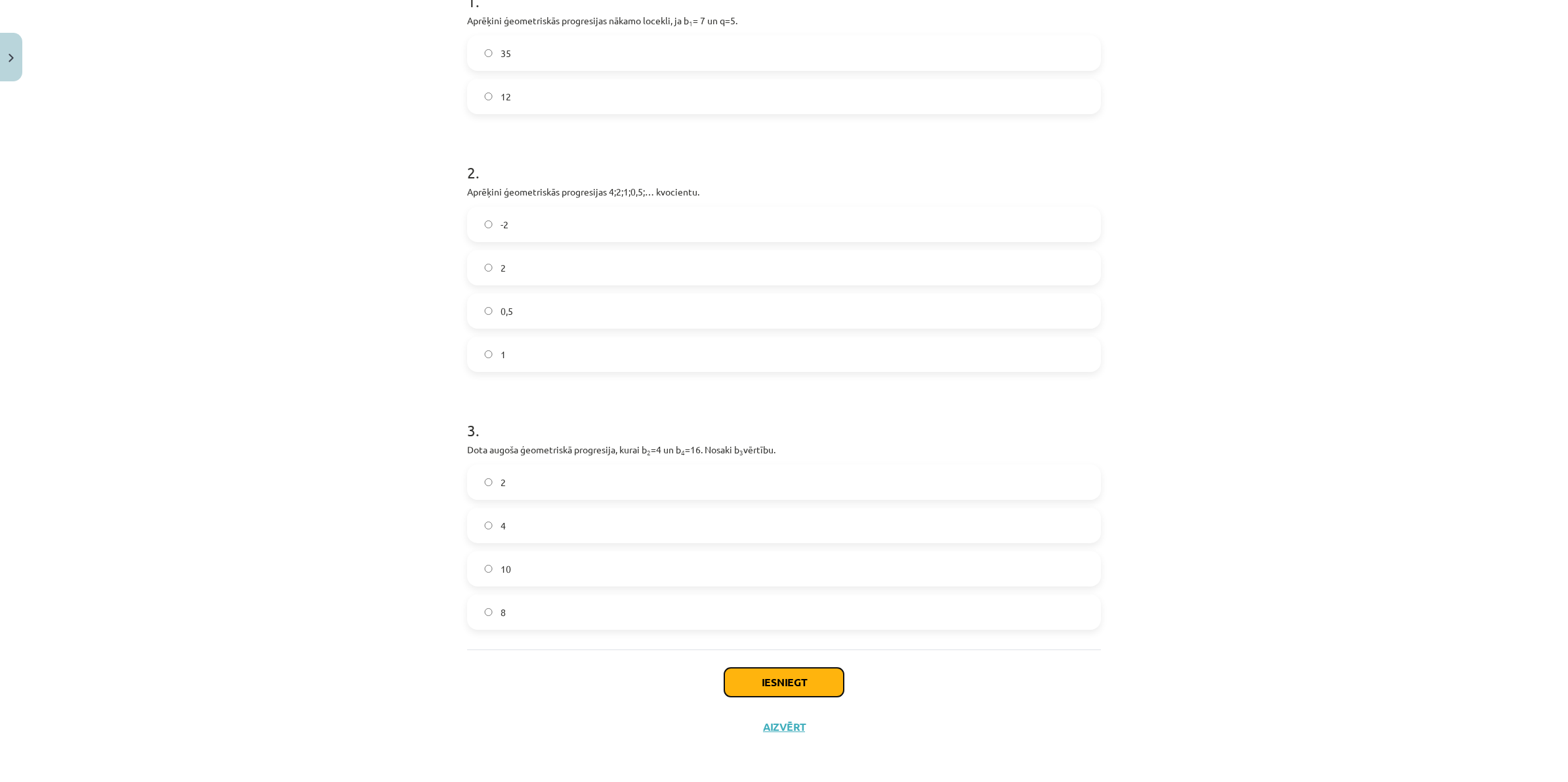
click at [751, 674] on button "Iesniegt" at bounding box center [784, 682] width 119 height 29
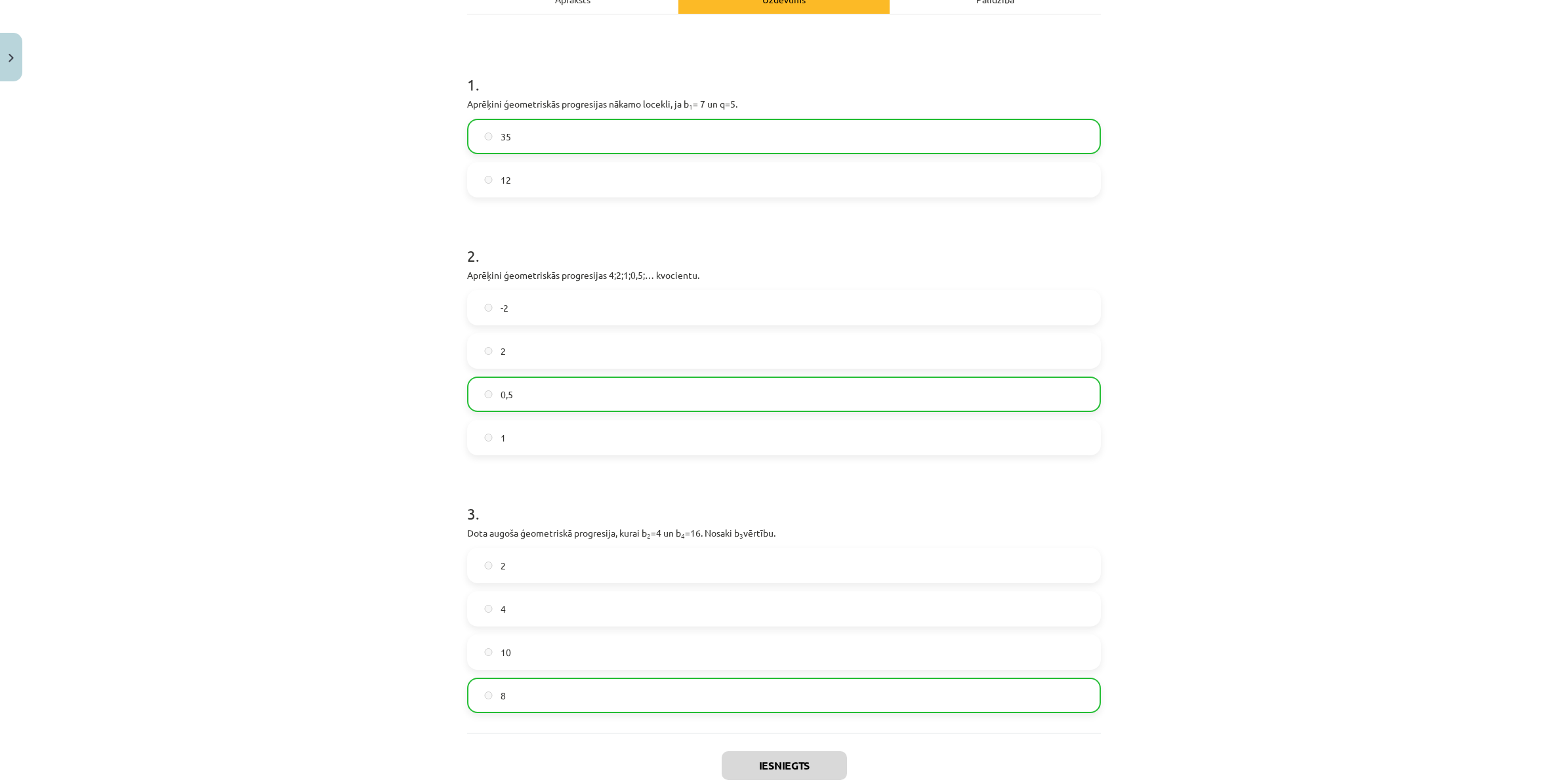
scroll to position [0, 0]
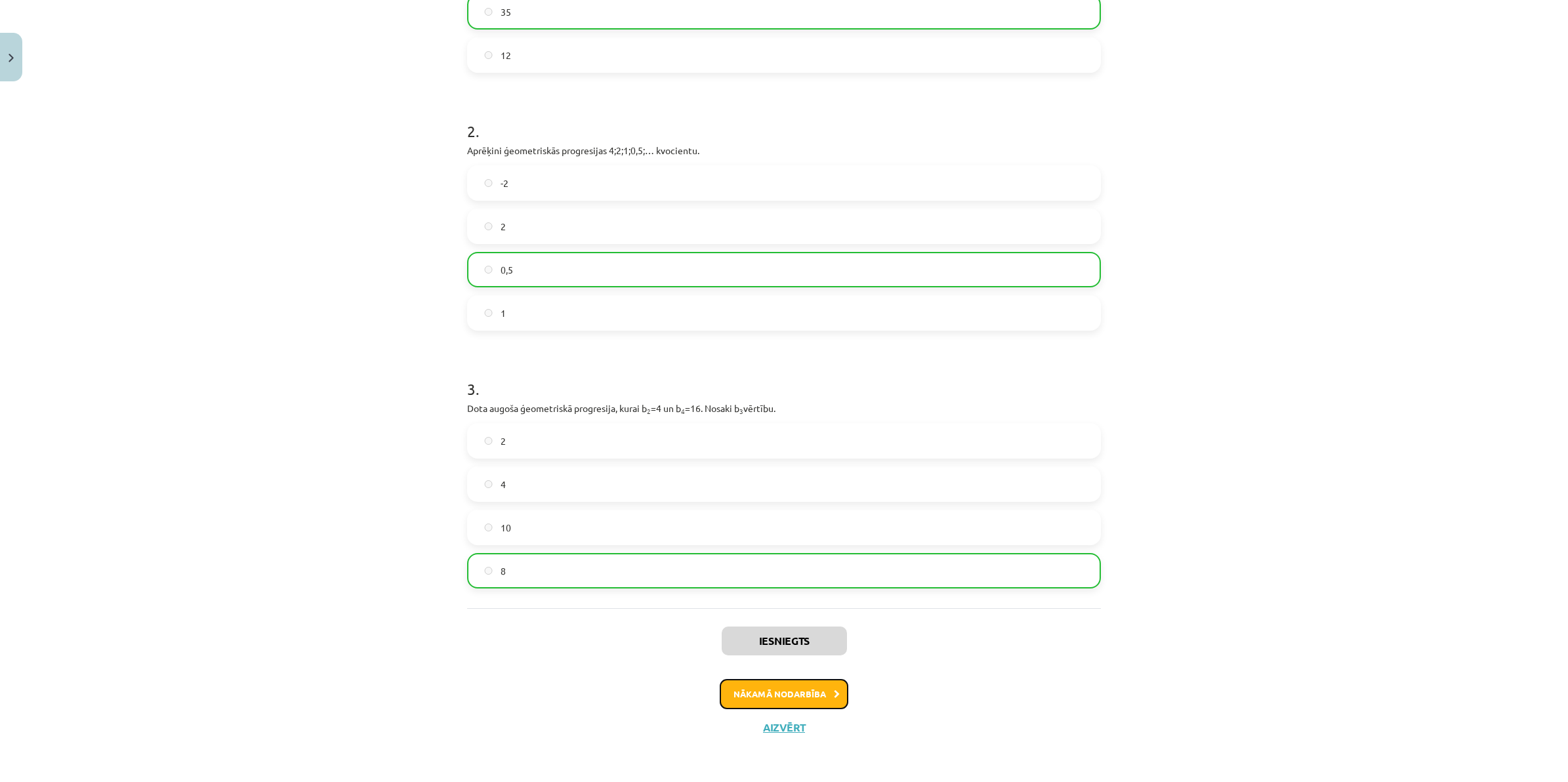
click at [789, 695] on button "Nākamā nodarbība" at bounding box center [784, 694] width 128 height 30
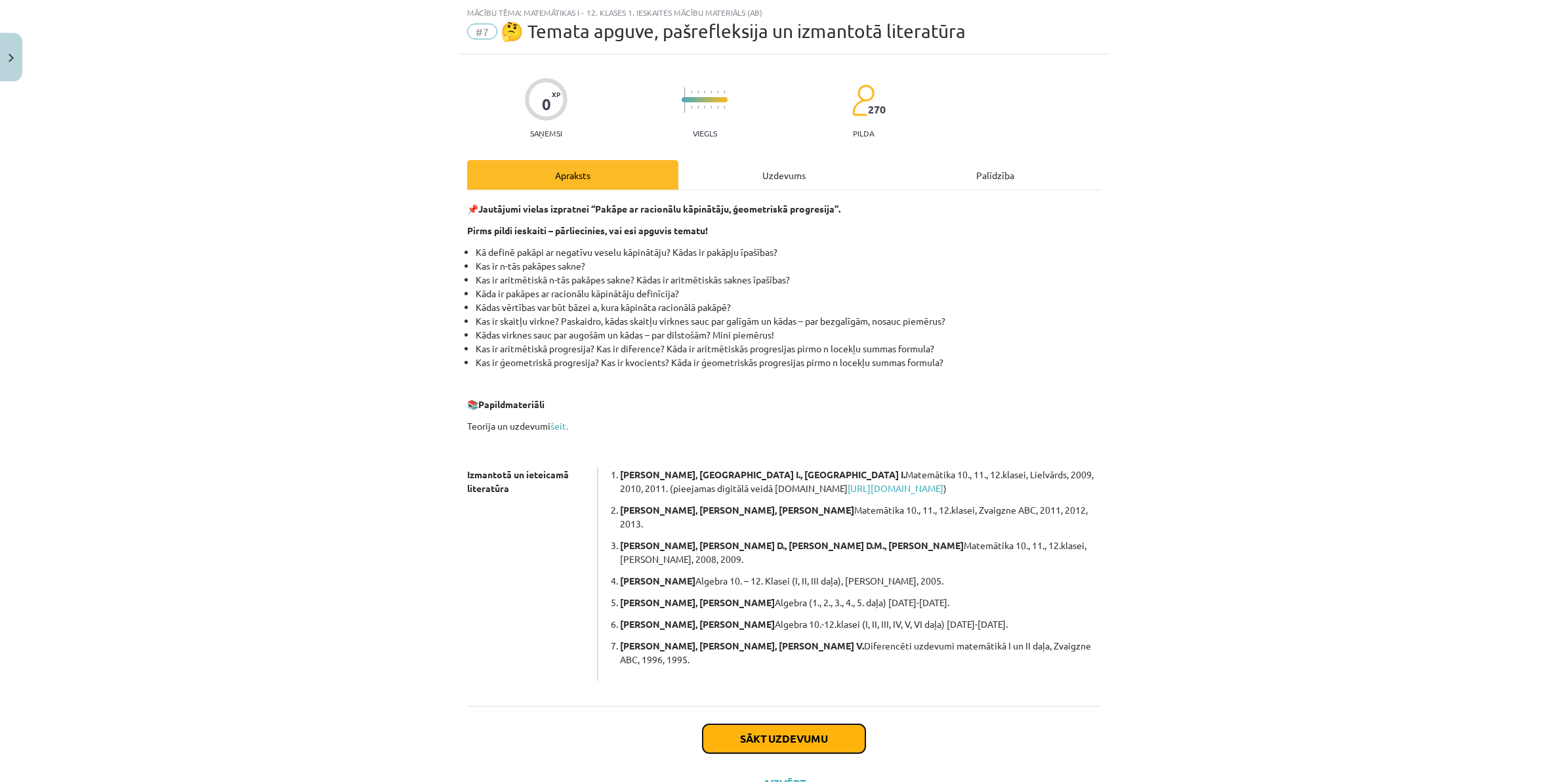
click at [793, 695] on button "Sākt uzdevumu" at bounding box center [784, 739] width 162 height 29
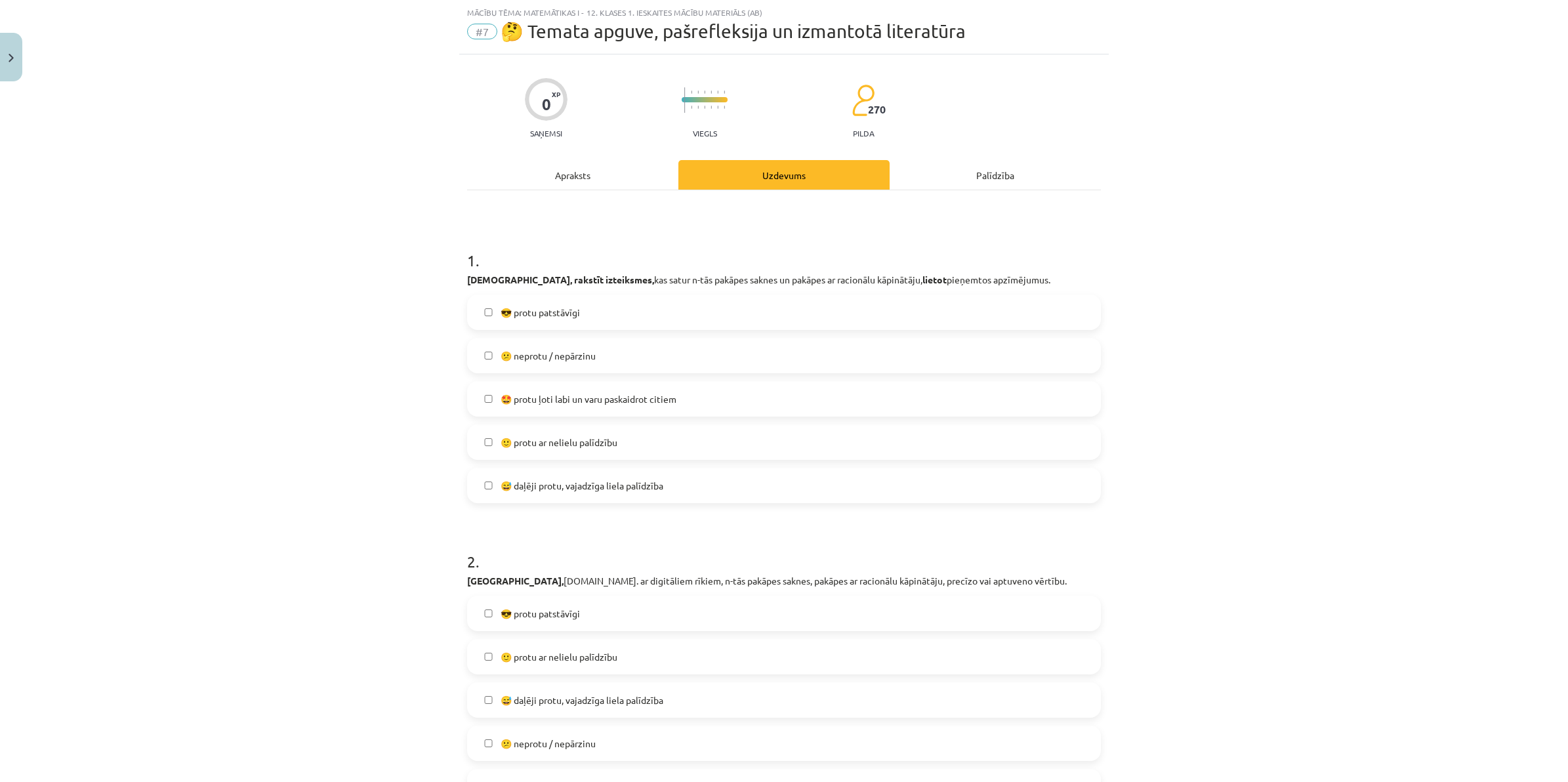
click at [585, 448] on span "🙂 protu ar nelielu palīdzību" at bounding box center [559, 443] width 117 height 14
click at [532, 314] on span "😎 protu patstāvīgi" at bounding box center [540, 313] width 80 height 14
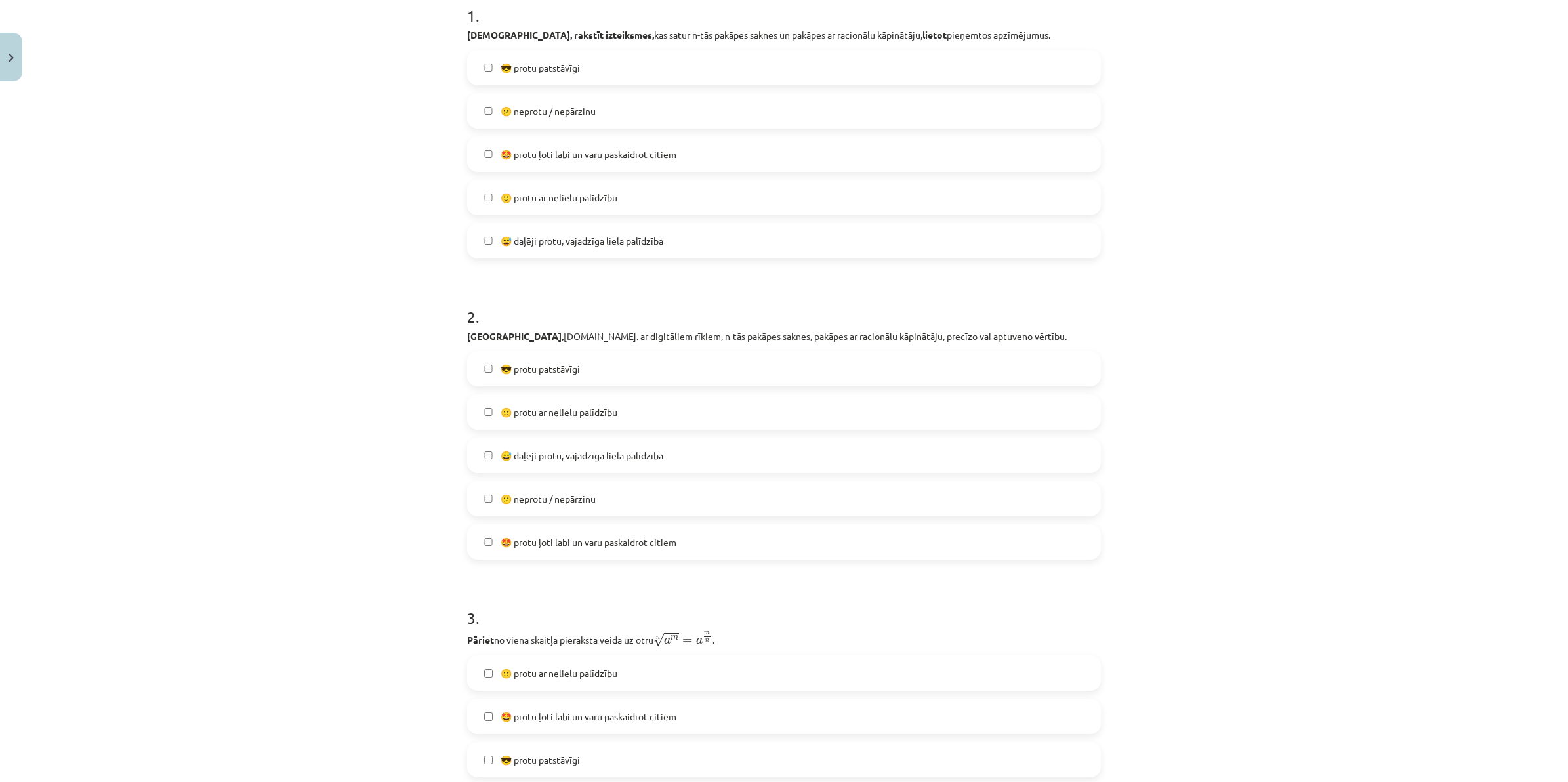
scroll to position [279, 0]
click at [549, 371] on span "😎 protu patstāvīgi" at bounding box center [540, 367] width 80 height 14
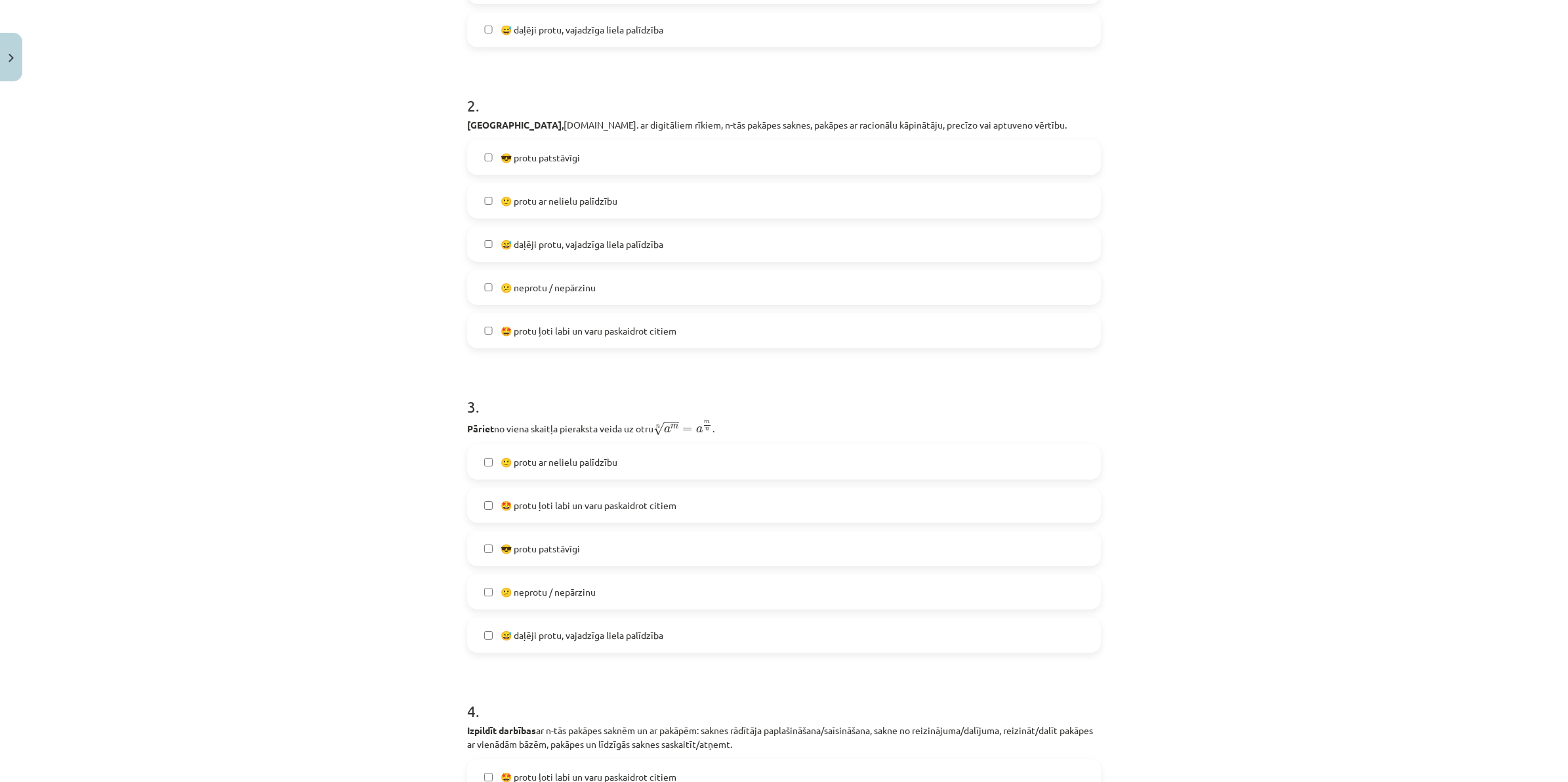
scroll to position [525, 0]
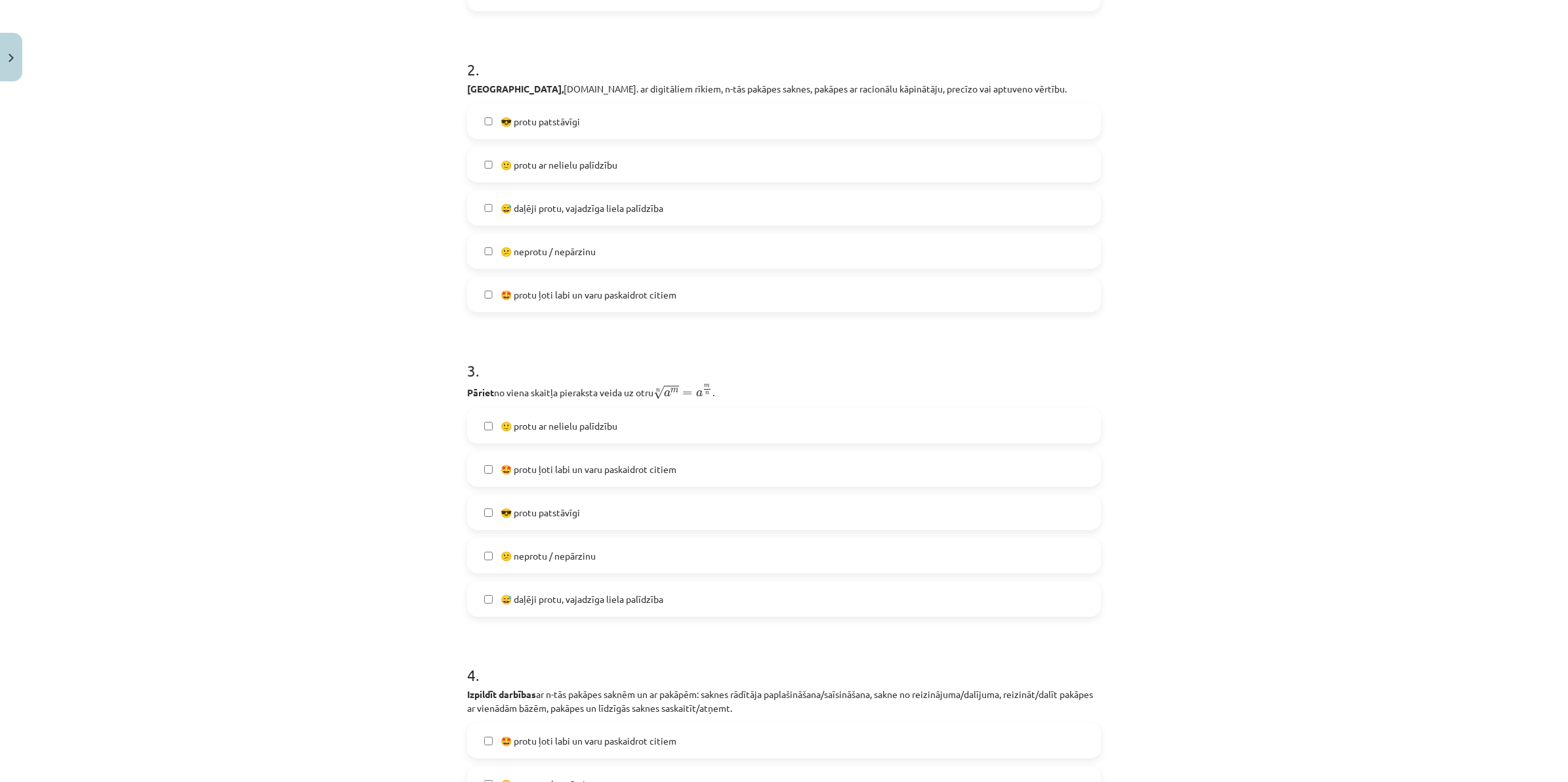
click at [546, 431] on span "🙂 protu ar nelielu palīdzību" at bounding box center [559, 426] width 117 height 14
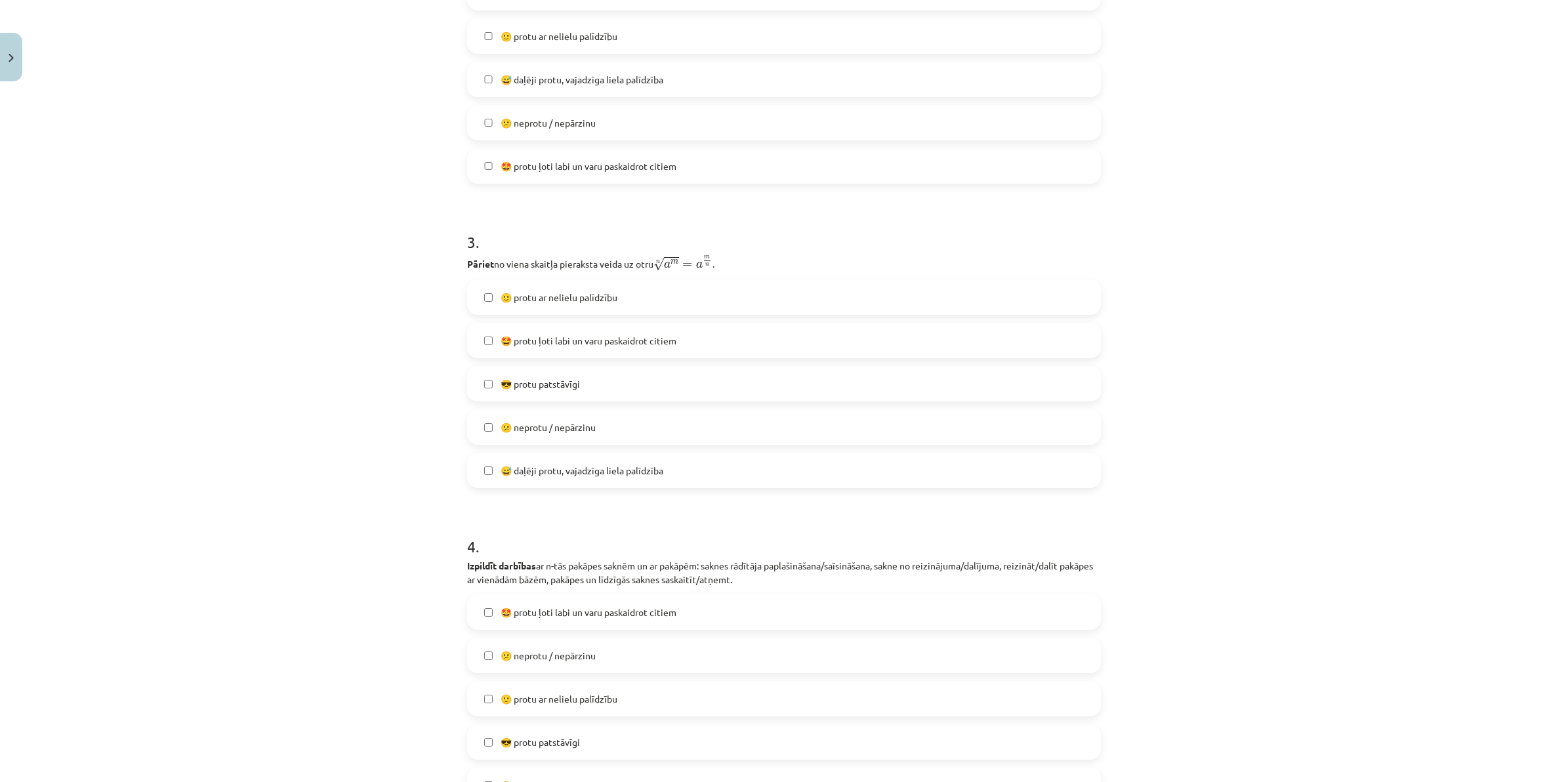
scroll to position [771, 0]
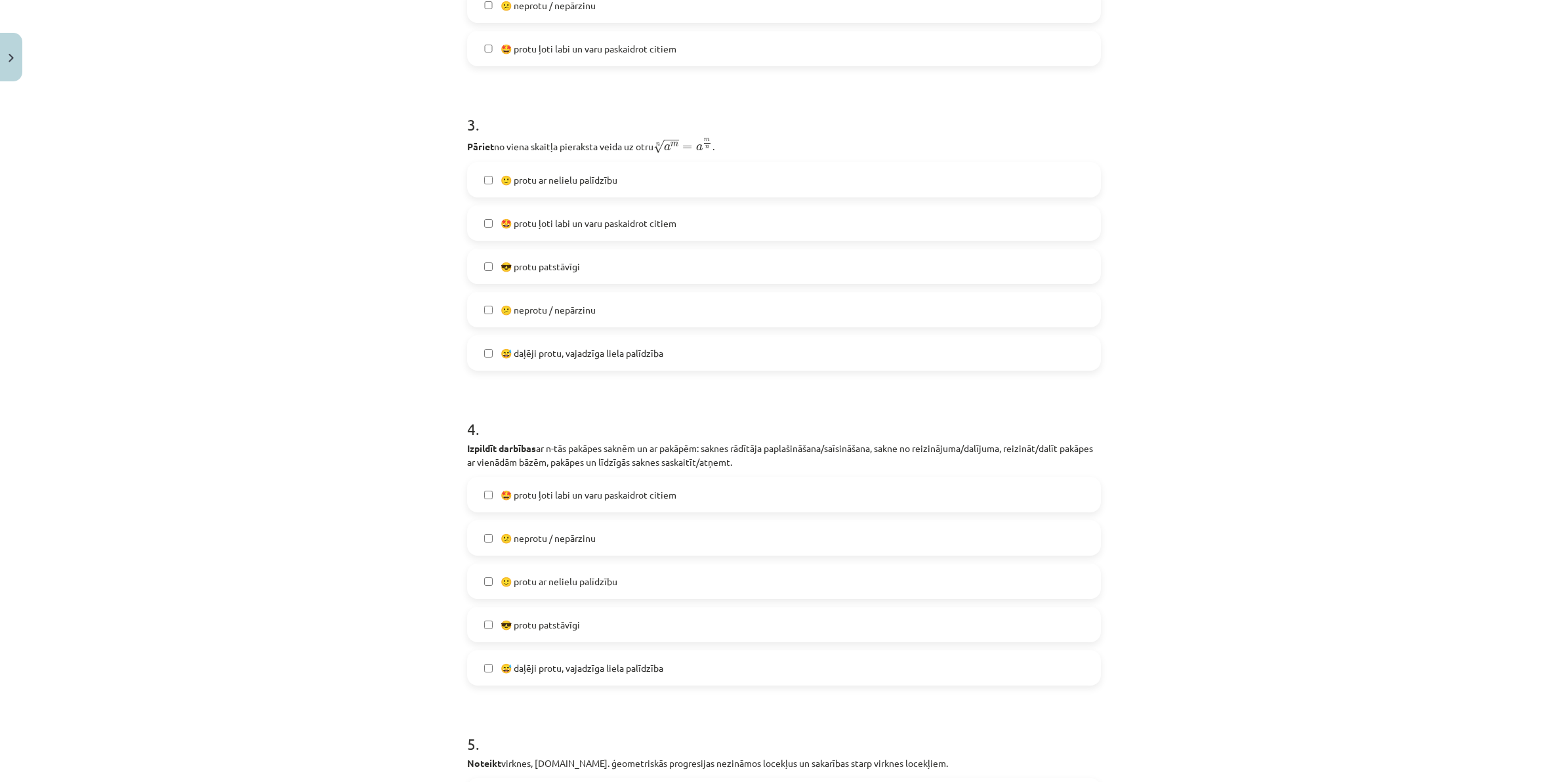
click at [553, 495] on span "🤩 protu ļoti labi un varu paskaidrot citiem" at bounding box center [588, 495] width 176 height 14
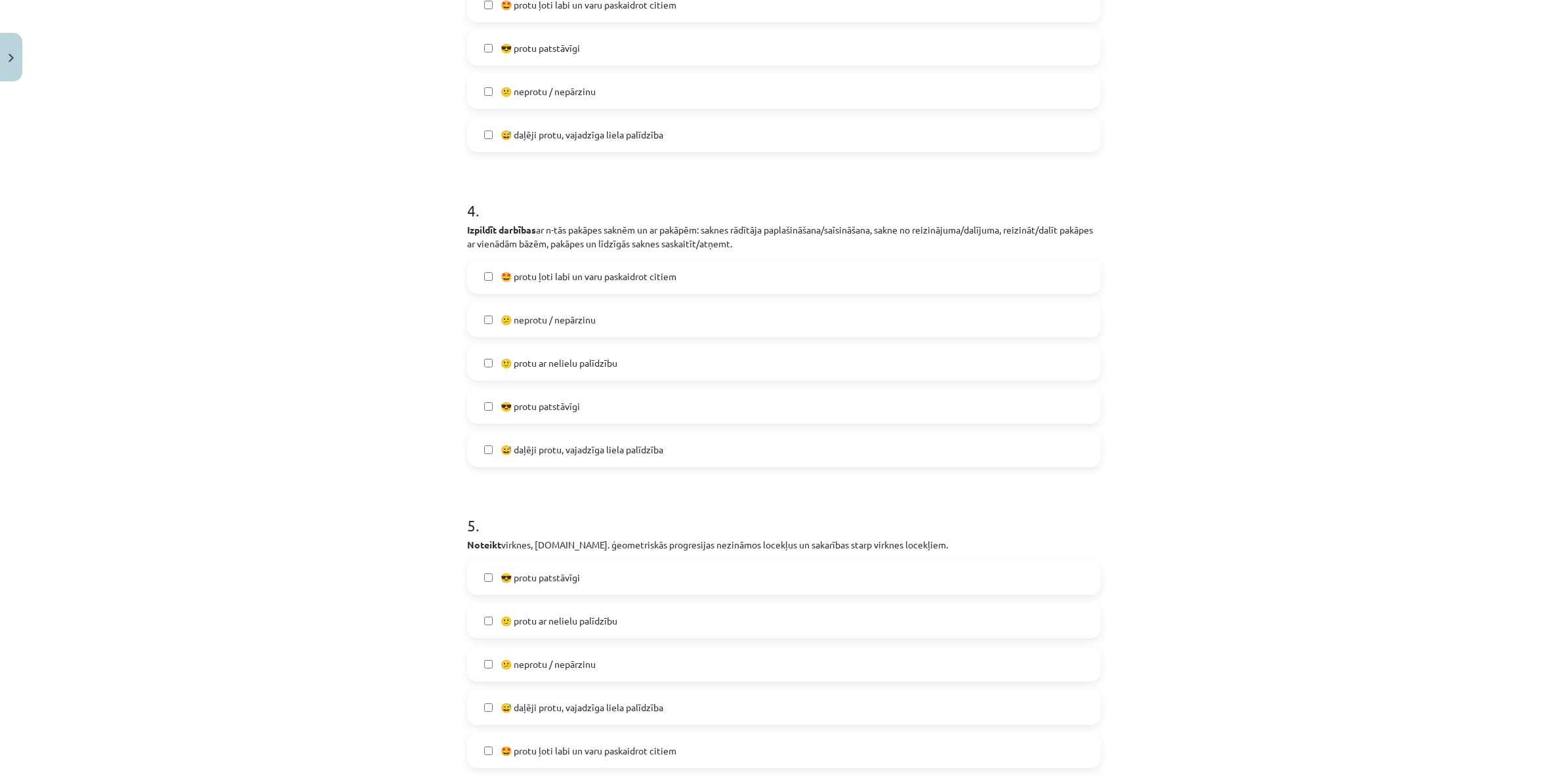
scroll to position [1017, 0]
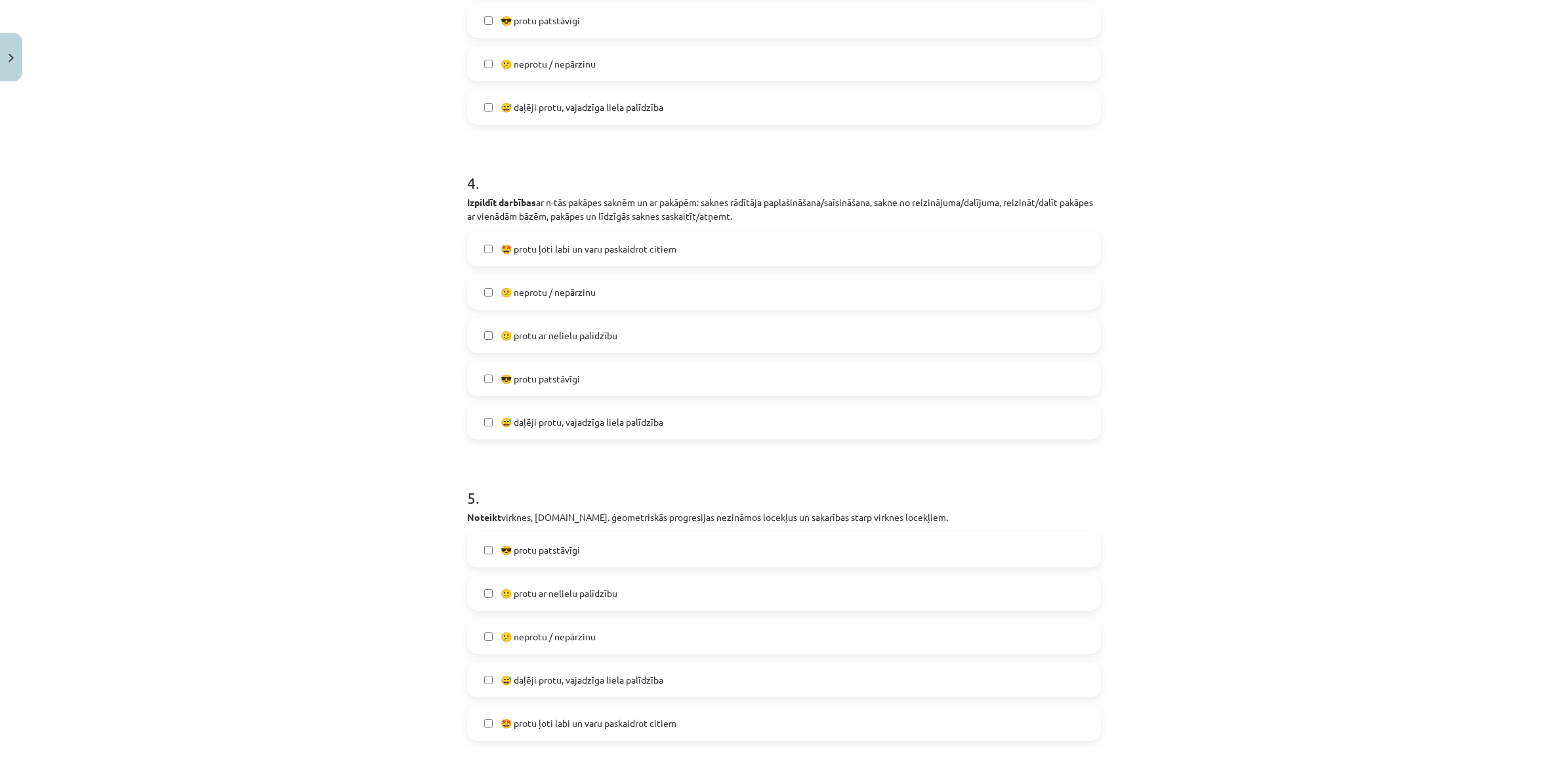
click at [545, 543] on span "😎 protu patstāvīgi" at bounding box center [540, 550] width 80 height 14
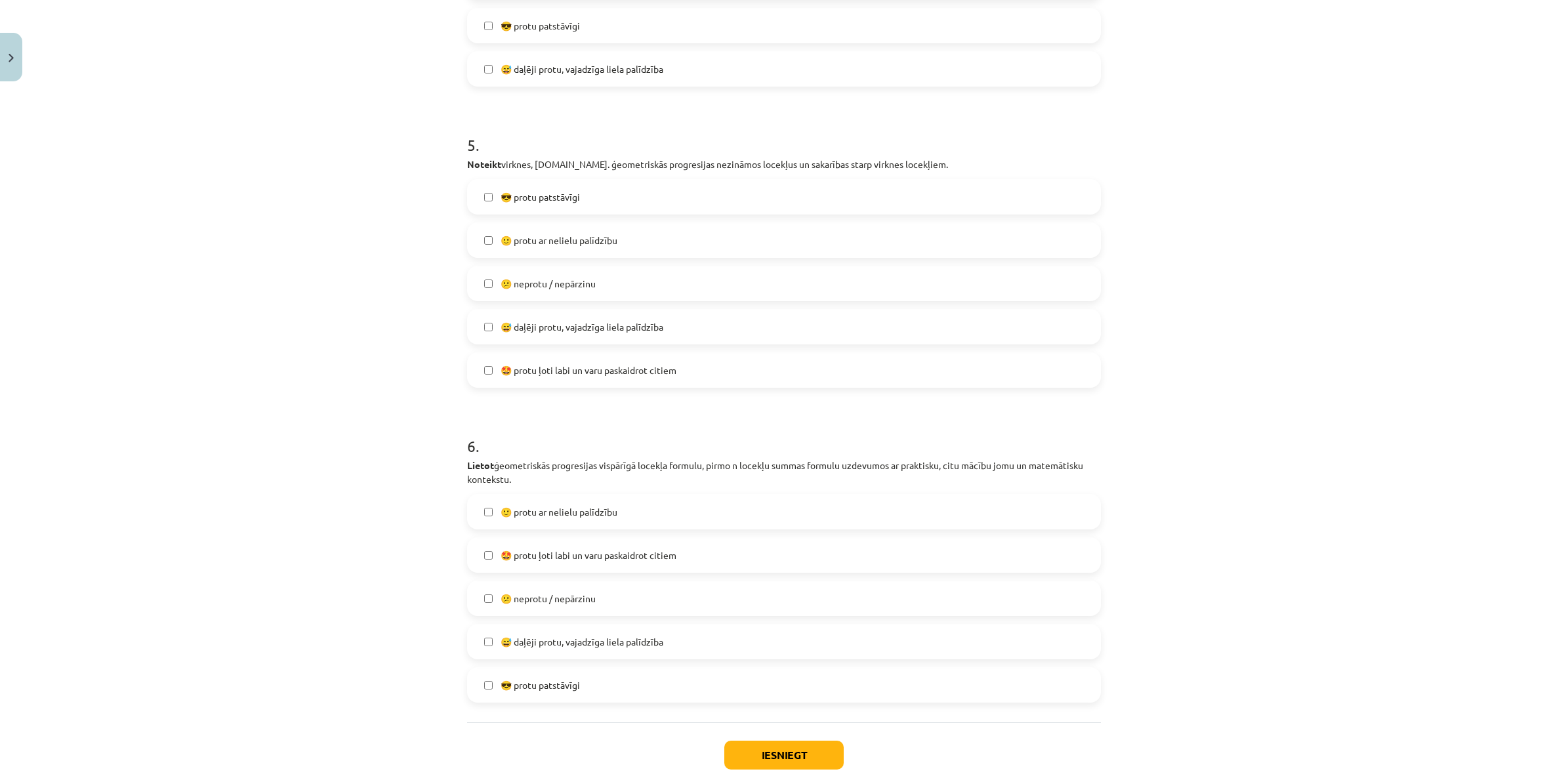
scroll to position [1441, 0]
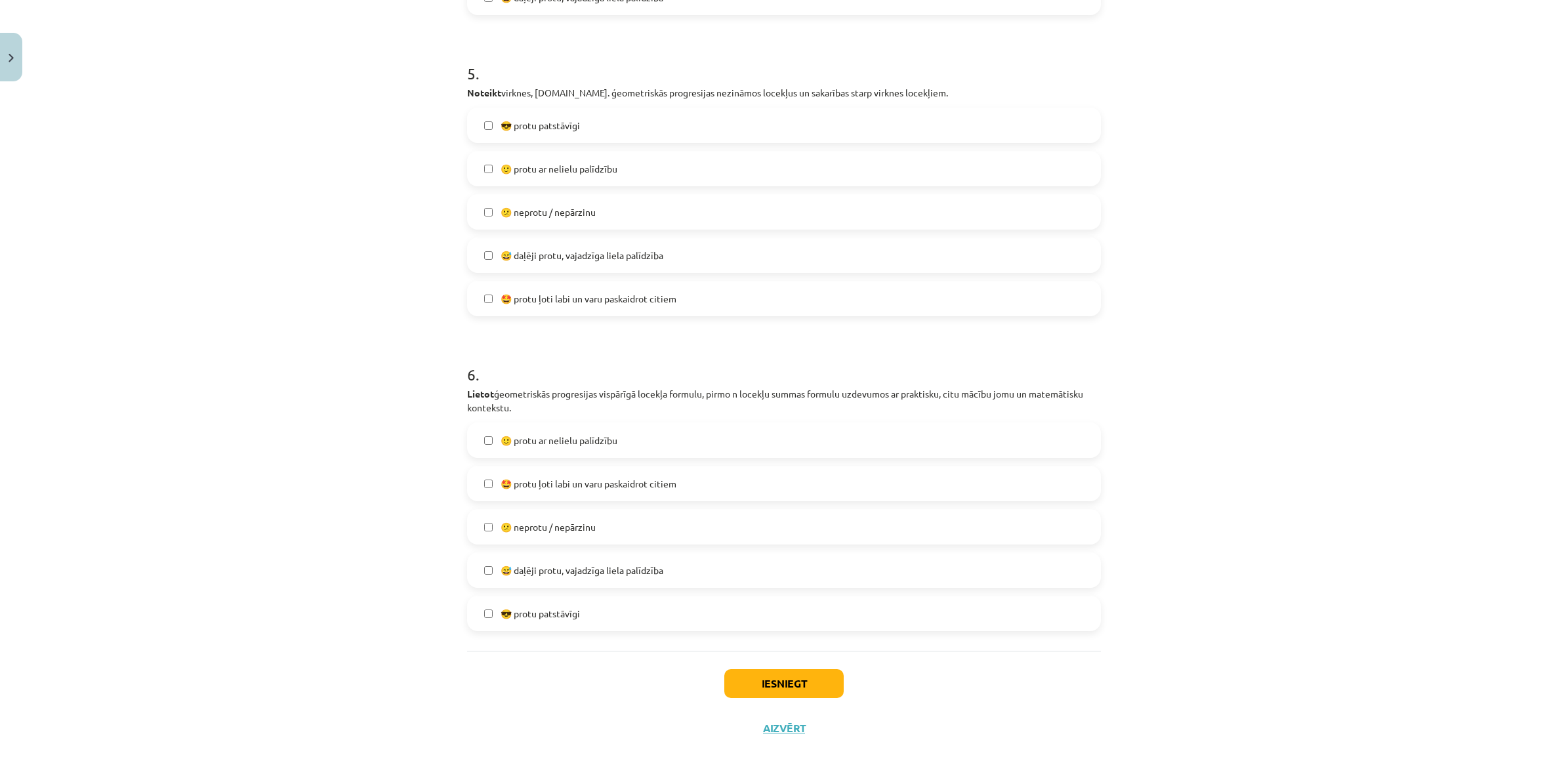
click at [555, 579] on label "😅 daļēji protu, vajadzīga liela palīdzība" at bounding box center [784, 569] width 631 height 33
click at [791, 683] on button "Iesniegt" at bounding box center [784, 683] width 119 height 29
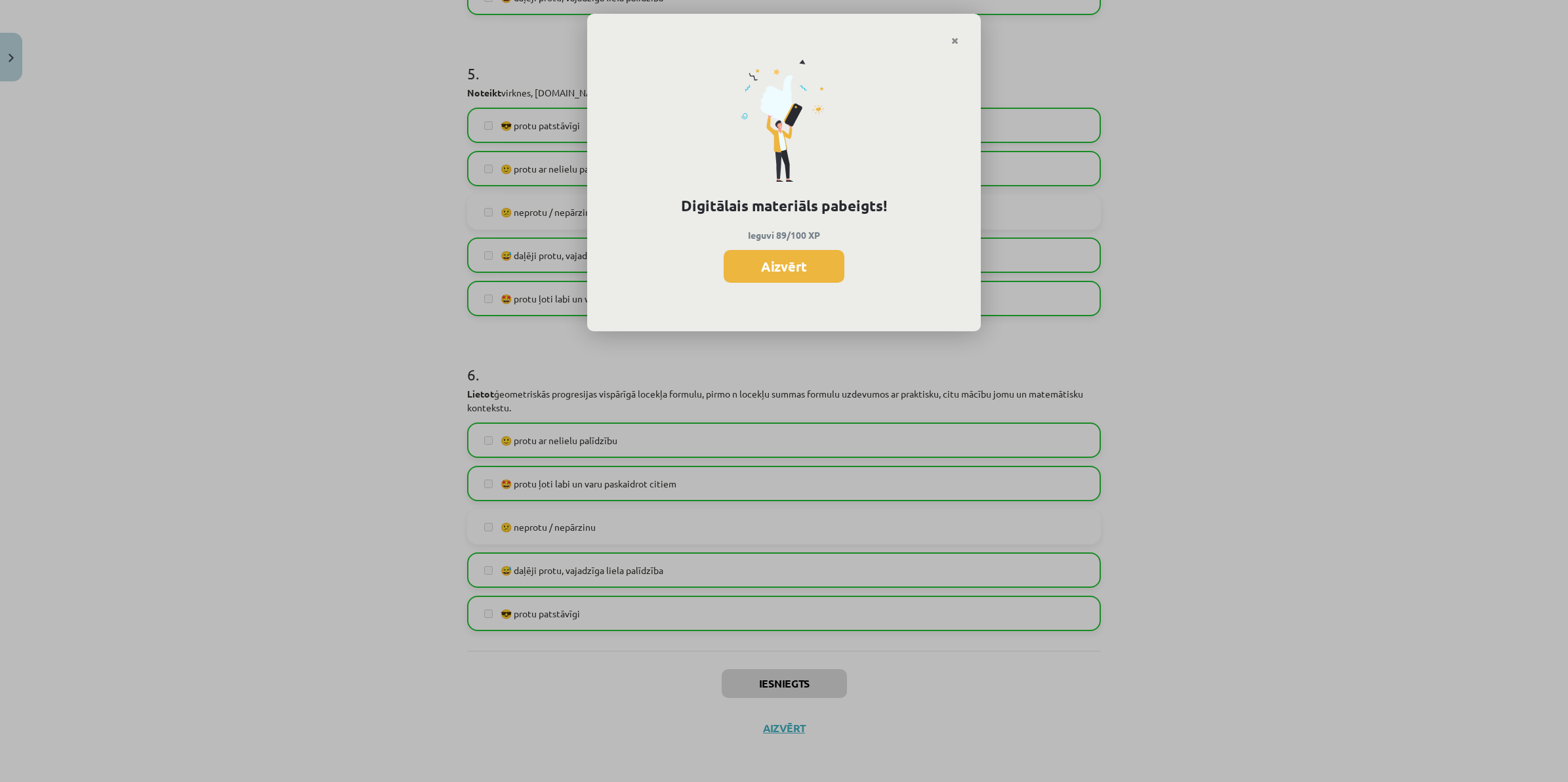
click at [781, 277] on button "Aizvērt" at bounding box center [784, 266] width 121 height 33
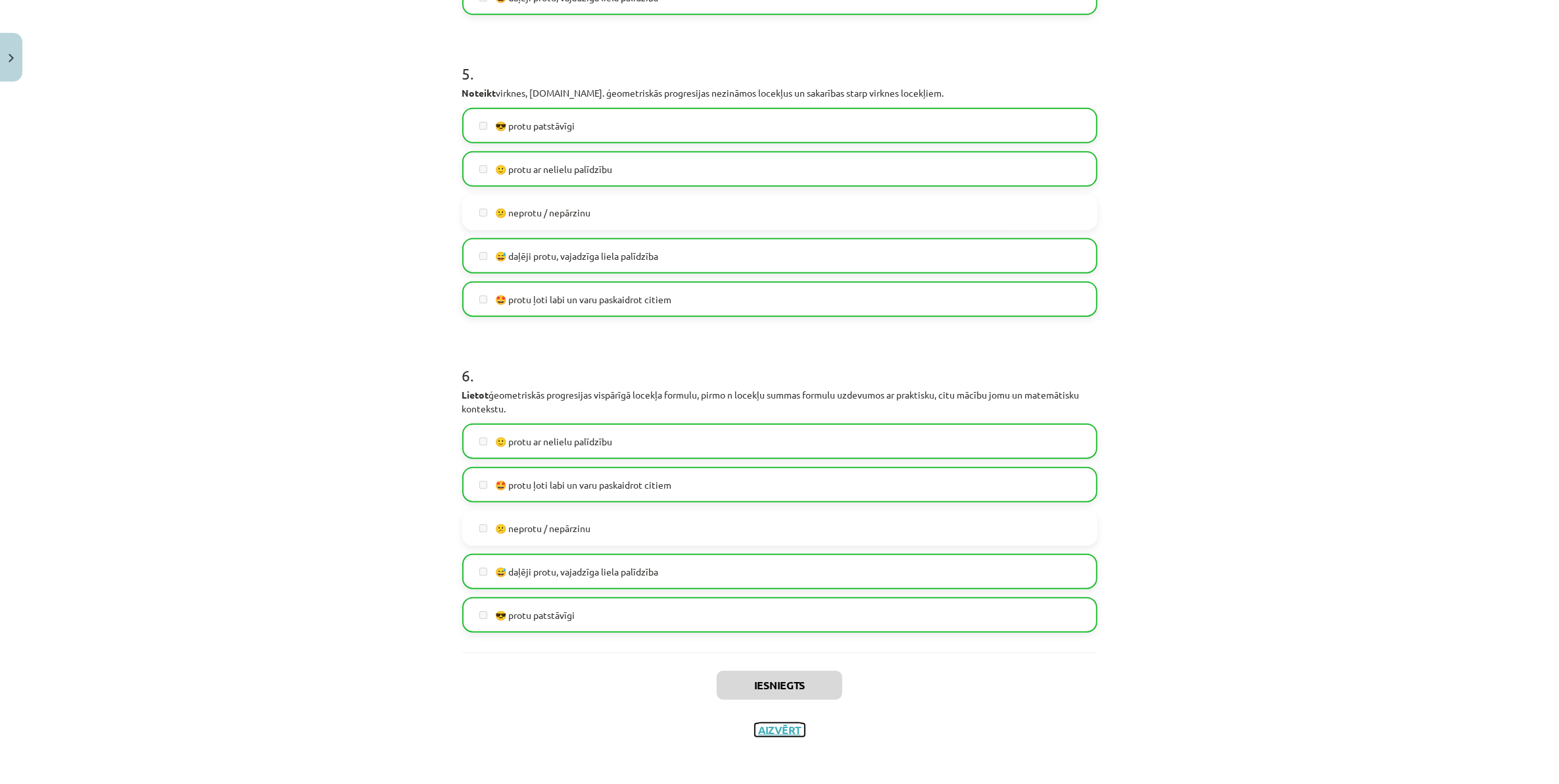
click at [770, 696] on button "Aizvērt" at bounding box center [780, 729] width 50 height 13
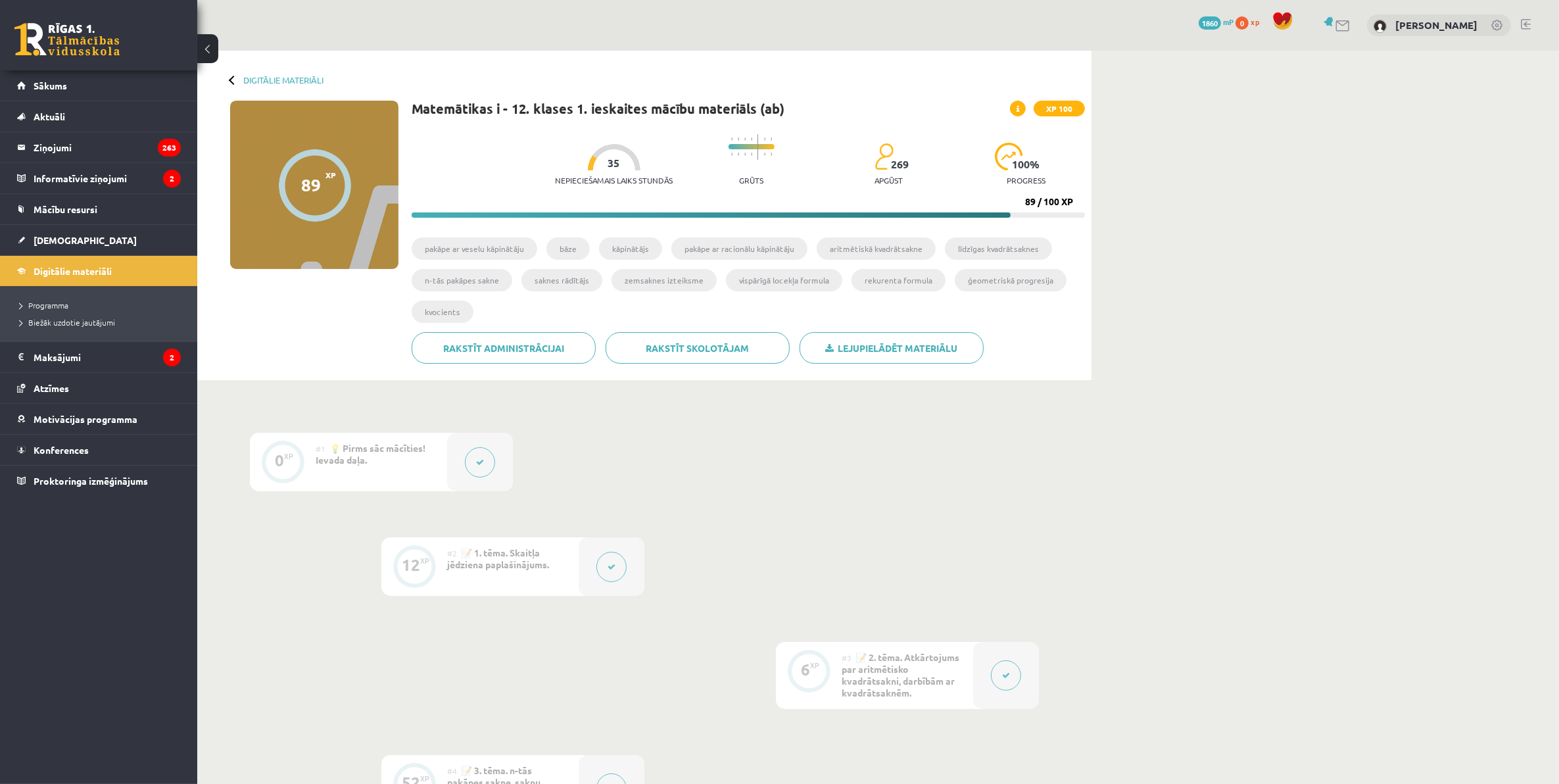
click at [92, 57] on div "0 Dāvanas 1860 mP 0 xp" at bounding box center [98, 35] width 197 height 70
click at [91, 48] on link at bounding box center [67, 39] width 105 height 33
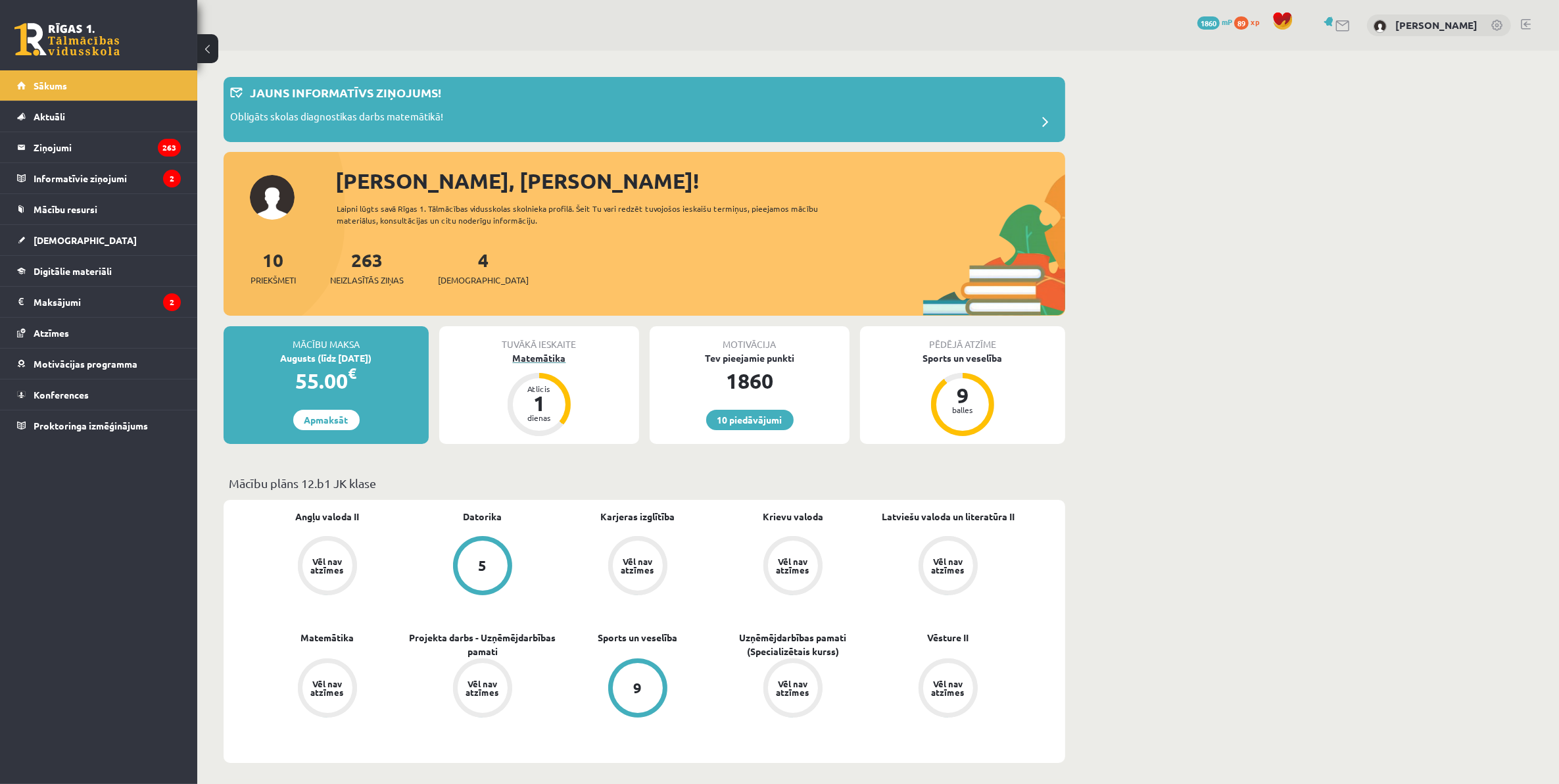
click at [550, 364] on div "Matemātika" at bounding box center [539, 358] width 200 height 14
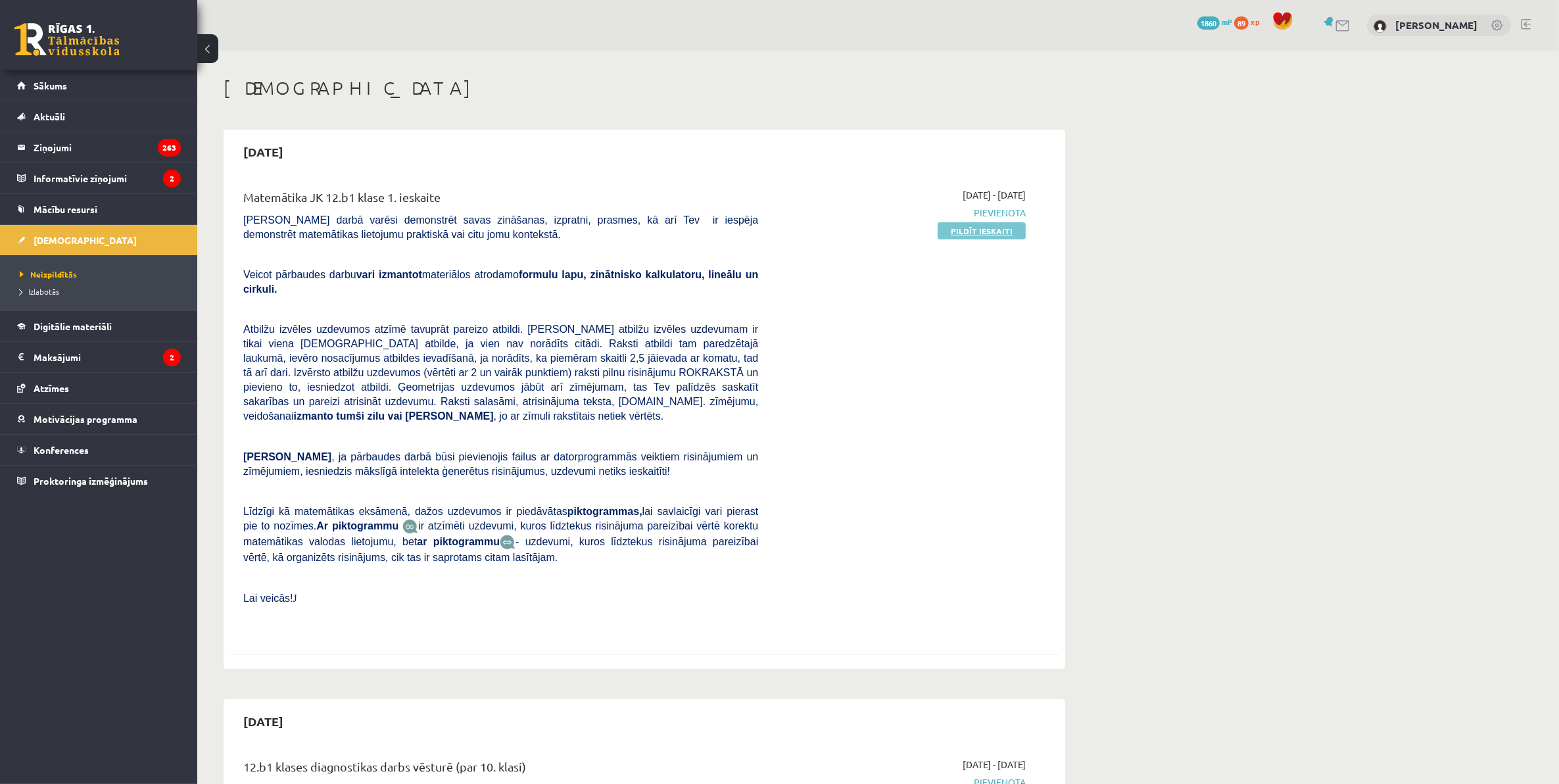
click at [958, 225] on link "Pildīt ieskaiti" at bounding box center [982, 231] width 88 height 17
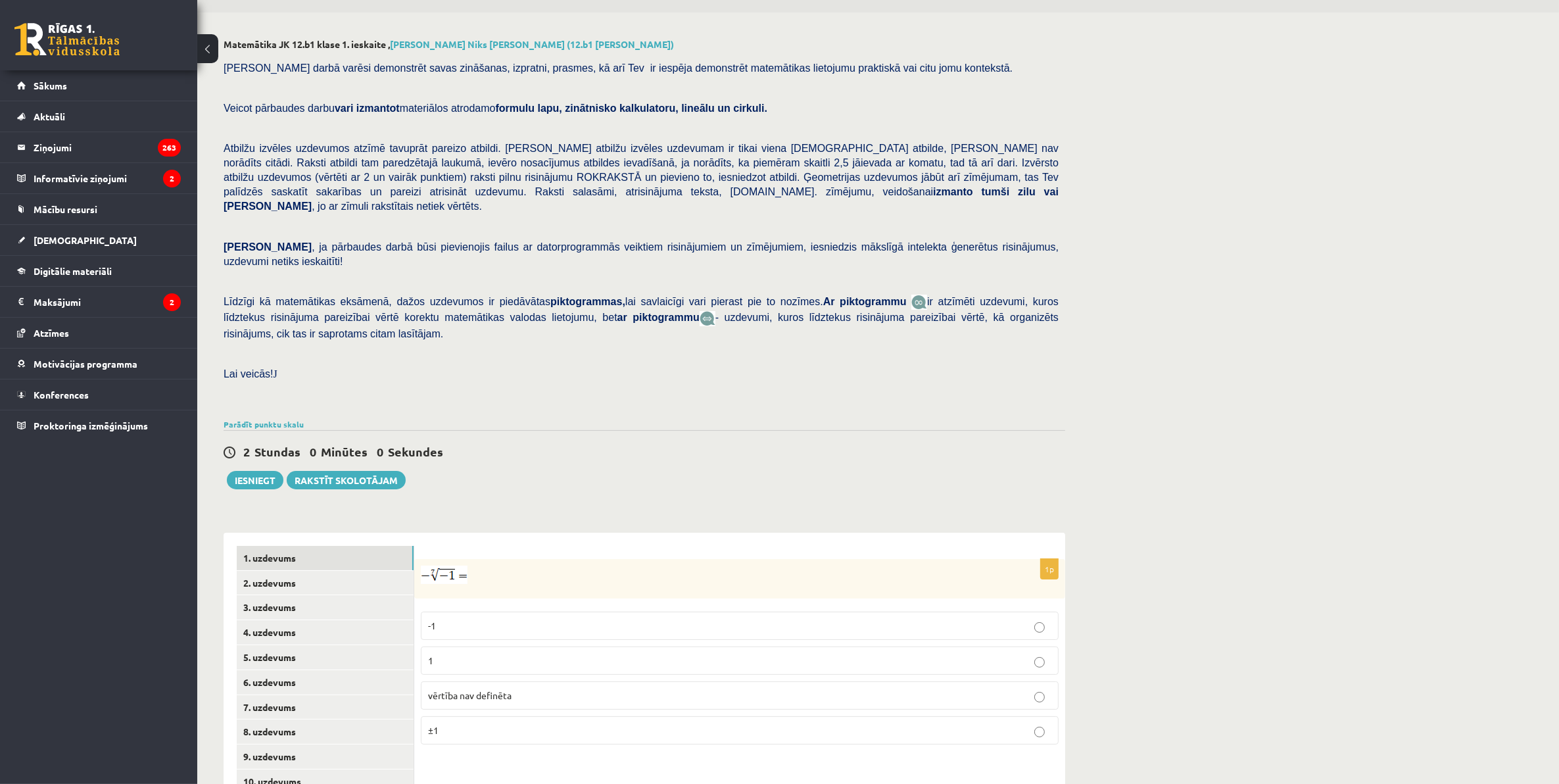
scroll to position [182, 0]
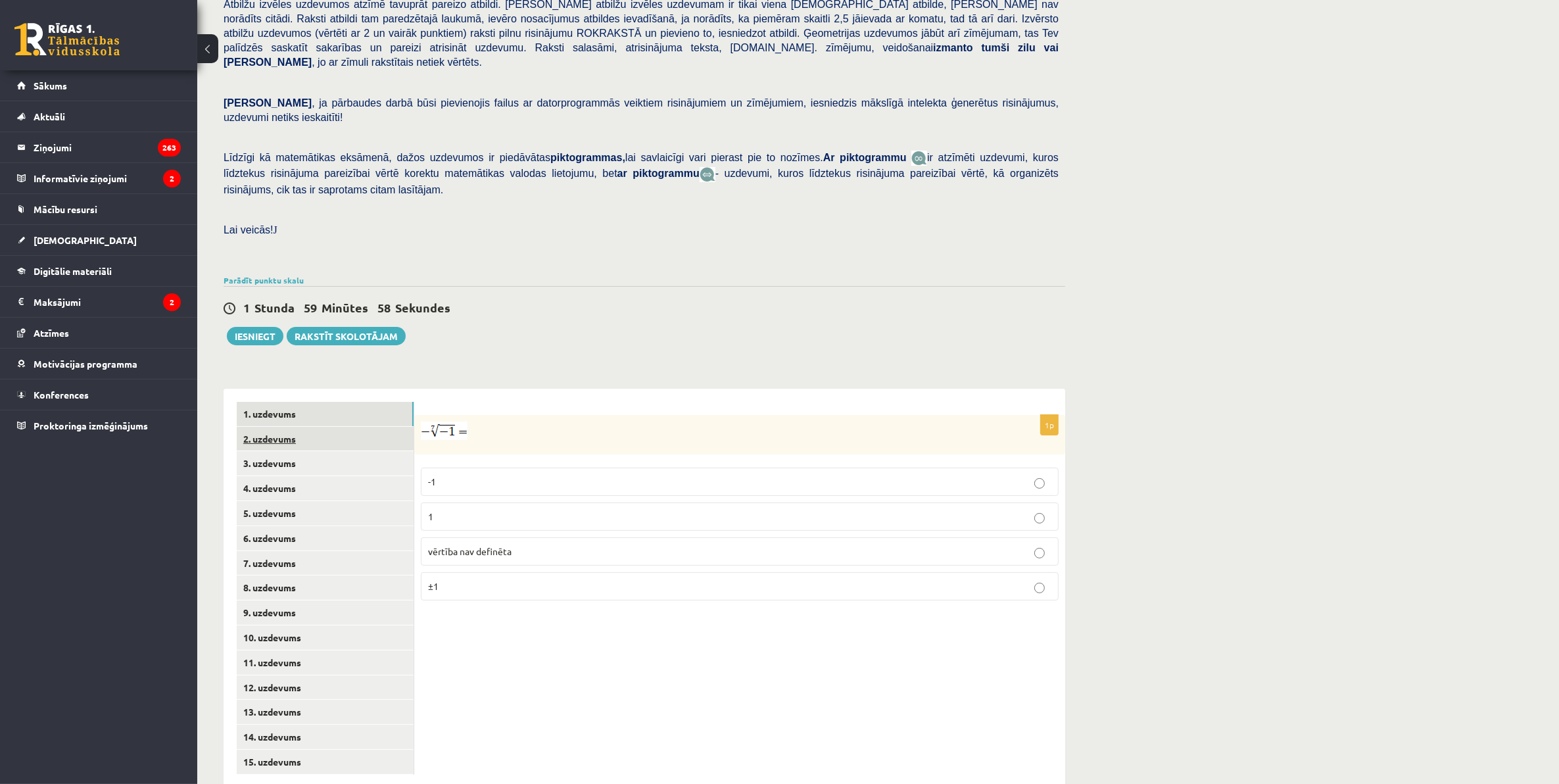
click at [346, 427] on link "2. uzdevums" at bounding box center [325, 439] width 177 height 24
click at [314, 451] on link "3. uzdevums" at bounding box center [325, 464] width 177 height 24
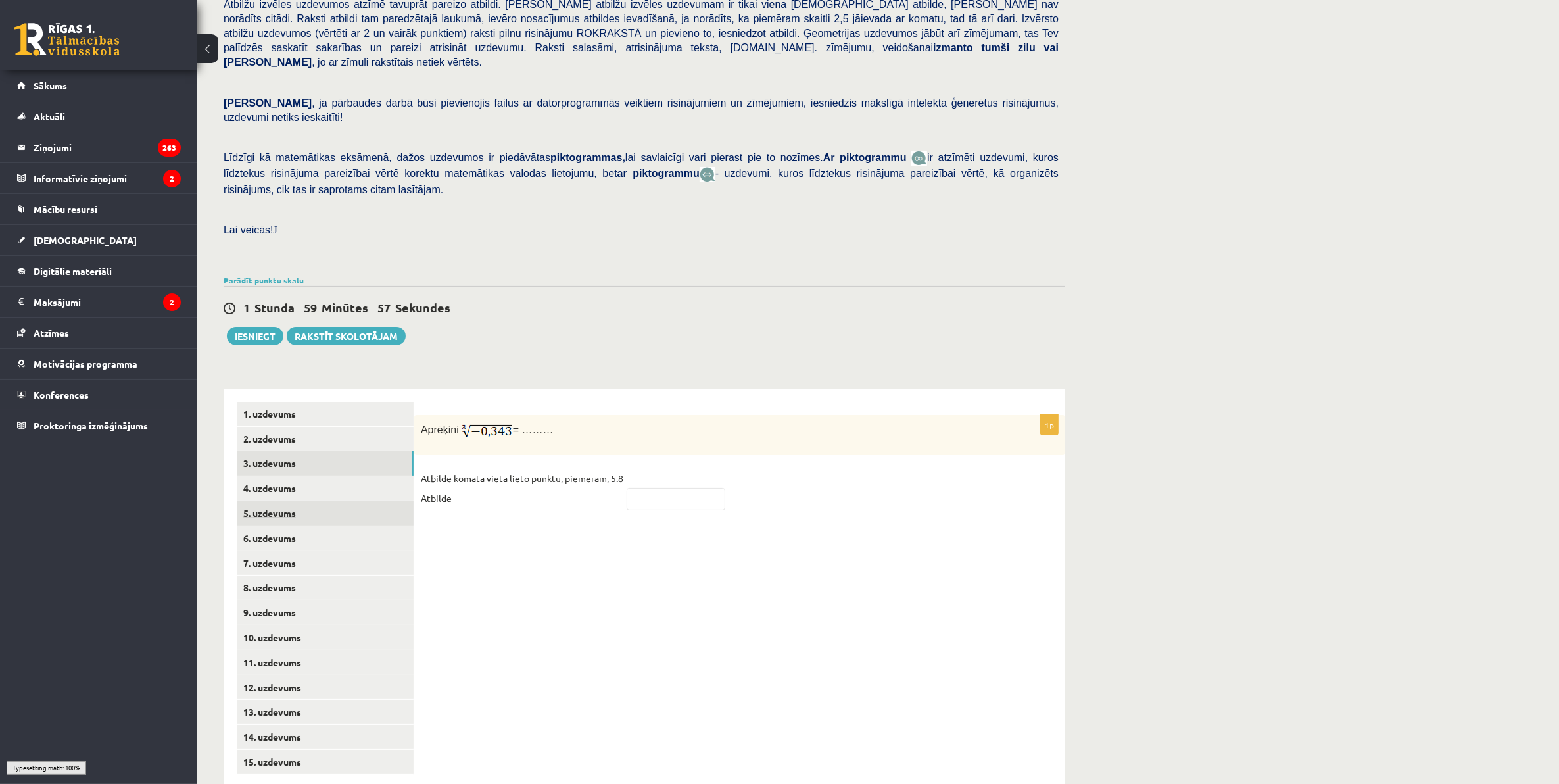
click at [304, 501] on link "5. uzdevums" at bounding box center [325, 513] width 177 height 24
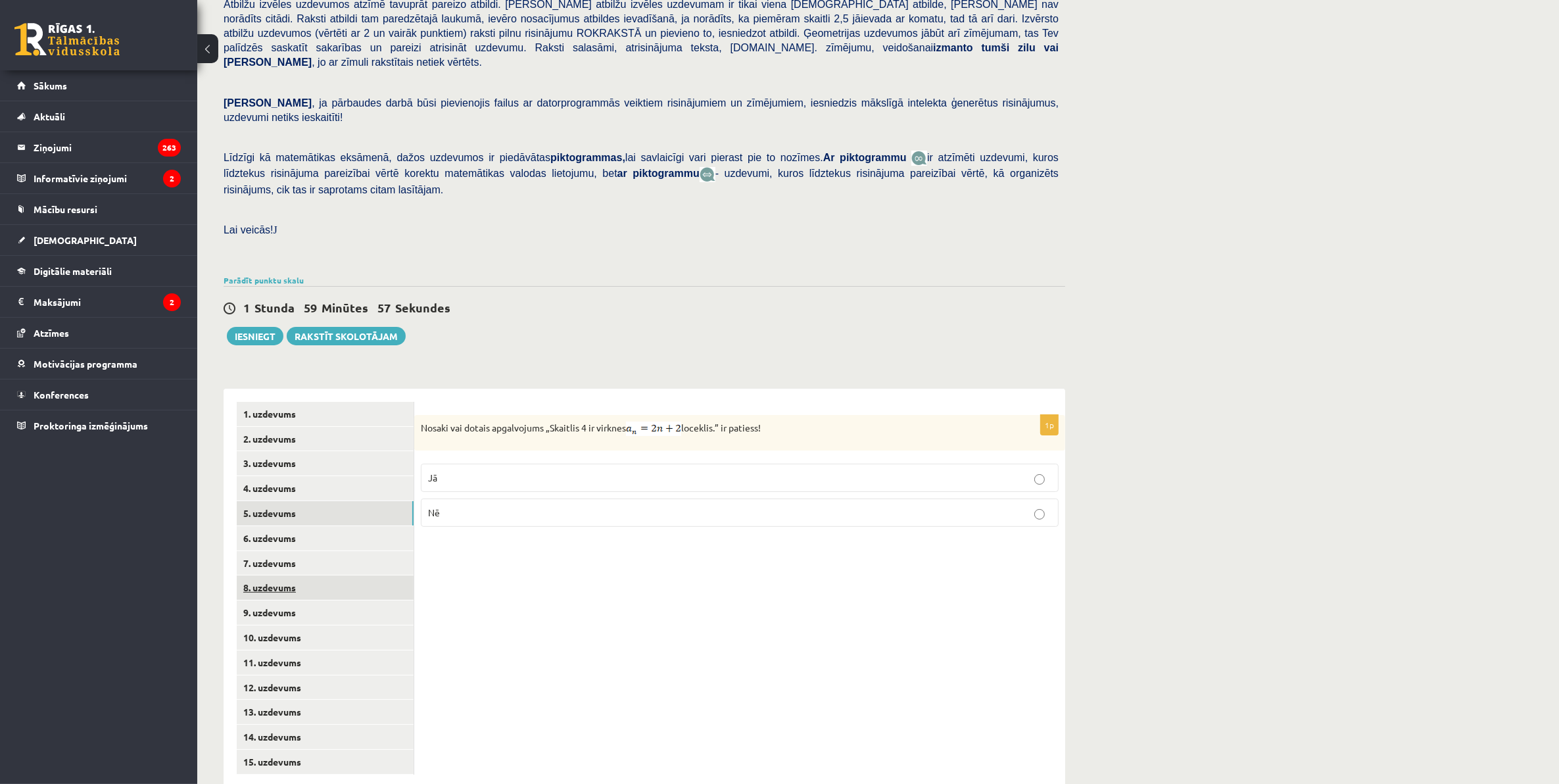
click at [304, 575] on link "8. uzdevums" at bounding box center [325, 588] width 177 height 24
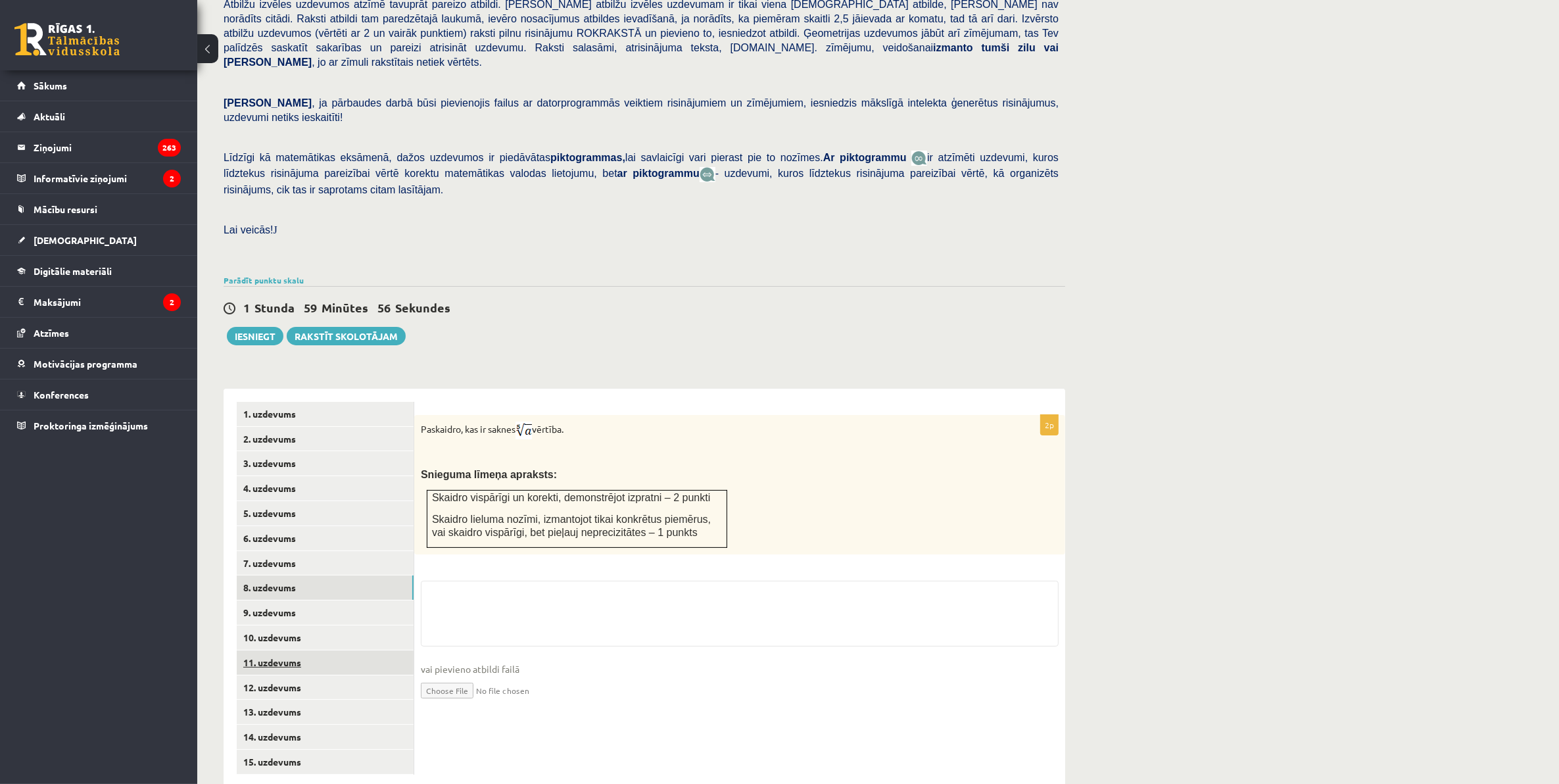
click at [317, 650] on link "11. uzdevums" at bounding box center [325, 662] width 177 height 24
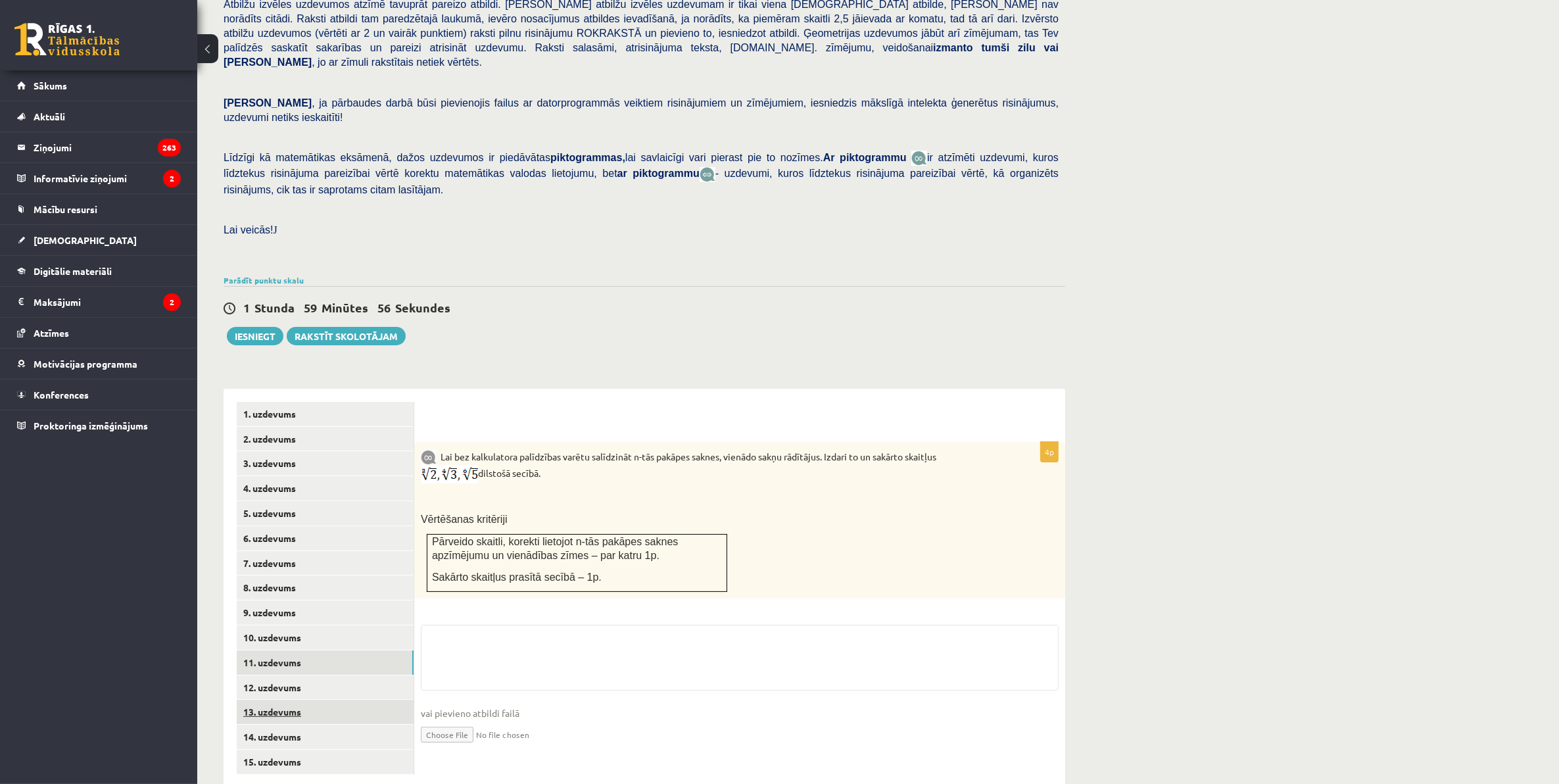
click at [312, 700] on link "13. uzdevums" at bounding box center [325, 712] width 177 height 24
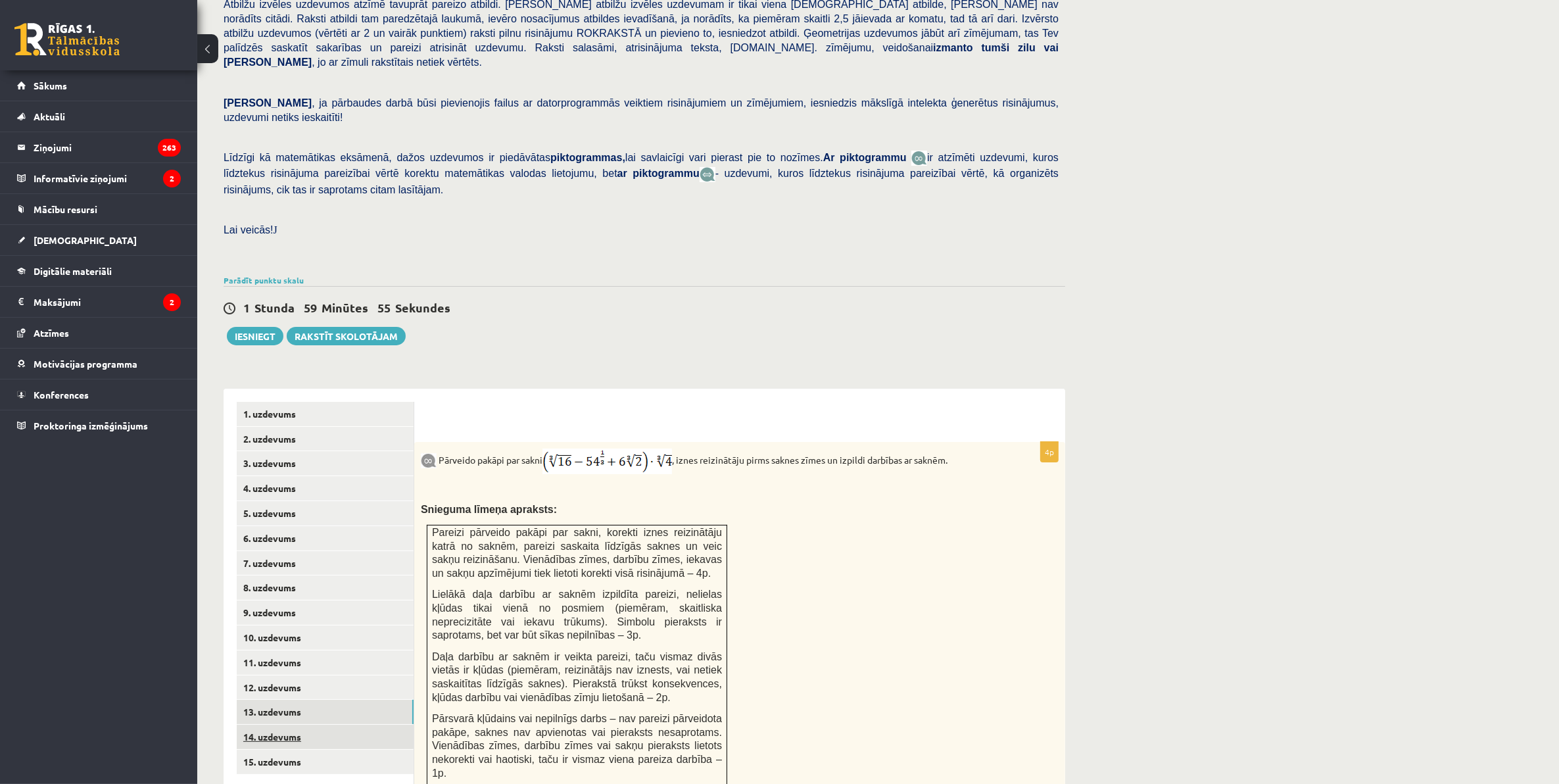
click at [304, 725] on link "14. uzdevums" at bounding box center [325, 737] width 177 height 24
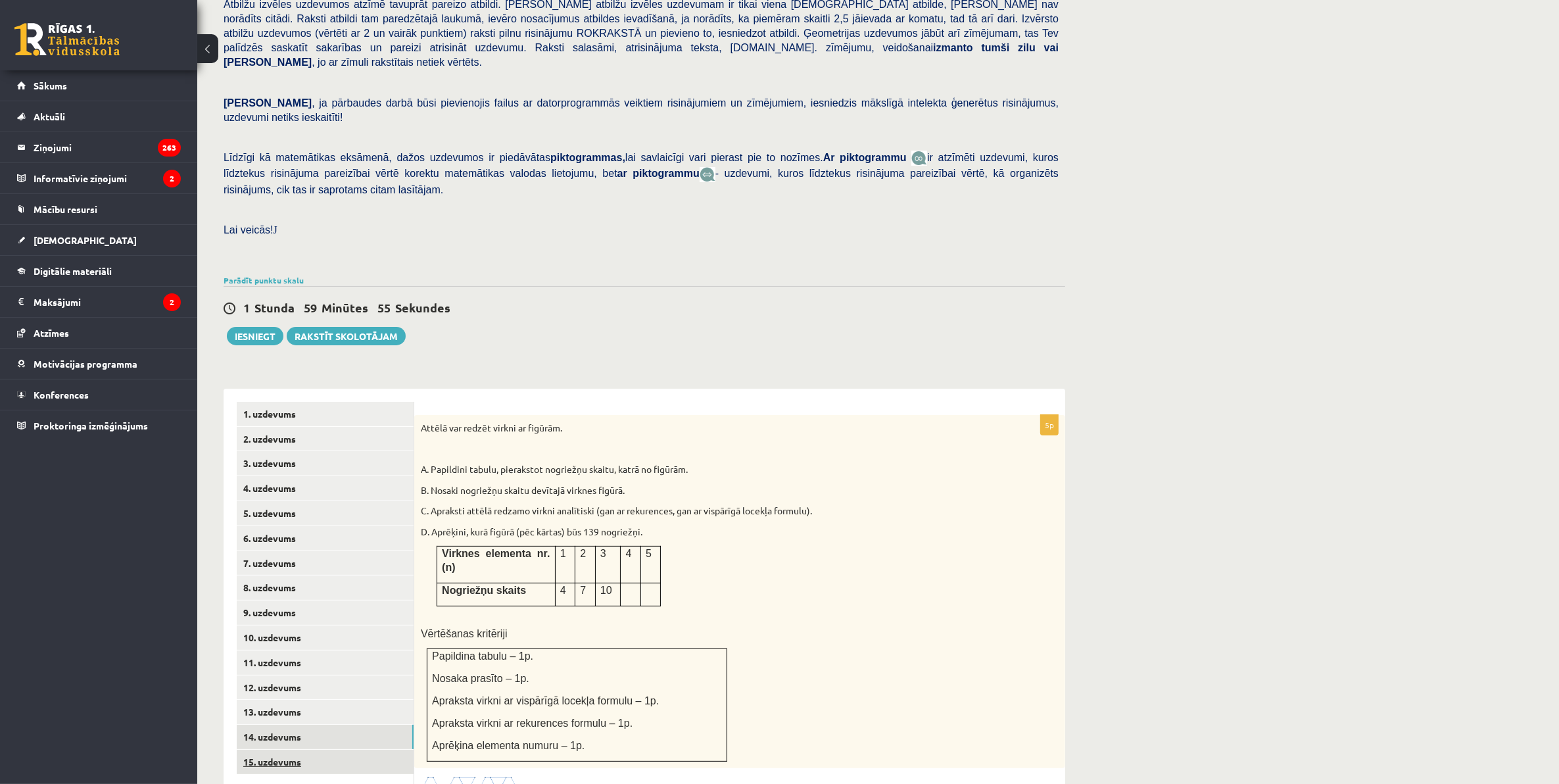
click at [304, 750] on link "15. uzdevums" at bounding box center [325, 762] width 177 height 24
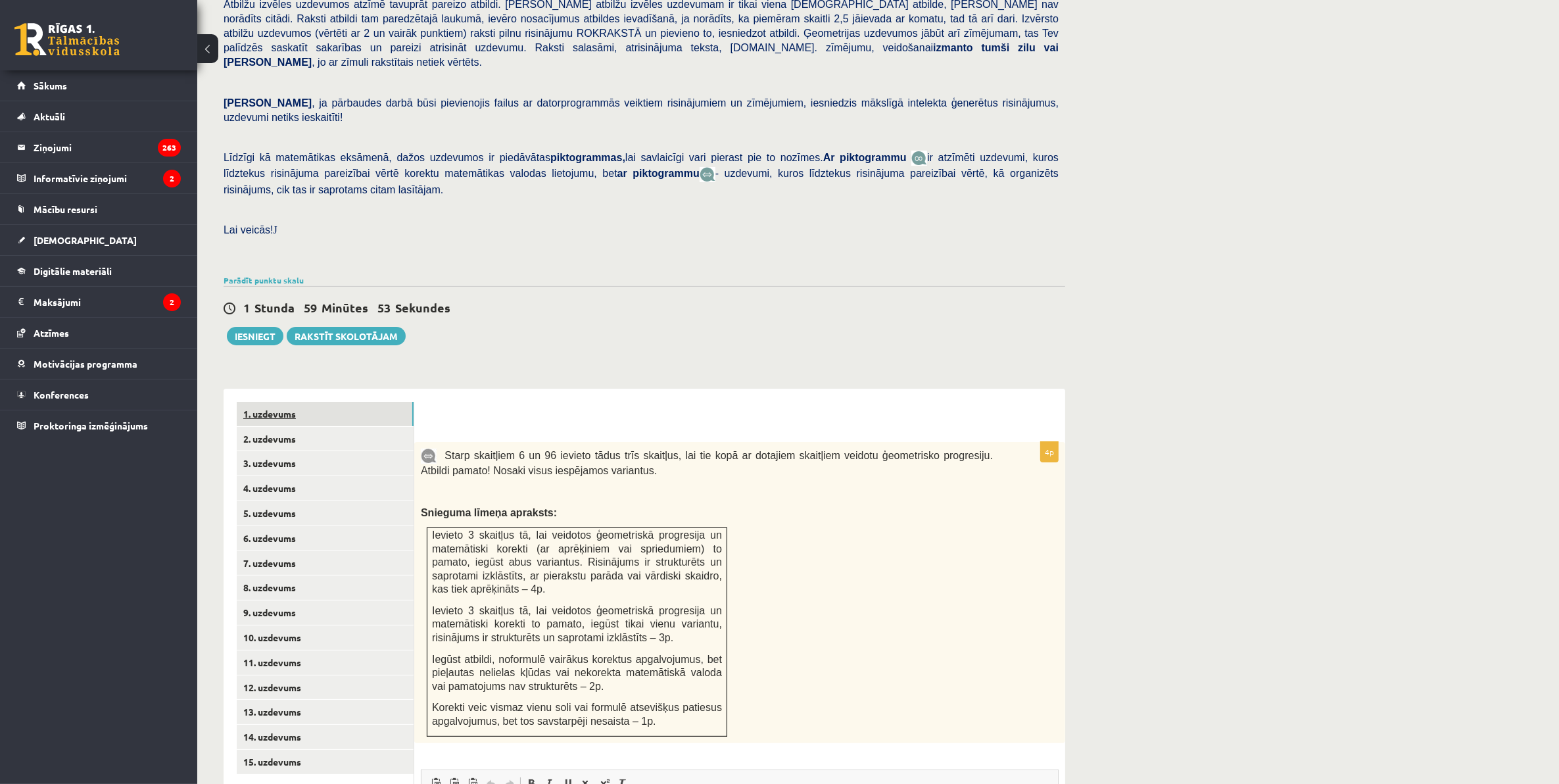
click at [329, 402] on link "1. uzdevums" at bounding box center [325, 414] width 177 height 24
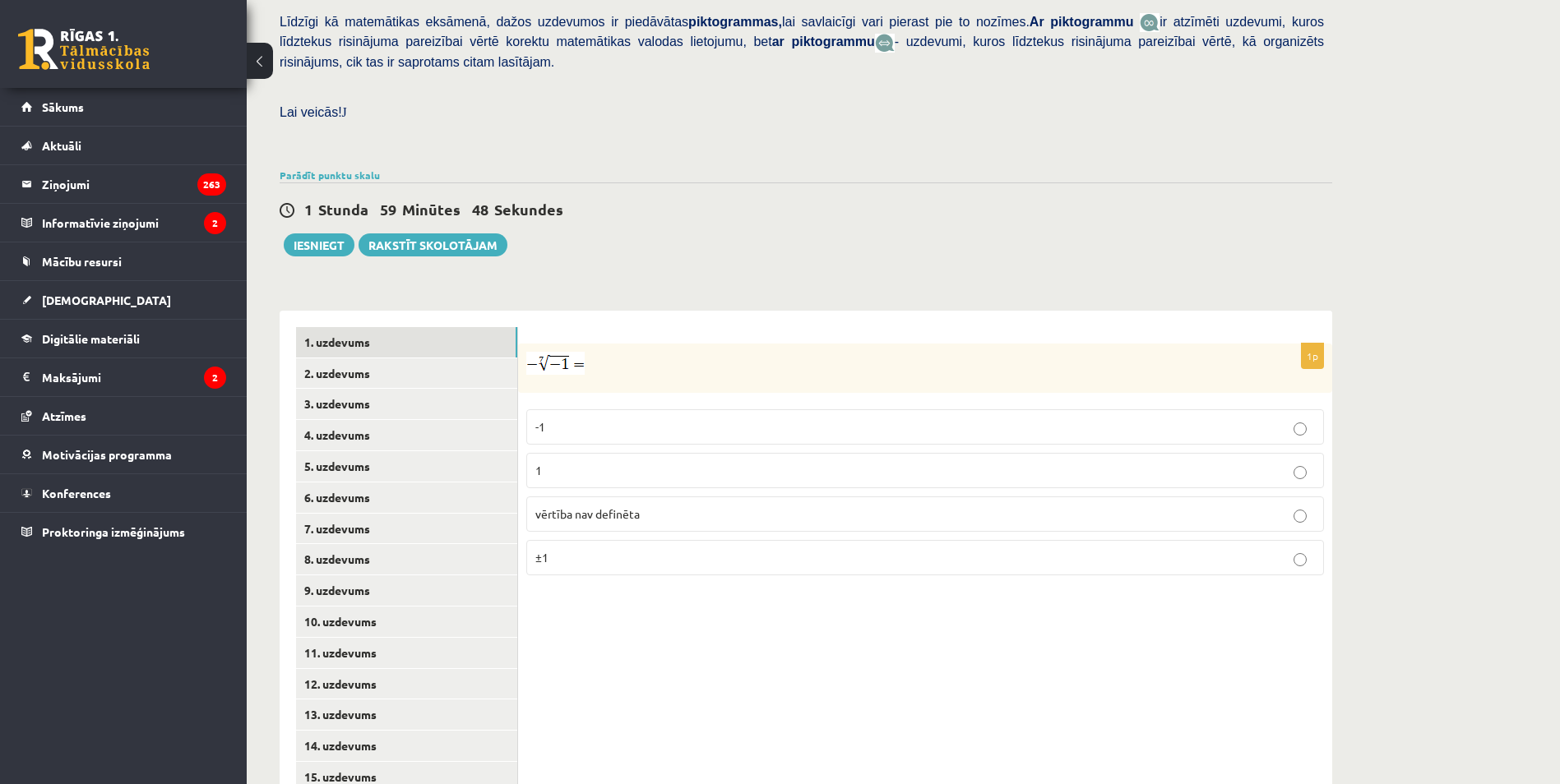
scroll to position [426, 0]
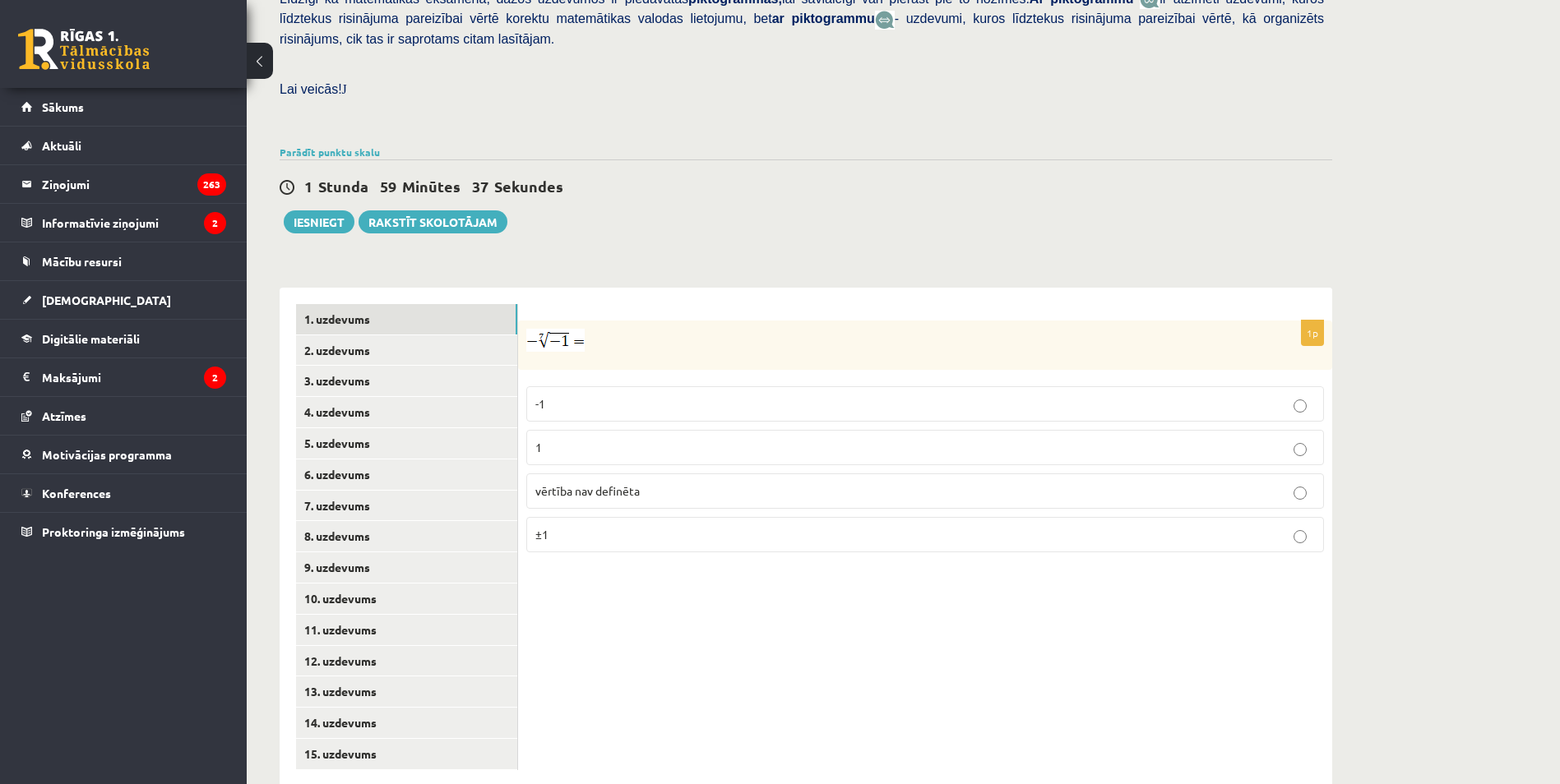
click at [579, 396] on p "-1" at bounding box center [924, 404] width 780 height 17
click at [318, 335] on link "2. uzdevums" at bounding box center [406, 350] width 221 height 30
click at [589, 442] on p "x 9 4 x 9 4" at bounding box center [924, 452] width 780 height 20
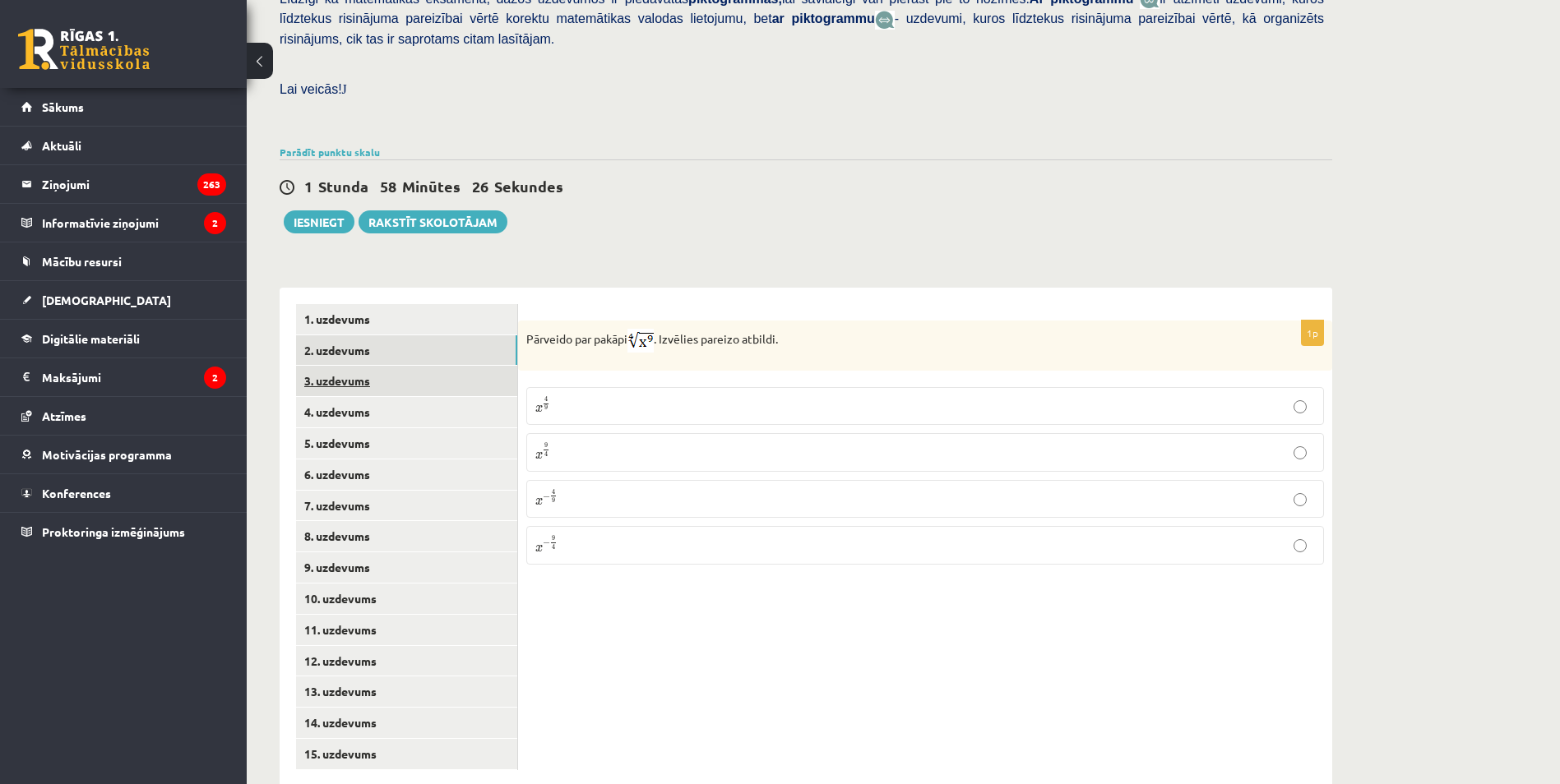
click at [371, 365] on link "3. uzdevums" at bounding box center [406, 381] width 221 height 30
click at [823, 412] on input "text" at bounding box center [845, 425] width 124 height 28
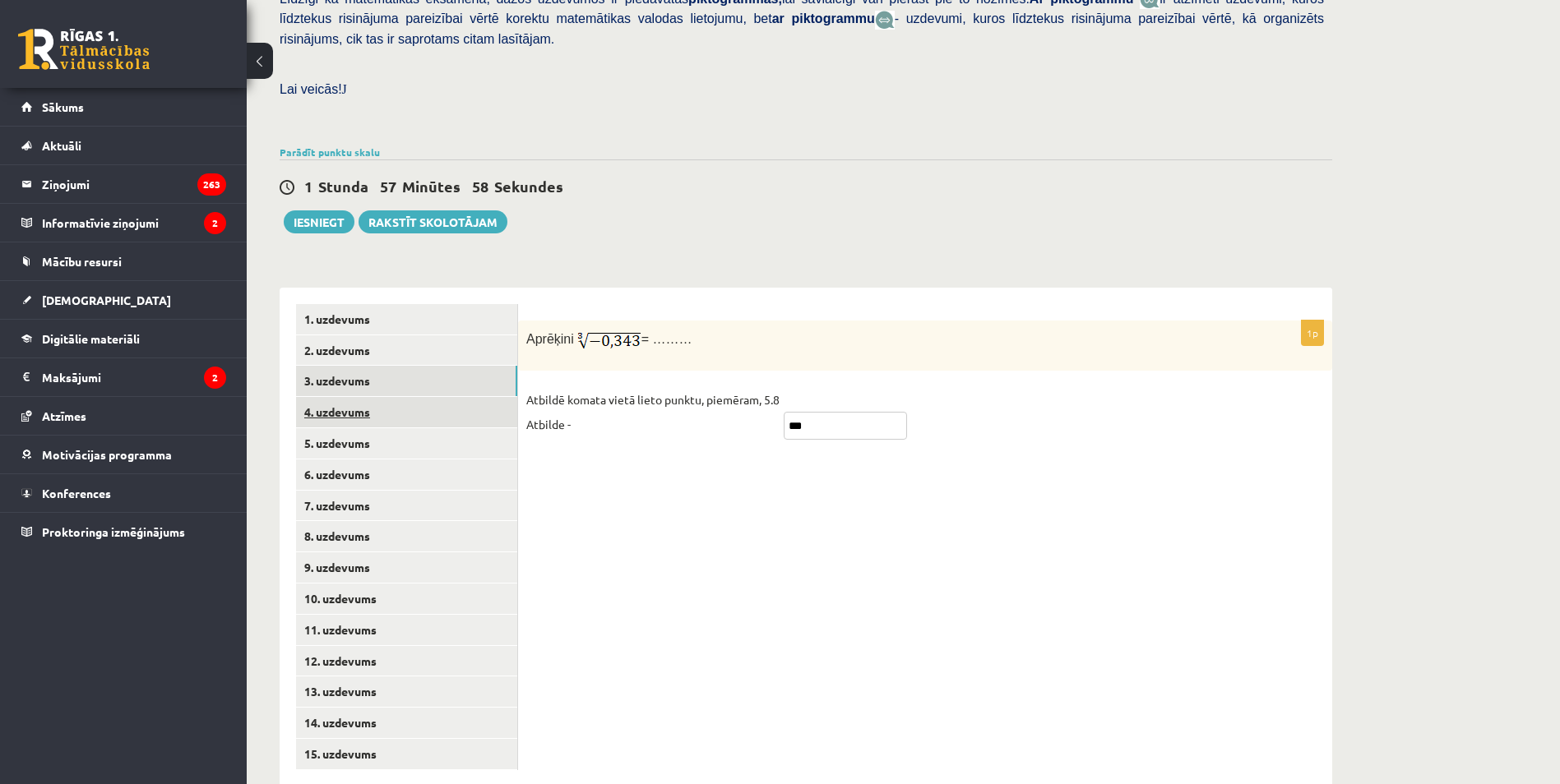
type input "***"
click at [396, 397] on link "4. uzdevums" at bounding box center [406, 412] width 221 height 30
click at [598, 379] on label "Jā" at bounding box center [925, 396] width 798 height 35
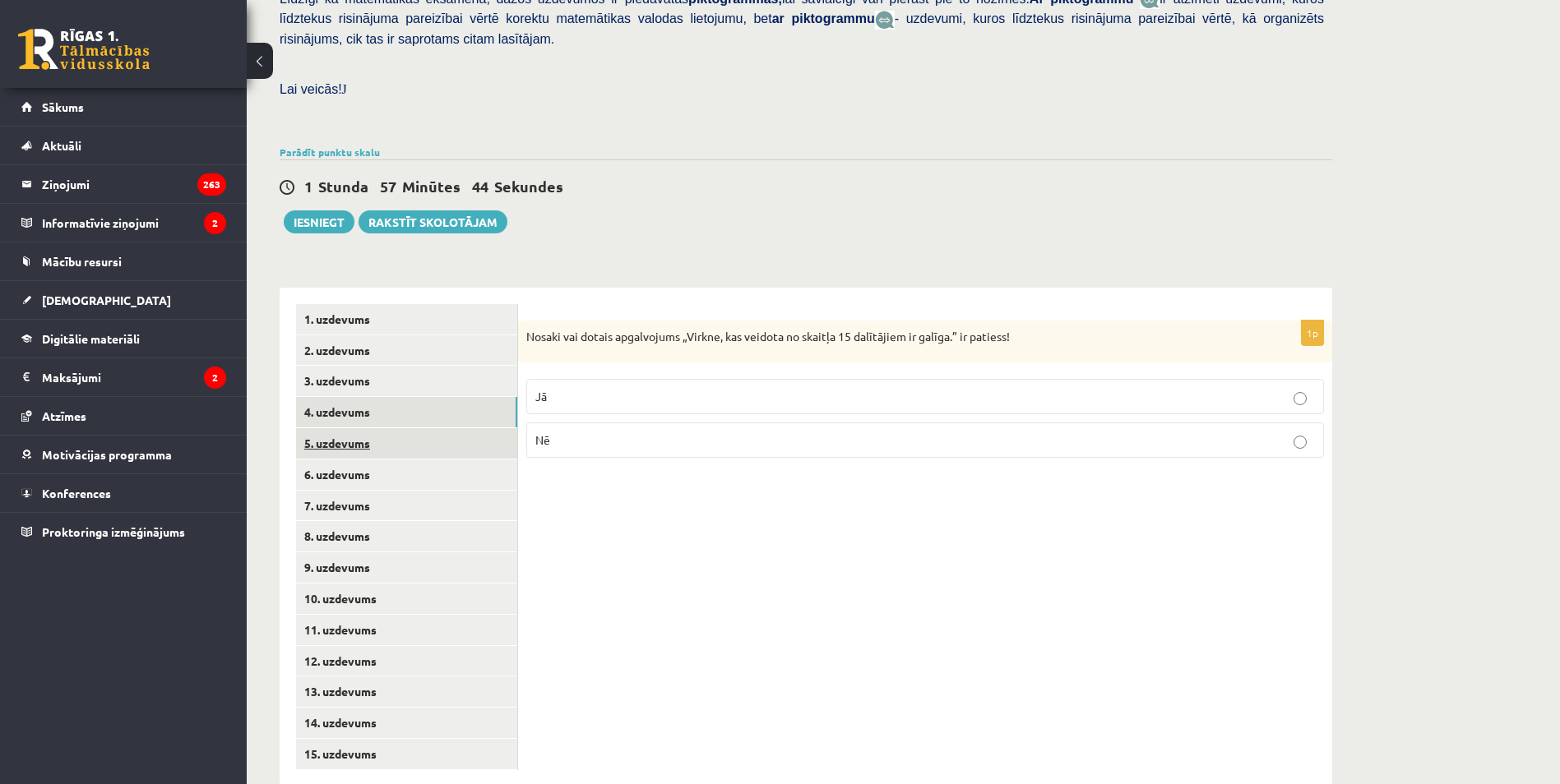
click at [363, 428] on link "5. uzdevums" at bounding box center [406, 443] width 221 height 30
click at [379, 397] on link "4. uzdevums" at bounding box center [406, 412] width 221 height 30
click at [364, 428] on link "5. uzdevums" at bounding box center [406, 443] width 221 height 30
click at [620, 390] on p "Jā" at bounding box center [924, 399] width 780 height 17
click at [356, 460] on link "6. uzdevums" at bounding box center [406, 475] width 221 height 30
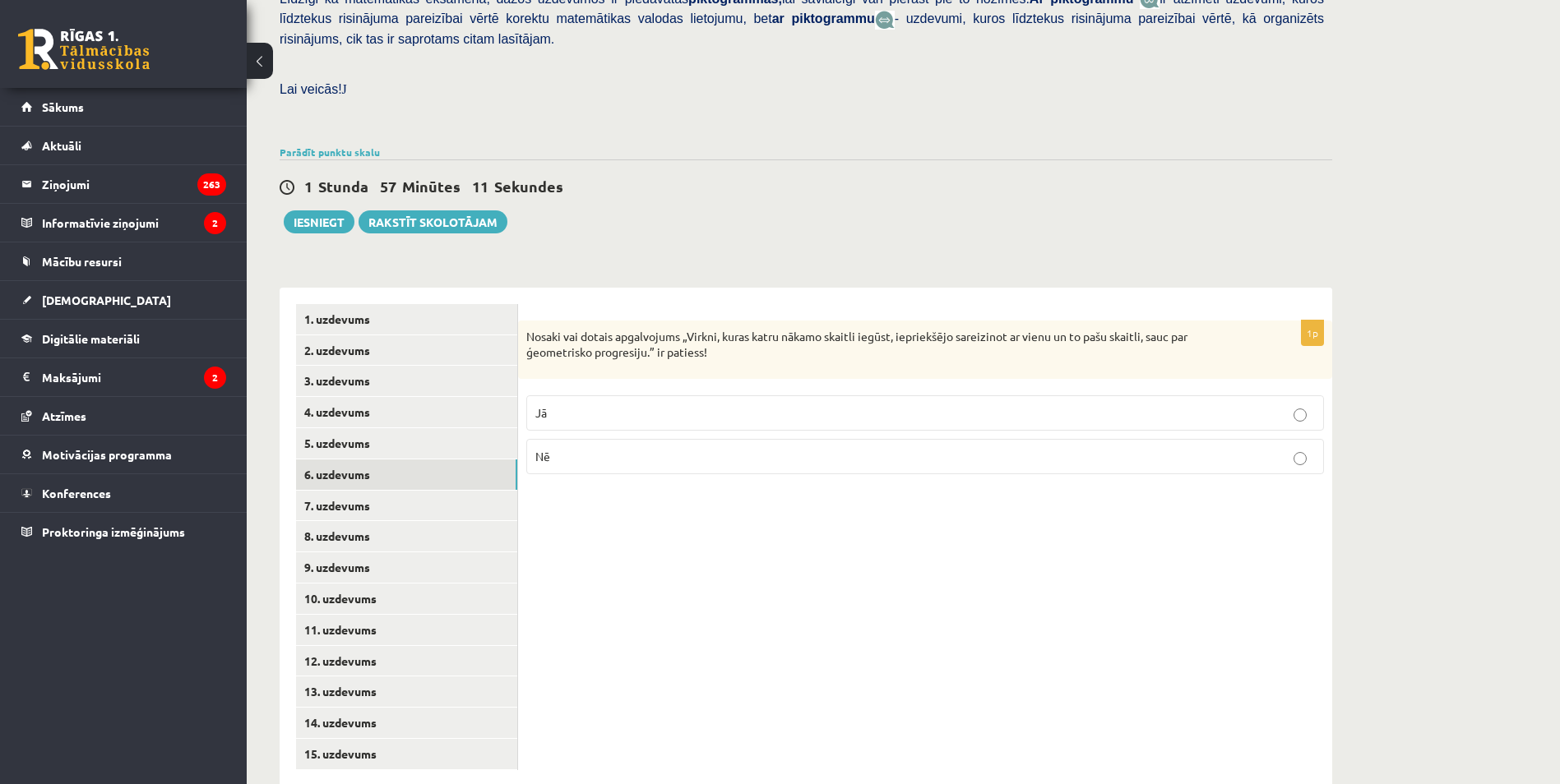
click at [548, 404] on p "Jā" at bounding box center [924, 413] width 780 height 17
click at [407, 491] on link "7. uzdevums" at bounding box center [406, 506] width 221 height 30
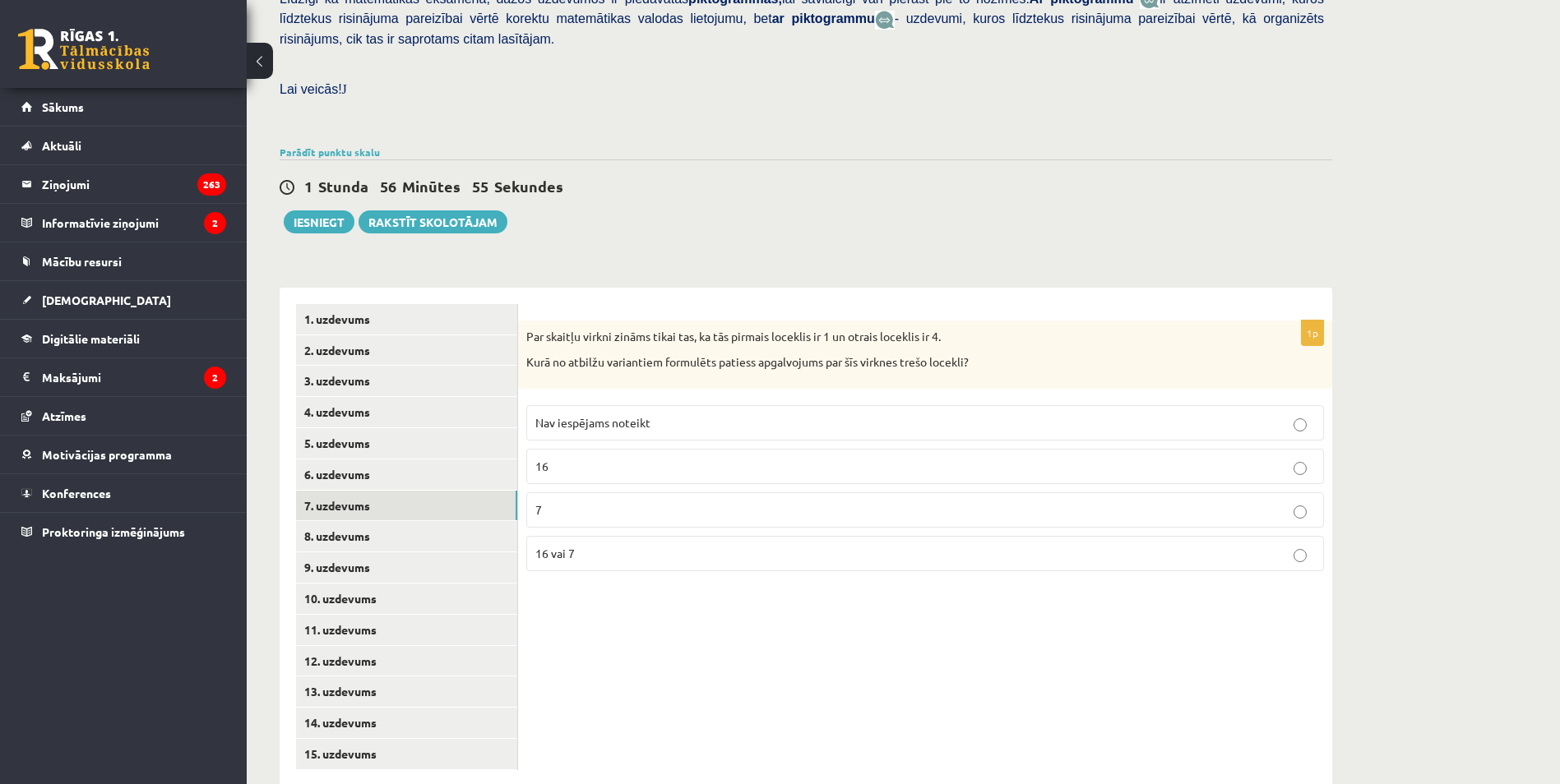
click at [602, 545] on p "16 vai 7" at bounding box center [924, 554] width 780 height 17
click at [375, 521] on link "8. uzdevums" at bounding box center [406, 537] width 221 height 30
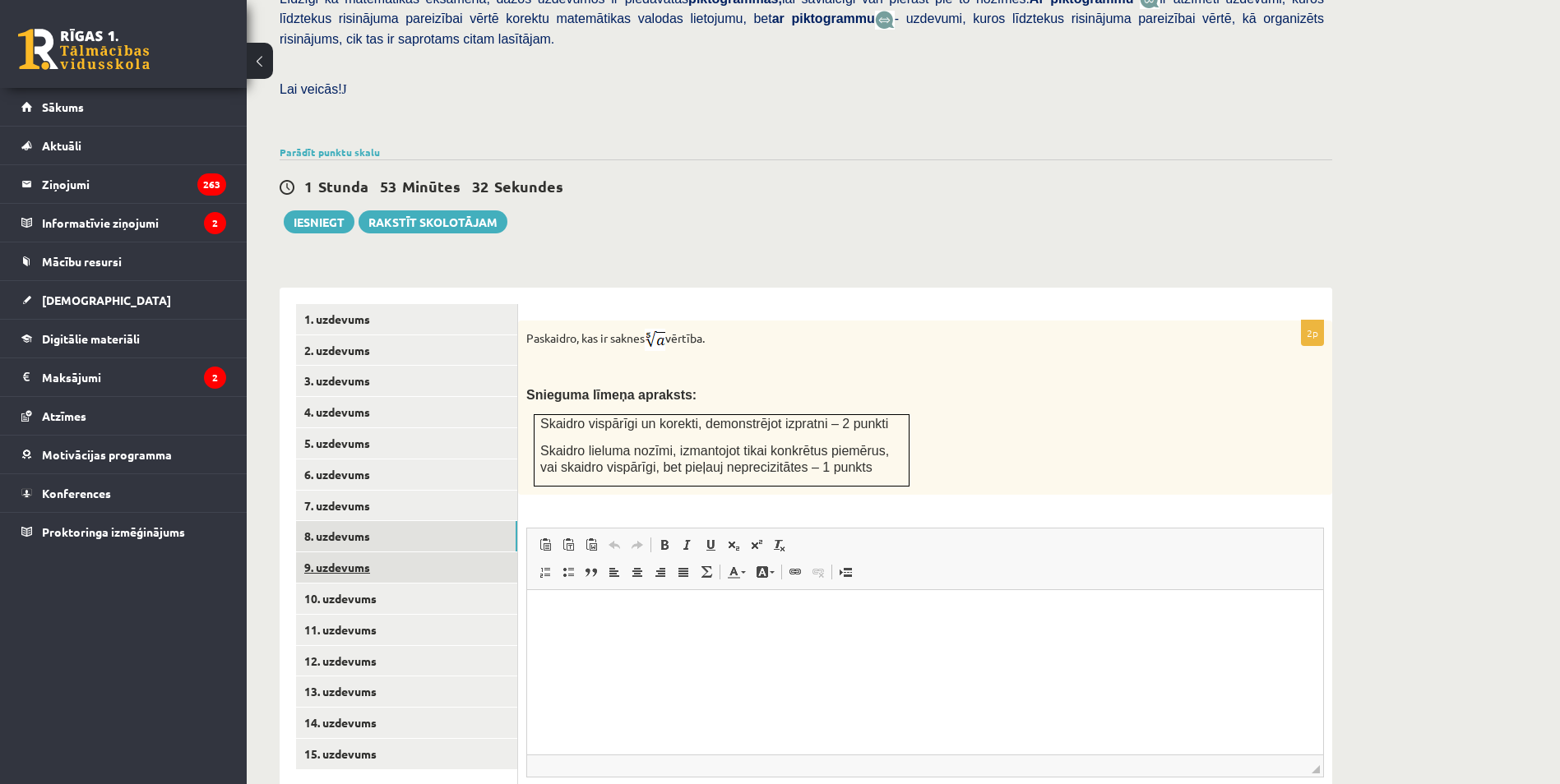
click at [366, 553] on link "9. uzdevums" at bounding box center [406, 568] width 221 height 30
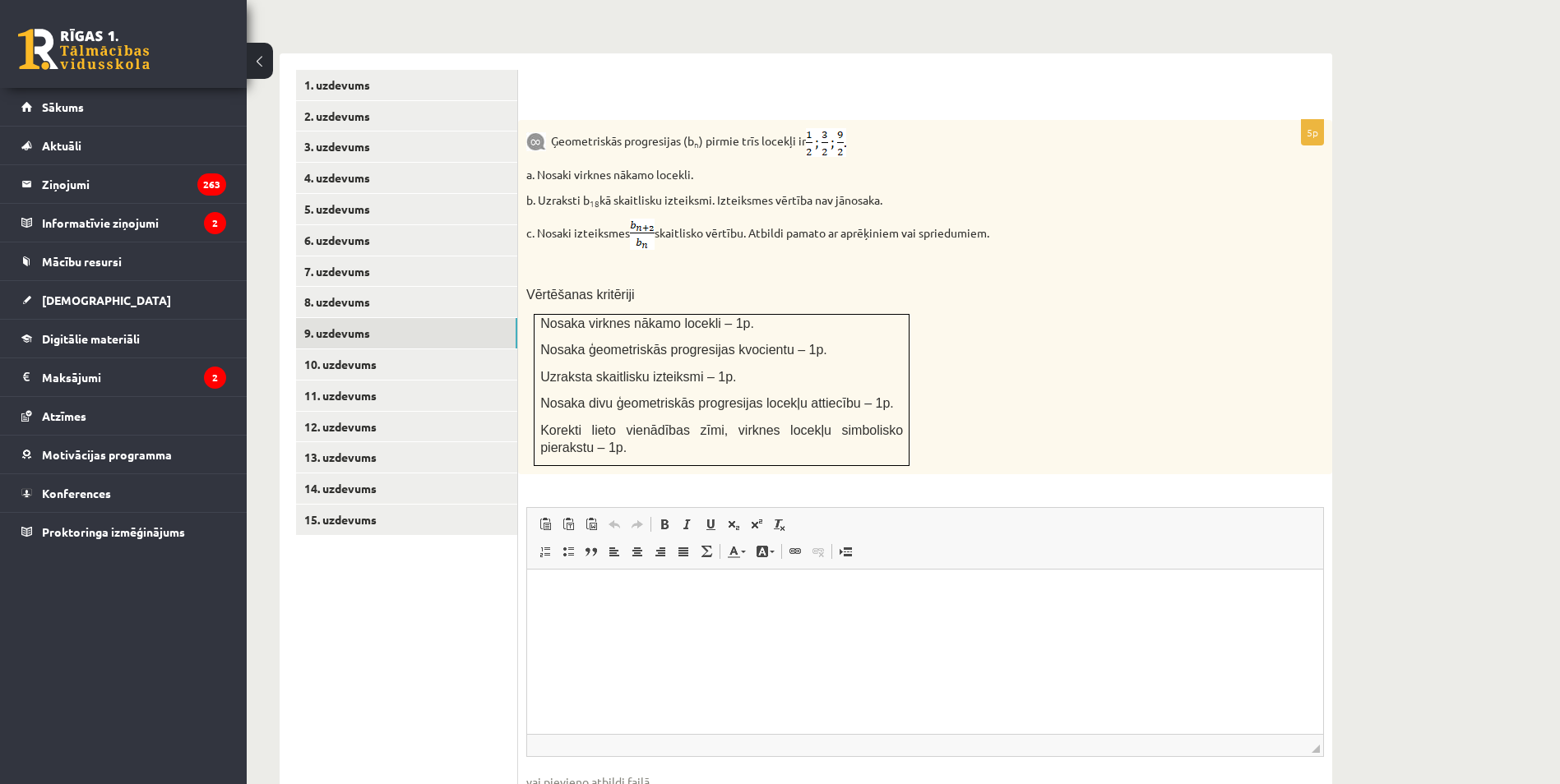
scroll to position [657, 0]
click at [684, 597] on p "Rich Text Editor, wiswyg-editor-user-answer-47433751218860" at bounding box center [925, 598] width 763 height 17
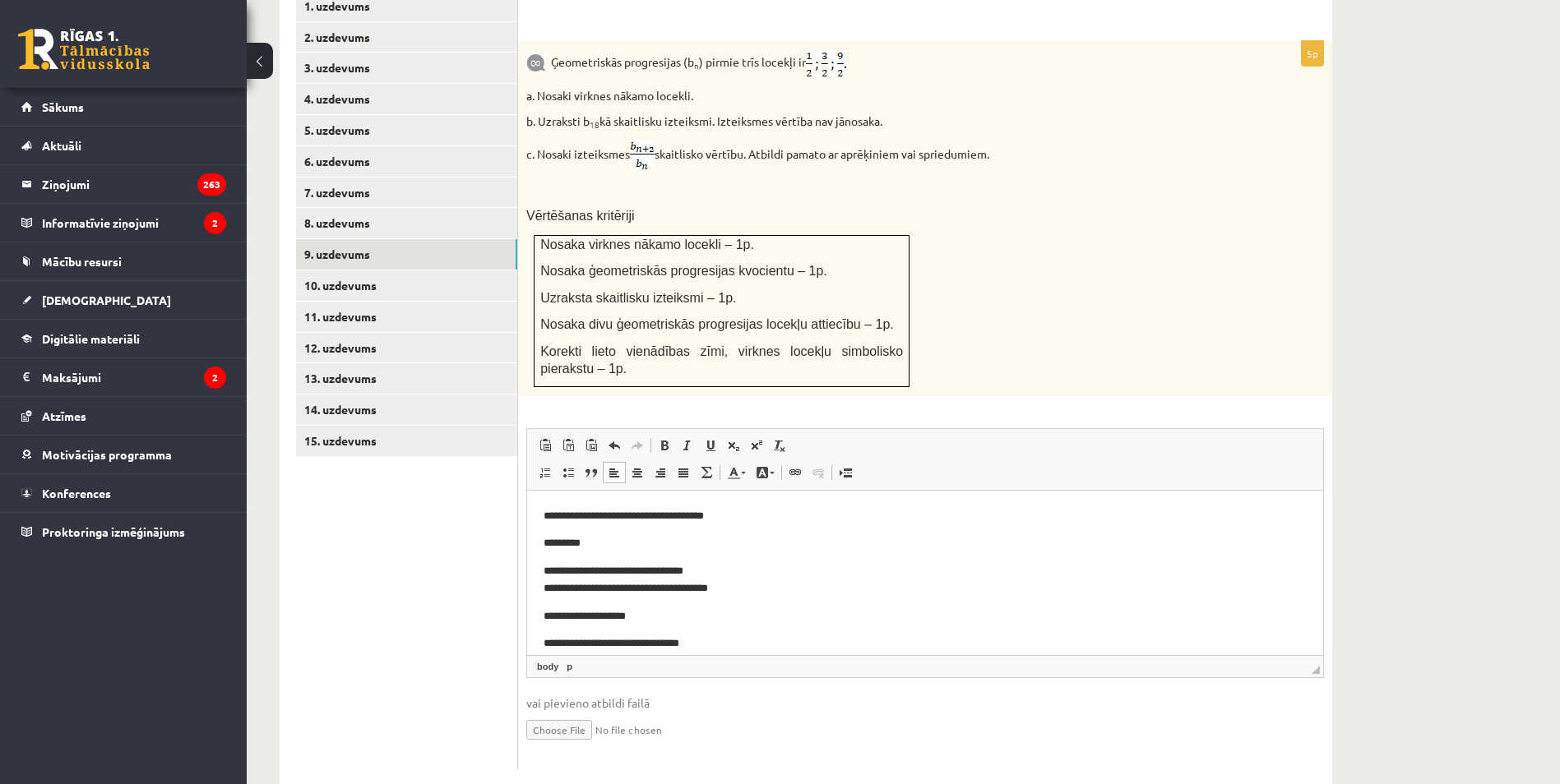
scroll to position [0, 0]
click at [957, 308] on div "Ģeometriskās progresijas (b n ) pirmie trīs locekļi ir a. Nosaki virknes nākamo…" at bounding box center [924, 218] width 814 height 354
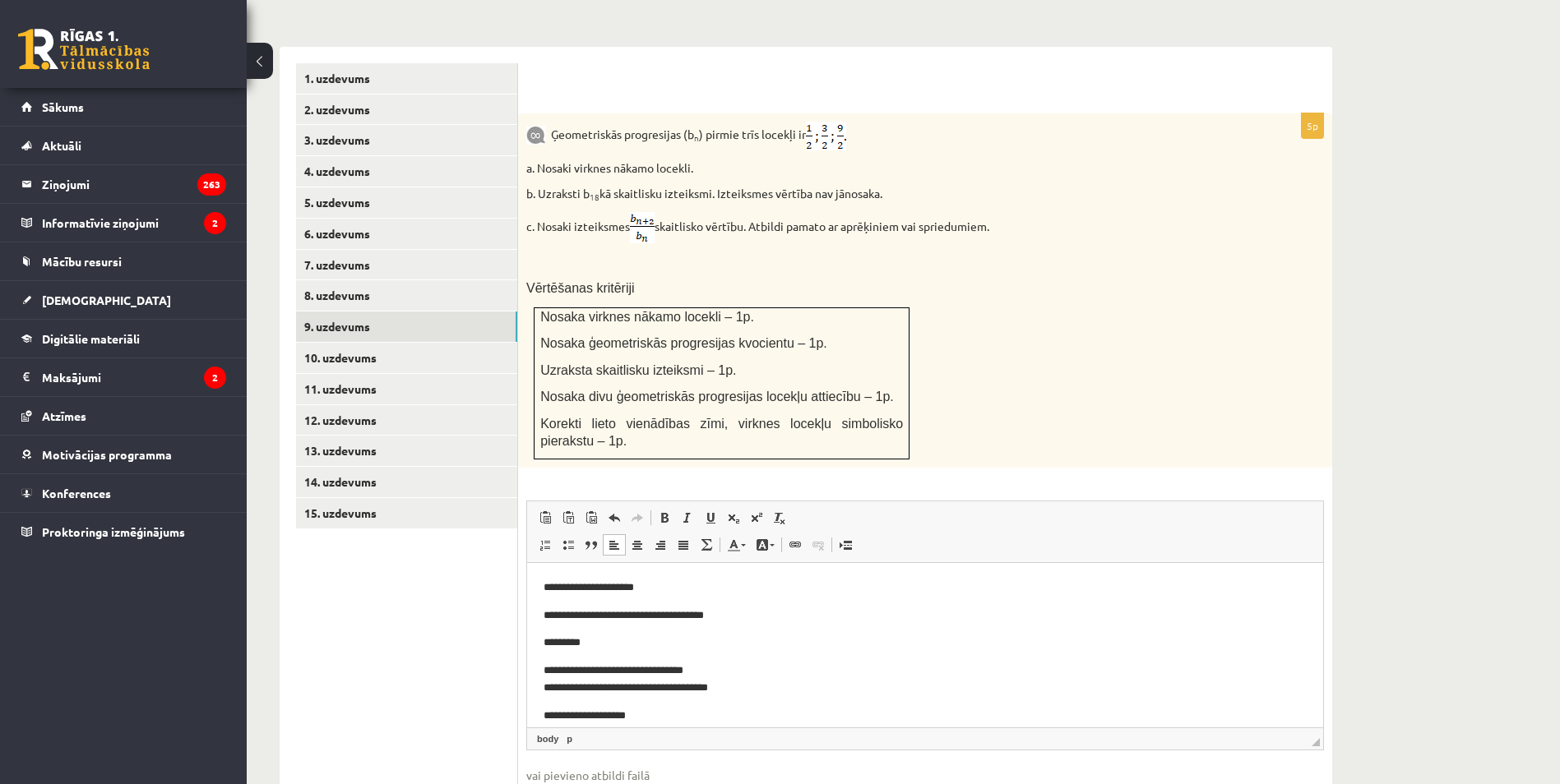
scroll to position [657, 0]
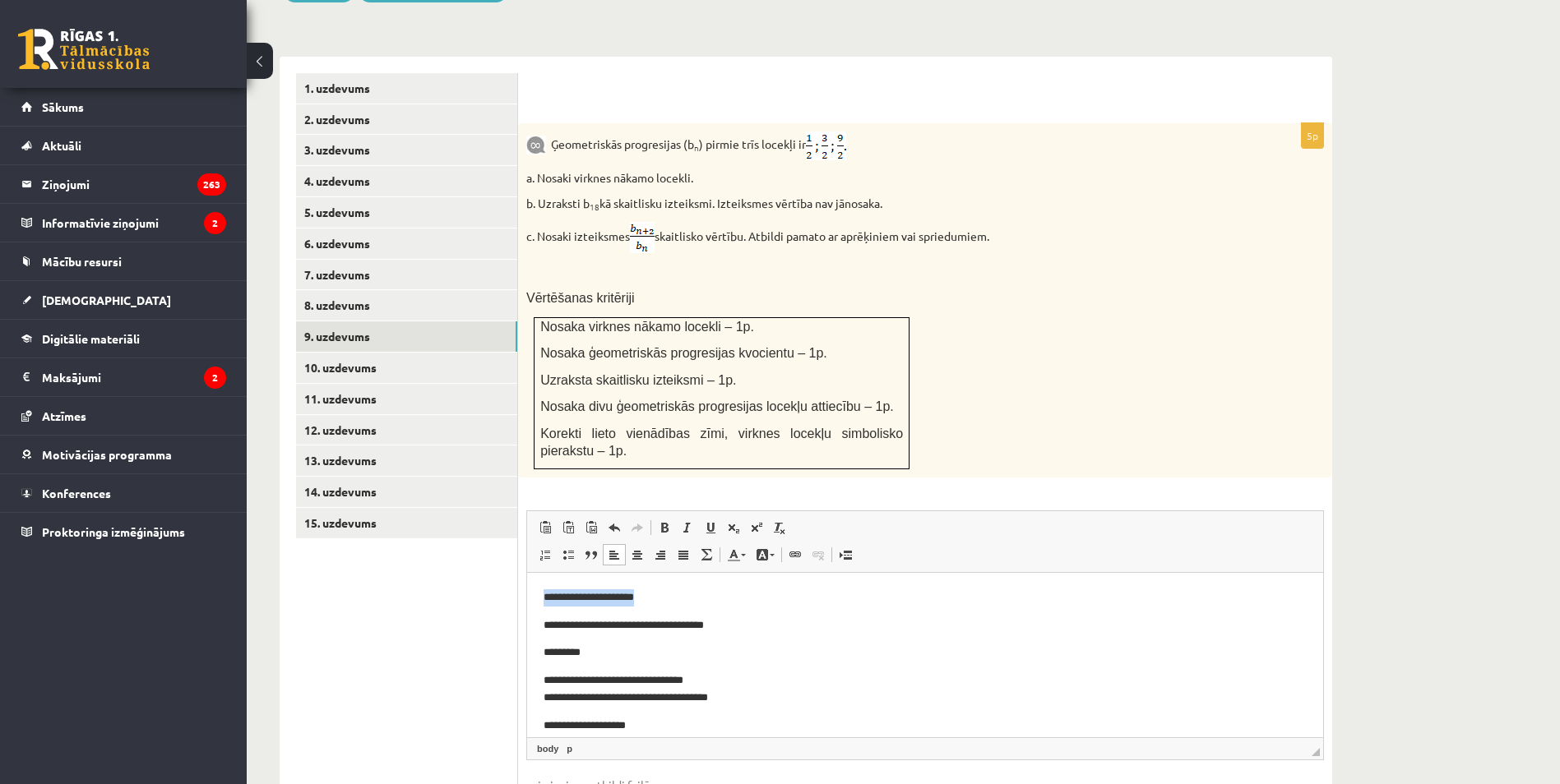
drag, startPoint x: 657, startPoint y: 598, endPoint x: 543, endPoint y: 598, distance: 114.0
click at [543, 598] on p "**********" at bounding box center [918, 598] width 751 height 17
click at [563, 613] on body "**********" at bounding box center [925, 775] width 763 height 373
click at [551, 607] on body "**********" at bounding box center [925, 775] width 763 height 373
click at [538, 610] on html "**********" at bounding box center [925, 775] width 796 height 406
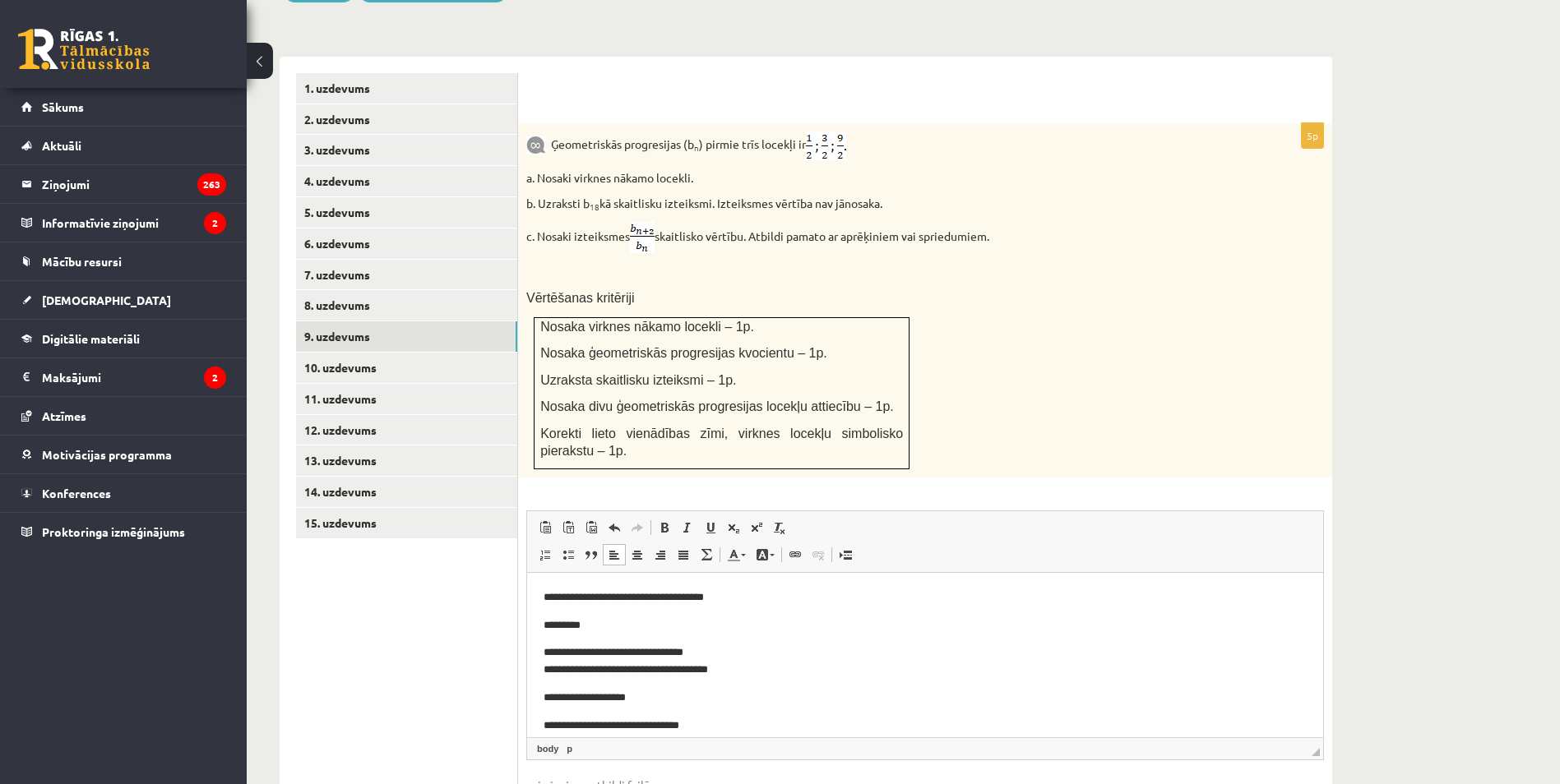
click at [546, 610] on body "**********" at bounding box center [925, 761] width 763 height 345
click at [547, 636] on p "**********" at bounding box center [918, 652] width 751 height 34
click at [544, 645] on p "**********" at bounding box center [918, 623] width 751 height 69
click at [545, 644] on p "**********" at bounding box center [918, 623] width 751 height 69
click at [547, 644] on p "**********" at bounding box center [918, 623] width 751 height 69
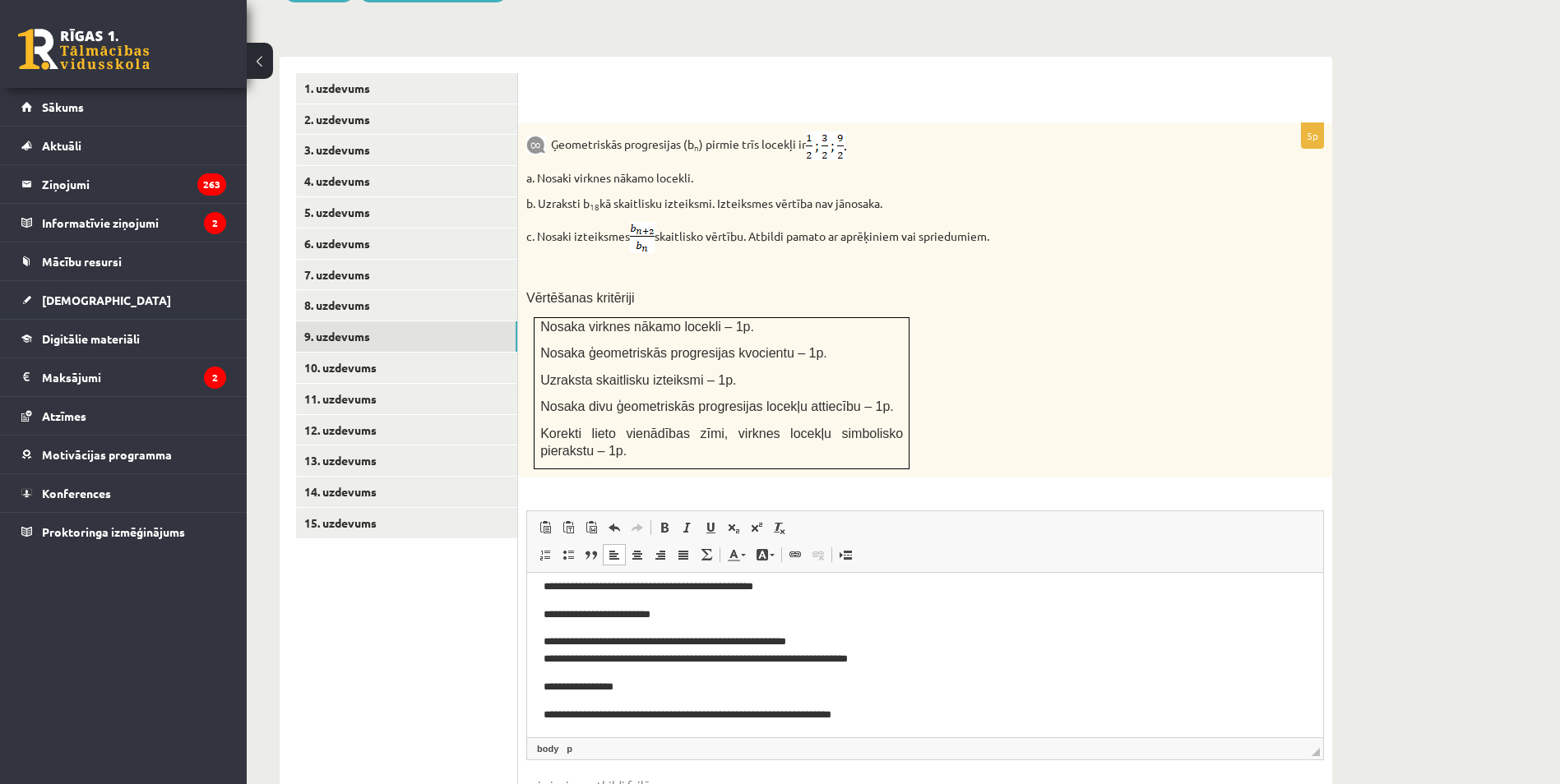
scroll to position [193, 0]
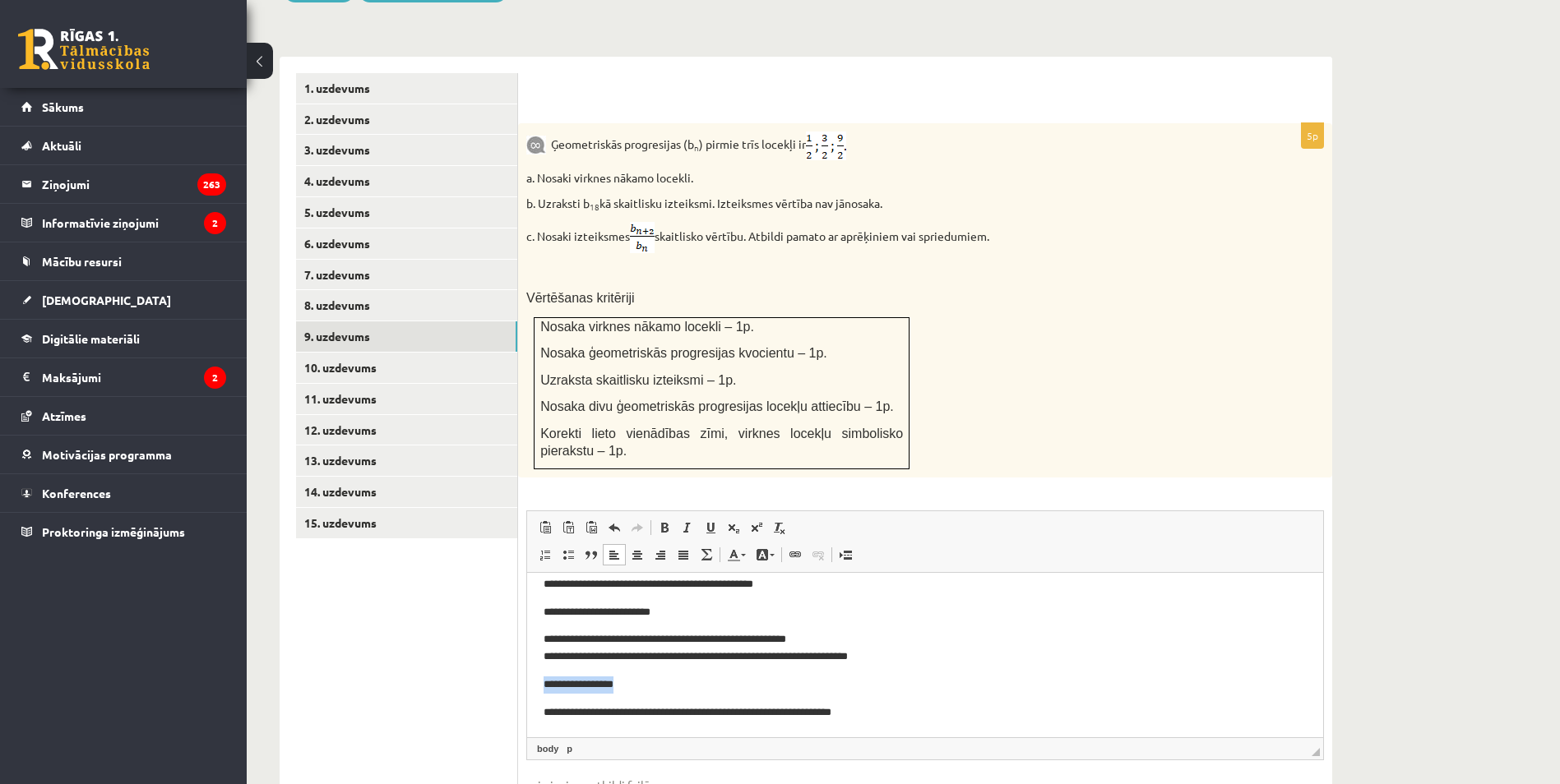
drag, startPoint x: 636, startPoint y: 688, endPoint x: 544, endPoint y: 685, distance: 92.0
click at [544, 685] on p "**********" at bounding box center [918, 685] width 751 height 17
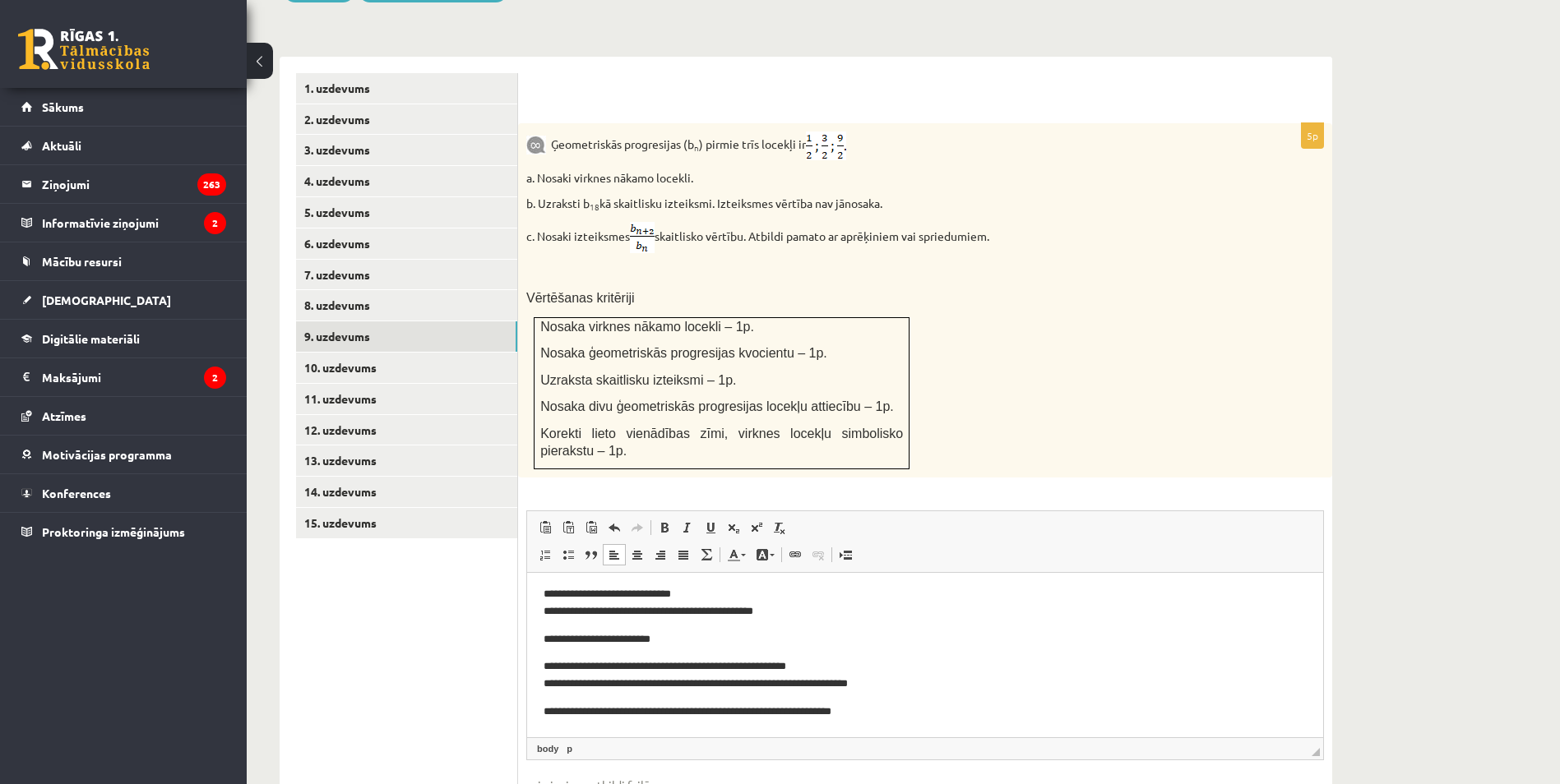
click at [560, 693] on body "**********" at bounding box center [925, 573] width 763 height 297
click at [545, 704] on p "**********" at bounding box center [918, 713] width 751 height 17
click at [386, 353] on link "10. uzdevums" at bounding box center [406, 368] width 221 height 30
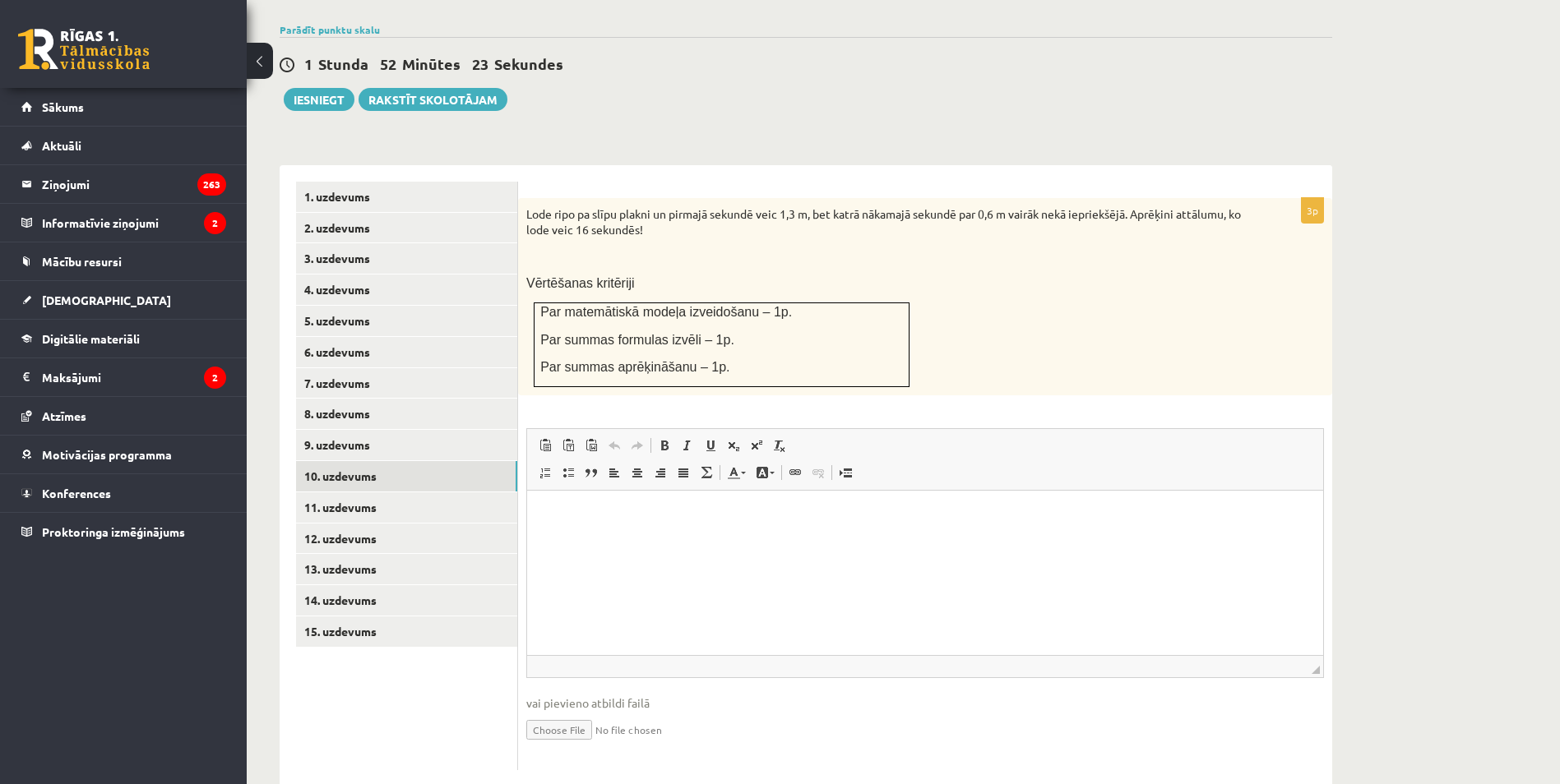
scroll to position [0, 0]
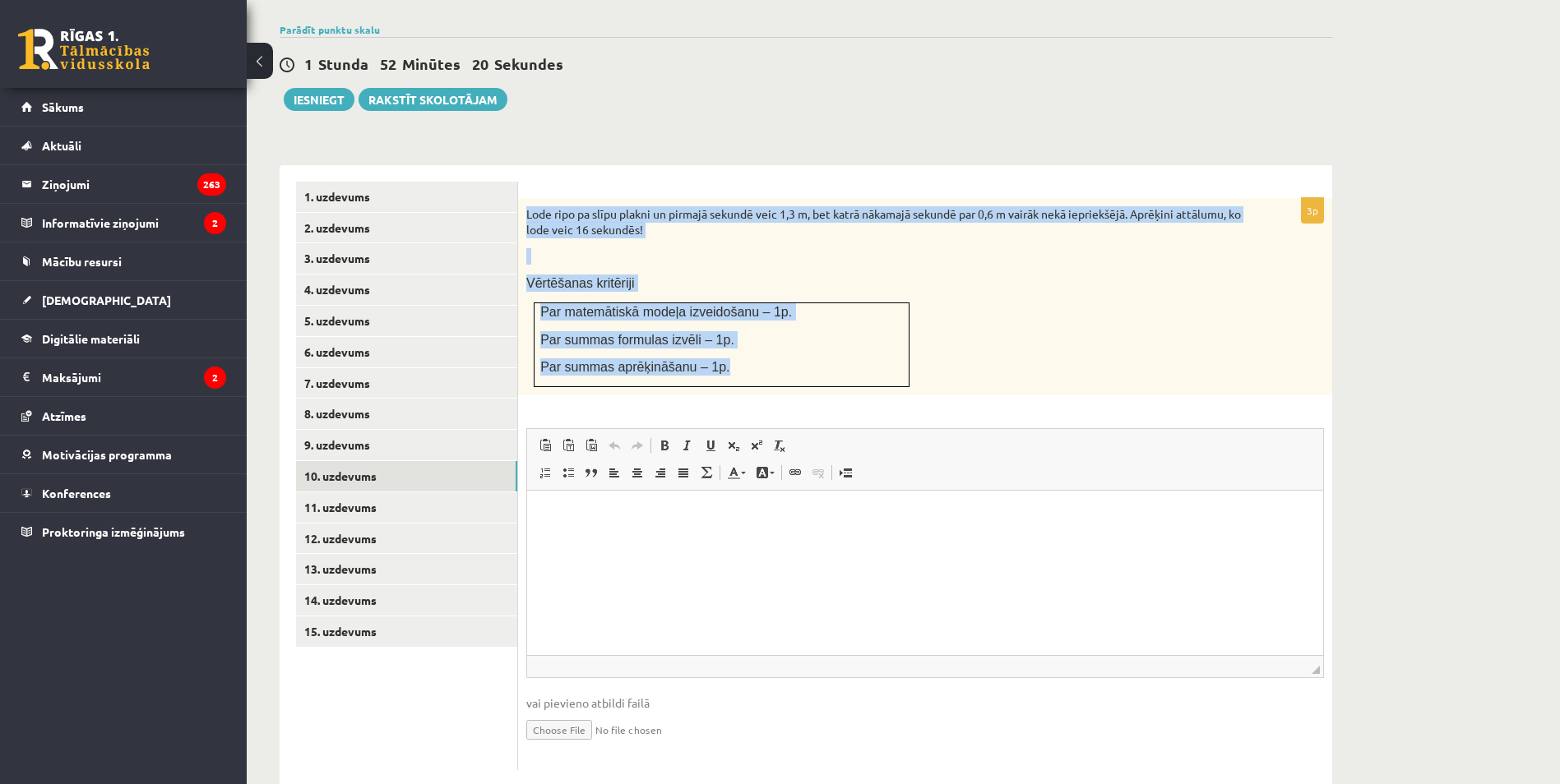
drag, startPoint x: 522, startPoint y: 175, endPoint x: 825, endPoint y: 335, distance: 342.6
click at [825, 335] on div "Lode ripo pa slīpu plakni un pirmajā sekundē veic 1,3 m, bet katrā nākamajā sek…" at bounding box center [924, 296] width 814 height 197
copy div "Lode ripo pa slīpu plakni un pirmajā sekundē veic 1,3 m, bet katrā nākamajā sek…"
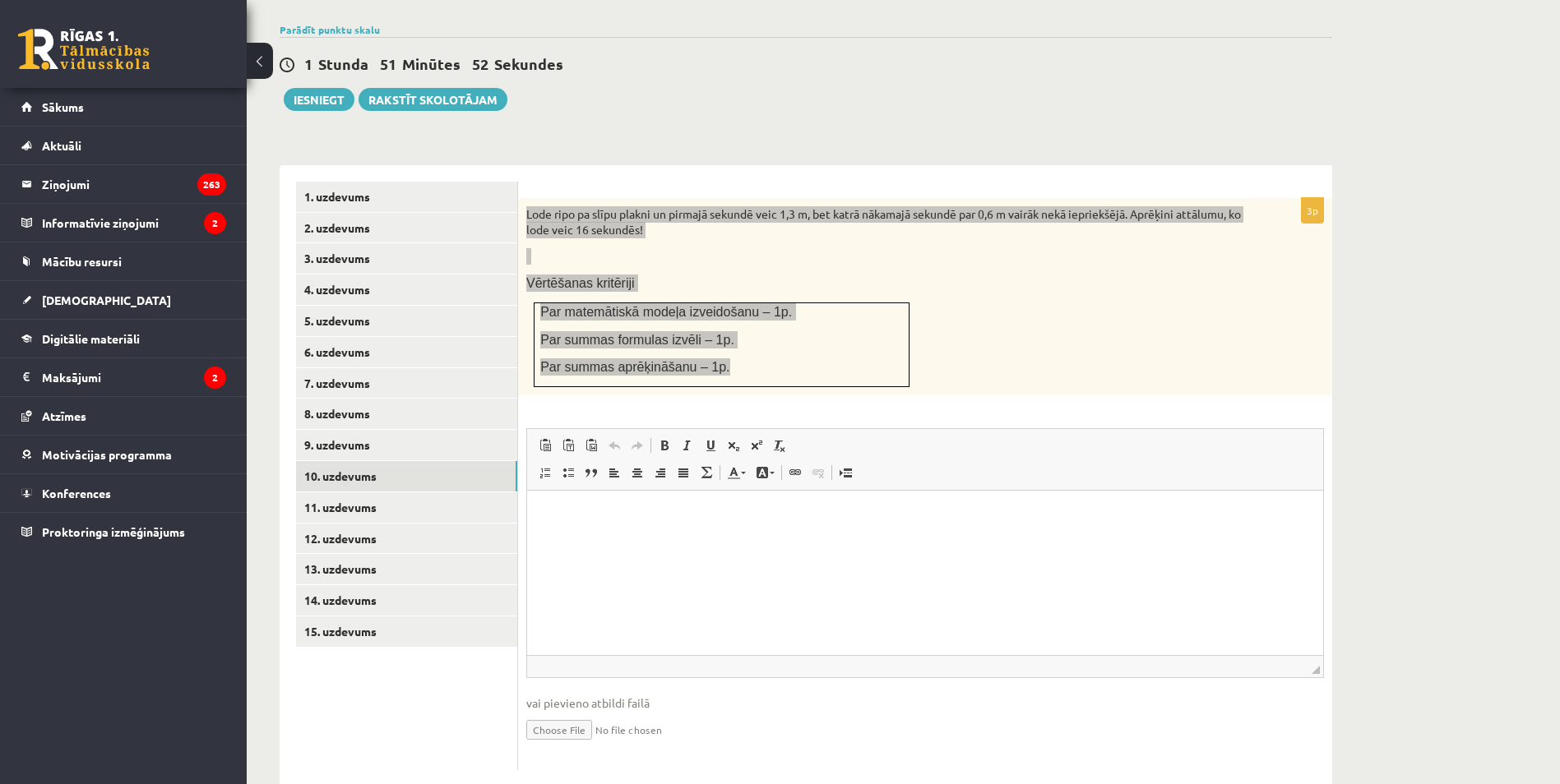
click at [632, 540] on html at bounding box center [925, 516] width 796 height 50
click at [541, 625] on html "**********" at bounding box center [925, 499] width 796 height 312
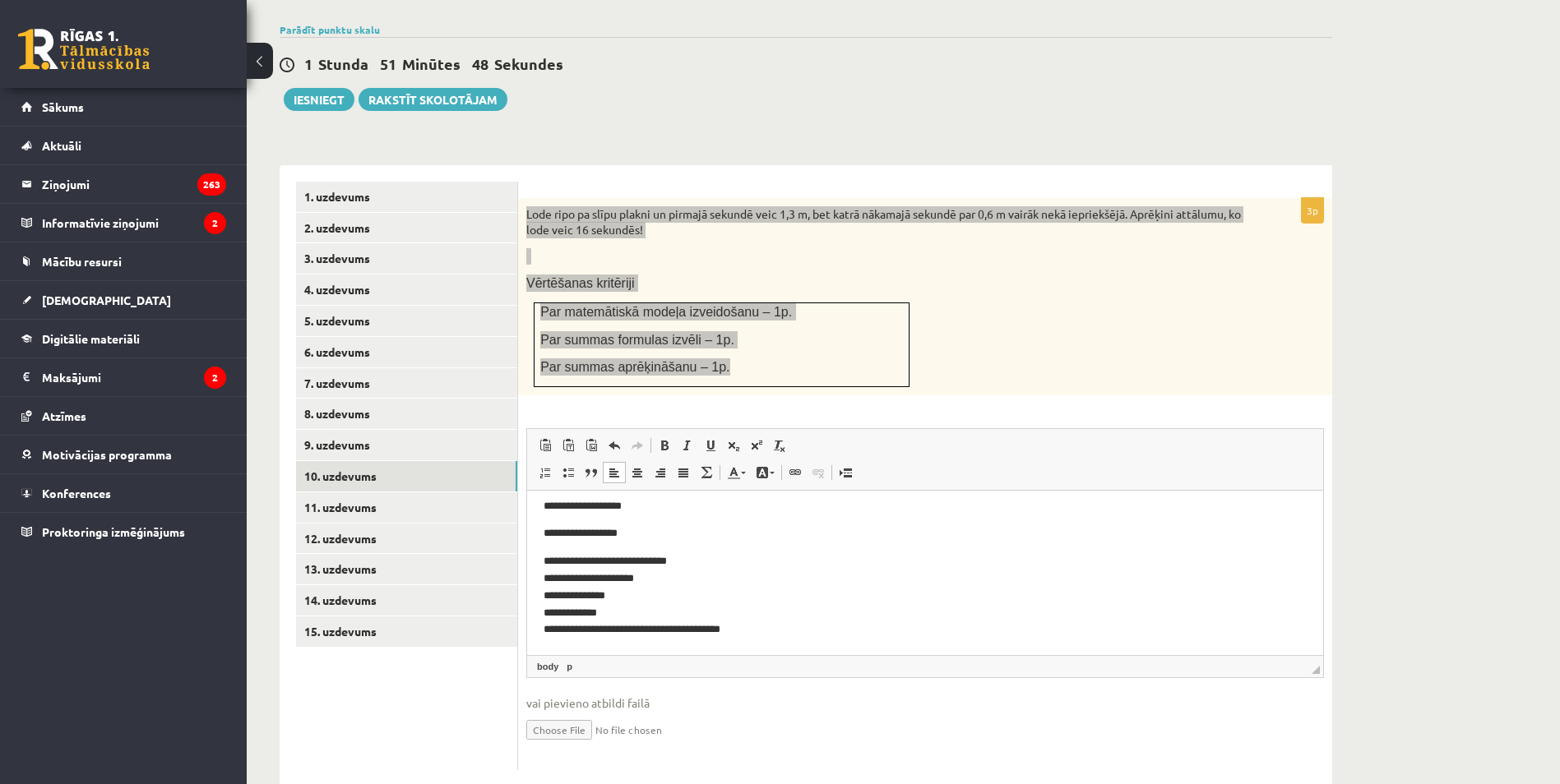
scroll to position [138, 0]
click at [597, 612] on p "**********" at bounding box center [918, 587] width 751 height 103
click at [543, 628] on p "**********" at bounding box center [918, 587] width 751 height 103
click at [547, 626] on p "**********" at bounding box center [918, 587] width 751 height 103
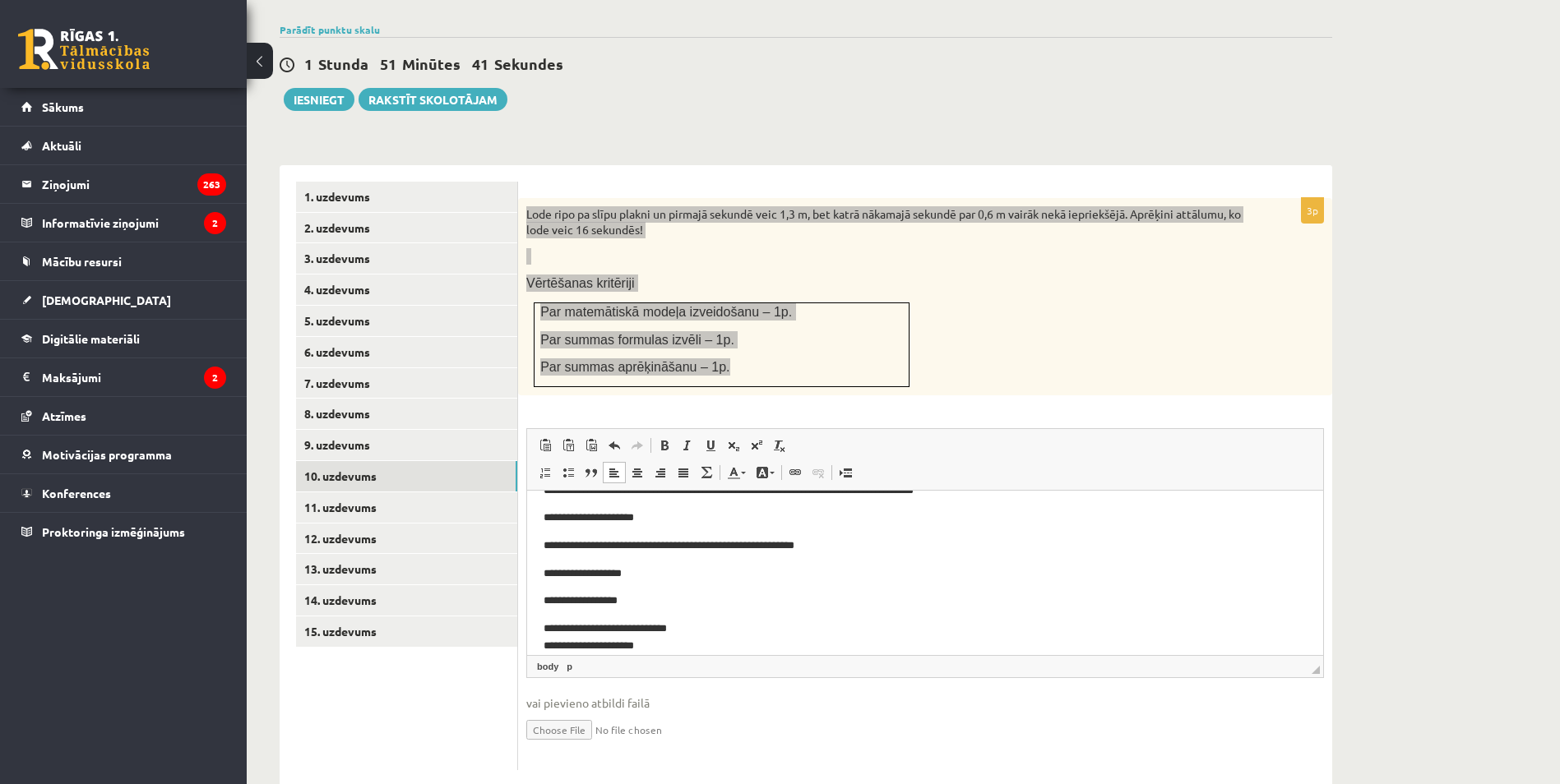
scroll to position [39, 0]
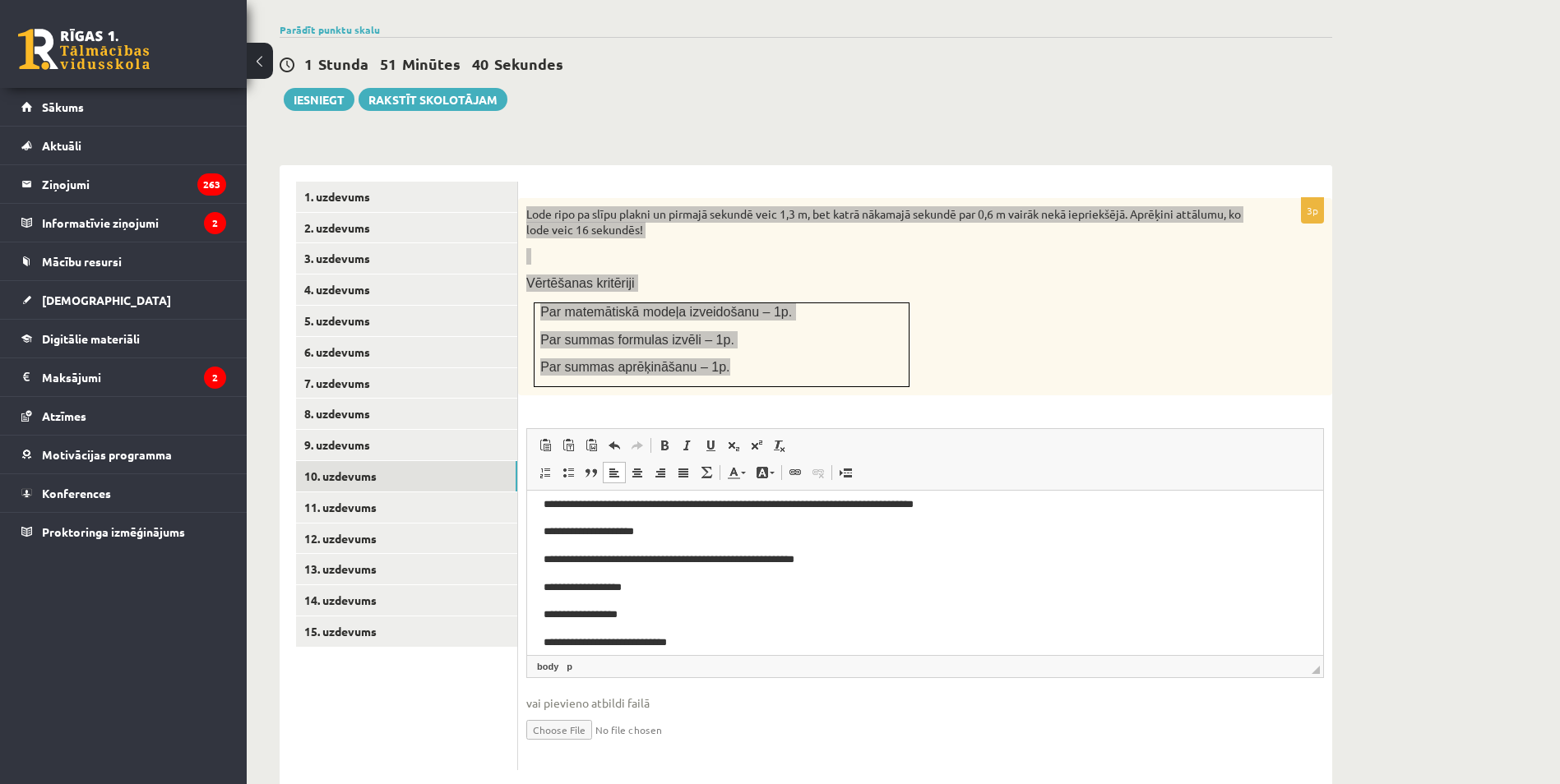
click at [553, 618] on p "**********" at bounding box center [918, 616] width 751 height 17
click at [550, 617] on p "**********" at bounding box center [918, 616] width 751 height 17
click at [547, 617] on p "**********" at bounding box center [918, 616] width 751 height 17
click at [550, 614] on p "**********" at bounding box center [918, 616] width 751 height 17
click at [547, 610] on p "**********" at bounding box center [918, 616] width 751 height 17
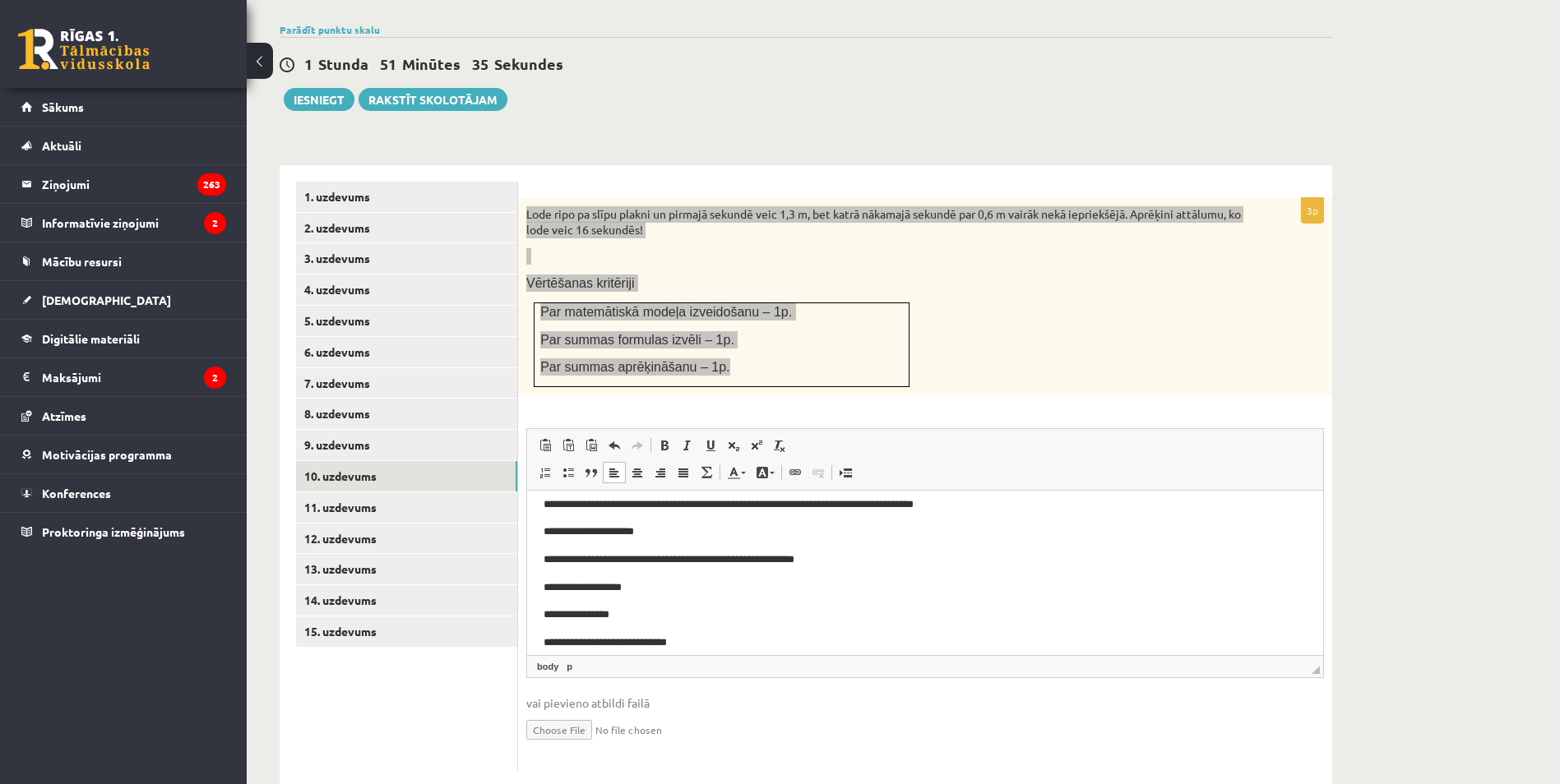
click at [543, 594] on html "**********" at bounding box center [925, 594] width 796 height 284
click at [553, 595] on body "**********" at bounding box center [925, 588] width 763 height 241
click at [541, 589] on html "**********" at bounding box center [925, 589] width 796 height 274
click at [539, 612] on html "**********" at bounding box center [925, 583] width 796 height 263
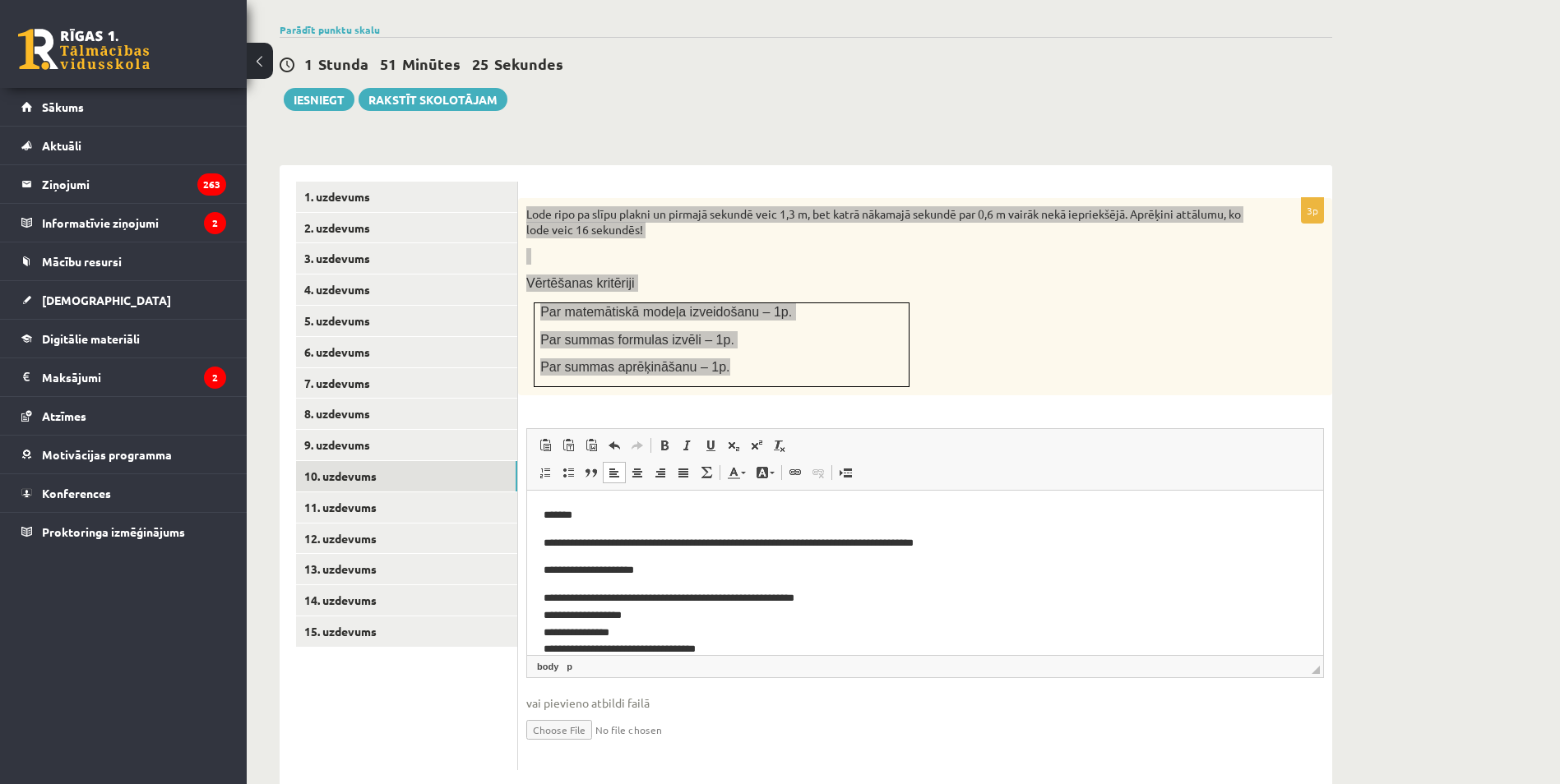
click at [547, 597] on p "**********" at bounding box center [918, 657] width 751 height 136
click at [546, 595] on p "**********" at bounding box center [918, 657] width 751 height 136
click at [667, 567] on p "**********" at bounding box center [918, 639] width 751 height 154
click at [547, 542] on p "**********" at bounding box center [918, 543] width 751 height 17
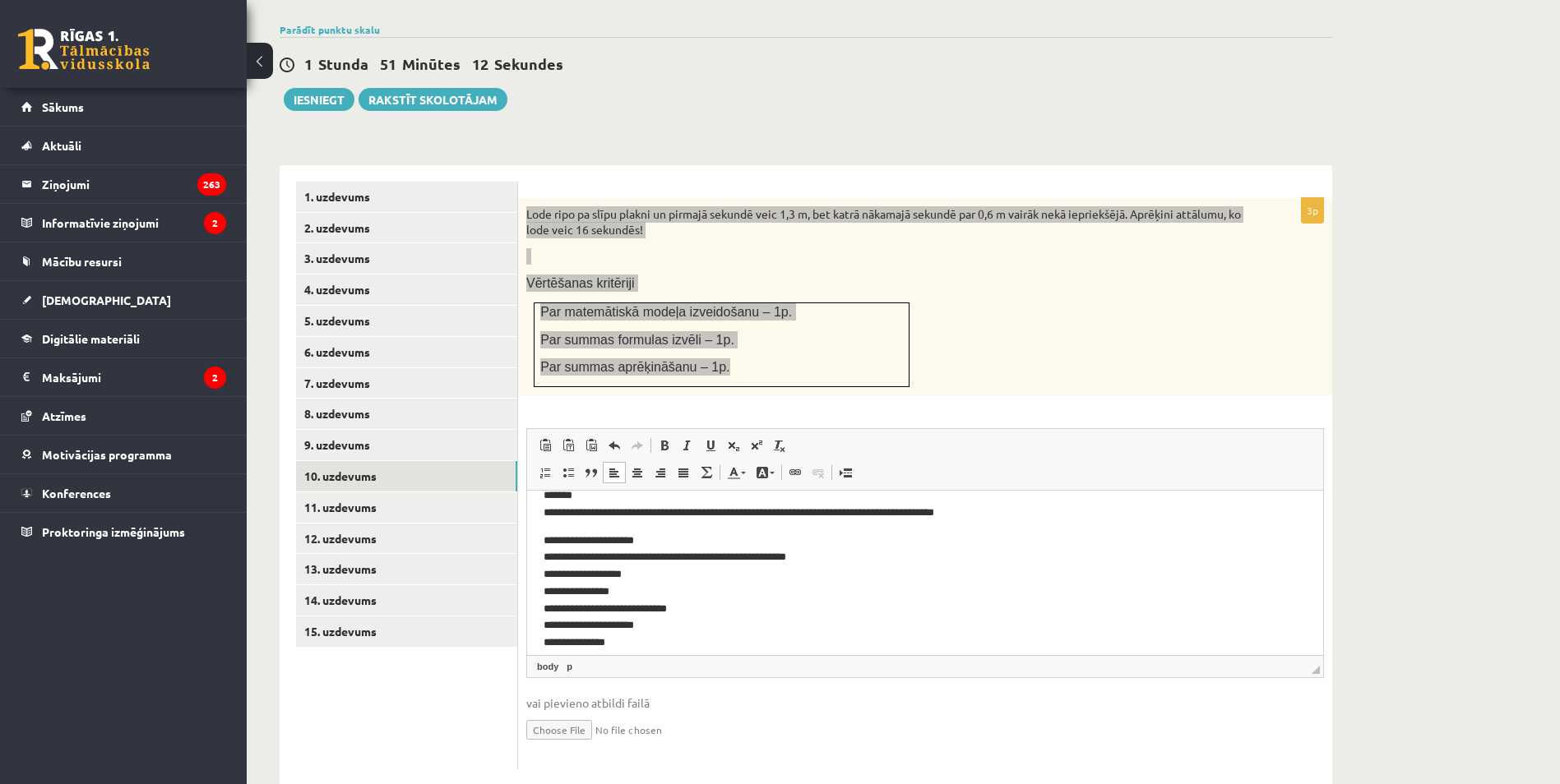
scroll to position [68, 0]
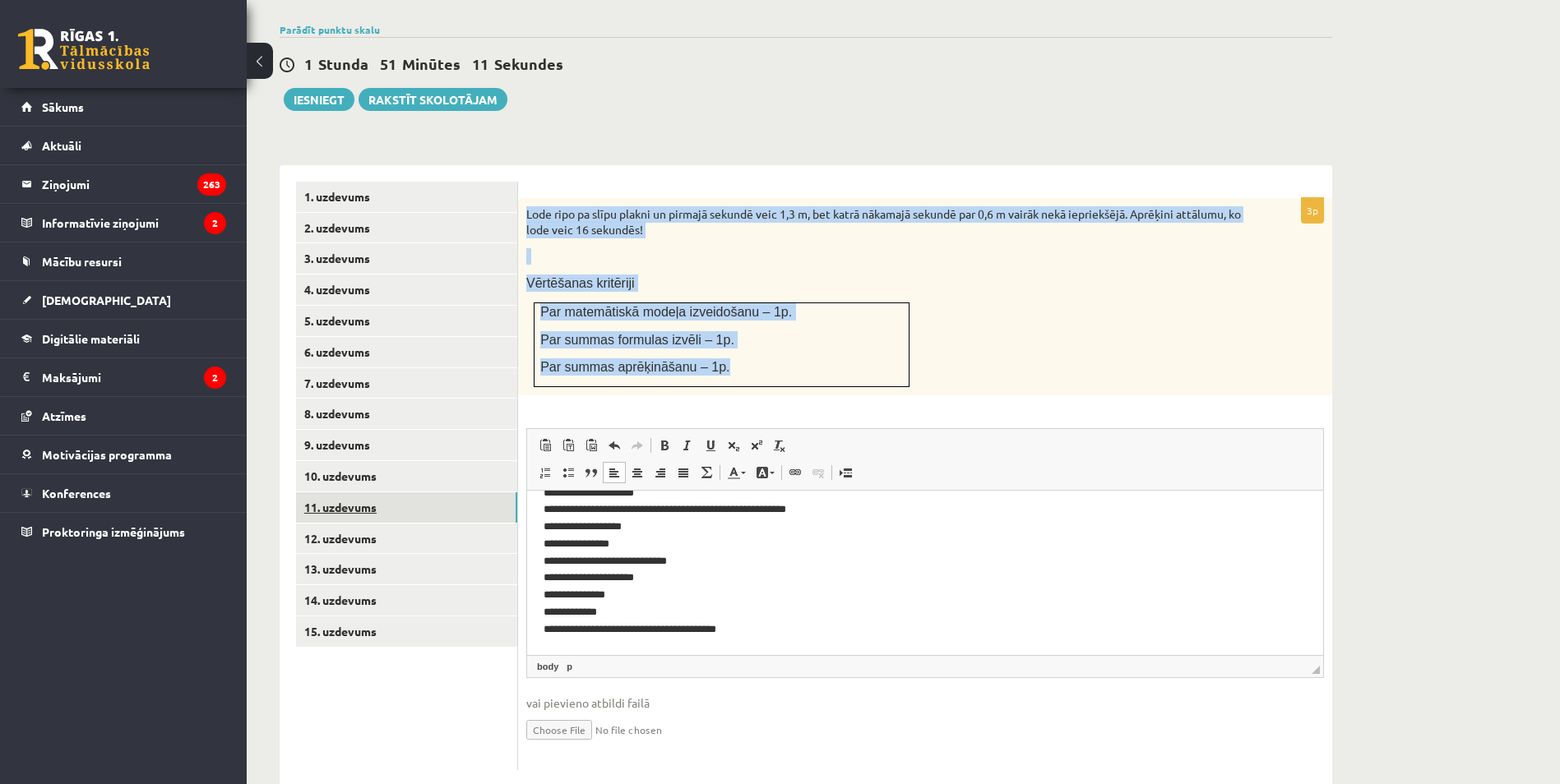
click at [365, 492] on link "11. uzdevums" at bounding box center [406, 507] width 221 height 30
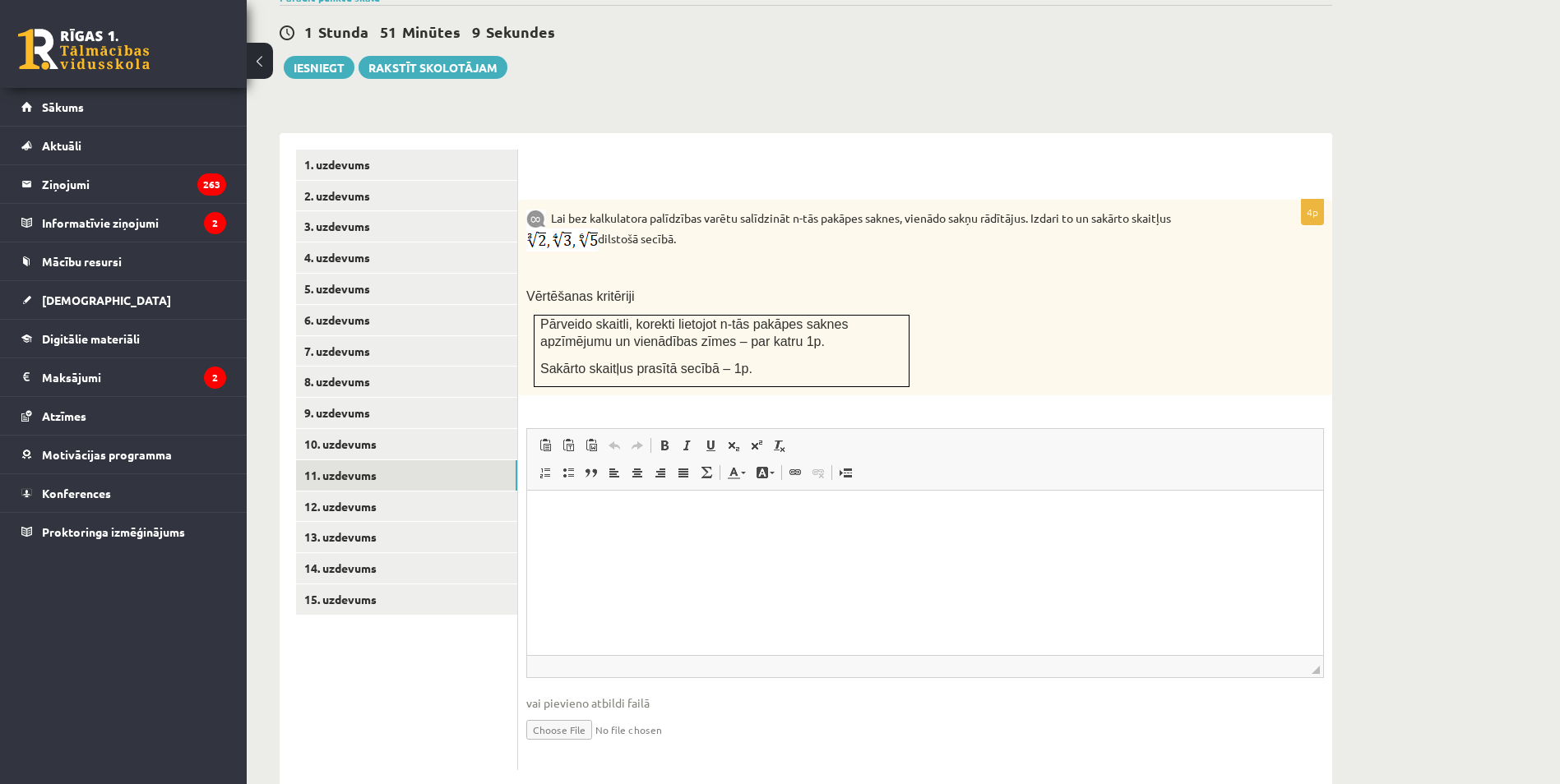
scroll to position [0, 0]
click at [632, 509] on p "Rich Text Editor, wiswyg-editor-user-answer-47433943863020" at bounding box center [925, 516] width 763 height 17
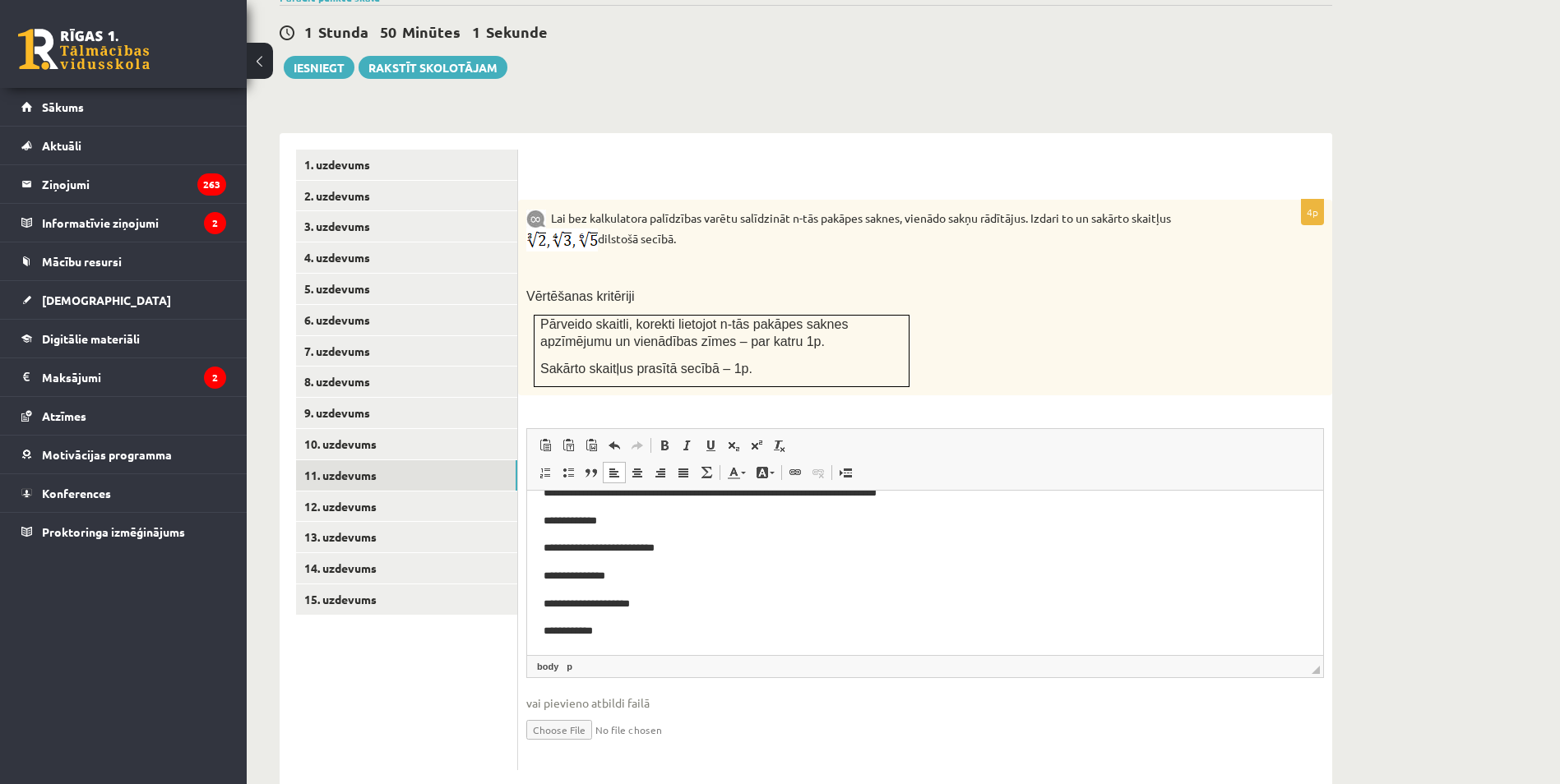
scroll to position [121, 0]
click at [542, 605] on html "**********" at bounding box center [925, 513] width 796 height 284
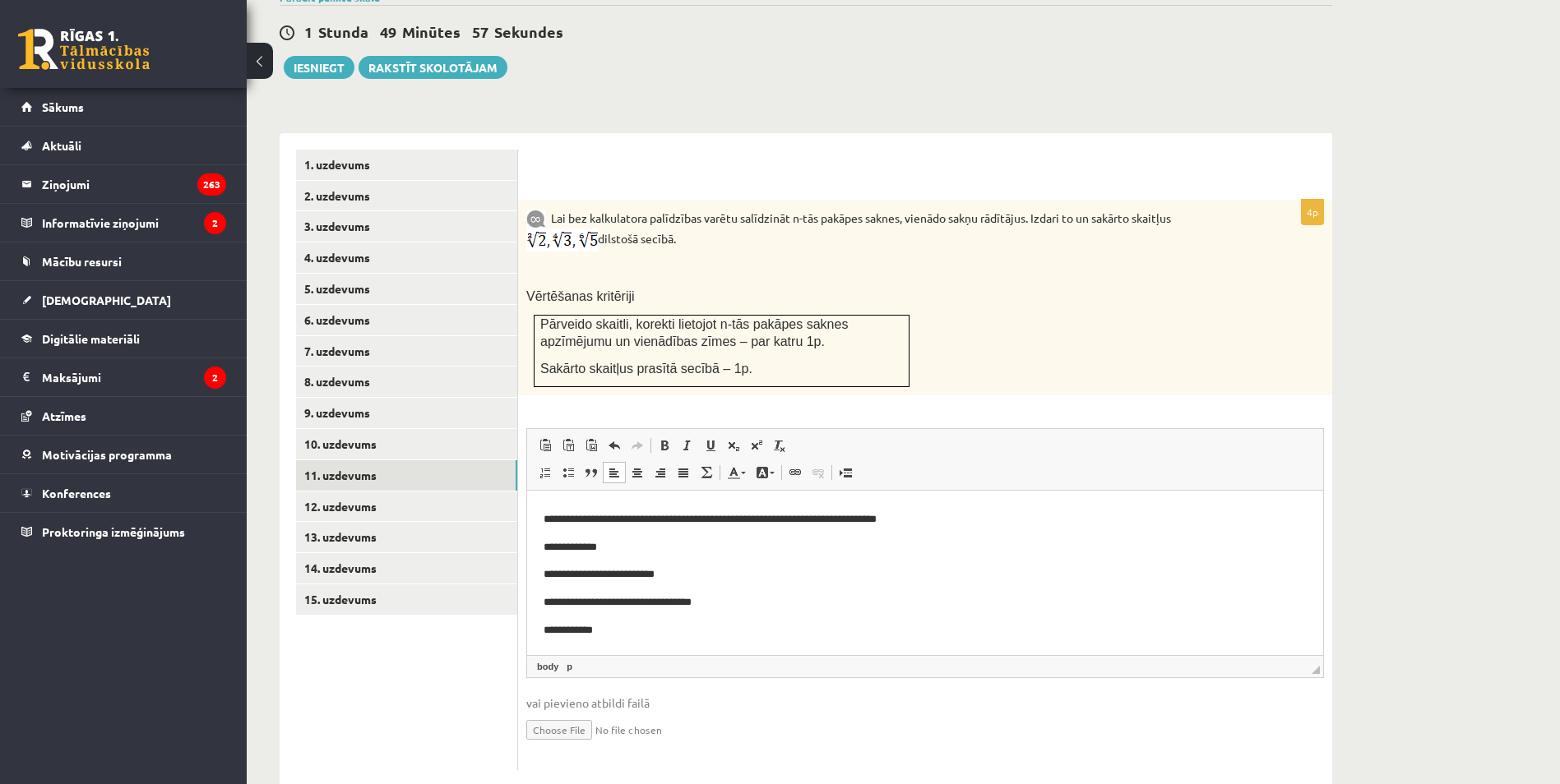
scroll to position [110, 0]
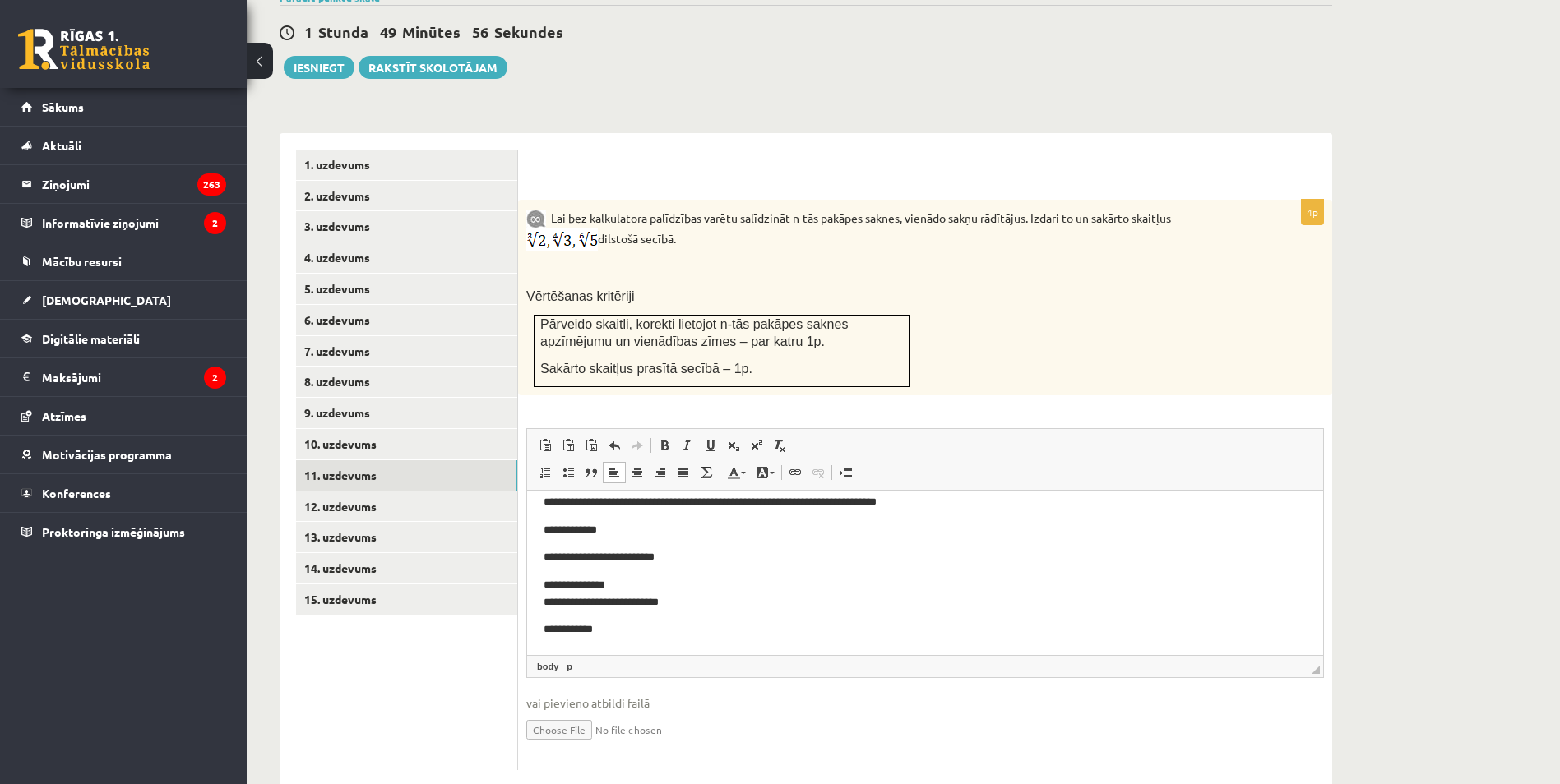
click at [549, 624] on p "**********" at bounding box center [918, 630] width 751 height 17
click at [543, 627] on html "**********" at bounding box center [925, 519] width 796 height 274
click at [549, 627] on p "**********" at bounding box center [918, 630] width 751 height 17
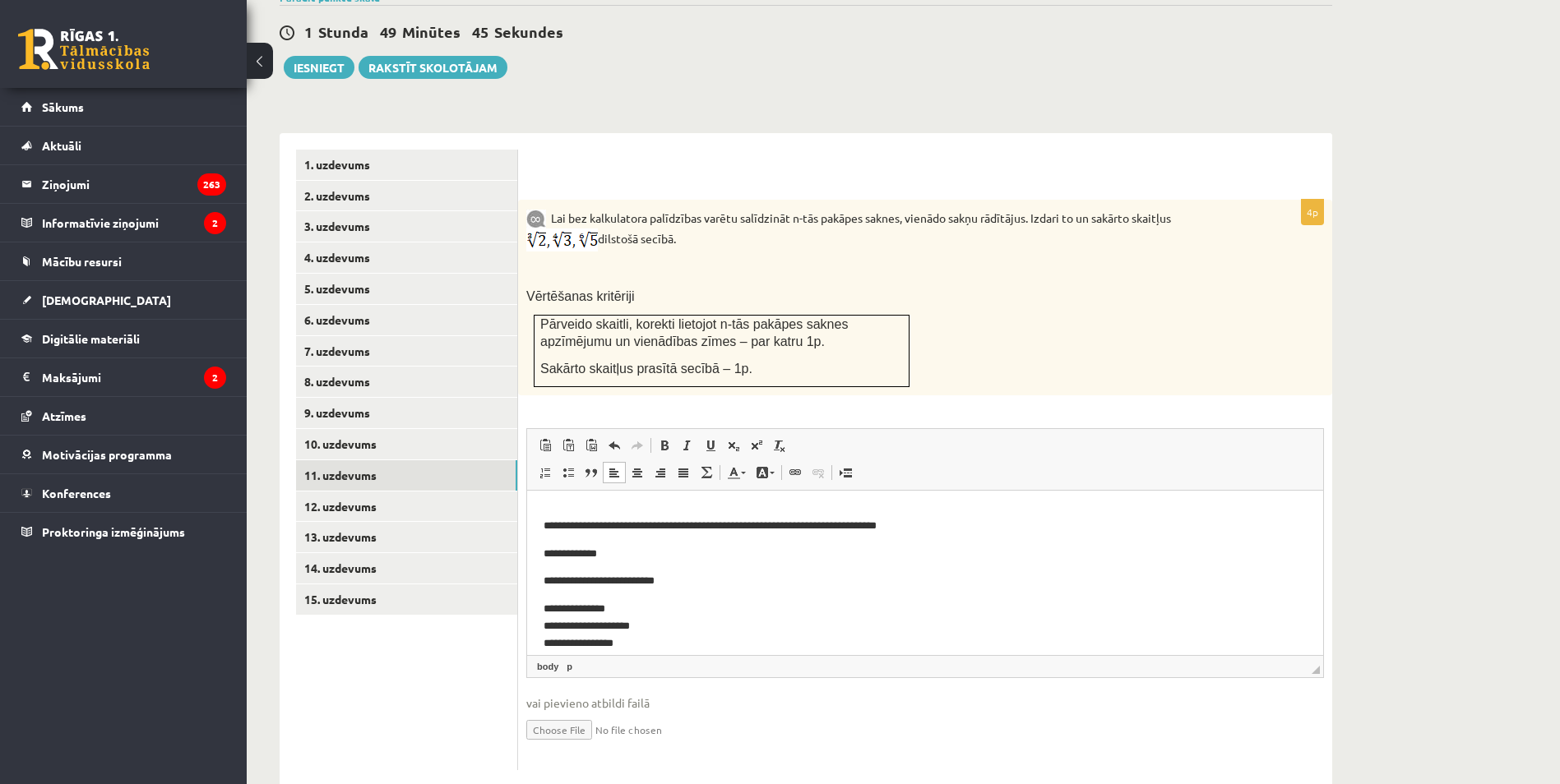
scroll to position [100, 0]
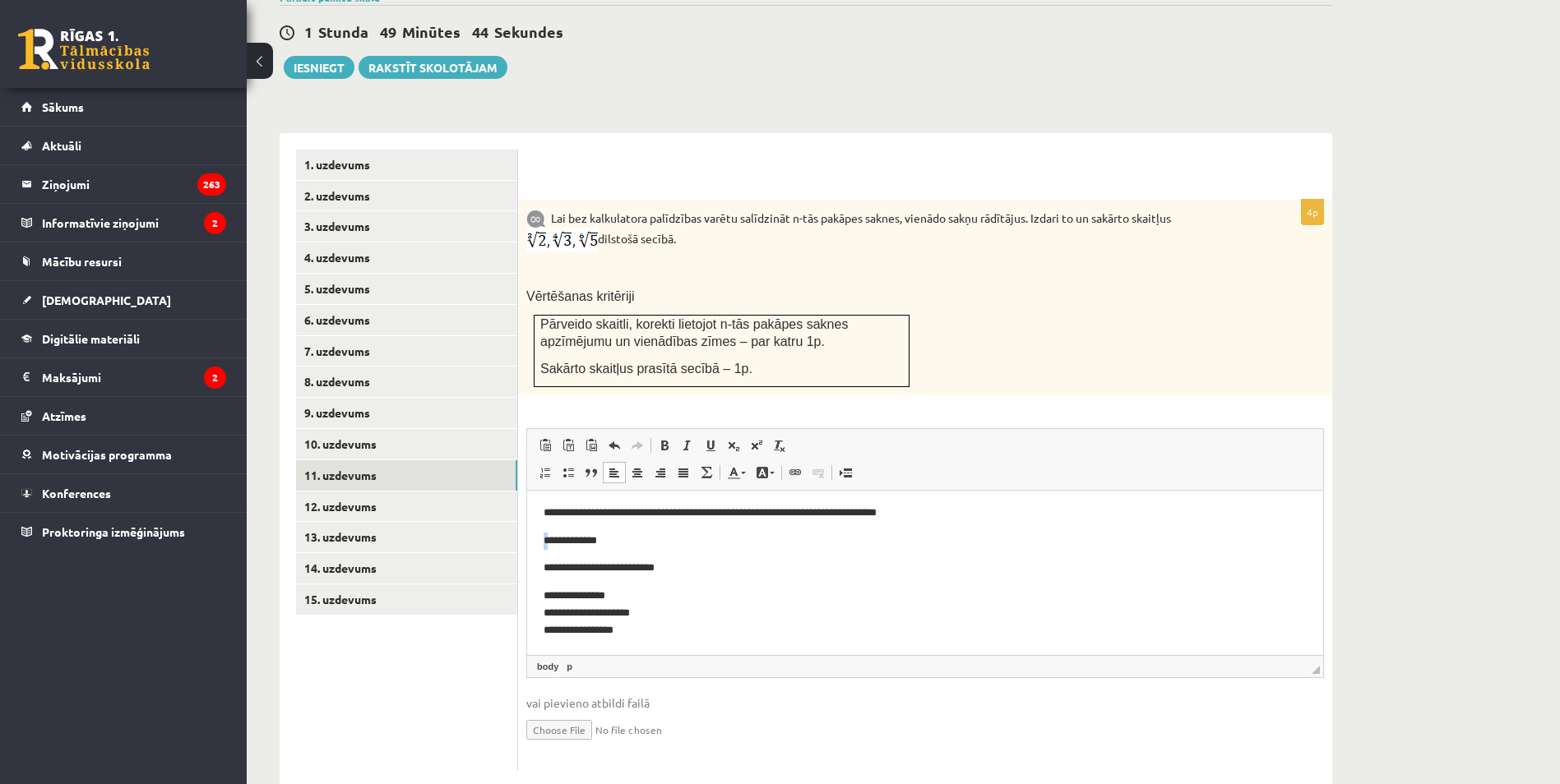
click at [543, 538] on p "**********" at bounding box center [918, 541] width 751 height 17
click at [548, 535] on p "**********" at bounding box center [918, 541] width 751 height 17
click at [543, 596] on p "**********" at bounding box center [918, 614] width 751 height 51
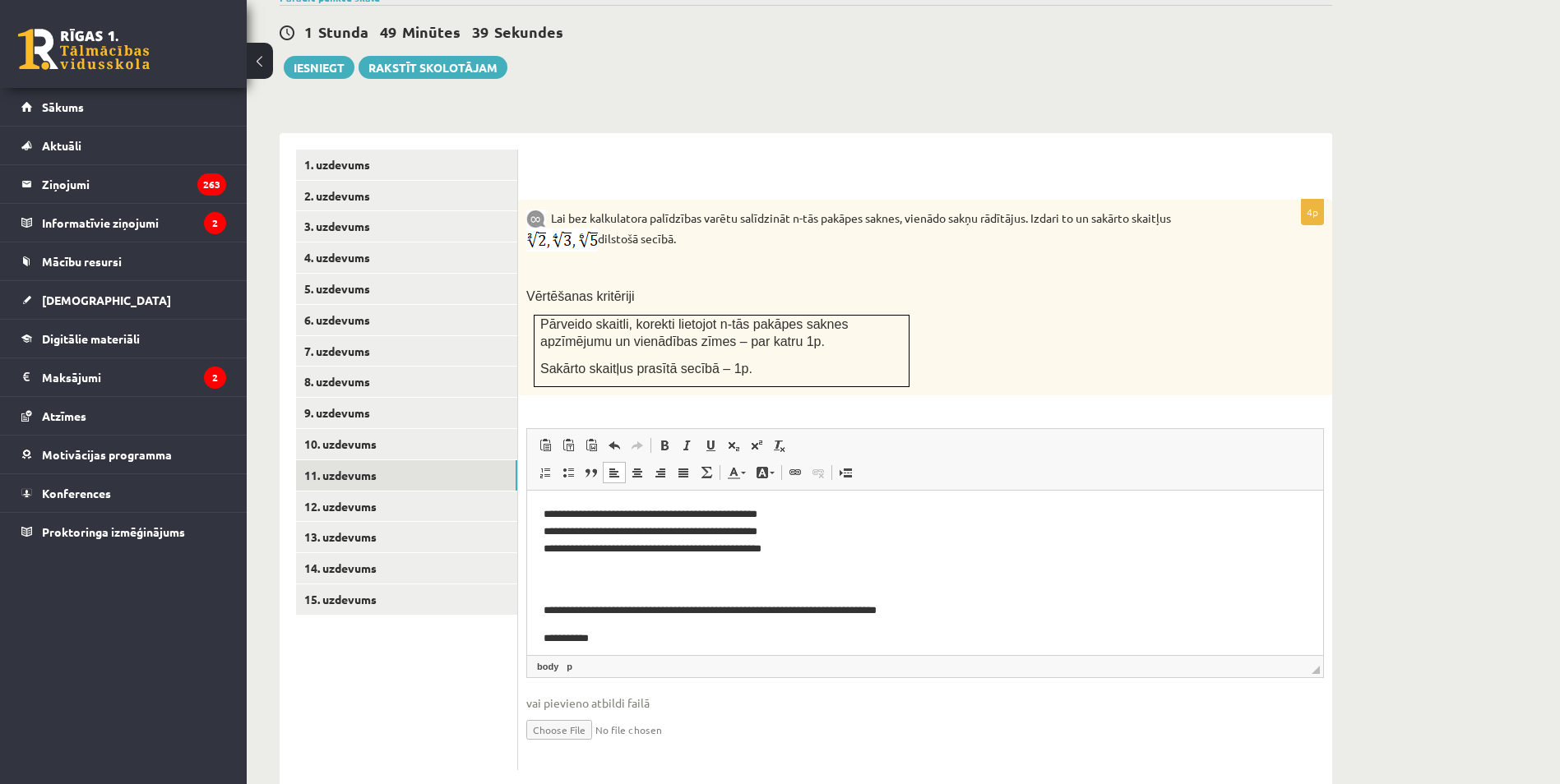
scroll to position [0, 0]
click at [547, 512] on p "**********" at bounding box center [918, 550] width 751 height 86
click at [550, 530] on p "**********" at bounding box center [918, 550] width 751 height 86
click at [553, 550] on p "**********" at bounding box center [918, 550] width 751 height 86
drag, startPoint x: 543, startPoint y: 510, endPoint x: 1044, endPoint y: 972, distance: 681.5
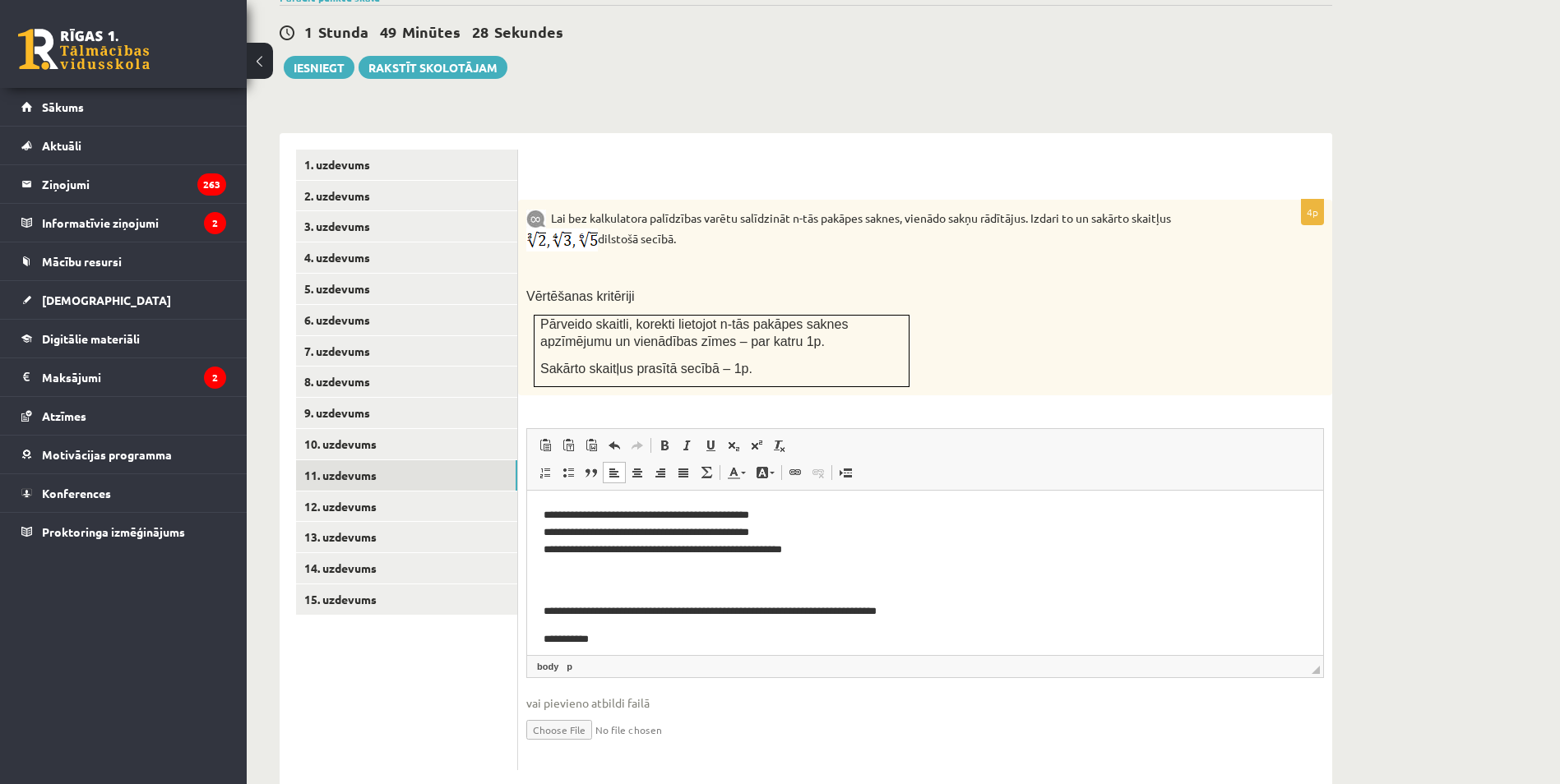
click at [527, 518] on html "**********" at bounding box center [925, 622] width 796 height 263
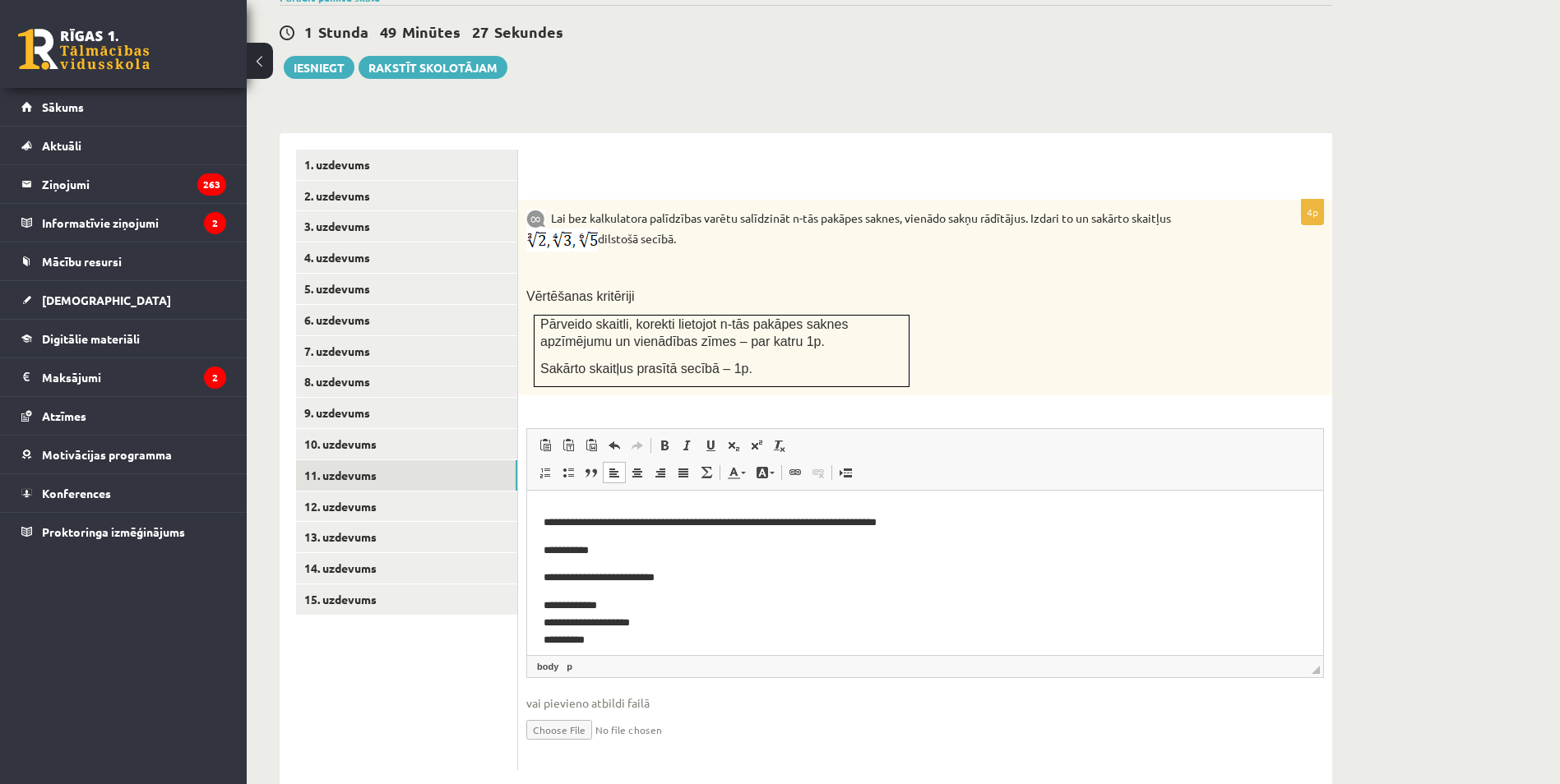
scroll to position [100, 0]
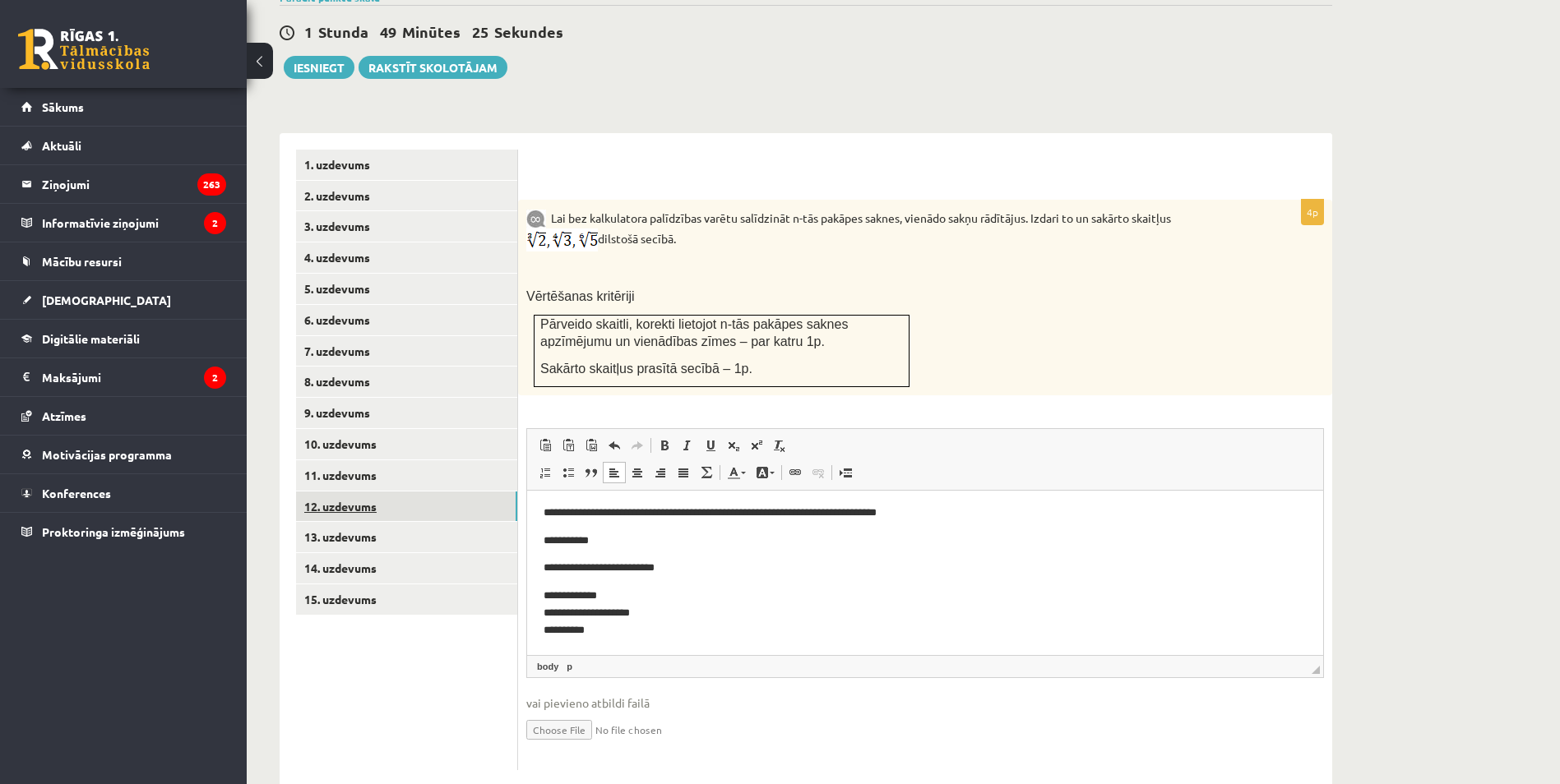
click at [391, 492] on link "12. uzdevums" at bounding box center [406, 507] width 221 height 30
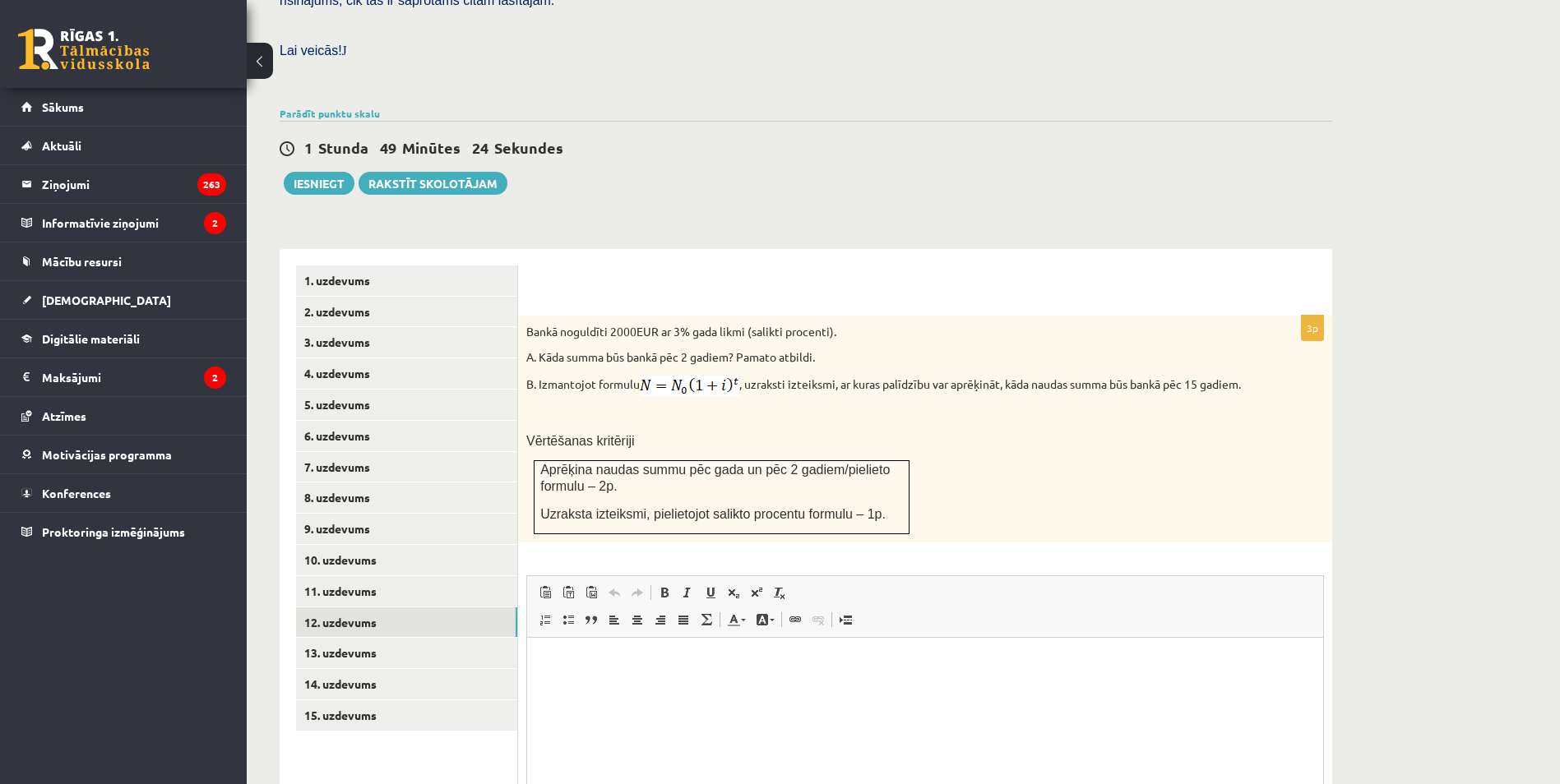
scroll to position [0, 0]
click at [337, 637] on link "13. uzdevums" at bounding box center [406, 653] width 221 height 30
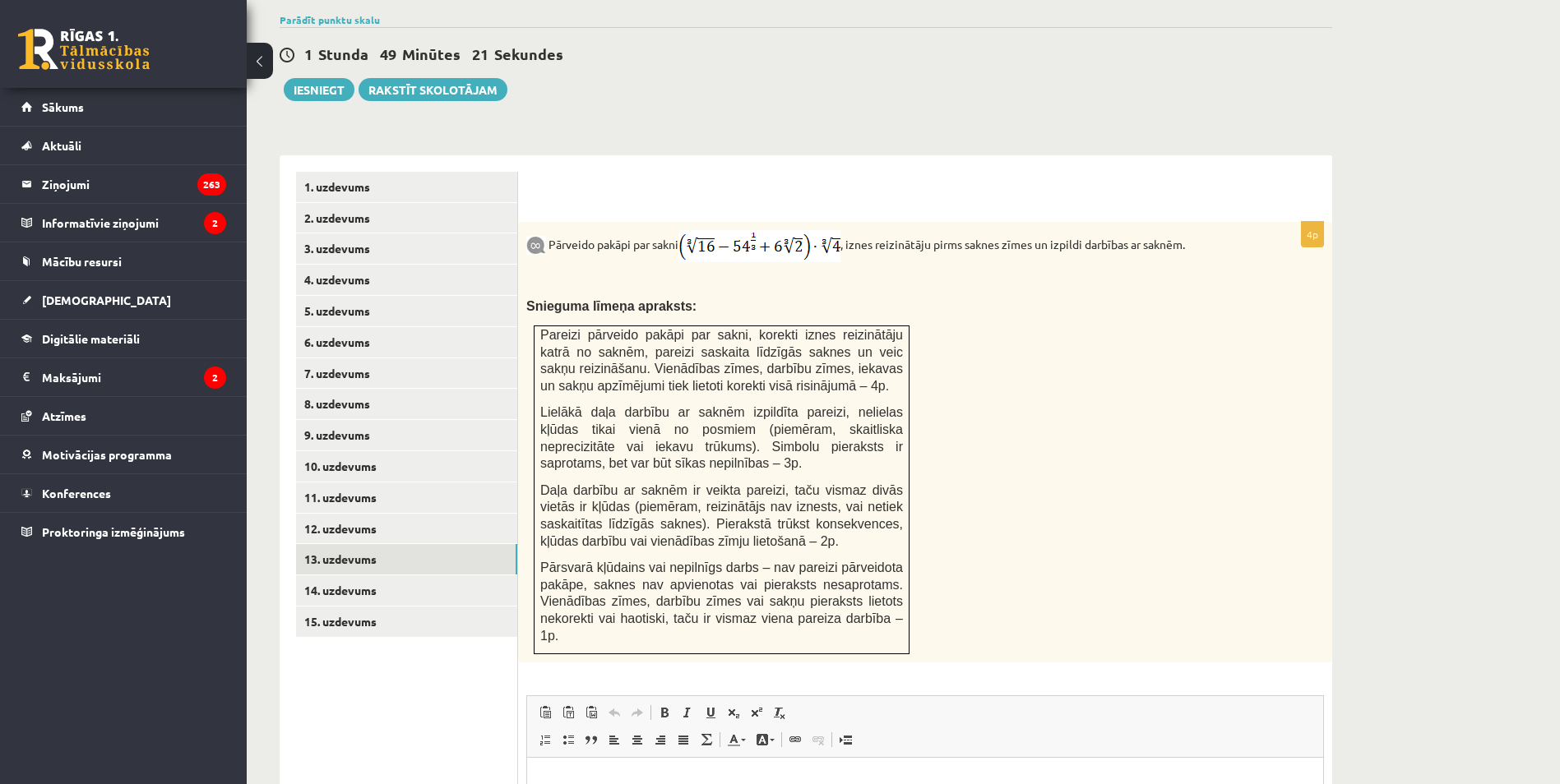
scroll to position [629, 0]
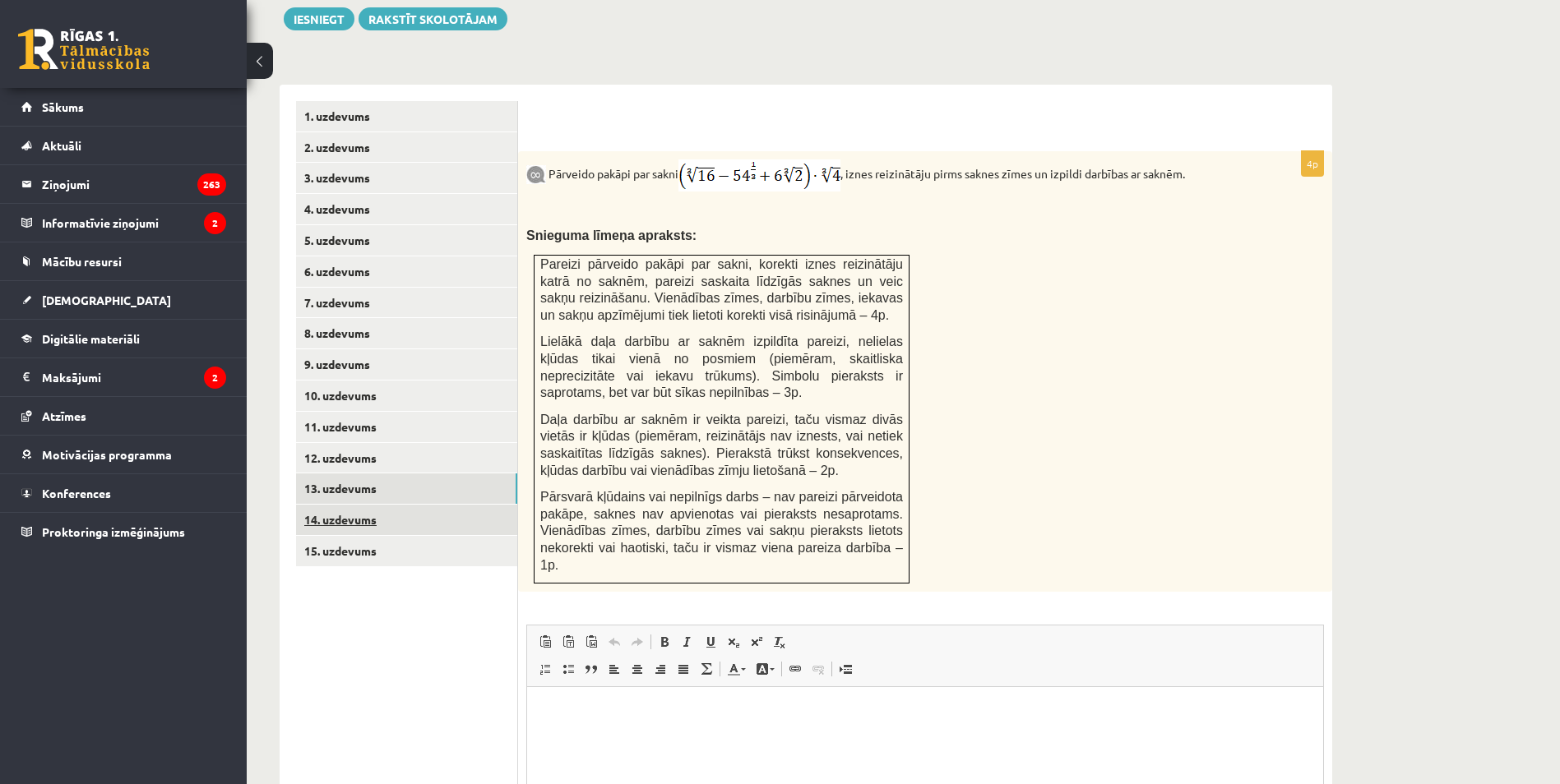
click at [365, 504] on link "14. uzdevums" at bounding box center [406, 519] width 221 height 30
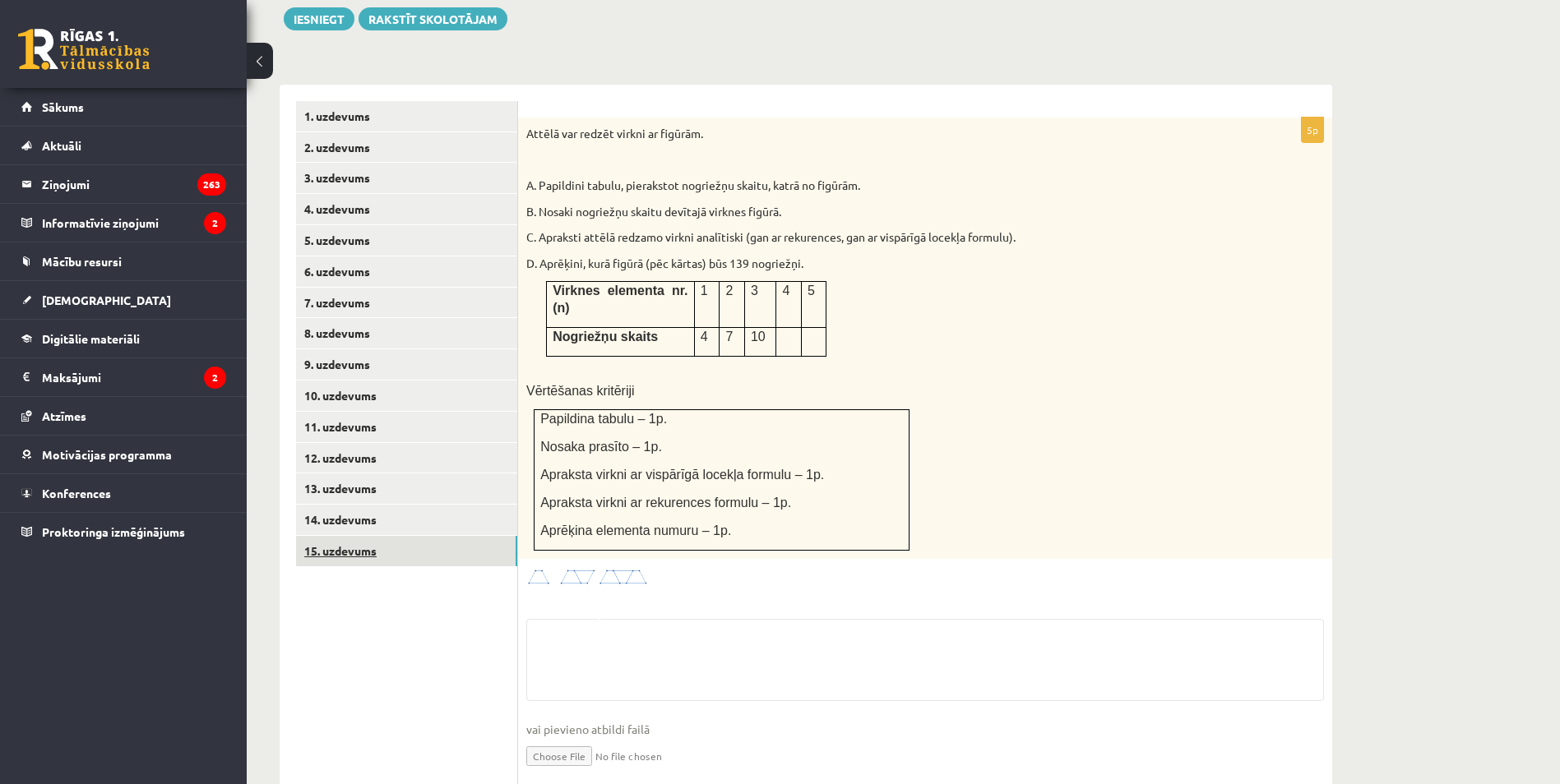
click at [361, 536] on link "15. uzdevums" at bounding box center [406, 551] width 221 height 30
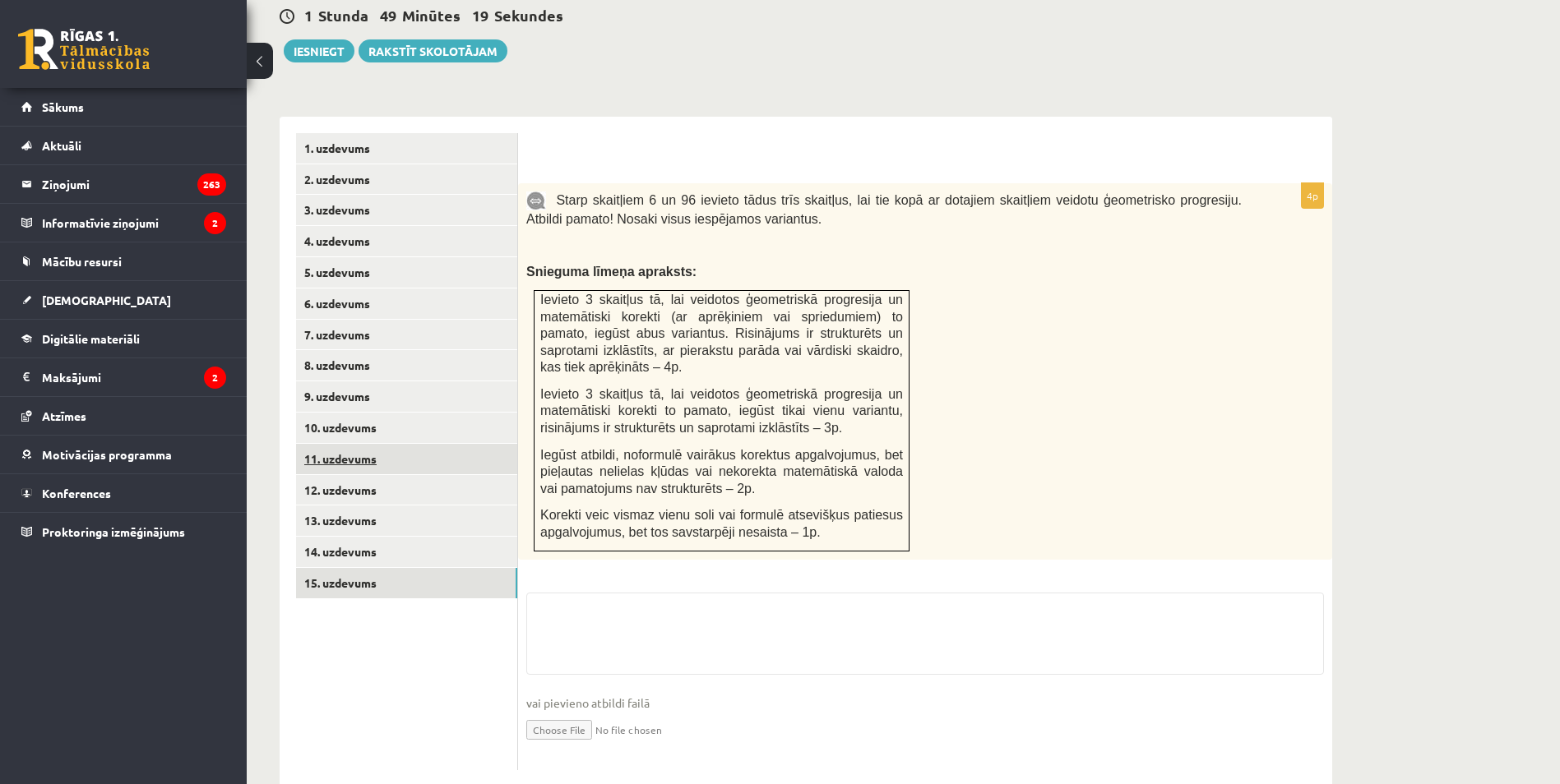
click at [377, 444] on link "11. uzdevums" at bounding box center [406, 460] width 221 height 30
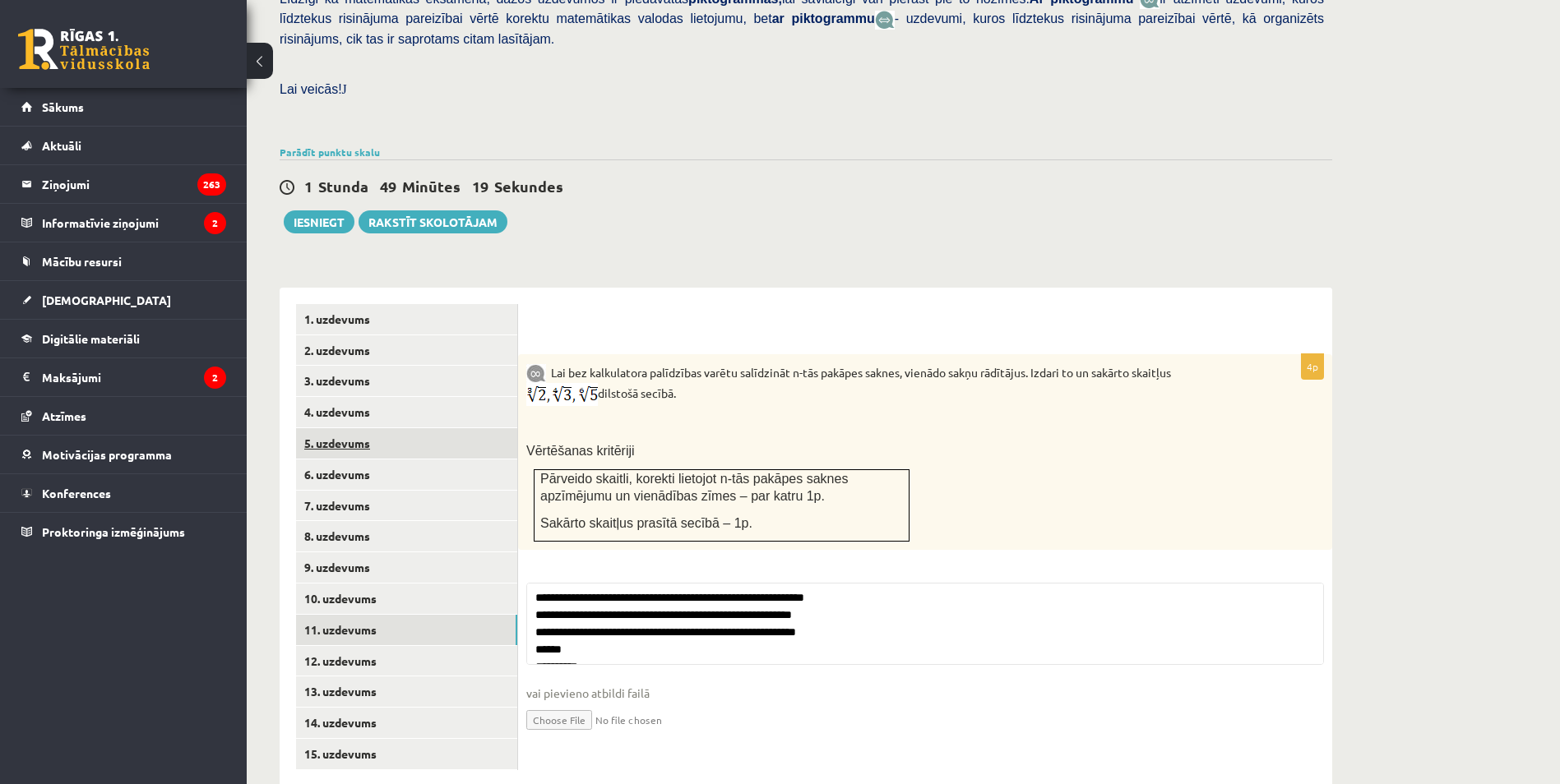
click at [377, 428] on link "5. uzdevums" at bounding box center [406, 443] width 221 height 30
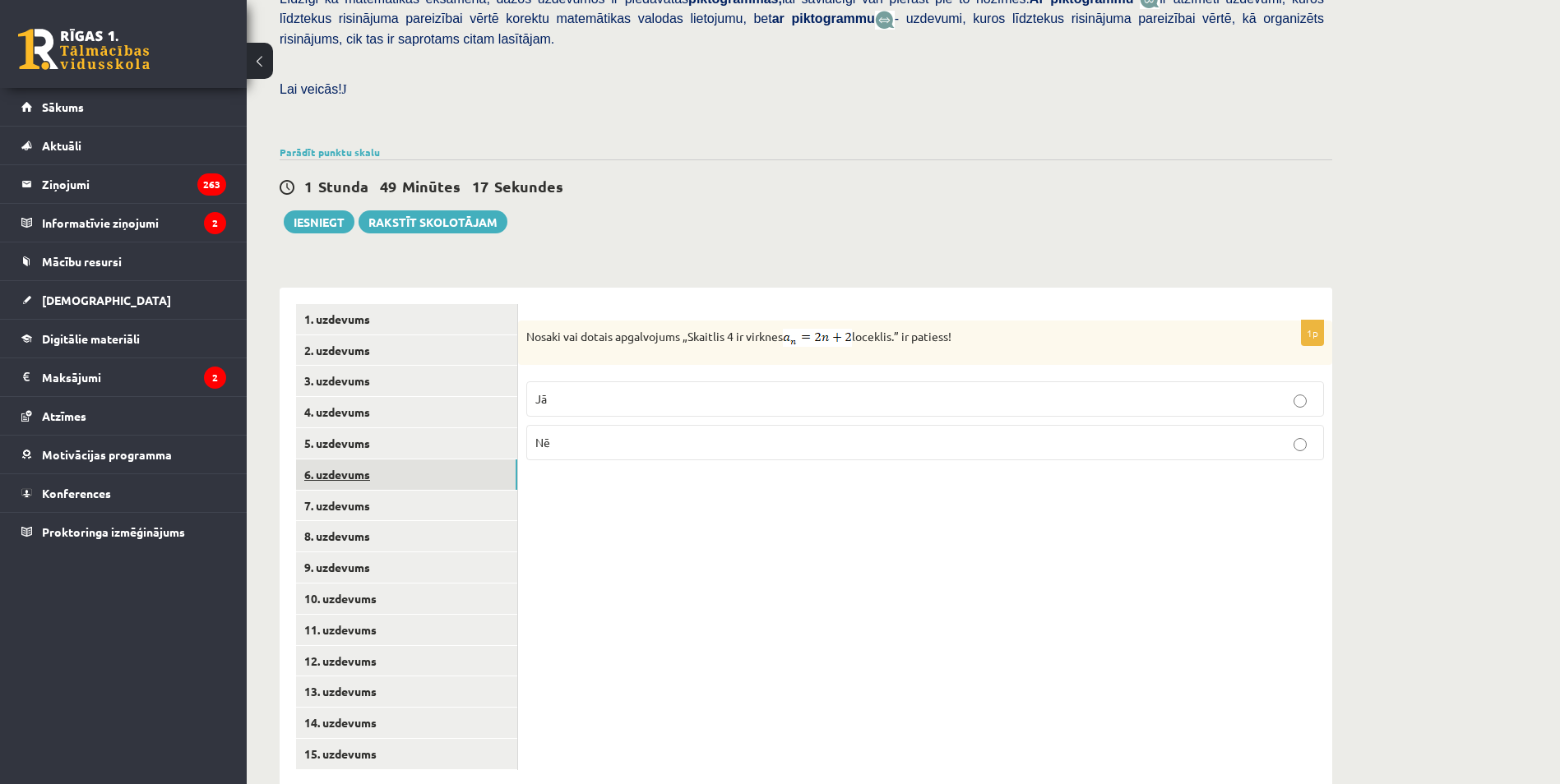
click at [376, 460] on link "6. uzdevums" at bounding box center [406, 475] width 221 height 30
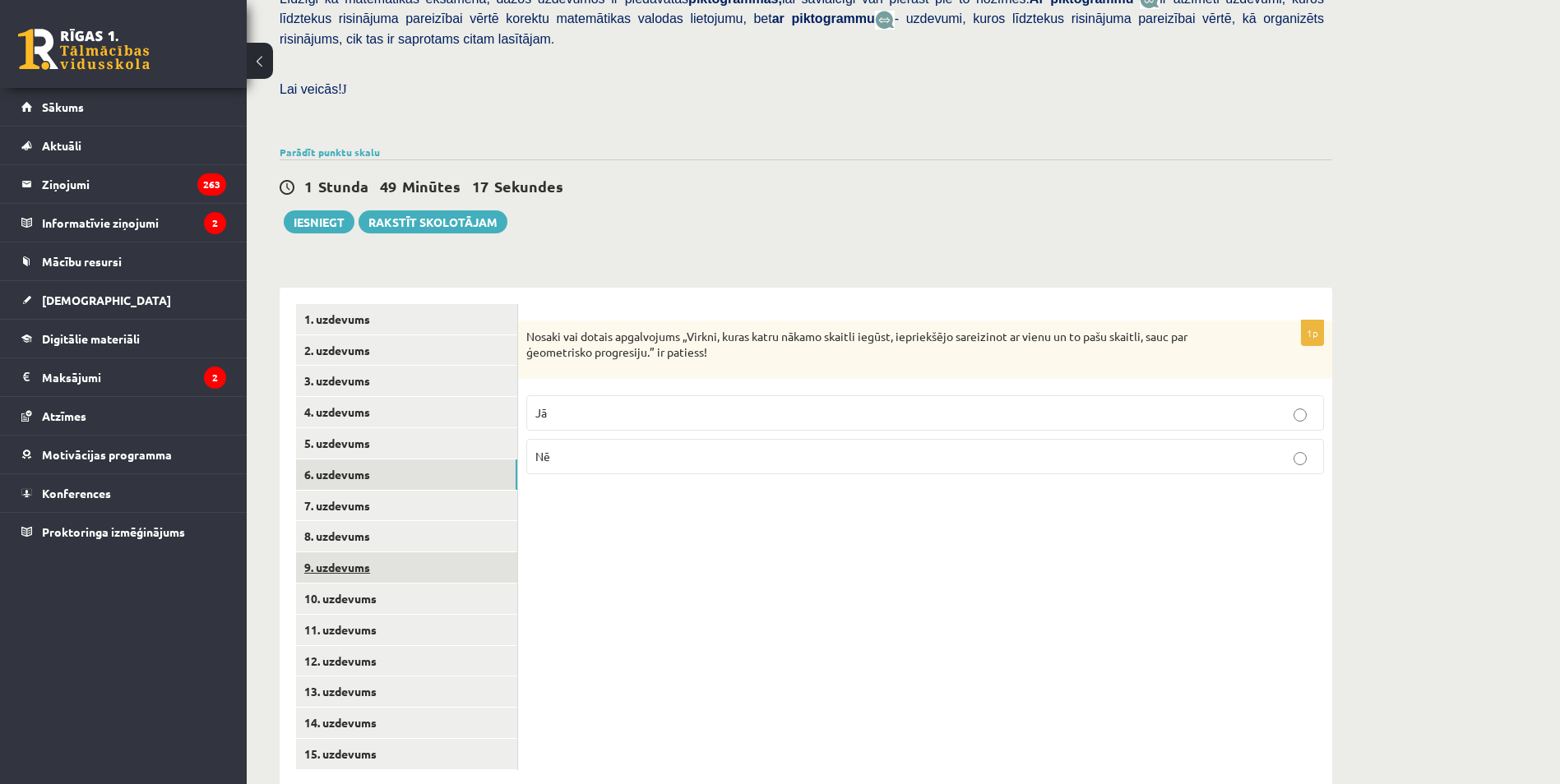
click at [377, 553] on link "9. uzdevums" at bounding box center [406, 568] width 221 height 30
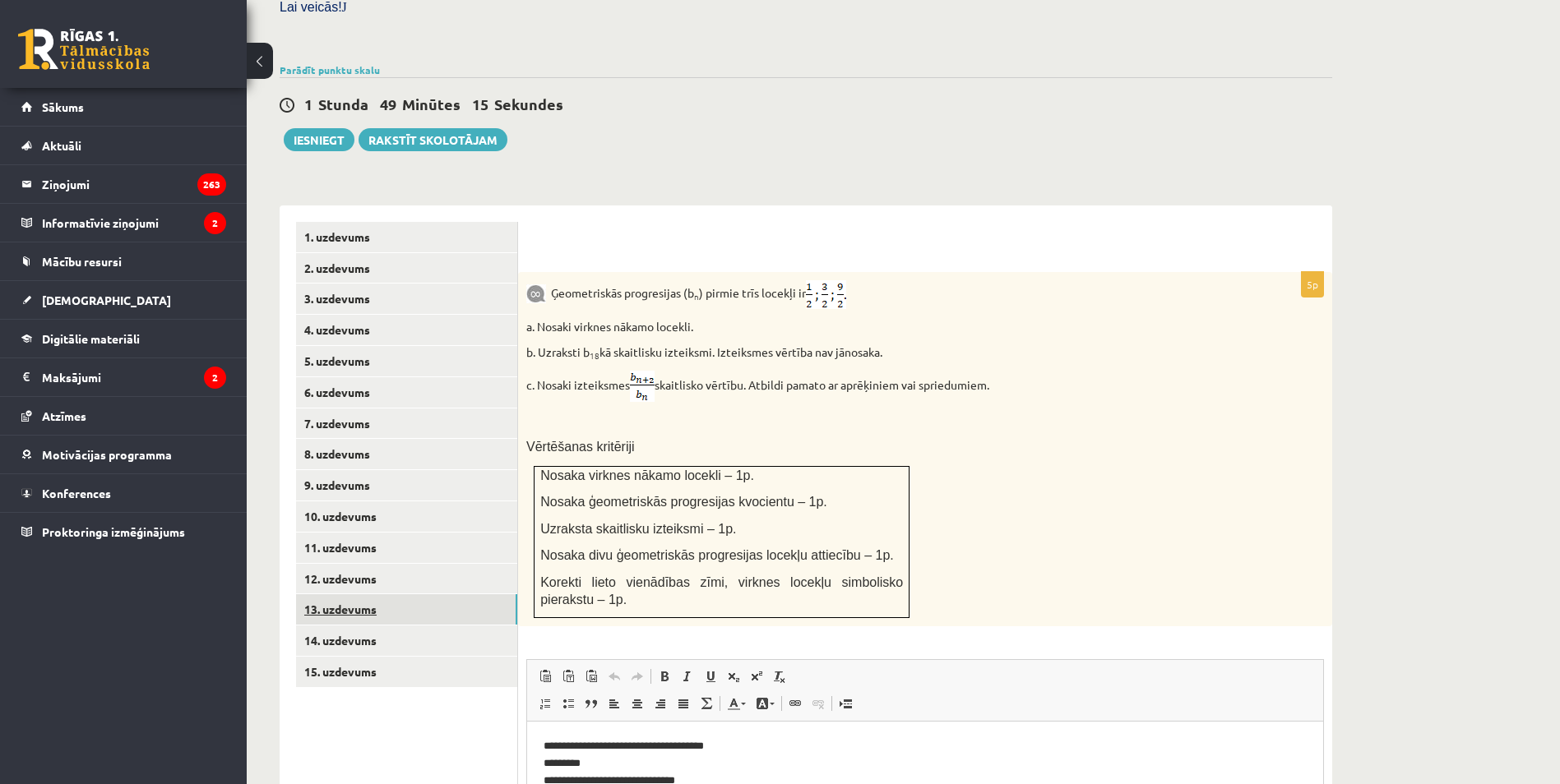
scroll to position [0, 0]
click at [366, 595] on link "13. uzdevums" at bounding box center [406, 610] width 221 height 30
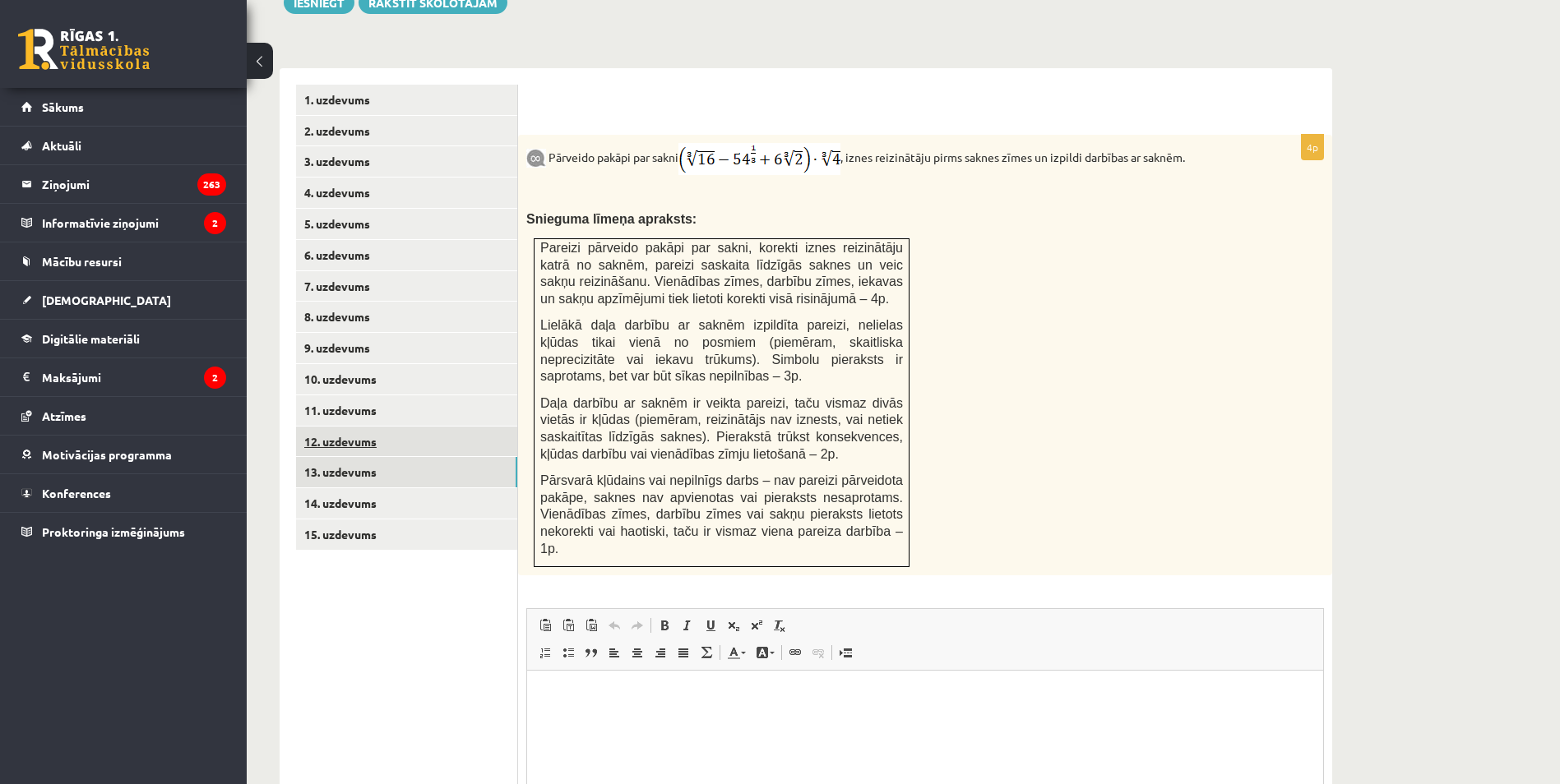
click at [371, 426] on link "12. uzdevums" at bounding box center [406, 441] width 221 height 30
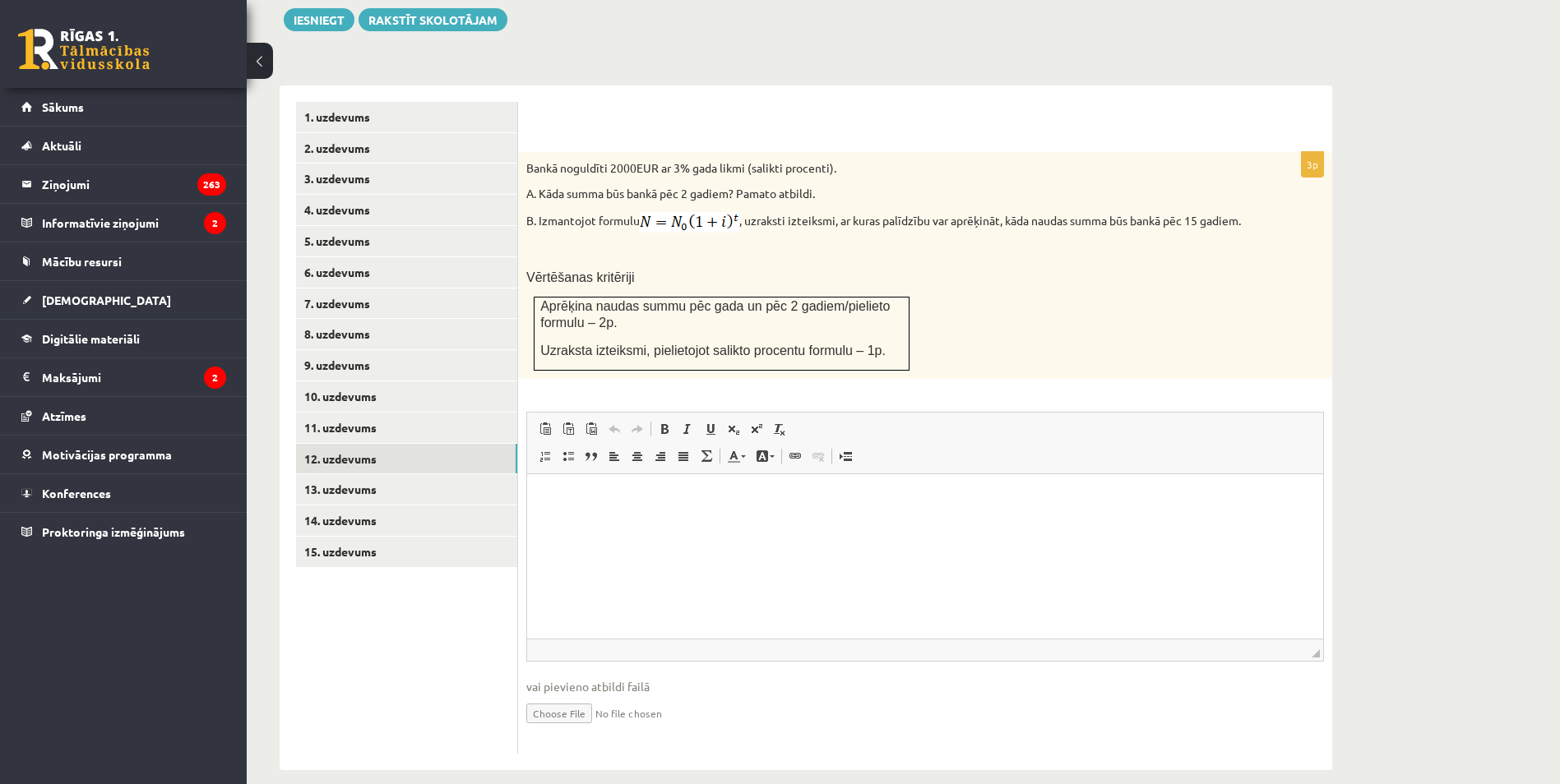
click at [350, 556] on ul "1. uzdevums 2. uzdevums 3. uzdevums 4. uzdevums 5. uzdevums 6. uzdevums 7. uzde…" at bounding box center [406, 427] width 222 height 652
click at [362, 413] on link "11. uzdevums" at bounding box center [406, 428] width 221 height 30
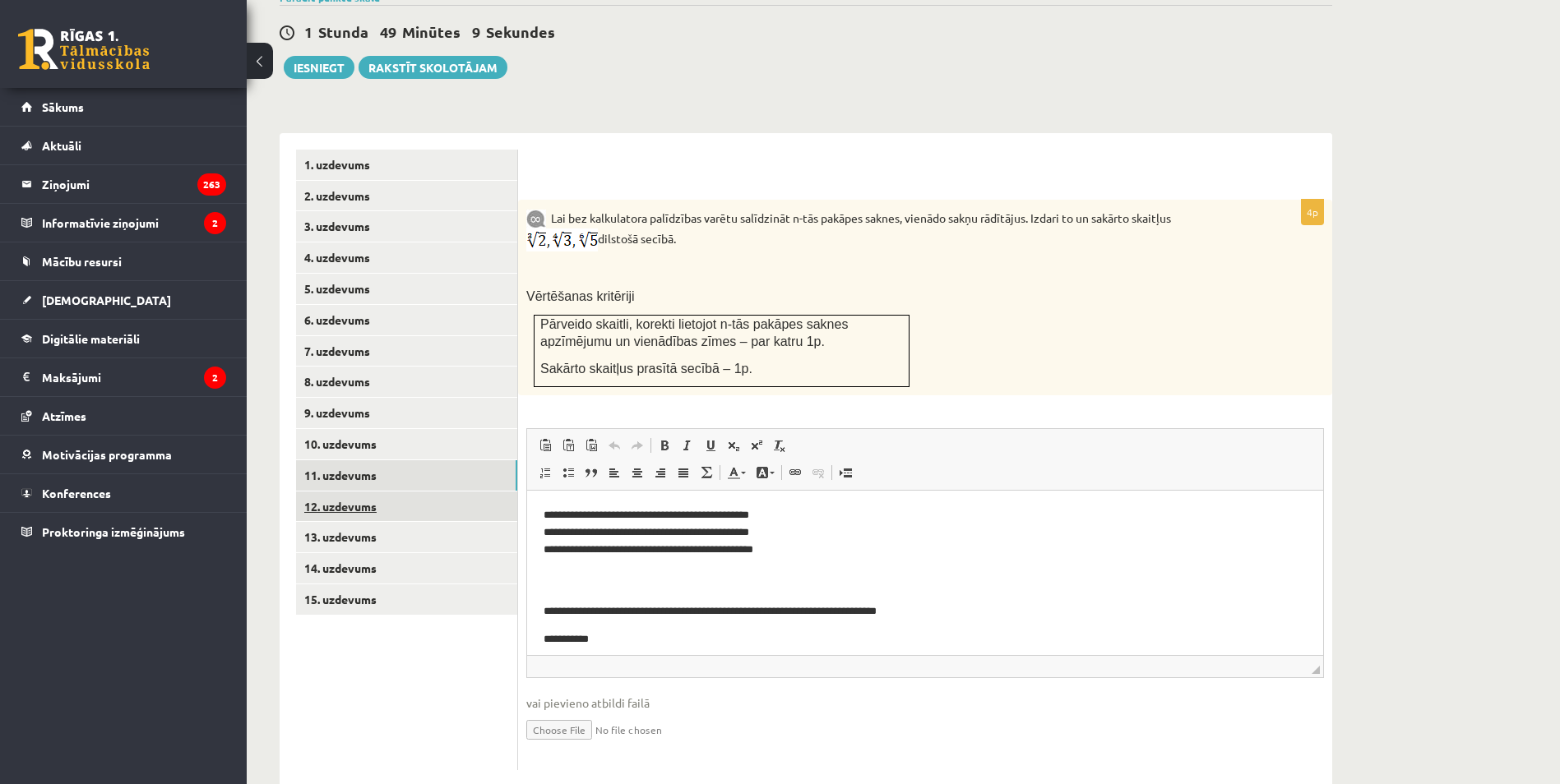
click at [369, 492] on link "12. uzdevums" at bounding box center [406, 507] width 221 height 30
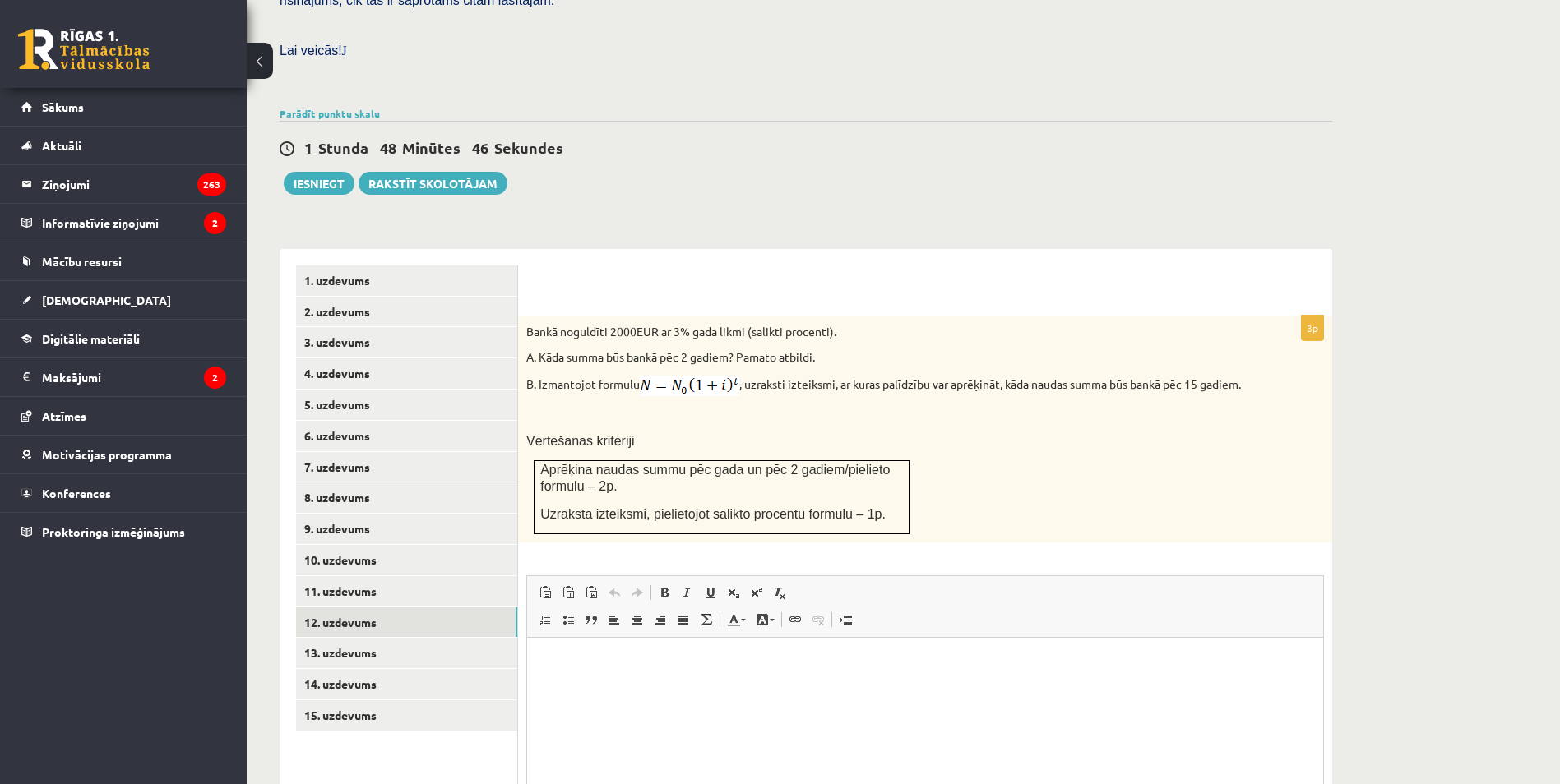
click at [619, 657] on p "Rich Text Editor, wiswyg-editor-user-answer-47433776638520" at bounding box center [925, 663] width 763 height 17
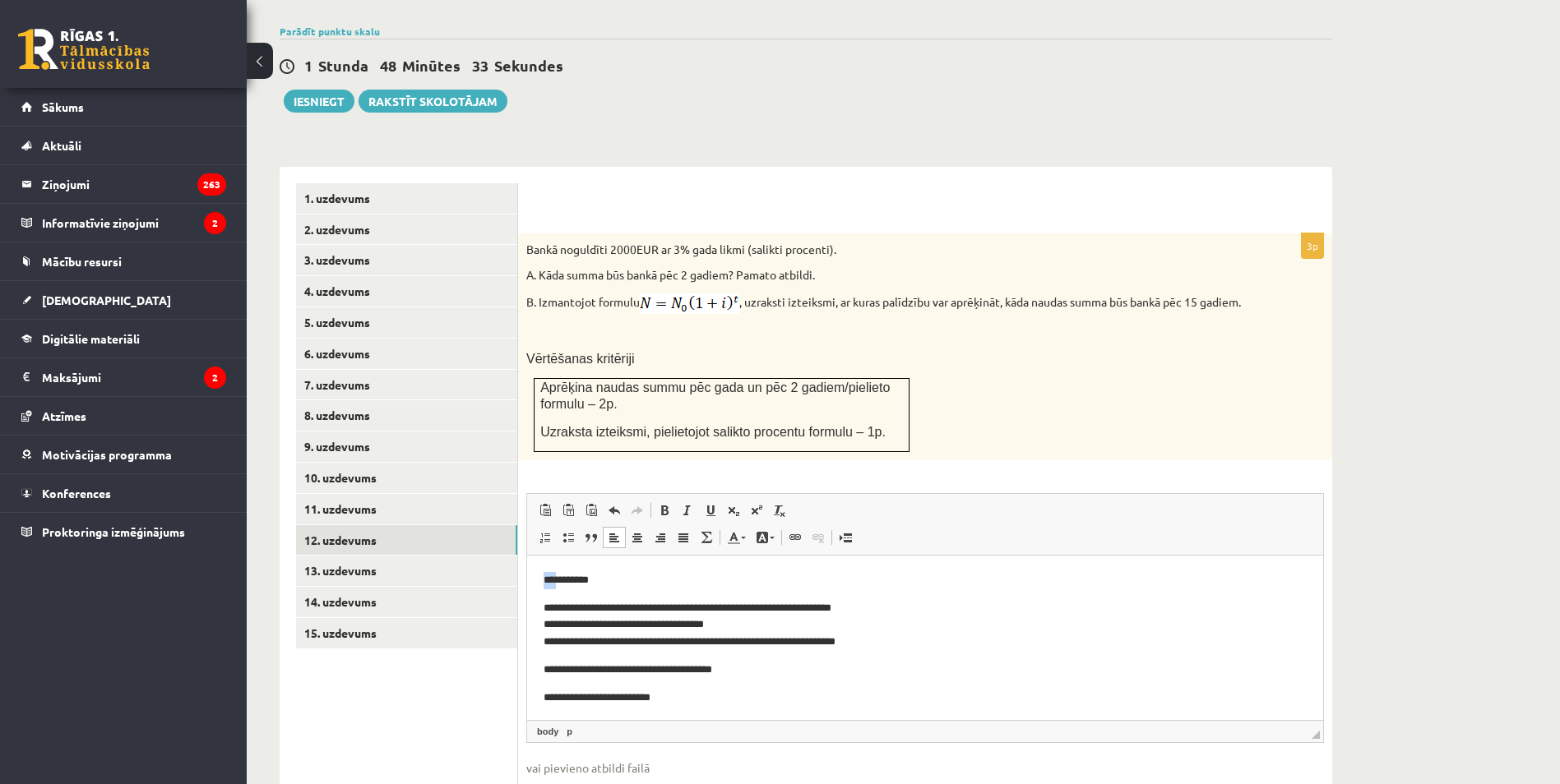
drag, startPoint x: 557, startPoint y: 577, endPoint x: 544, endPoint y: 573, distance: 13.6
click at [544, 573] on p "**********" at bounding box center [918, 580] width 751 height 17
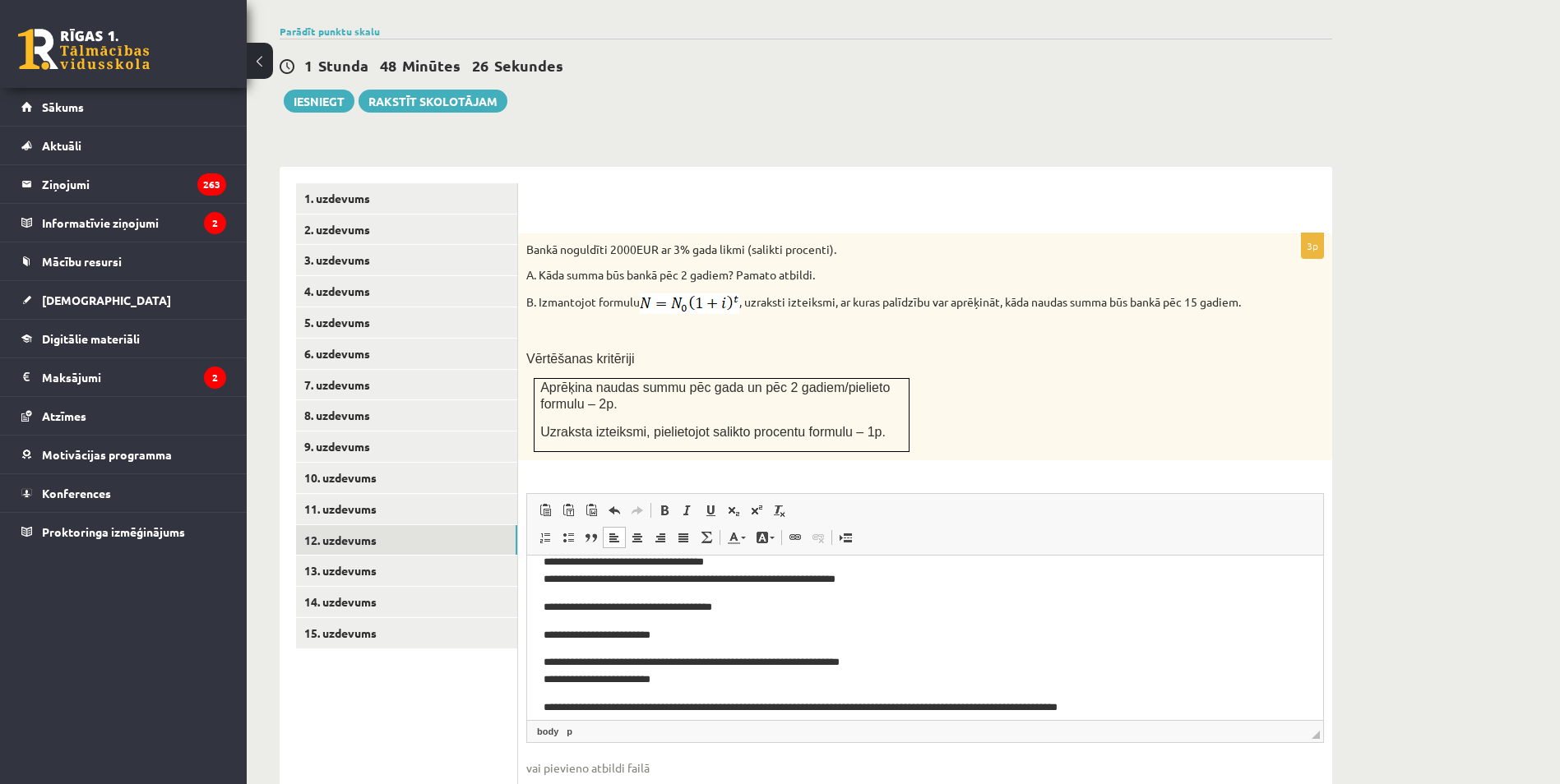
scroll to position [75, 0]
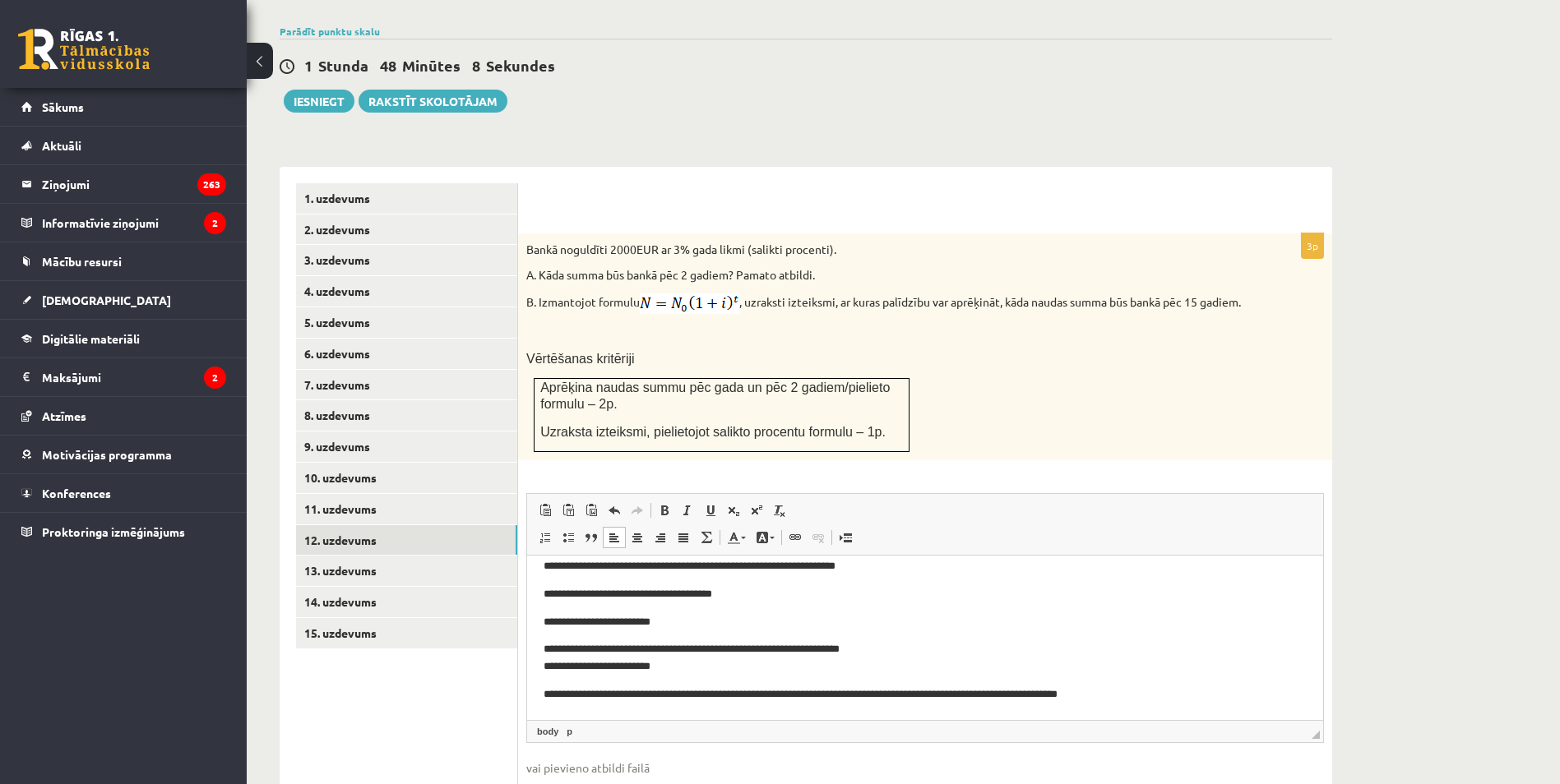
drag, startPoint x: 1146, startPoint y: 699, endPoint x: 1701, endPoint y: 1261, distance: 789.9
click at [1174, 720] on html "**********" at bounding box center [925, 600] width 796 height 240
drag, startPoint x: 842, startPoint y: 694, endPoint x: 538, endPoint y: 710, distance: 304.4
click at [538, 710] on html "**********" at bounding box center [925, 600] width 796 height 240
click at [553, 696] on p "**********" at bounding box center [918, 695] width 751 height 17
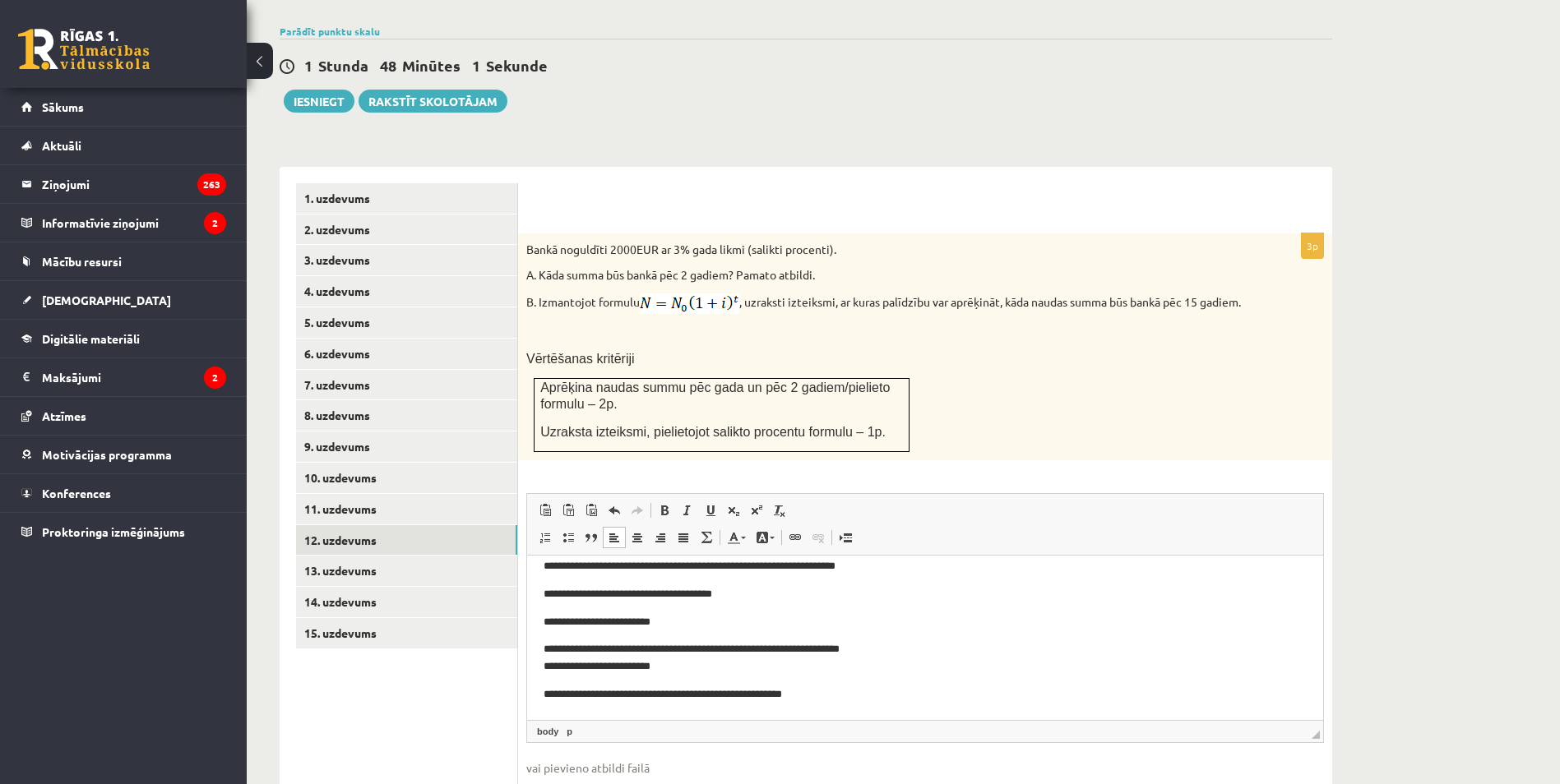
click at [549, 666] on p "**********" at bounding box center [918, 658] width 751 height 34
click at [551, 650] on p "**********" at bounding box center [918, 658] width 751 height 34
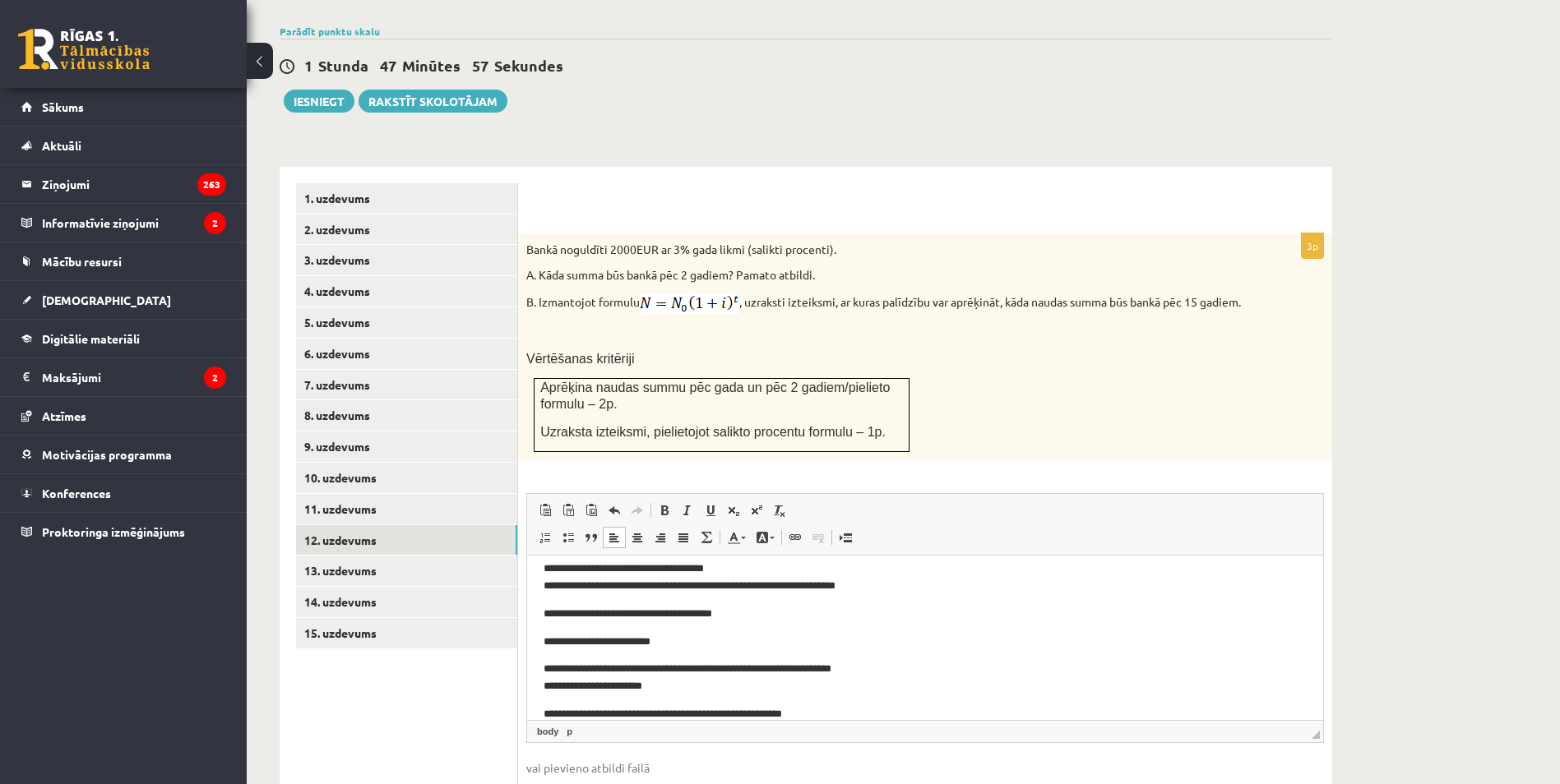
scroll to position [0, 0]
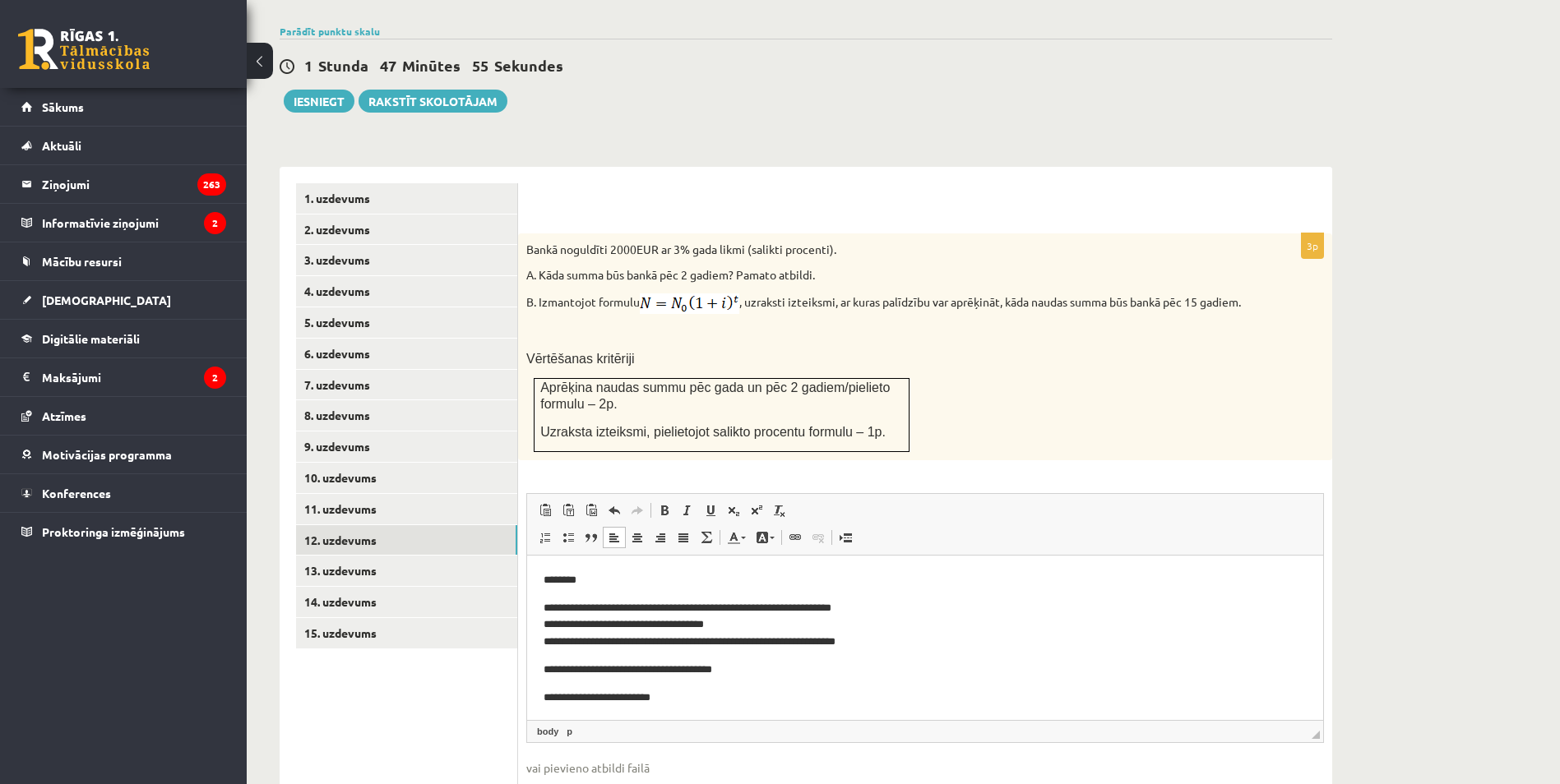
click at [602, 696] on p "**********" at bounding box center [918, 698] width 751 height 17
click at [1000, 293] on p "B. Izmantojot formulu , uzraksti izteiksmi, ar kuras palīdzību var aprēķināt, k…" at bounding box center [884, 304] width 716 height 21
copy p "ā"
click at [651, 697] on p "**********" at bounding box center [918, 698] width 751 height 17
click at [651, 696] on p "**********" at bounding box center [918, 698] width 751 height 17
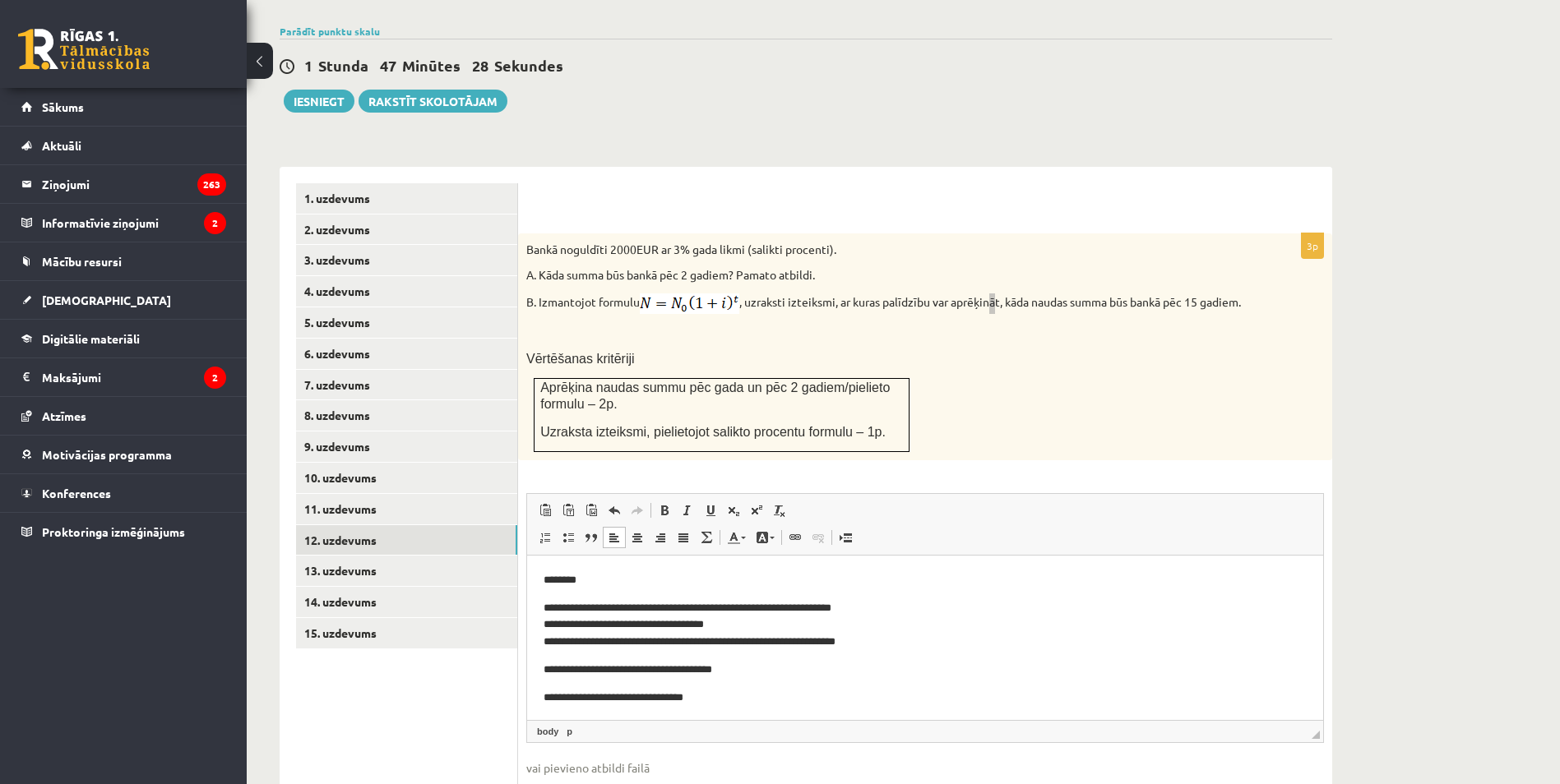
click at [652, 692] on p "**********" at bounding box center [918, 698] width 751 height 17
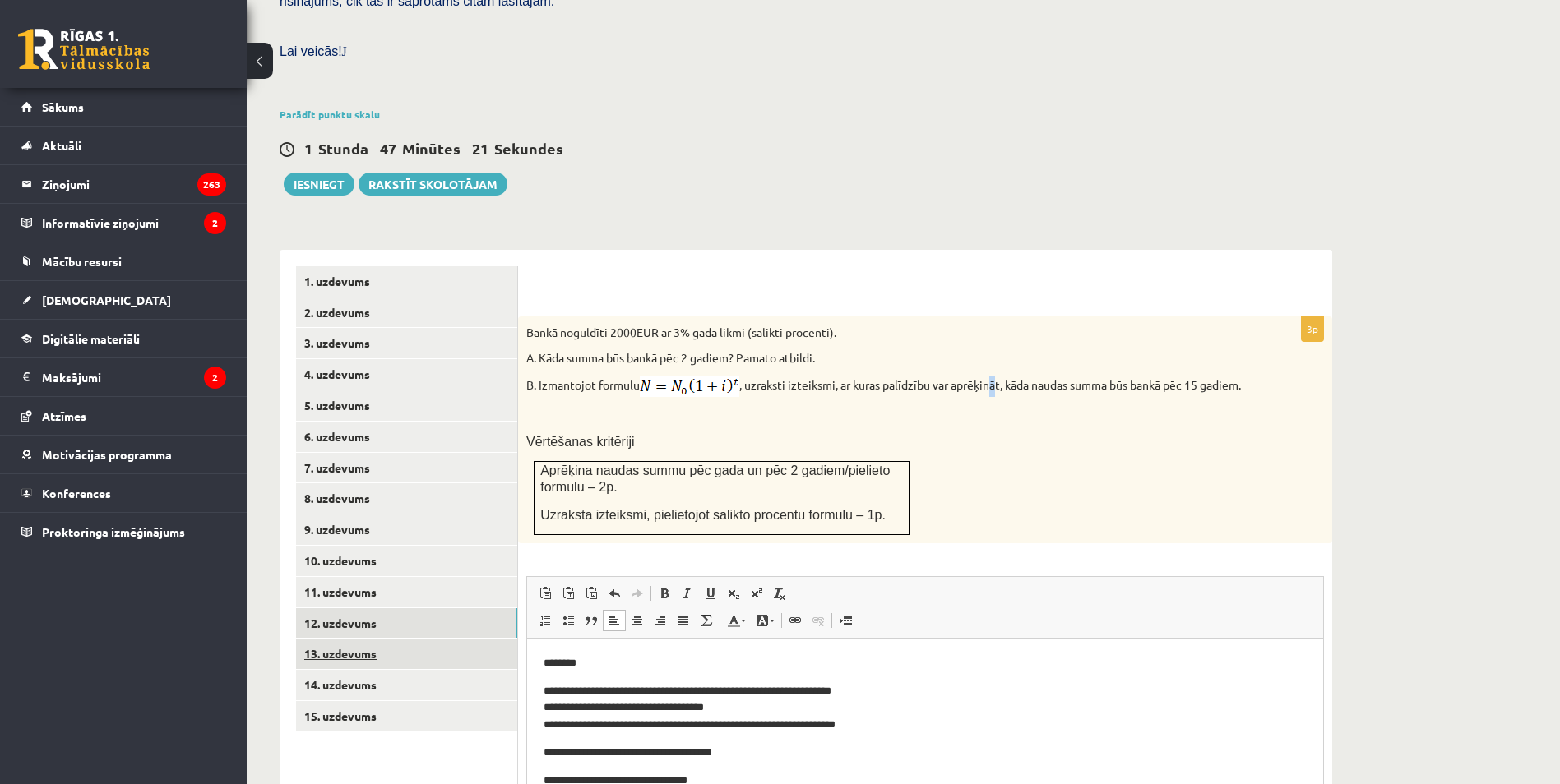
click at [405, 638] on link "13. uzdevums" at bounding box center [406, 654] width 221 height 30
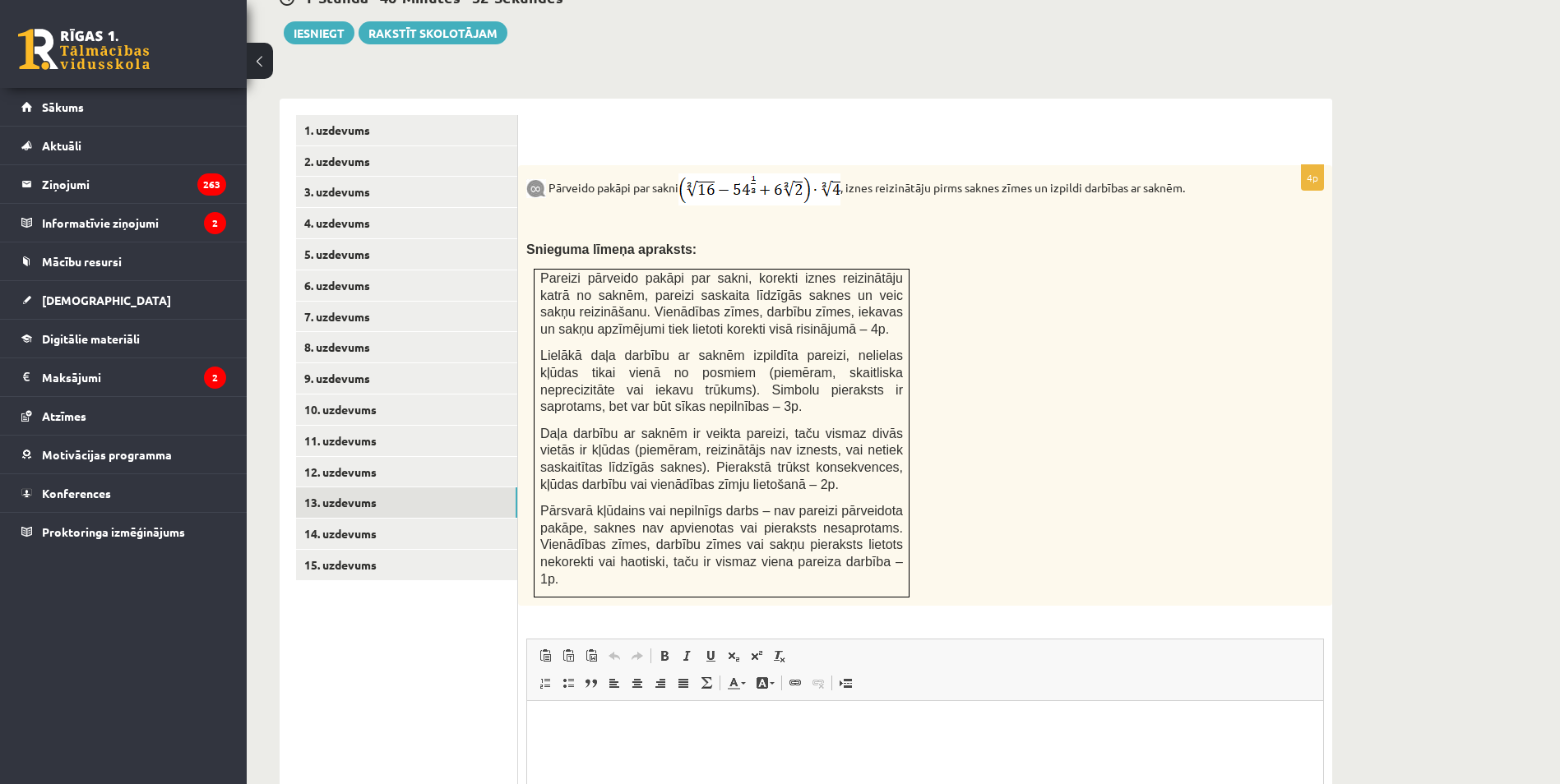
scroll to position [628, 0]
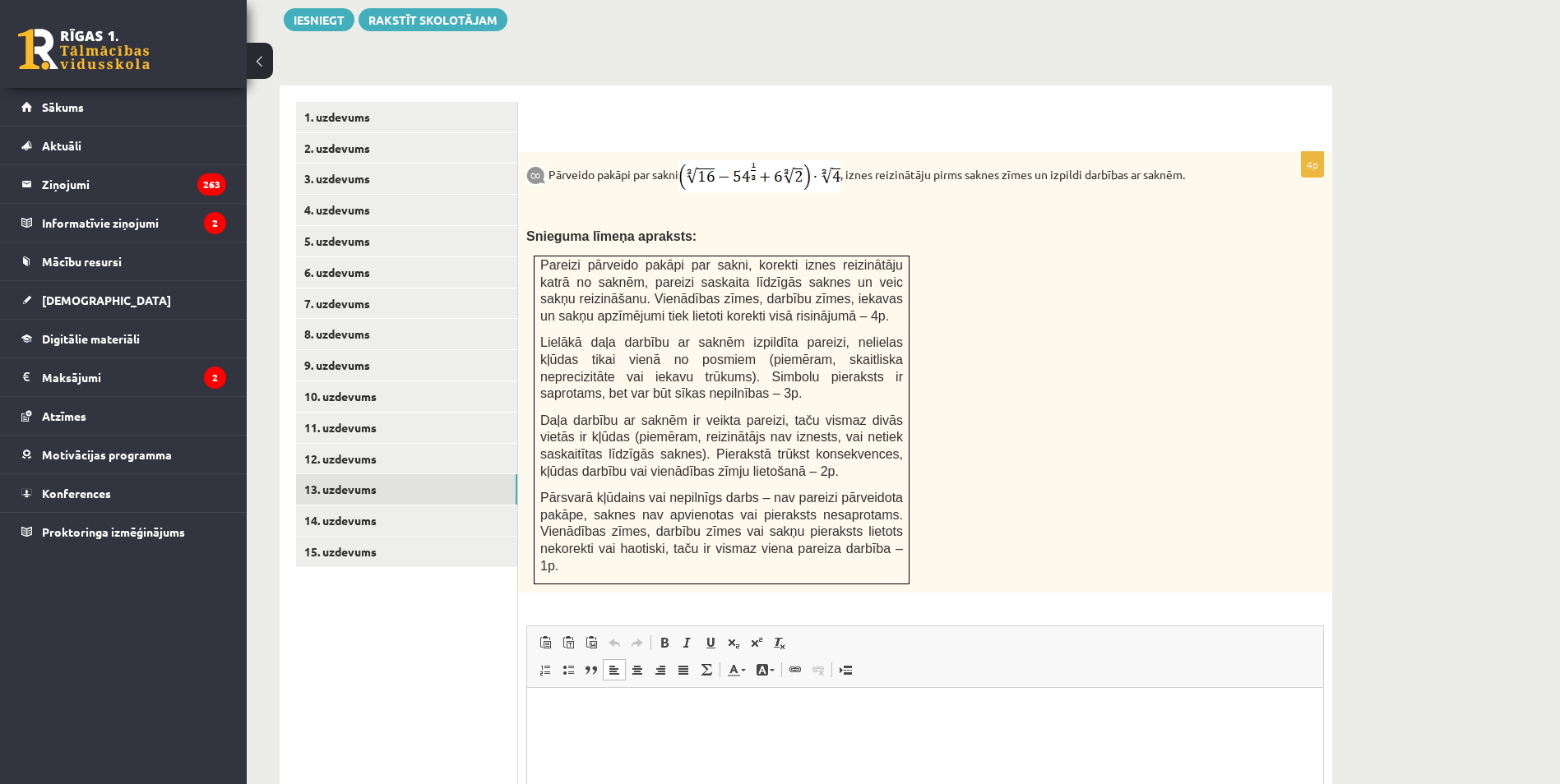
click at [593, 716] on p "Rich Text Editor, wiswyg-editor-user-answer-47433806914480" at bounding box center [925, 713] width 763 height 17
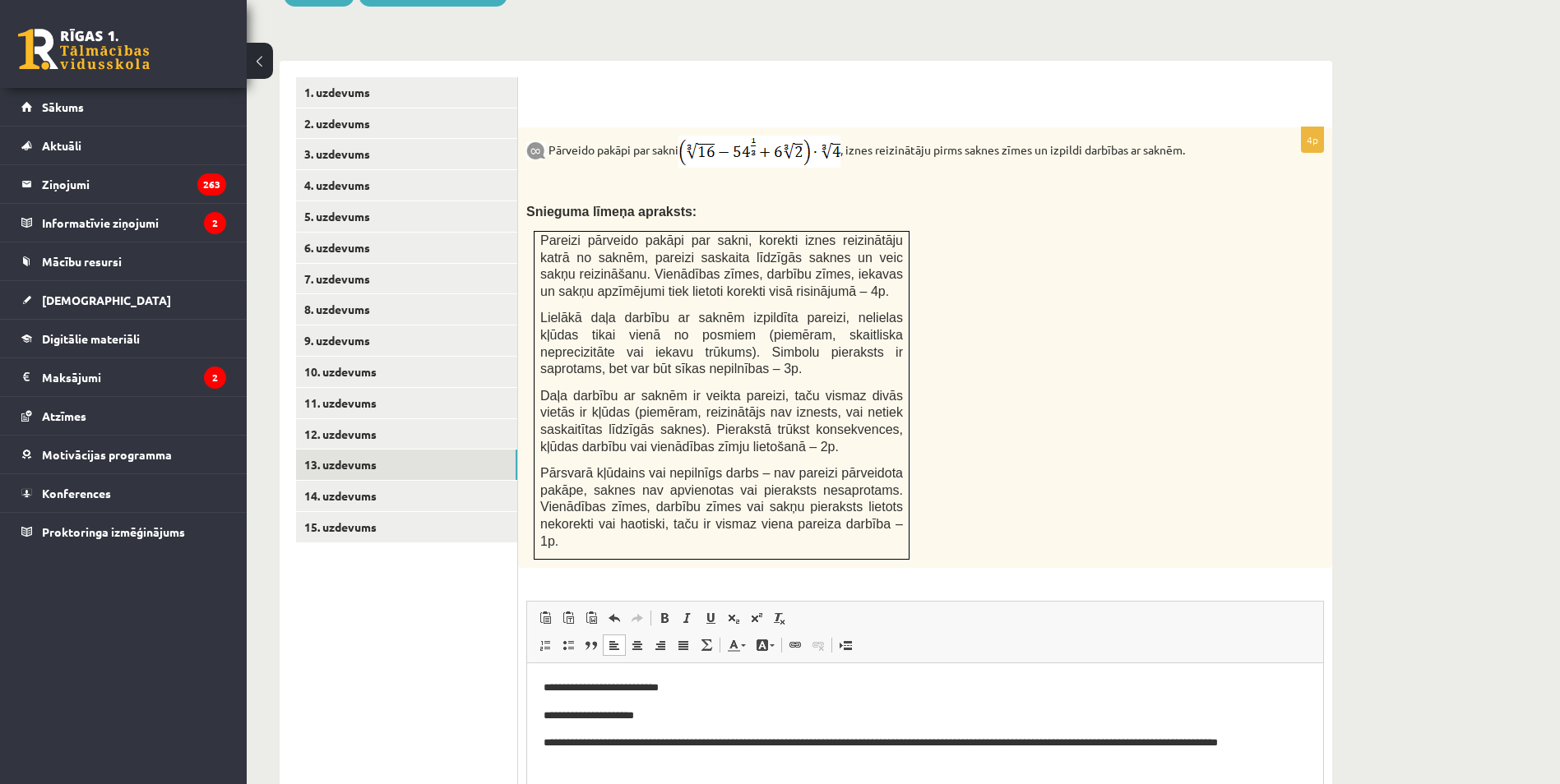
scroll to position [710, 0]
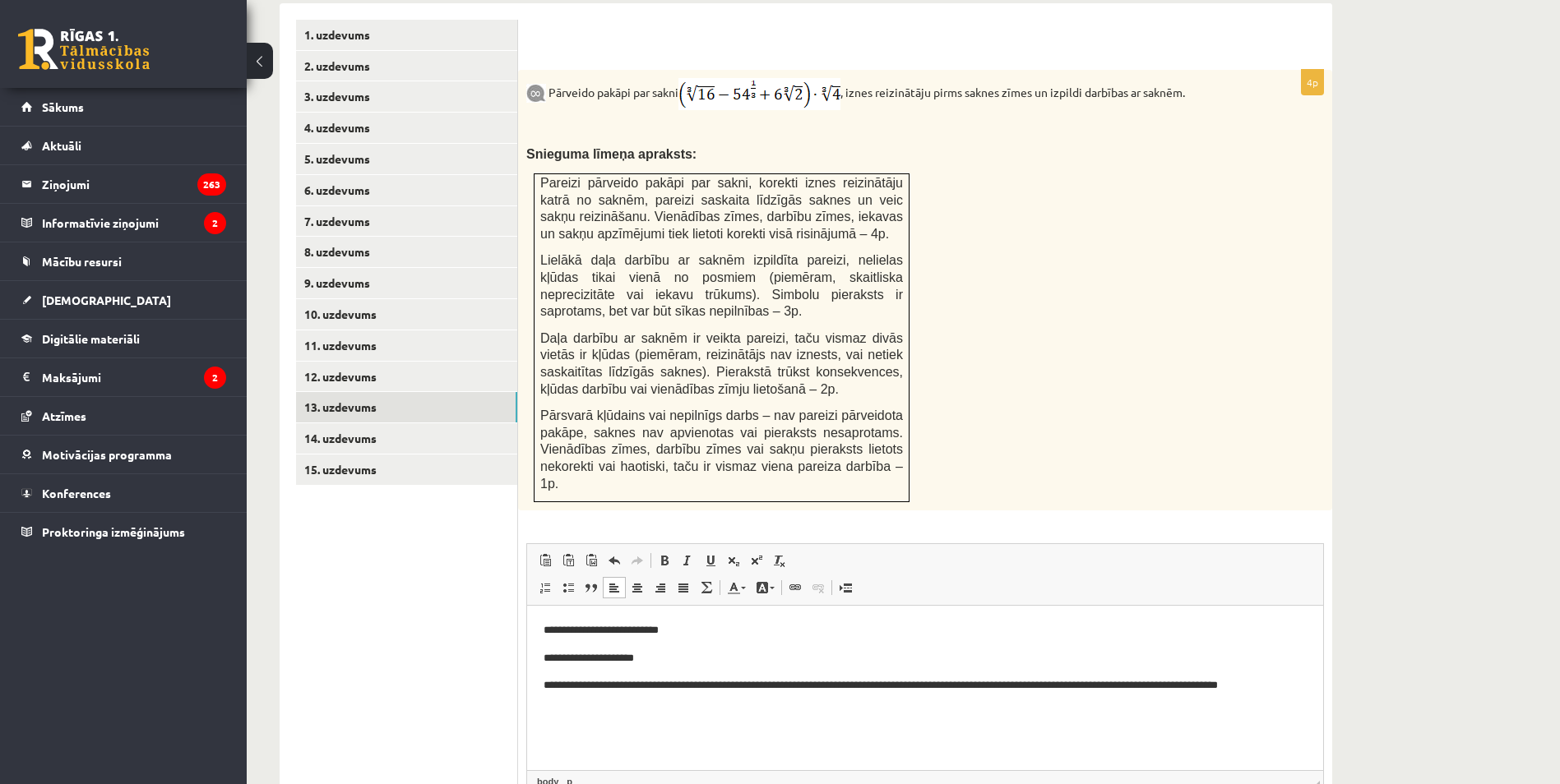
click at [666, 657] on p "**********" at bounding box center [925, 658] width 763 height 17
click at [589, 657] on p "**********" at bounding box center [925, 658] width 763 height 17
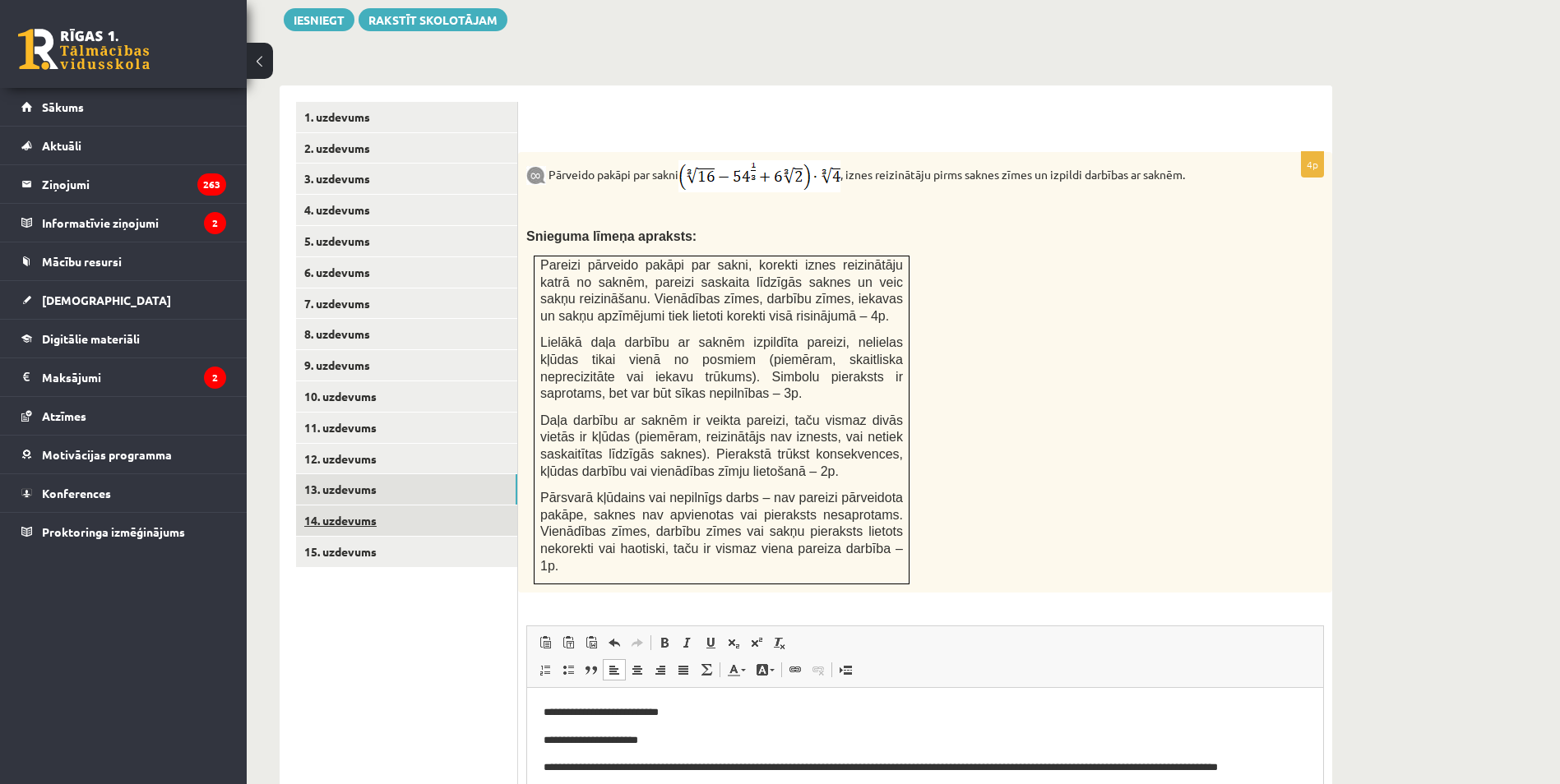
click at [337, 505] on link "14. uzdevums" at bounding box center [406, 520] width 221 height 30
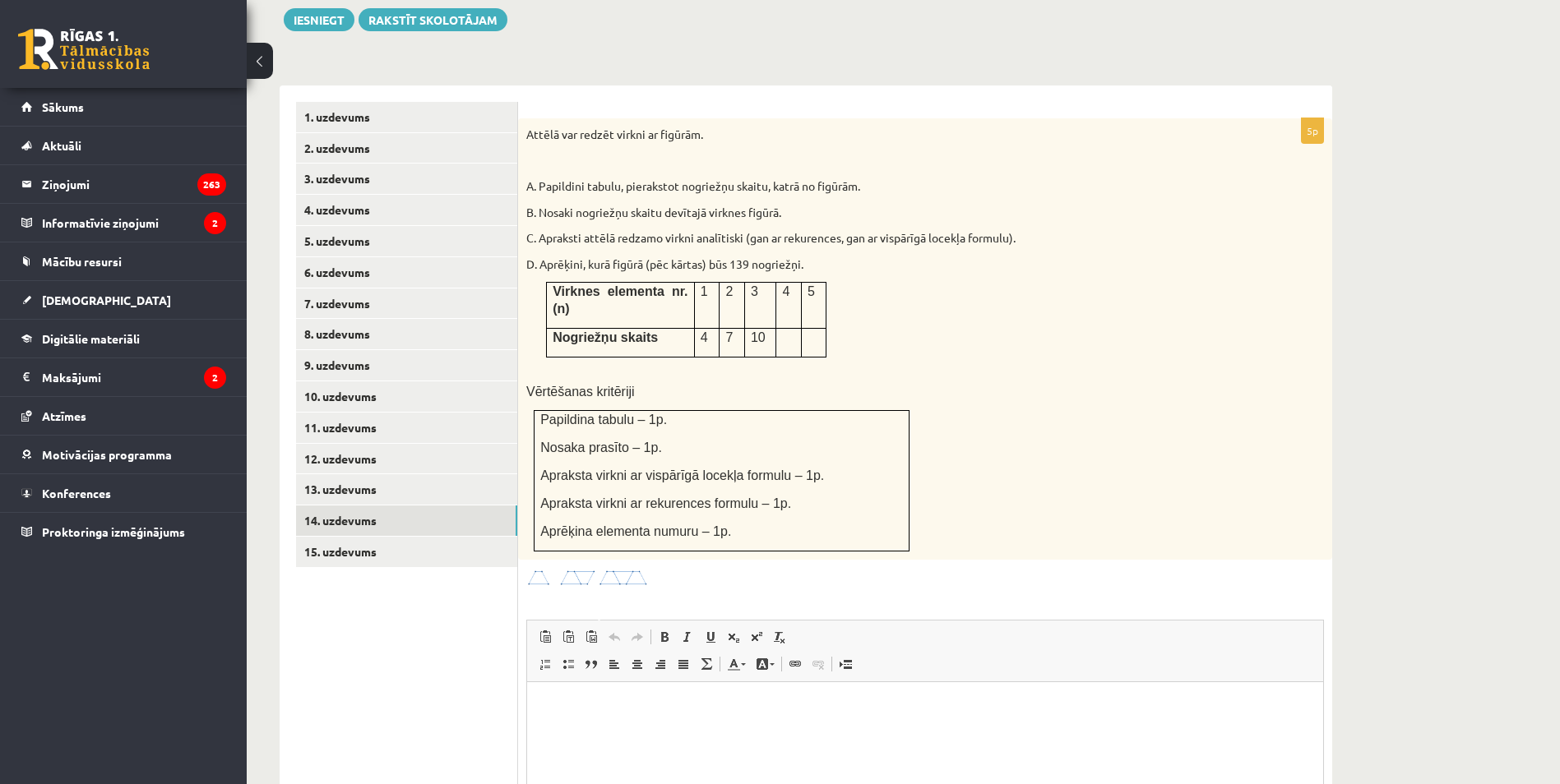
scroll to position [0, 0]
click at [669, 727] on html at bounding box center [925, 707] width 796 height 50
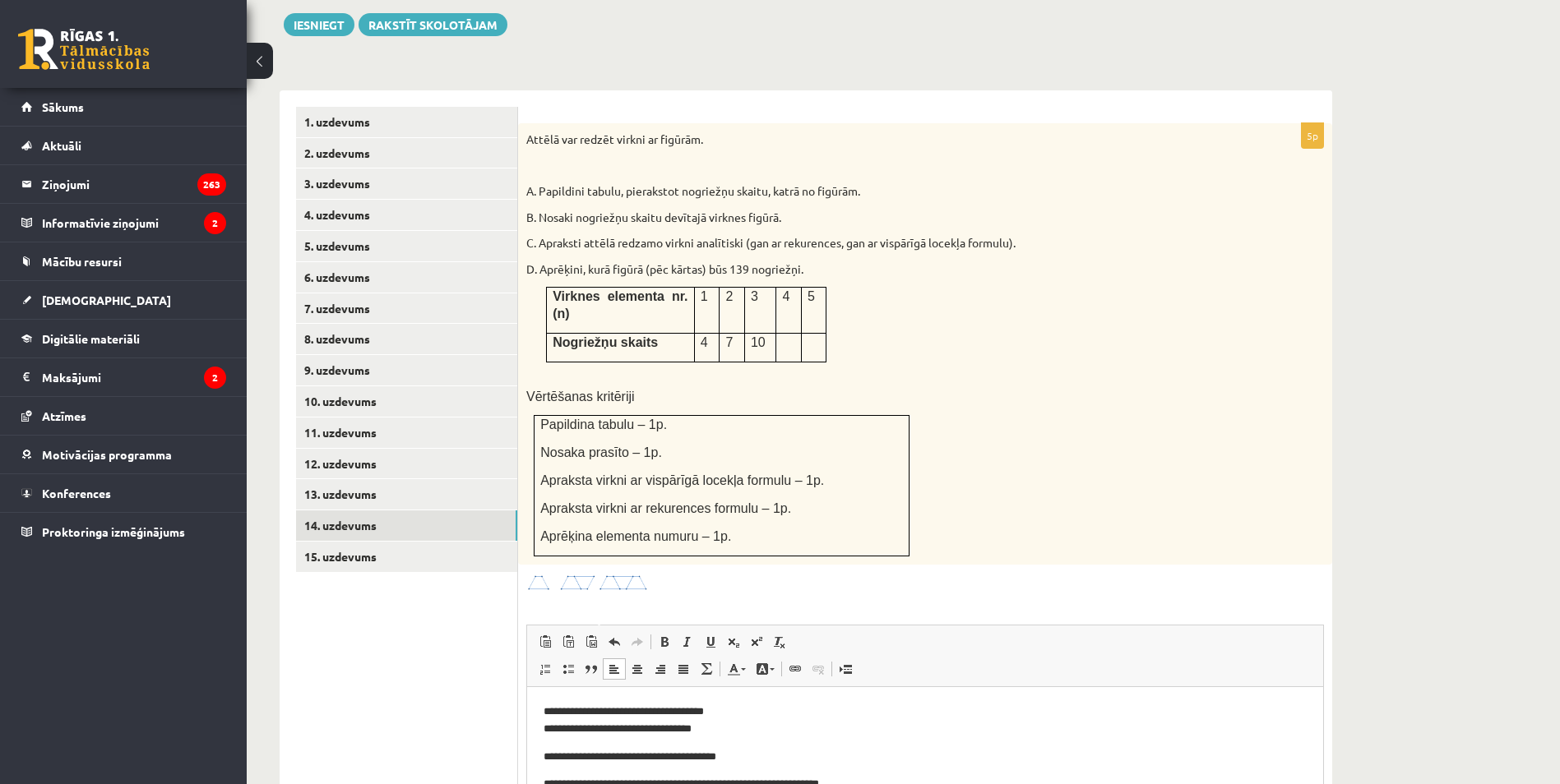
scroll to position [637, 0]
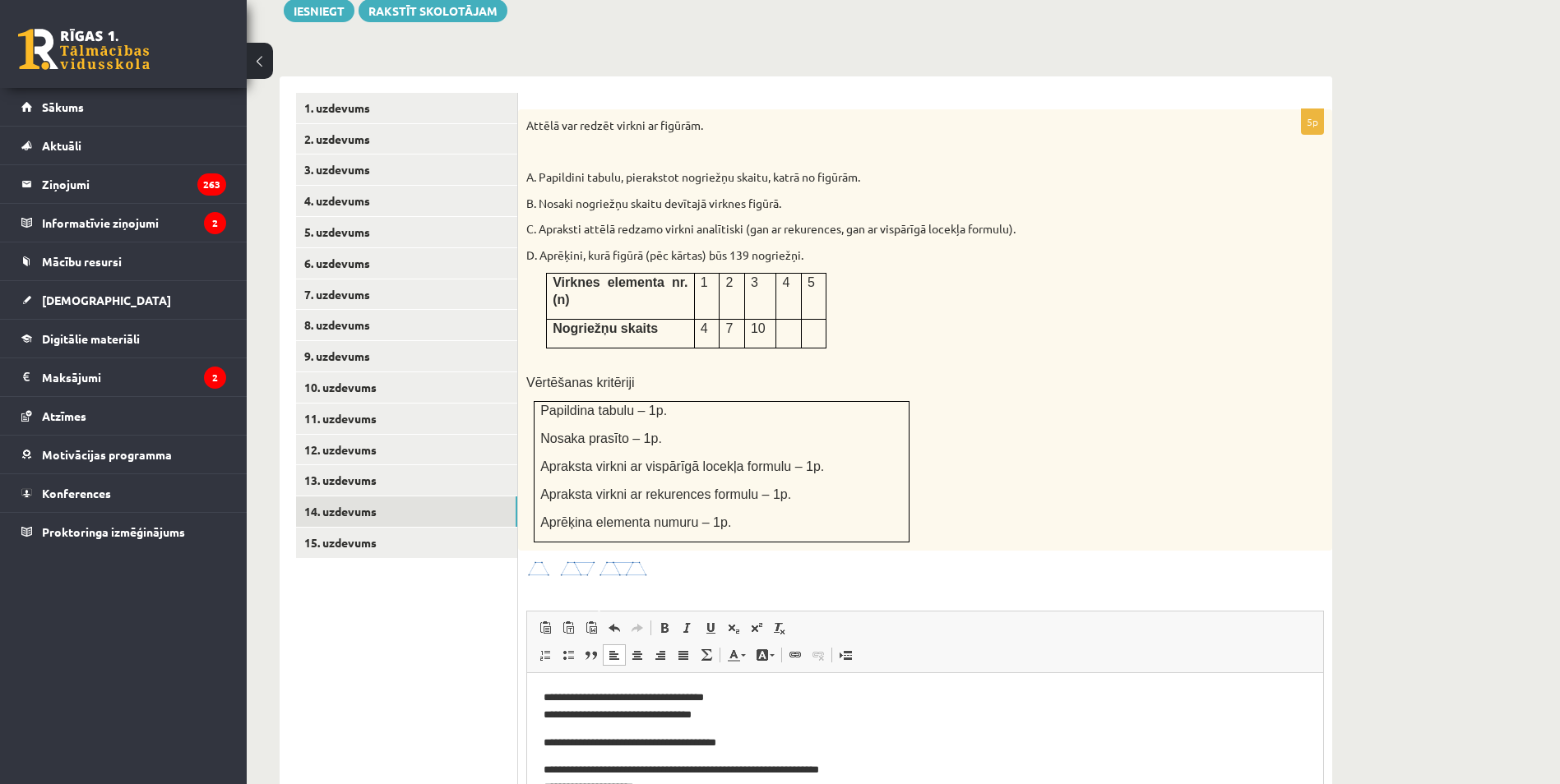
click at [549, 714] on p "**********" at bounding box center [918, 707] width 751 height 34
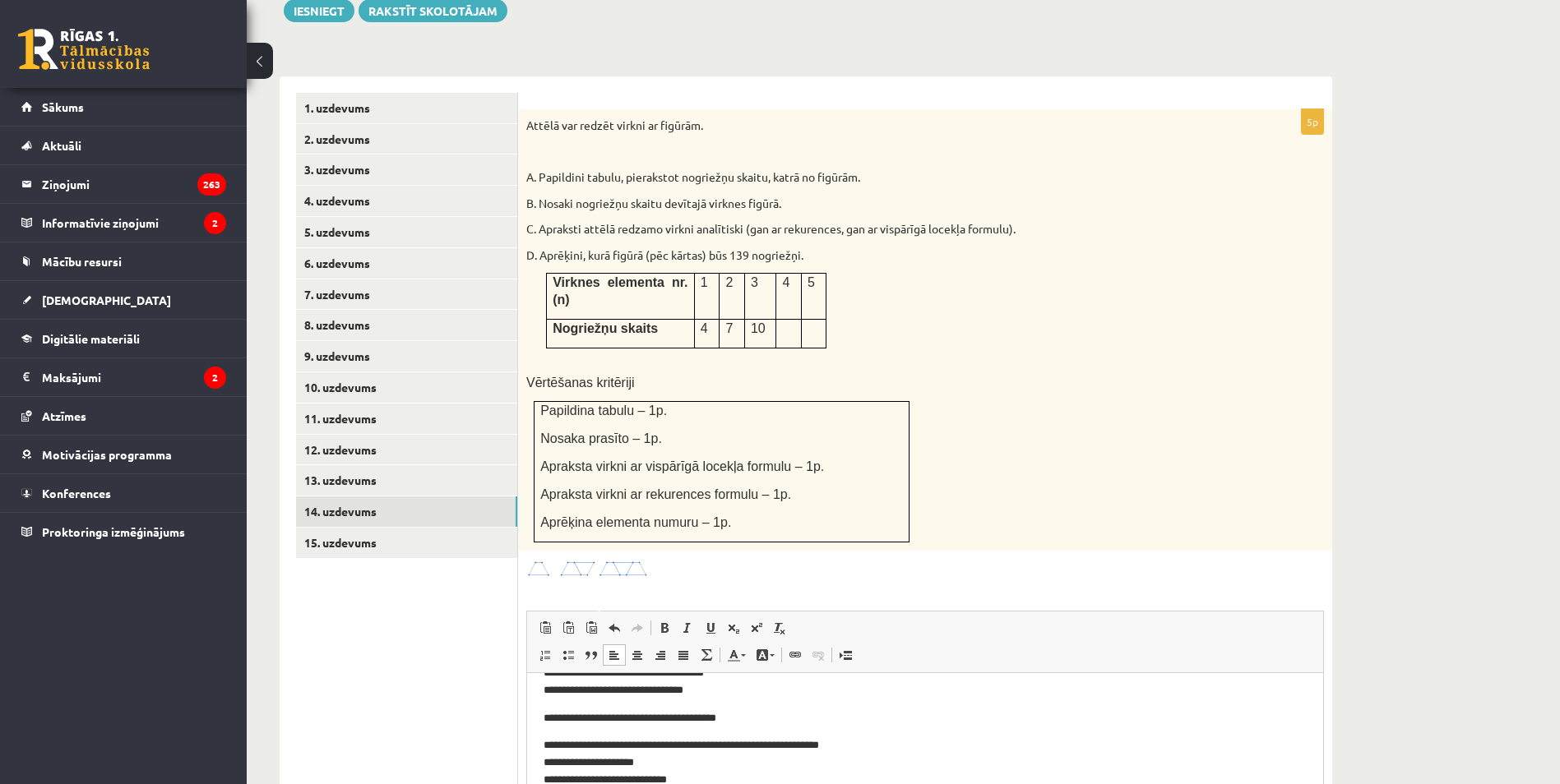
scroll to position [82, 0]
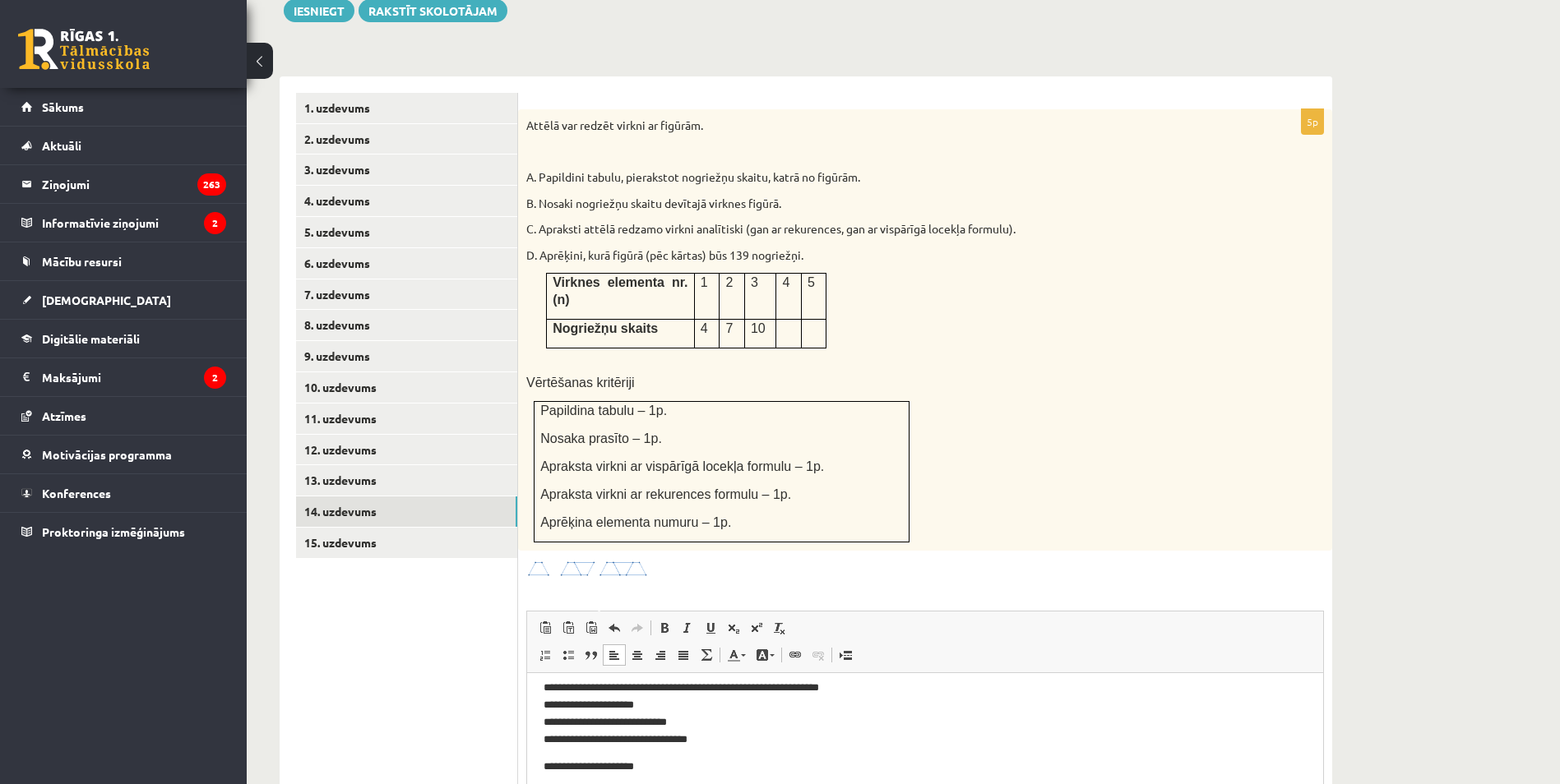
click at [551, 689] on p "**********" at bounding box center [918, 714] width 751 height 69
click at [551, 704] on p "**********" at bounding box center [918, 714] width 751 height 69
click at [548, 720] on p "**********" at bounding box center [918, 714] width 751 height 69
click at [547, 721] on p "**********" at bounding box center [918, 714] width 751 height 69
click at [548, 741] on p "**********" at bounding box center [918, 714] width 751 height 69
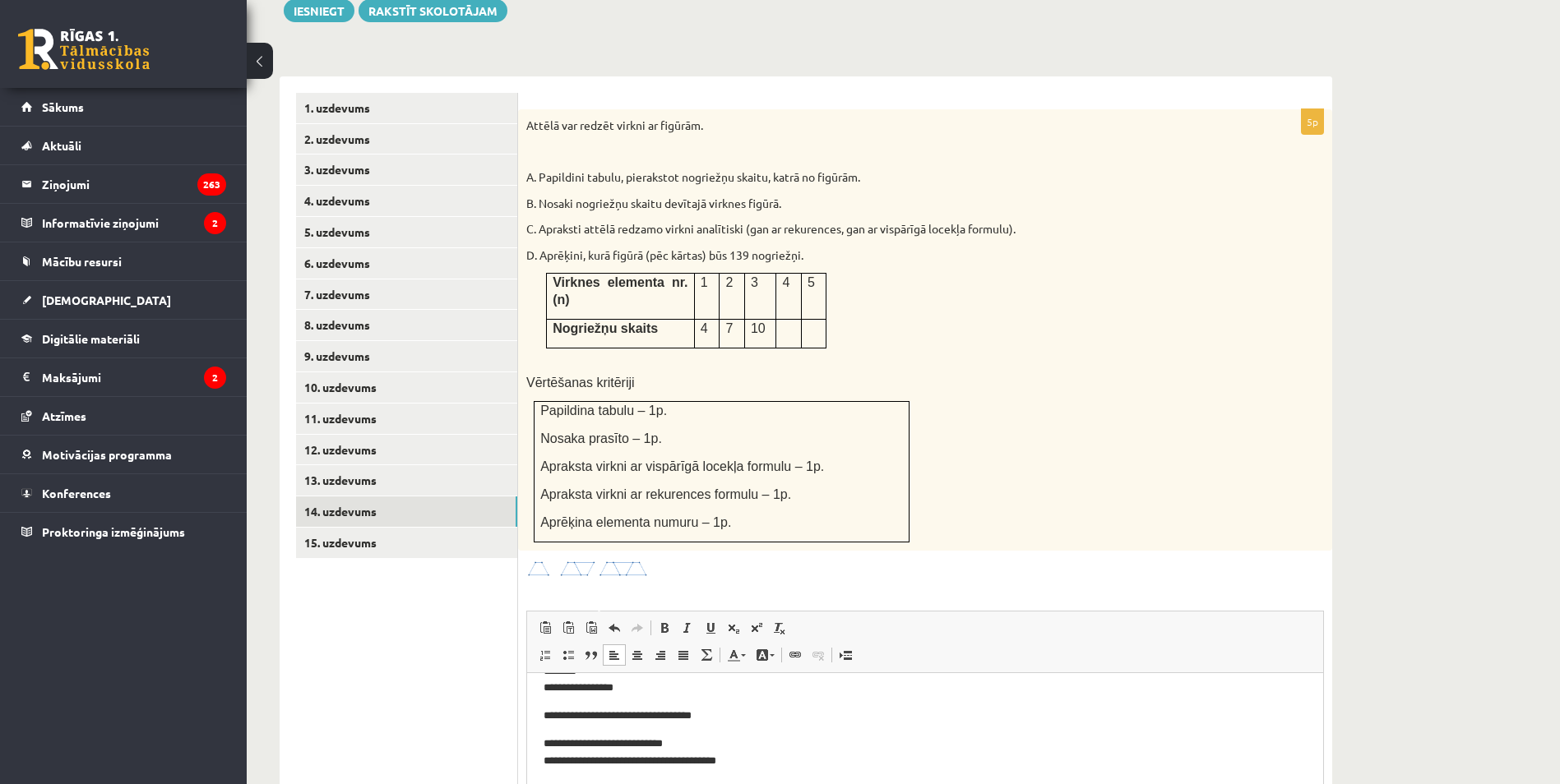
scroll to position [245, 0]
drag, startPoint x: 552, startPoint y: 776, endPoint x: 535, endPoint y: 776, distance: 17.0
click at [535, 776] on html "**********" at bounding box center [925, 633] width 796 height 408
drag, startPoint x: 553, startPoint y: 787, endPoint x: 541, endPoint y: 791, distance: 12.6
click at [541, 791] on html "**********" at bounding box center [925, 633] width 796 height 408
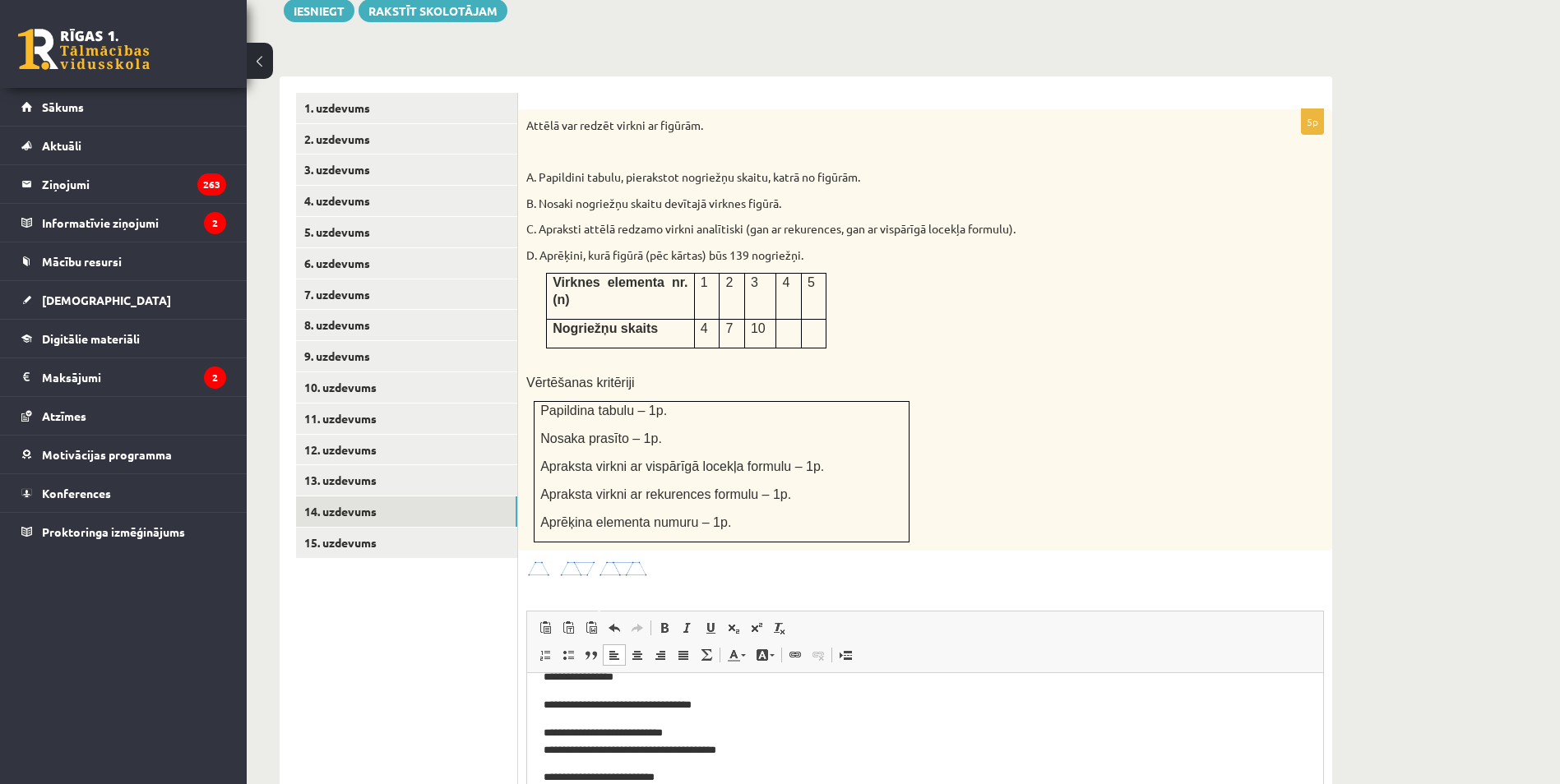
click at [547, 789] on p "**********" at bounding box center [918, 795] width 751 height 51
click at [548, 789] on p "**********" at bounding box center [918, 795] width 751 height 51
click at [541, 791] on html "**********" at bounding box center [925, 633] width 796 height 408
drag, startPoint x: 550, startPoint y: 807, endPoint x: 539, endPoint y: 810, distance: 11.4
click at [539, 810] on html "**********" at bounding box center [925, 633] width 796 height 408
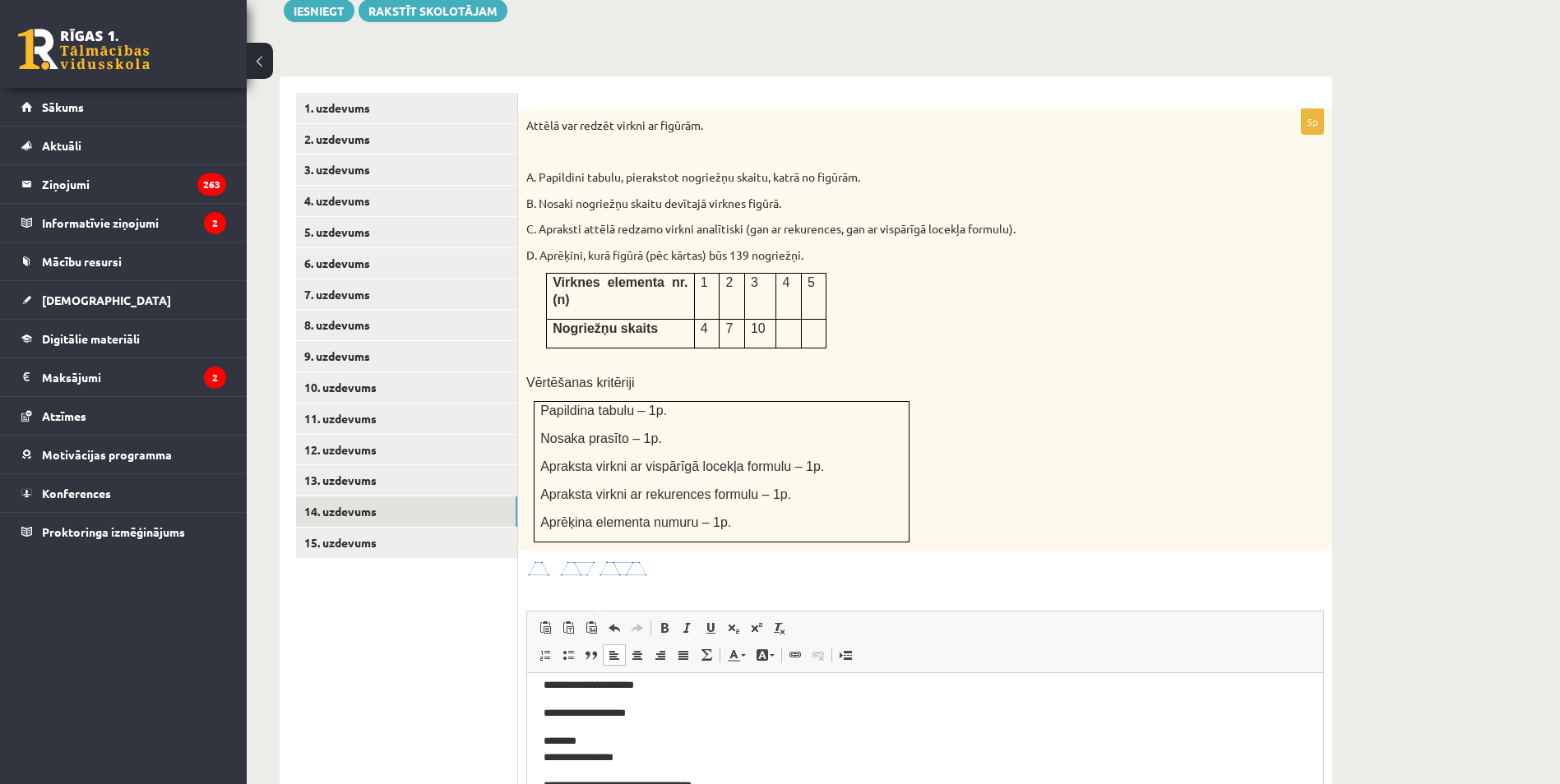
scroll to position [163, 0]
drag, startPoint x: 551, startPoint y: 783, endPoint x: 535, endPoint y: 786, distance: 16.3
click at [535, 786] on html "**********" at bounding box center [925, 715] width 796 height 408
click at [543, 715] on html "**********" at bounding box center [925, 715] width 796 height 408
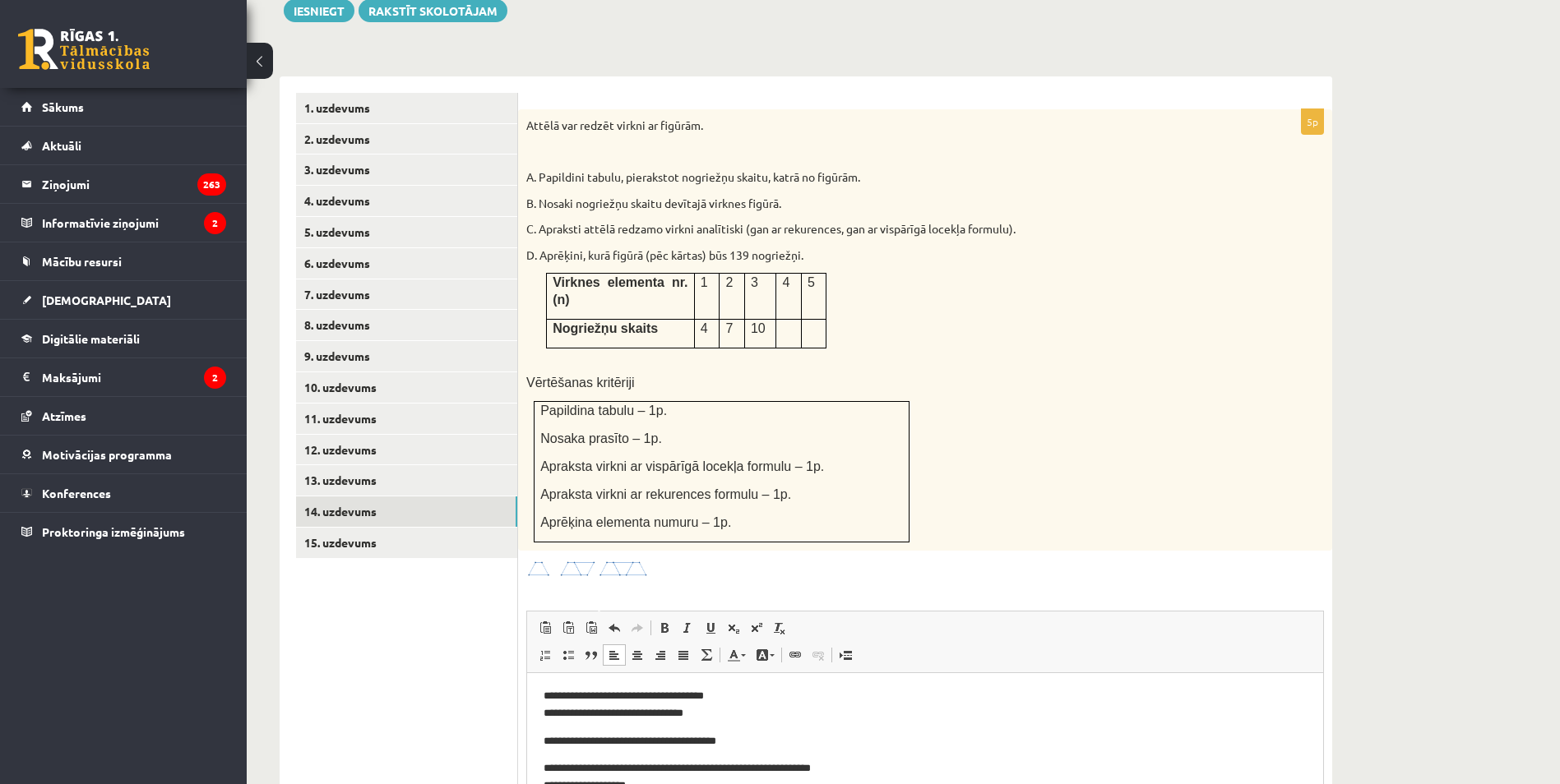
scroll to position [0, 0]
click at [367, 528] on link "15. uzdevums" at bounding box center [406, 543] width 221 height 30
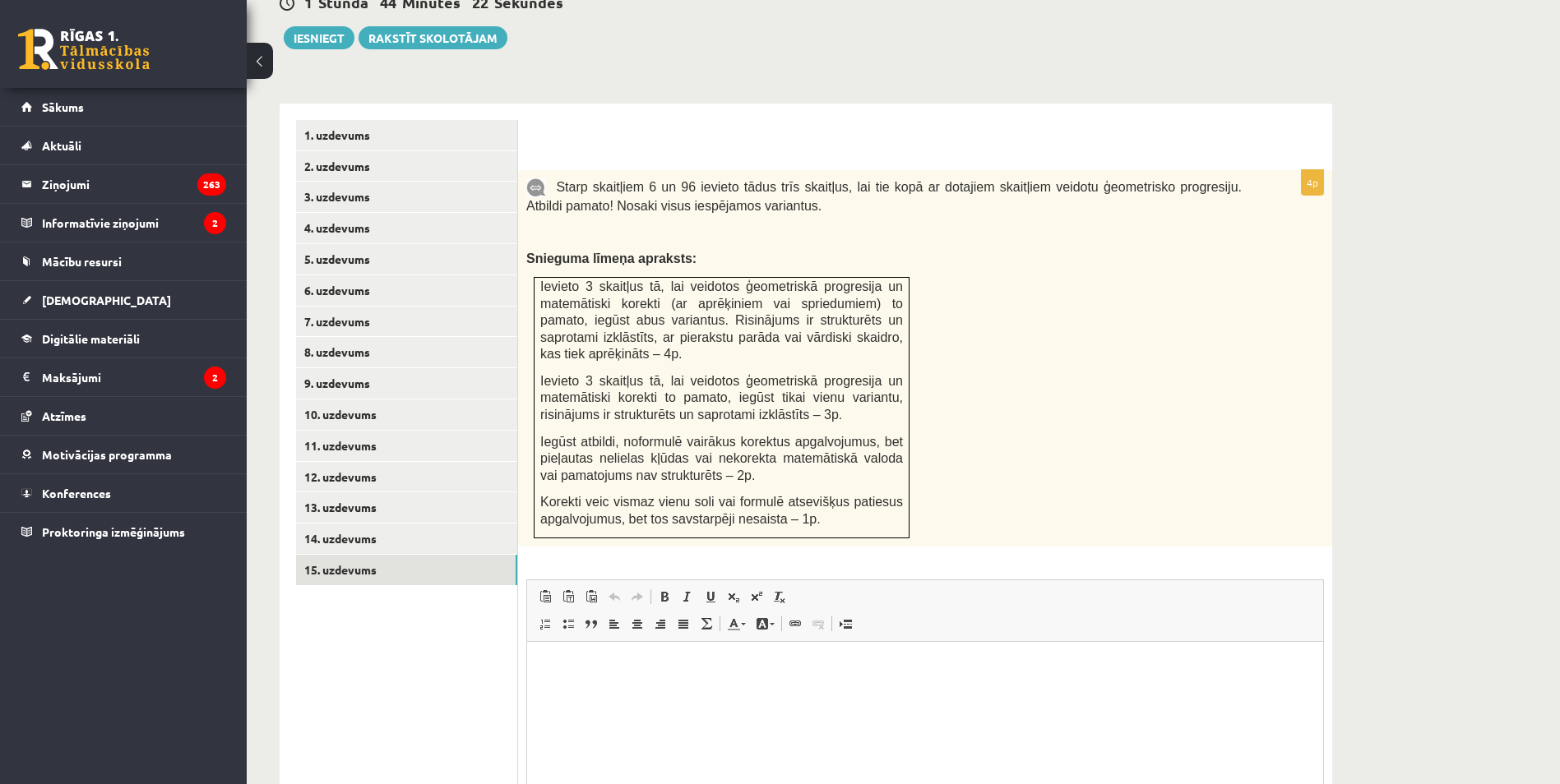
scroll to position [555, 0]
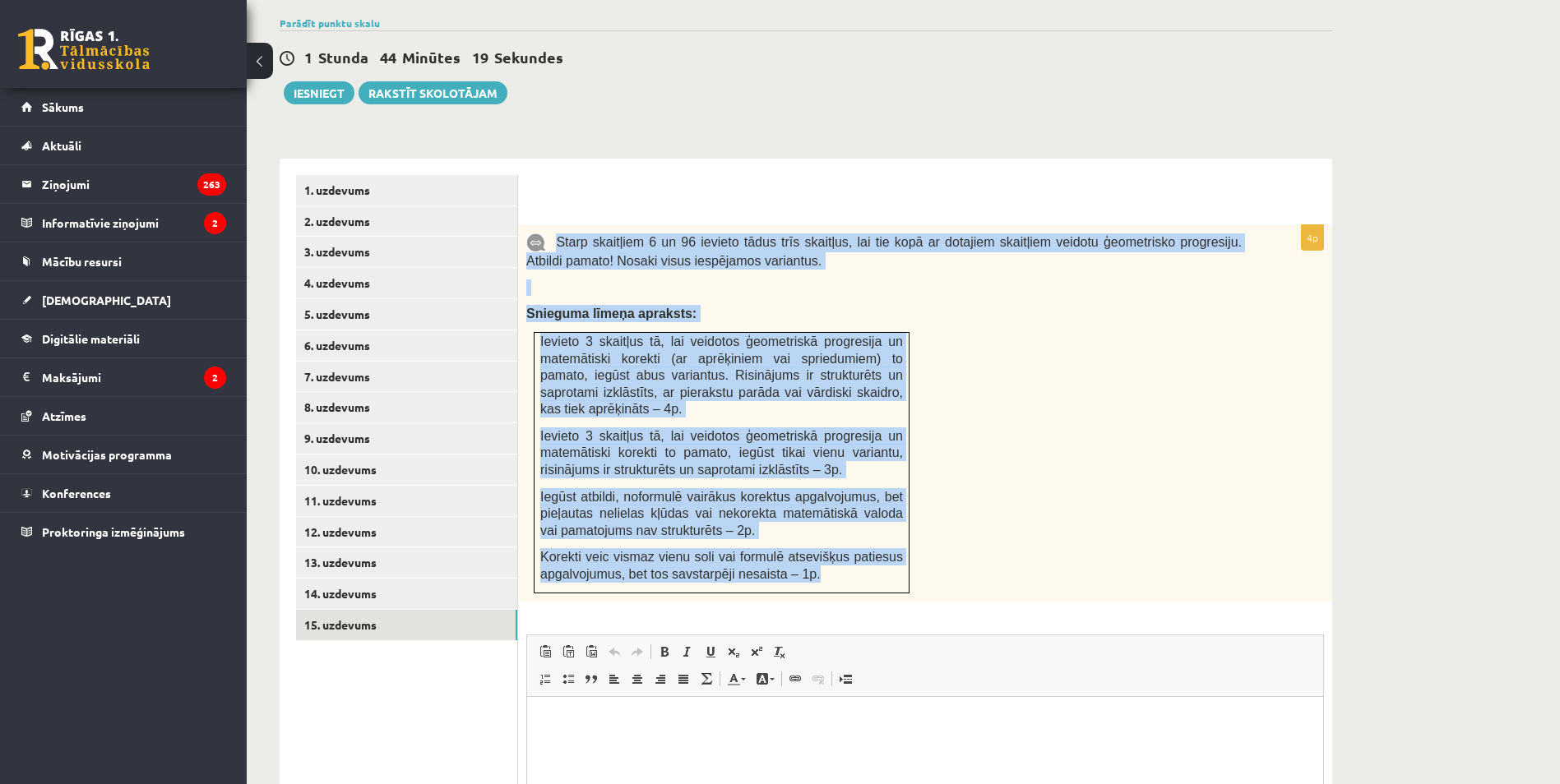
drag, startPoint x: 558, startPoint y: 205, endPoint x: 875, endPoint y: 538, distance: 459.8
click at [875, 538] on div "Starp skaitļiem 6 un 96 ievieto tādus trīs skaitļus, lai tie kopā ar dotajiem s…" at bounding box center [924, 414] width 814 height 377
copy div "Starp skaitļiem 6 un 96 ievieto tādus trīs skaitļus, lai tie kopā ar dotajiem s…"
click at [879, 548] on p "Korekti veic vismaz vienu soli vai formulē atsevišķus patiesus apgalvojumus, be…" at bounding box center [721, 564] width 363 height 33
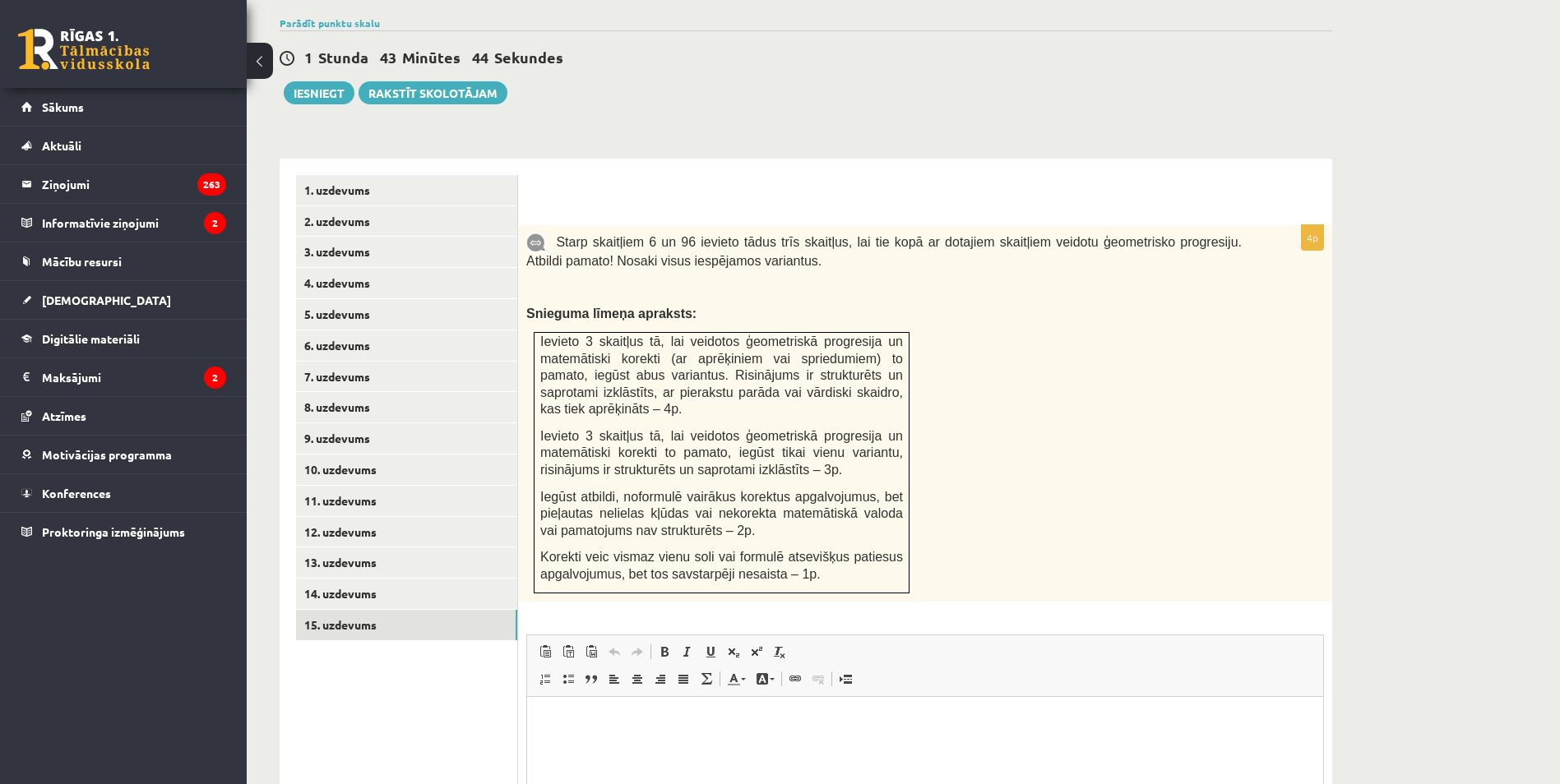
click at [668, 720] on p "Rich Text Editor, wiswyg-editor-user-answer-47433893832080" at bounding box center [925, 721] width 763 height 17
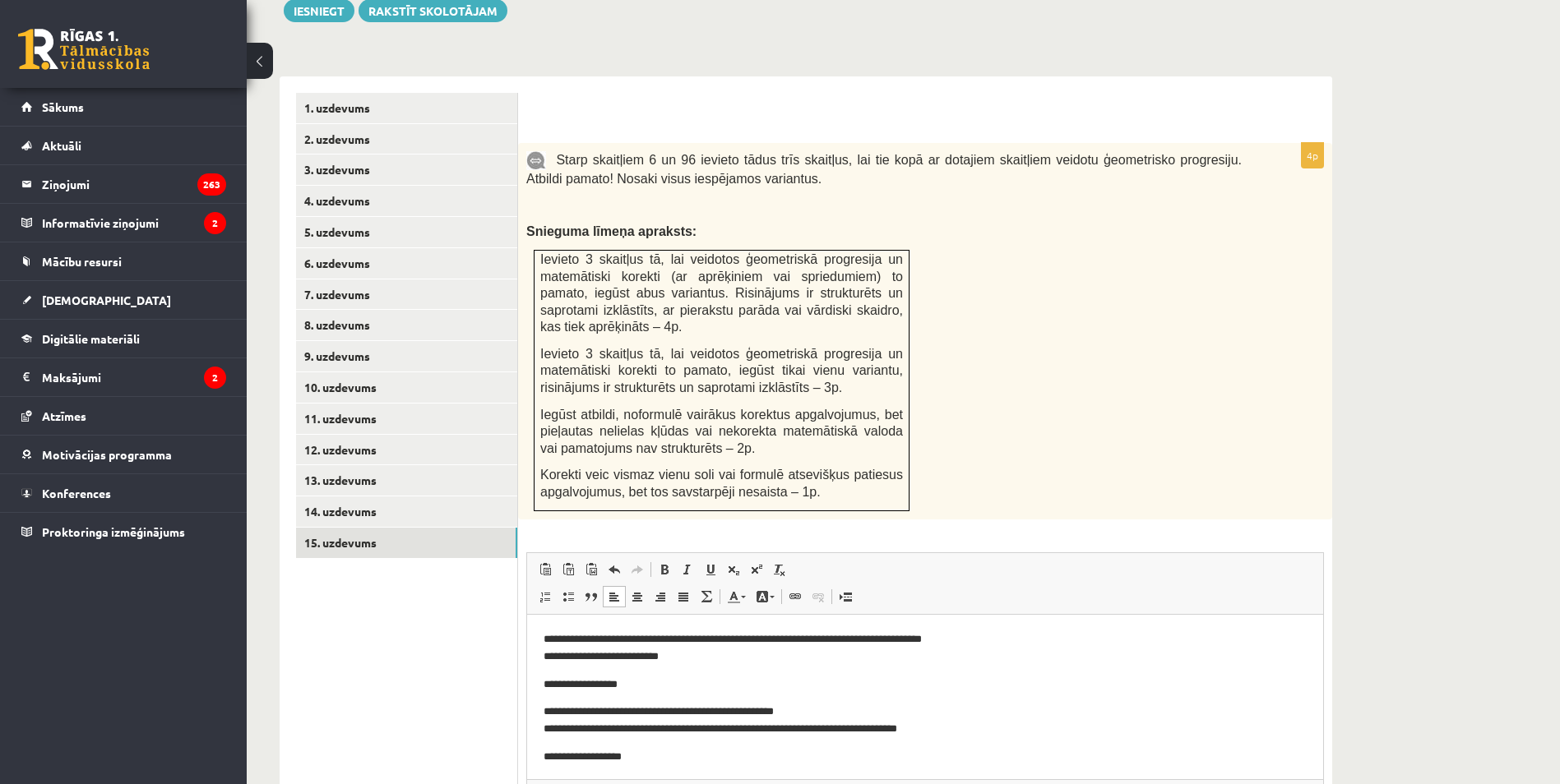
scroll to position [154, 0]
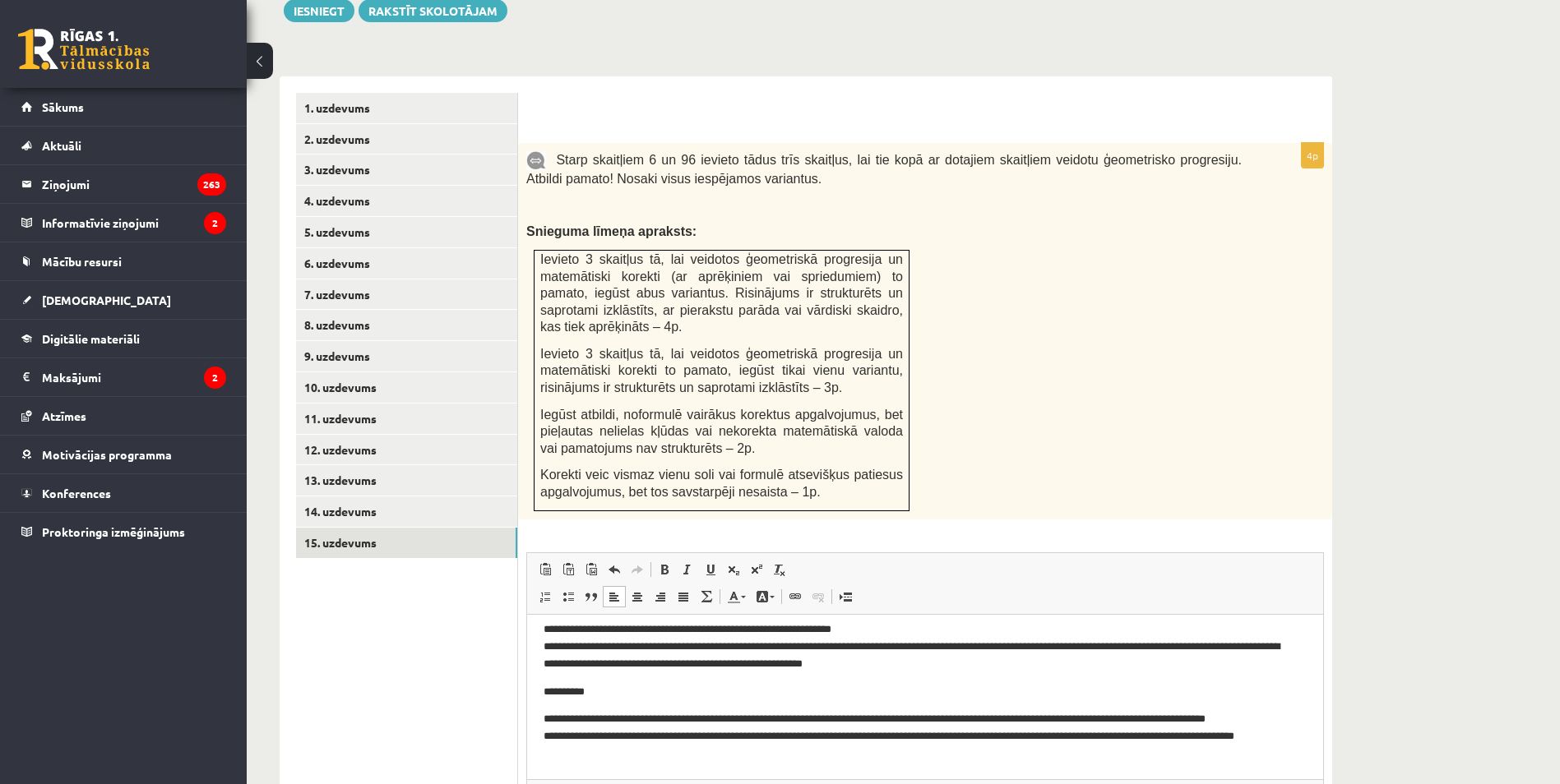
click at [548, 699] on p "**********" at bounding box center [918, 692] width 751 height 17
click at [544, 703] on body "**********" at bounding box center [925, 618] width 763 height 286
click at [596, 677] on body "**********" at bounding box center [925, 618] width 763 height 286
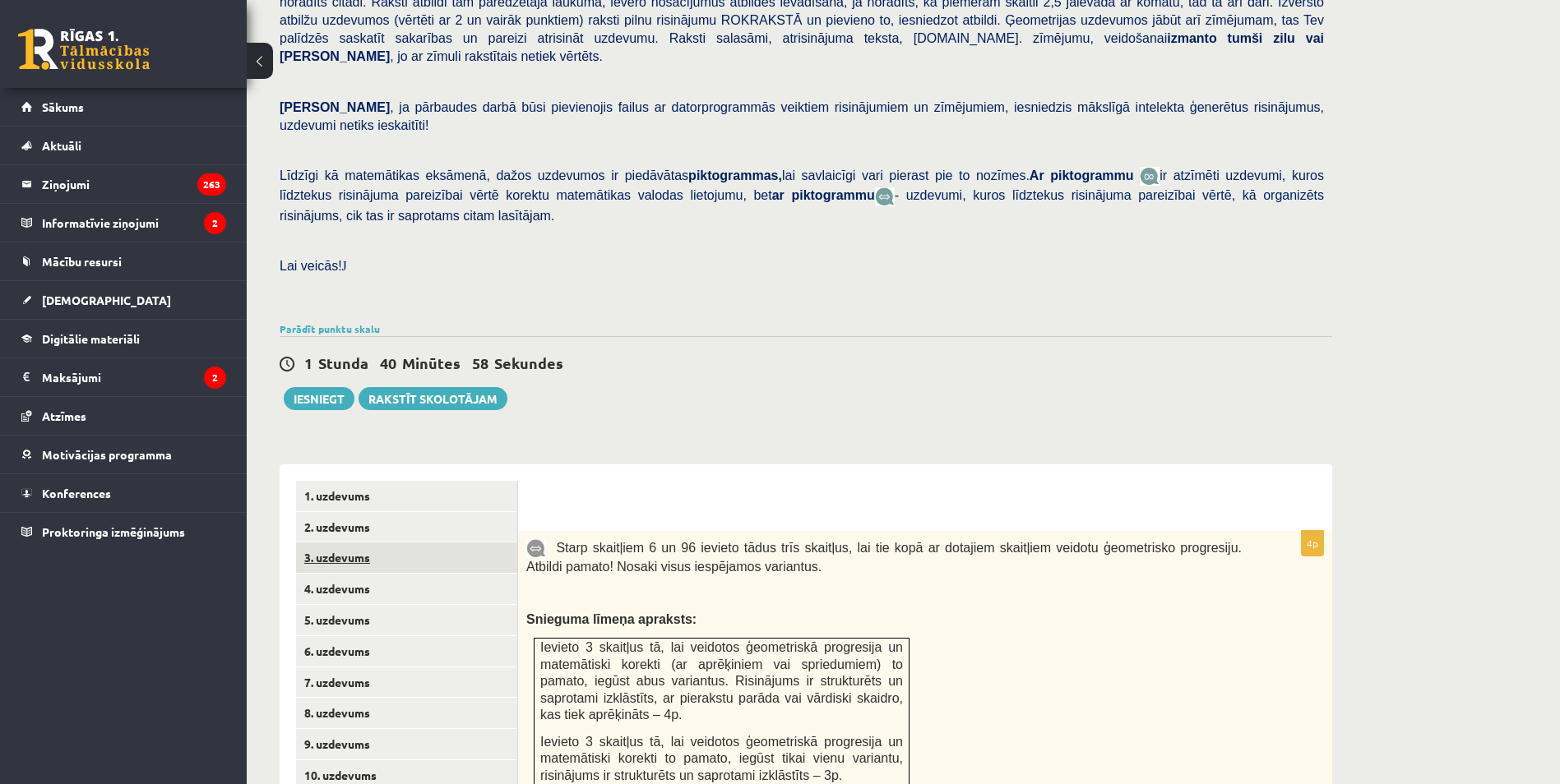
scroll to position [103, 0]
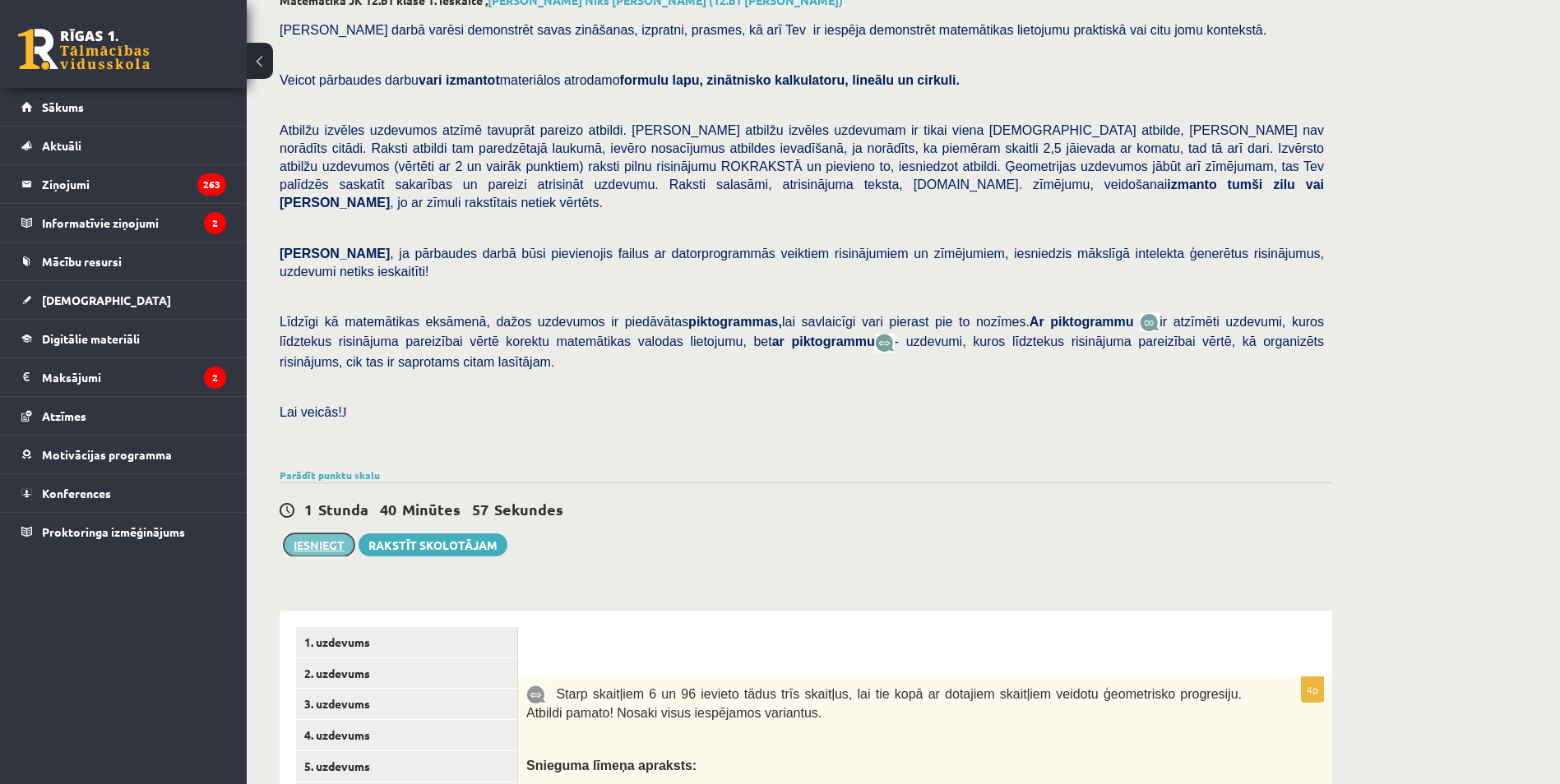
click at [337, 534] on button "Iesniegt" at bounding box center [319, 545] width 70 height 23
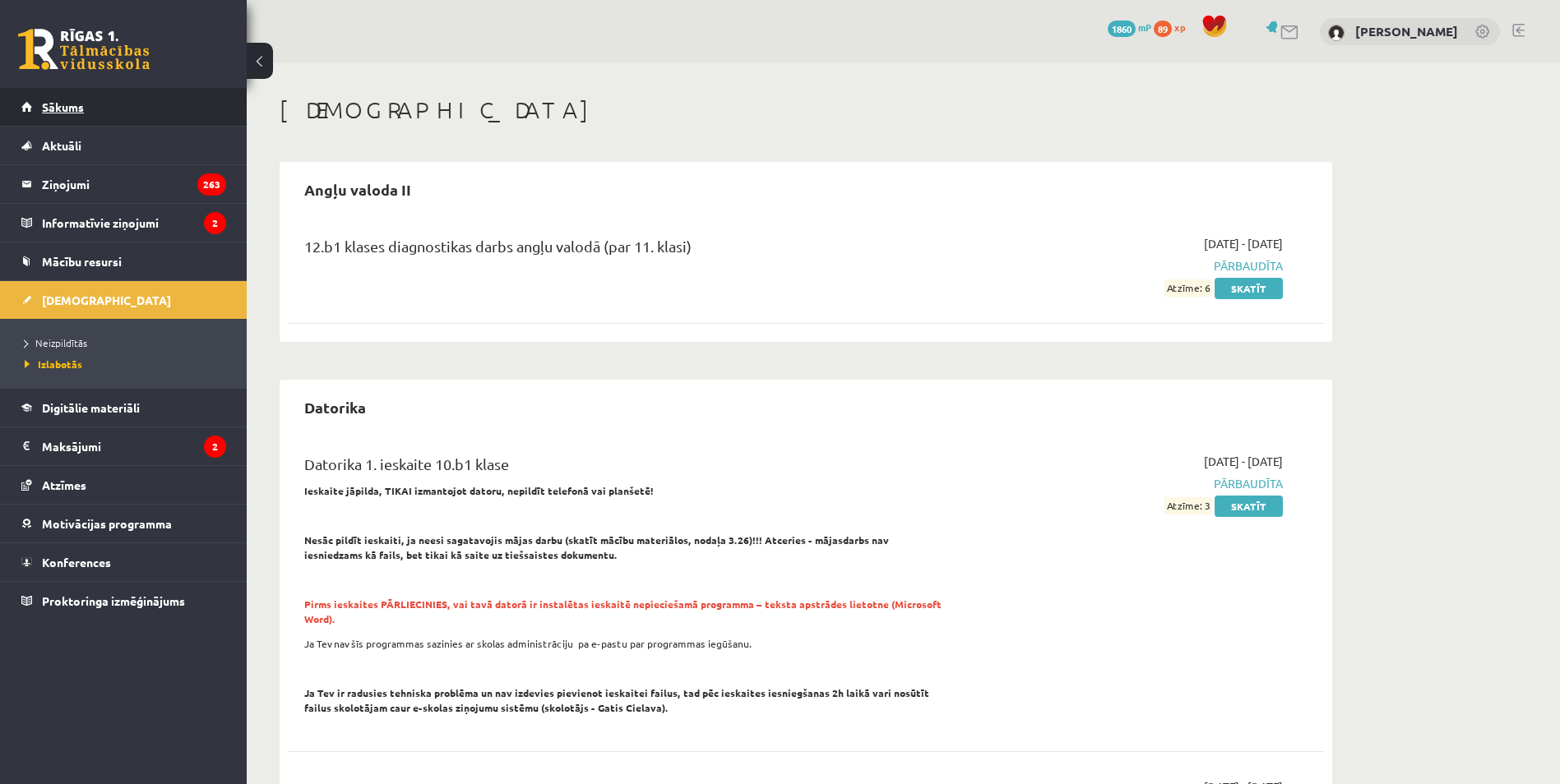
click at [114, 115] on link "Sākums" at bounding box center [123, 107] width 205 height 38
